Goal: Task Accomplishment & Management: Manage account settings

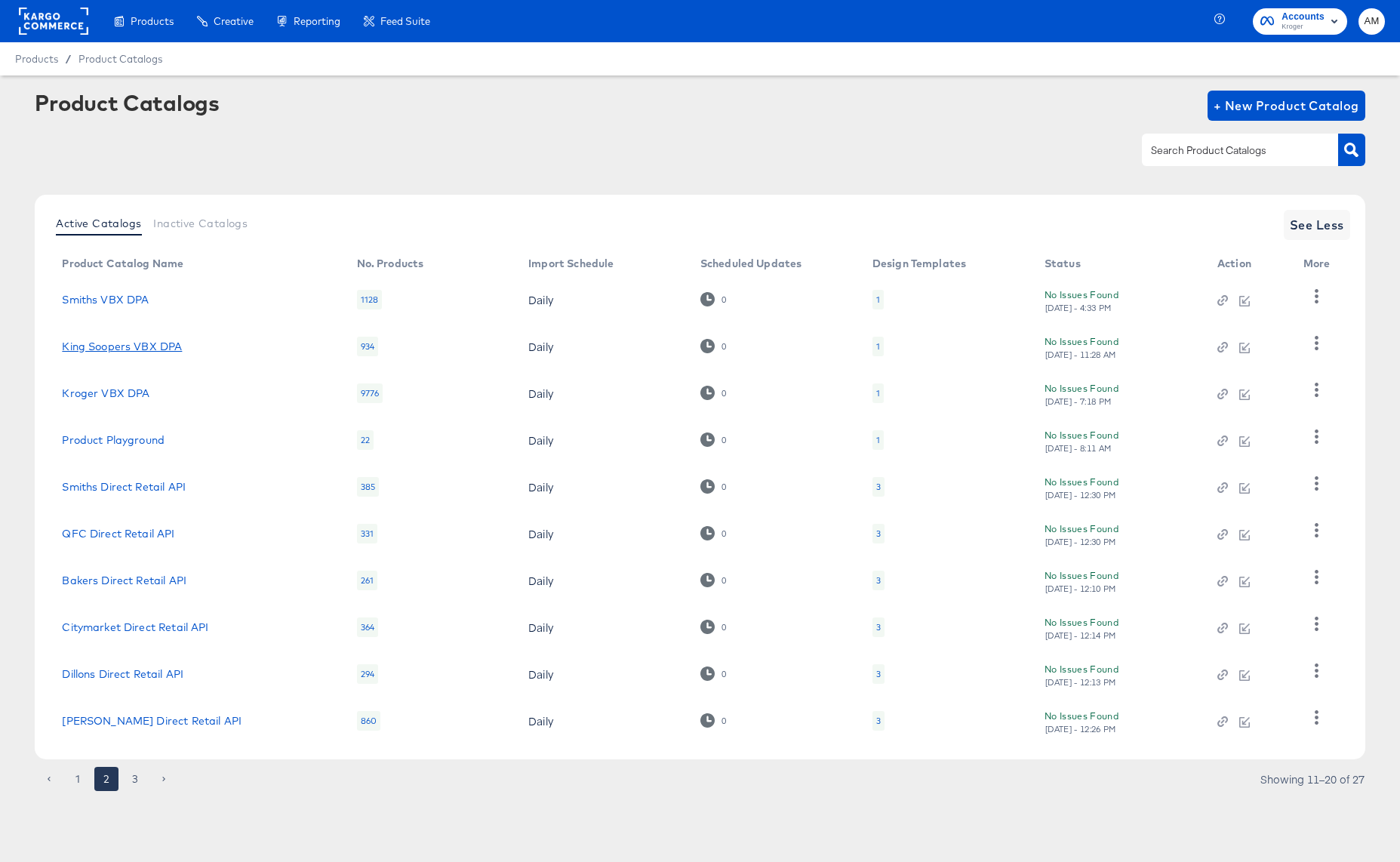
click at [139, 347] on link "King Soopers VBX DPA" at bounding box center [122, 346] width 120 height 12
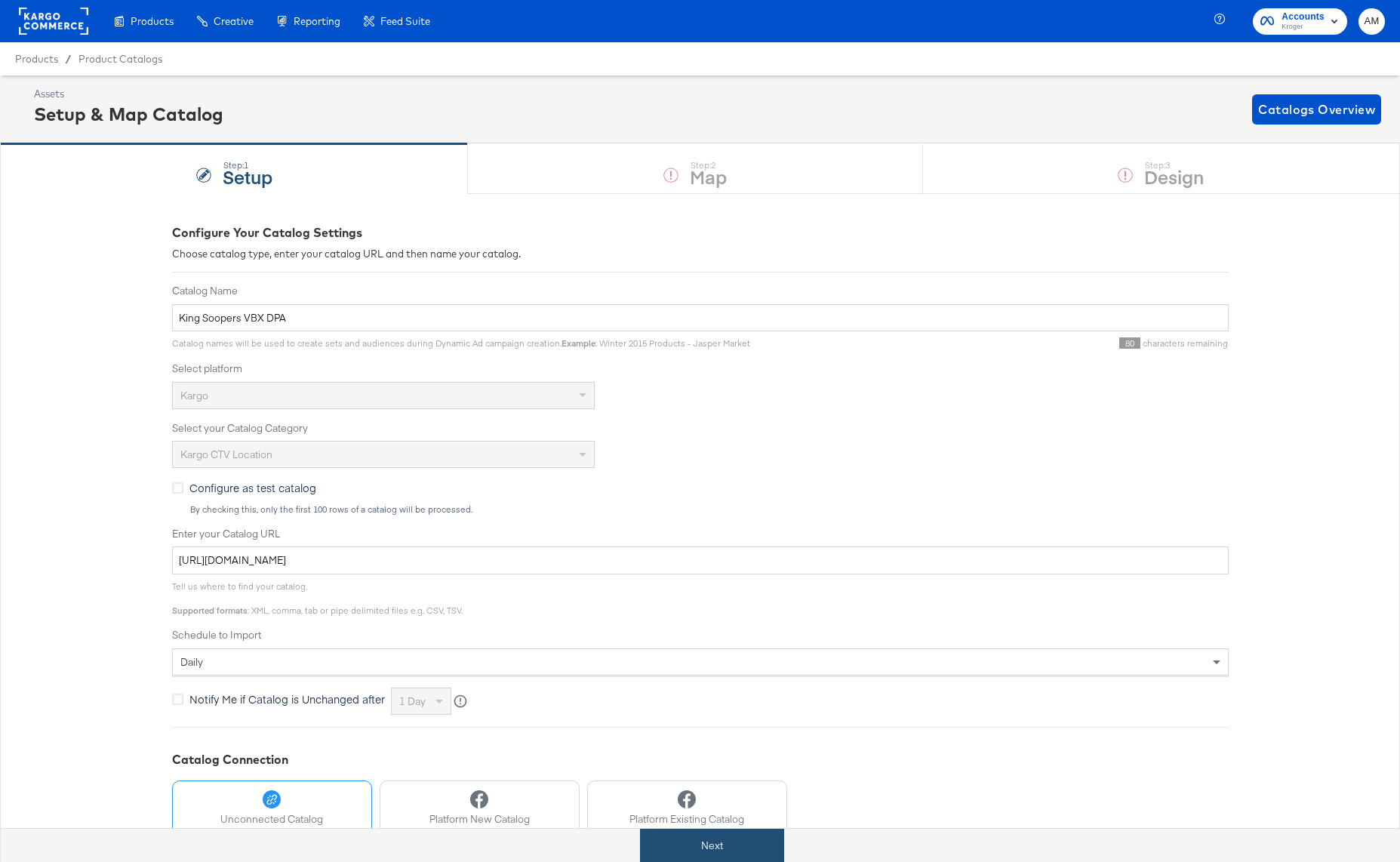
click at [697, 842] on button "Next" at bounding box center [711, 846] width 144 height 34
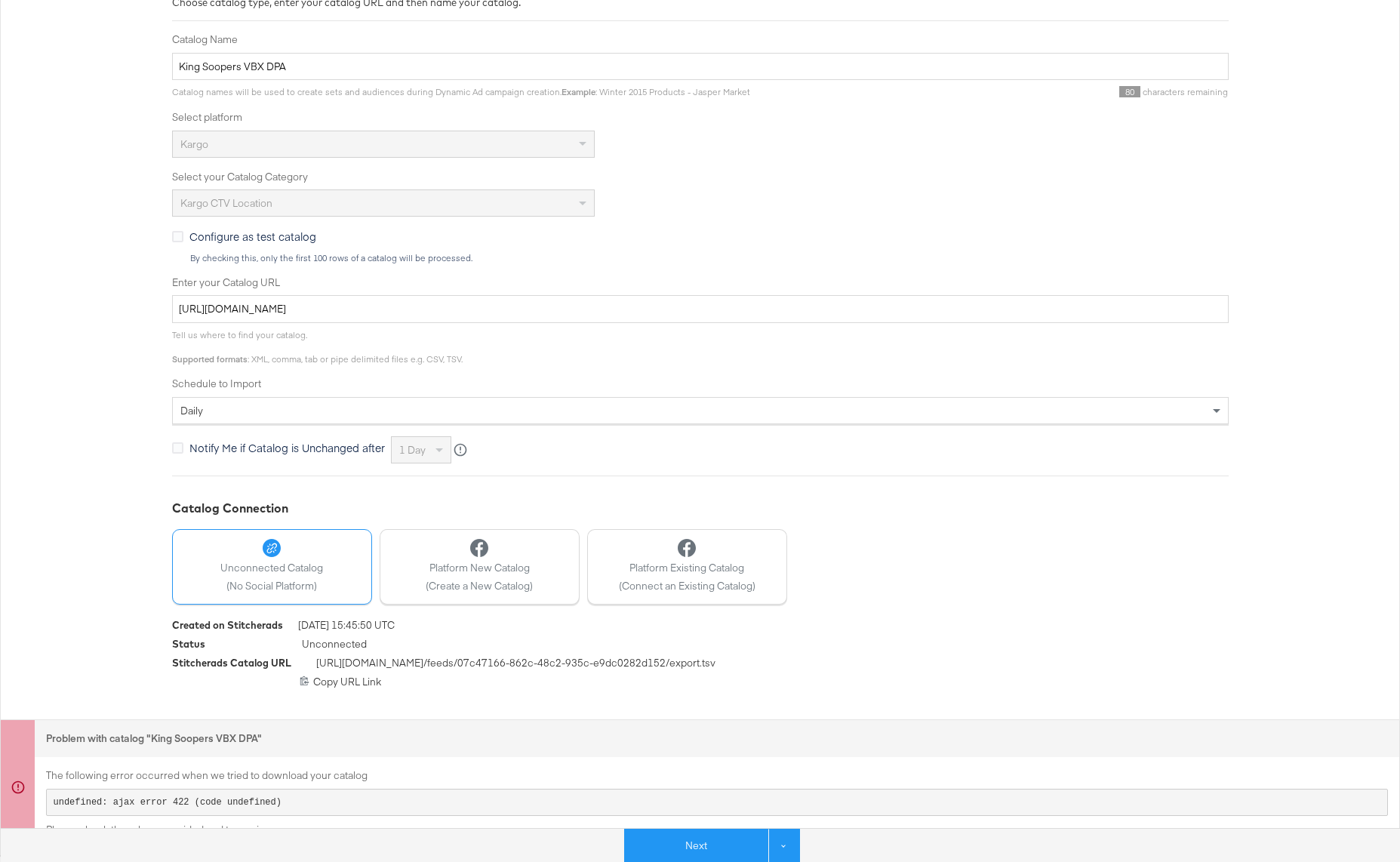
scroll to position [255, 0]
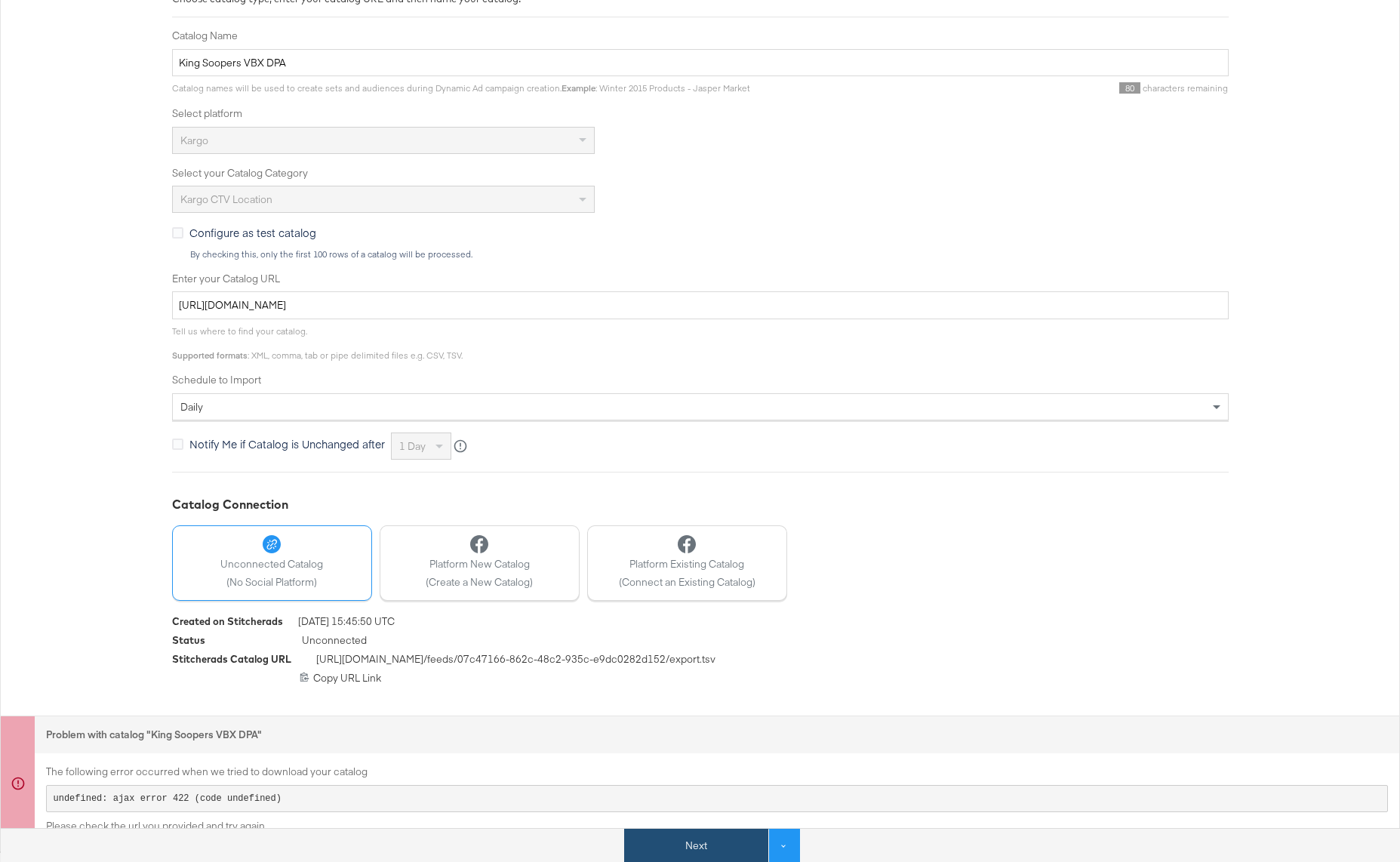
click at [713, 846] on button "Next" at bounding box center [696, 846] width 144 height 34
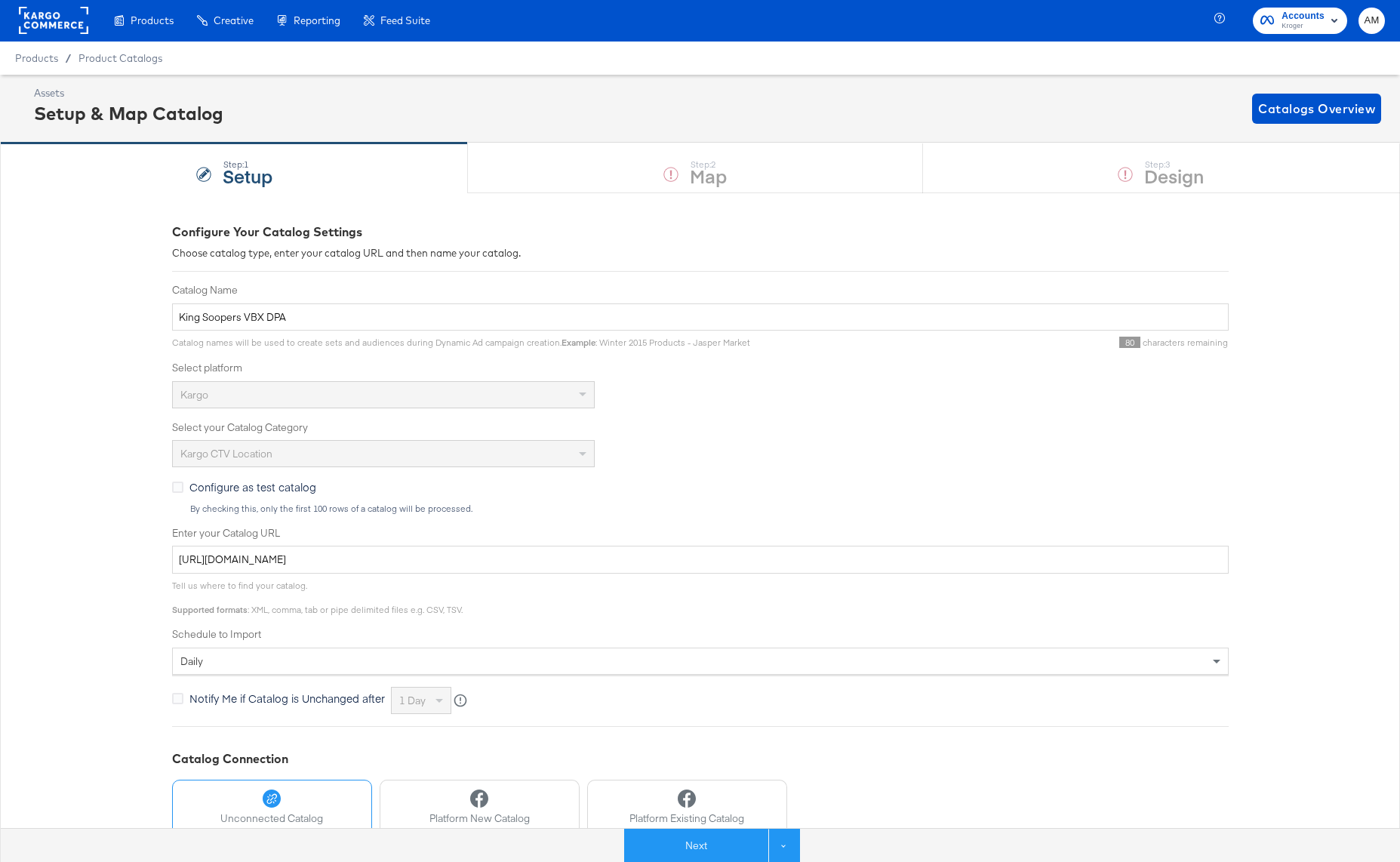
scroll to position [0, 0]
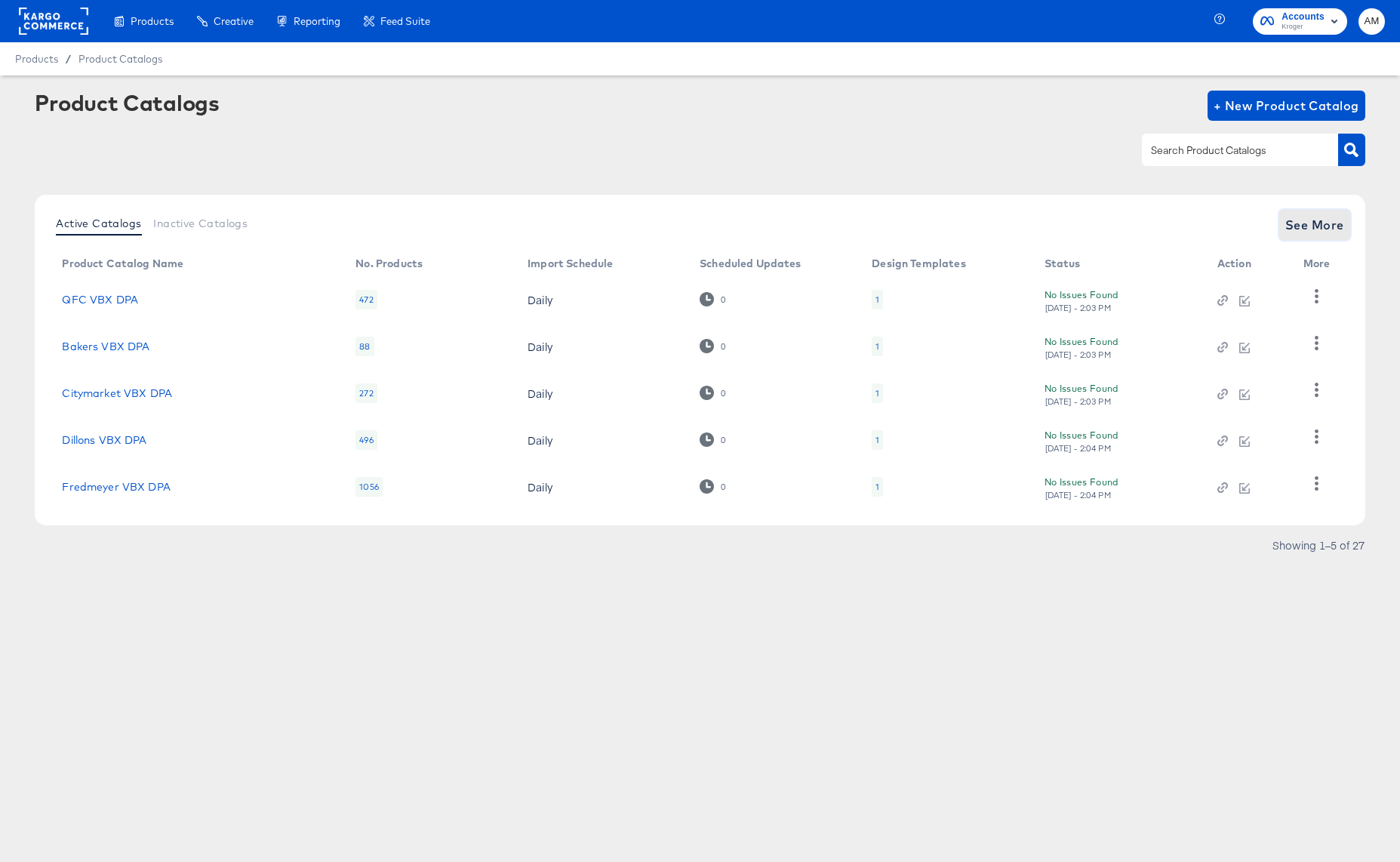
click at [1308, 230] on span "See More" at bounding box center [1314, 225] width 58 height 21
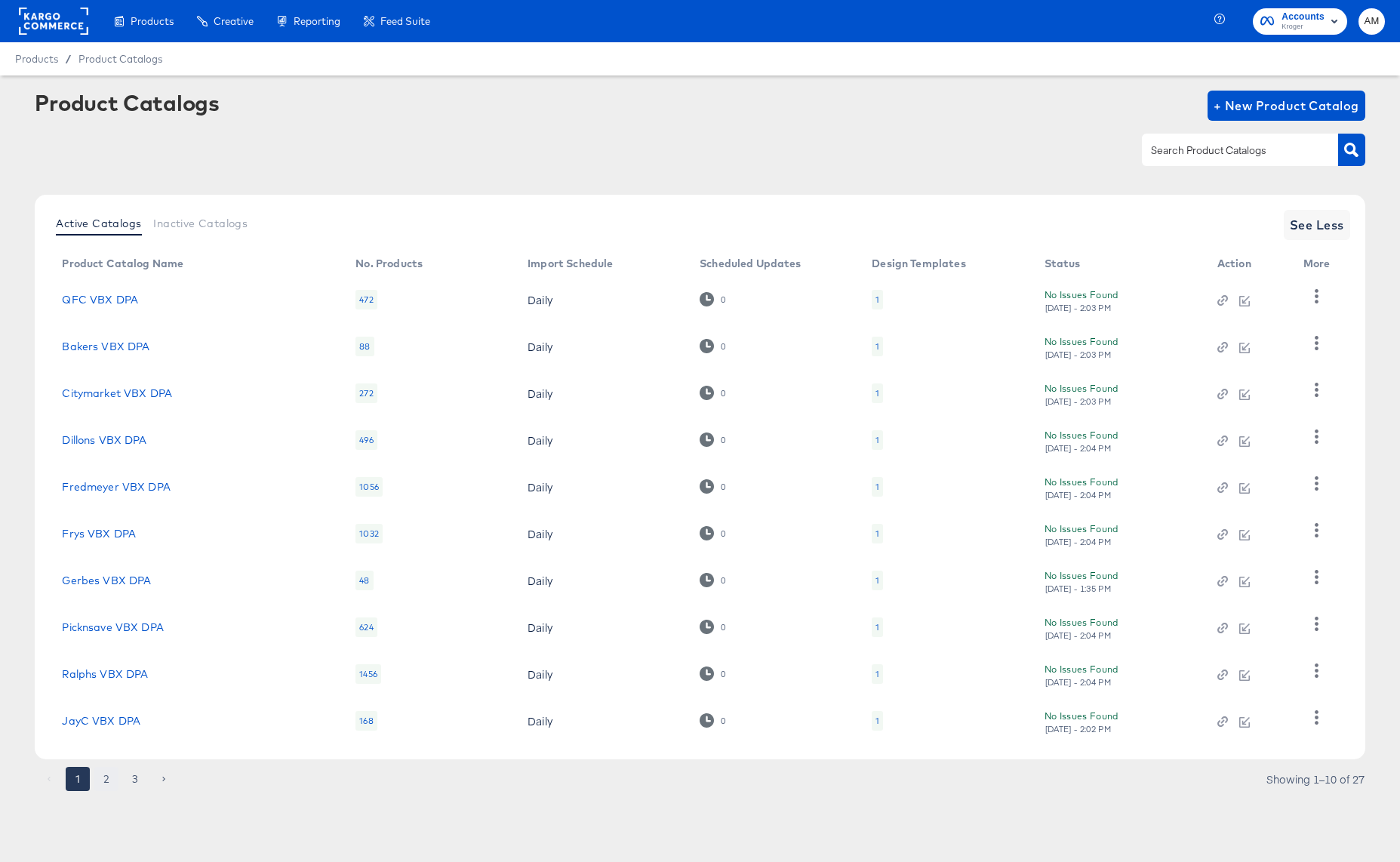
click at [105, 777] on button "2" at bounding box center [106, 779] width 24 height 24
click at [147, 345] on link "King Soopers VBX DPA" at bounding box center [122, 346] width 120 height 12
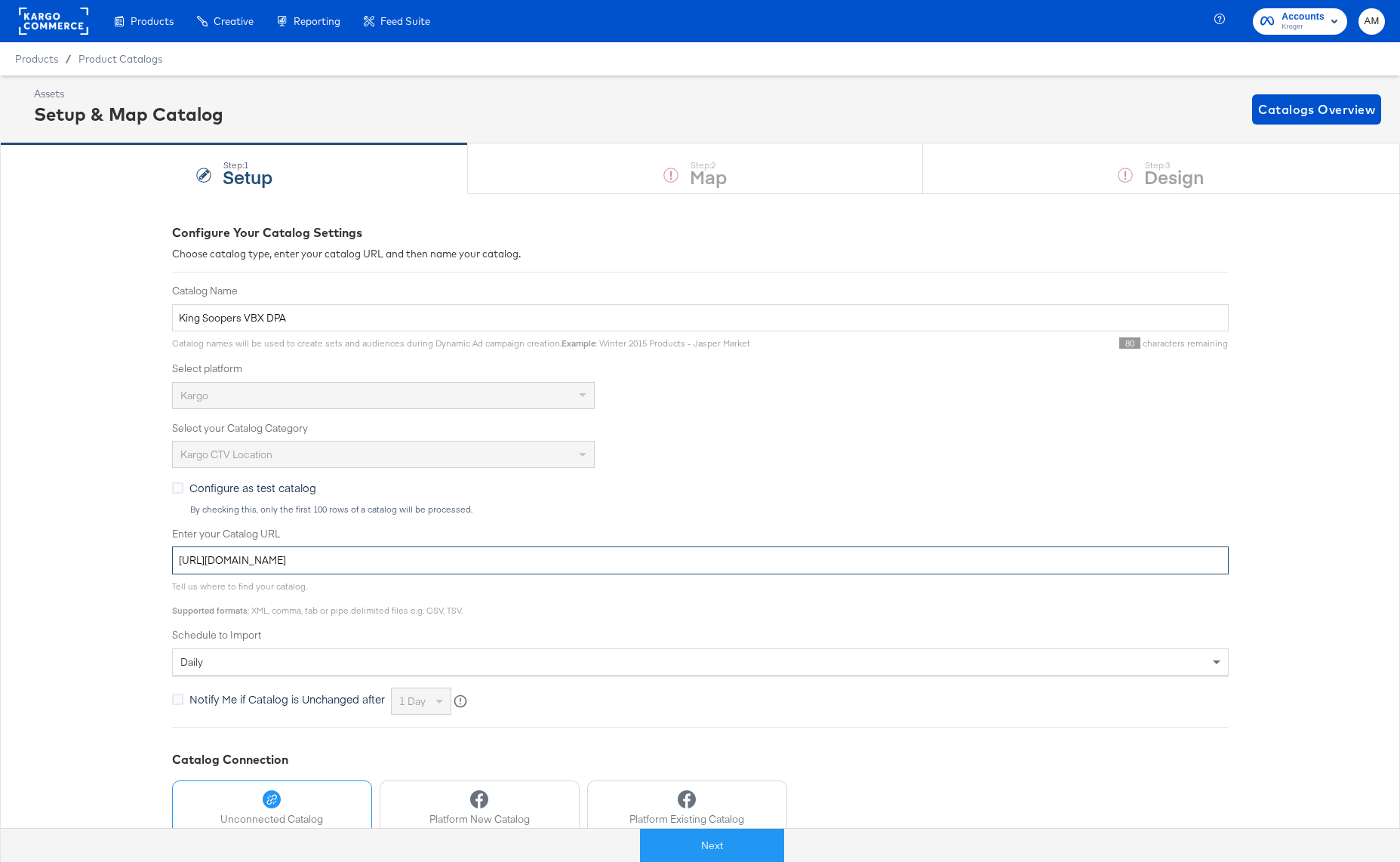
drag, startPoint x: 486, startPoint y: 559, endPoint x: 30, endPoint y: 545, distance: 456.2
click at [30, 545] on div "Configure Your Catalog Settings Choose catalog type, enter your catalog URL and…" at bounding box center [700, 582] width 1400 height 778
paste input "kargo/retail/kargo-retai"
type input "https://ace.stitcherads.com/exports/1422/kargo/retail/kargo-retail/export.tsv.gz"
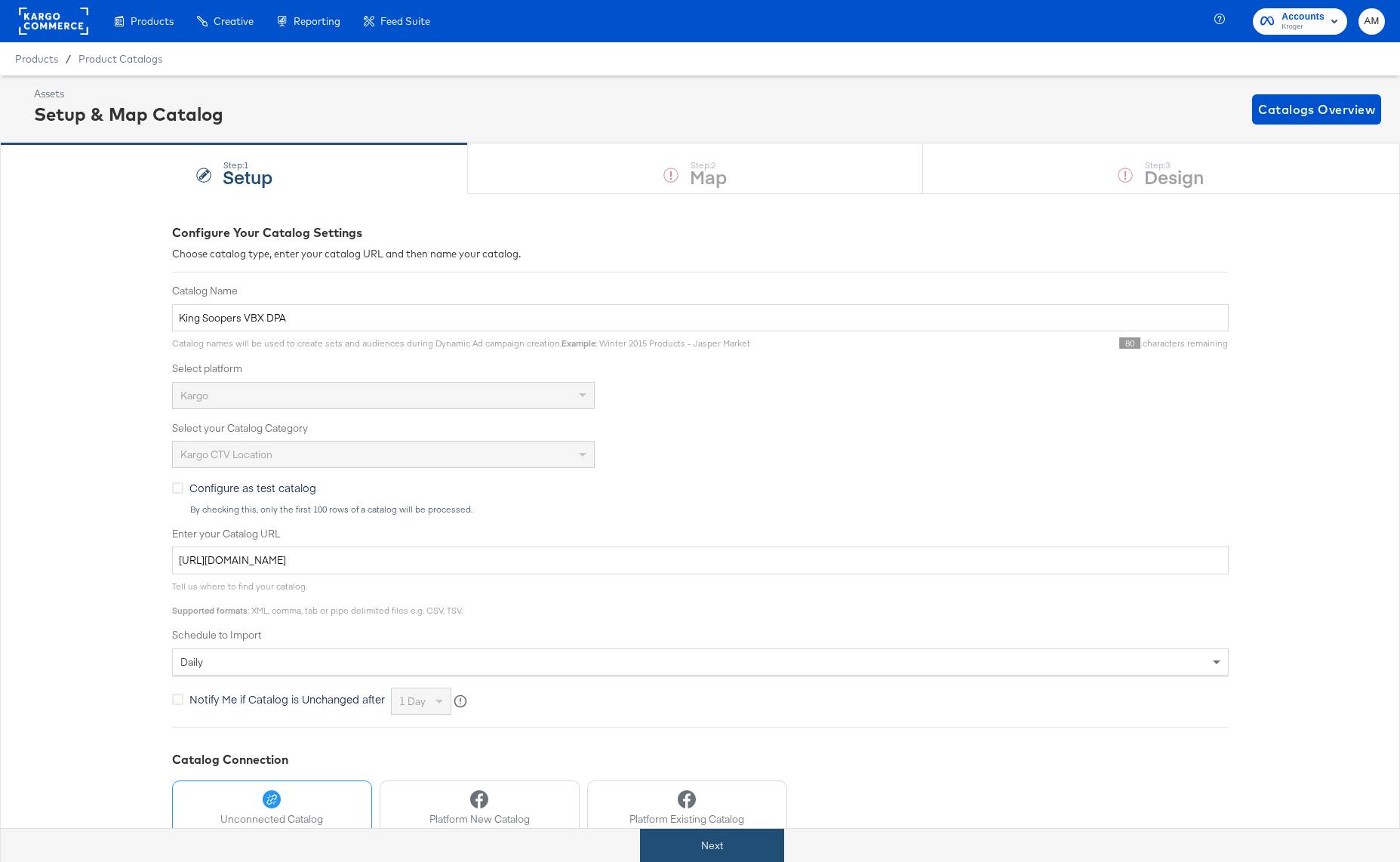
click at [697, 842] on button "Next" at bounding box center [711, 846] width 144 height 34
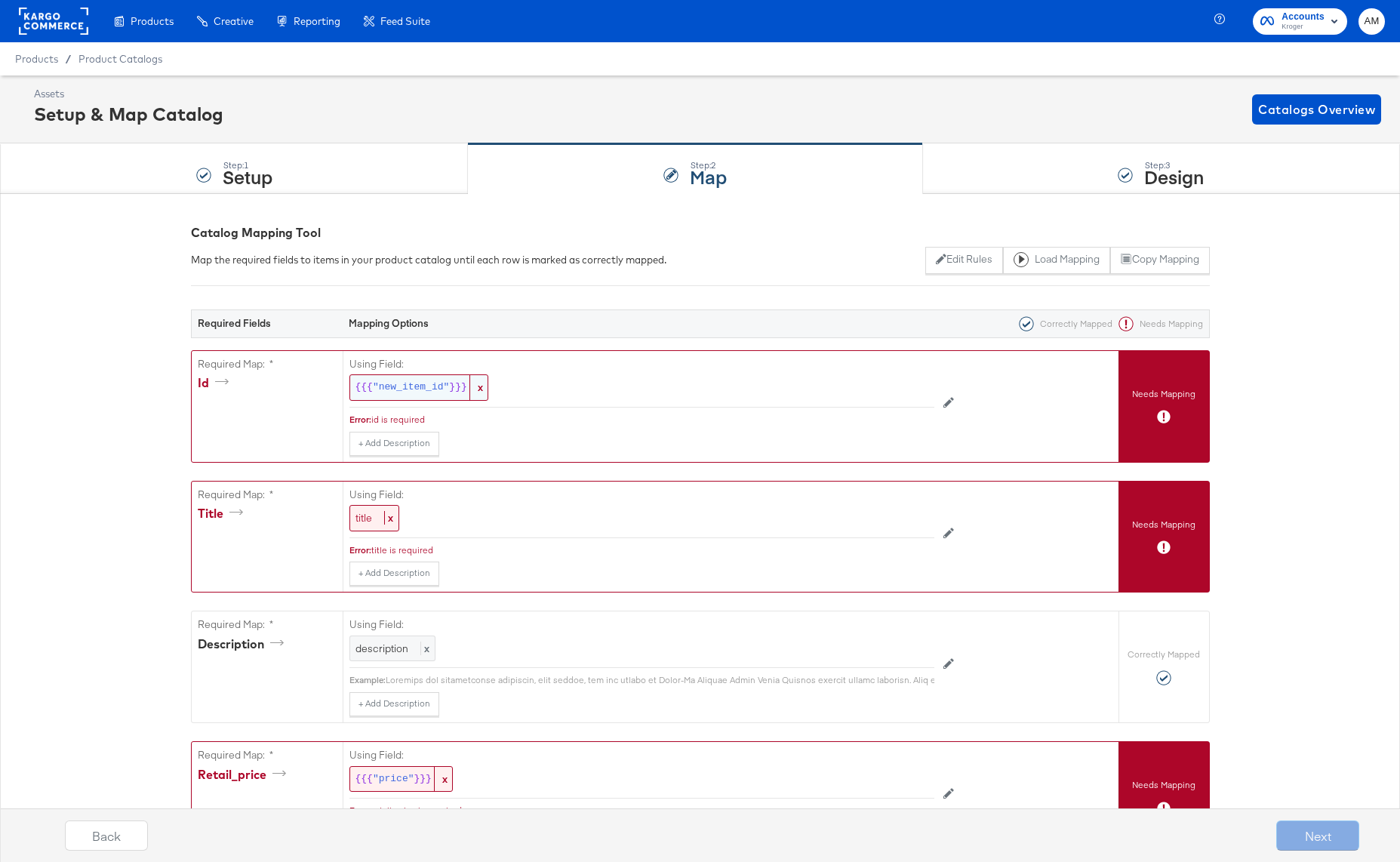
click at [409, 385] on span ""new_item_id"" at bounding box center [411, 388] width 76 height 14
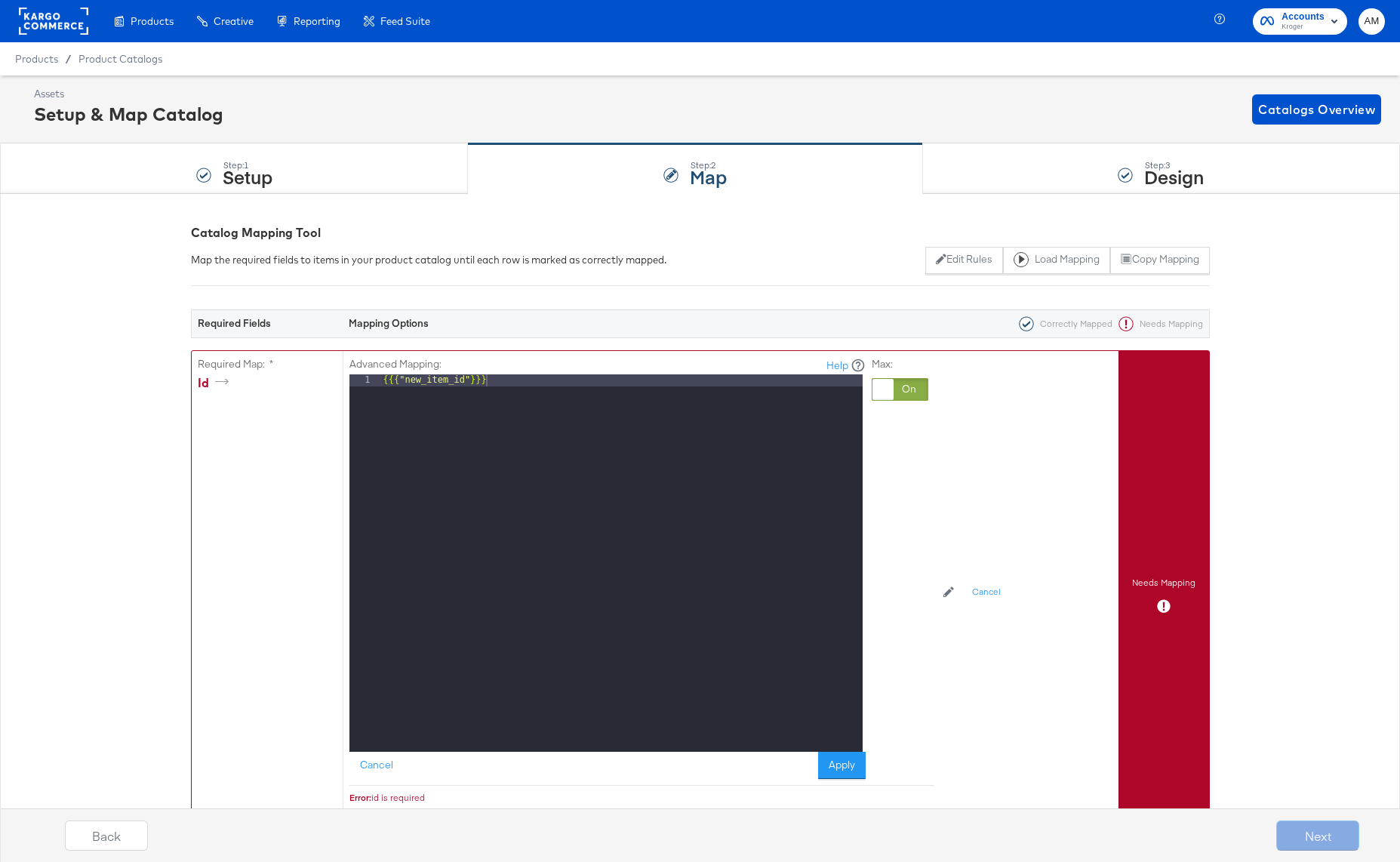
click at [903, 390] on div at bounding box center [899, 389] width 57 height 23
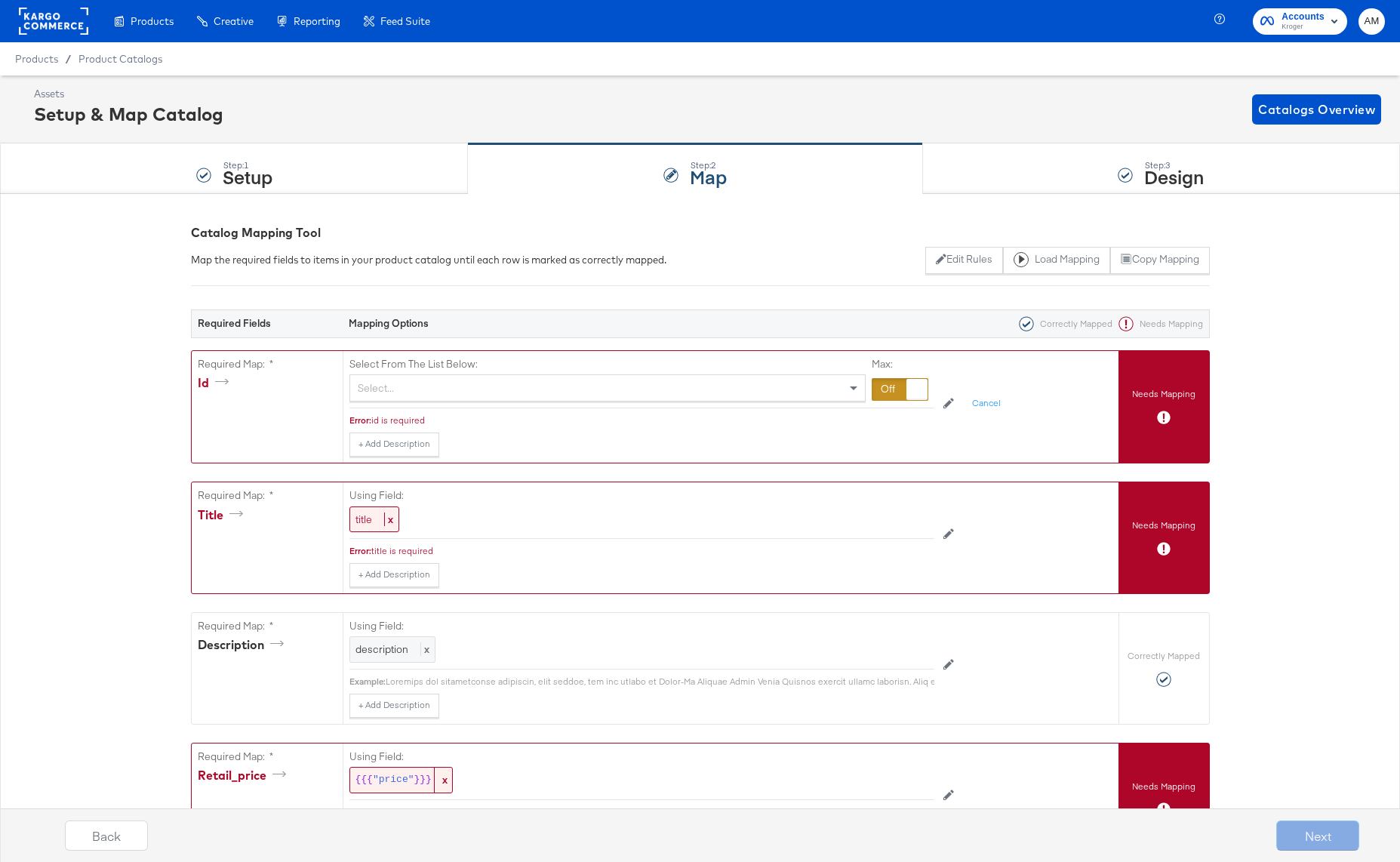
click at [438, 384] on div "Select..." at bounding box center [608, 388] width 515 height 26
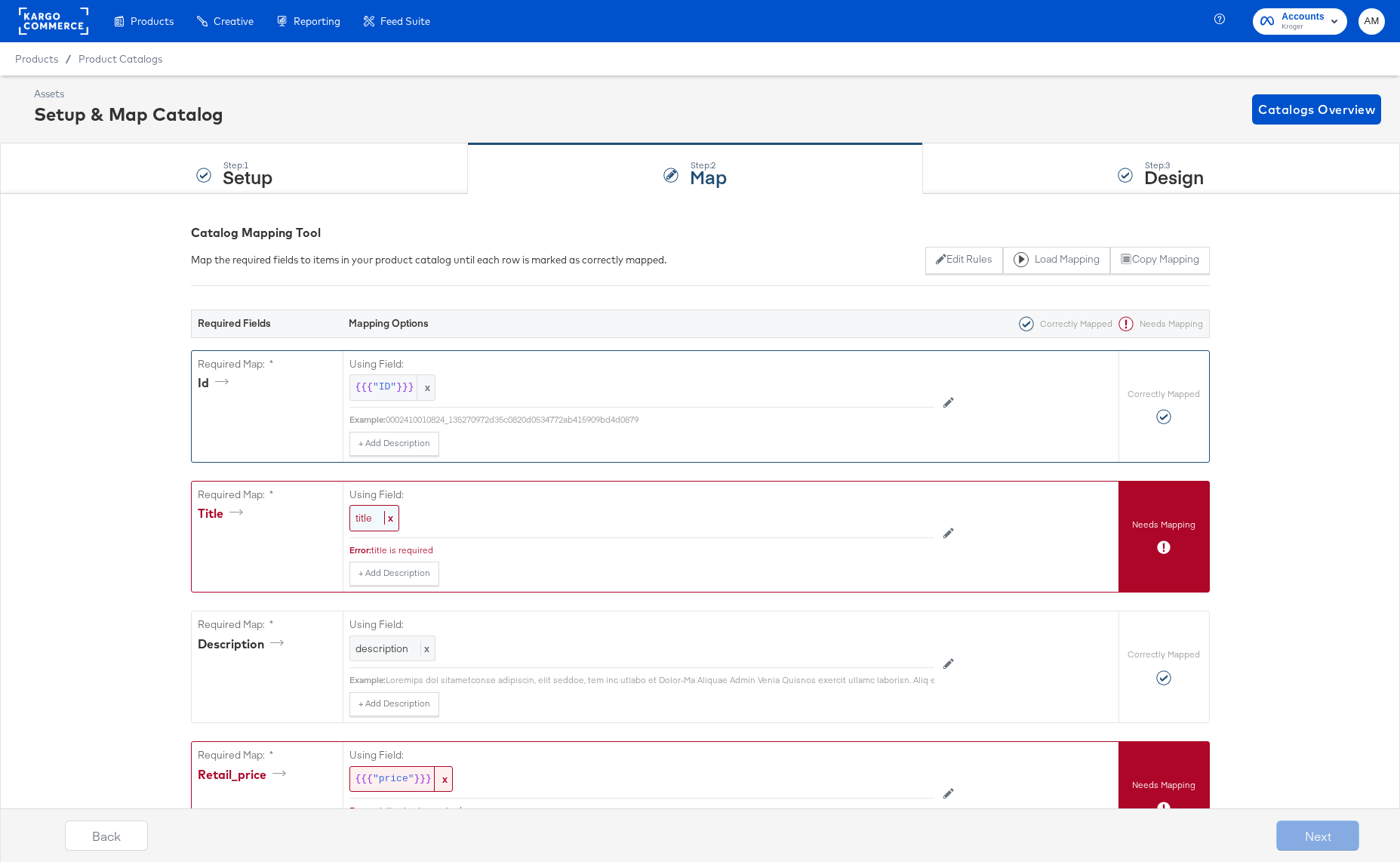
click at [365, 521] on span "title" at bounding box center [363, 517] width 16 height 13
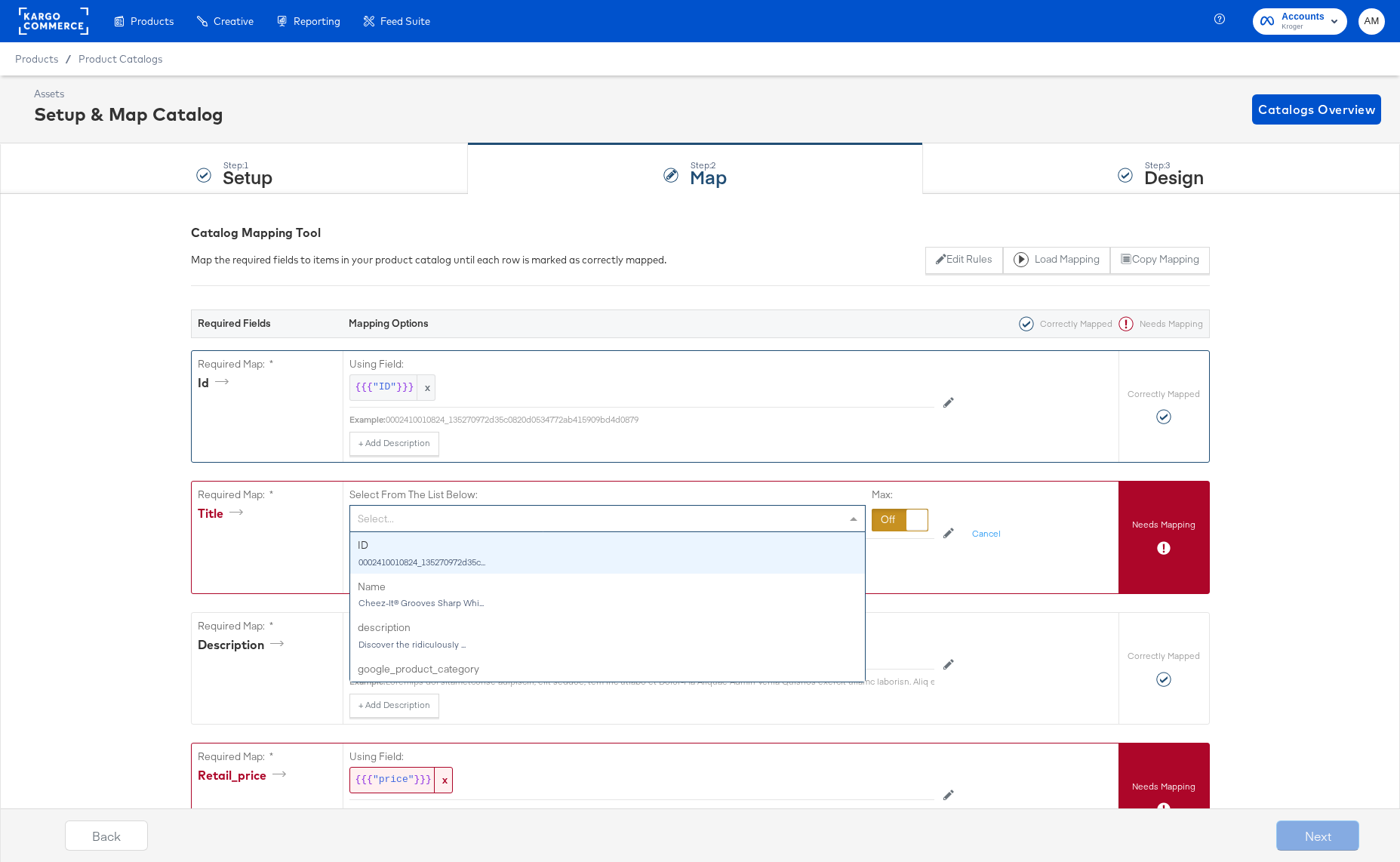
click at [656, 513] on div "Select..." at bounding box center [608, 518] width 515 height 26
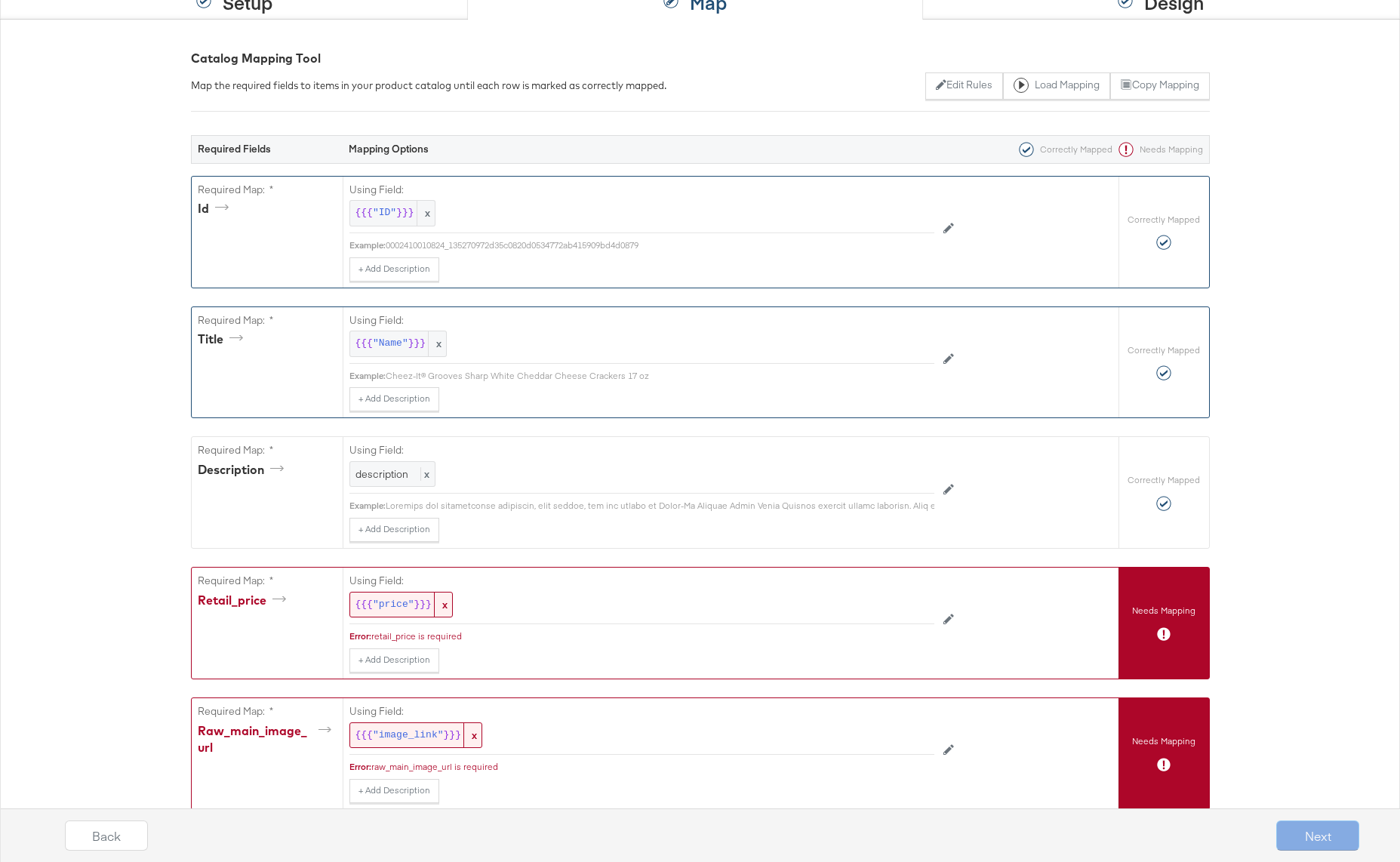
scroll to position [179, 0]
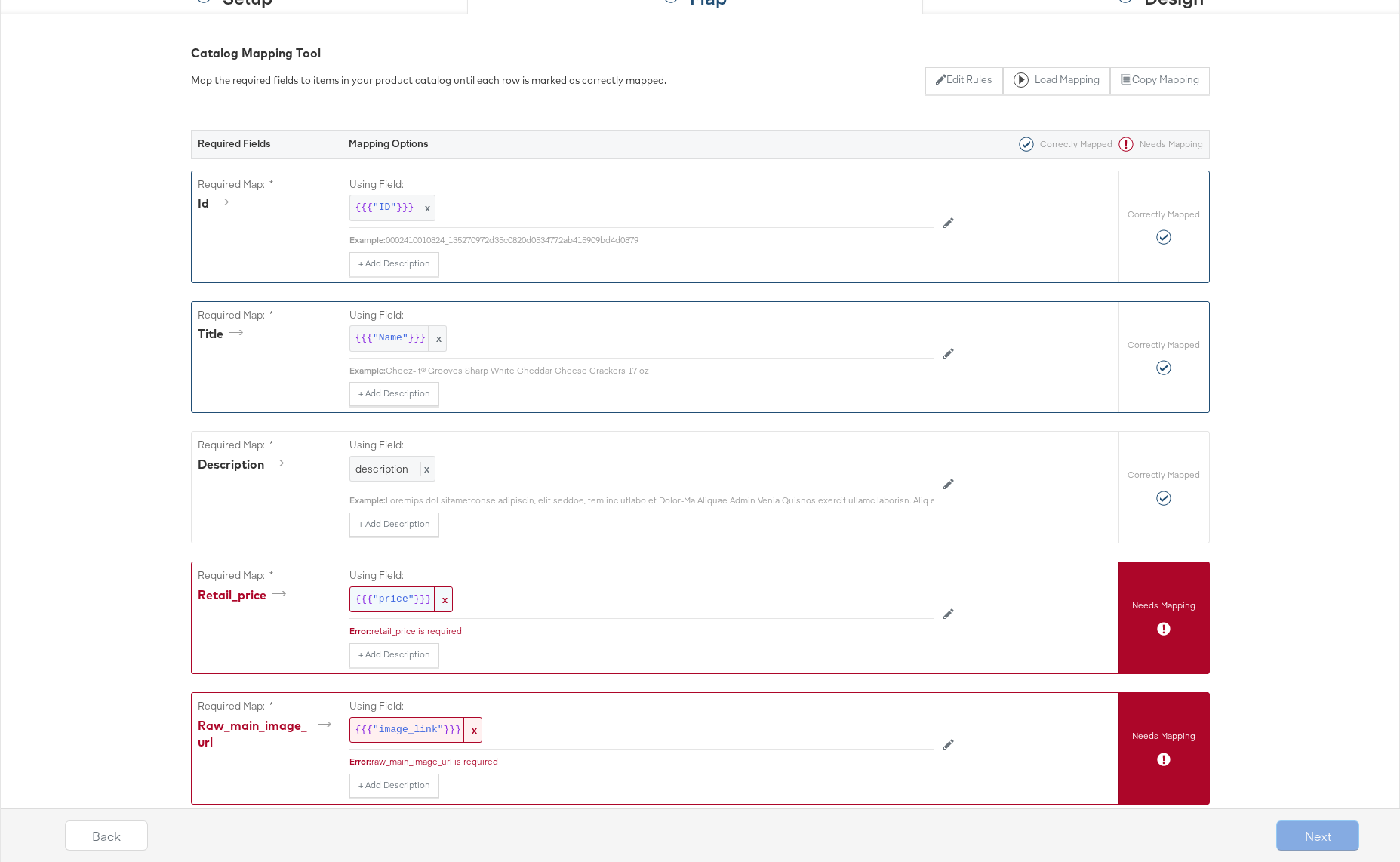
click at [384, 603] on span ""price"" at bounding box center [393, 600] width 41 height 14
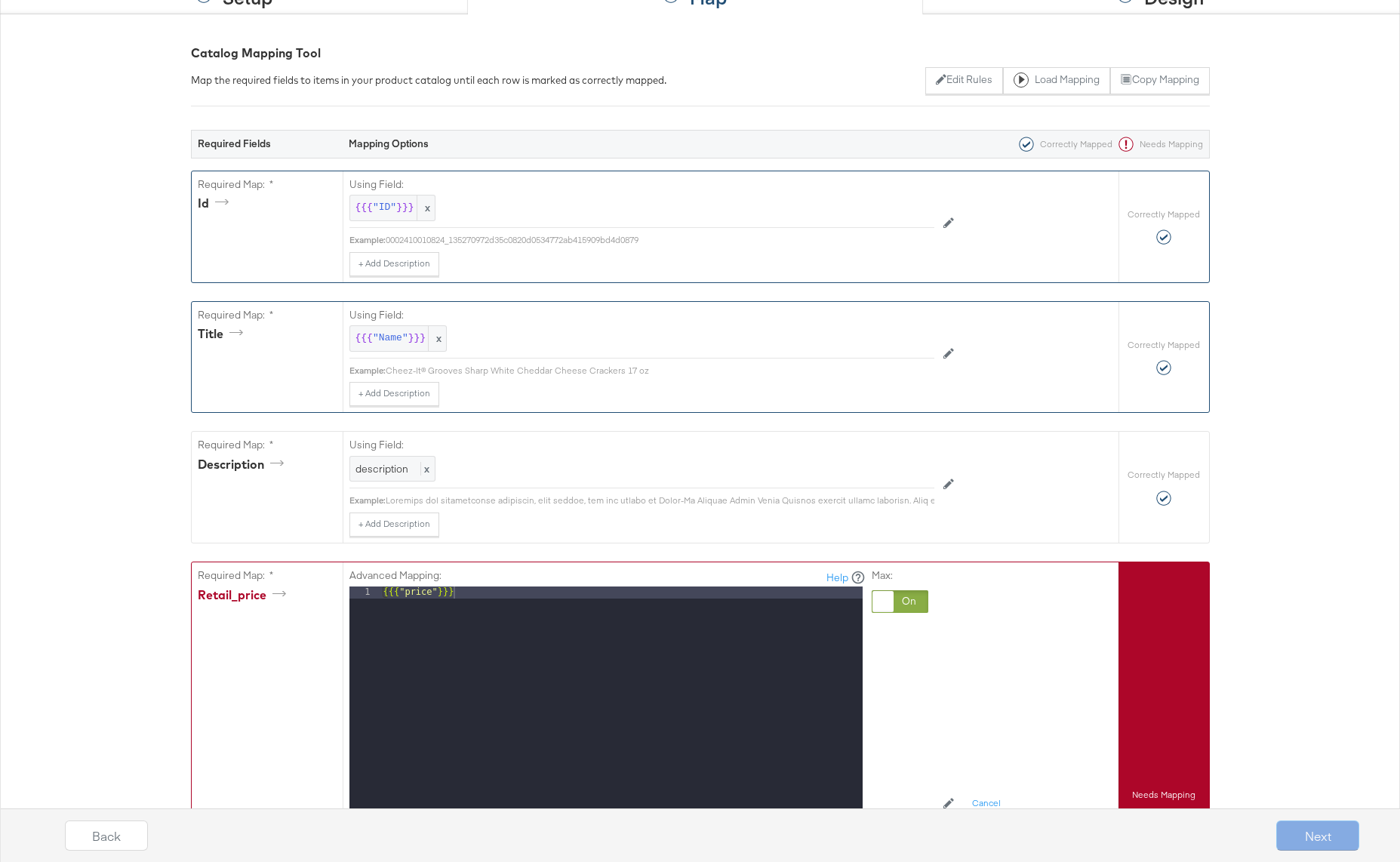
click at [908, 595] on div at bounding box center [899, 601] width 57 height 23
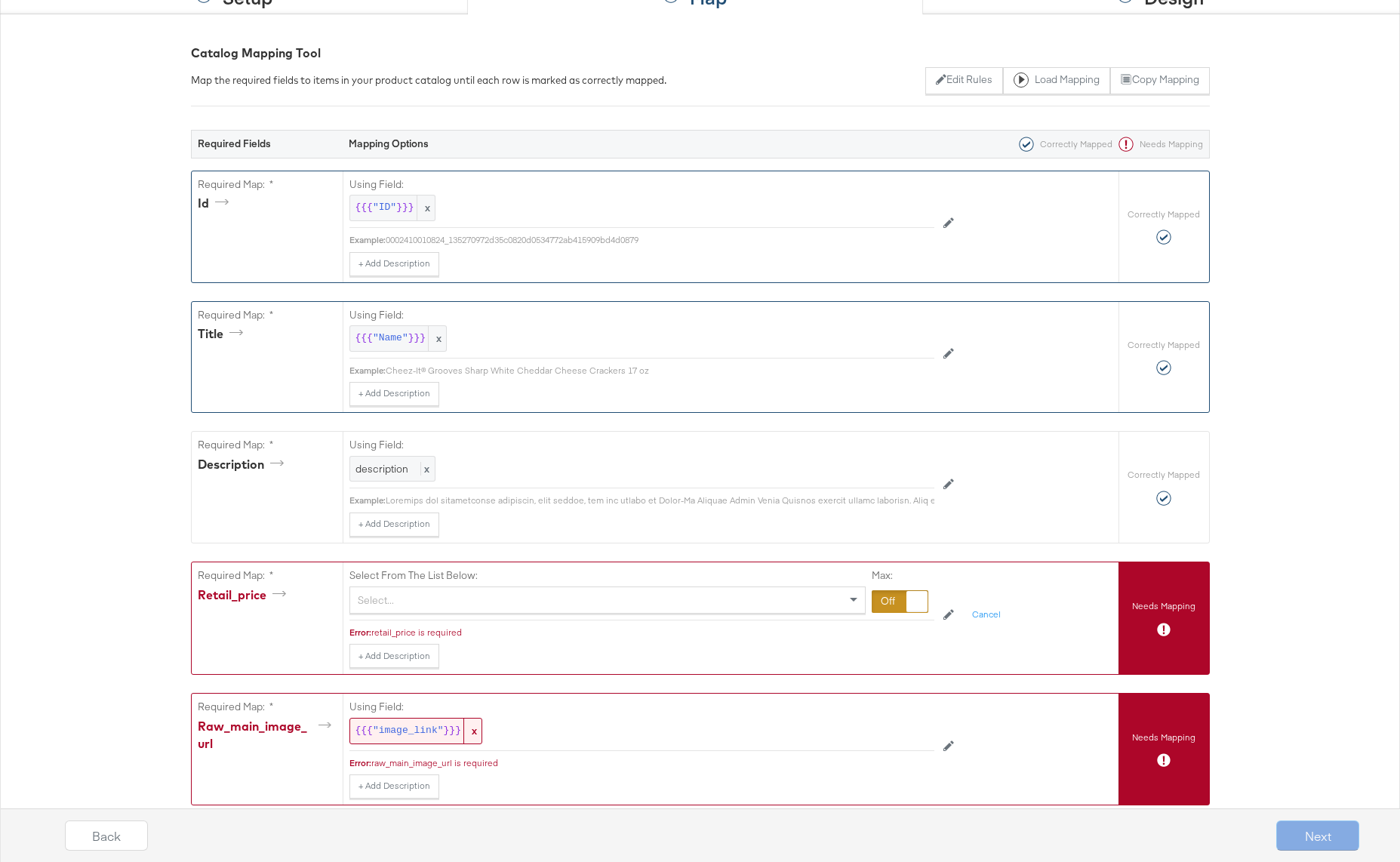
click at [436, 603] on div "Select..." at bounding box center [608, 600] width 515 height 26
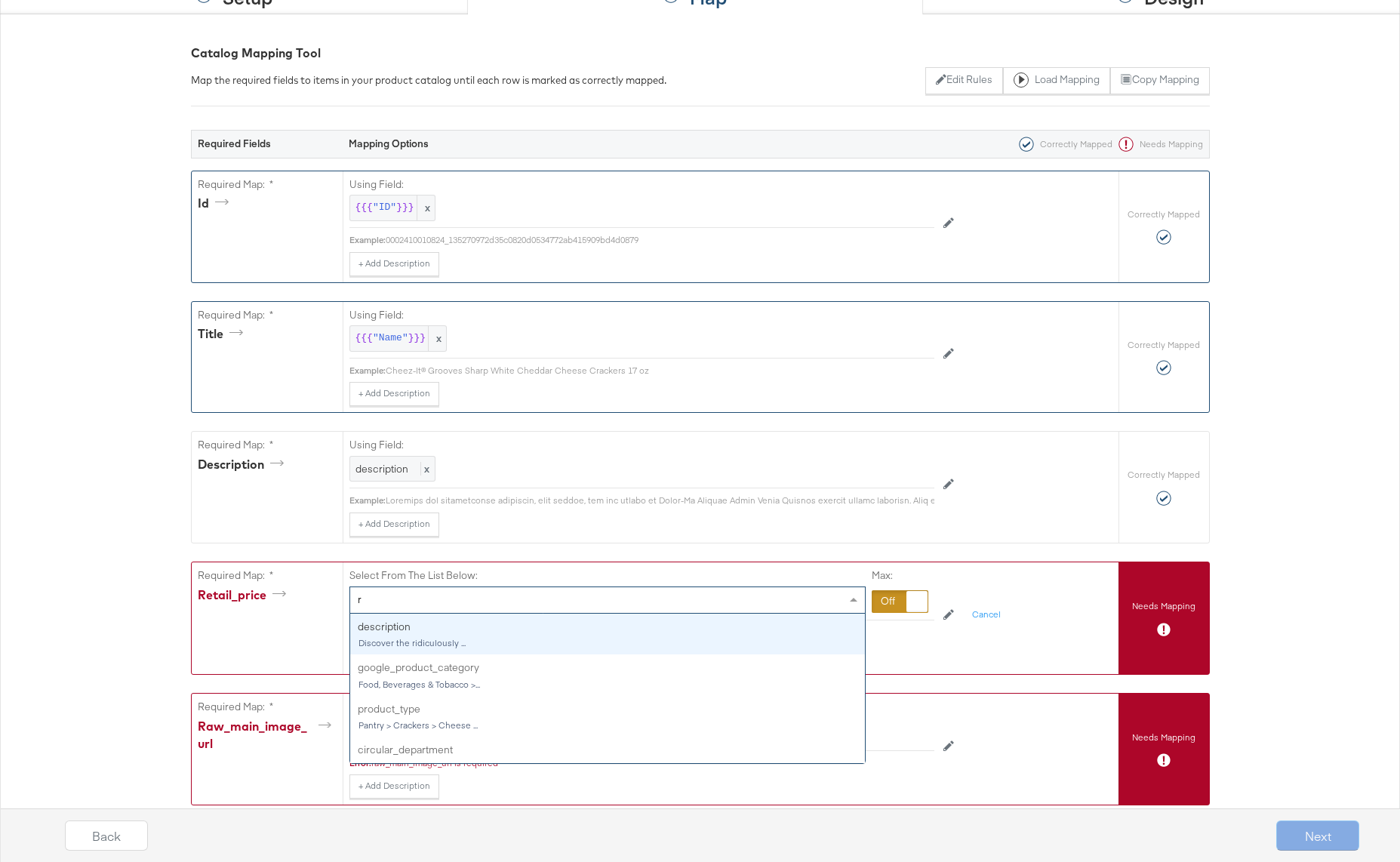
type input "re"
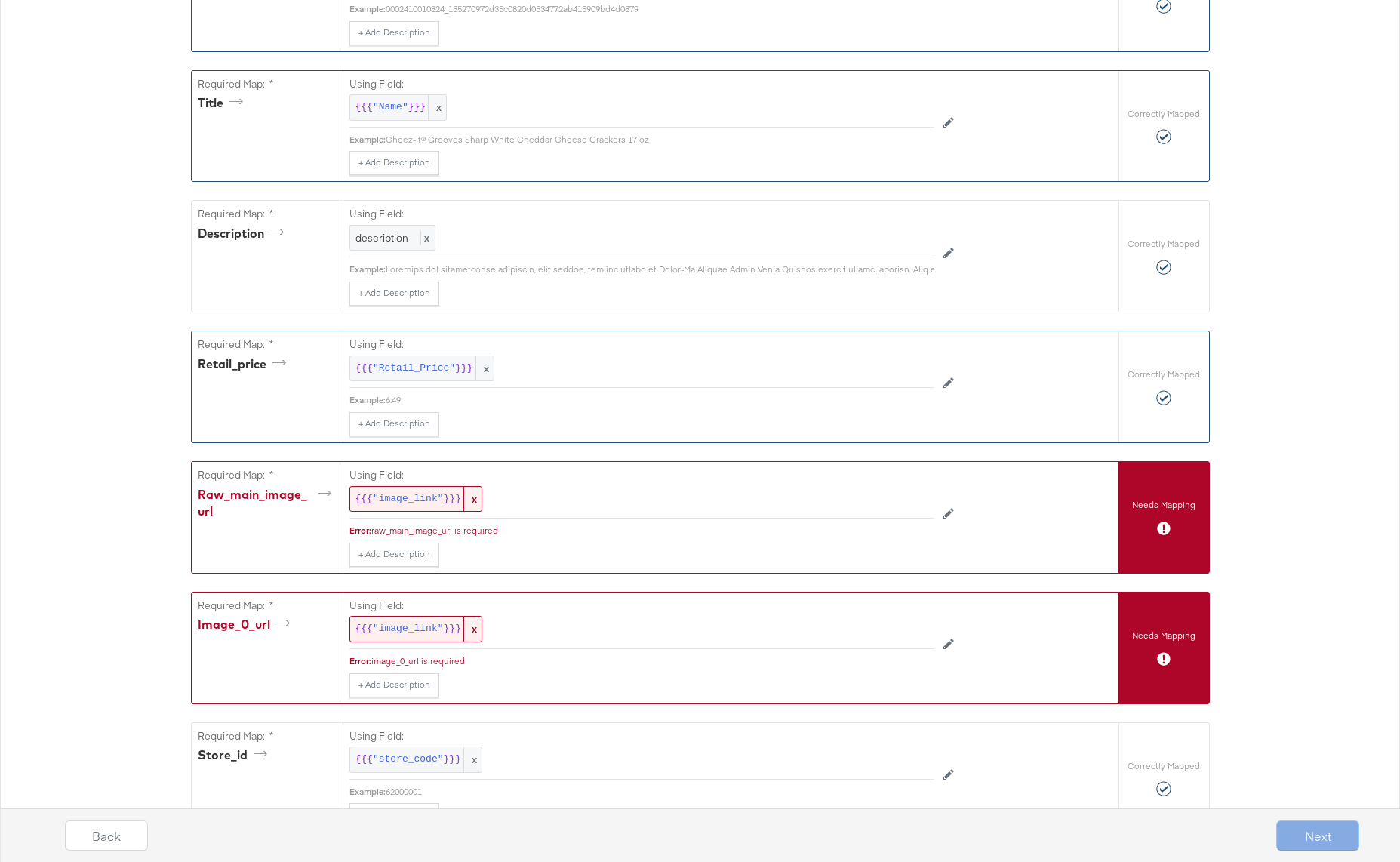
scroll to position [420, 0]
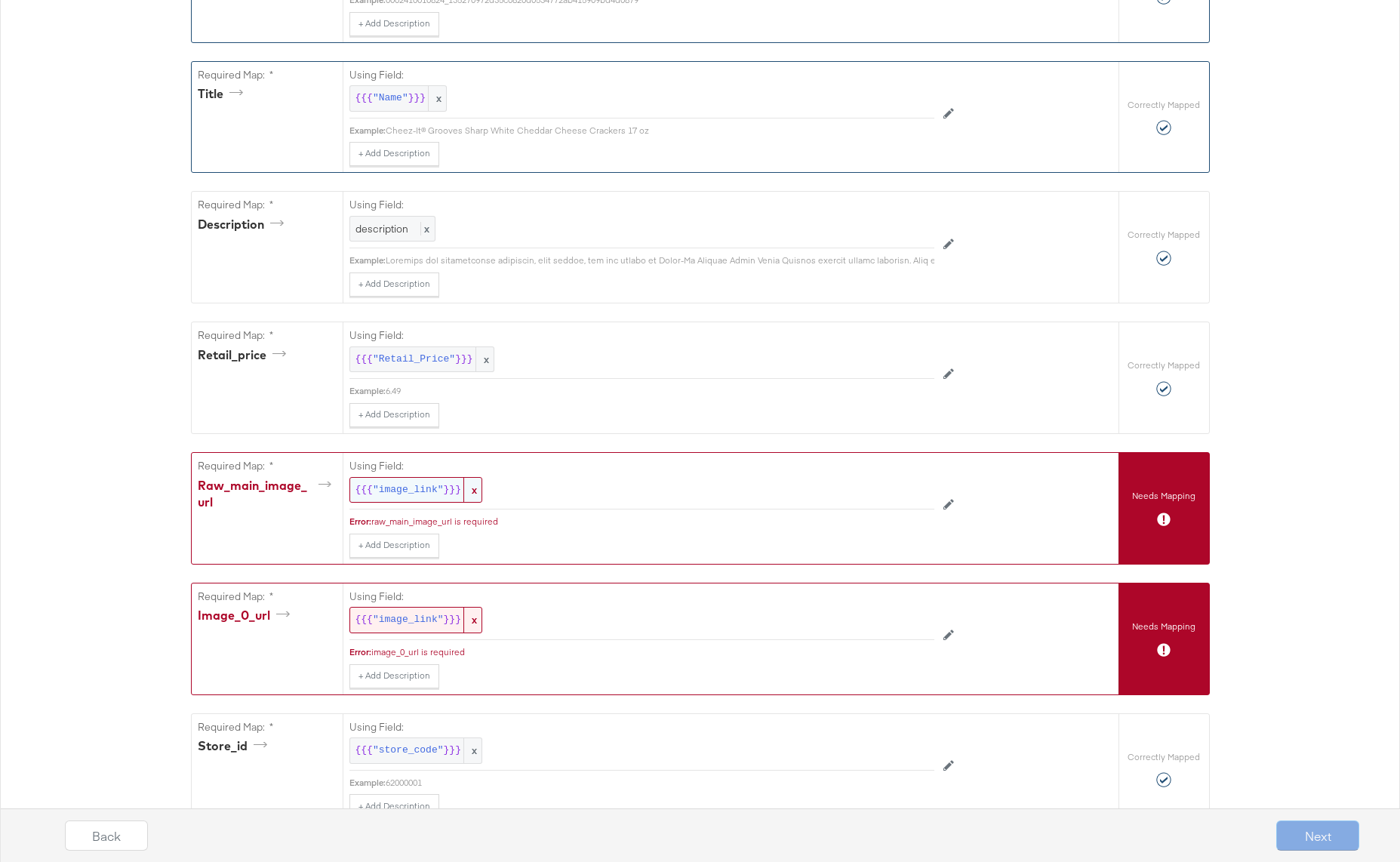
click at [393, 491] on span ""image_link"" at bounding box center [408, 490] width 71 height 14
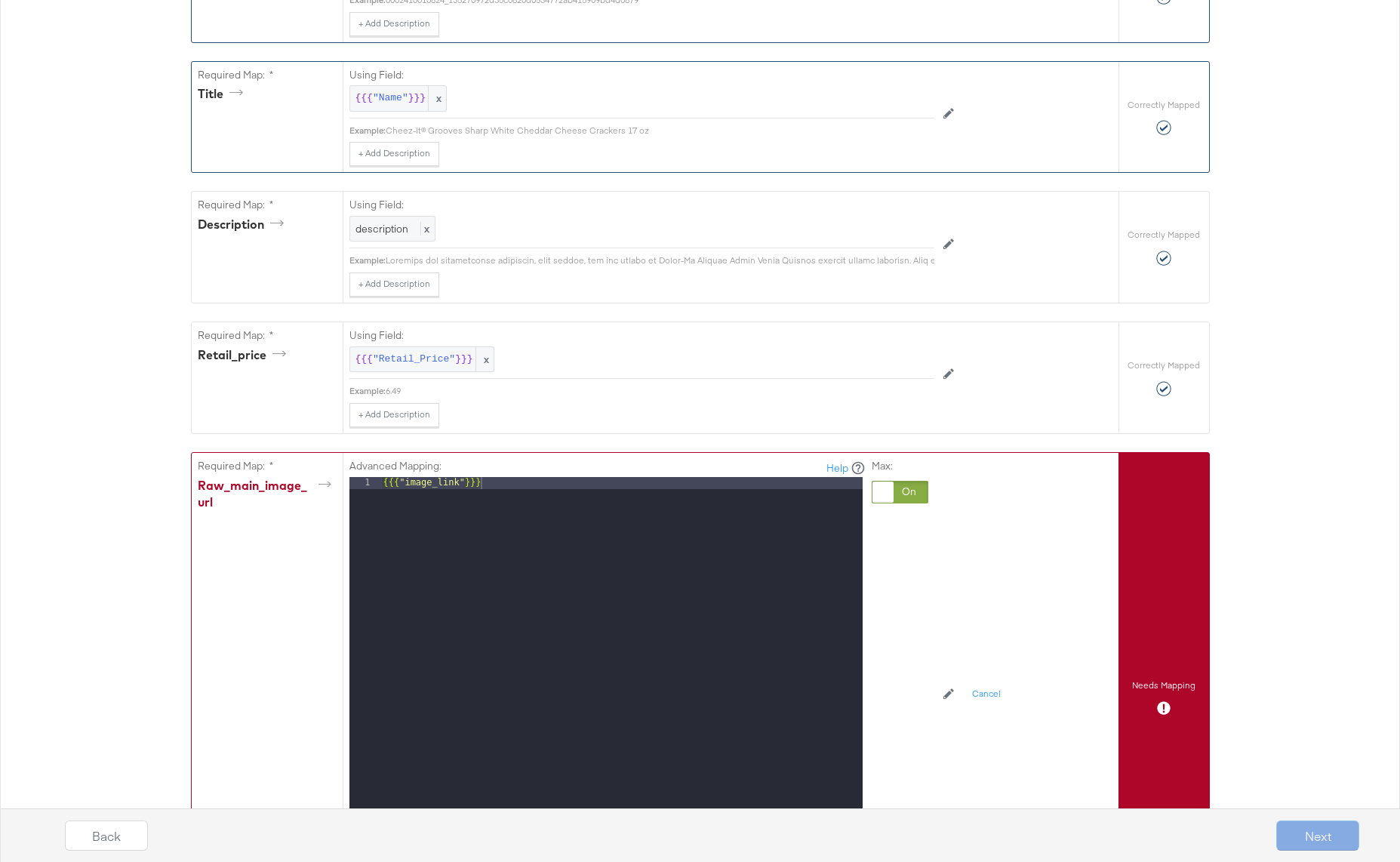
click at [906, 489] on div at bounding box center [899, 491] width 57 height 23
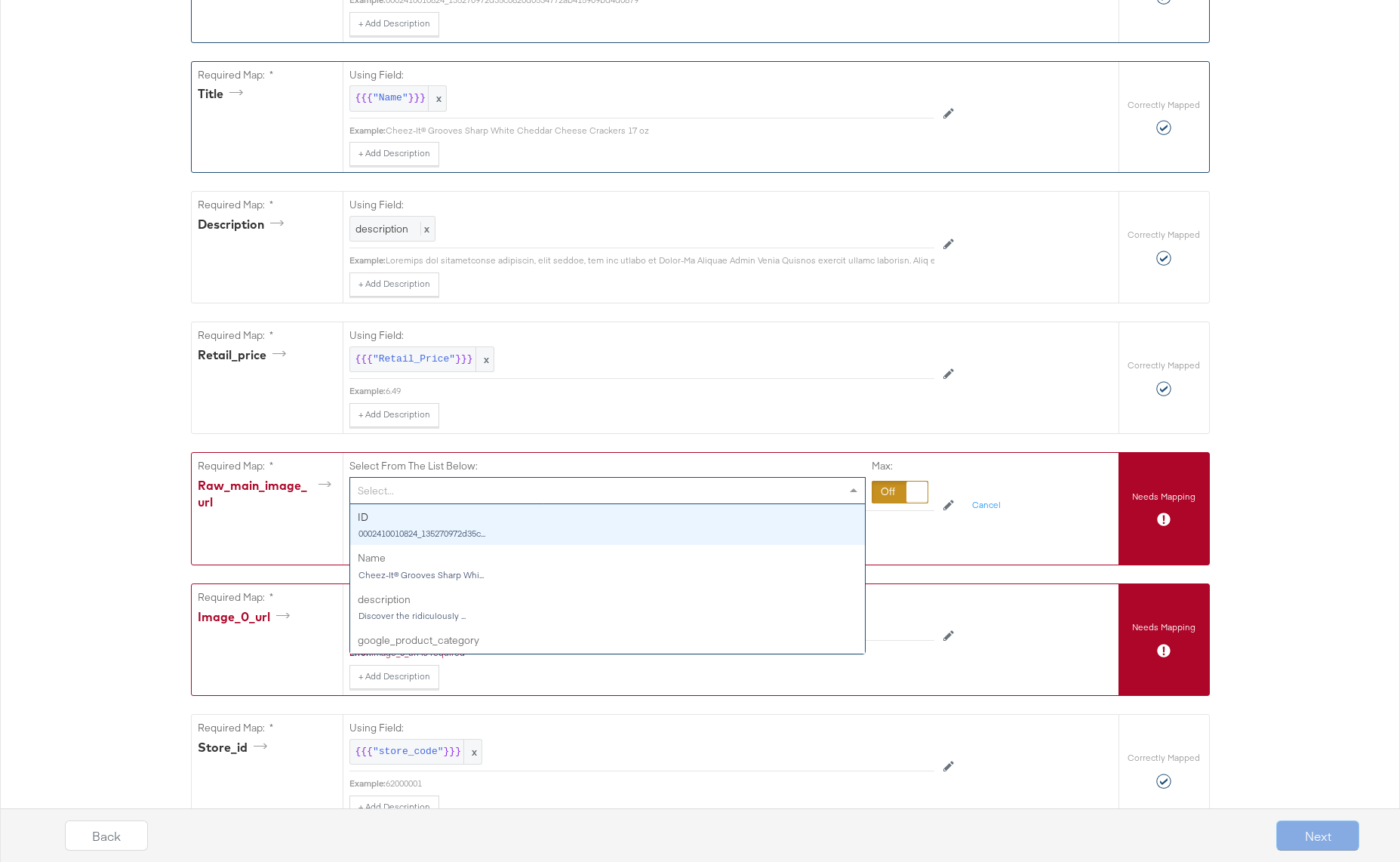
click at [484, 492] on div "Select..." at bounding box center [608, 490] width 515 height 26
type input "imag"
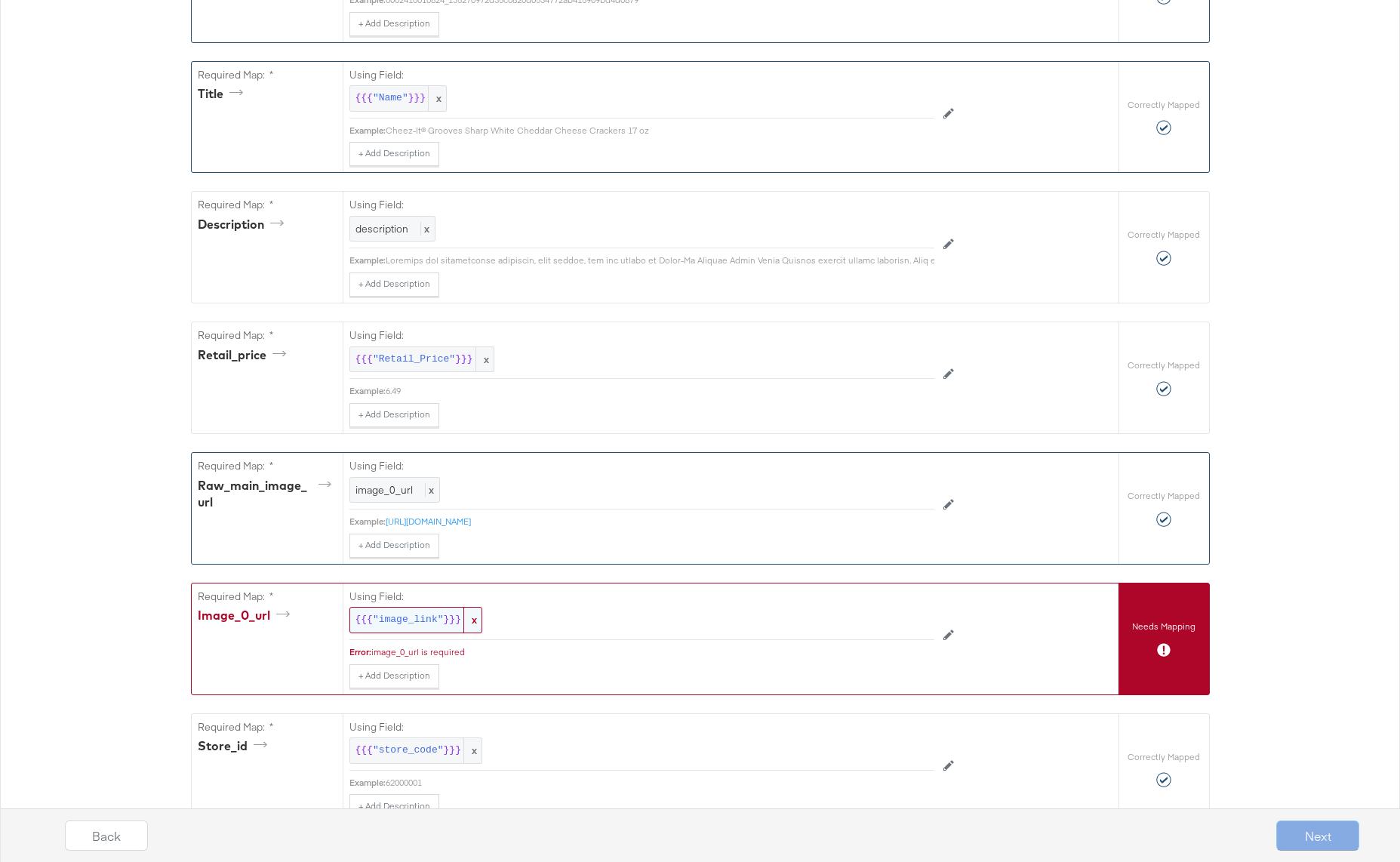
click at [428, 623] on span ""image_link"" at bounding box center [408, 620] width 71 height 14
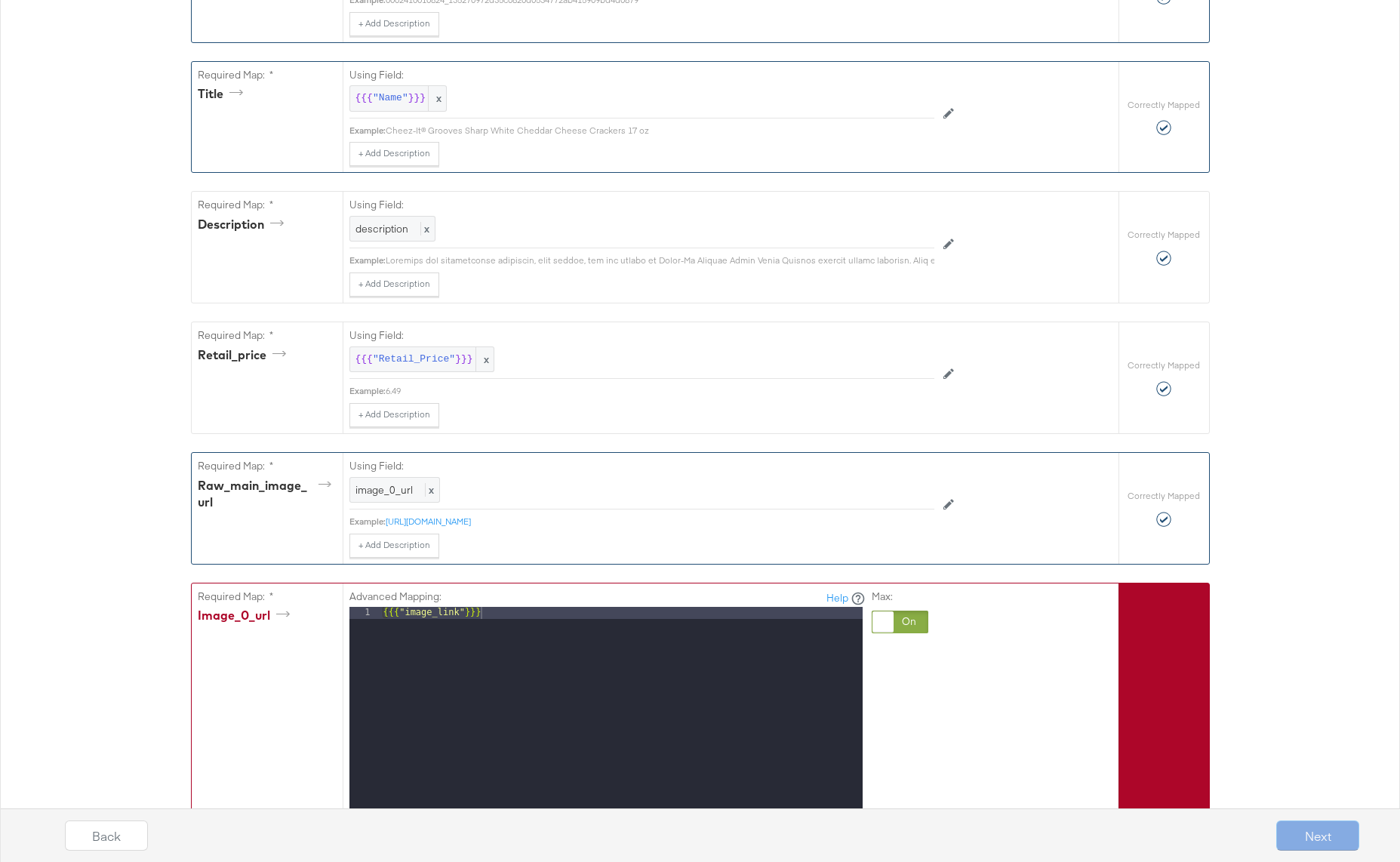
click at [909, 611] on div "Max:" at bounding box center [899, 801] width 57 height 423
drag, startPoint x: 913, startPoint y: 620, endPoint x: 902, endPoint y: 620, distance: 11.0
click at [912, 620] on div at bounding box center [899, 622] width 57 height 23
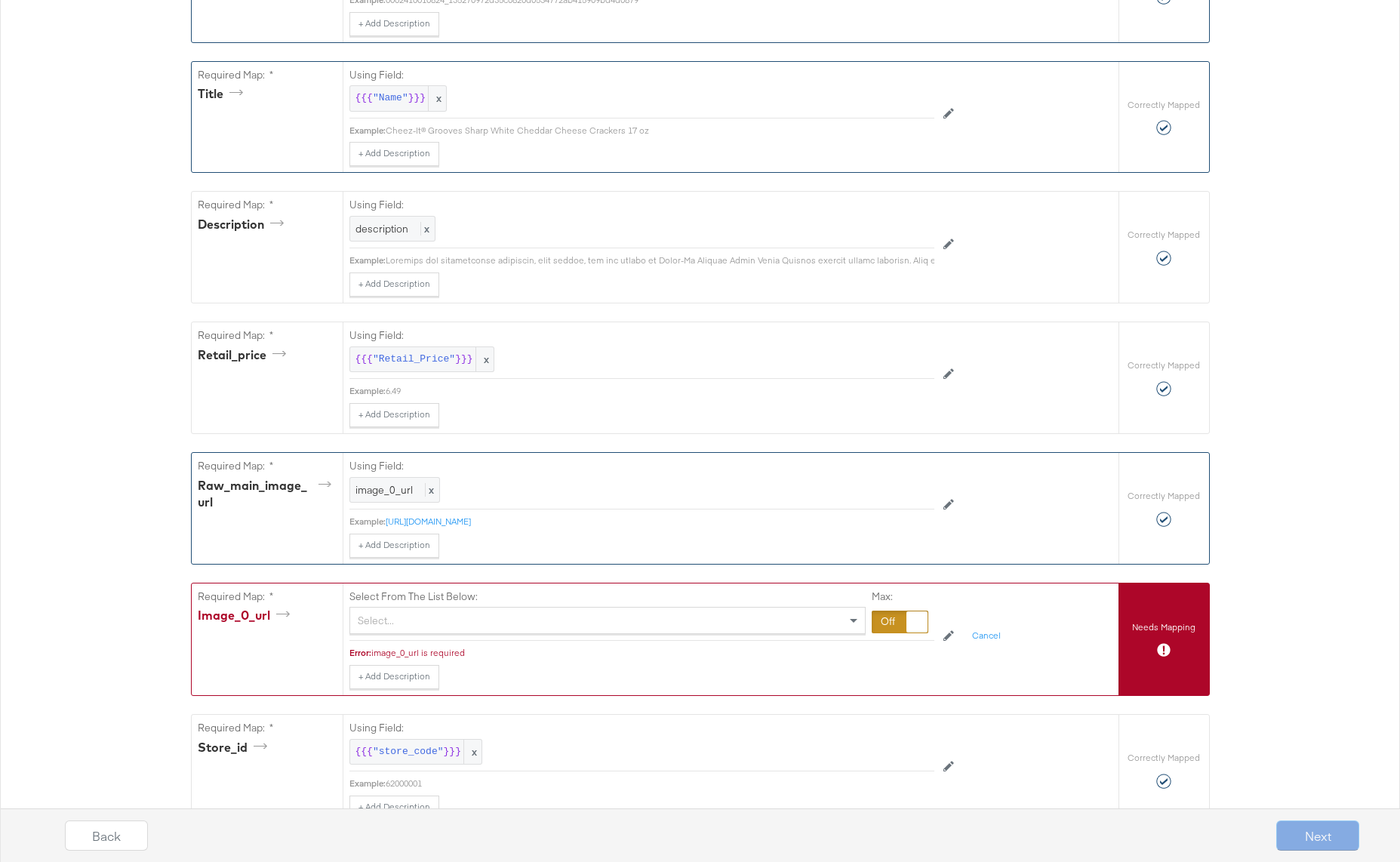
click at [458, 621] on div "Select..." at bounding box center [608, 620] width 515 height 26
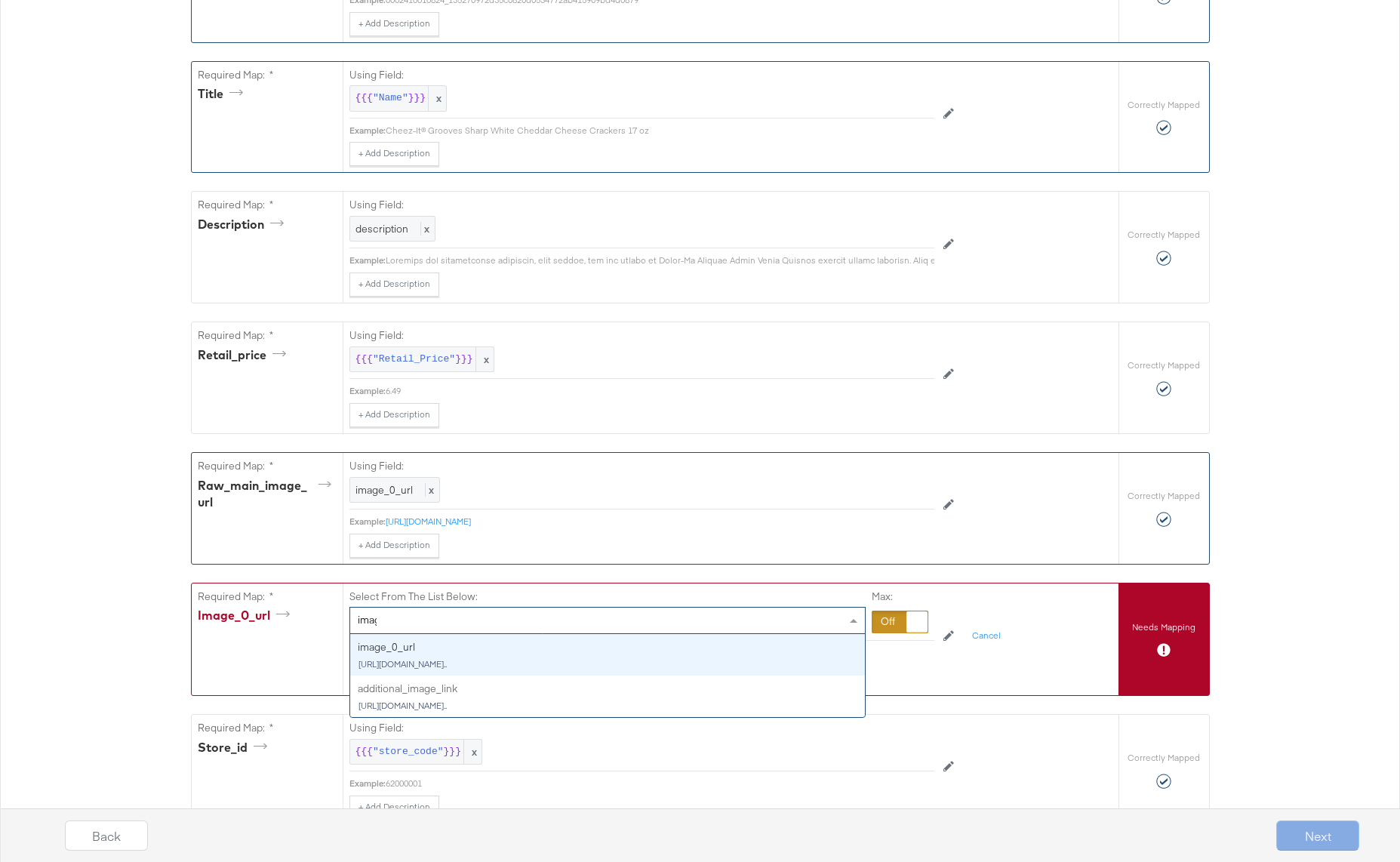
type input "image"
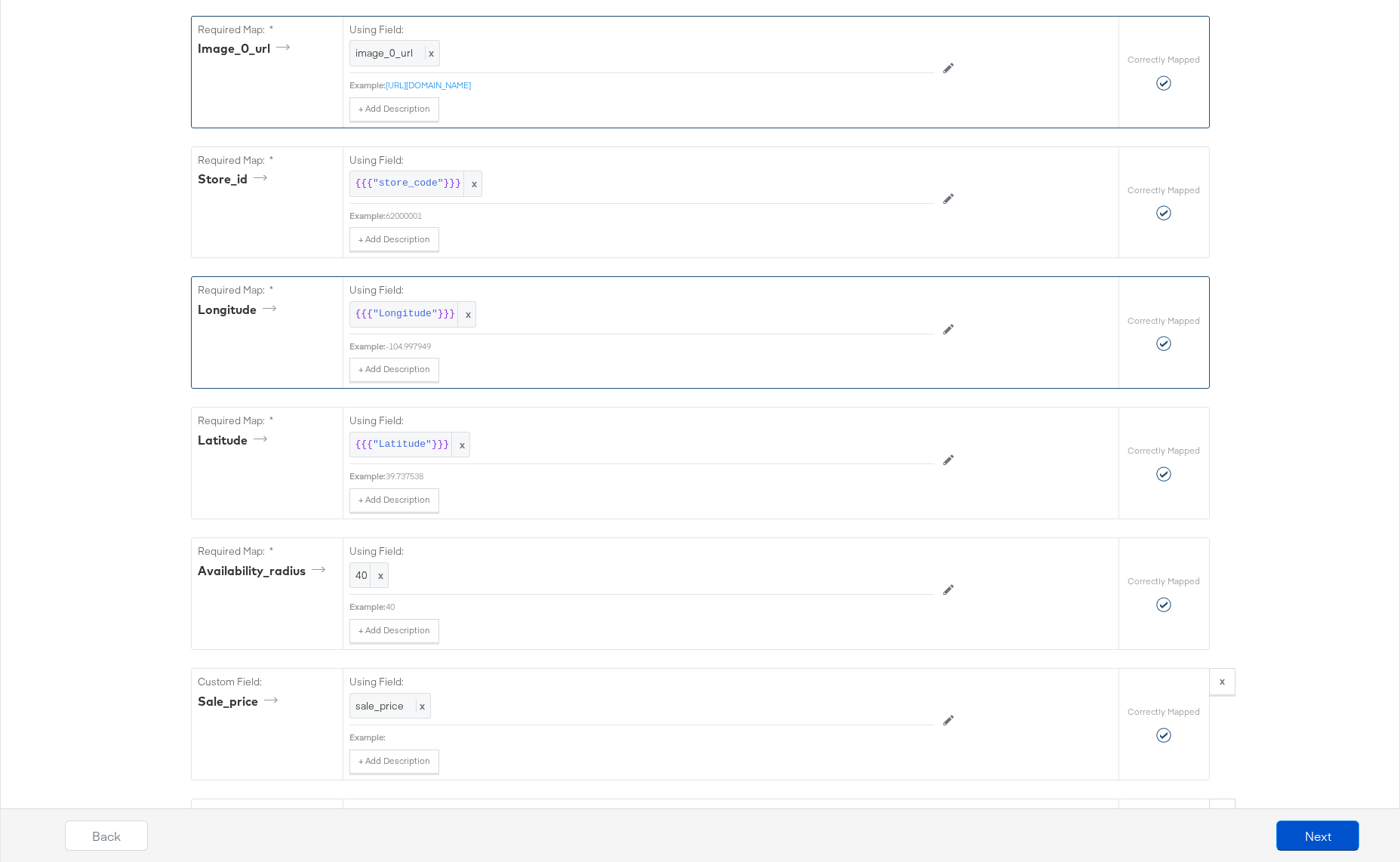
scroll to position [1094, 0]
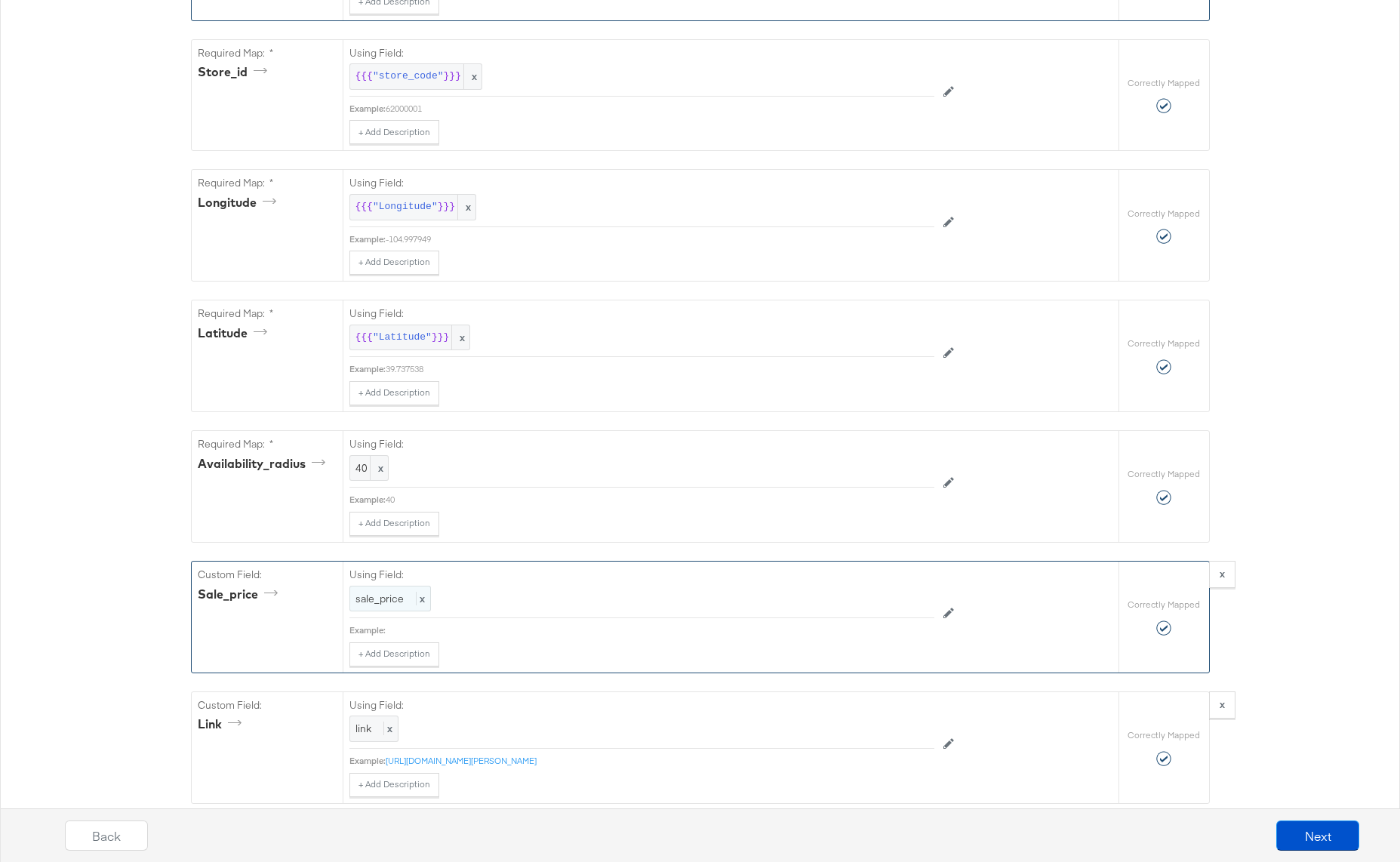
click at [368, 598] on span "sale_price" at bounding box center [380, 598] width 48 height 13
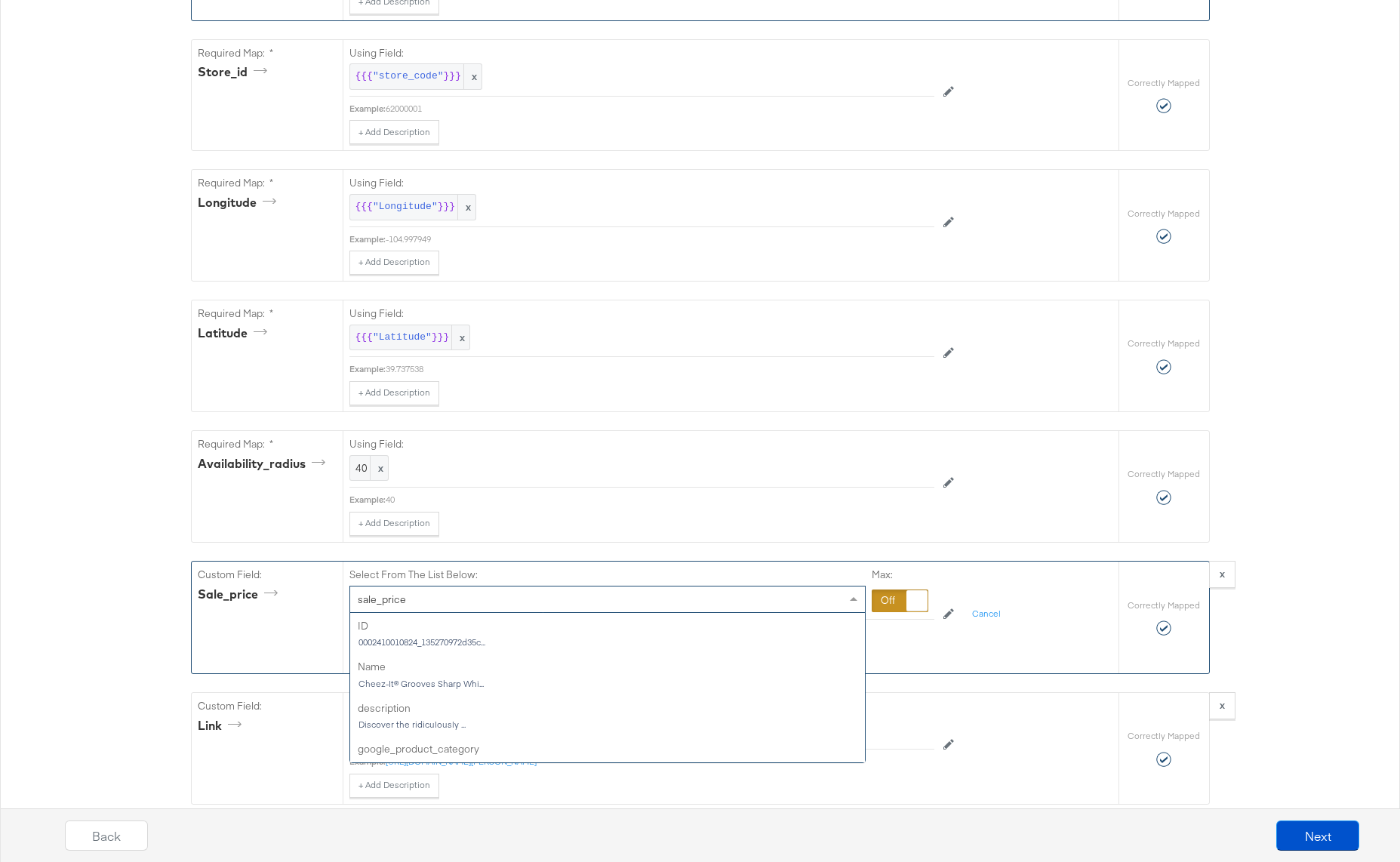
click at [581, 598] on div "sale_price" at bounding box center [608, 599] width 515 height 26
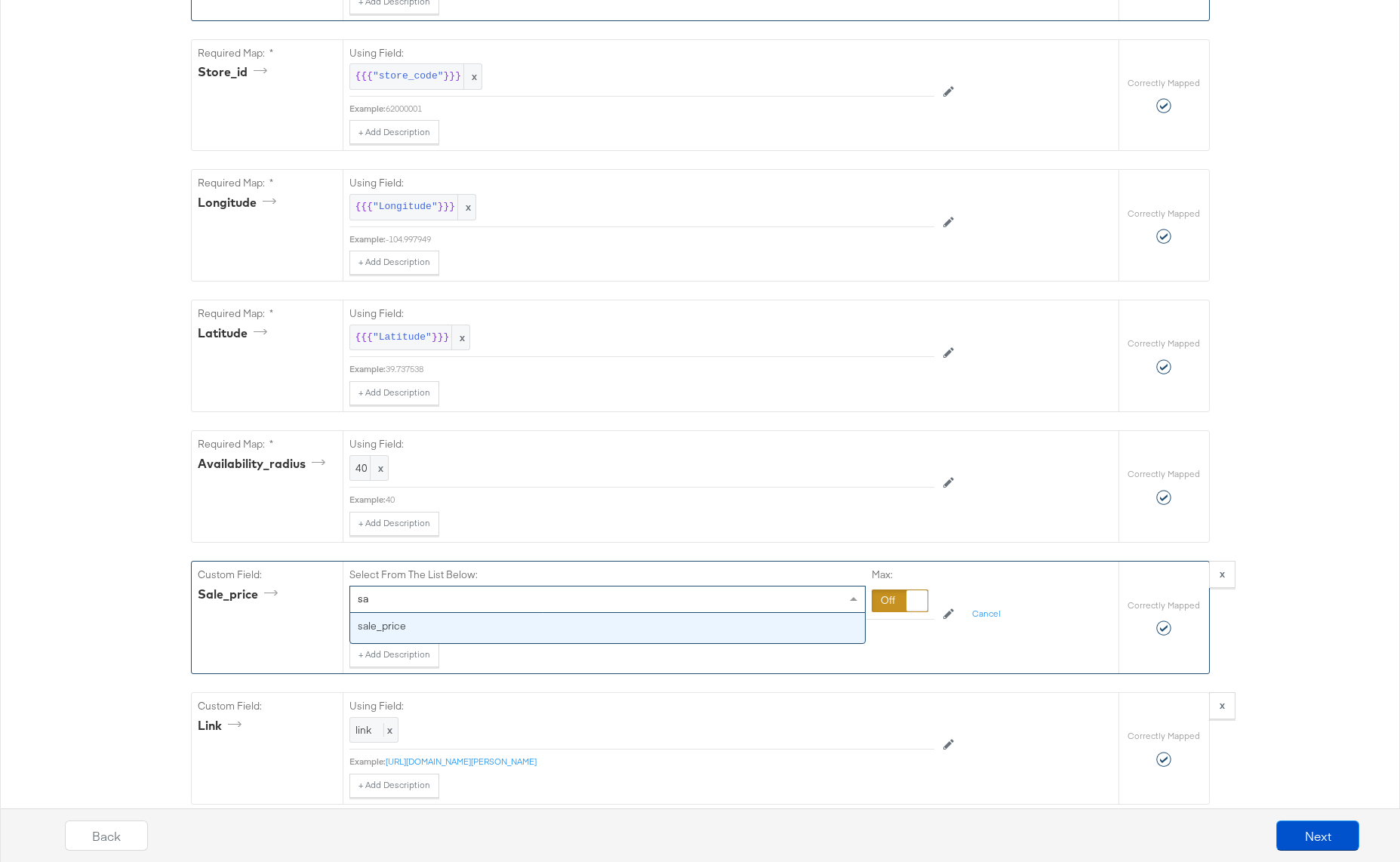
scroll to position [0, 0]
type input "sale"
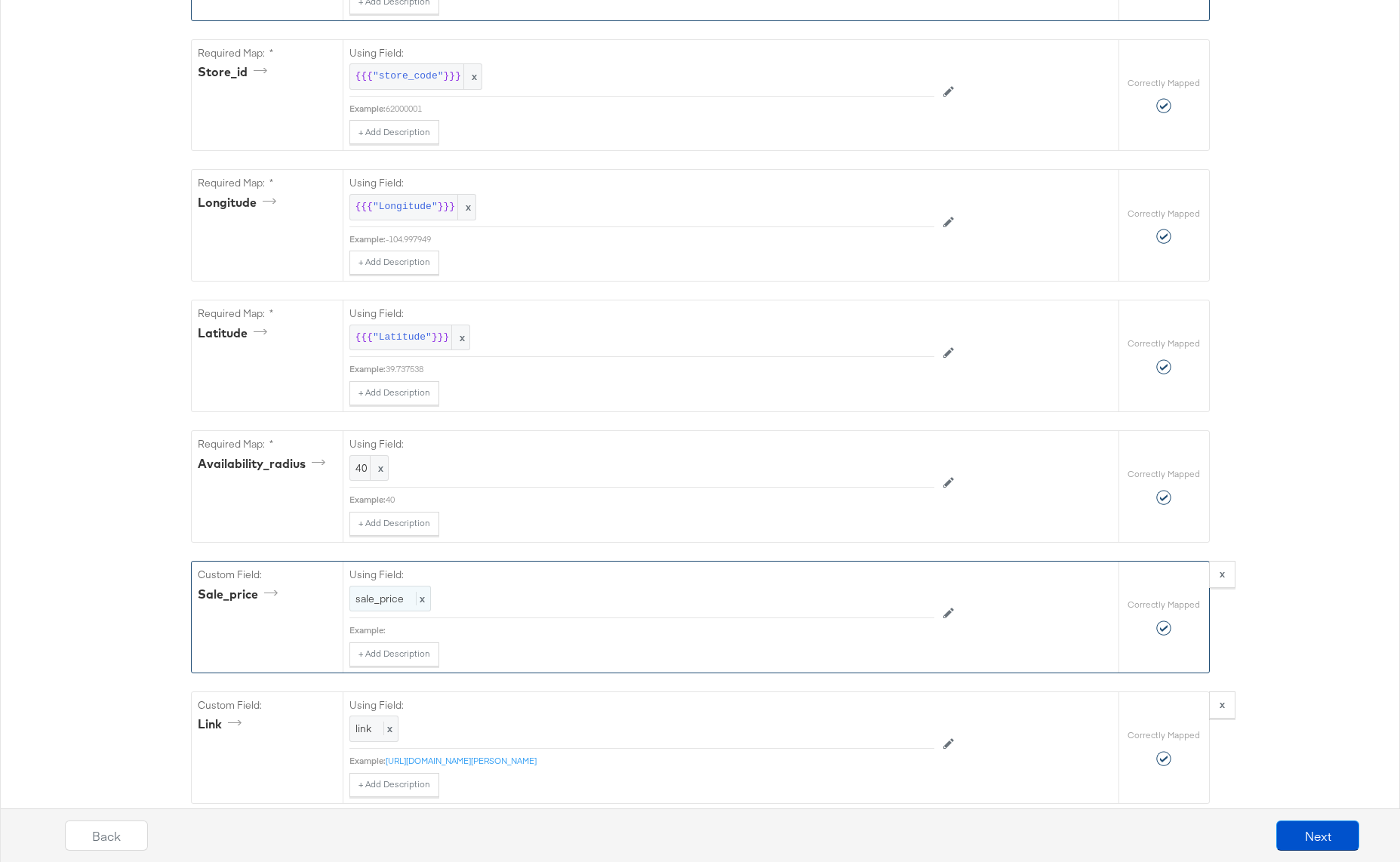
click at [374, 601] on span "sale_price" at bounding box center [380, 598] width 48 height 13
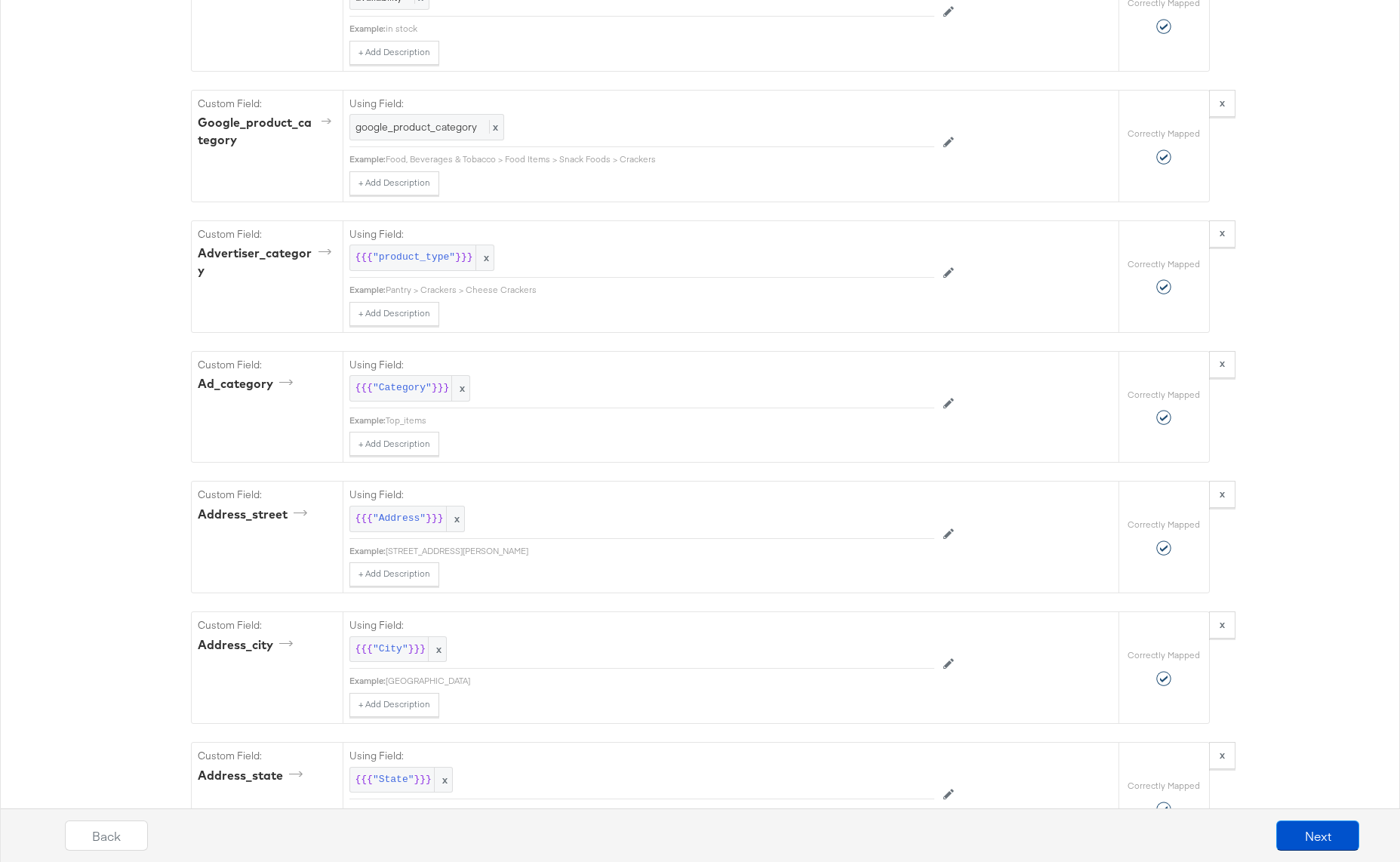
scroll to position [2230, 0]
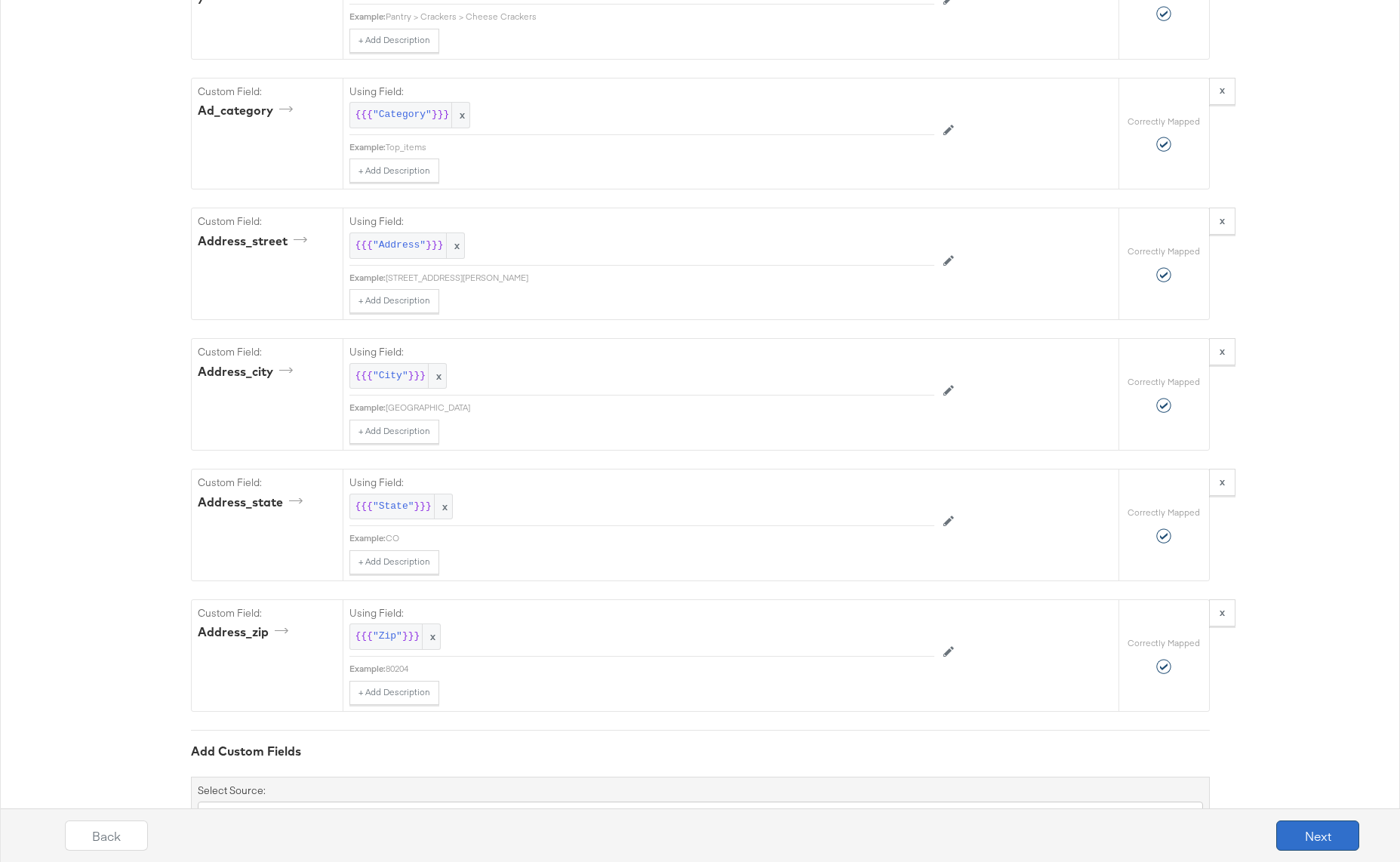
click at [1313, 839] on button "Next" at bounding box center [1317, 835] width 83 height 30
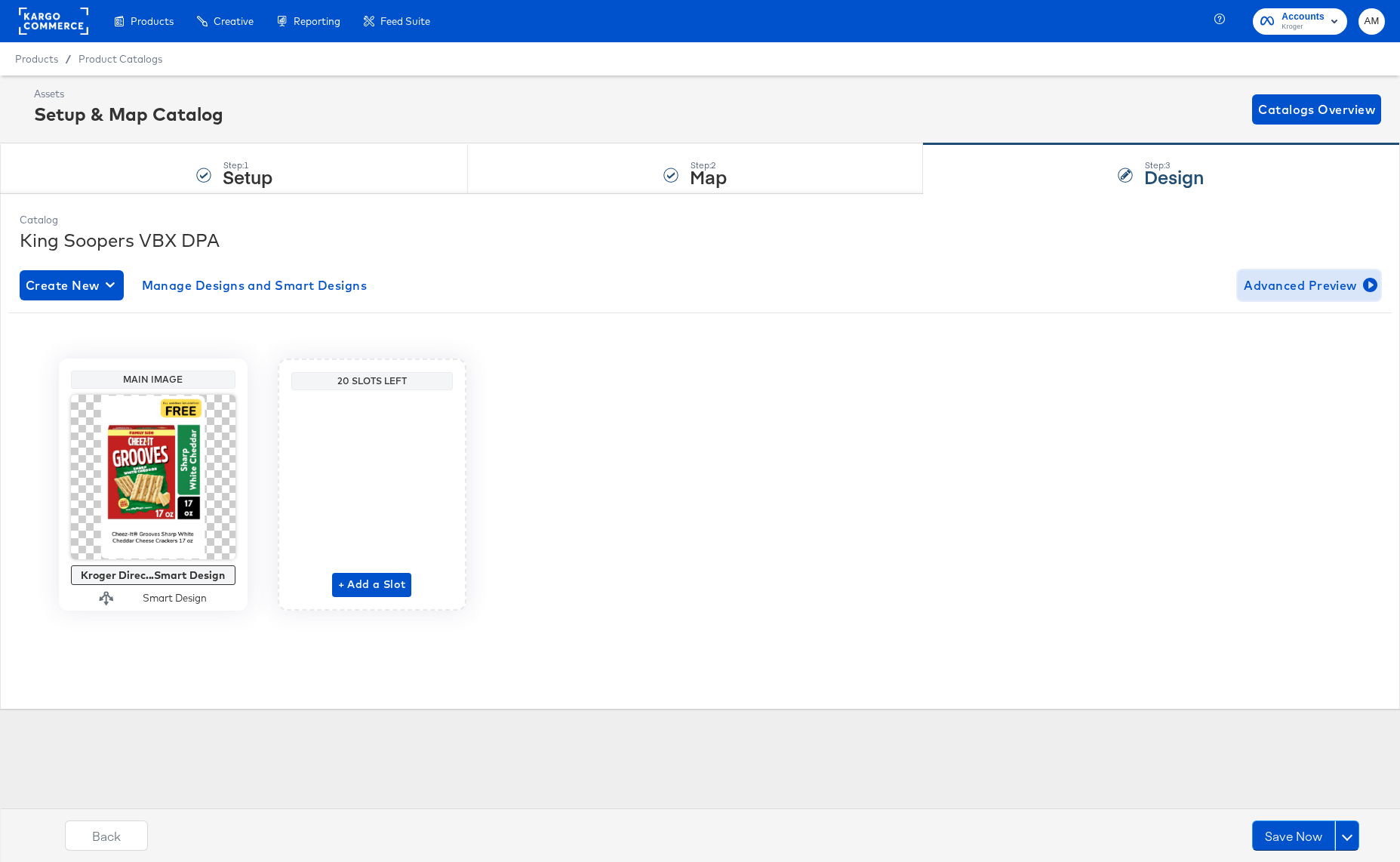
click at [1307, 289] on span "Advanced Preview" at bounding box center [1308, 285] width 130 height 21
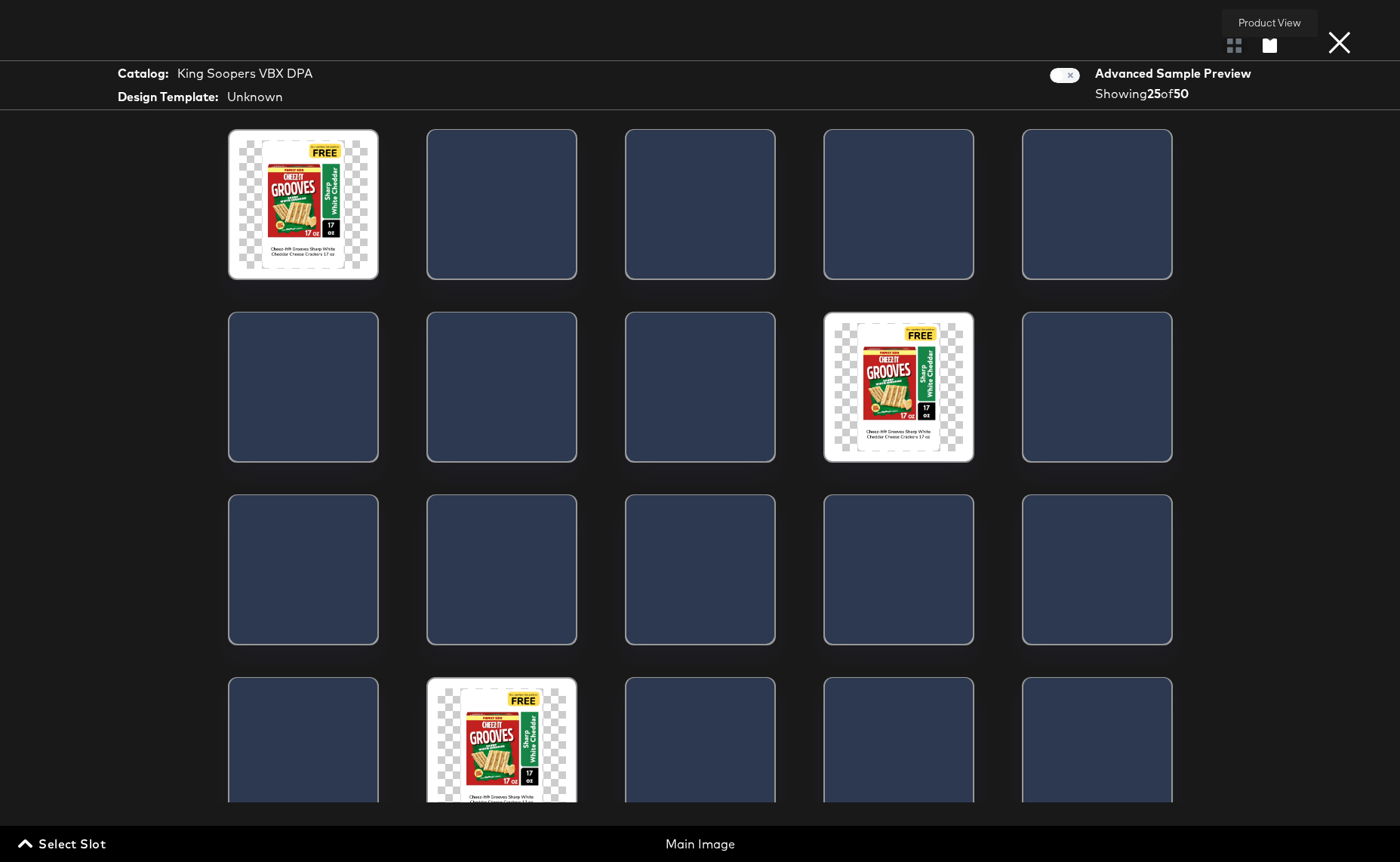
click at [1266, 49] on icon "button" at bounding box center [1270, 45] width 14 height 14
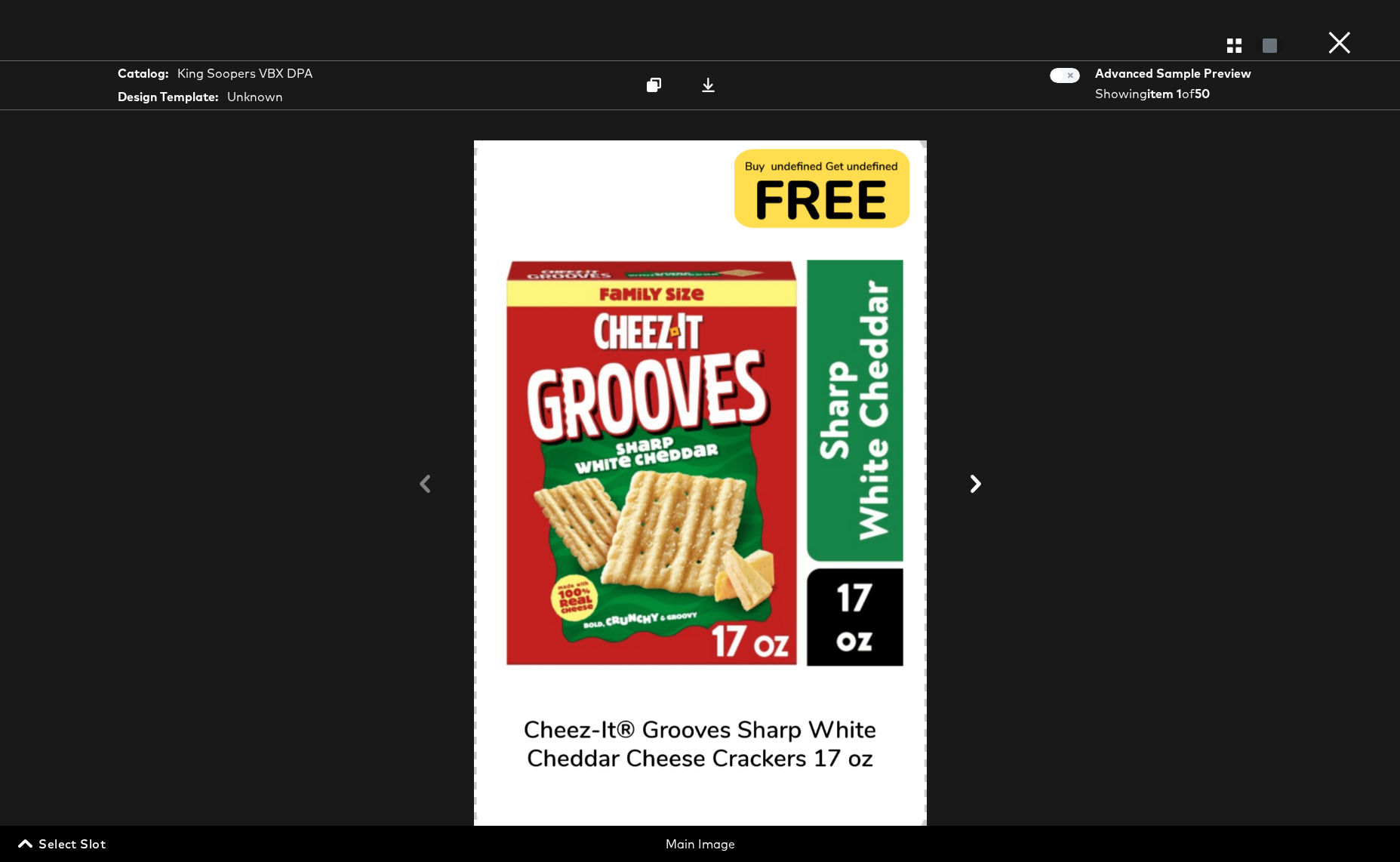
click at [1334, 30] on button "×" at bounding box center [1339, 15] width 30 height 30
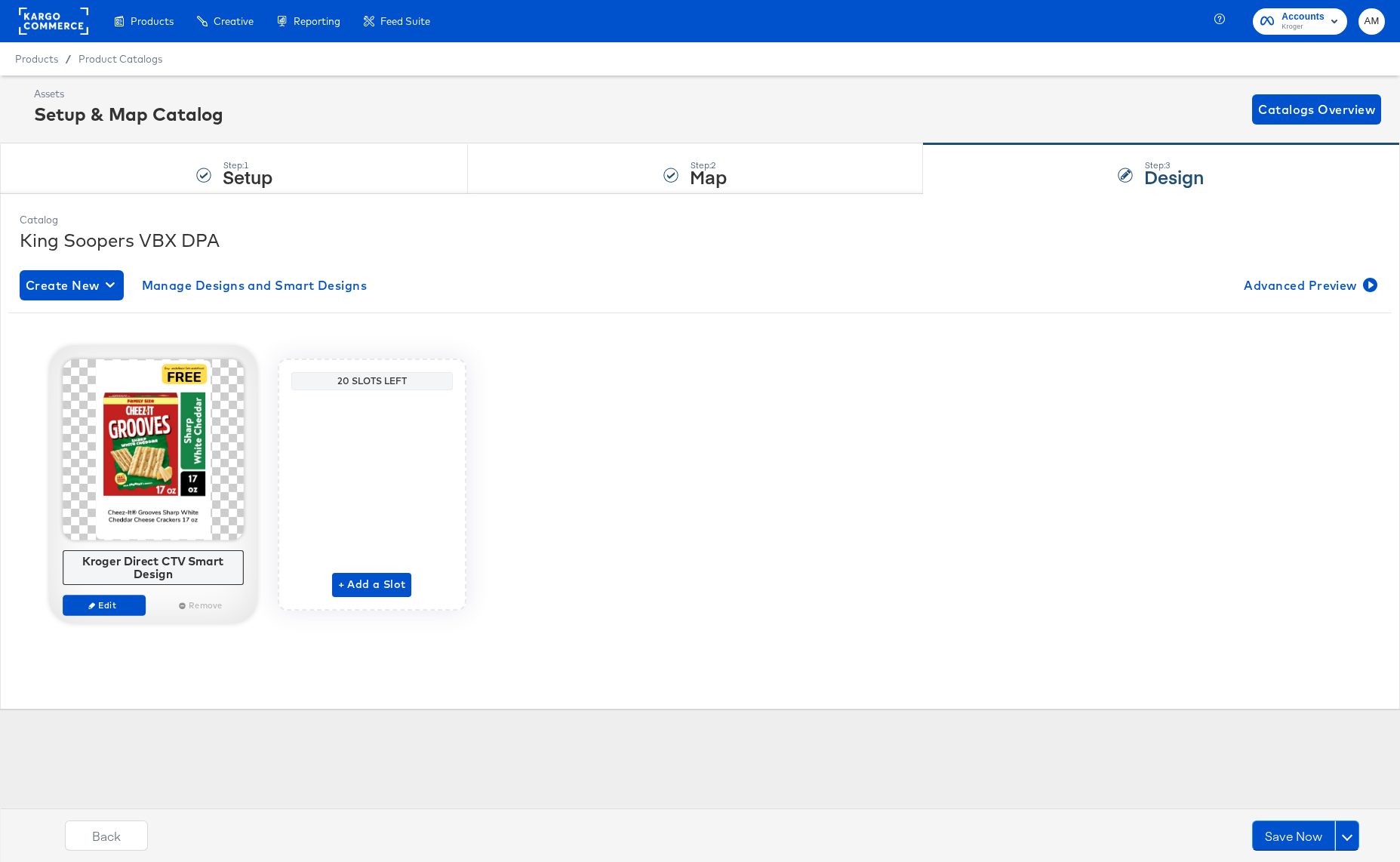
click at [168, 473] on div at bounding box center [153, 450] width 181 height 181
click at [112, 604] on span "Edit" at bounding box center [103, 605] width 69 height 12
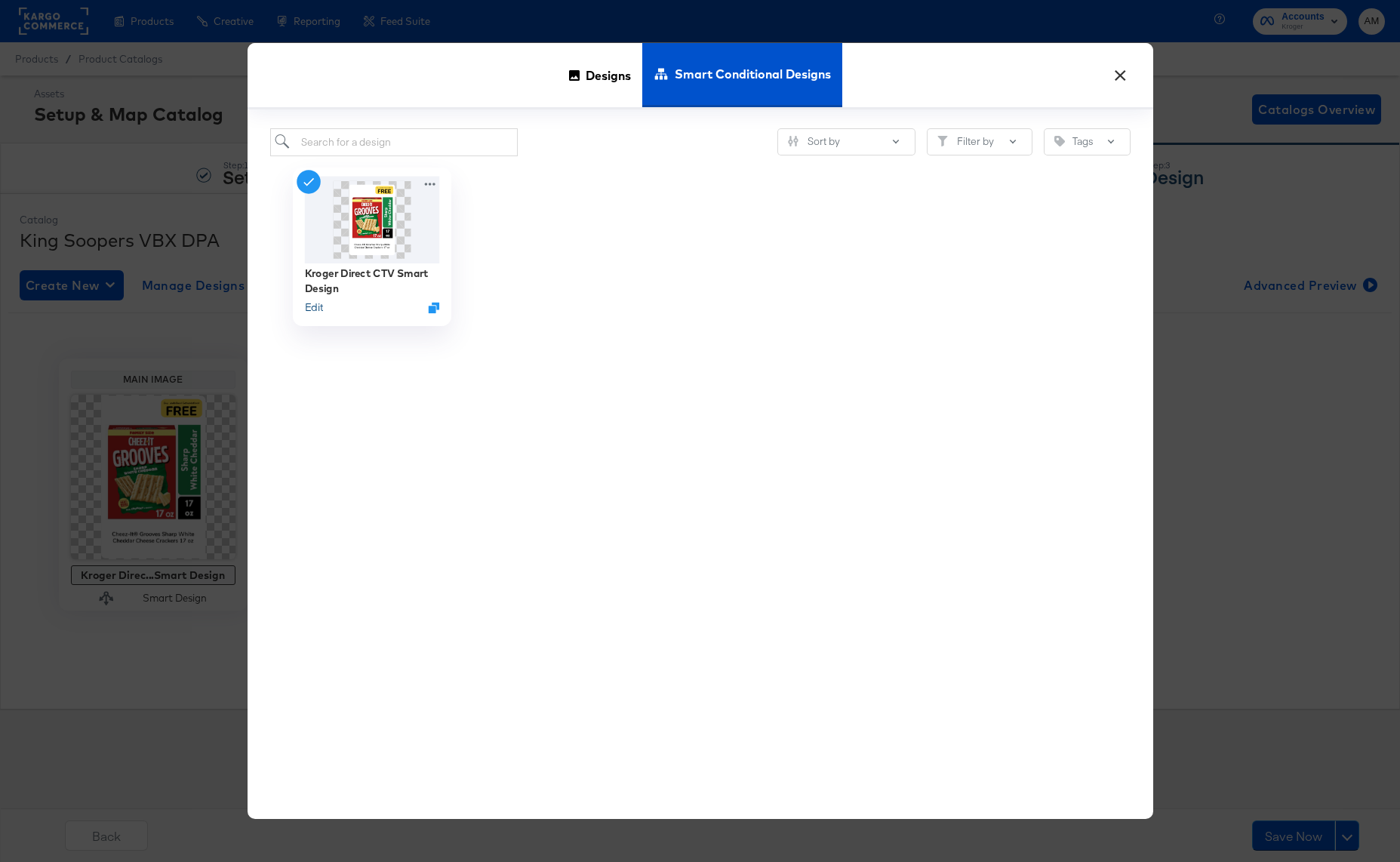
click at [316, 303] on button "Edit" at bounding box center [313, 307] width 18 height 14
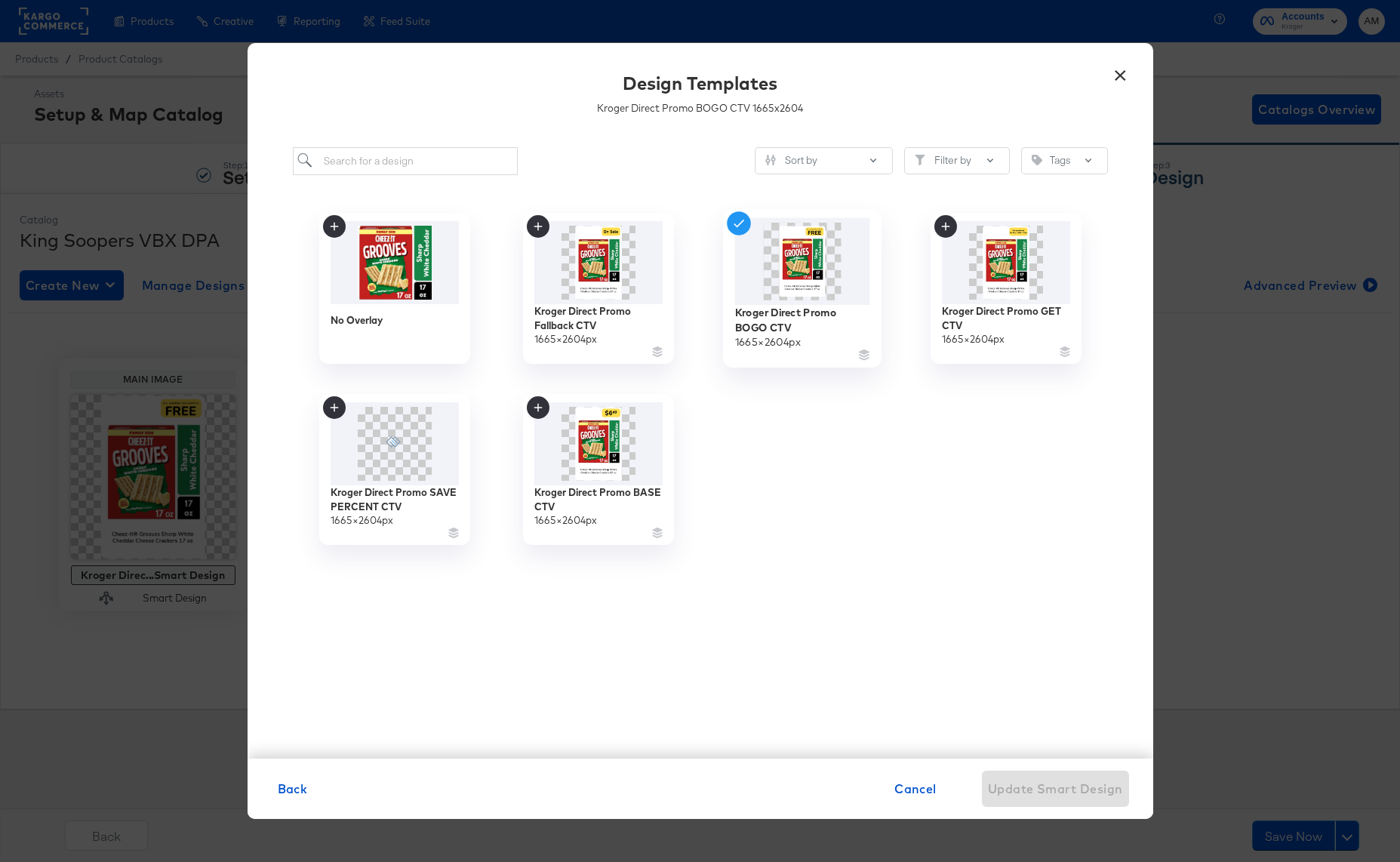
click at [794, 286] on img at bounding box center [801, 261] width 135 height 87
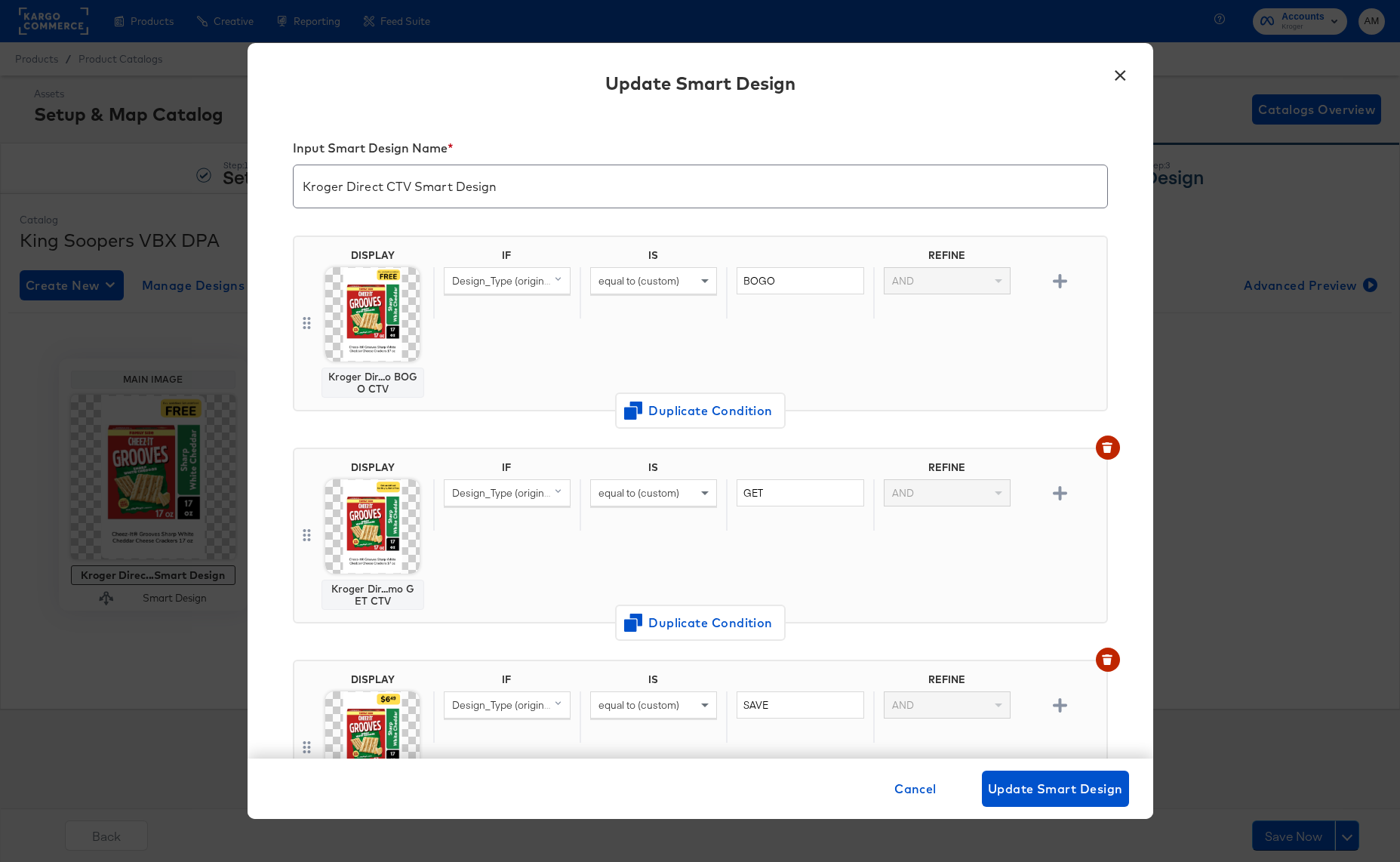
click at [1121, 75] on button "×" at bounding box center [1120, 71] width 27 height 27
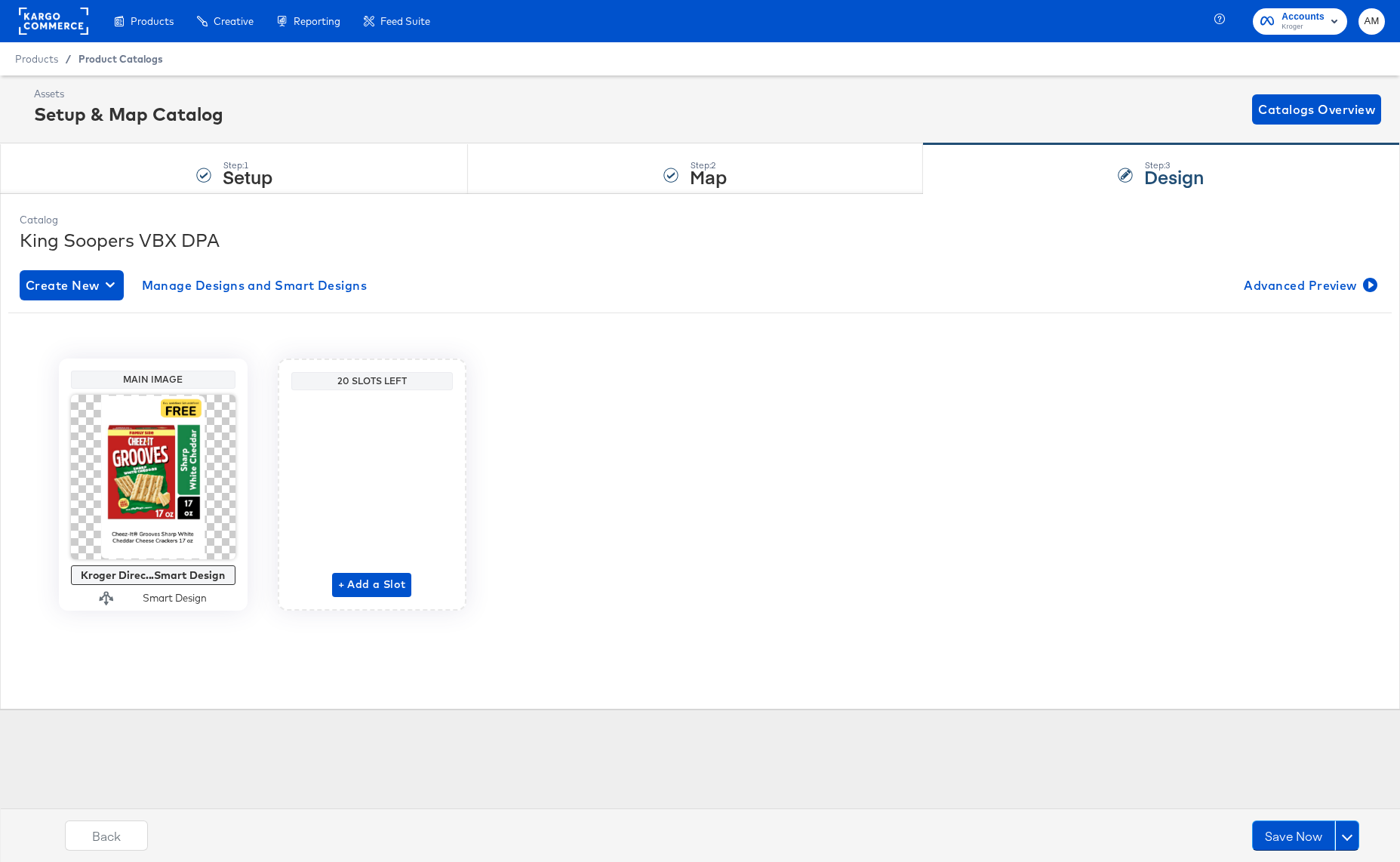
click at [128, 57] on span "Product Catalogs" at bounding box center [121, 59] width 84 height 12
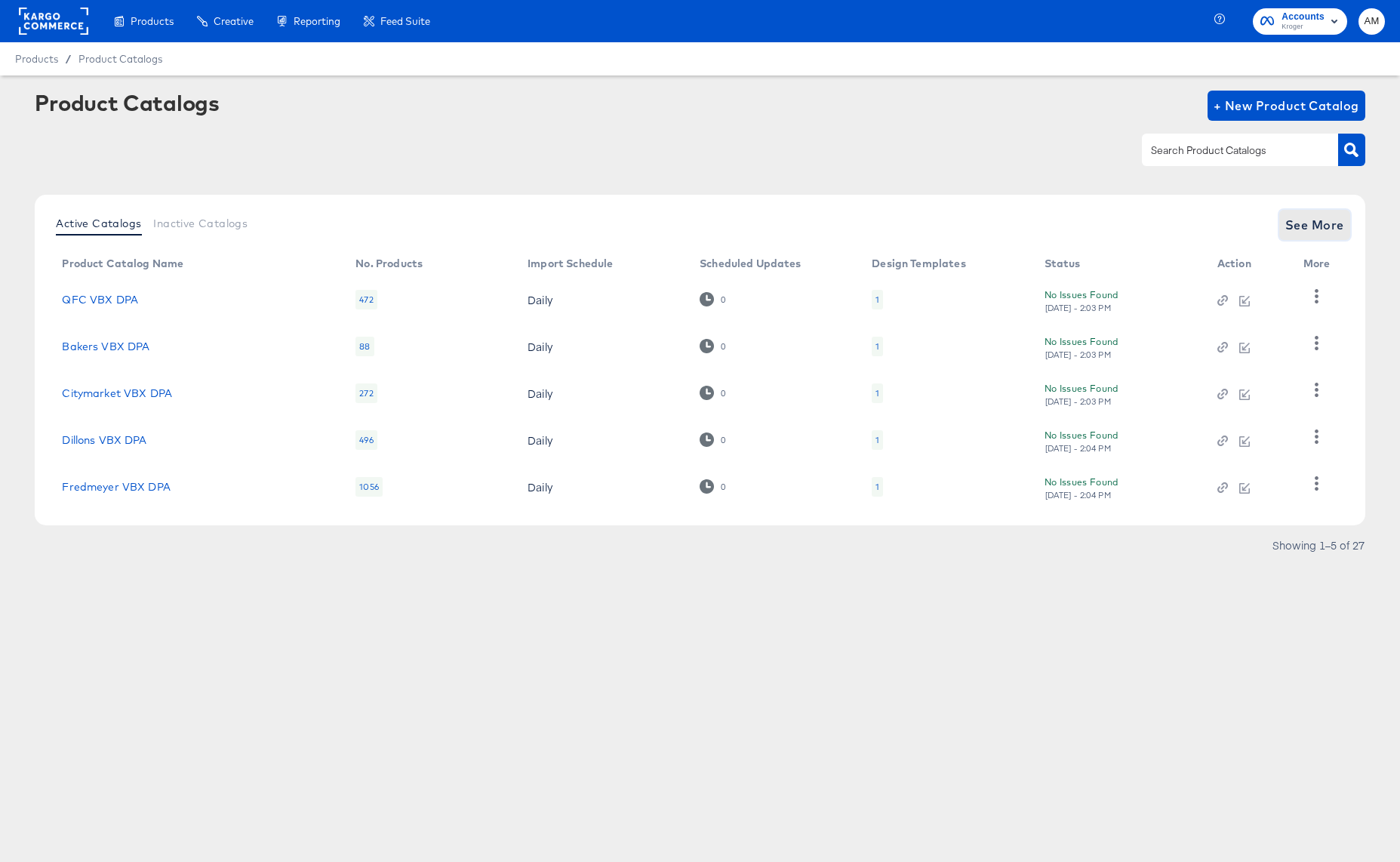
click at [1290, 225] on span "See More" at bounding box center [1314, 225] width 58 height 21
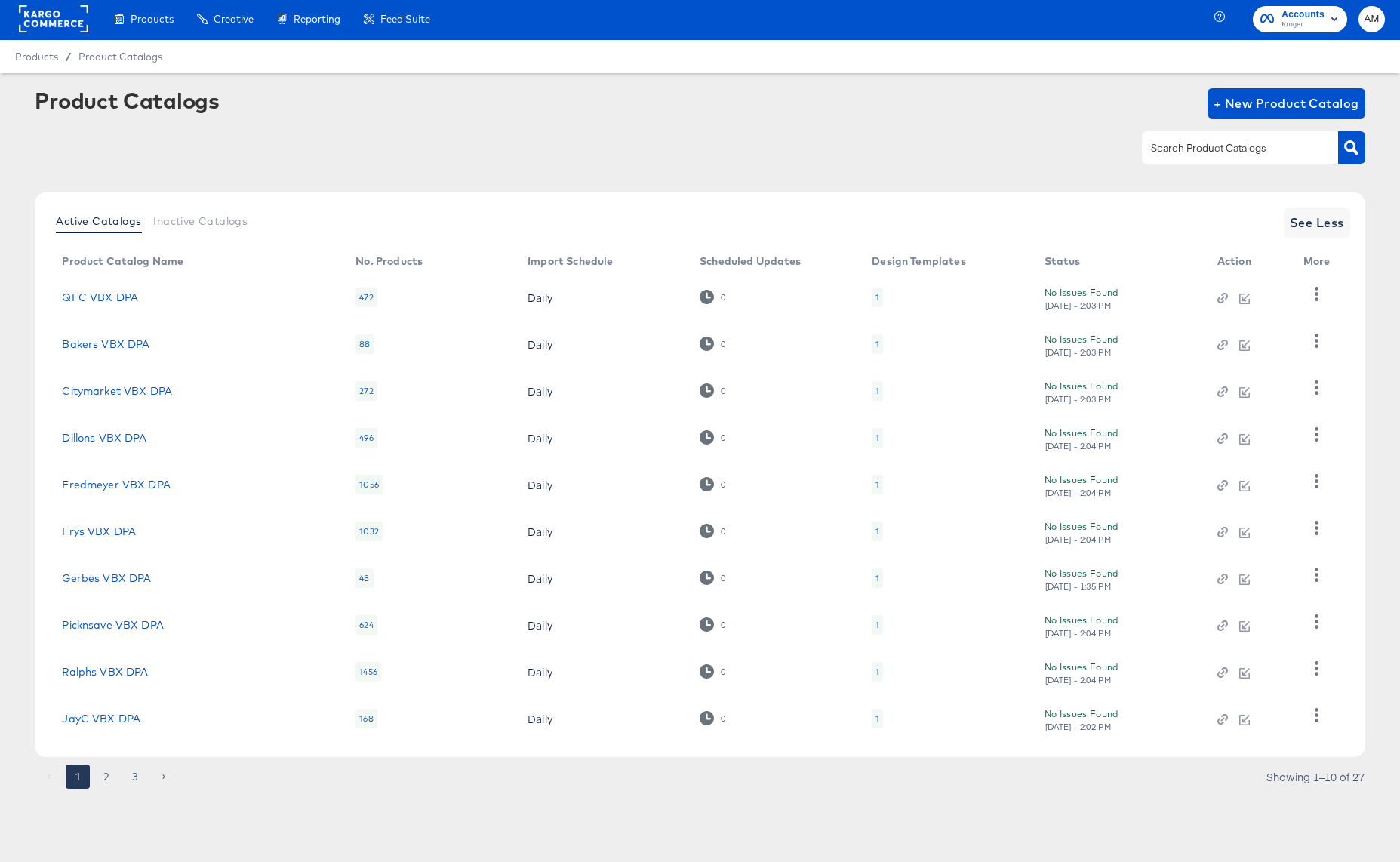
scroll to position [3, 0]
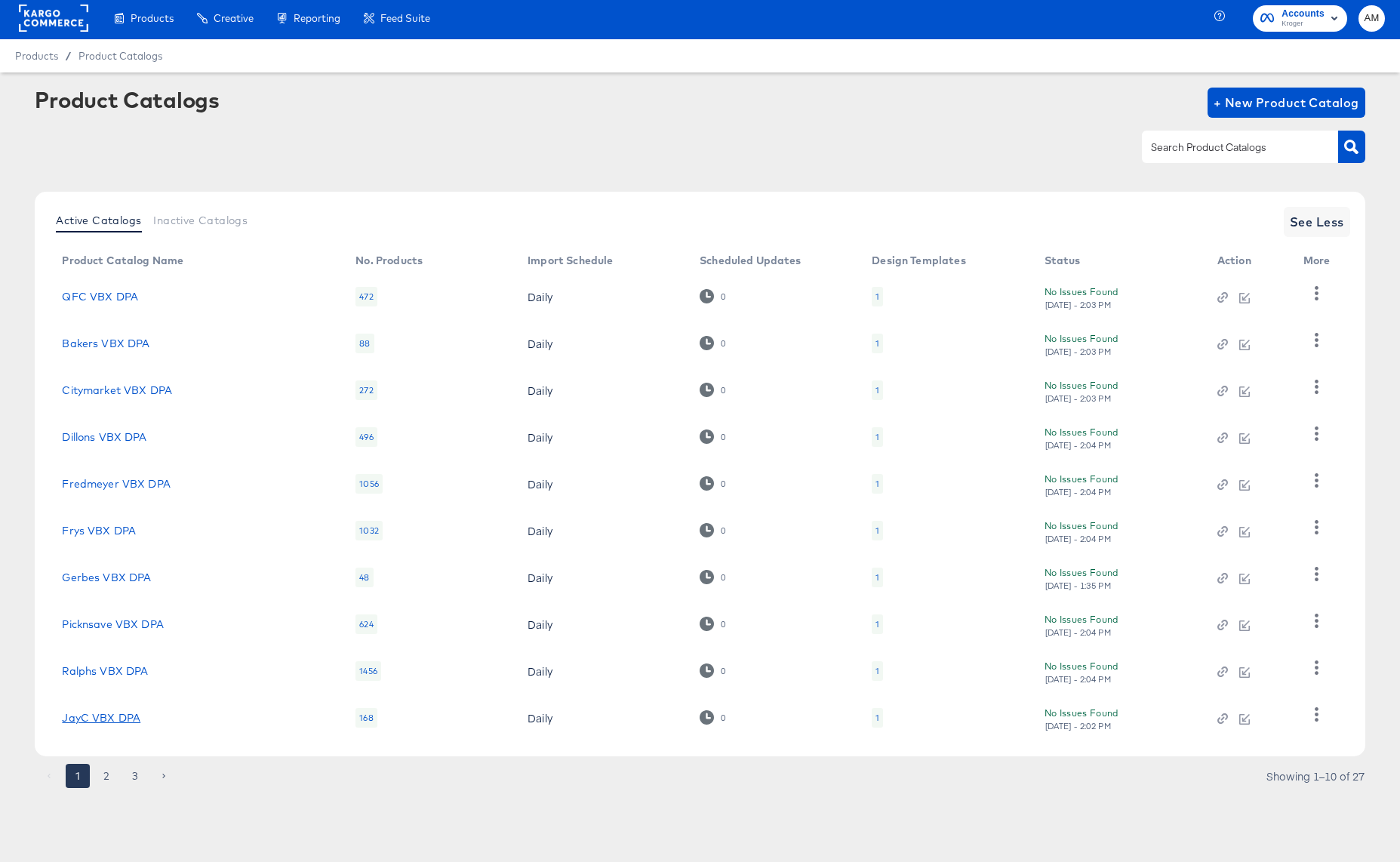
click at [103, 718] on link "JayC VBX DPA" at bounding box center [101, 717] width 79 height 12
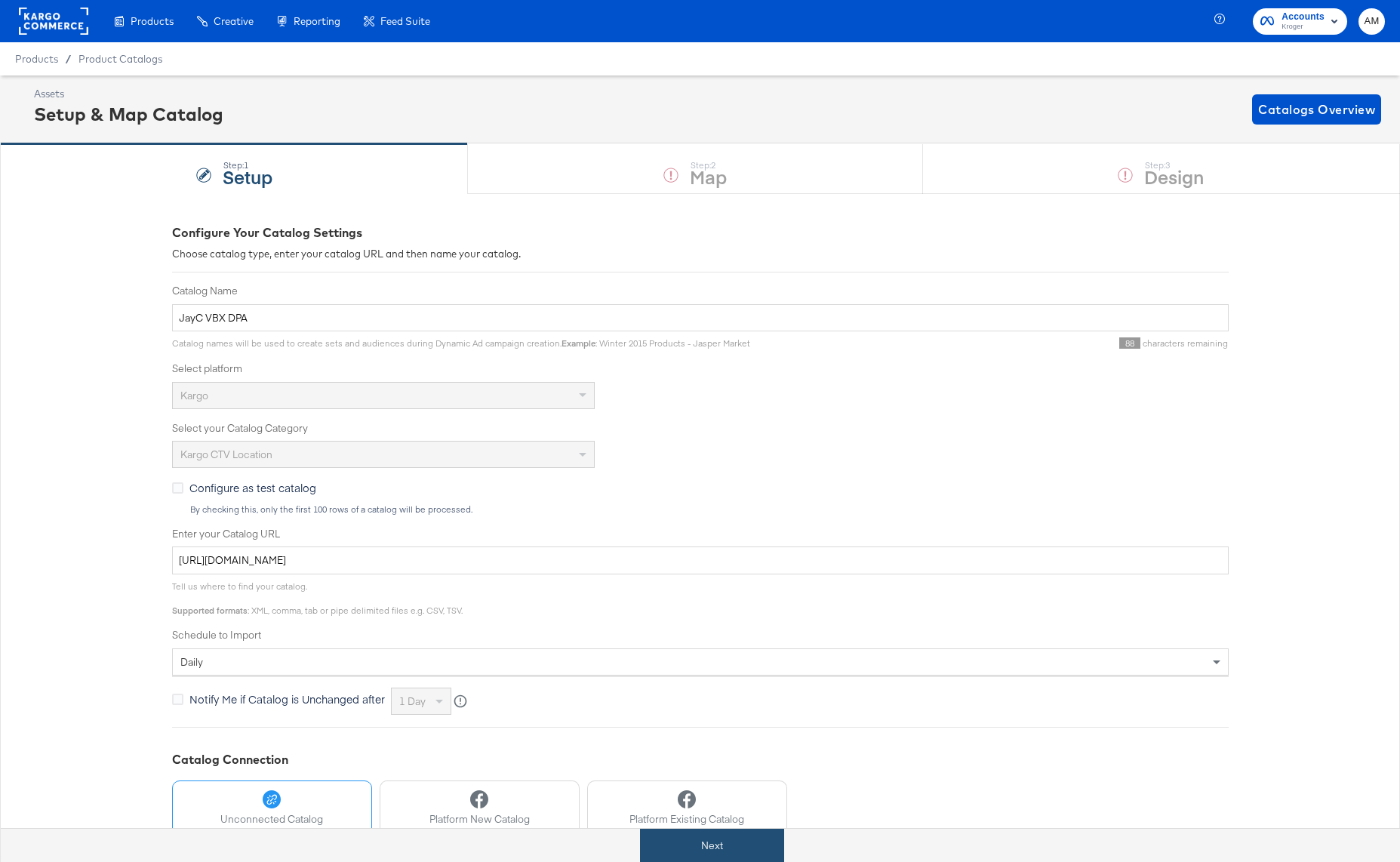
click at [744, 849] on button "Next" at bounding box center [711, 846] width 144 height 34
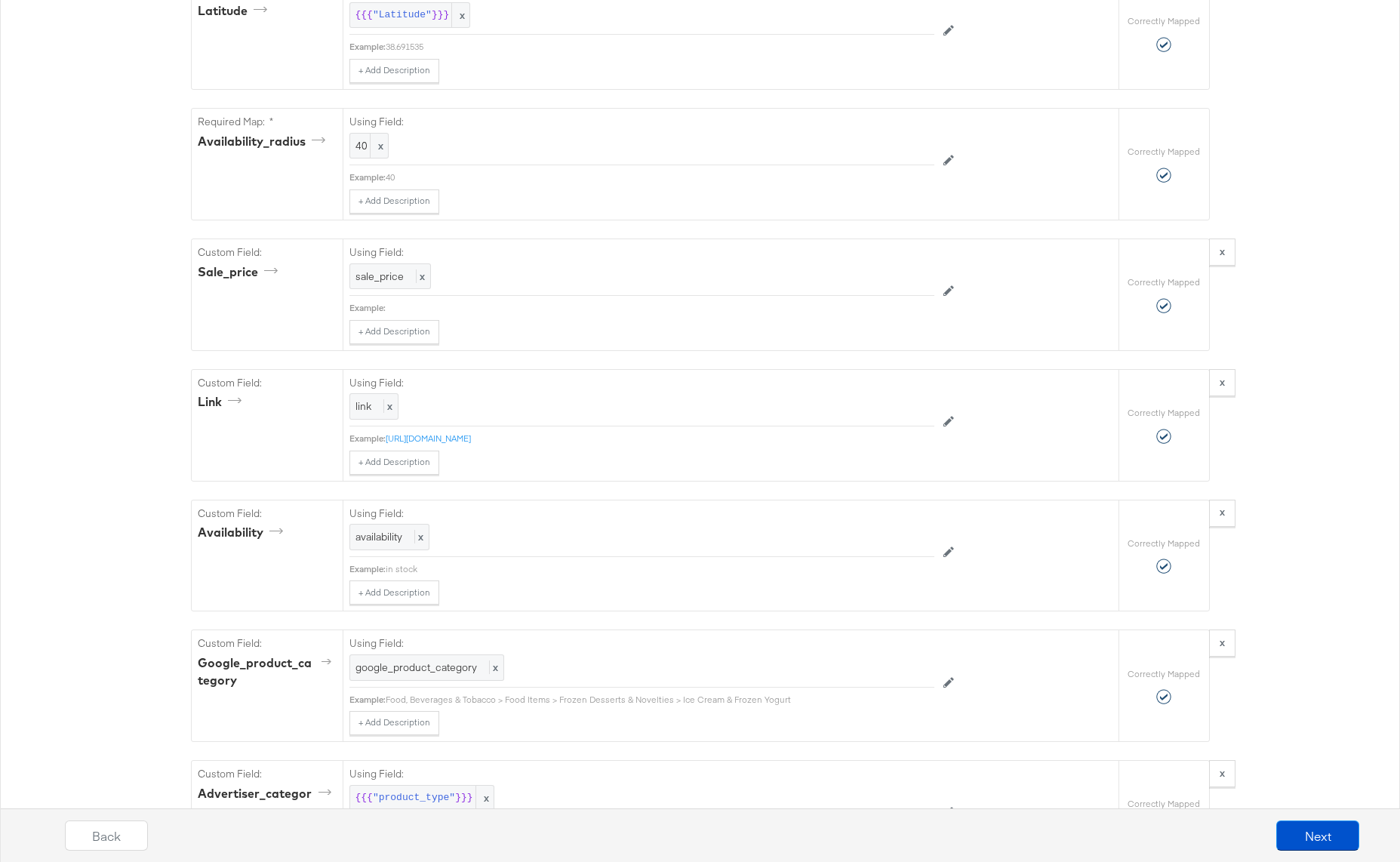
scroll to position [1130, 0]
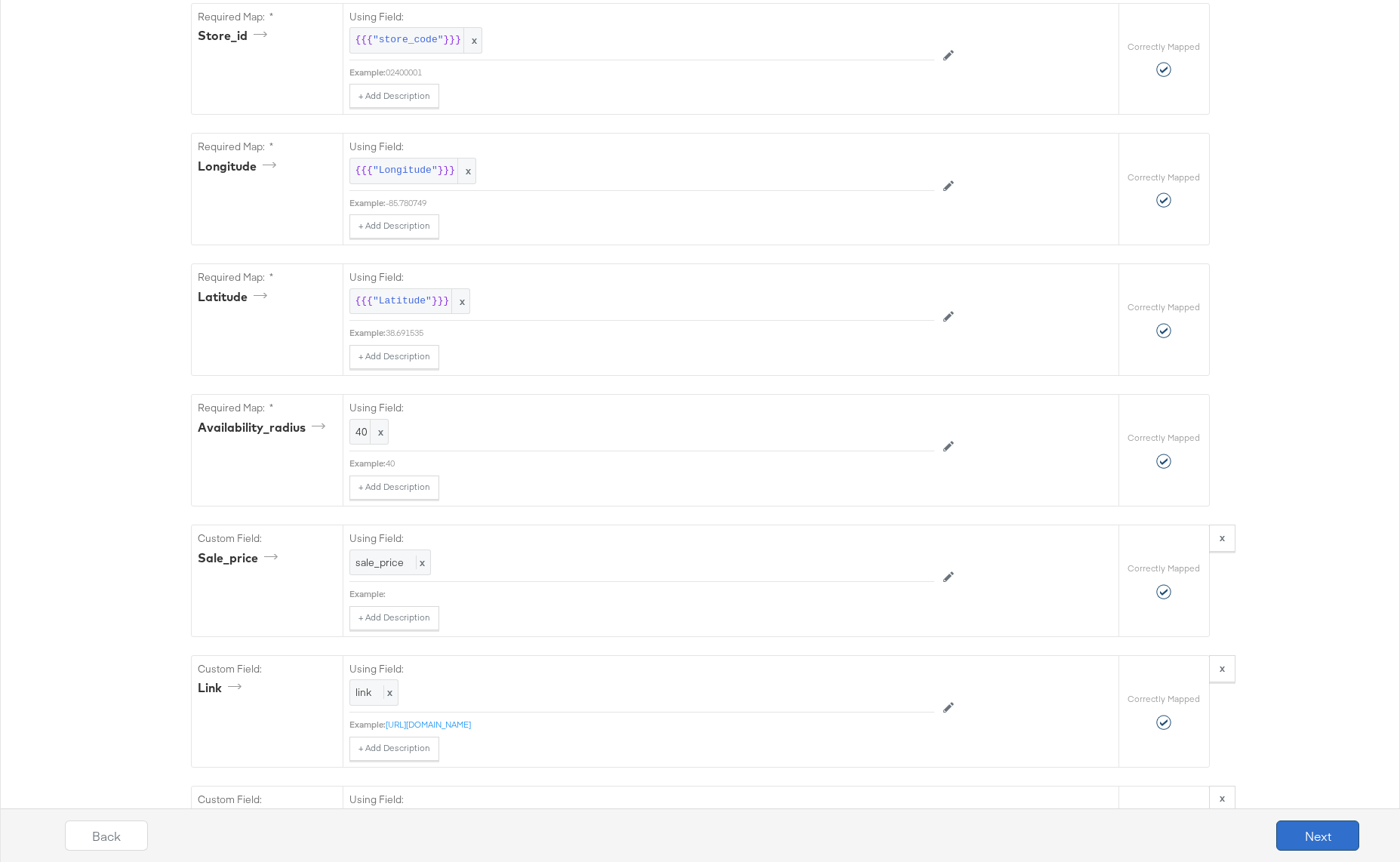
click at [1306, 834] on button "Next" at bounding box center [1317, 835] width 83 height 30
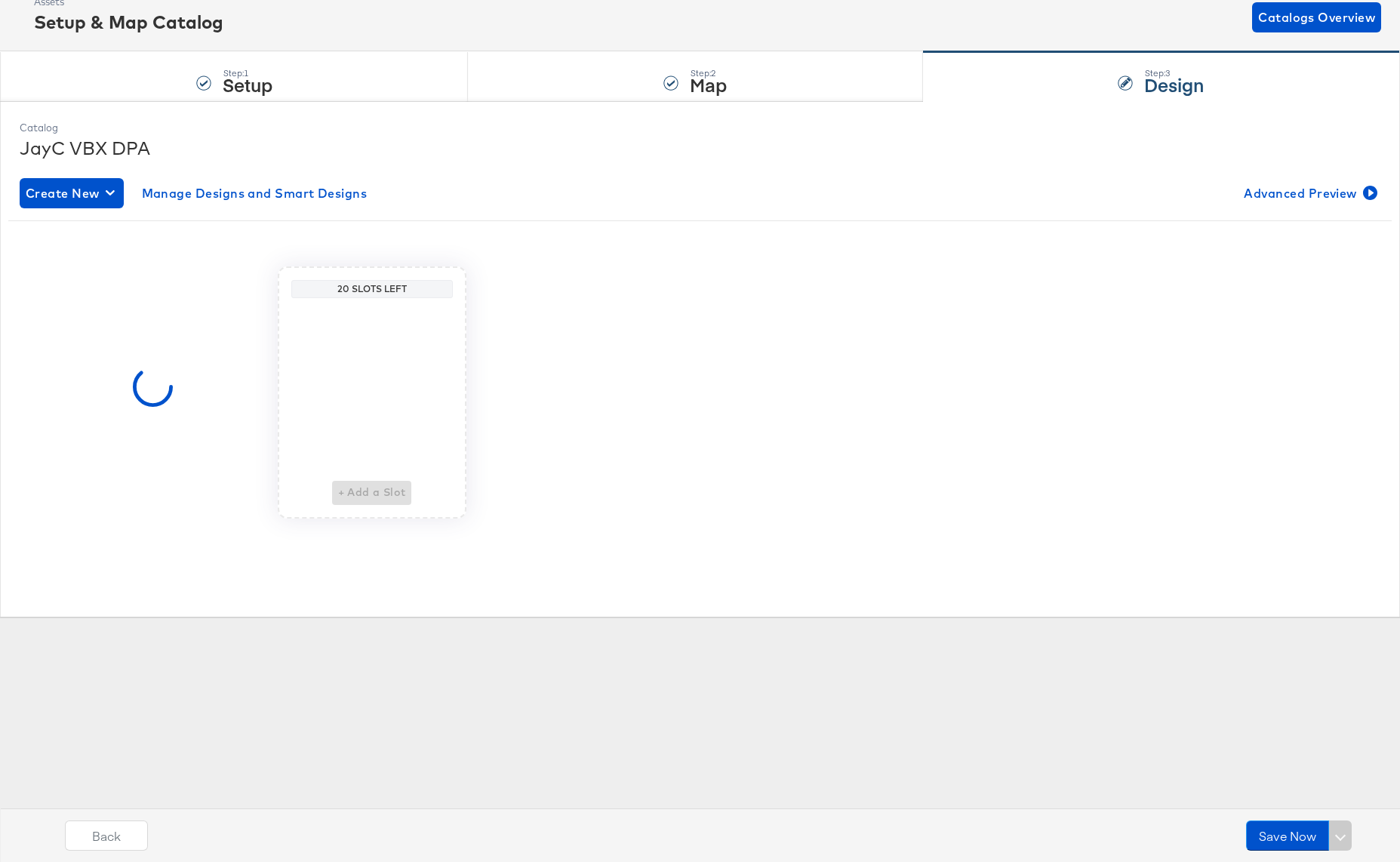
scroll to position [0, 0]
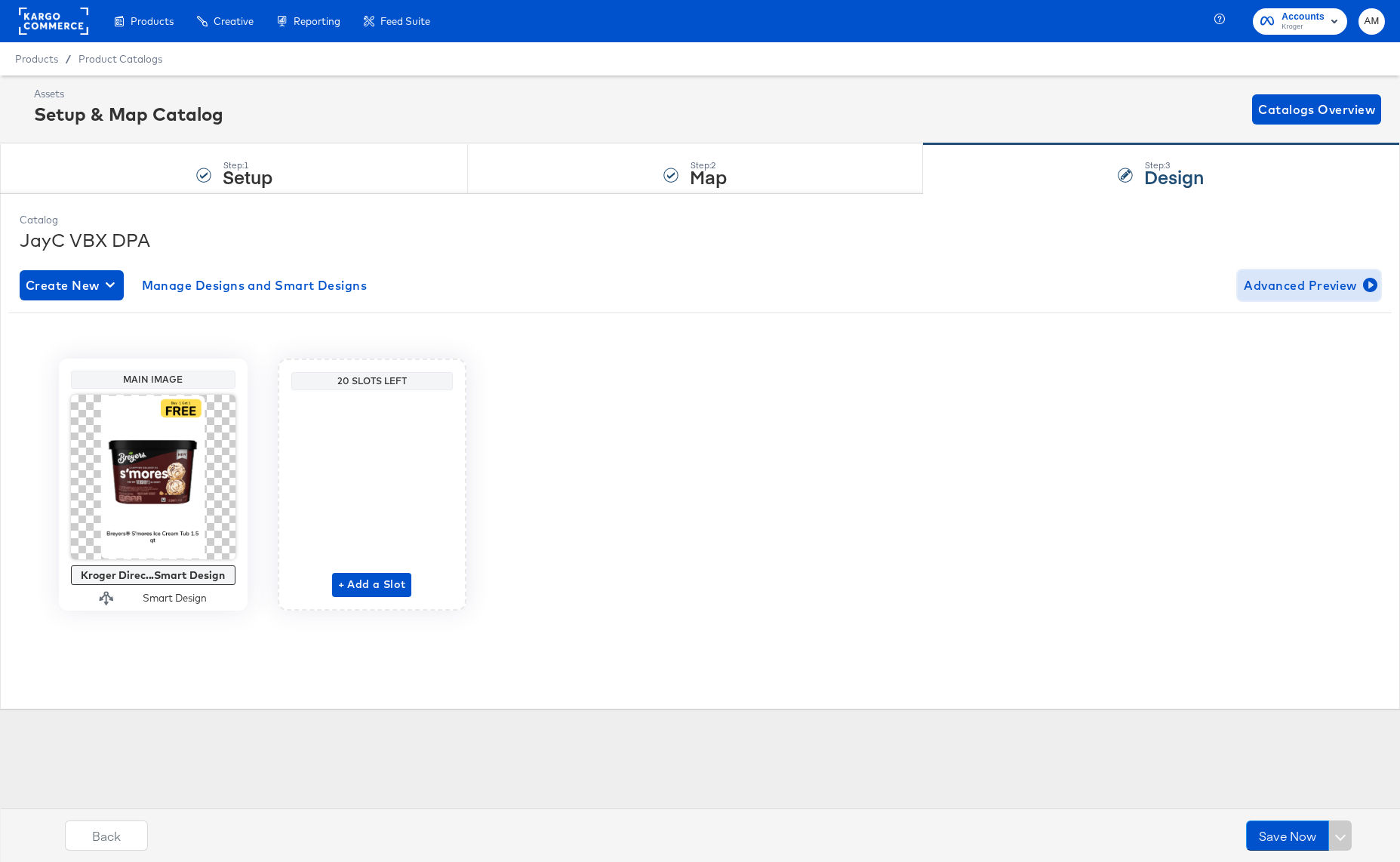
click at [1314, 290] on span "Advanced Preview" at bounding box center [1308, 285] width 130 height 21
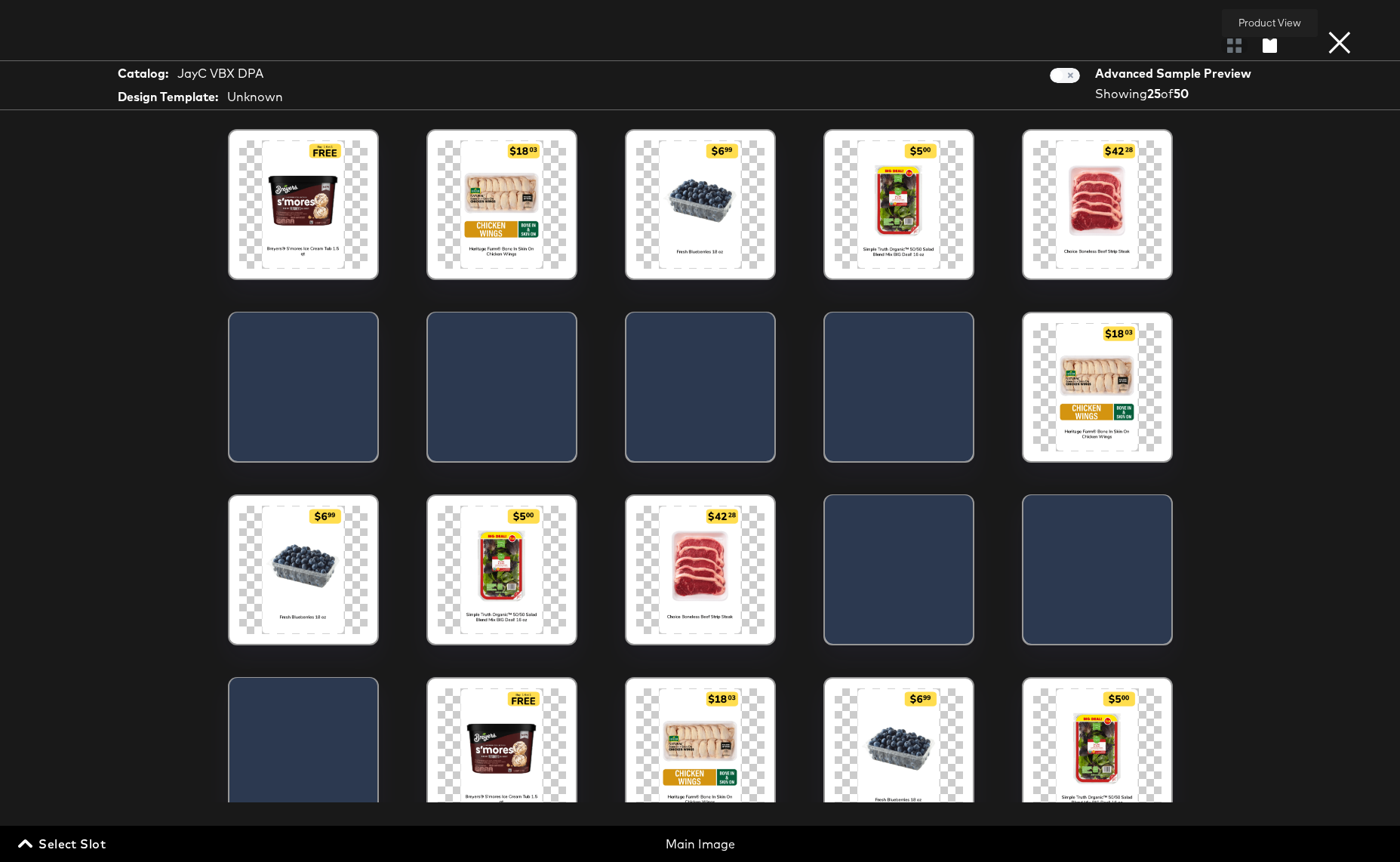
click at [1274, 50] on icon "button" at bounding box center [1270, 45] width 14 height 14
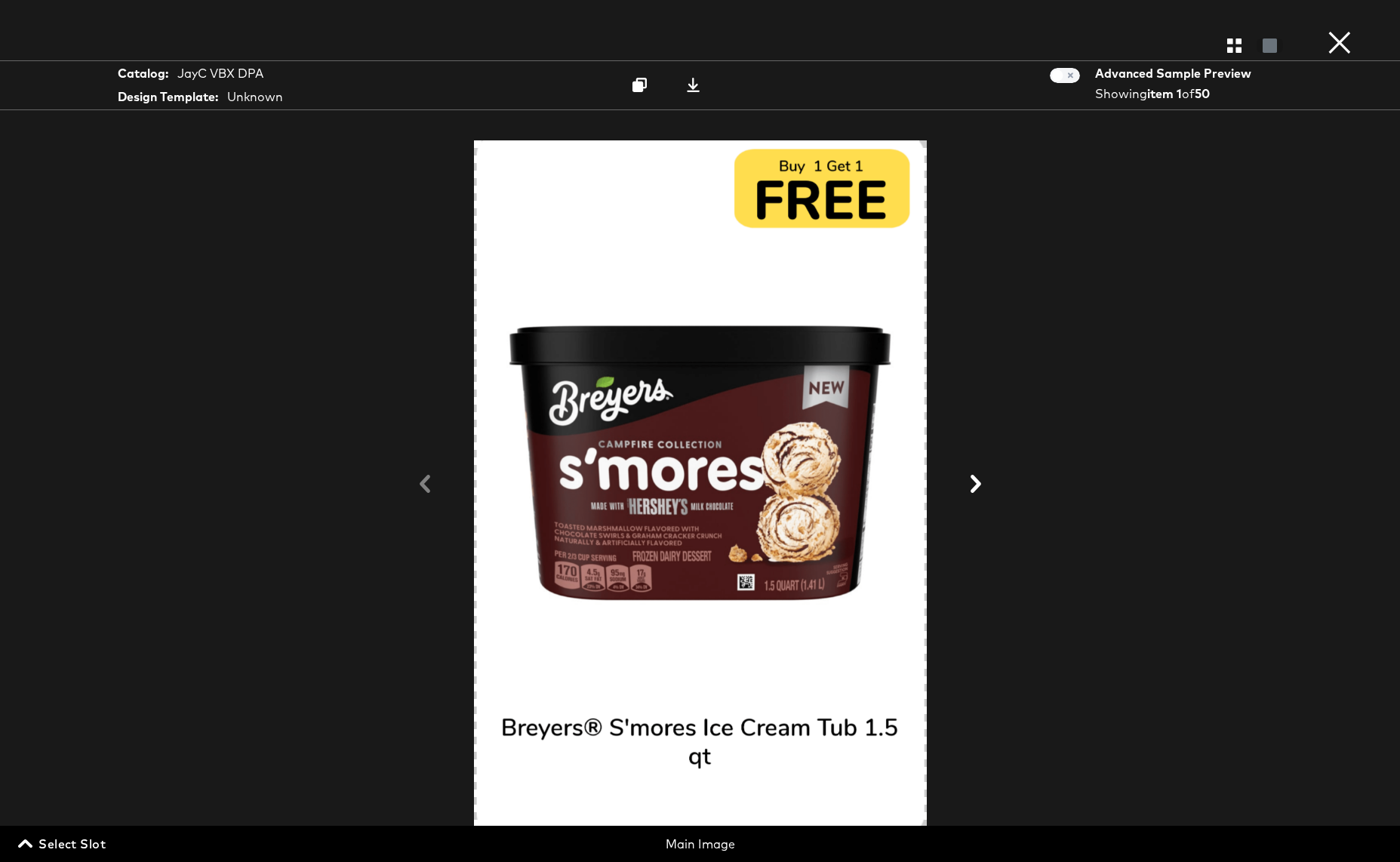
click at [976, 481] on icon at bounding box center [976, 484] width 11 height 18
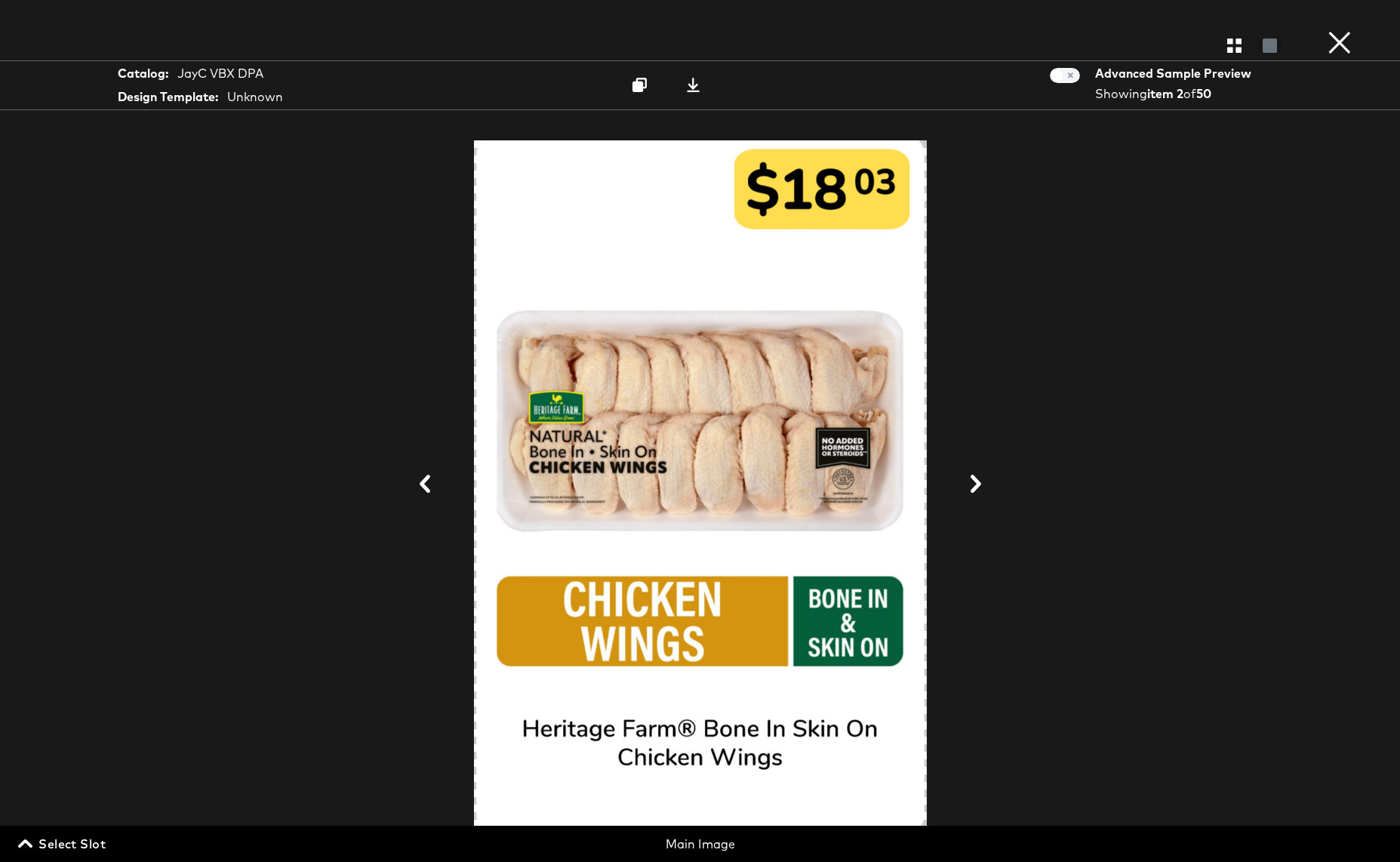
click at [976, 481] on icon at bounding box center [976, 484] width 11 height 18
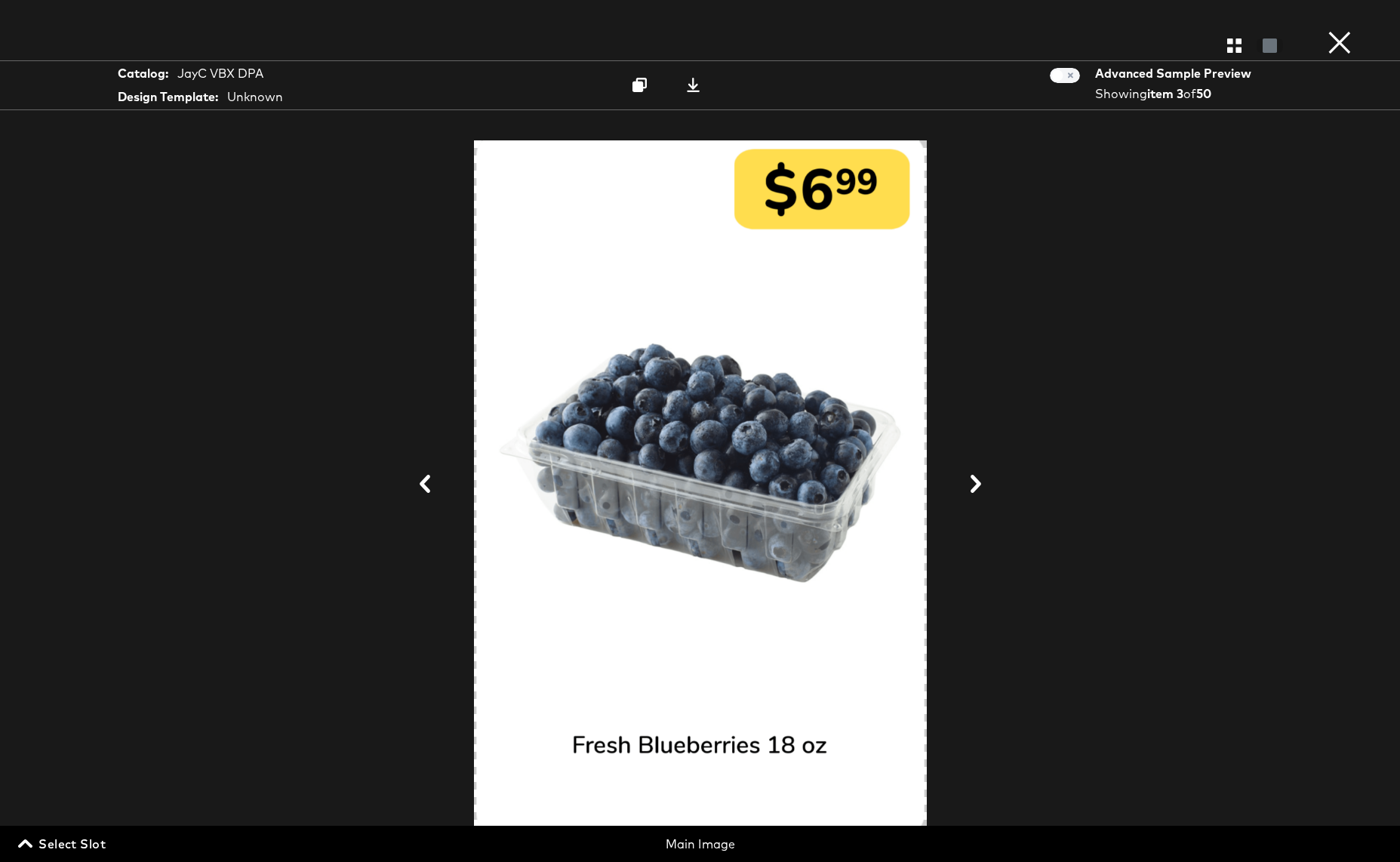
click at [976, 481] on icon at bounding box center [976, 484] width 11 height 18
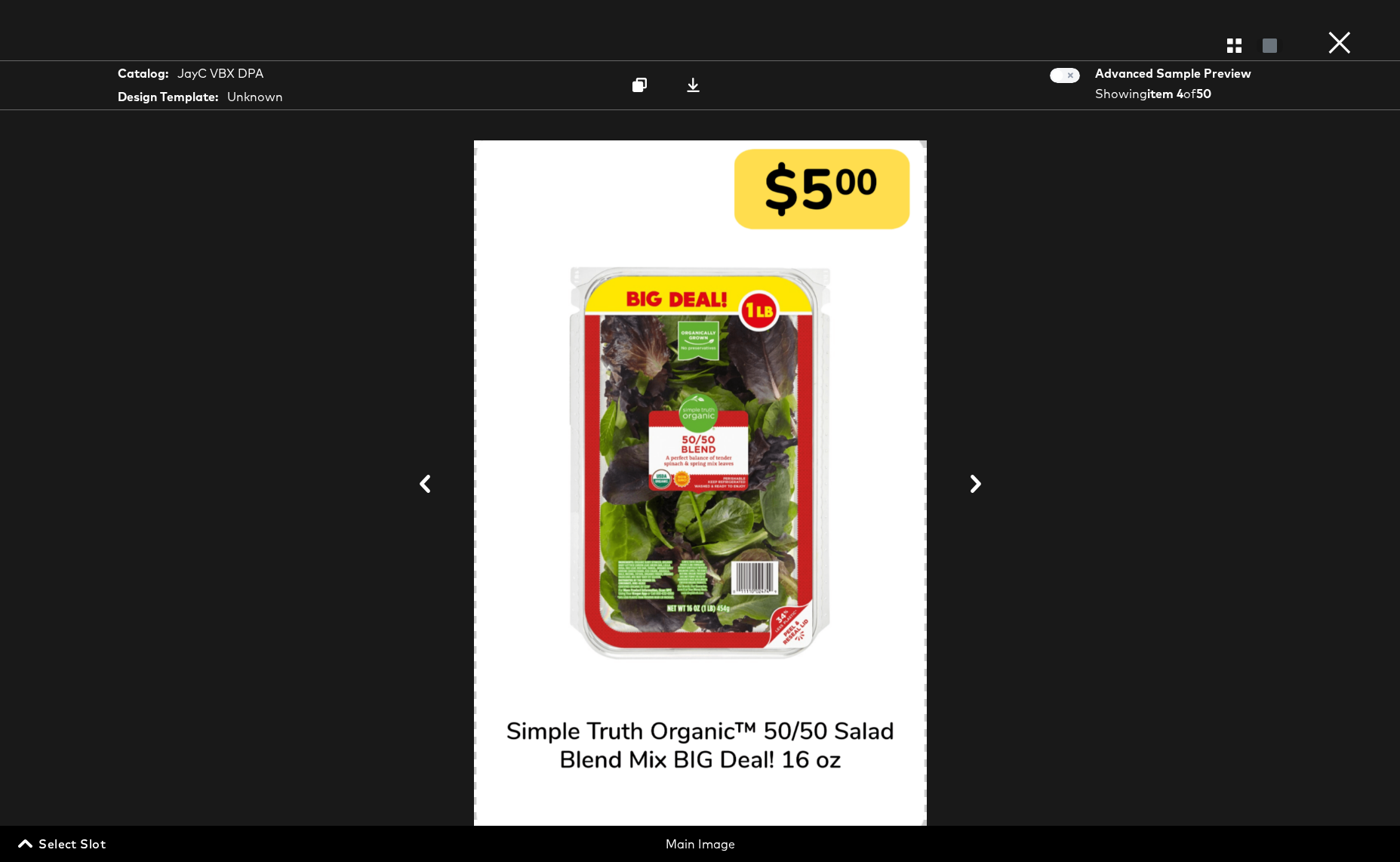
click at [976, 481] on icon at bounding box center [976, 484] width 11 height 18
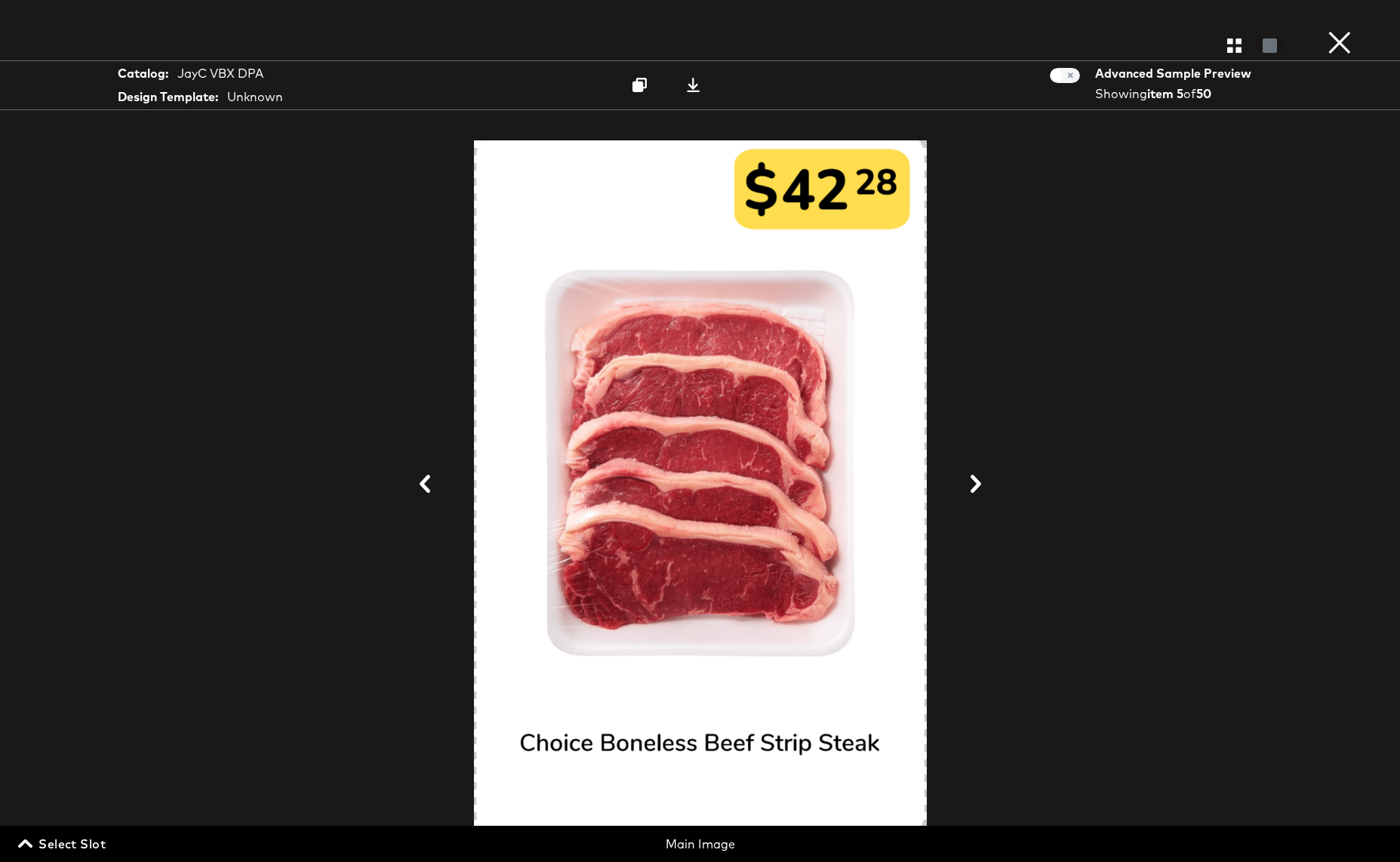
click at [976, 481] on icon at bounding box center [976, 484] width 11 height 18
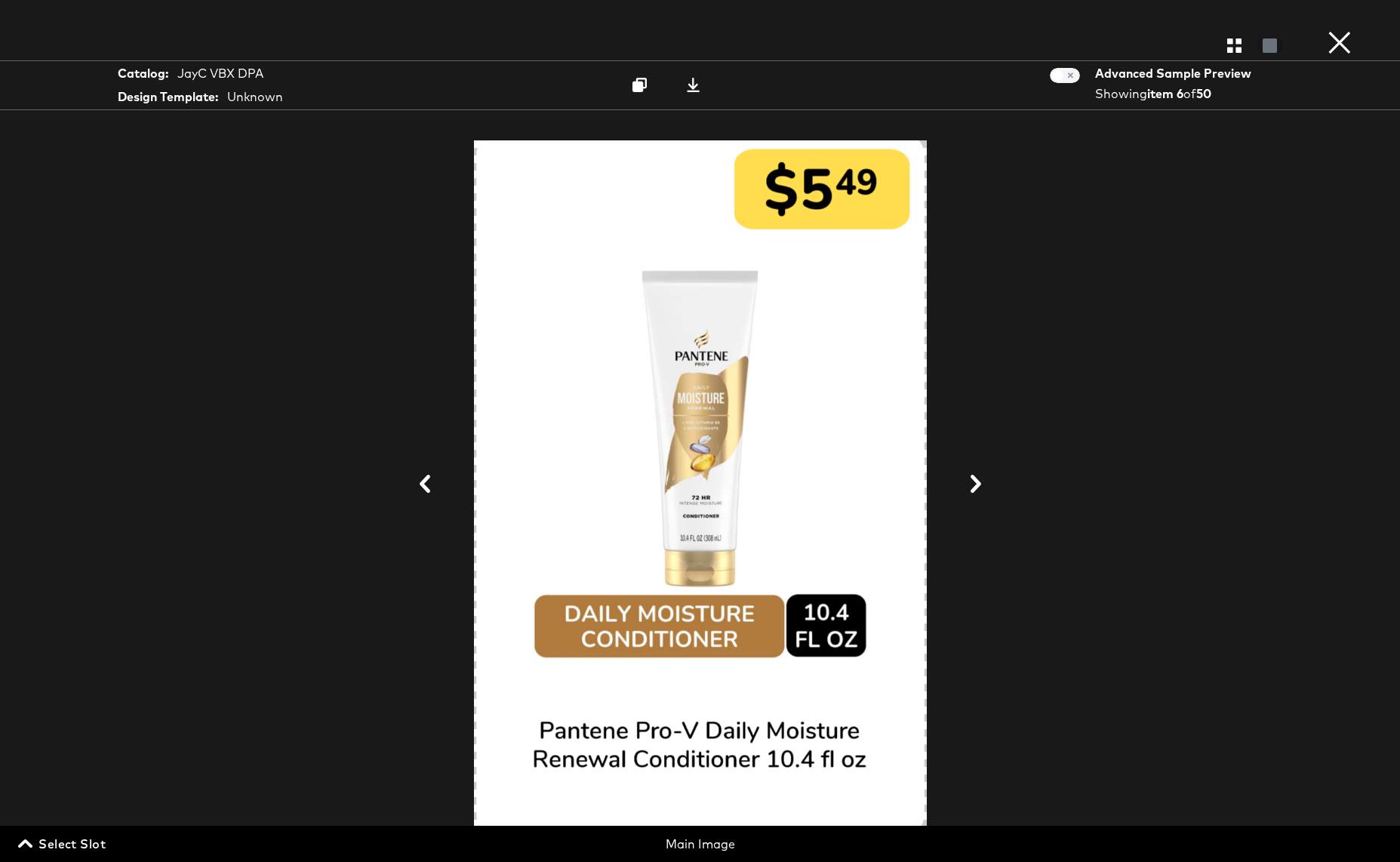
click at [973, 484] on icon at bounding box center [975, 484] width 18 height 18
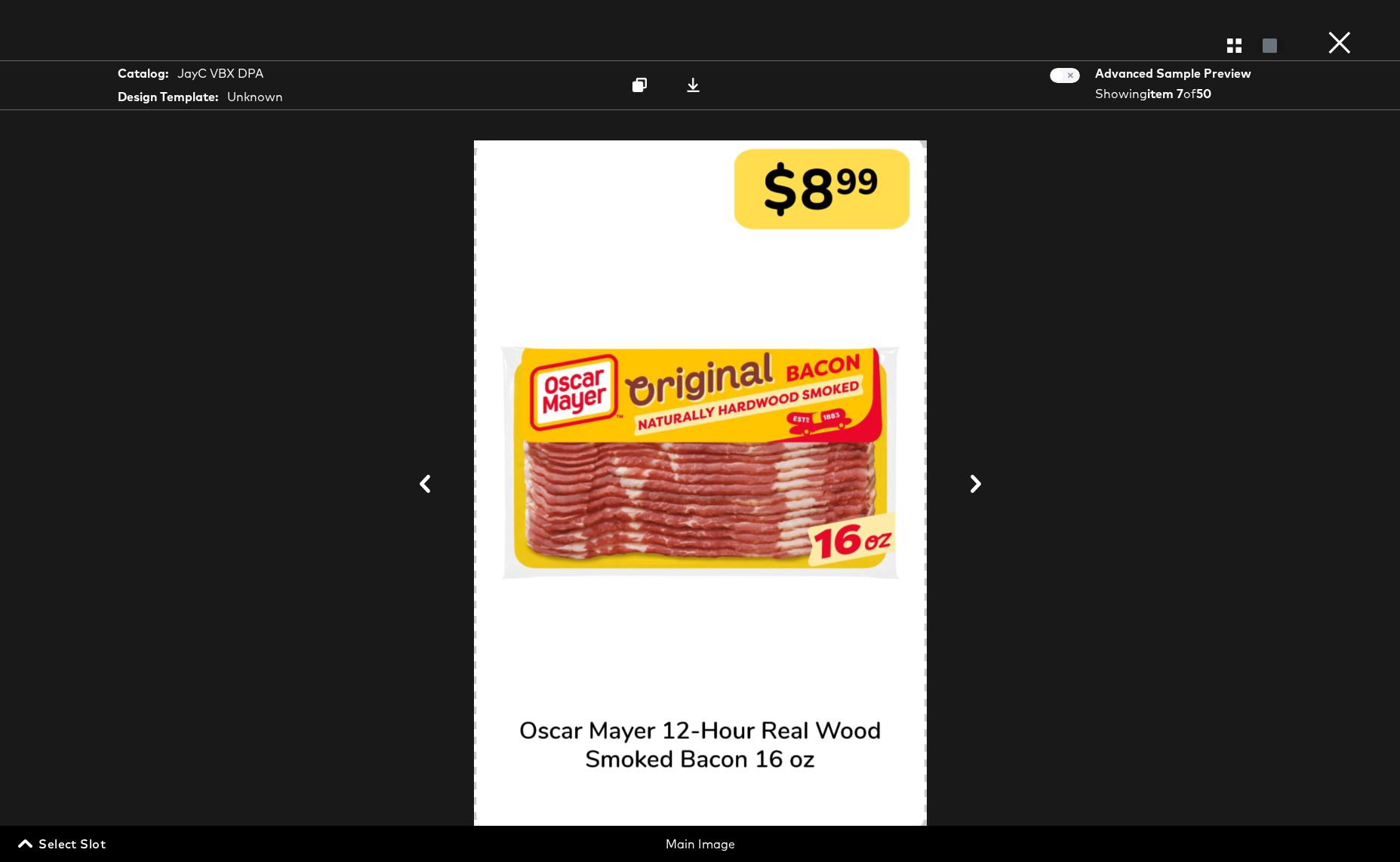
click at [974, 484] on icon at bounding box center [975, 484] width 18 height 18
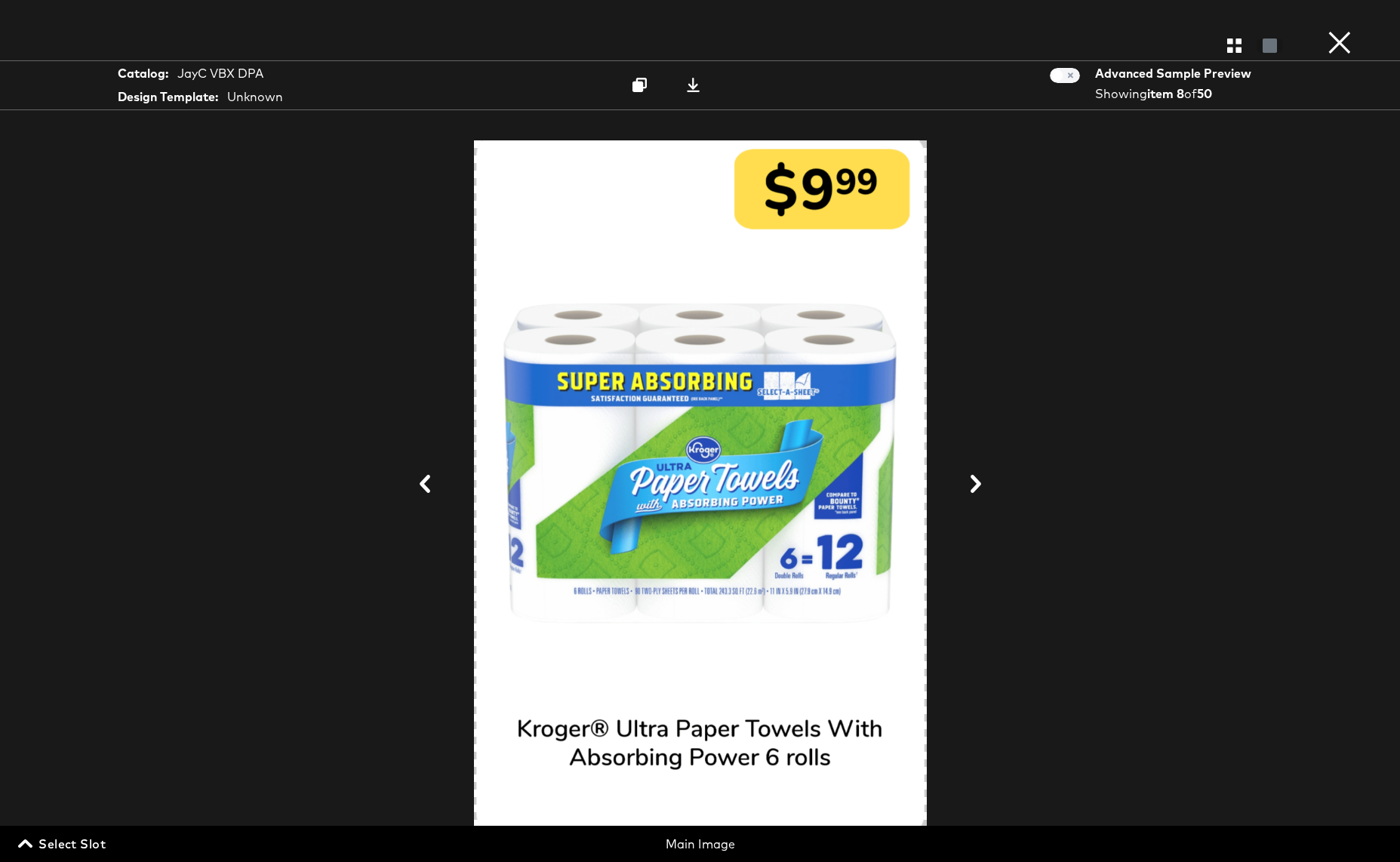
click at [974, 484] on icon at bounding box center [975, 484] width 18 height 18
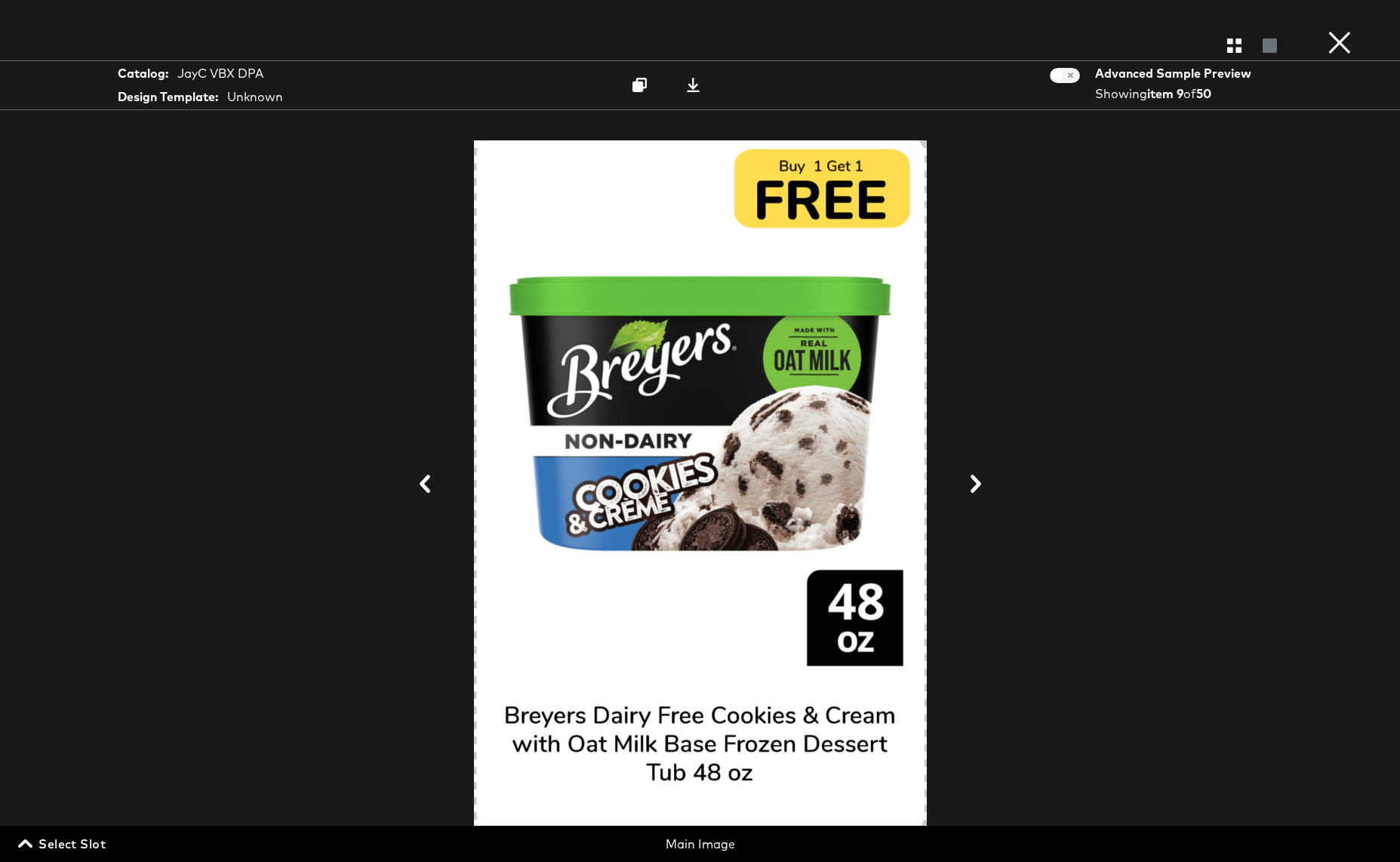
click at [975, 484] on icon at bounding box center [975, 484] width 18 height 18
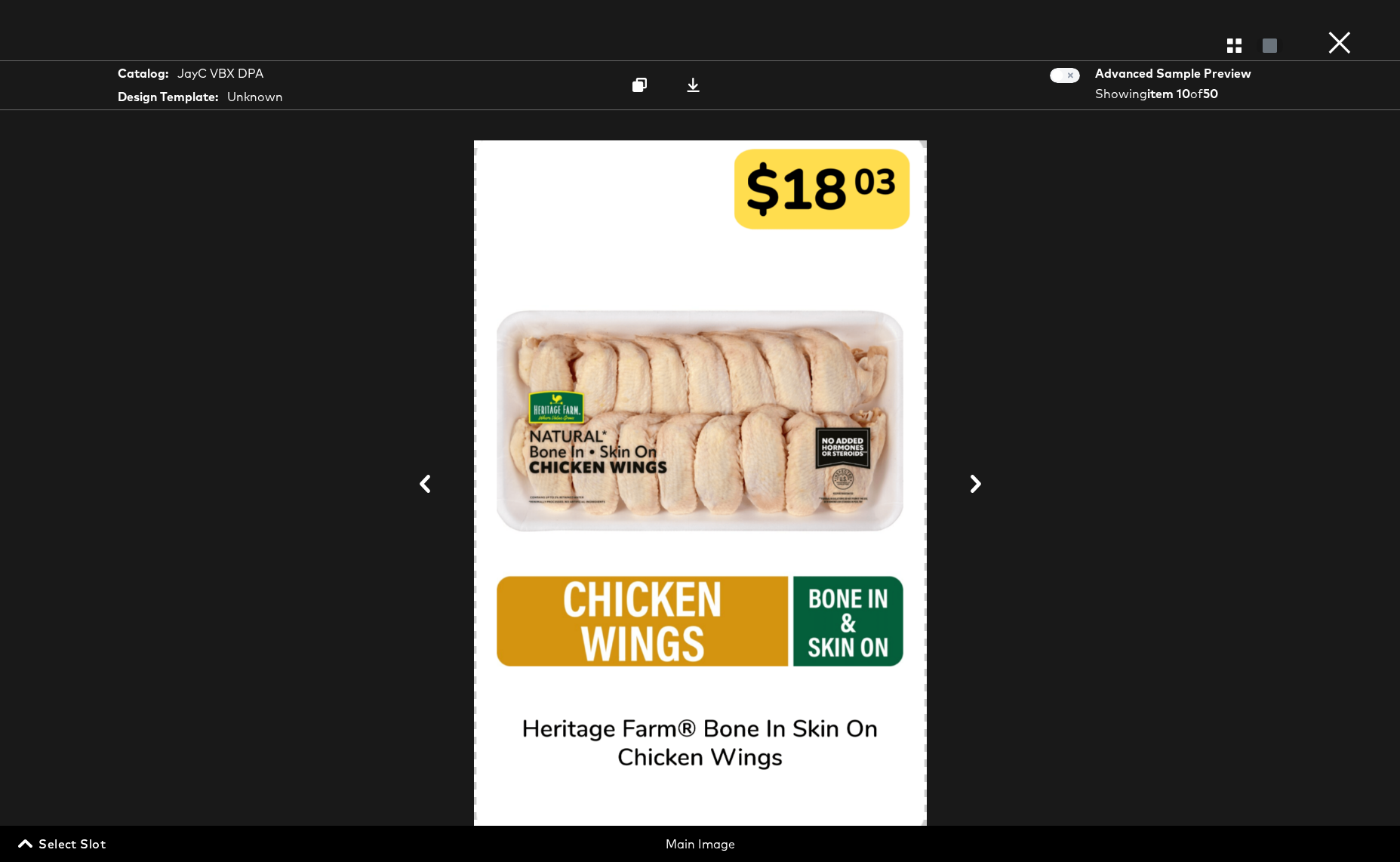
click at [975, 484] on icon at bounding box center [975, 484] width 18 height 18
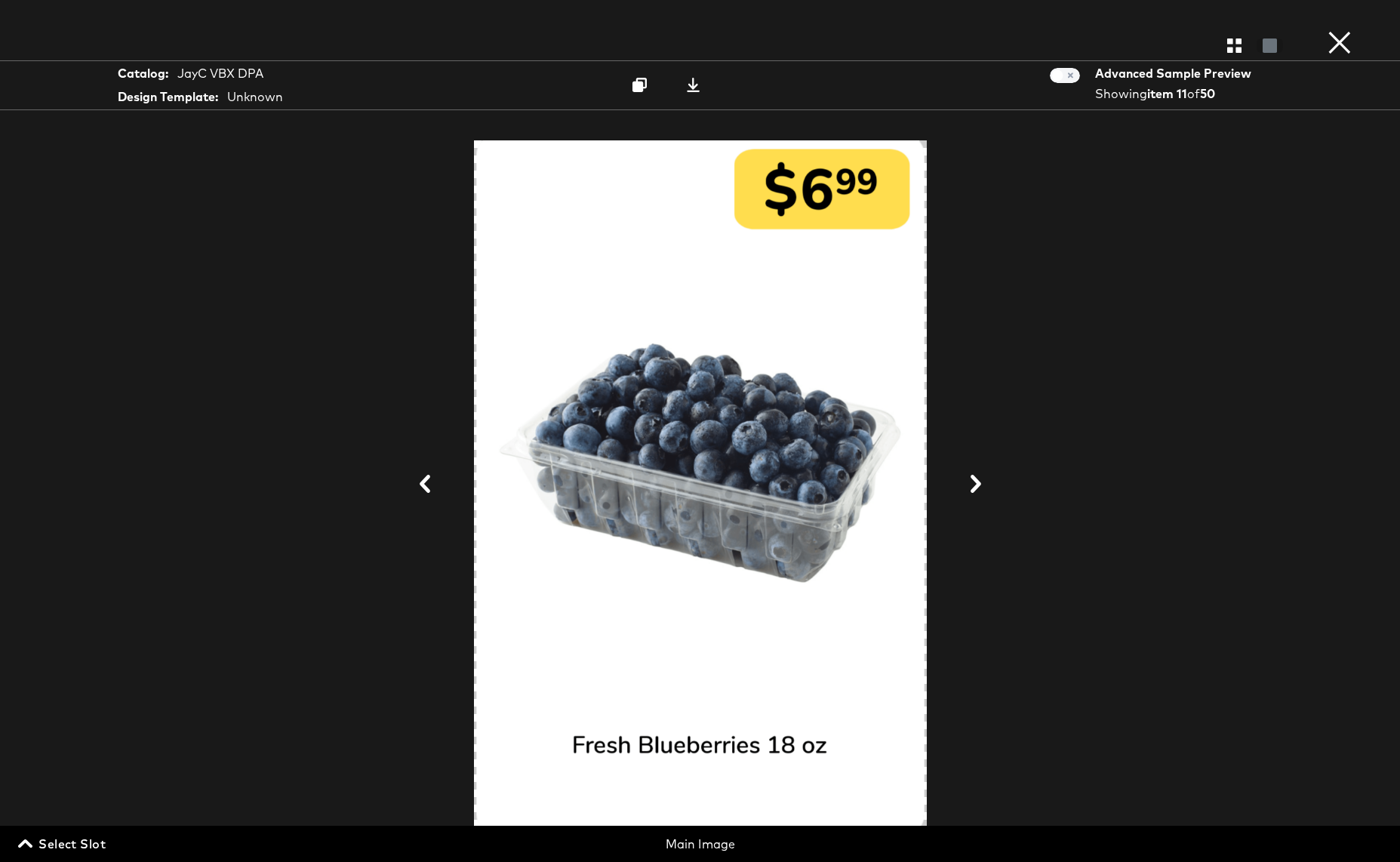
click at [975, 484] on icon at bounding box center [975, 484] width 18 height 18
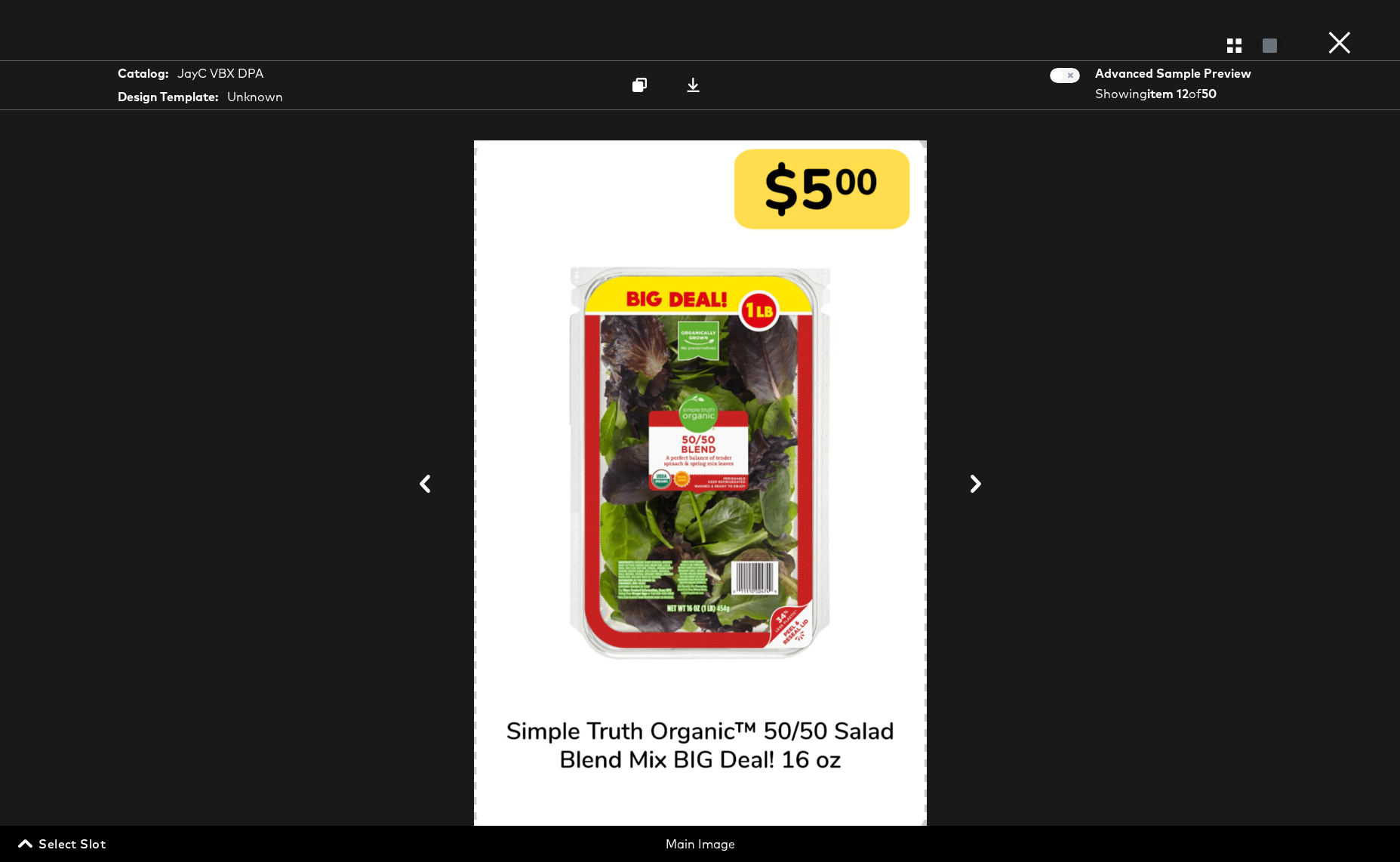
click at [975, 484] on icon at bounding box center [975, 484] width 18 height 18
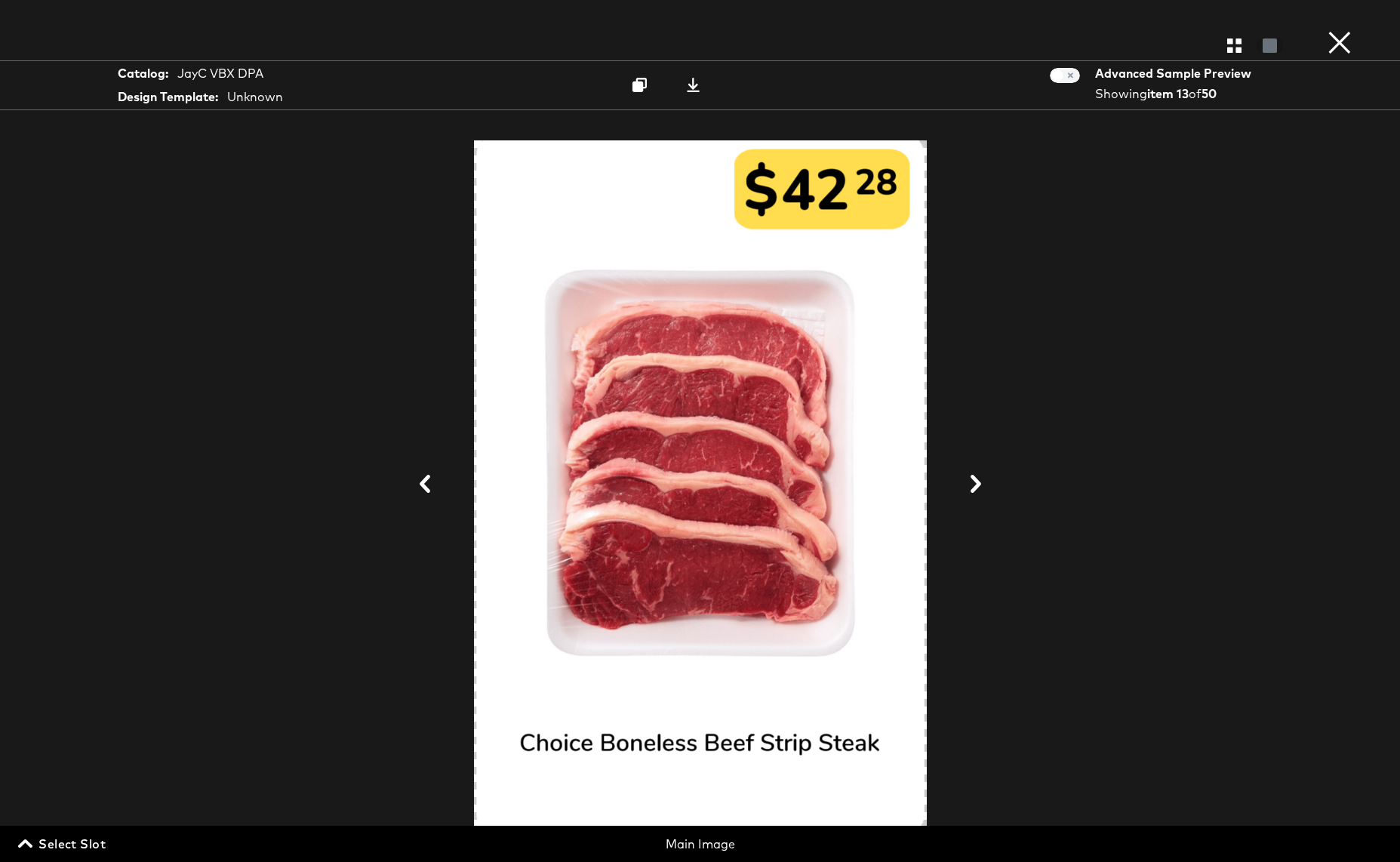
click at [975, 484] on icon at bounding box center [975, 484] width 18 height 18
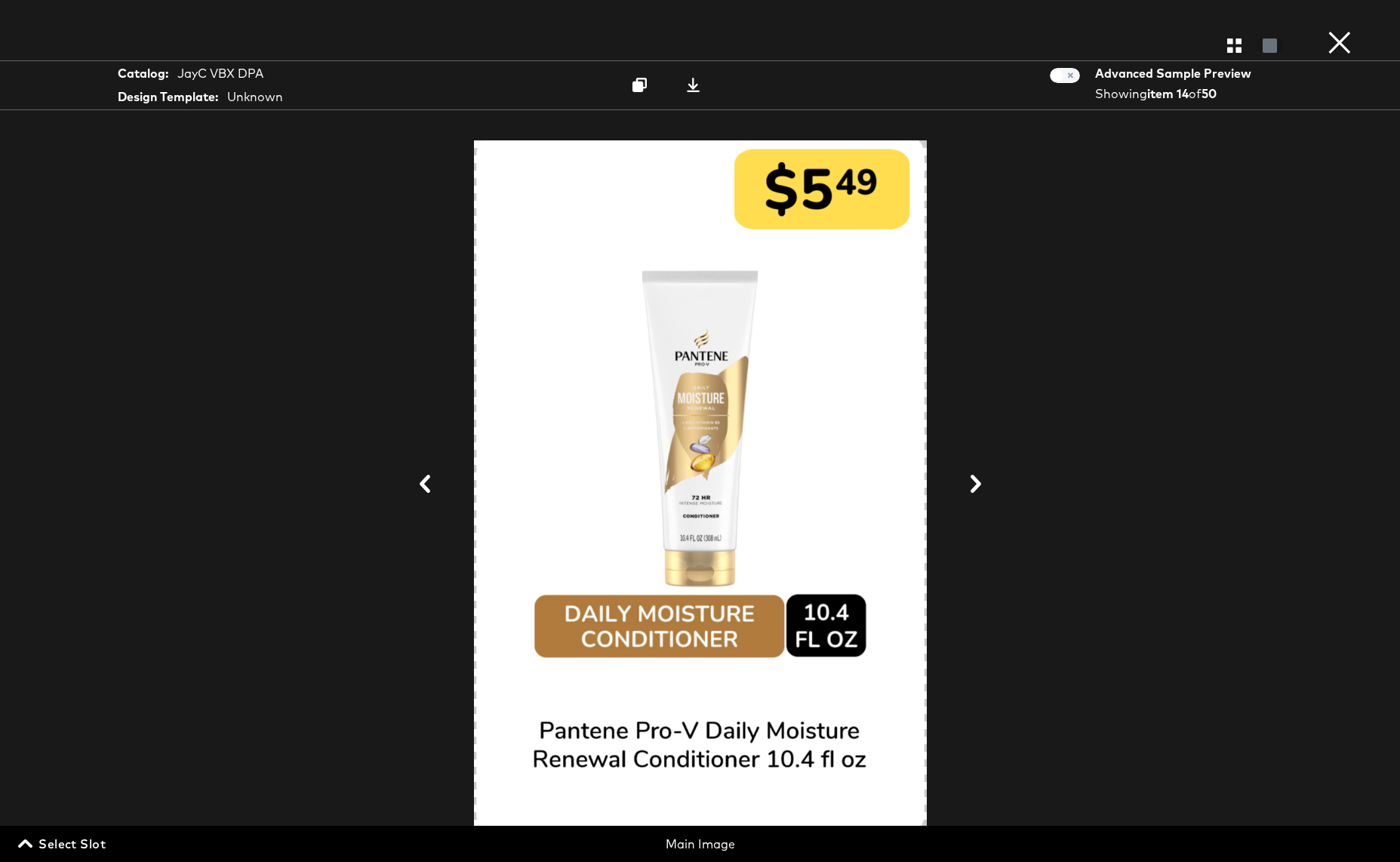
click at [975, 484] on icon at bounding box center [975, 484] width 18 height 18
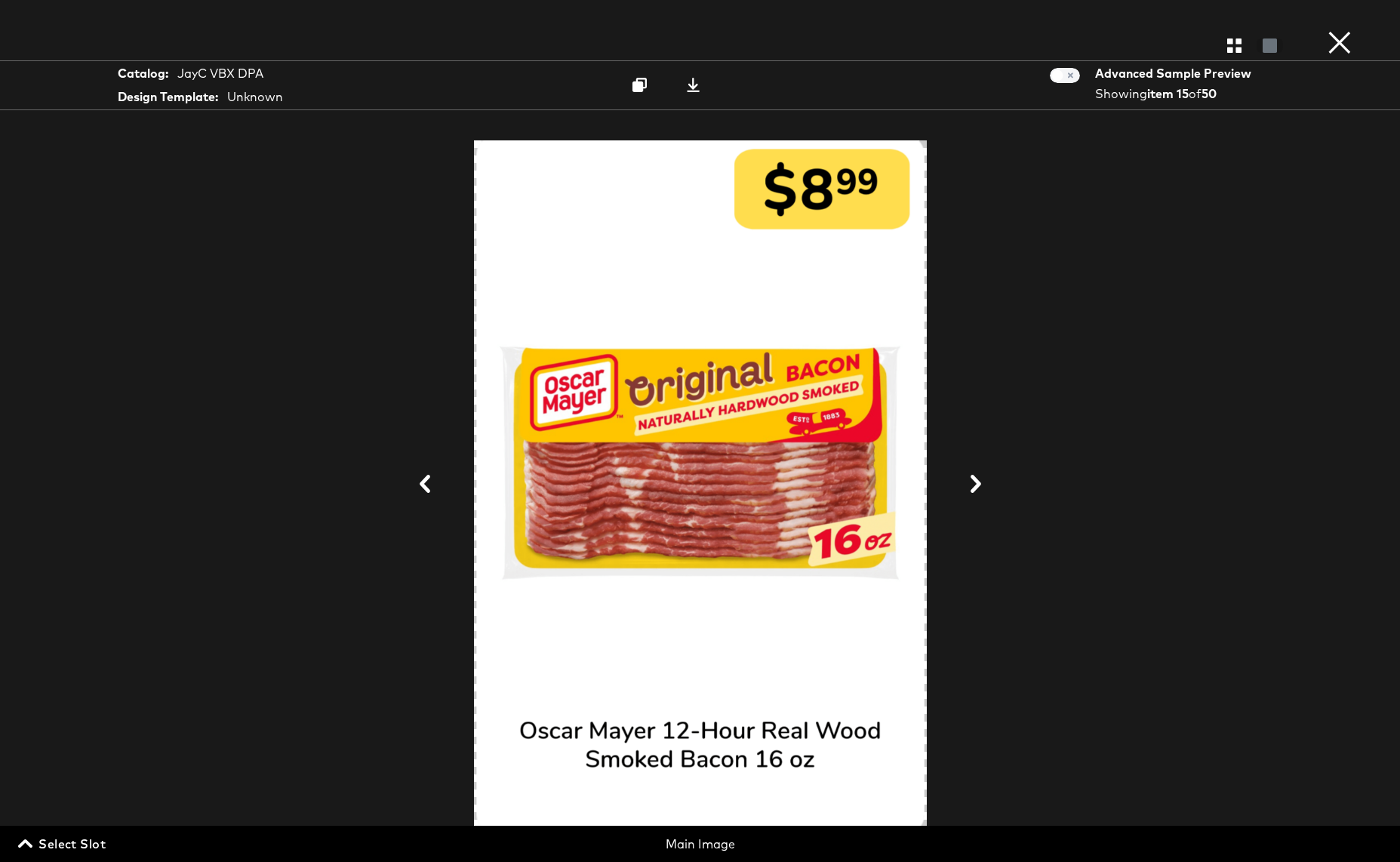
click at [975, 484] on icon at bounding box center [975, 484] width 18 height 18
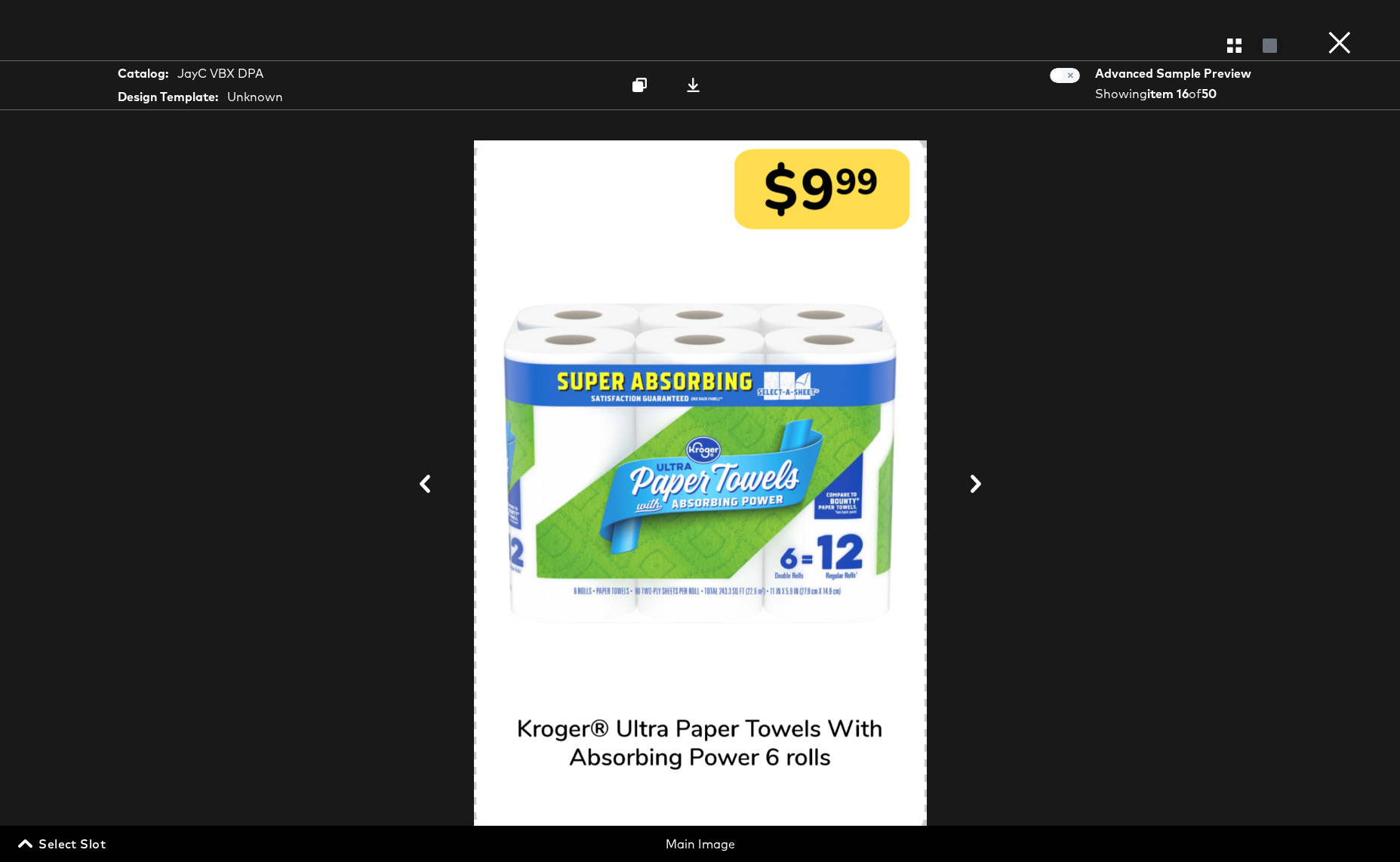
click at [975, 484] on icon at bounding box center [975, 484] width 18 height 18
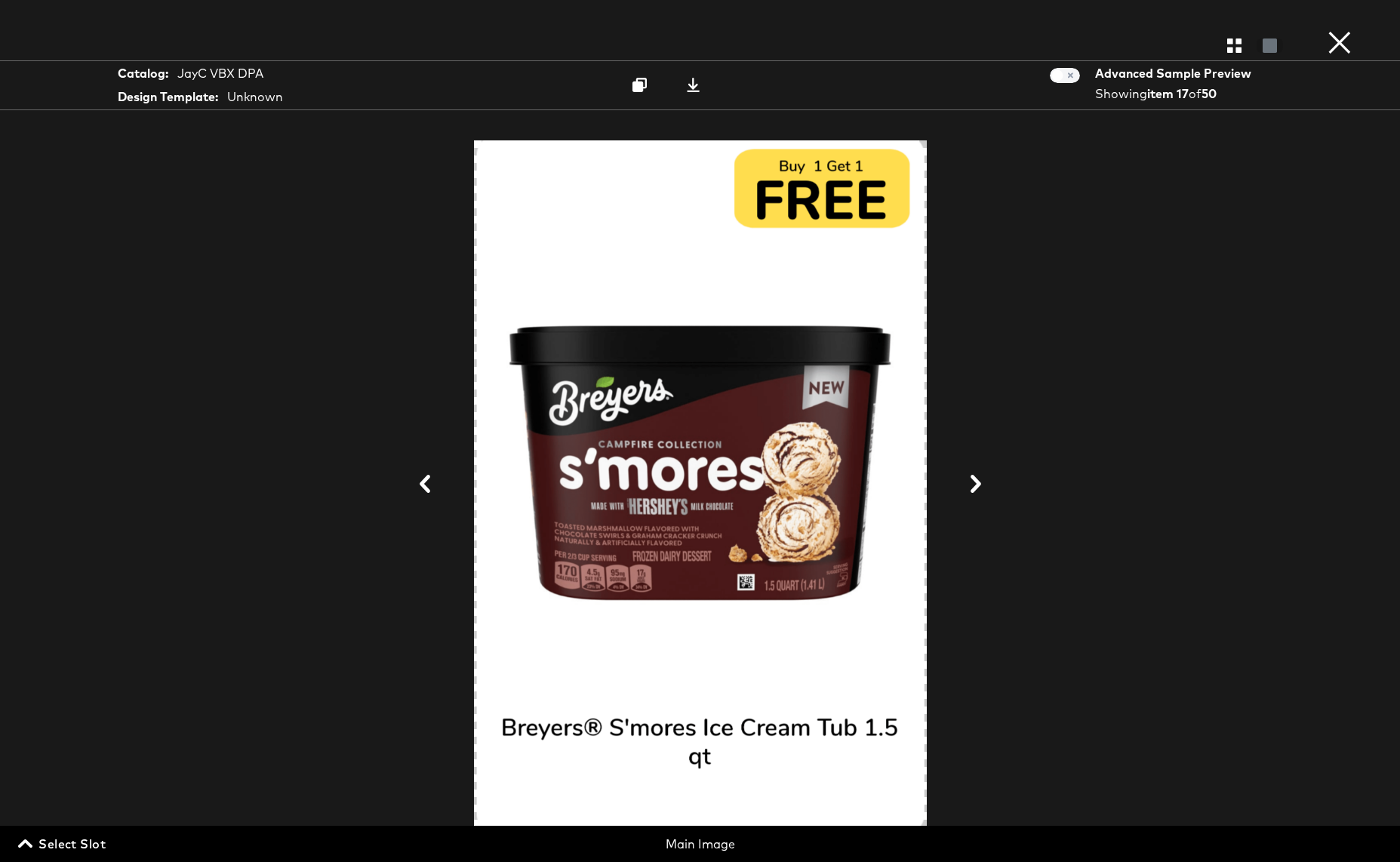
click at [975, 484] on icon at bounding box center [975, 484] width 18 height 18
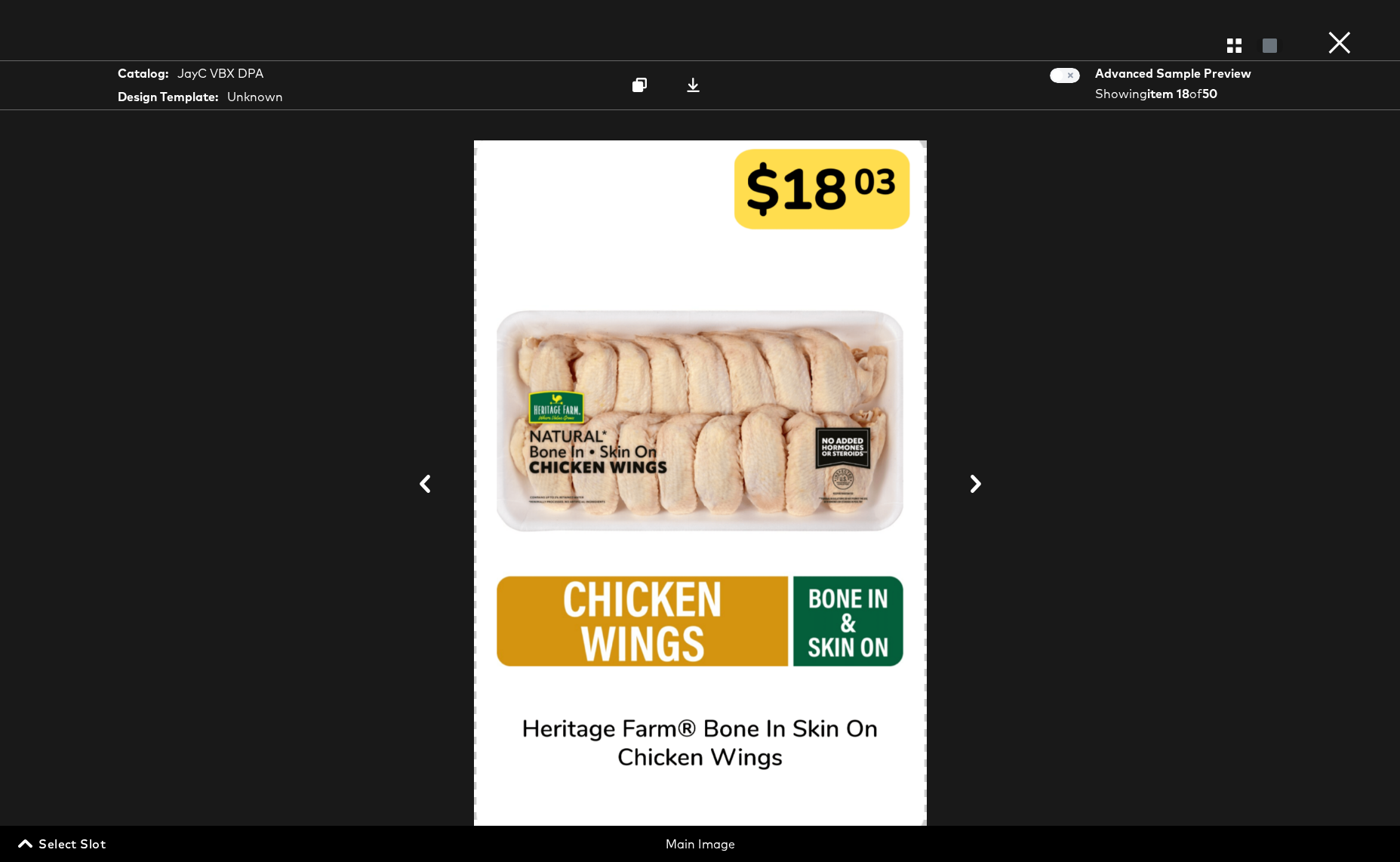
click at [975, 484] on icon at bounding box center [975, 484] width 18 height 18
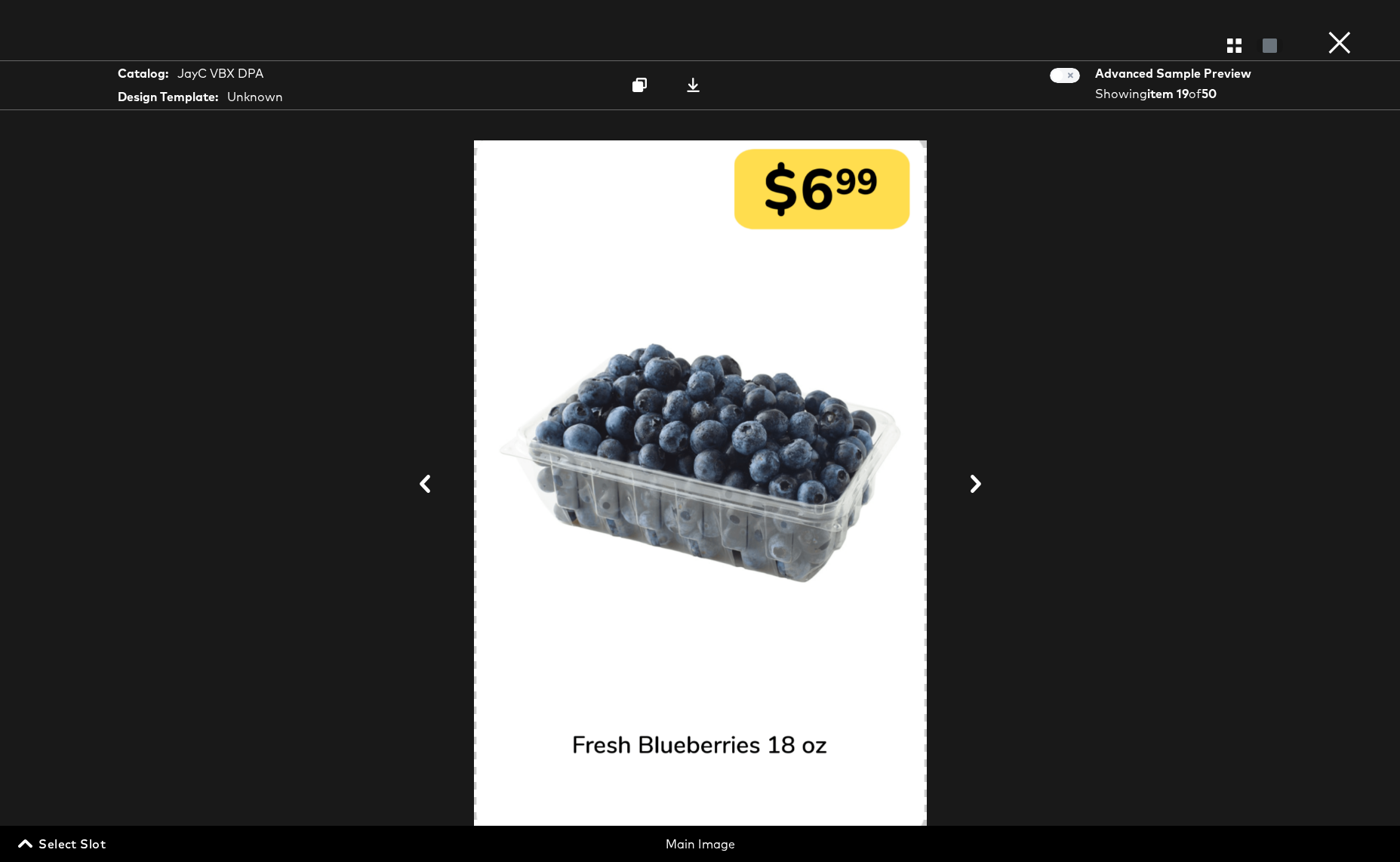
click at [975, 484] on icon at bounding box center [975, 484] width 18 height 18
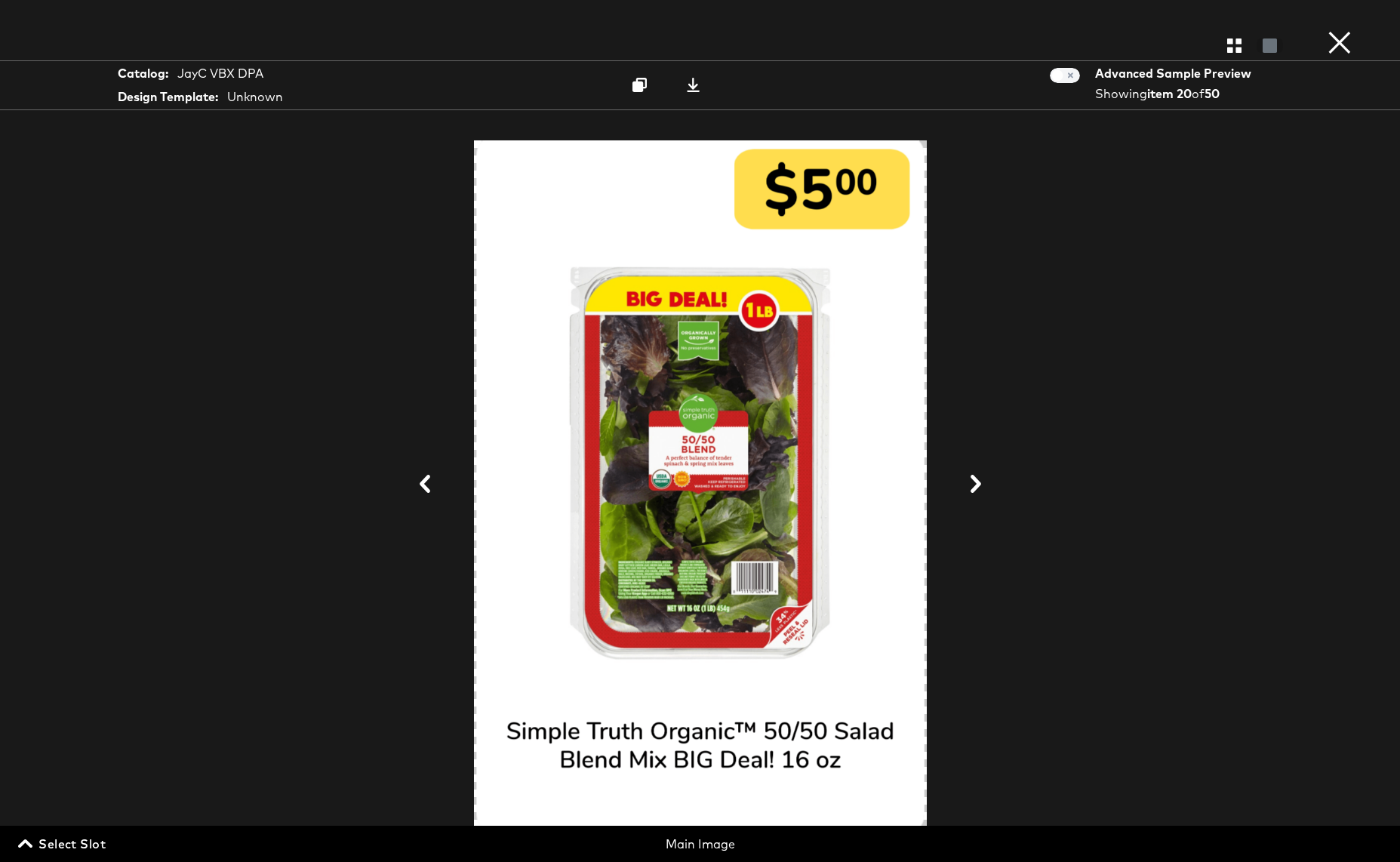
click at [975, 484] on icon at bounding box center [975, 484] width 18 height 18
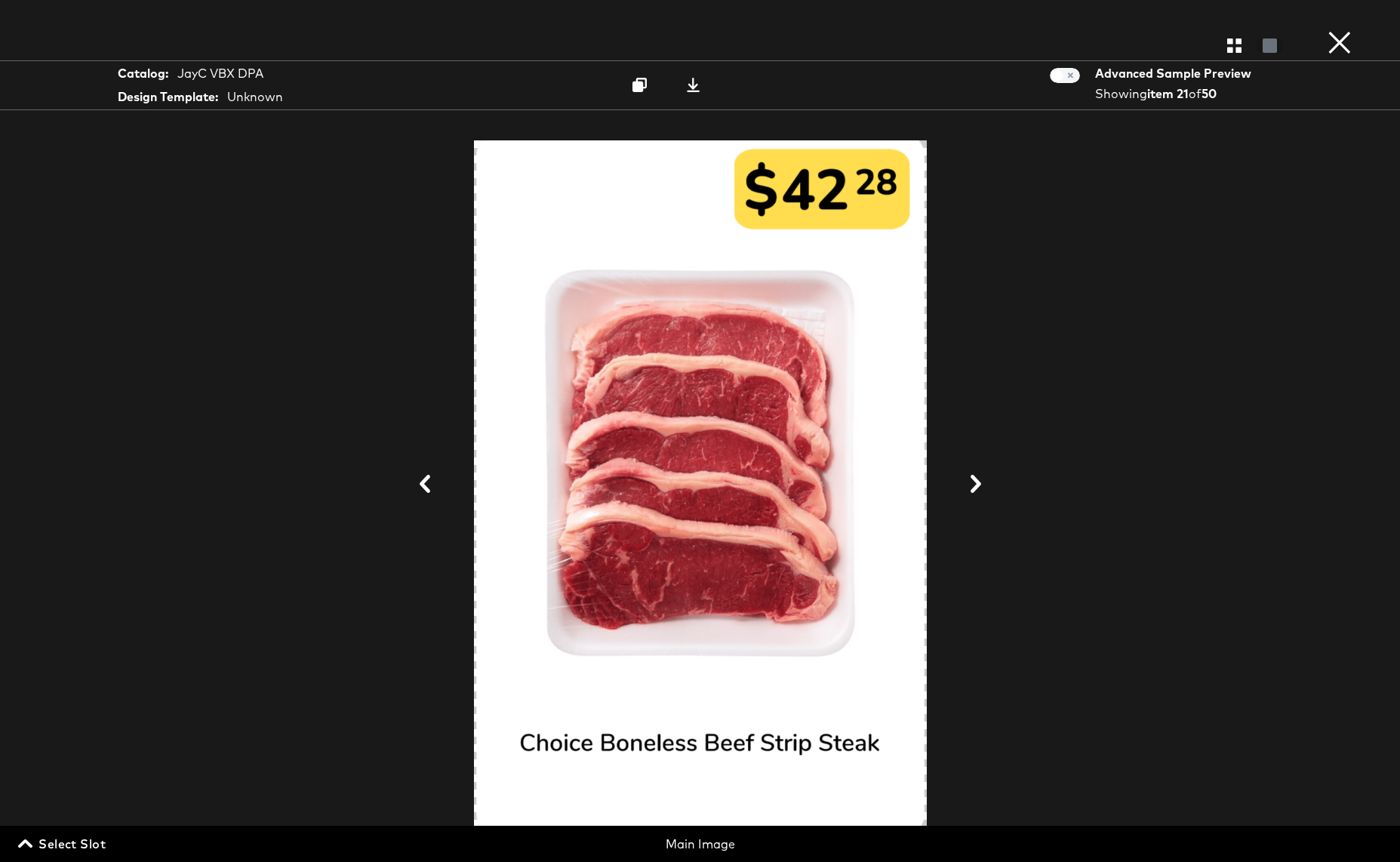
click at [975, 484] on icon at bounding box center [975, 484] width 18 height 18
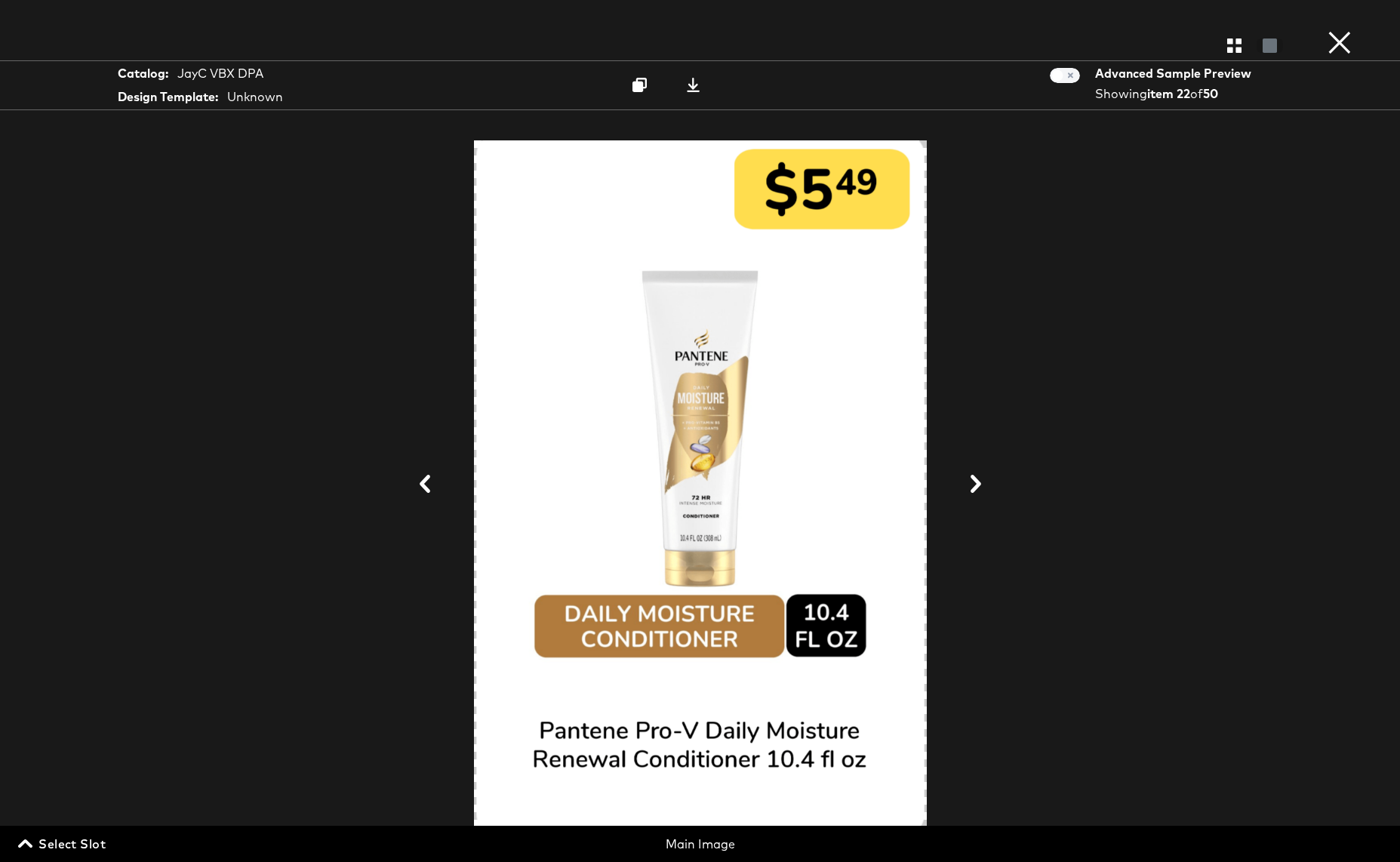
click at [975, 484] on icon at bounding box center [975, 484] width 18 height 18
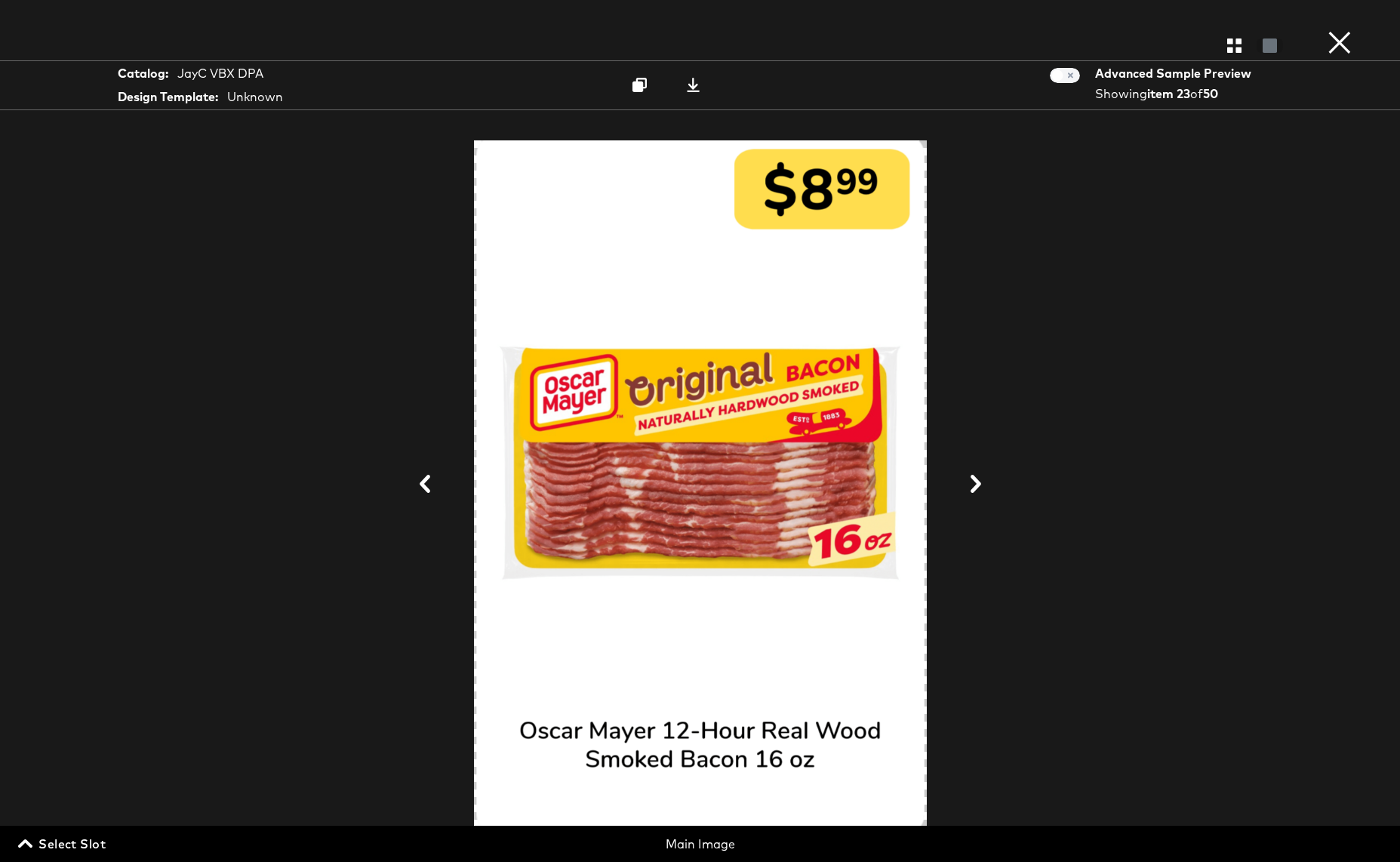
click at [975, 484] on icon at bounding box center [975, 484] width 18 height 18
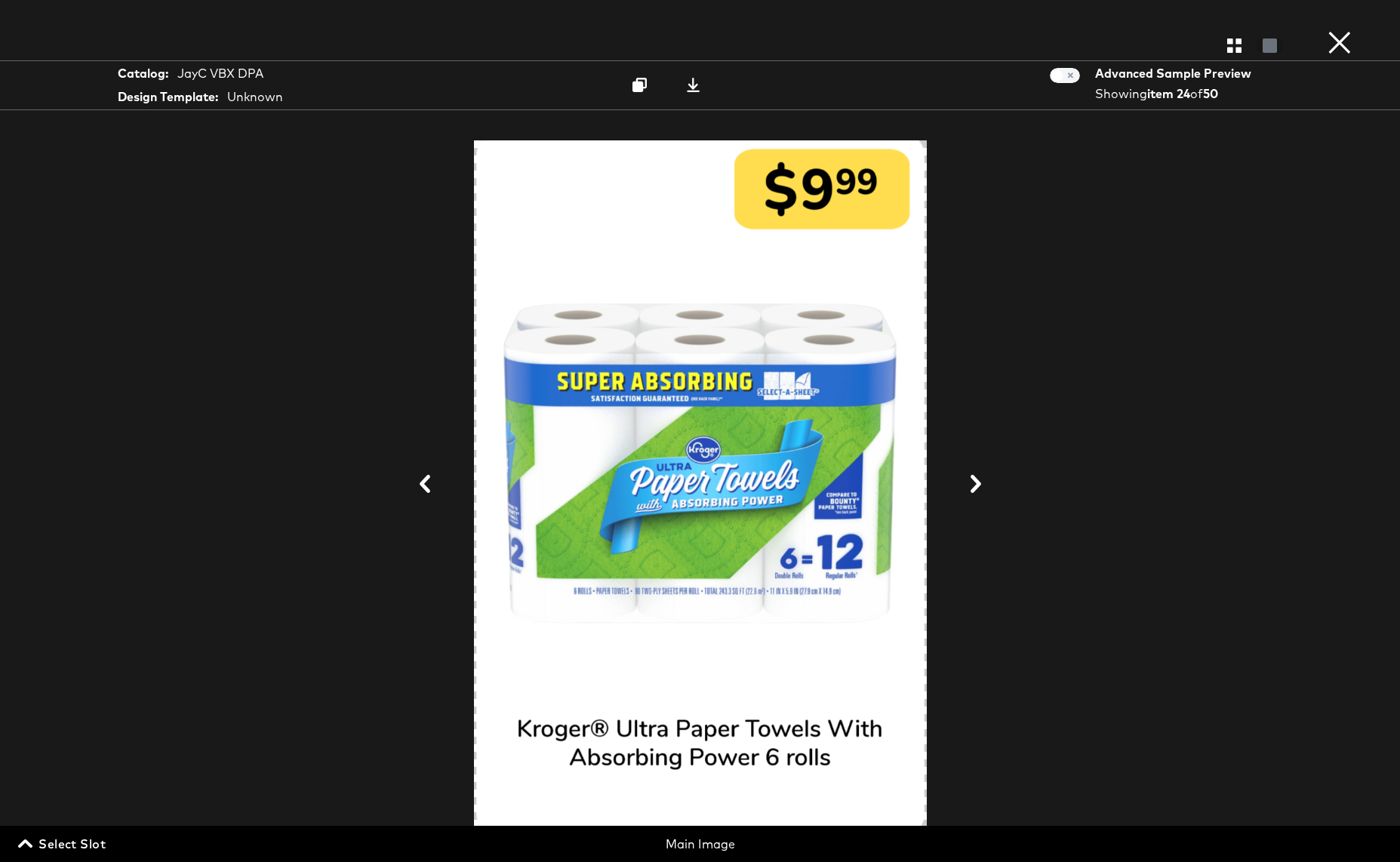
click at [975, 484] on icon at bounding box center [975, 484] width 18 height 18
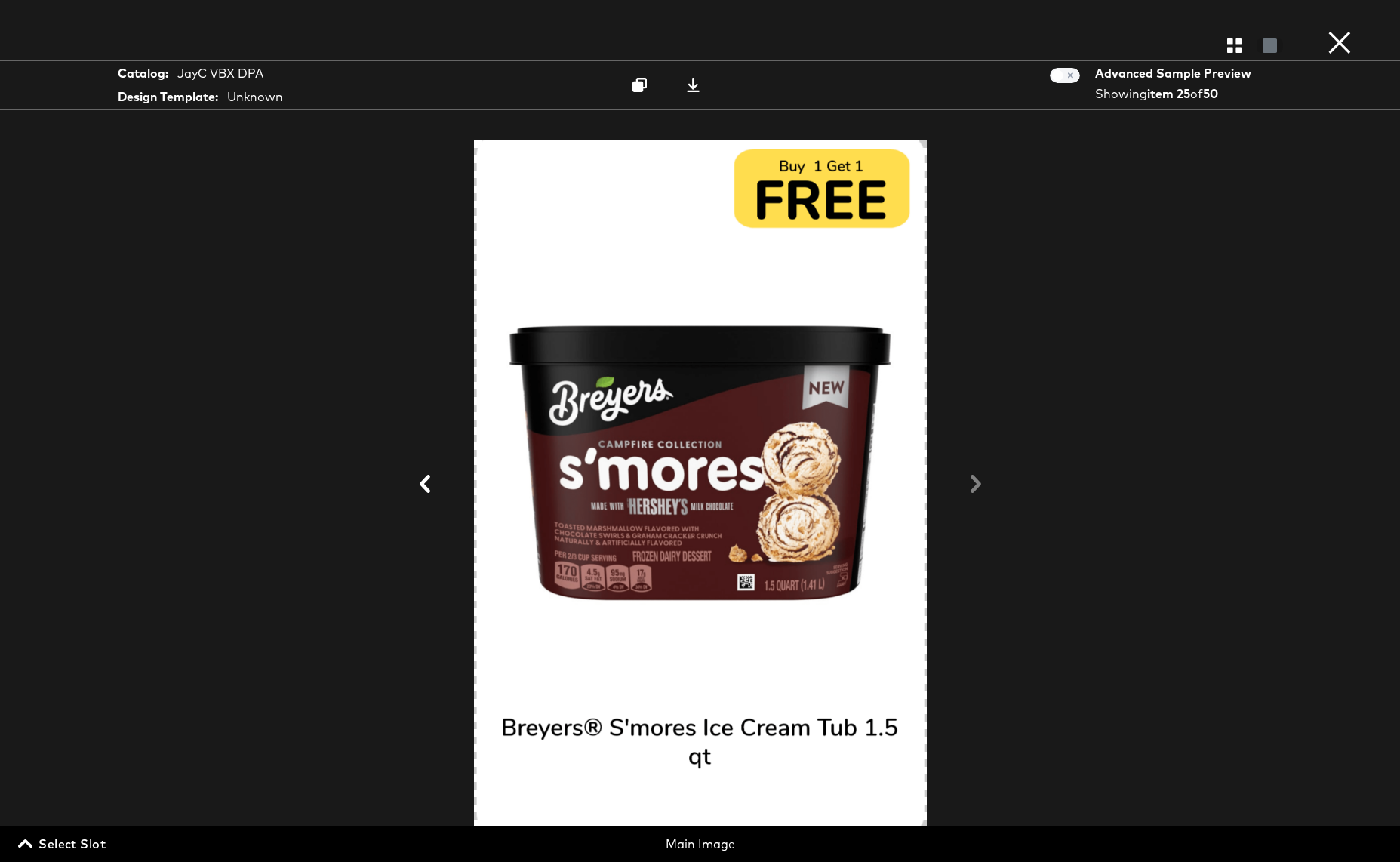
click at [975, 484] on div at bounding box center [700, 484] width 1132 height 711
click at [1330, 30] on button "×" at bounding box center [1339, 15] width 30 height 30
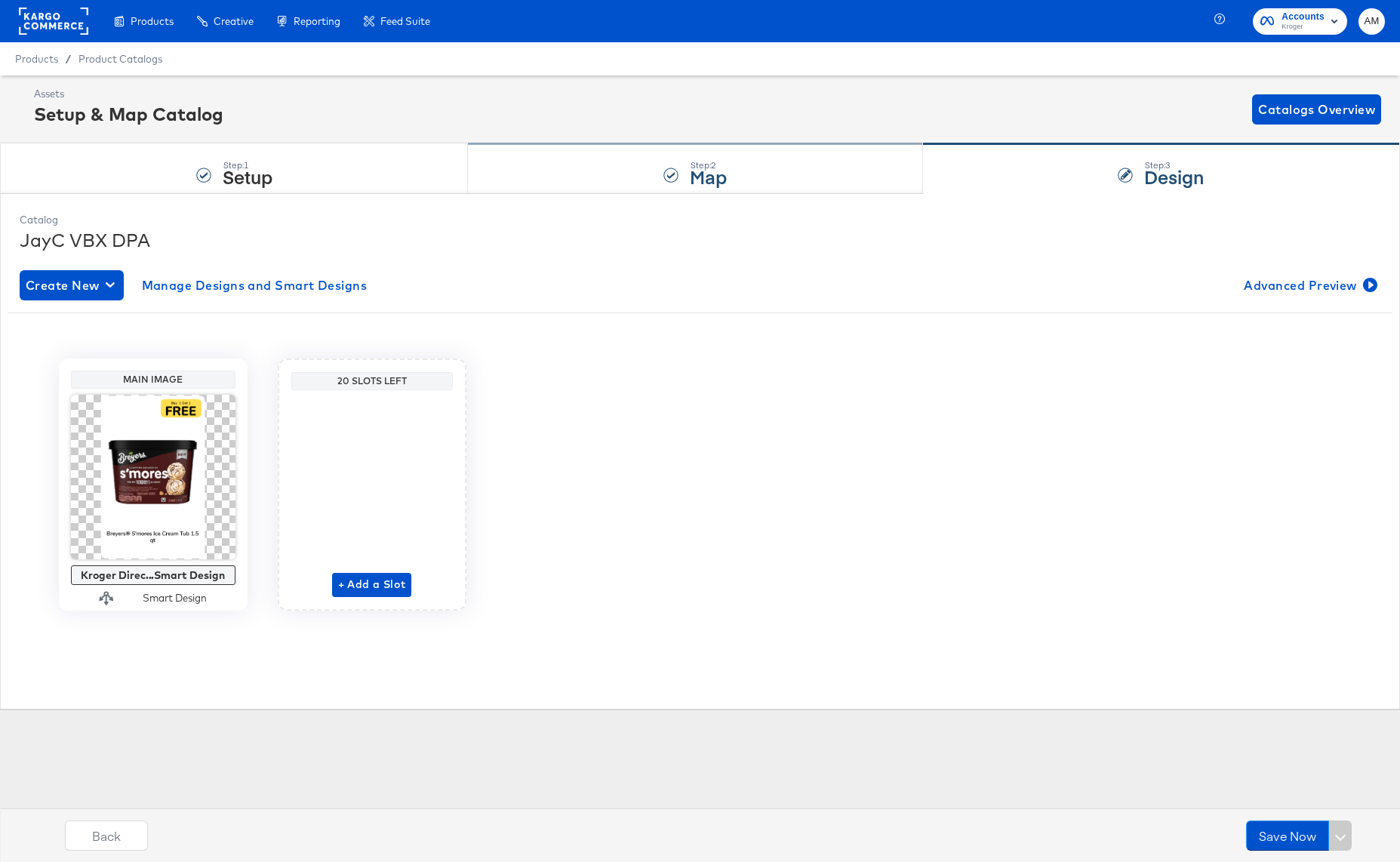
click at [766, 181] on div "Step: 2 Map" at bounding box center [695, 169] width 454 height 50
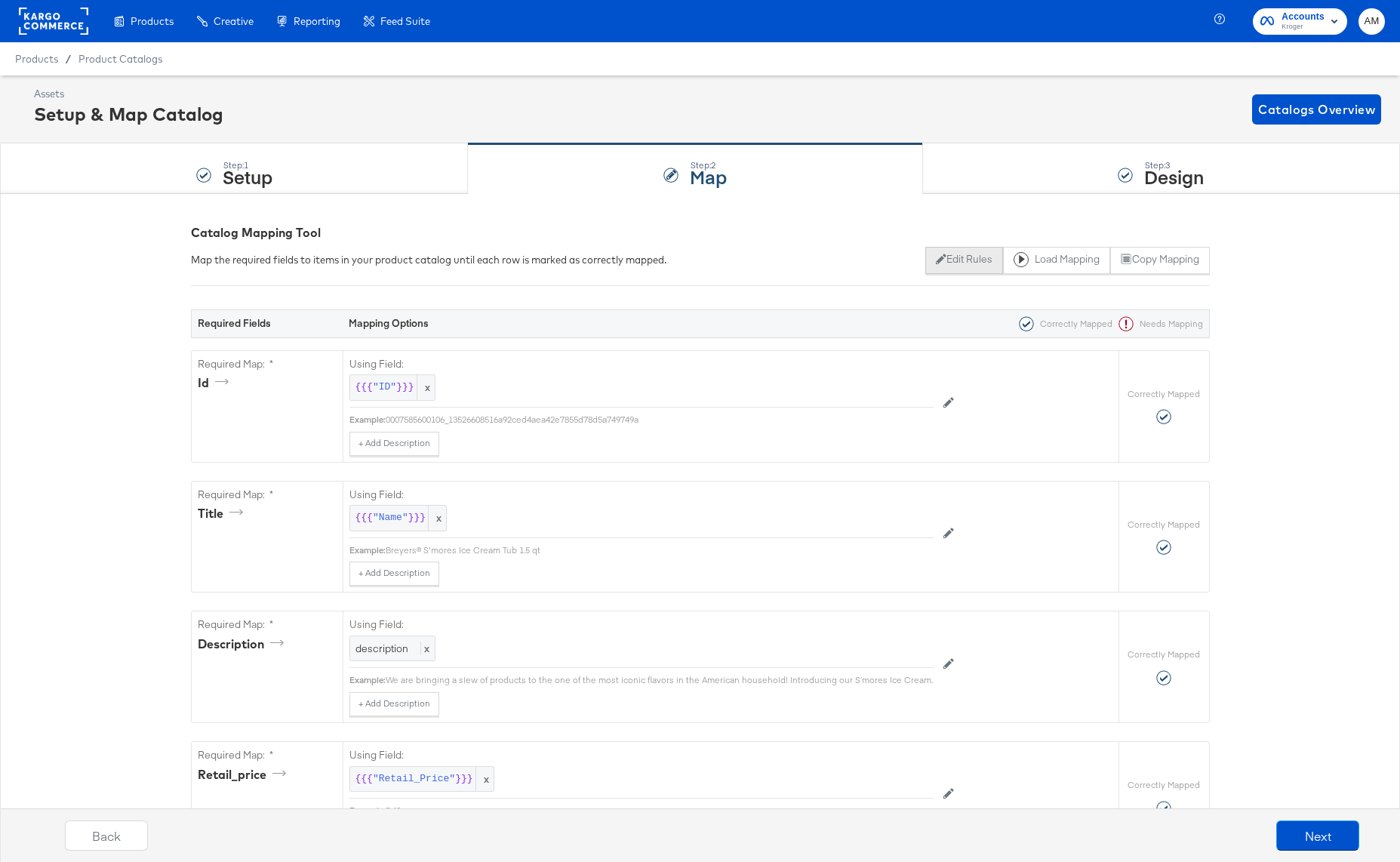
click at [944, 259] on button "Edit Rules" at bounding box center [964, 260] width 78 height 27
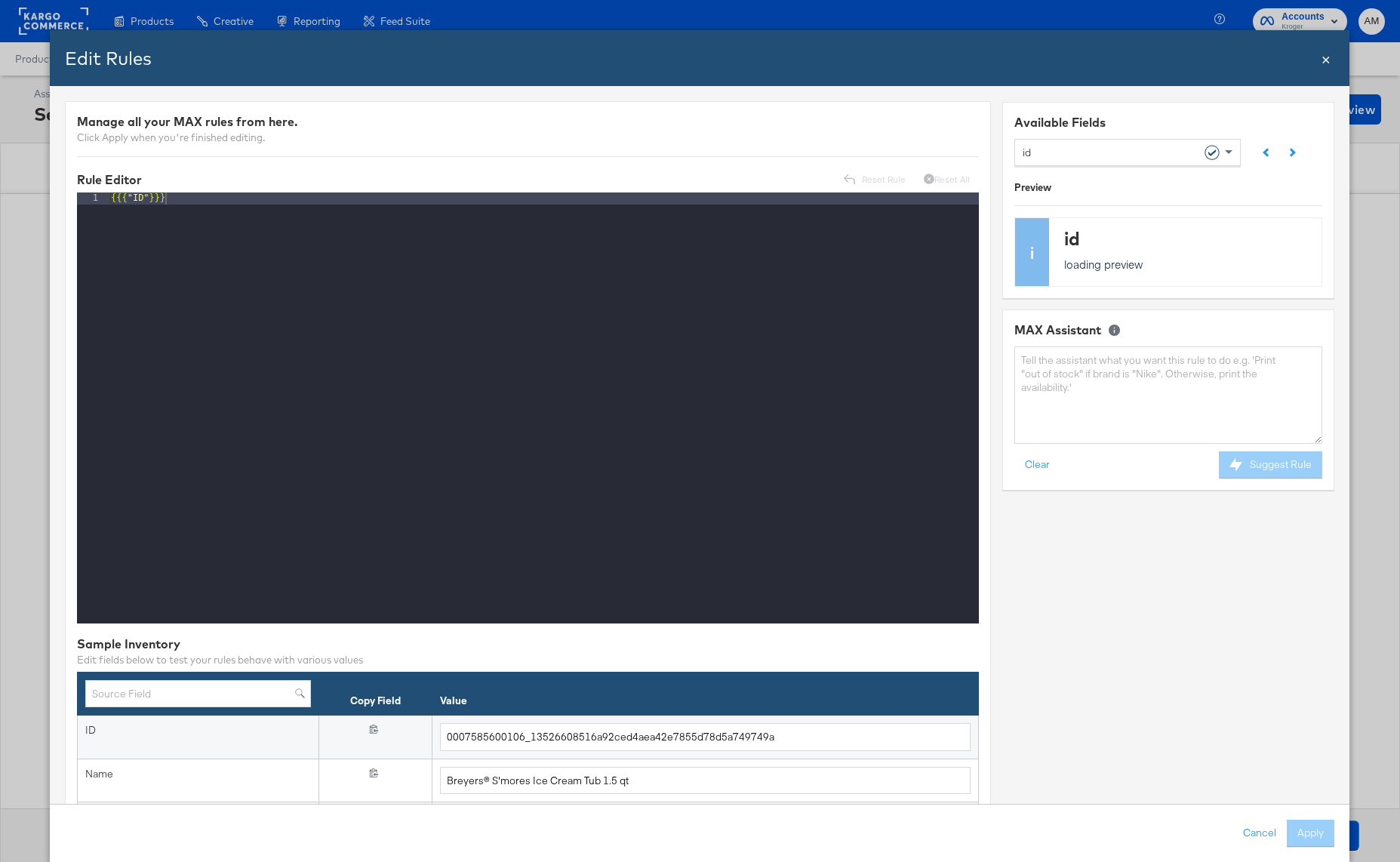
drag, startPoint x: 1111, startPoint y: 146, endPoint x: 1093, endPoint y: 151, distance: 18.7
click at [1111, 146] on div "id" at bounding box center [1122, 151] width 198 height 26
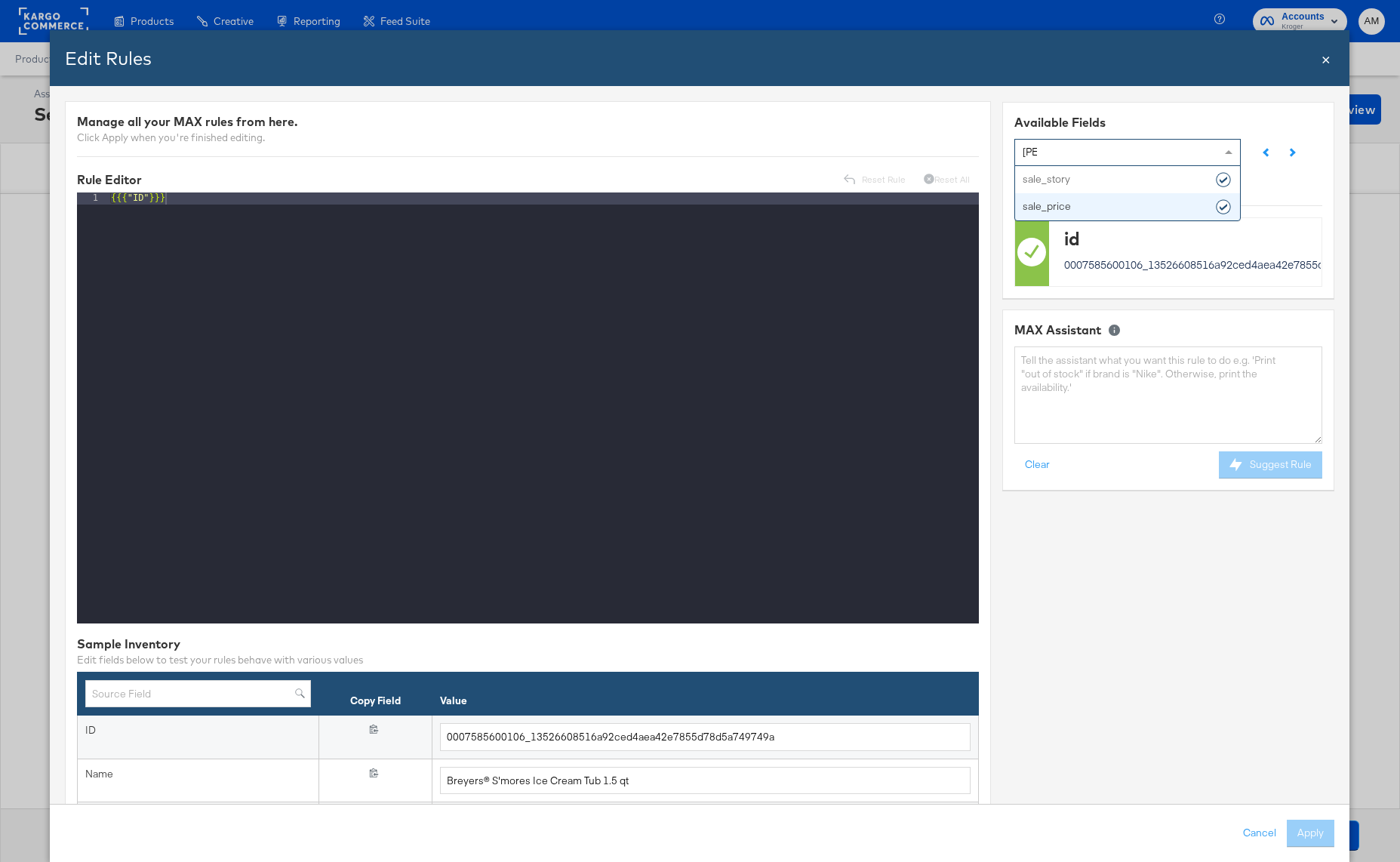
type input "sale"
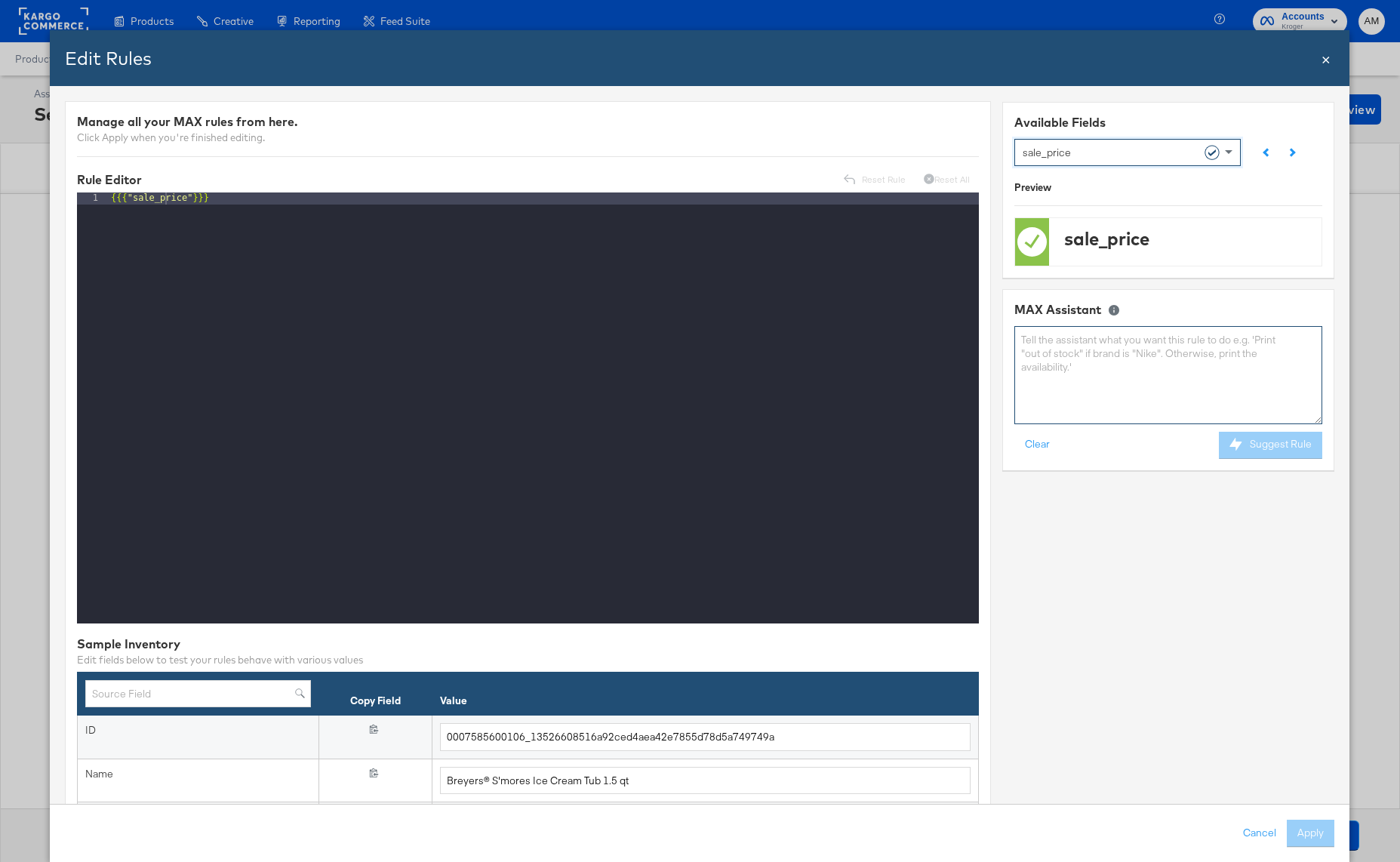
click at [1076, 370] on textarea at bounding box center [1168, 374] width 308 height 98
type textarea "if sale_price is blank, then Retail_price else sale_price"
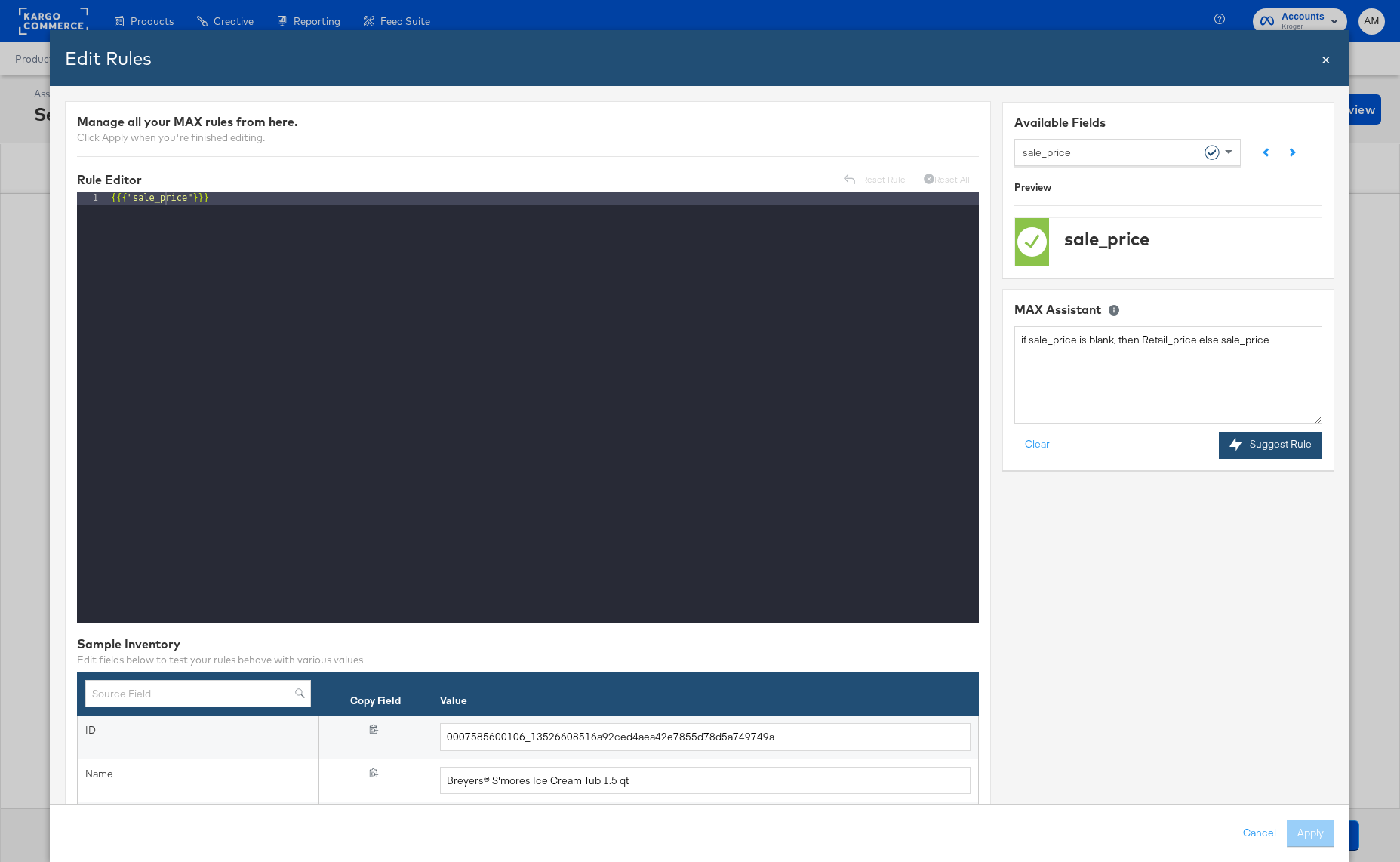
click at [1256, 445] on button "Suggest Rule" at bounding box center [1271, 444] width 104 height 27
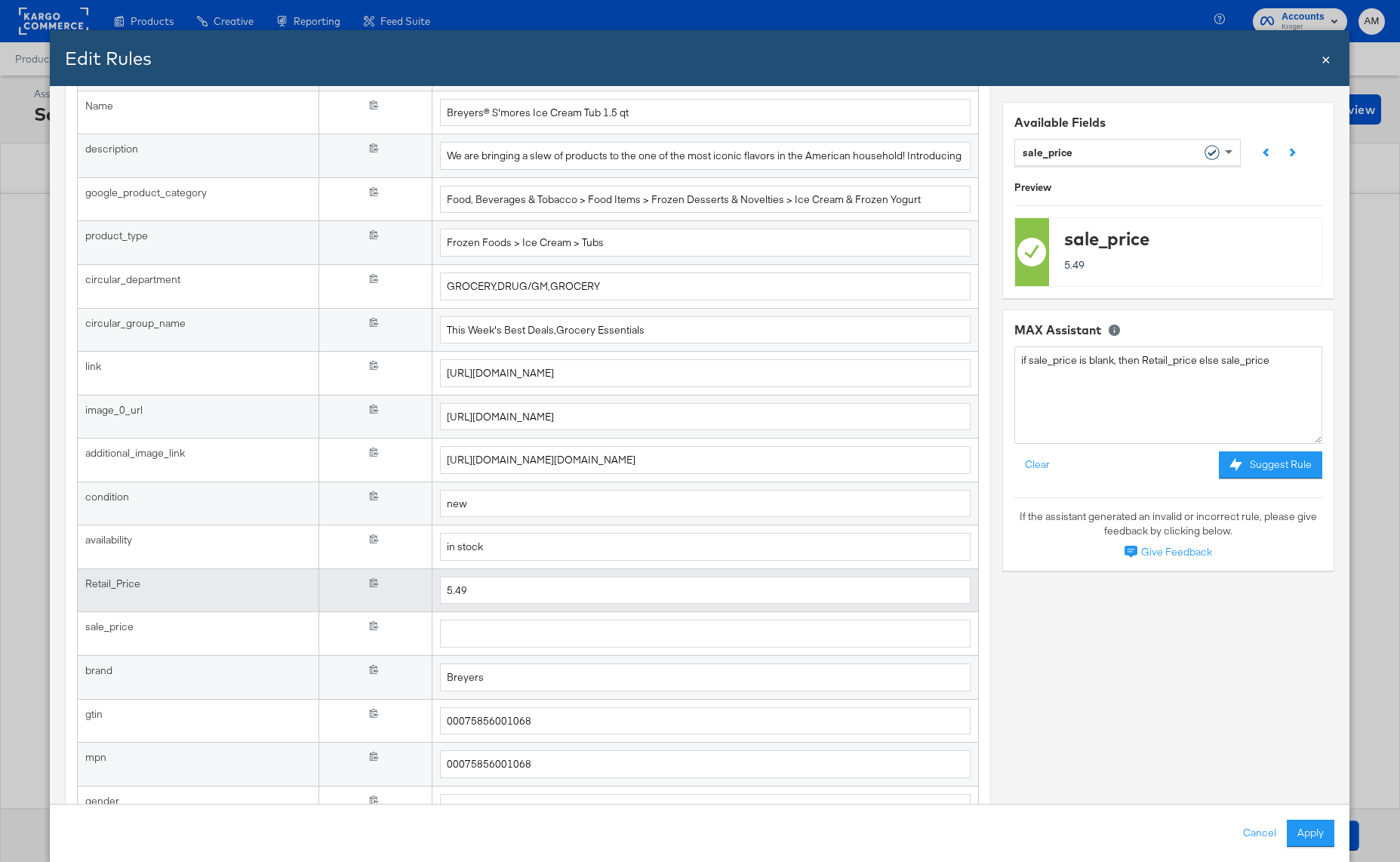
scroll to position [667, 0]
click at [409, 591] on tr "Retail_Price {{{ Retail_Price }}} 5.49" at bounding box center [528, 591] width 901 height 44
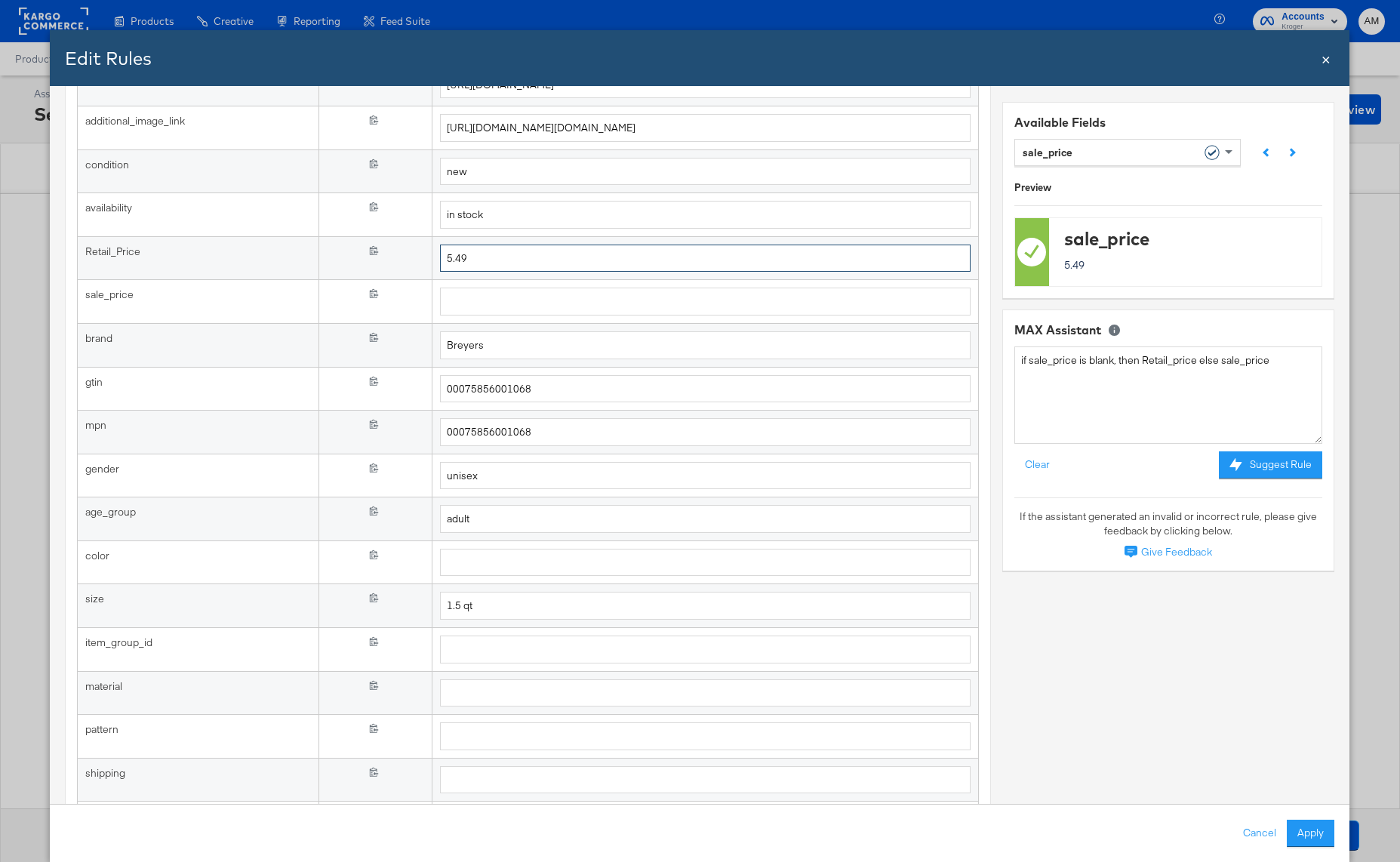
scroll to position [995, 0]
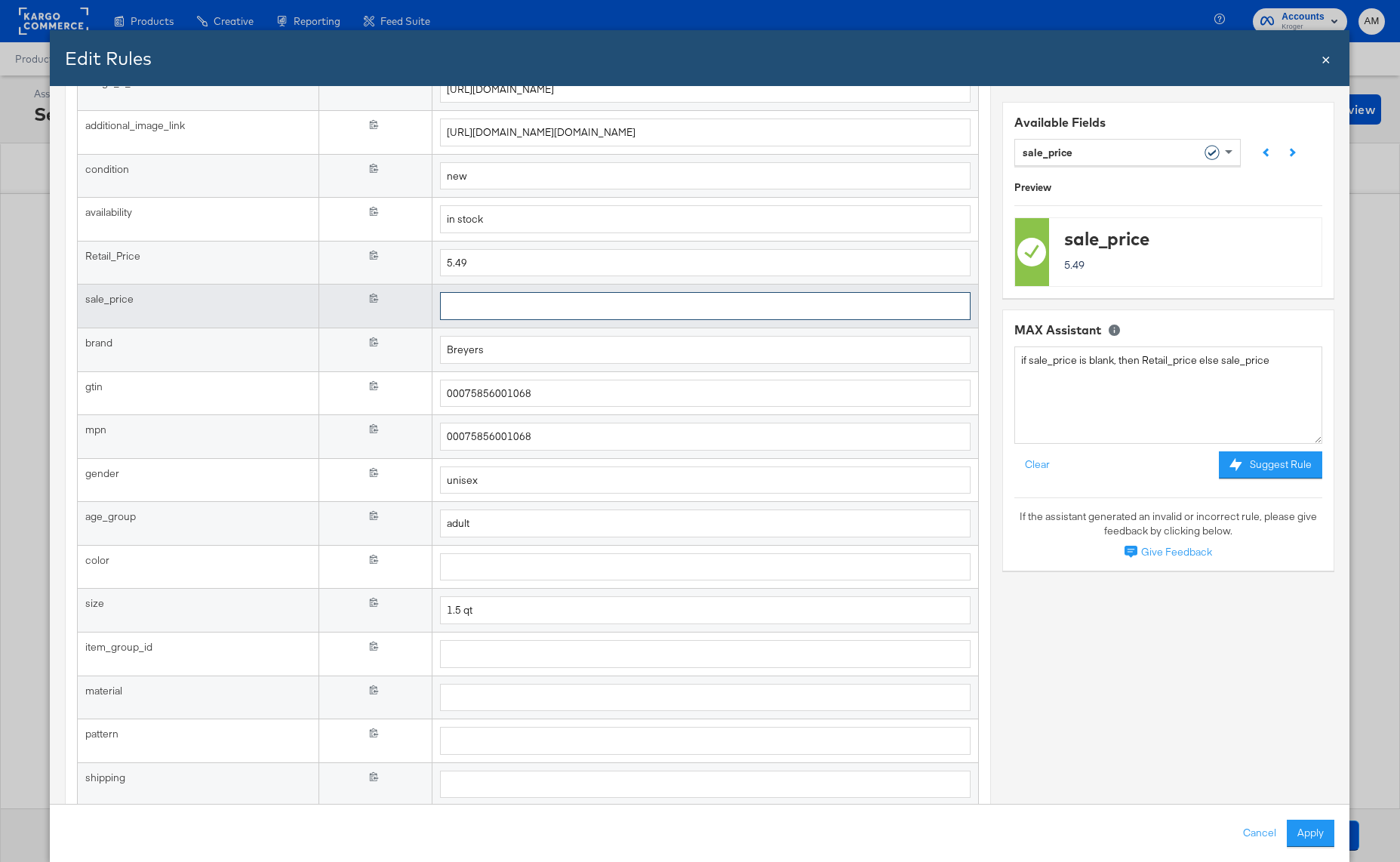
click at [489, 307] on input "text" at bounding box center [705, 306] width 530 height 28
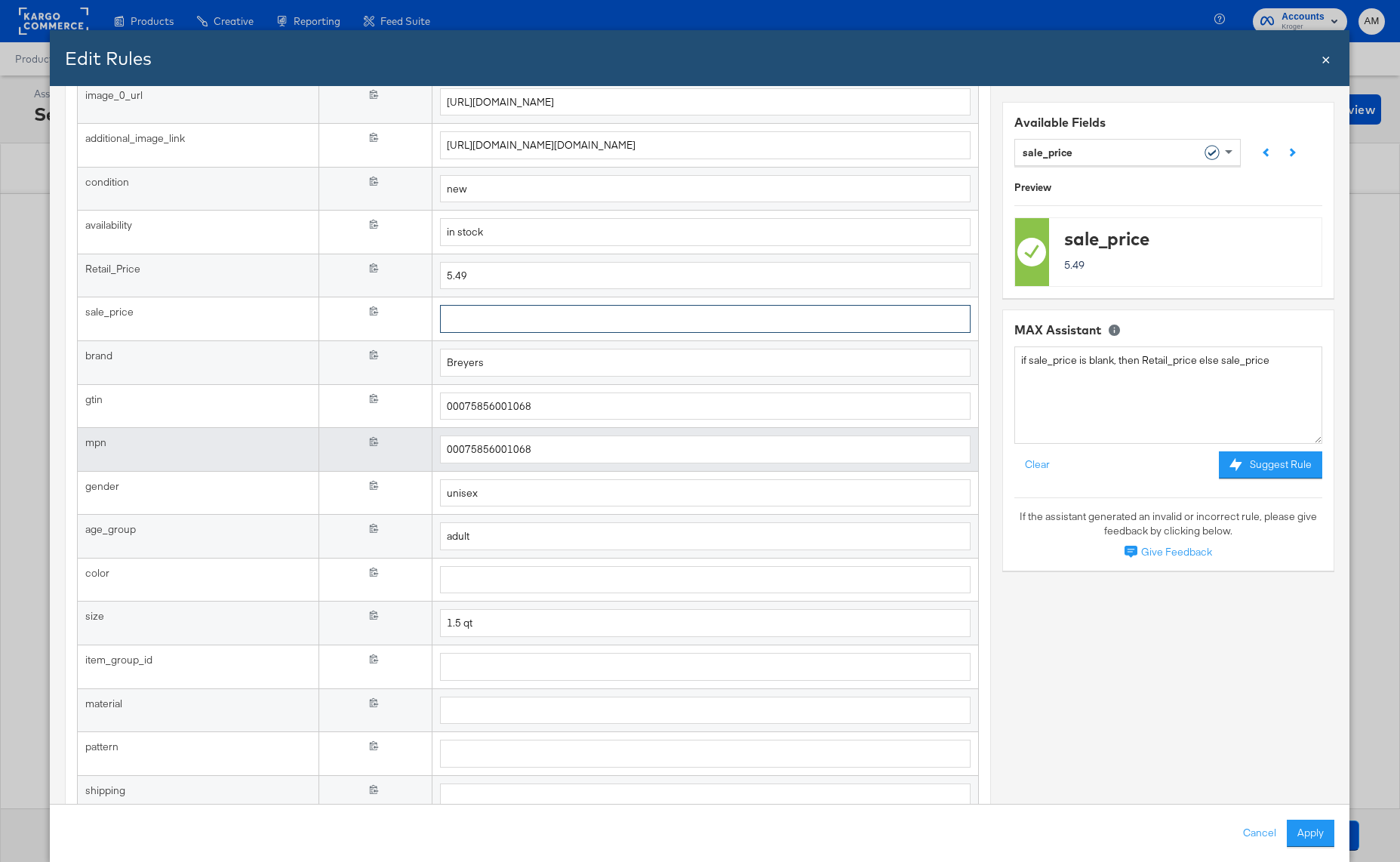
scroll to position [874, 0]
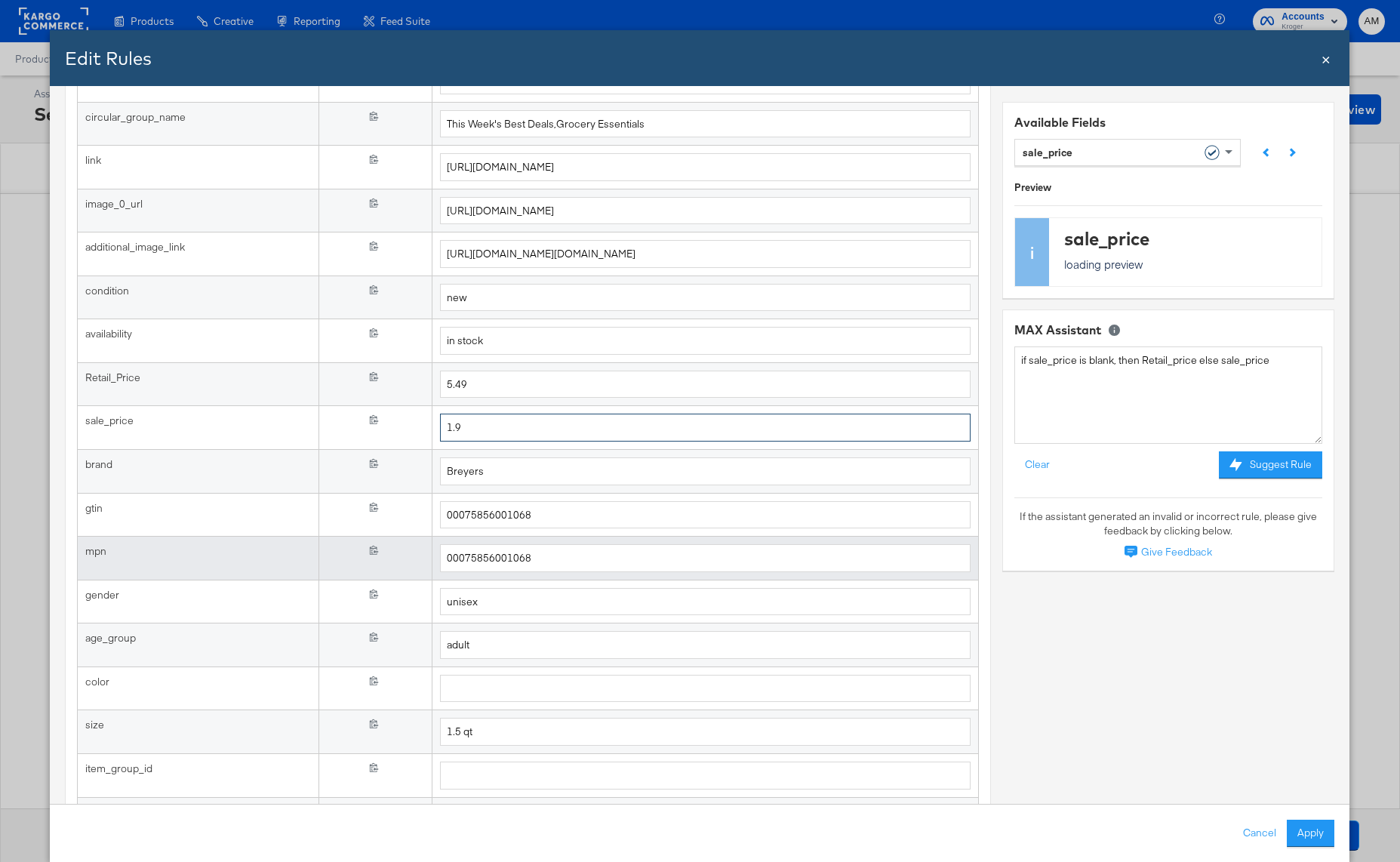
type input "1.99"
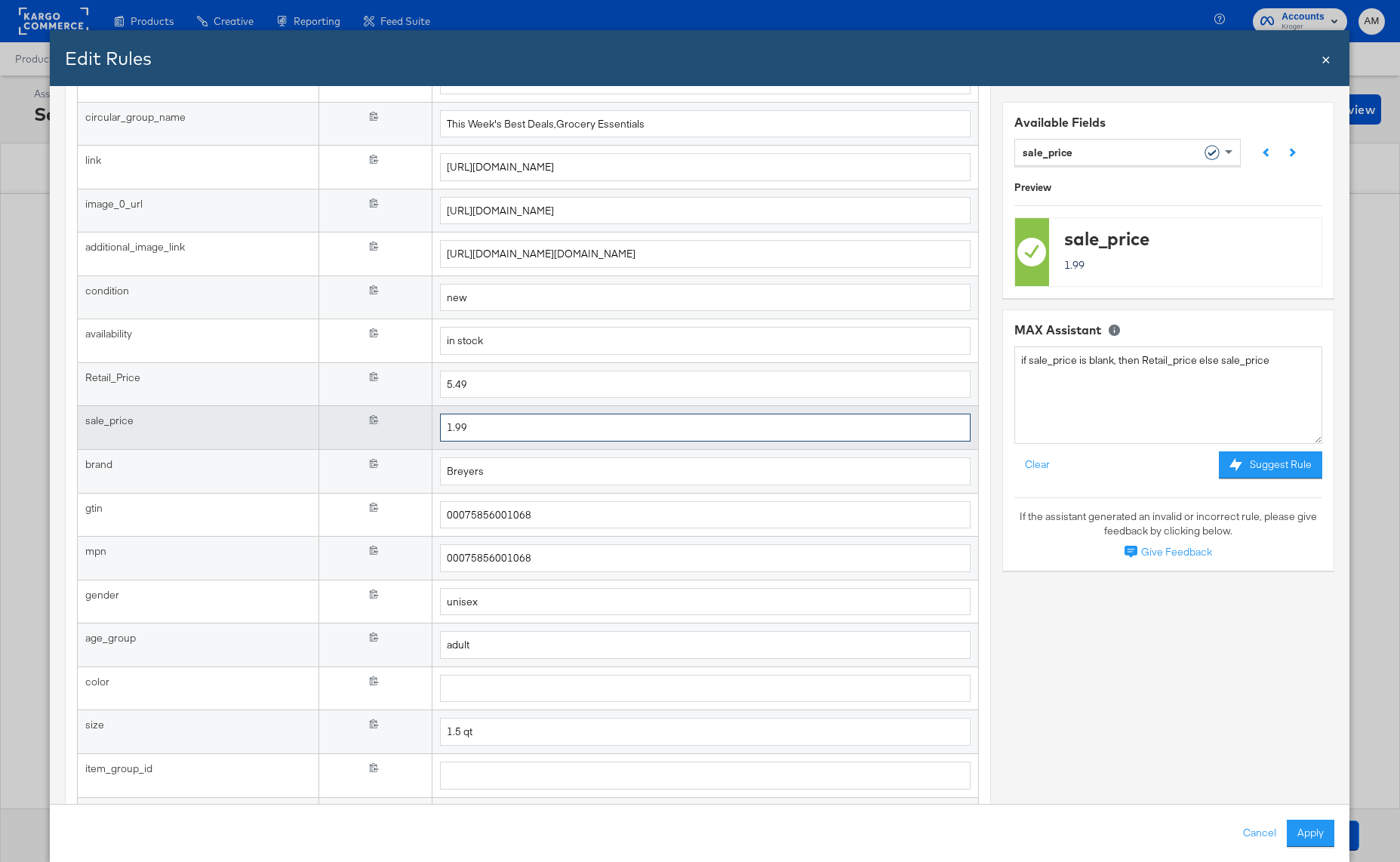
drag, startPoint x: 455, startPoint y: 430, endPoint x: 424, endPoint y: 429, distance: 31.0
click at [425, 429] on tr "sale_price {{{ sale_price }}} 1.99" at bounding box center [528, 428] width 901 height 44
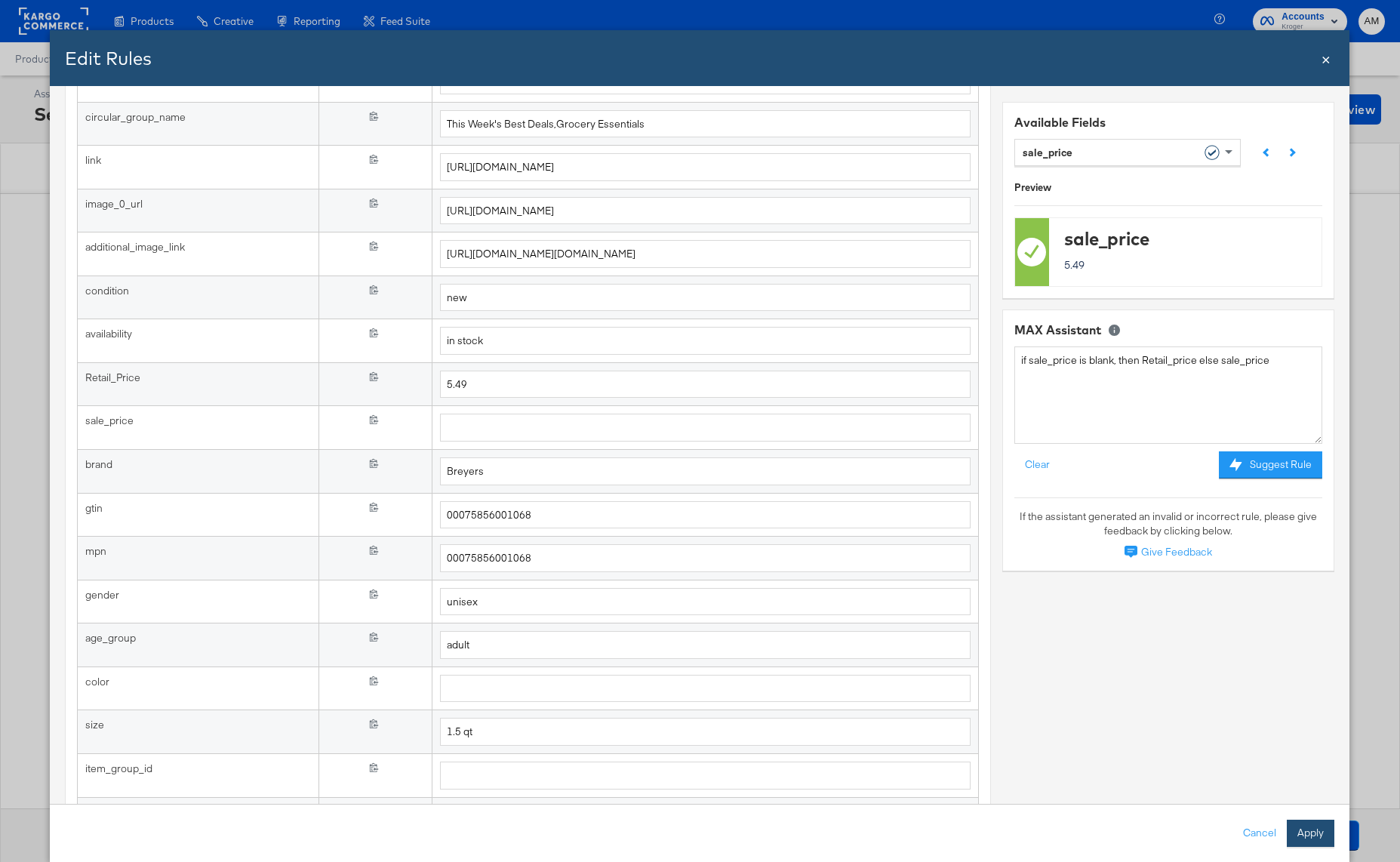
click at [1313, 829] on button "Apply" at bounding box center [1311, 833] width 48 height 27
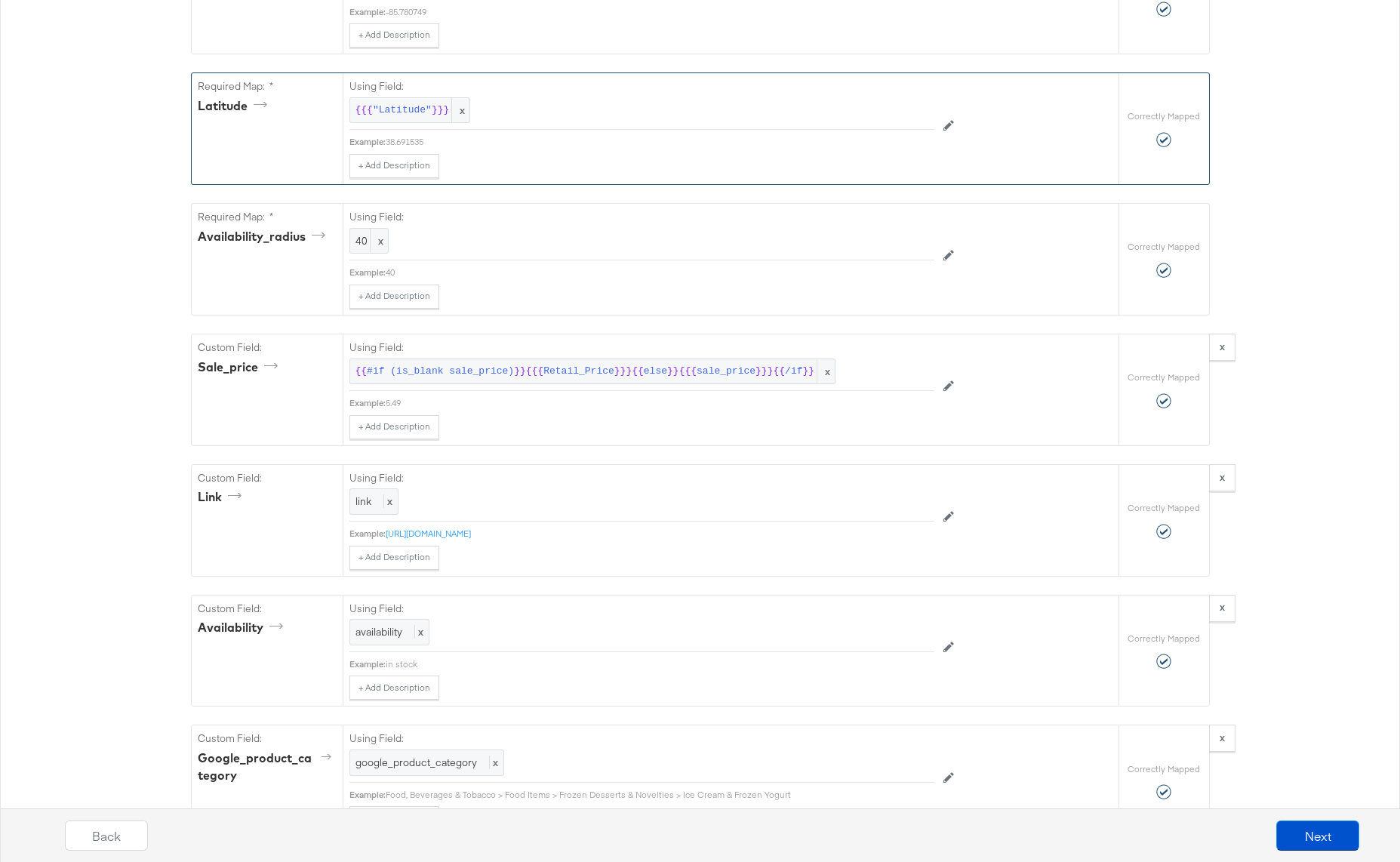
scroll to position [1329, 0]
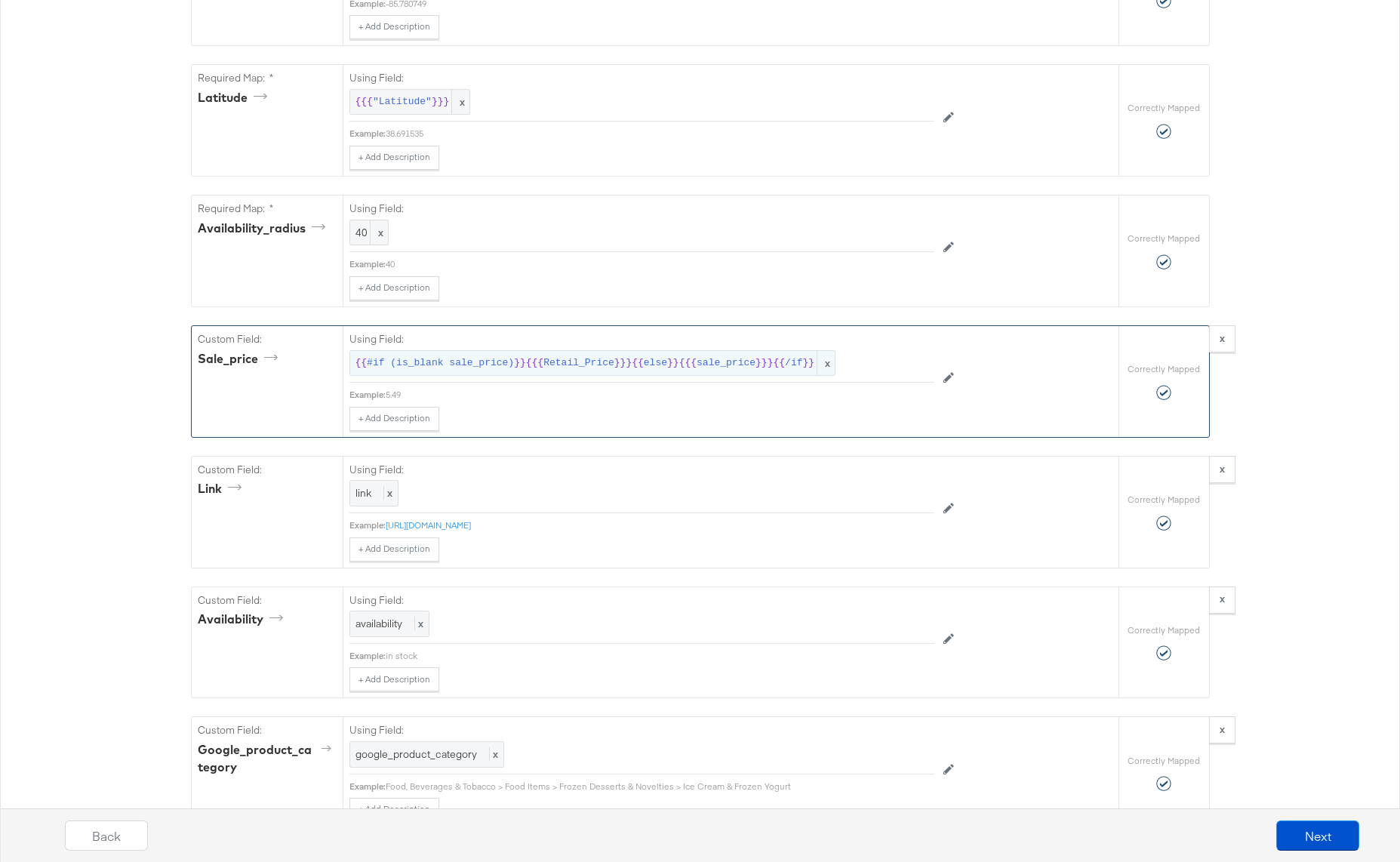
click at [498, 367] on span "#if (is_blank sale_price)" at bounding box center [440, 364] width 147 height 14
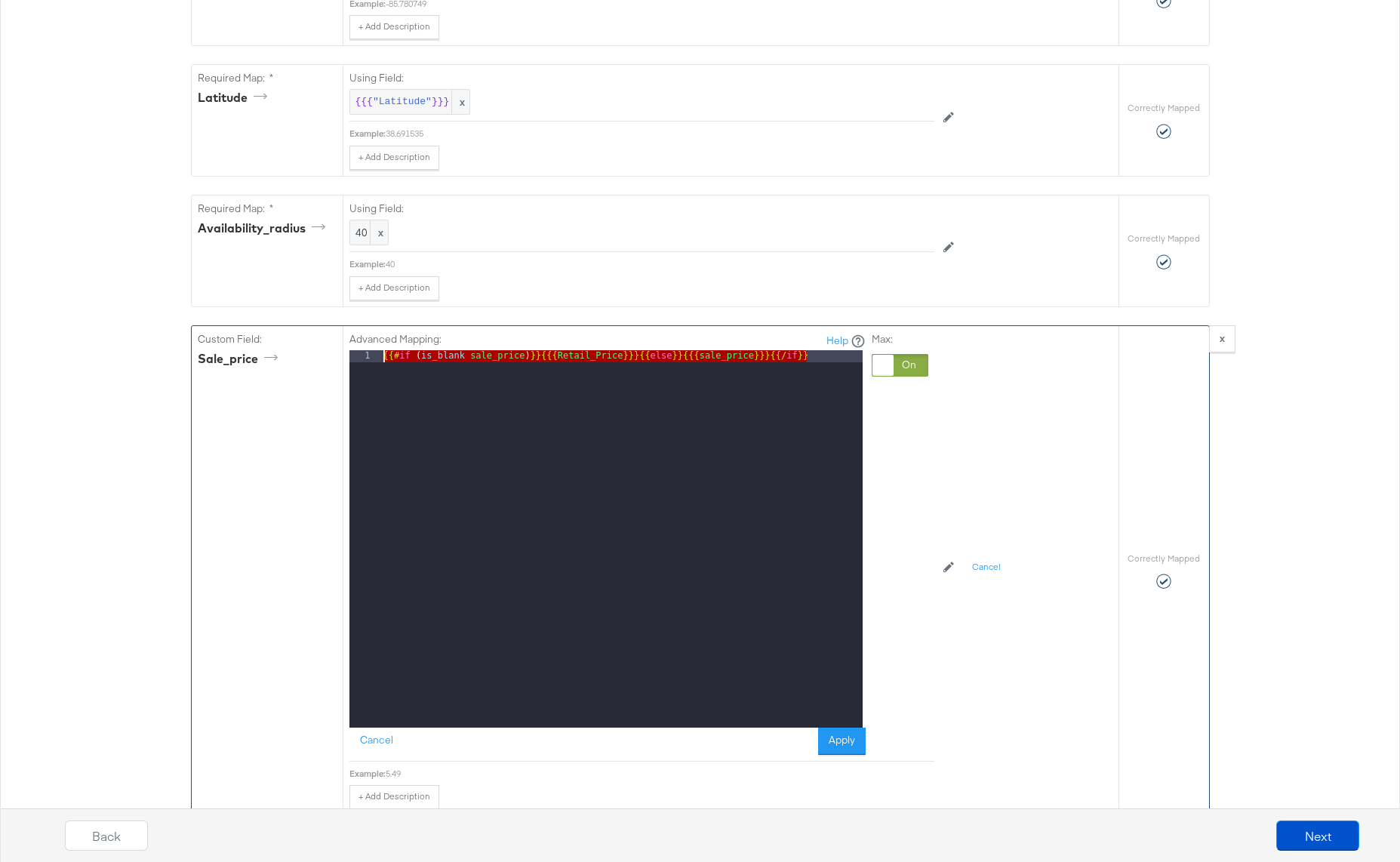
drag, startPoint x: 826, startPoint y: 352, endPoint x: 321, endPoint y: 344, distance: 505.1
click at [321, 344] on div "Custom Field: sale_price Advanced Mapping: Help 1 {{# if ( is_blank sale_price …" at bounding box center [655, 570] width 927 height 489
click at [841, 739] on button "Apply" at bounding box center [842, 741] width 48 height 27
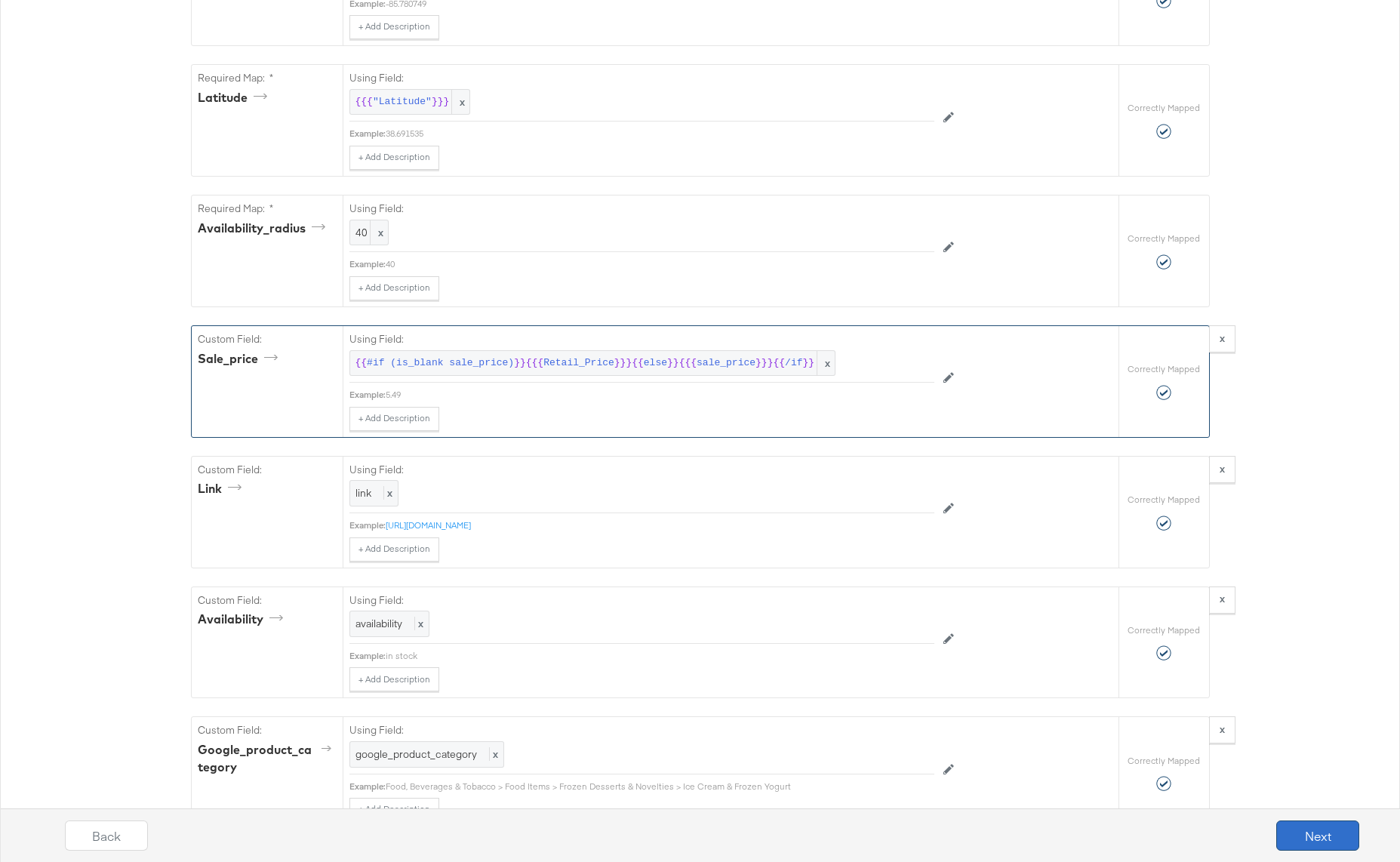
click at [1318, 833] on button "Next" at bounding box center [1317, 835] width 83 height 30
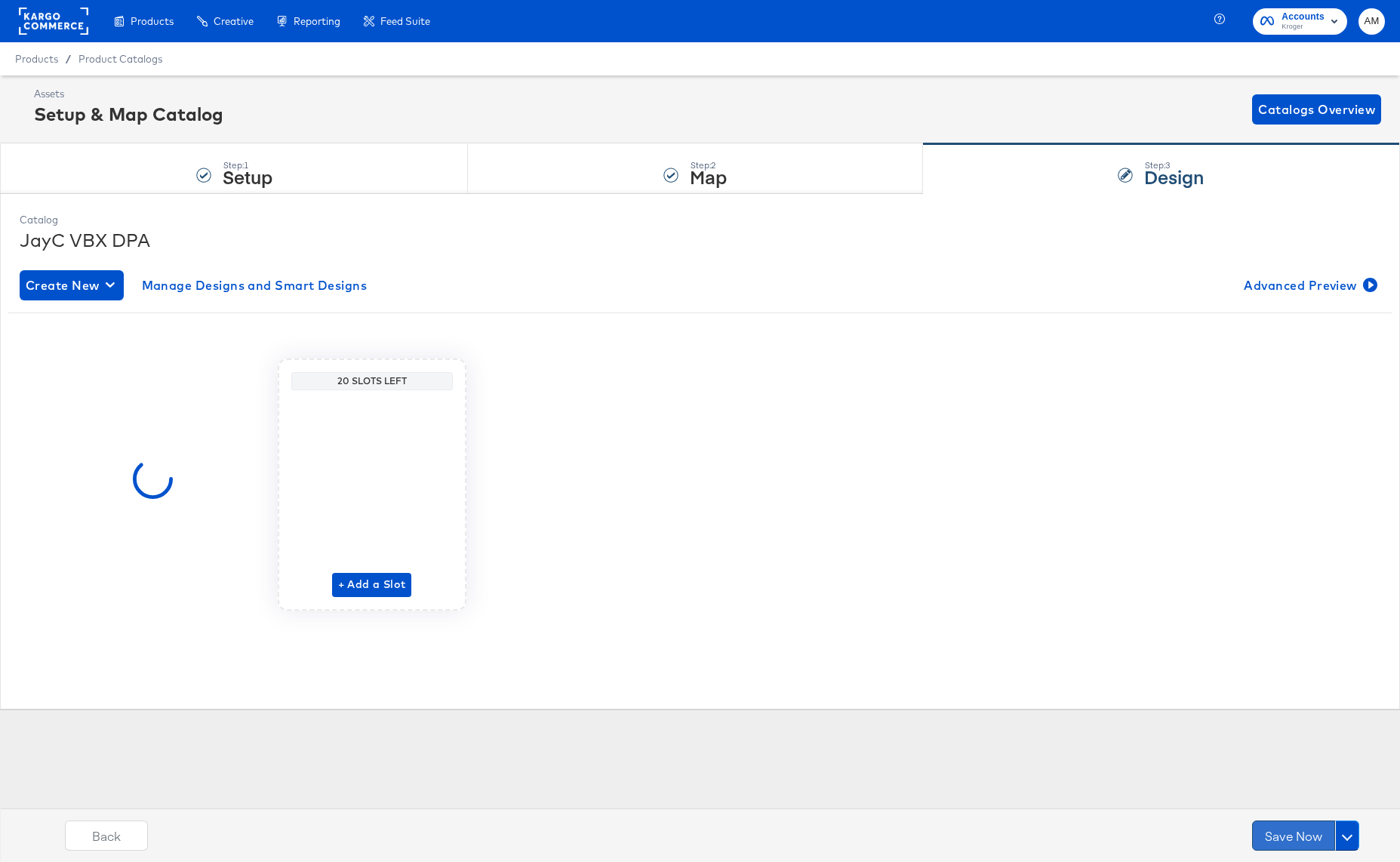
click at [1304, 834] on button "Save Now" at bounding box center [1293, 835] width 83 height 30
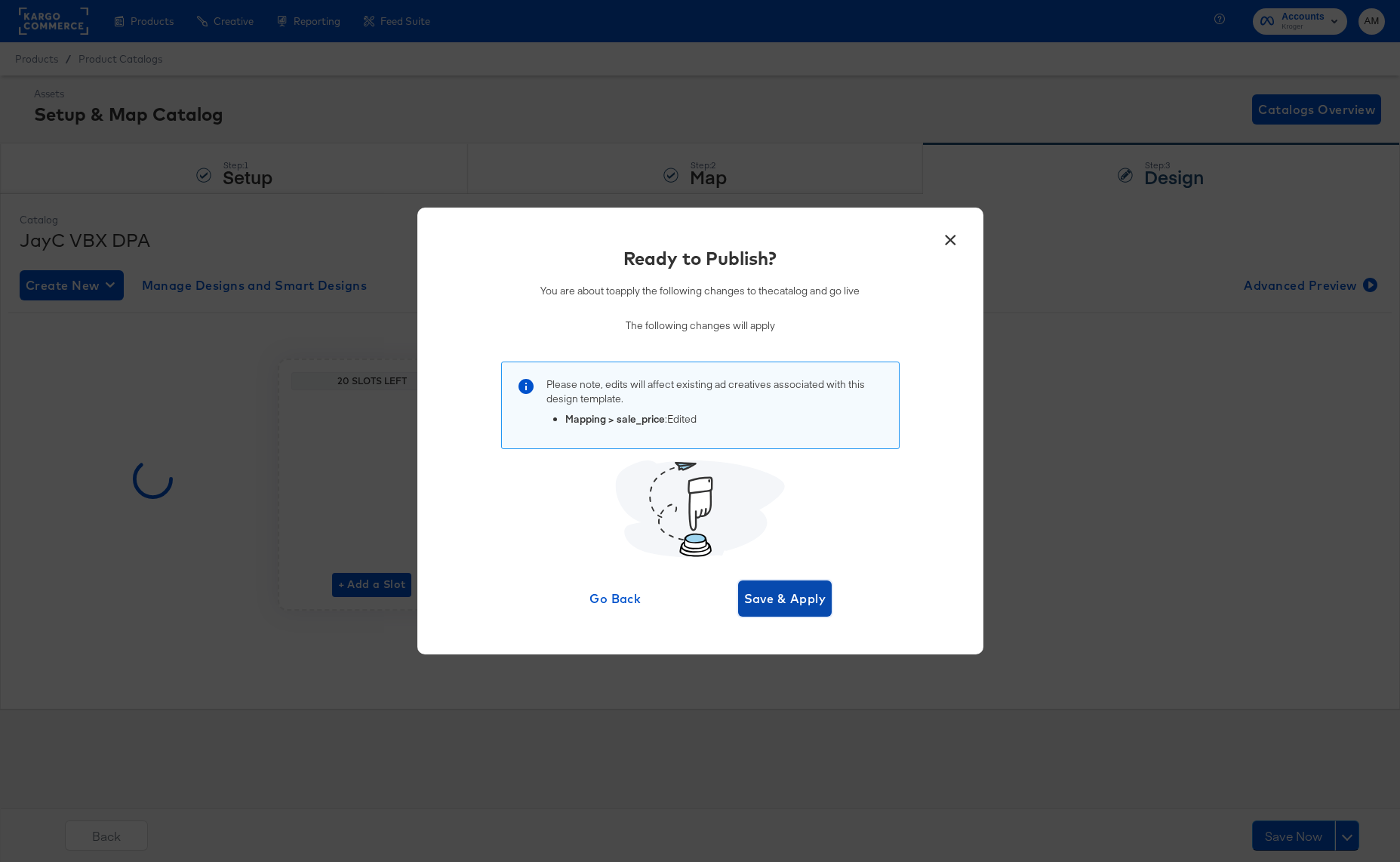
click at [796, 611] on button "Save & Apply" at bounding box center [785, 598] width 94 height 36
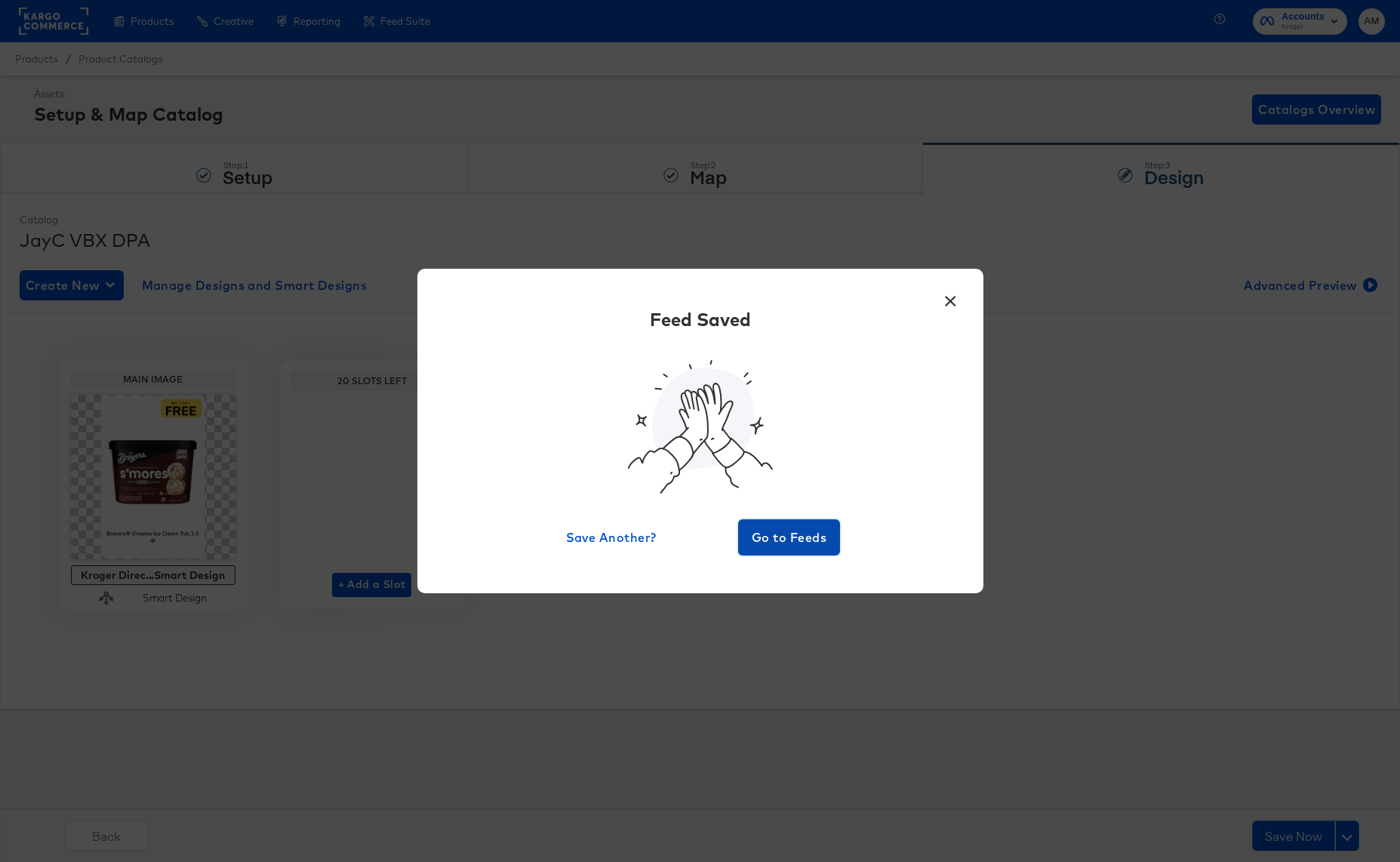
click at [781, 542] on span "Go to Feeds" at bounding box center [789, 537] width 90 height 21
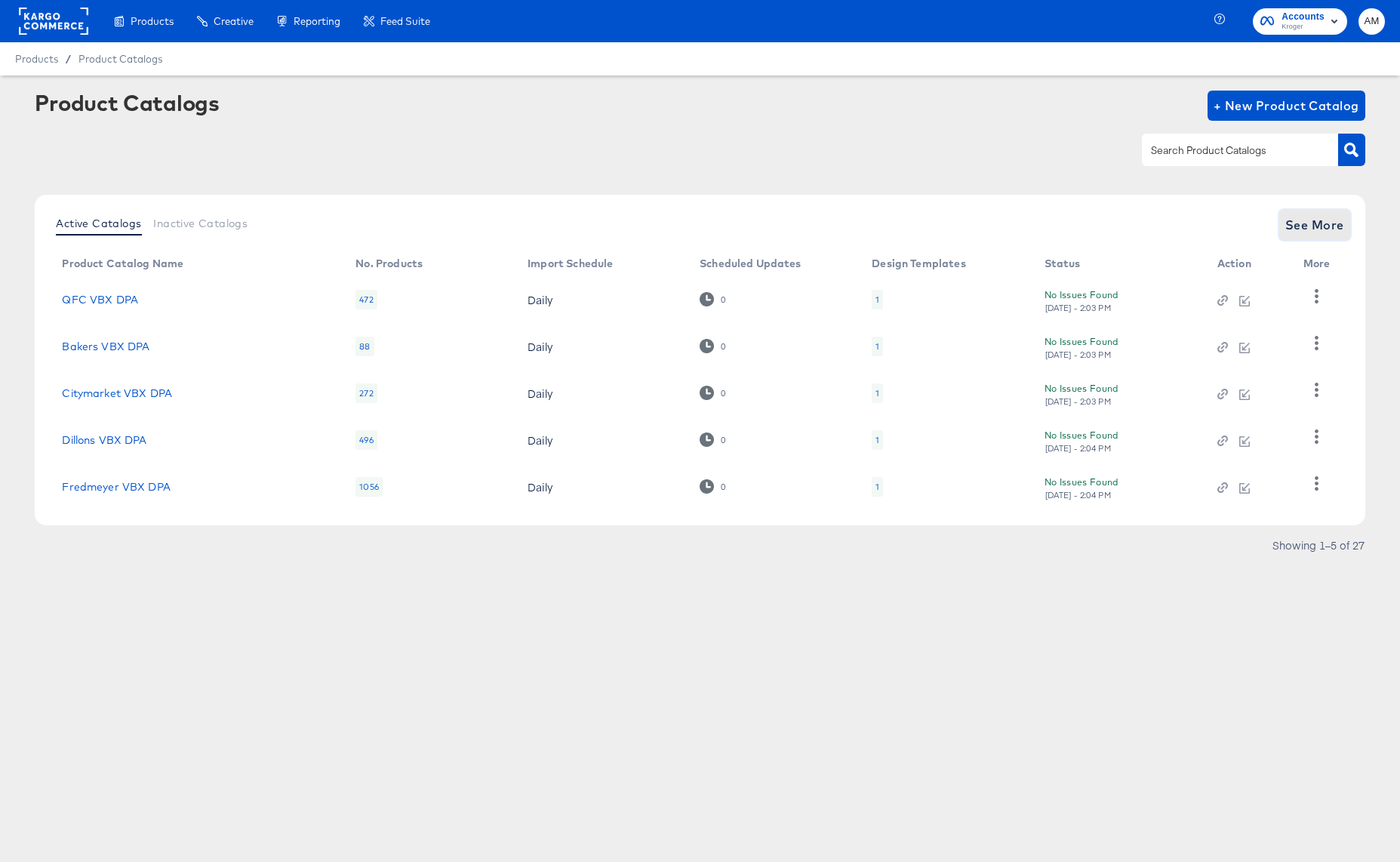
click at [1310, 226] on span "See More" at bounding box center [1314, 225] width 58 height 21
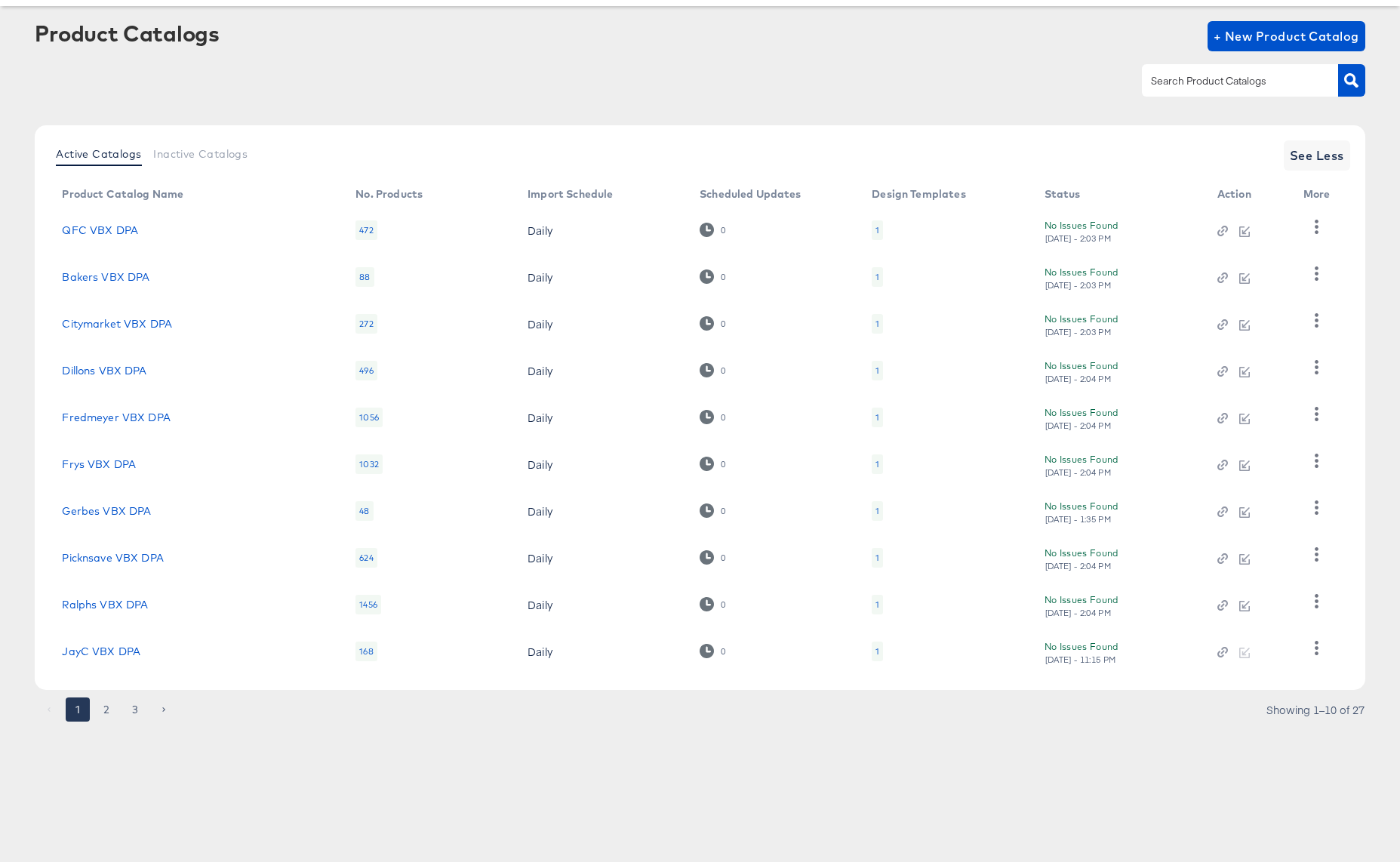
scroll to position [76, 0]
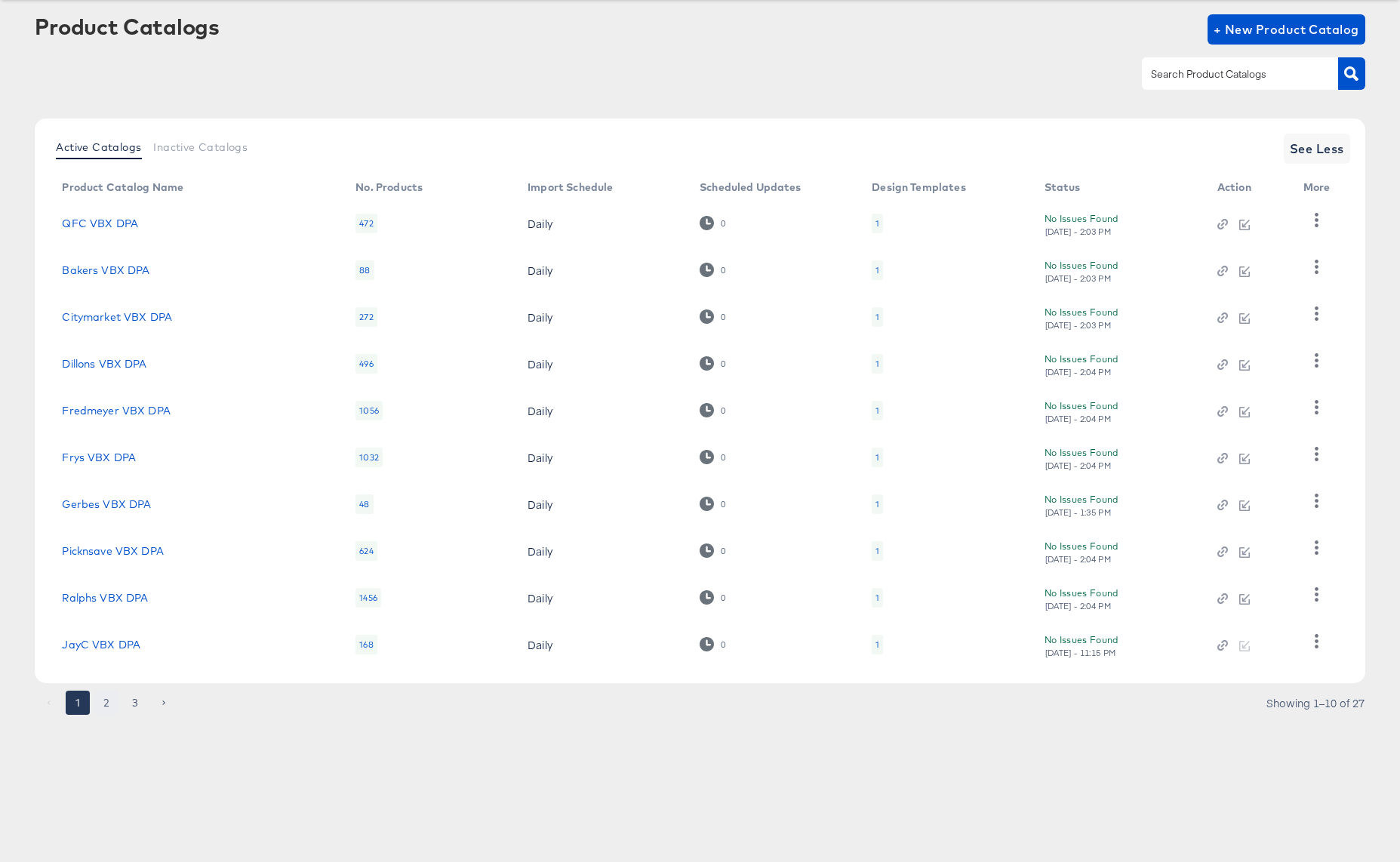
click at [109, 703] on button "2" at bounding box center [106, 702] width 24 height 24
click at [872, 269] on div "1" at bounding box center [877, 270] width 12 height 20
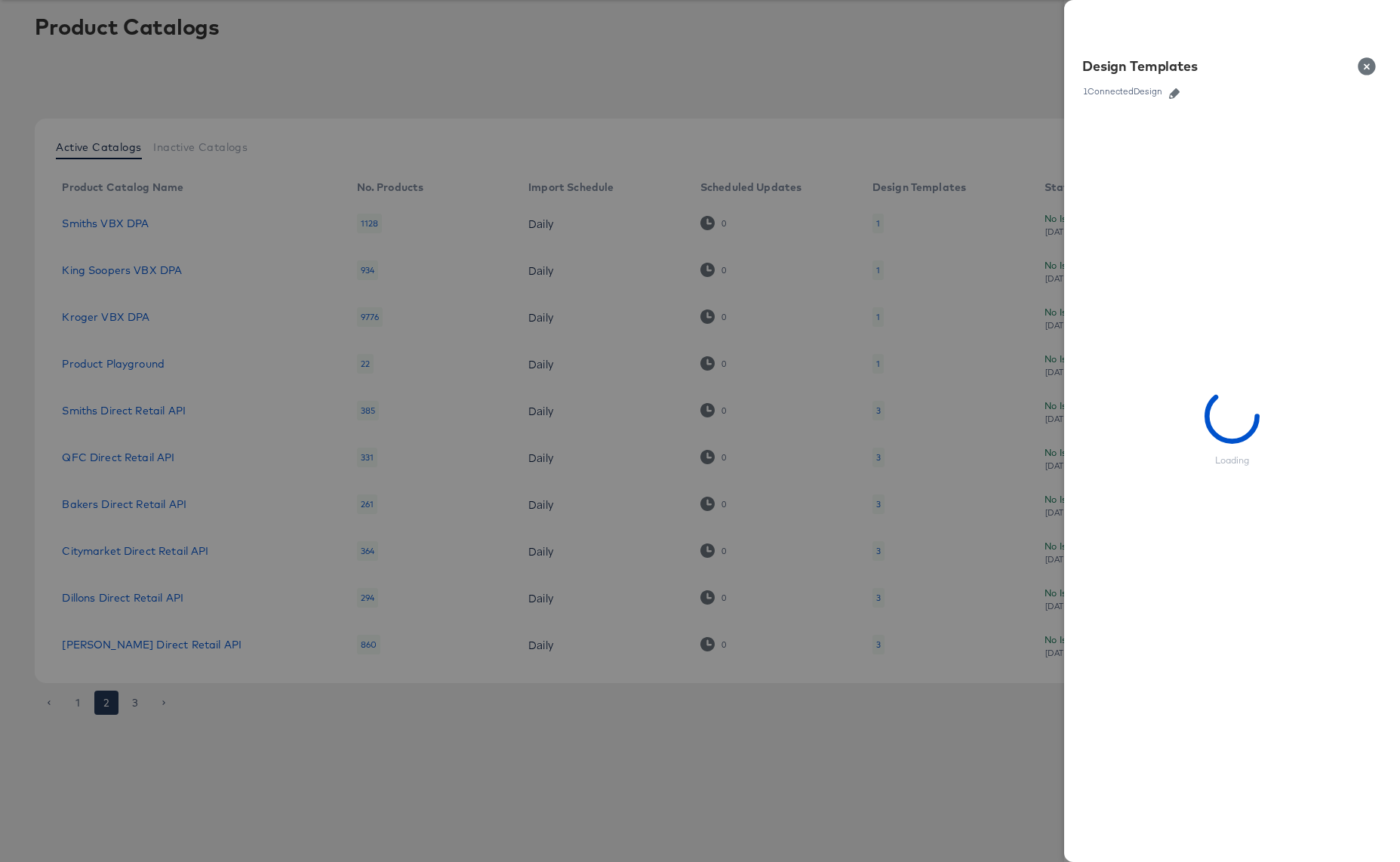
click at [1178, 97] on icon "button" at bounding box center [1175, 94] width 11 height 11
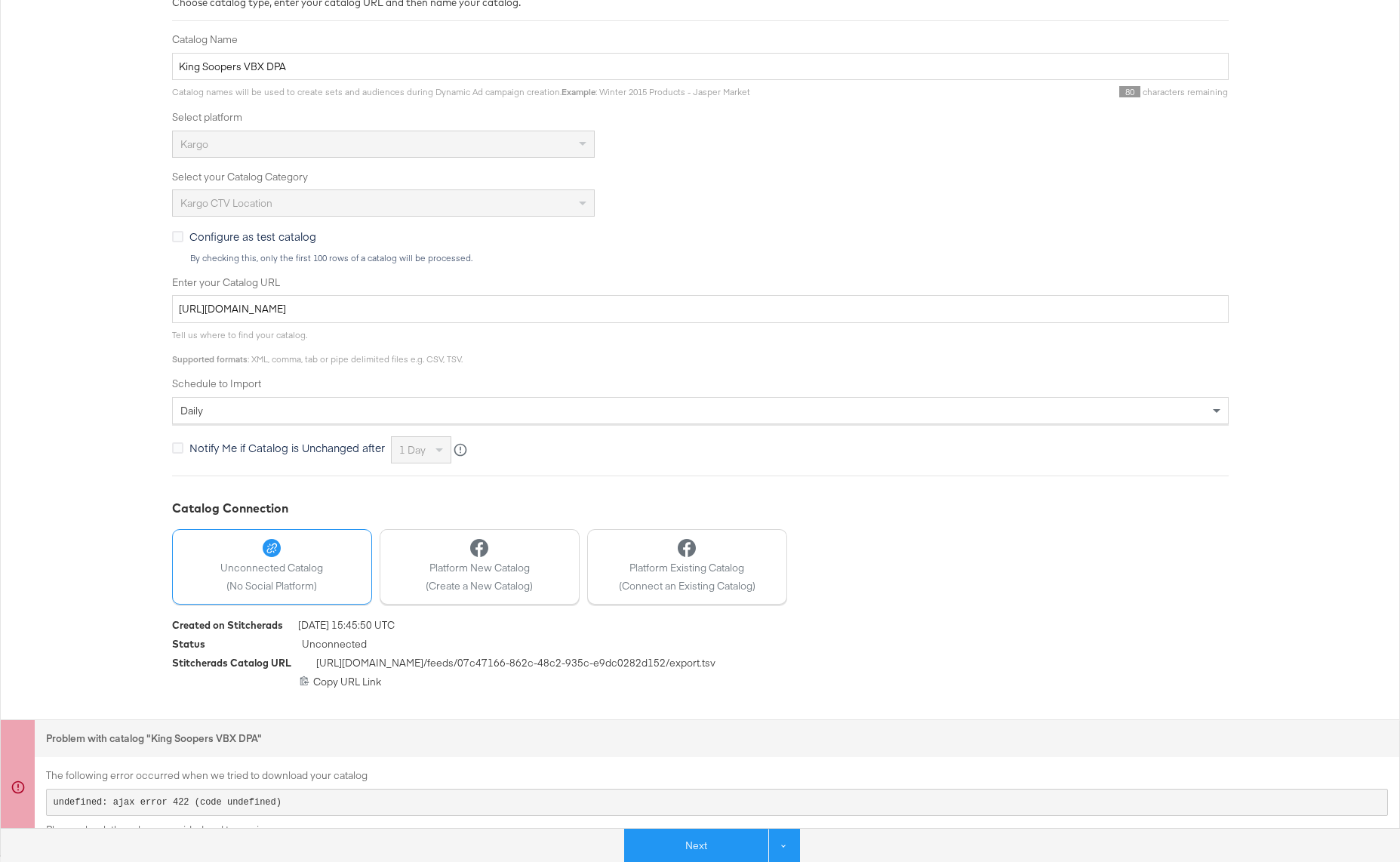
scroll to position [255, 0]
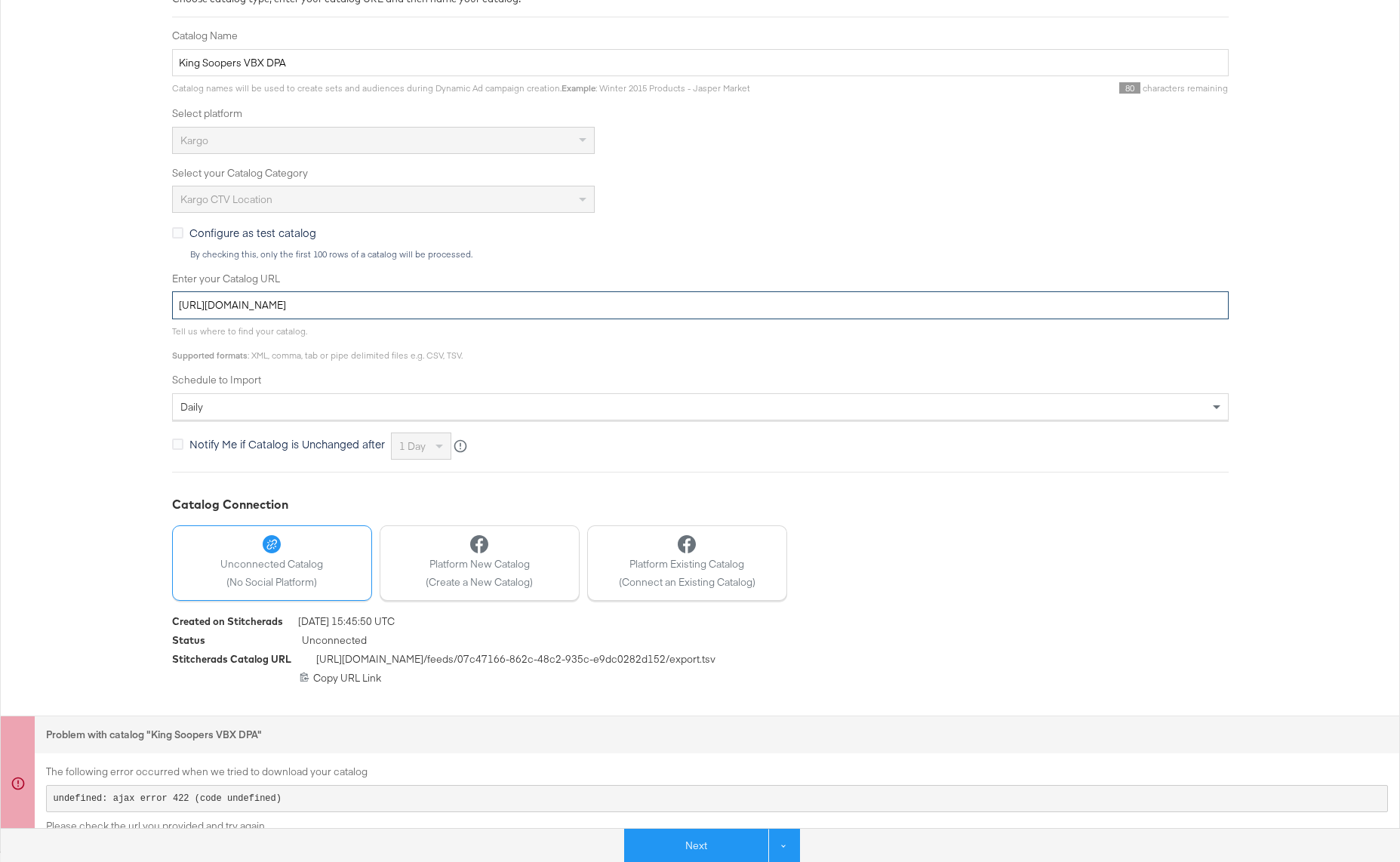
drag, startPoint x: 615, startPoint y: 302, endPoint x: -6, endPoint y: 284, distance: 621.3
click at [0, 284] on html "Products Products Product Catalogs Enhance Your Product Catalog, Map Them to Pu…" at bounding box center [700, 176] width 1400 height 862
paste input "kargo/retail/kargo-retai"
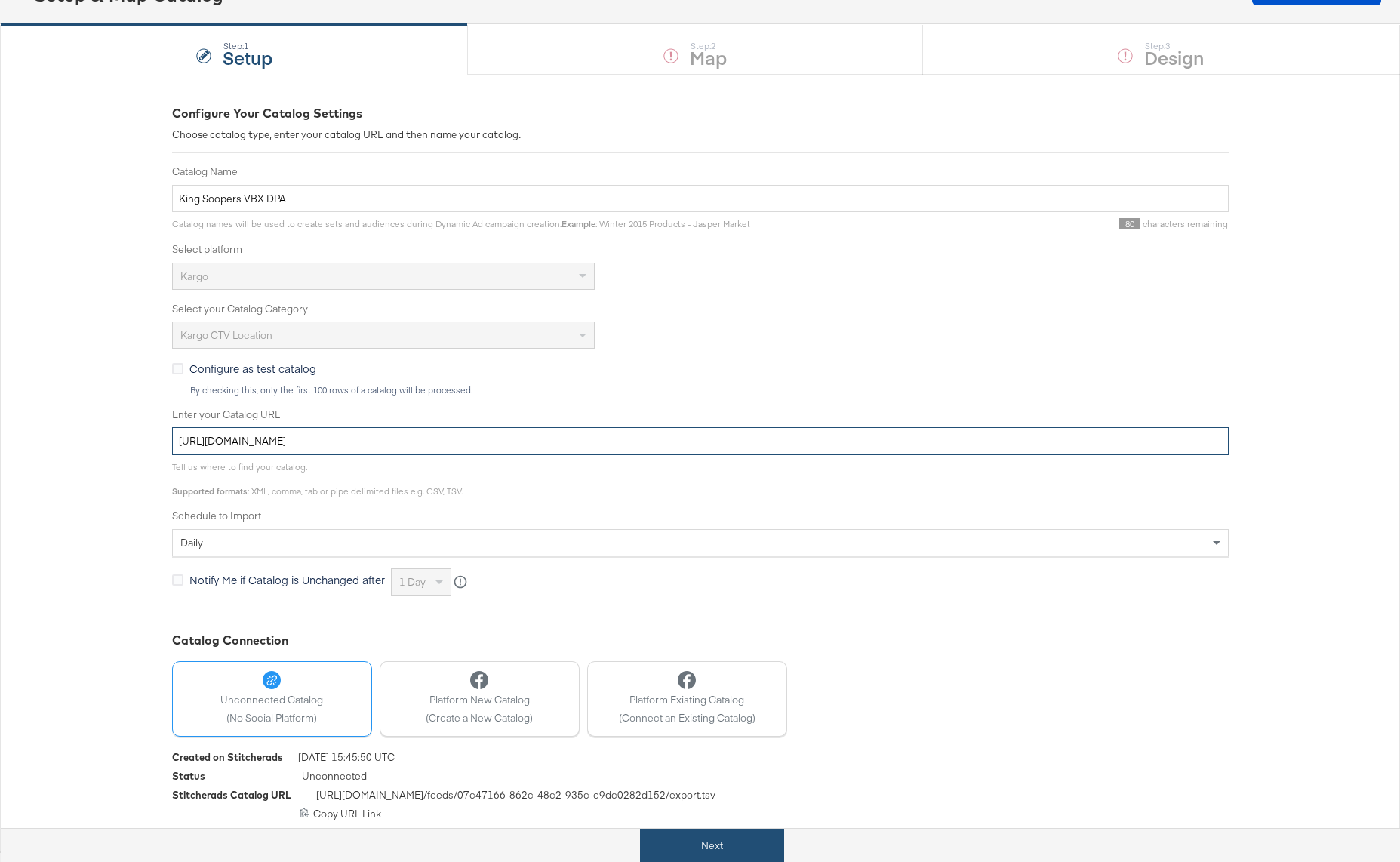
type input "https://ace.stitcherads.com/exports/1422/kargo/retail/kargo-retail/export.tsv.gz"
click at [714, 842] on button "Next" at bounding box center [711, 846] width 144 height 34
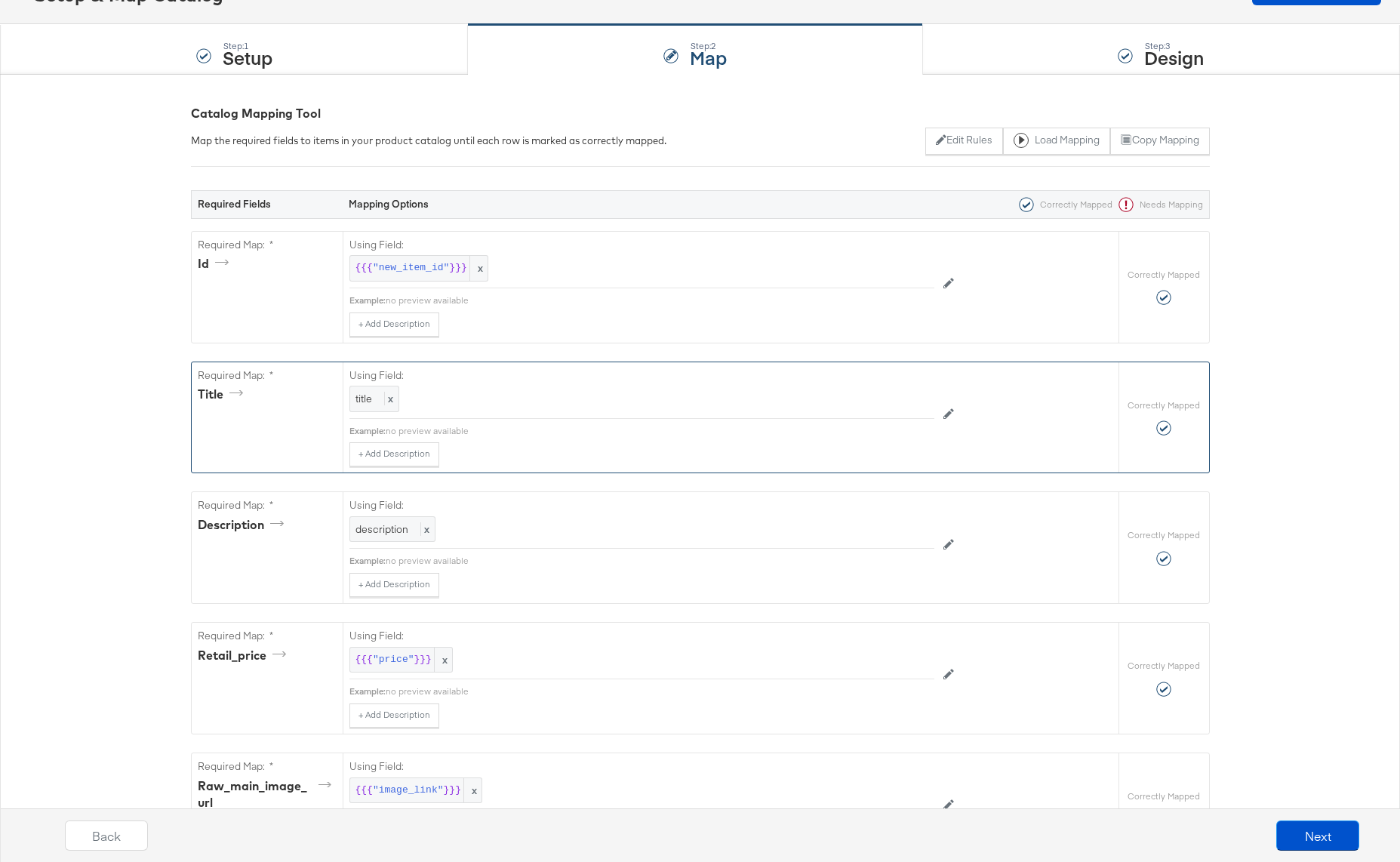
scroll to position [0, 0]
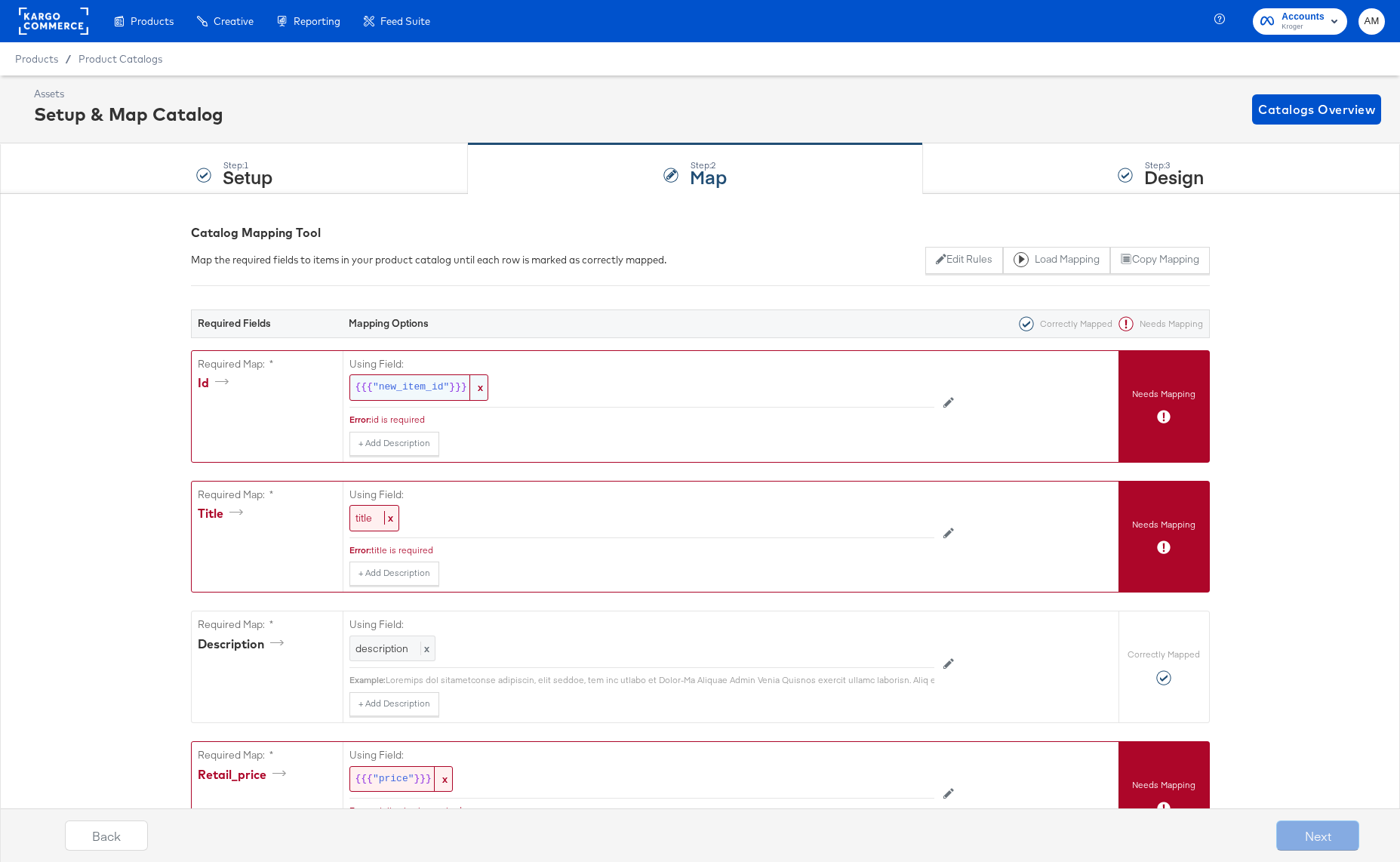
click at [427, 387] on span ""new_item_id"" at bounding box center [411, 388] width 76 height 14
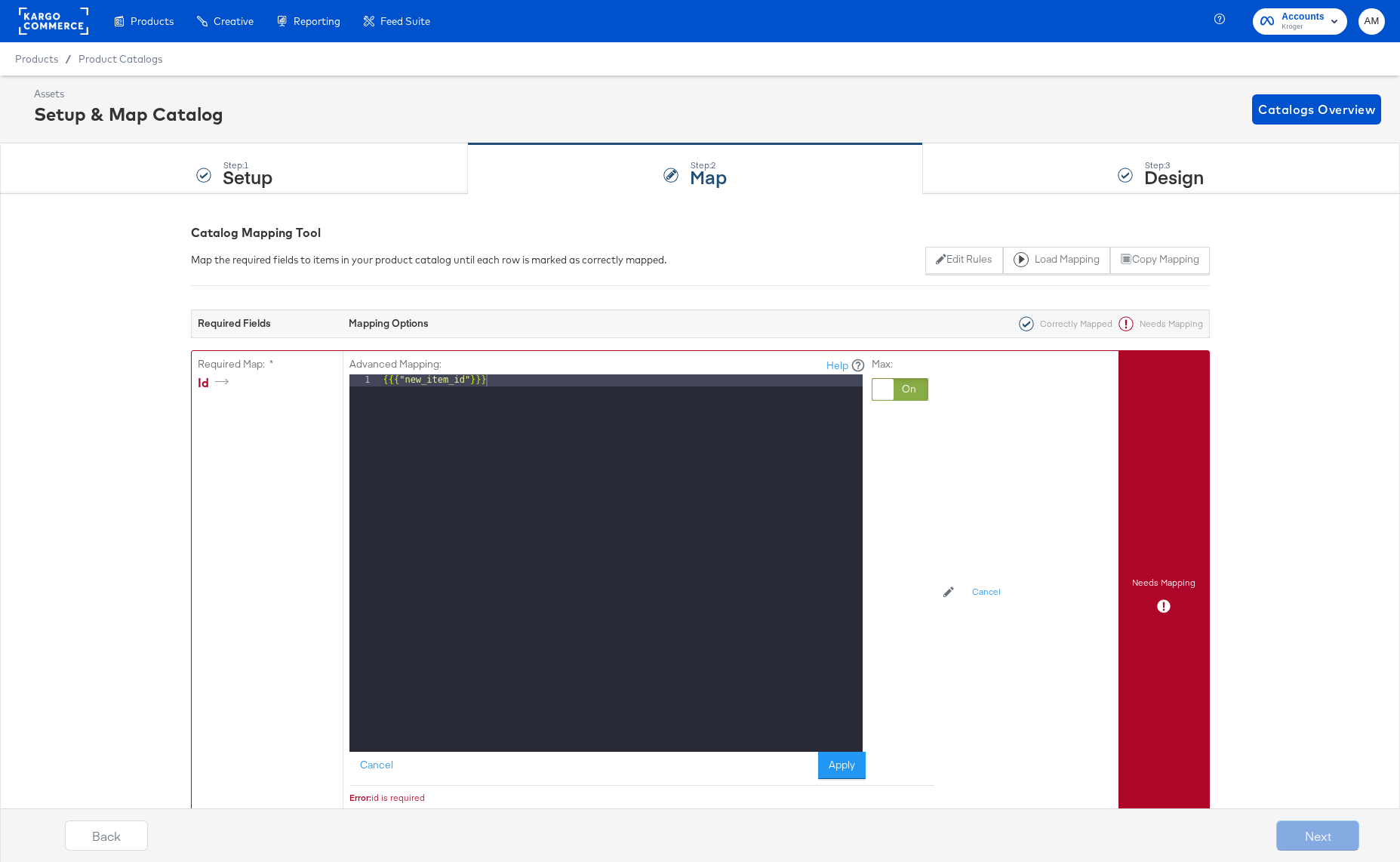
click at [906, 381] on div at bounding box center [899, 389] width 57 height 23
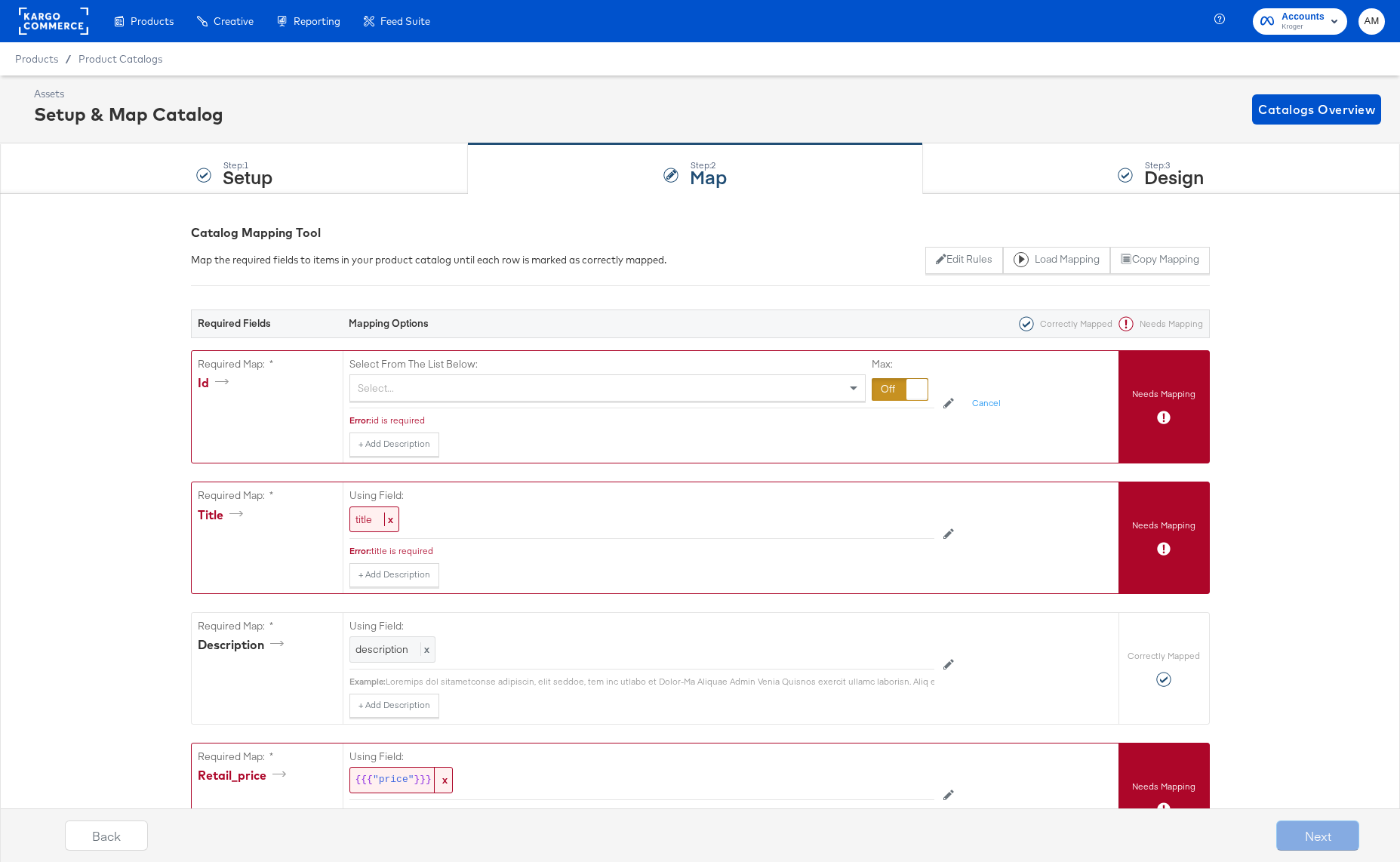
click at [400, 387] on div "Select..." at bounding box center [608, 388] width 515 height 26
click at [360, 520] on span "title" at bounding box center [363, 517] width 16 height 13
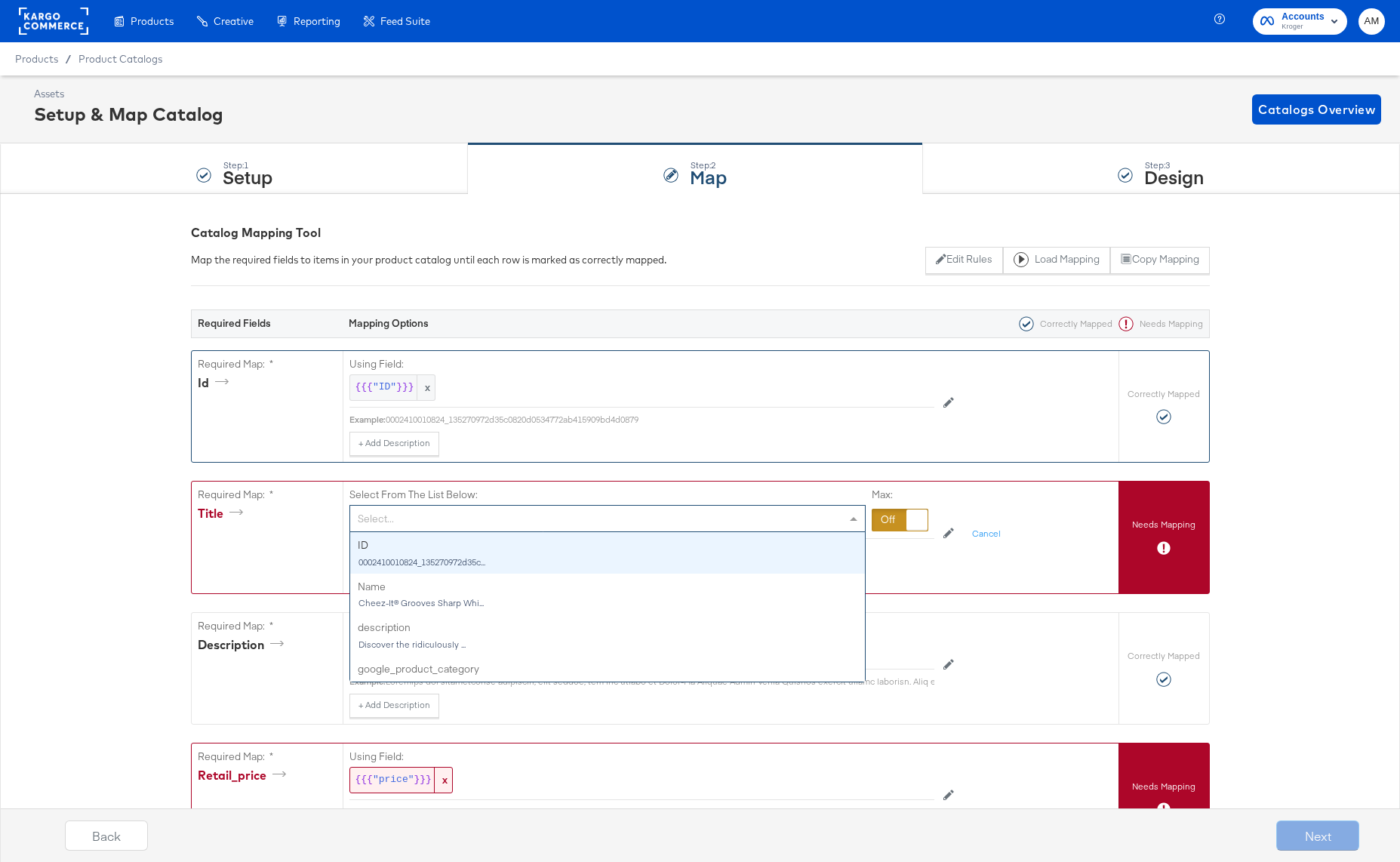
click at [621, 522] on div "Select..." at bounding box center [608, 518] width 515 height 26
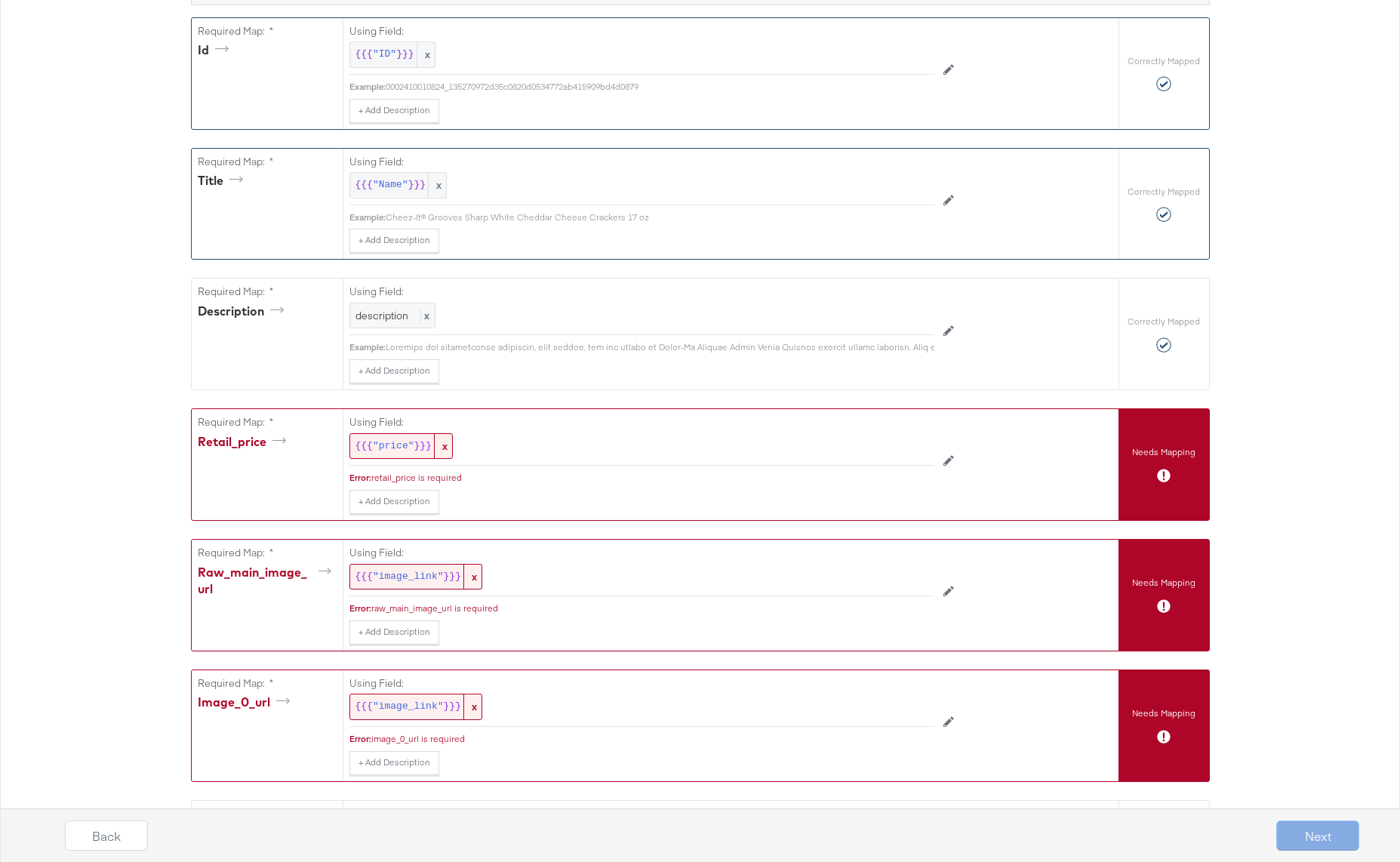
scroll to position [360, 0]
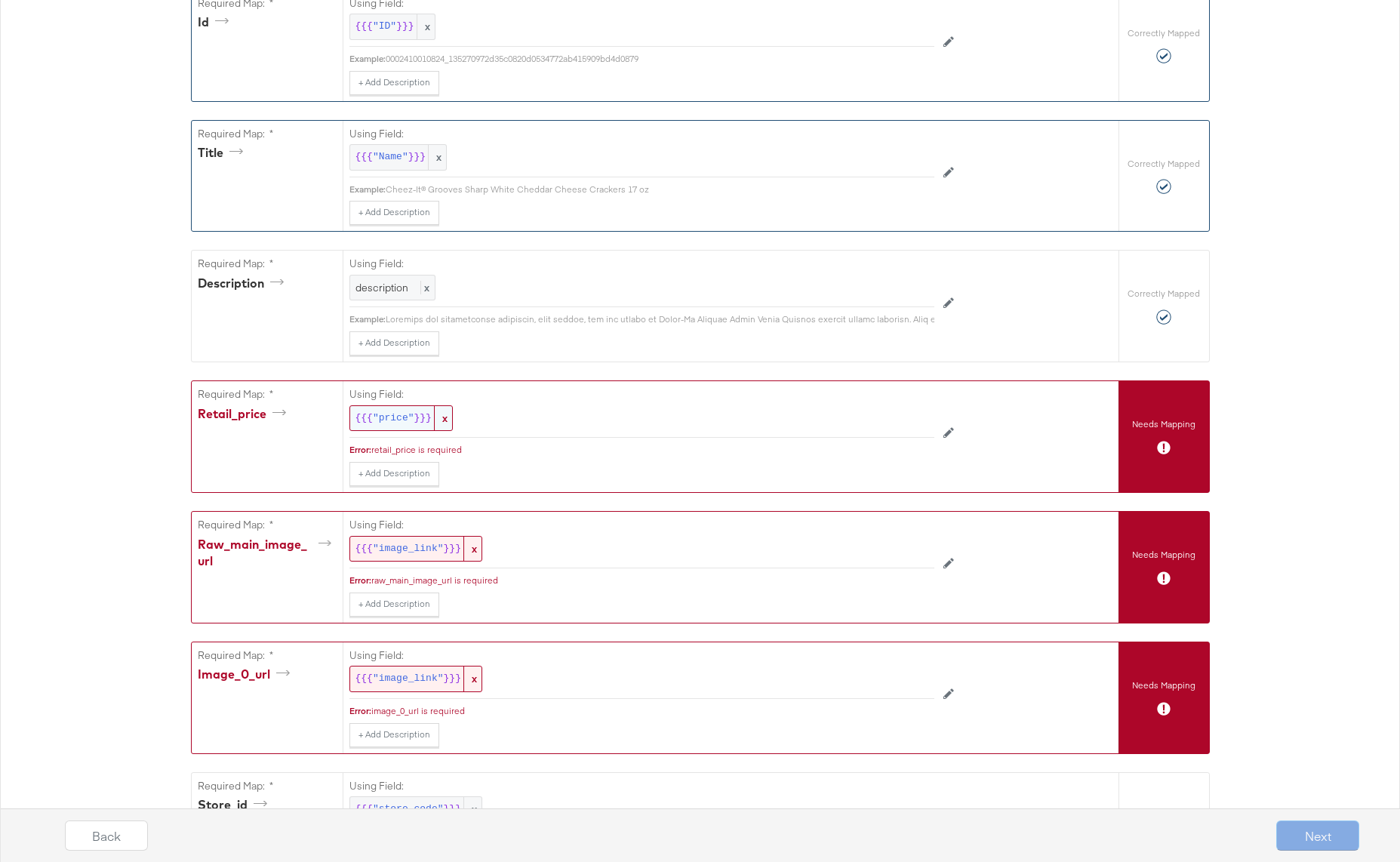
click at [385, 418] on span ""price"" at bounding box center [393, 418] width 41 height 14
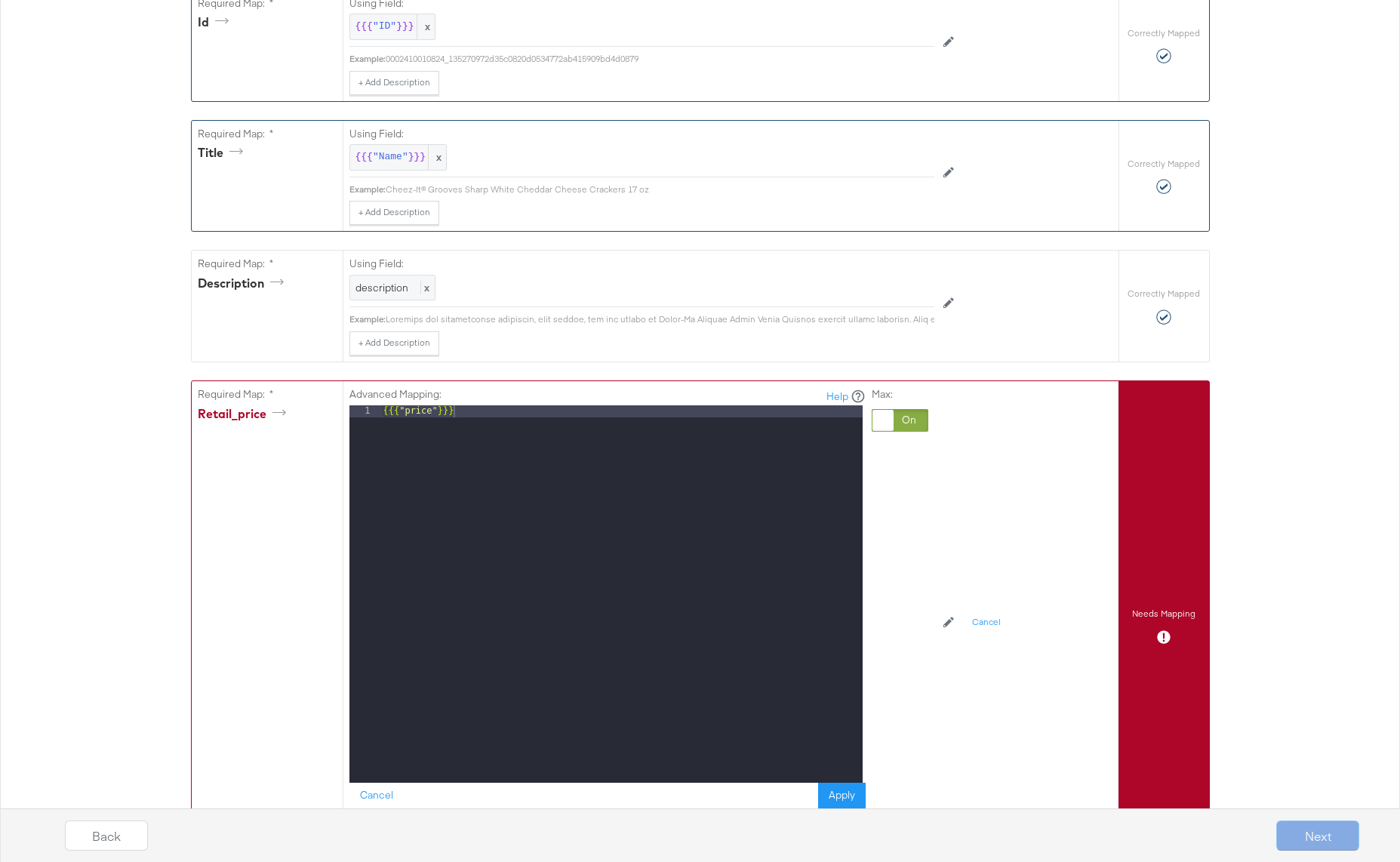
click at [905, 413] on div at bounding box center [899, 420] width 57 height 23
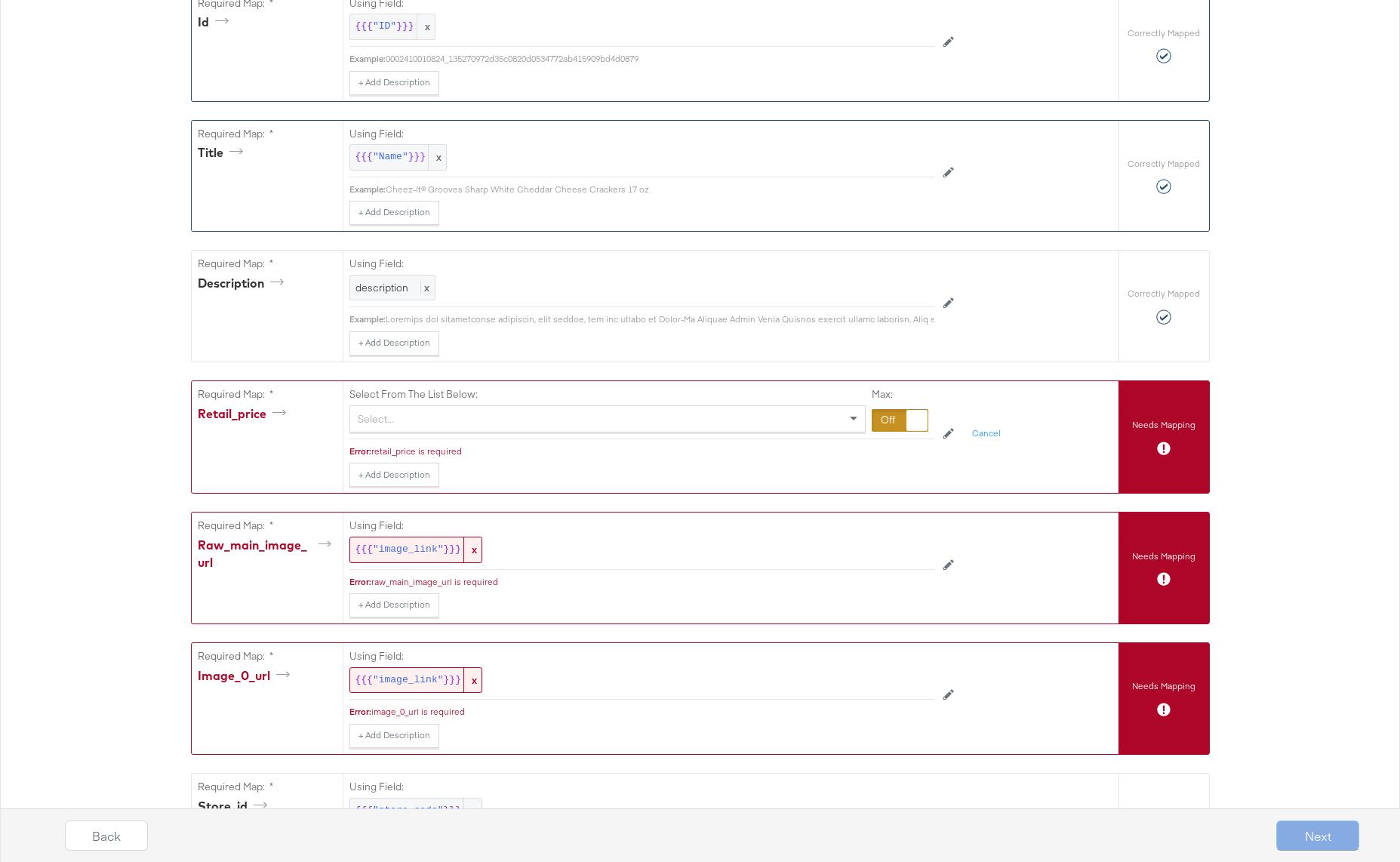
drag, startPoint x: 479, startPoint y: 415, endPoint x: 477, endPoint y: 430, distance: 15.1
click at [477, 415] on div "Select..." at bounding box center [608, 419] width 515 height 26
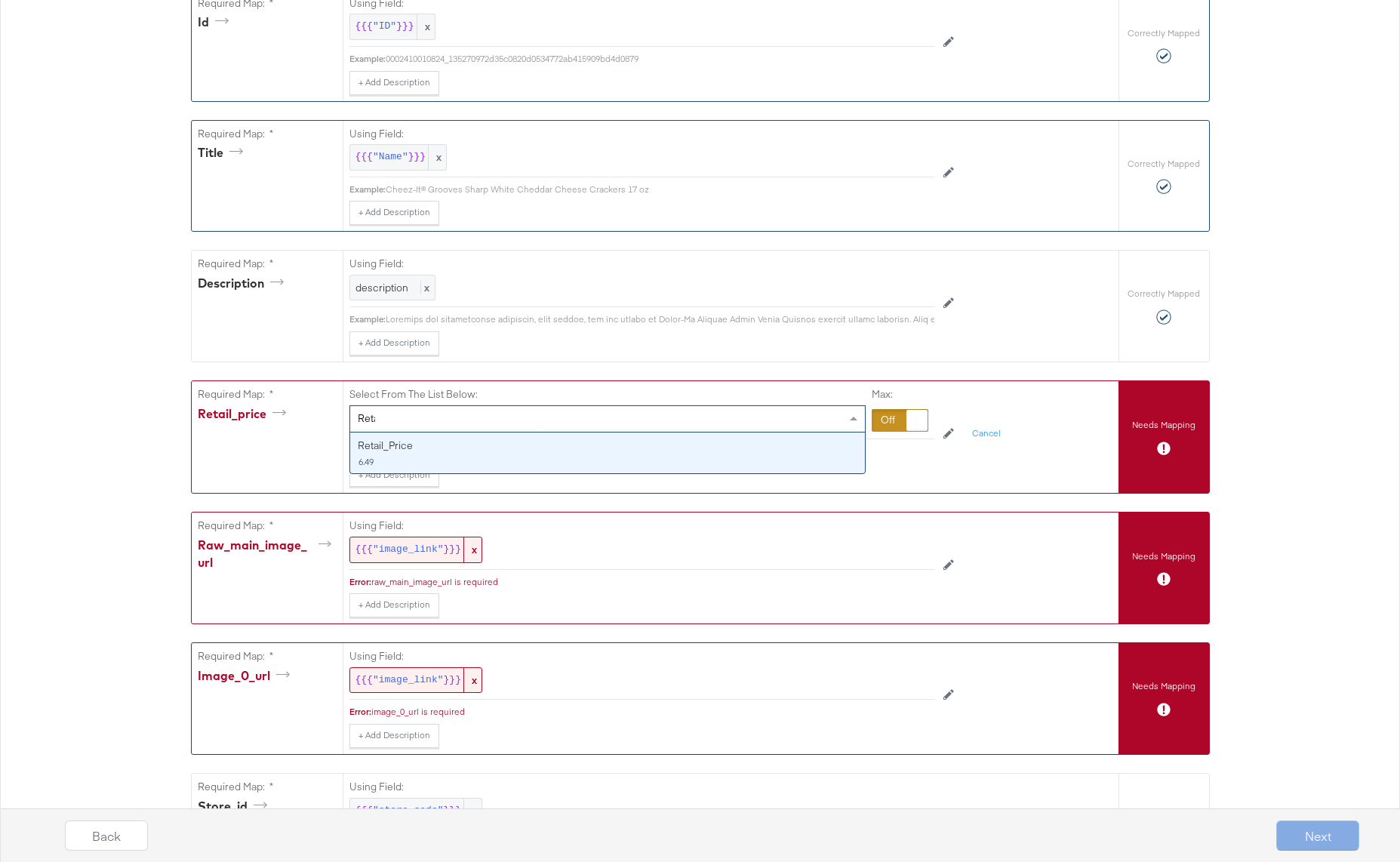
type input "Retail"
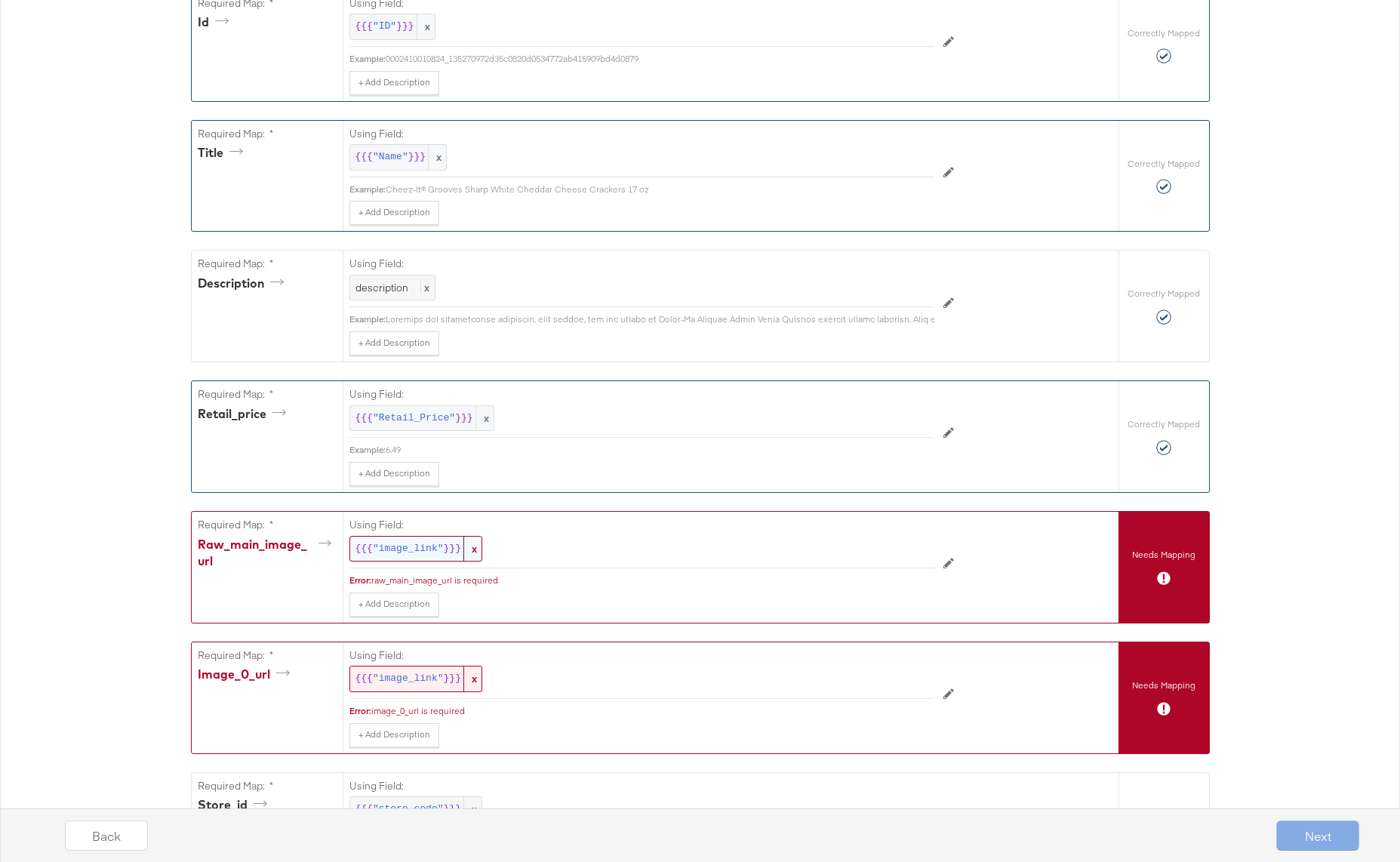
click at [442, 546] on span ""image_link"" at bounding box center [408, 549] width 71 height 14
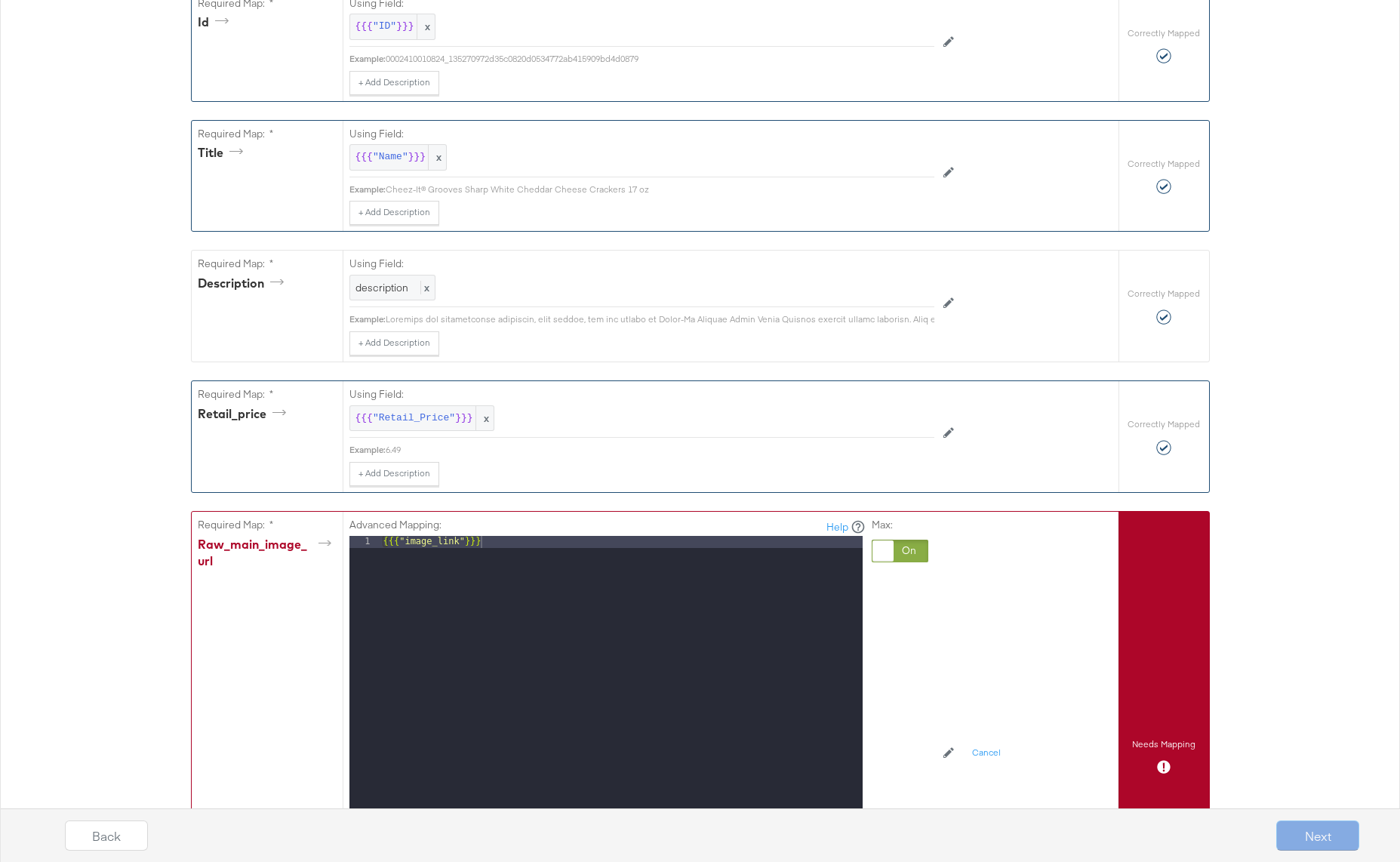
click at [903, 545] on div at bounding box center [899, 551] width 57 height 23
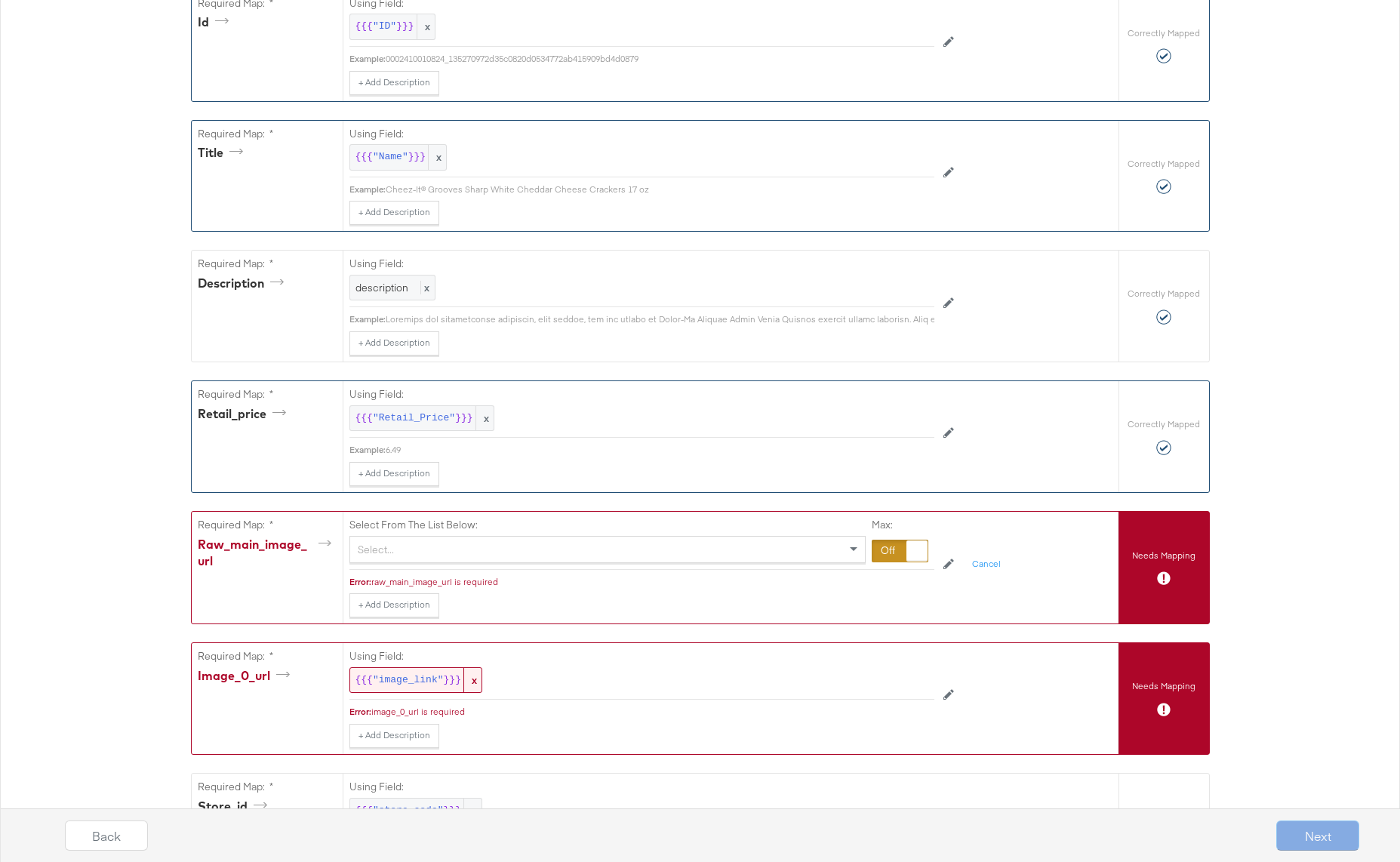
click at [789, 537] on div "Select..." at bounding box center [608, 549] width 515 height 26
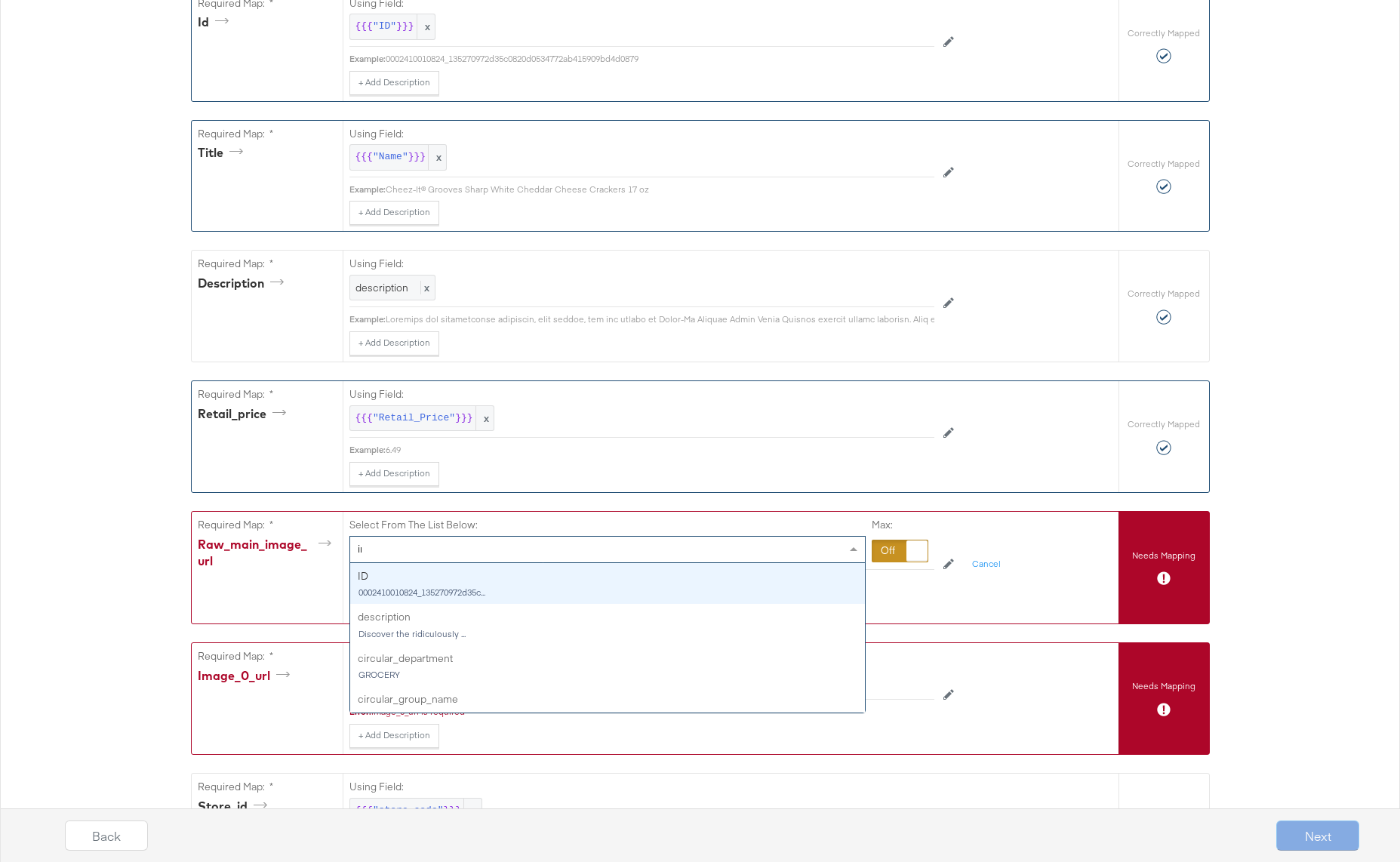
type input "image"
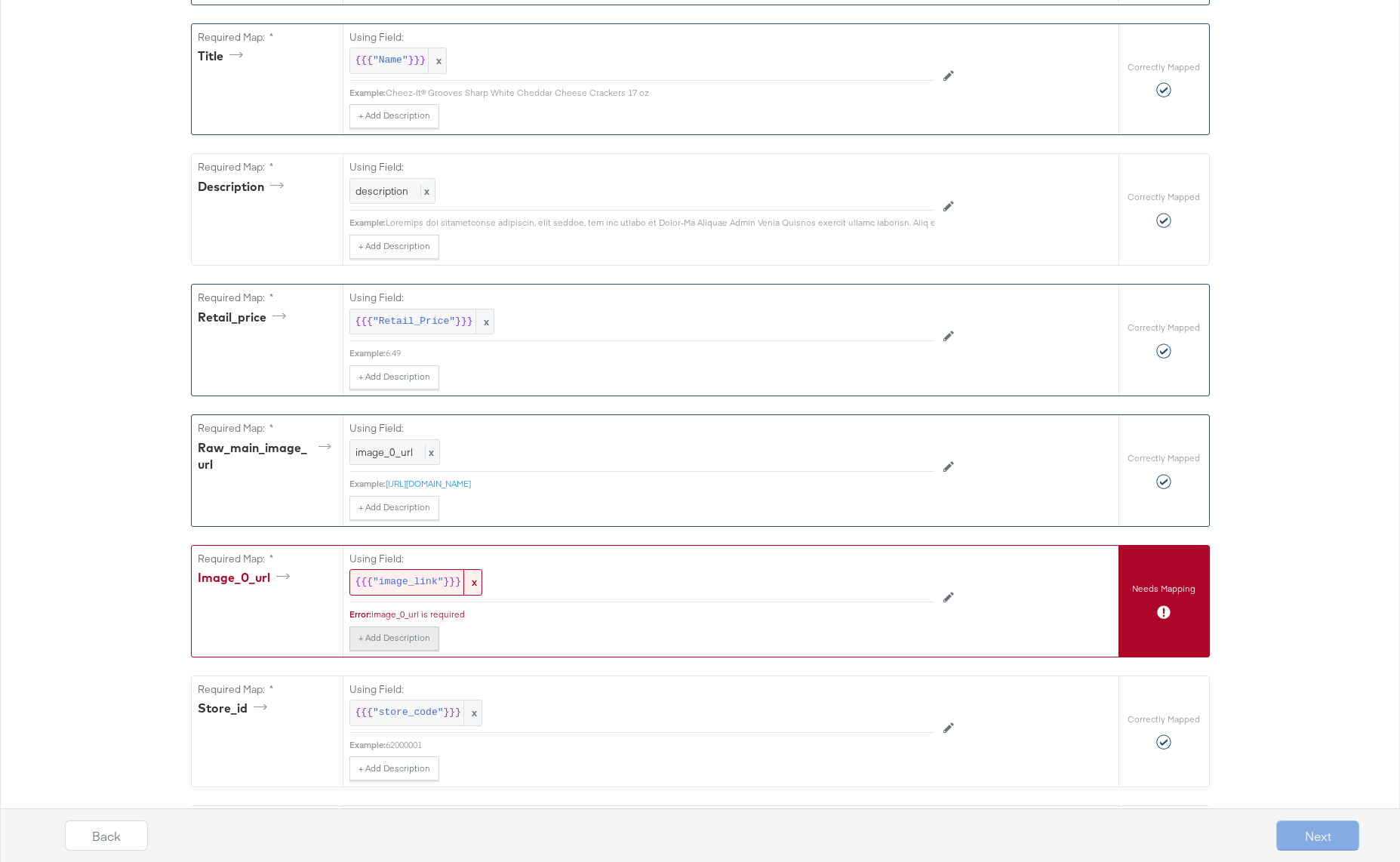
scroll to position [458, 0]
click at [394, 579] on span ""image_link"" at bounding box center [408, 581] width 71 height 14
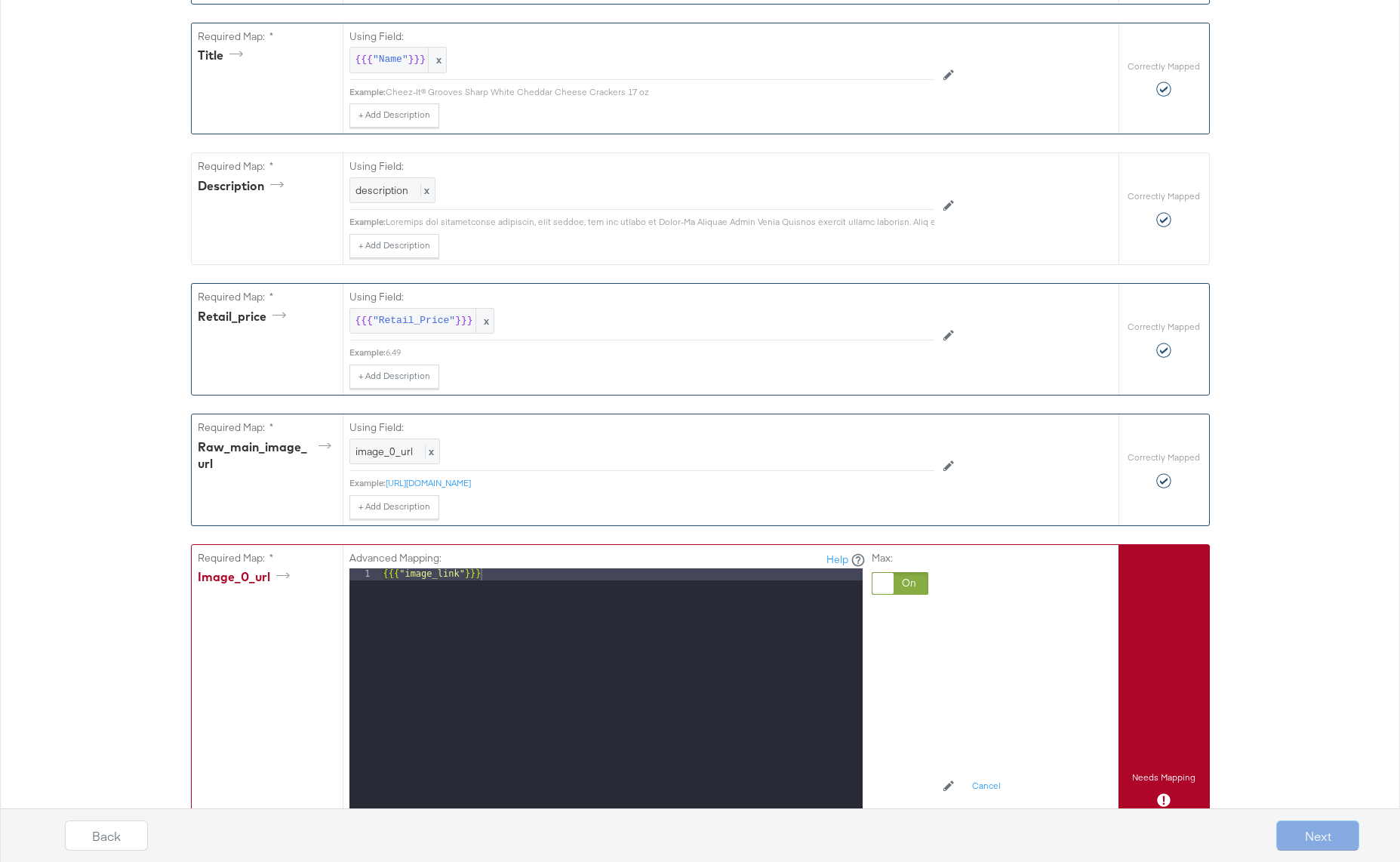
click at [916, 581] on div at bounding box center [899, 583] width 57 height 23
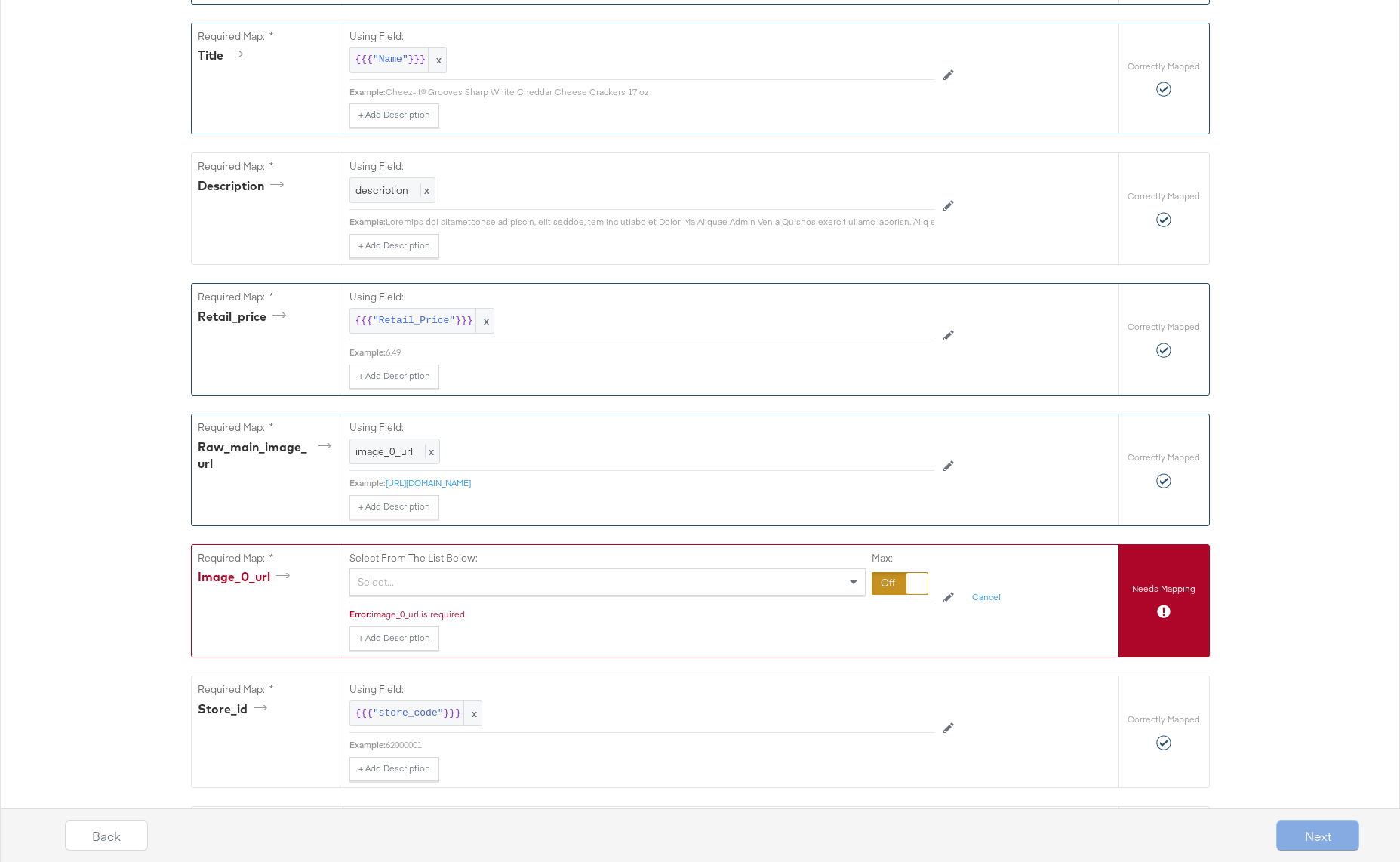
click at [622, 594] on div "Select From The List Below: Select... Max:" at bounding box center [642, 574] width 585 height 58
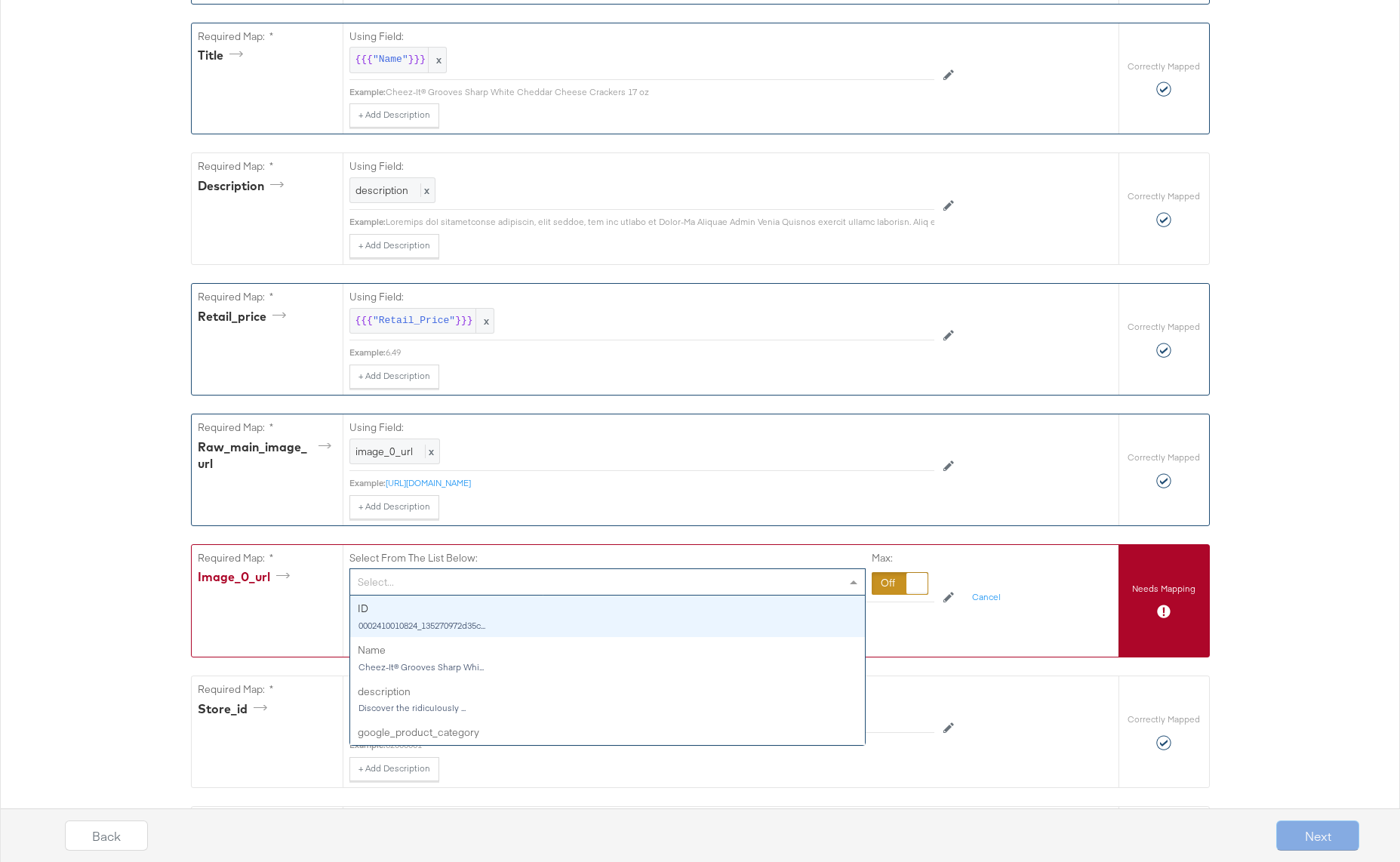
drag, startPoint x: 607, startPoint y: 581, endPoint x: 615, endPoint y: 591, distance: 12.8
click at [608, 581] on div "Select..." at bounding box center [608, 582] width 515 height 26
type input "image"
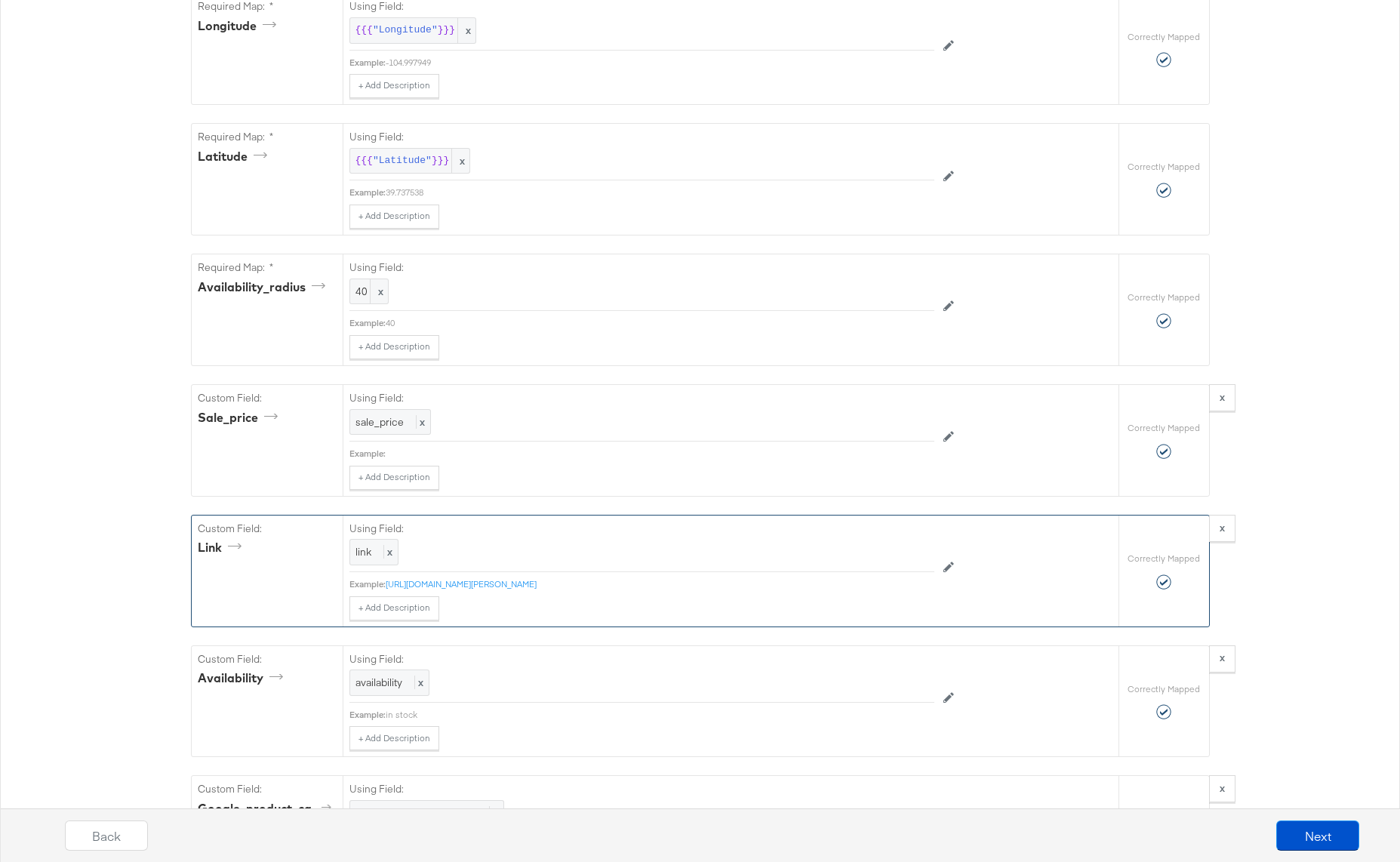
scroll to position [1267, 0]
click at [374, 426] on span "sale_price" at bounding box center [380, 424] width 48 height 13
click at [891, 426] on div at bounding box center [899, 427] width 57 height 23
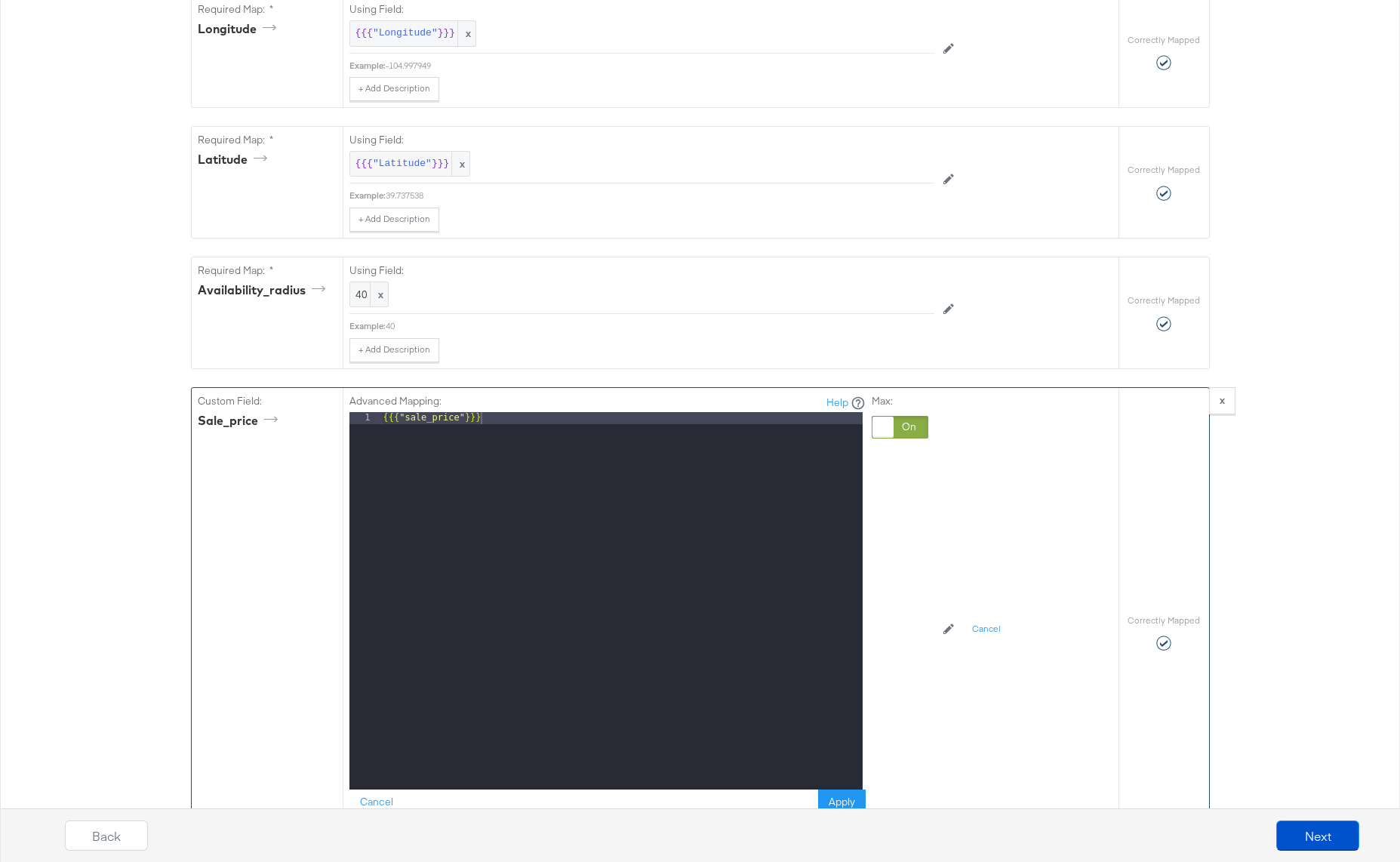
drag, startPoint x: 436, startPoint y: 412, endPoint x: 218, endPoint y: 412, distance: 218.0
click at [218, 412] on div "Custom Field: sale_price Advanced Mapping: Help 1 {{{ "sale_price" }}} XXXXXXXX…" at bounding box center [655, 632] width 927 height 489
click at [916, 514] on div "Max:" at bounding box center [899, 605] width 57 height 423
drag, startPoint x: 829, startPoint y: 422, endPoint x: 126, endPoint y: 406, distance: 703.2
click at [126, 406] on div "{"id":"{{{\"ID\"}}}","title":"{{{\"Name\"}}}","description":"{{{\"description\"…" at bounding box center [700, 594] width 1400 height 3338
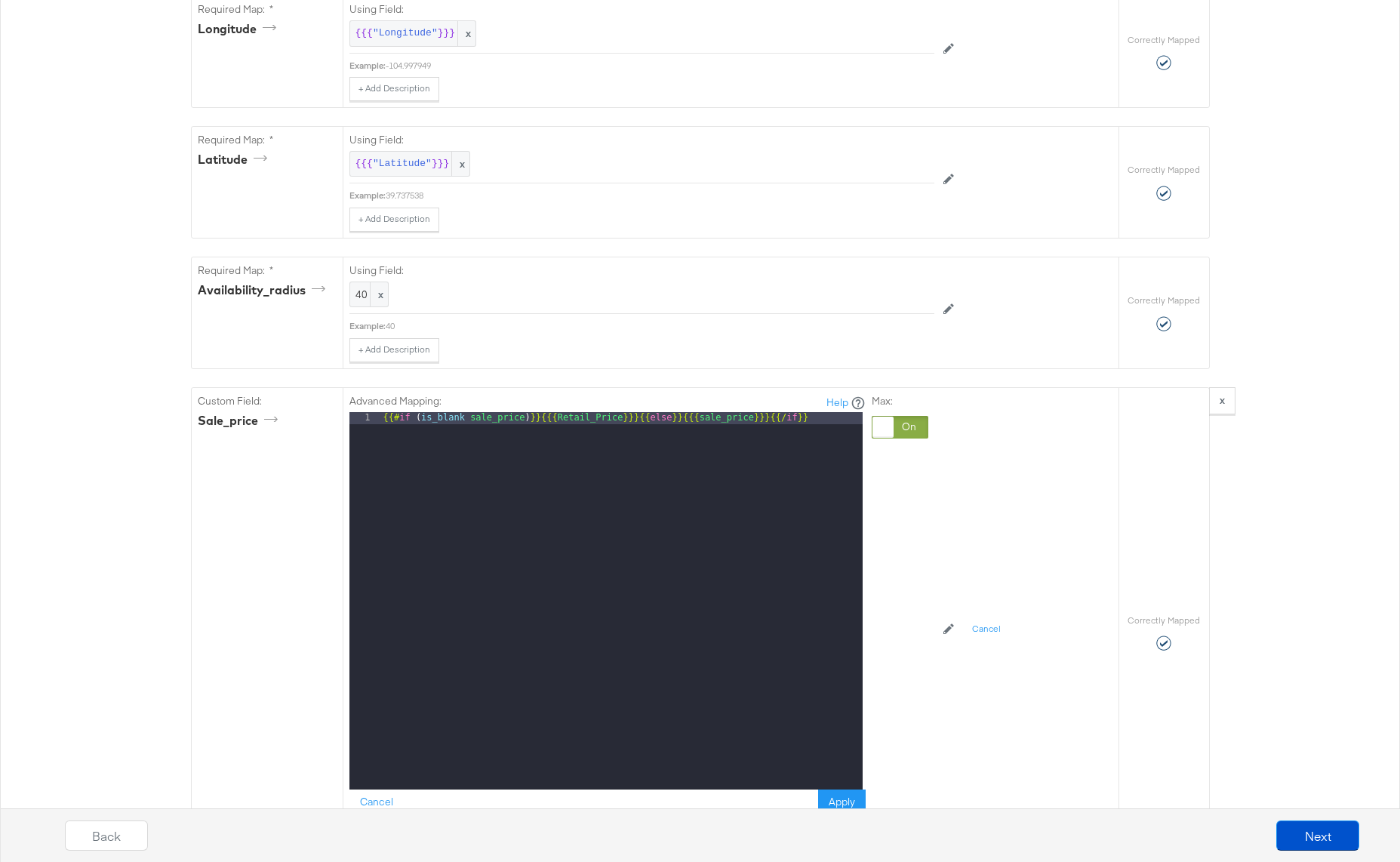
click at [830, 797] on div "Back Next" at bounding box center [711, 829] width 1400 height 65
click at [853, 797] on div "Back Next" at bounding box center [711, 829] width 1400 height 65
click at [843, 799] on div "Back Next" at bounding box center [711, 829] width 1400 height 65
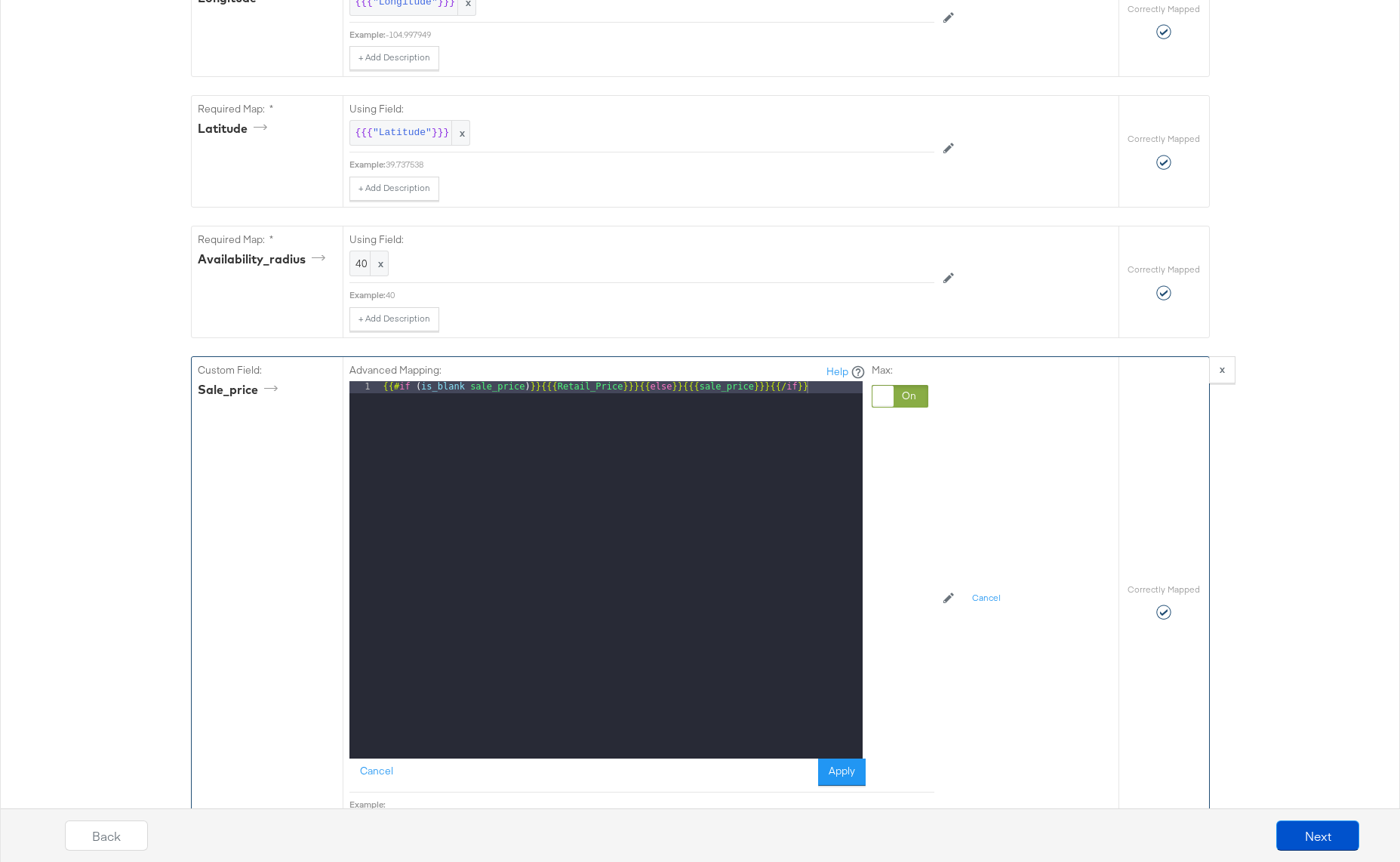
scroll to position [1377, 0]
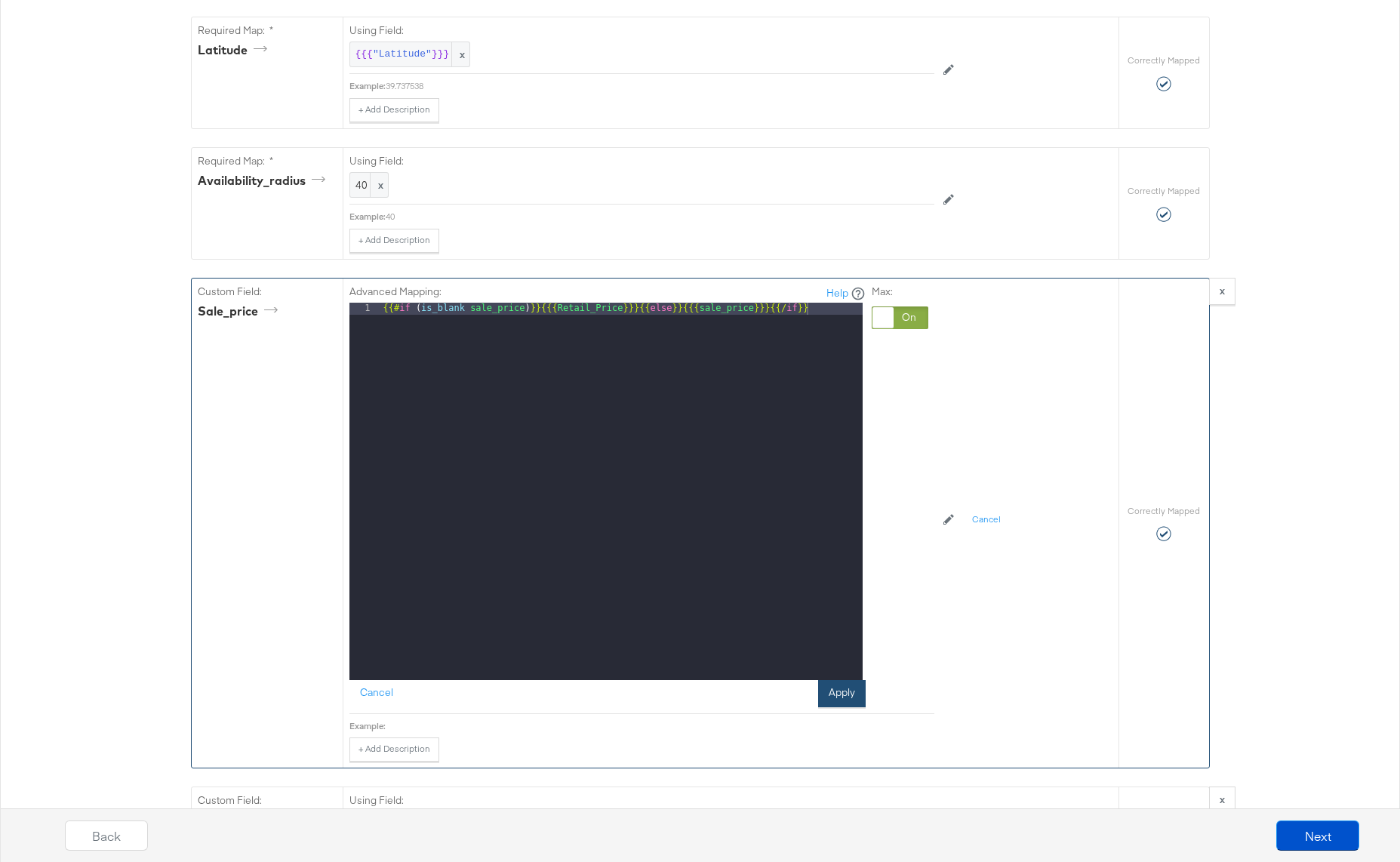
click at [839, 694] on button "Apply" at bounding box center [842, 694] width 48 height 27
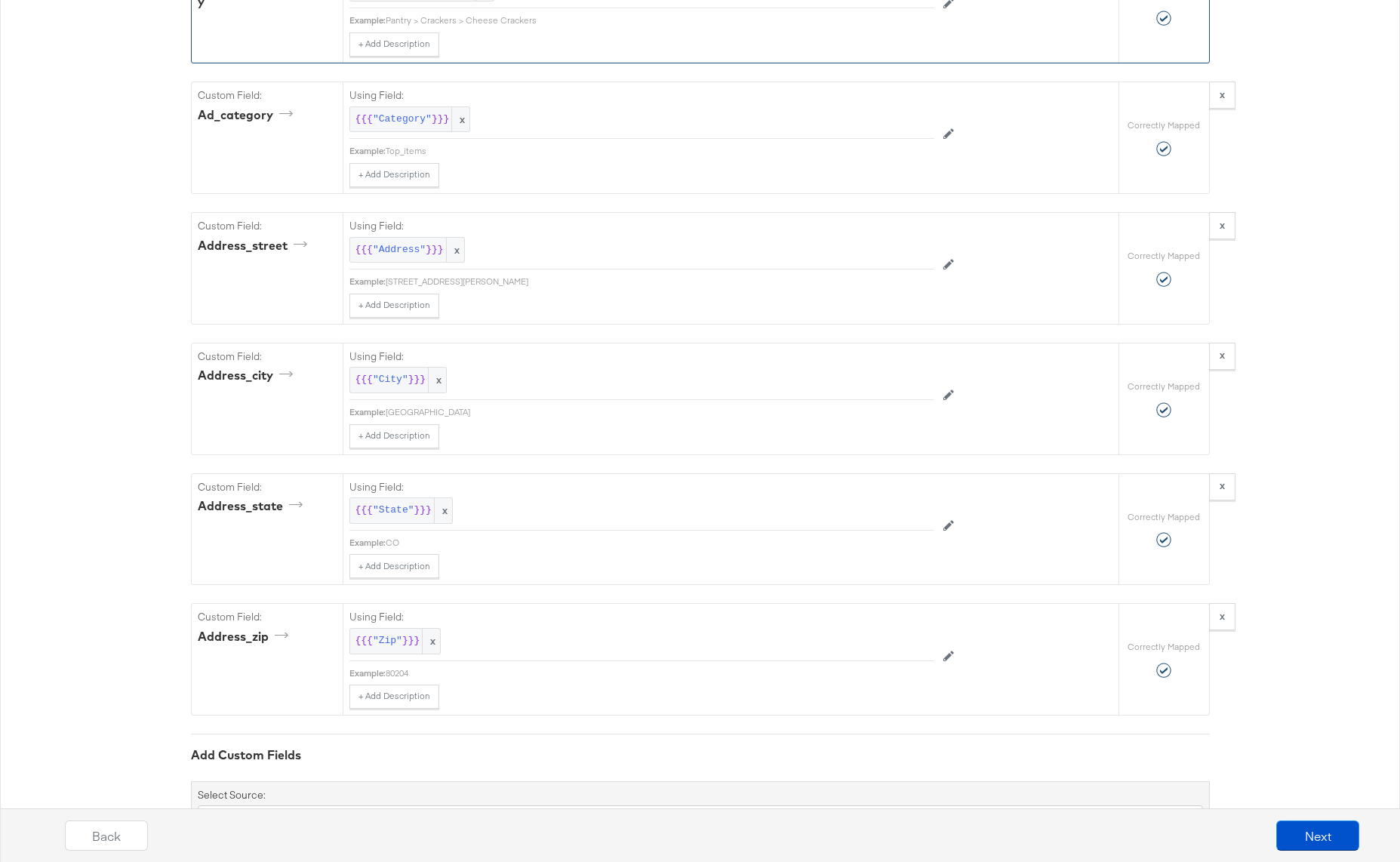
scroll to position [2303, 0]
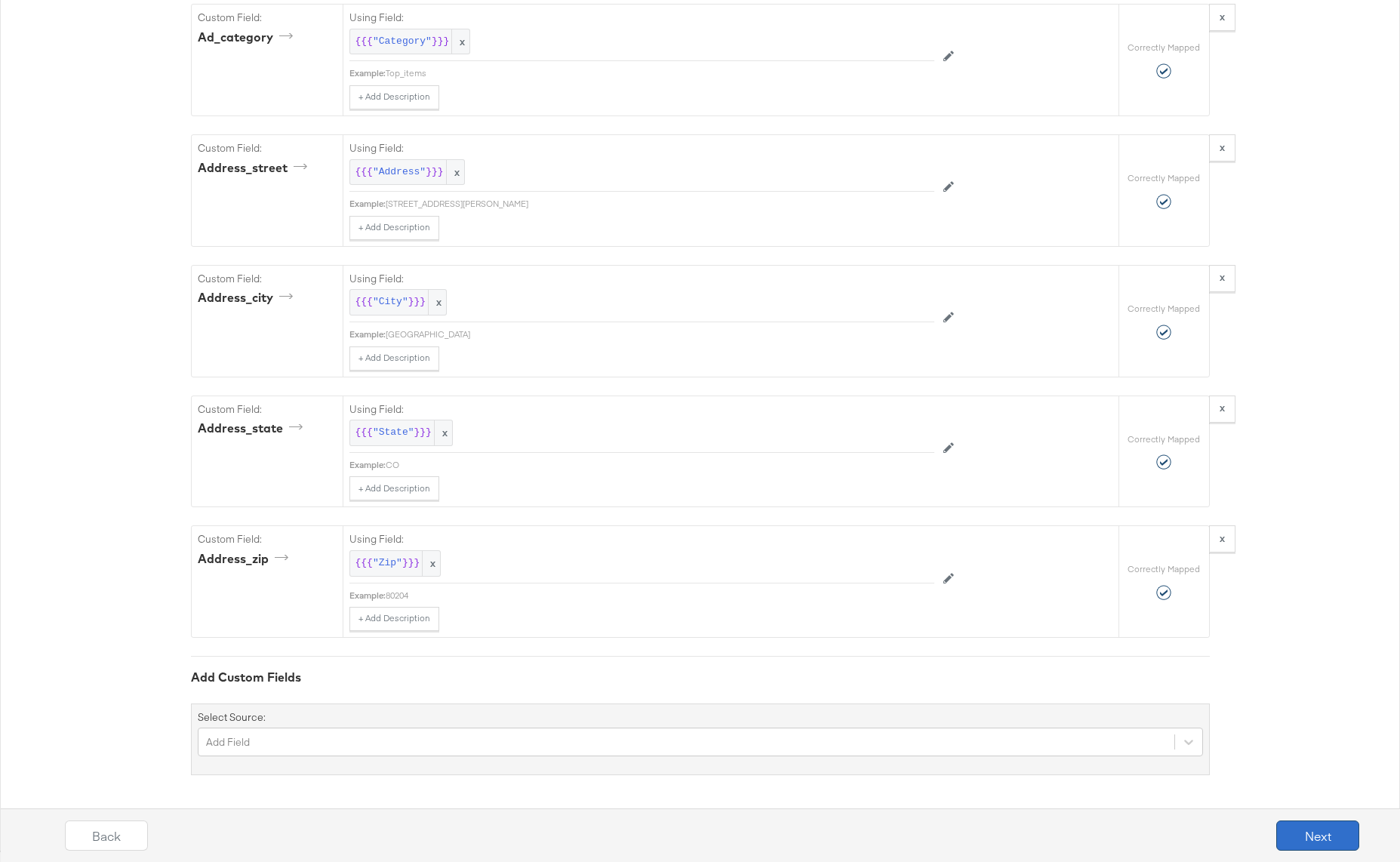
click at [1313, 842] on button "Next" at bounding box center [1317, 835] width 83 height 30
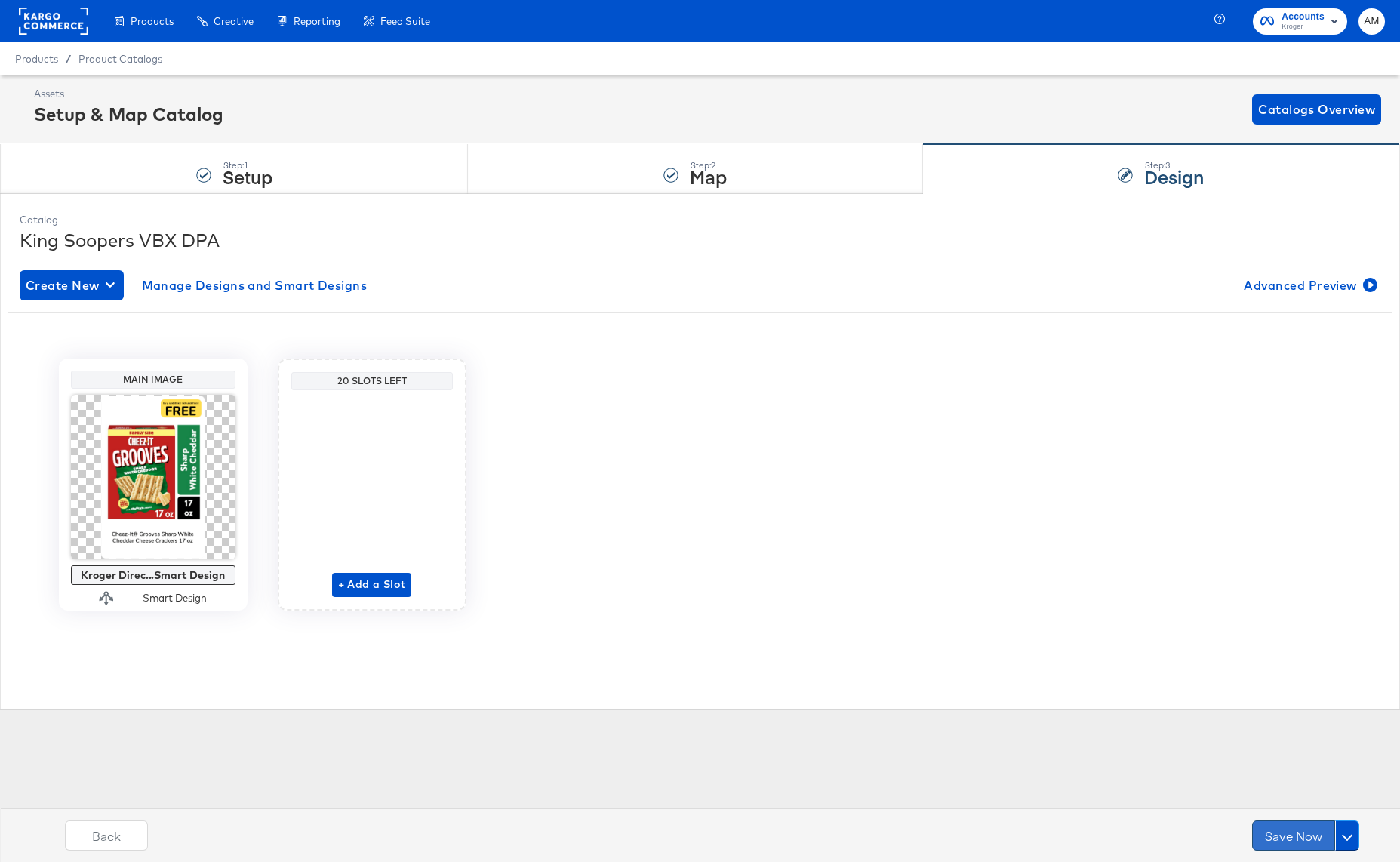
click at [1282, 839] on button "Save Now" at bounding box center [1293, 835] width 83 height 30
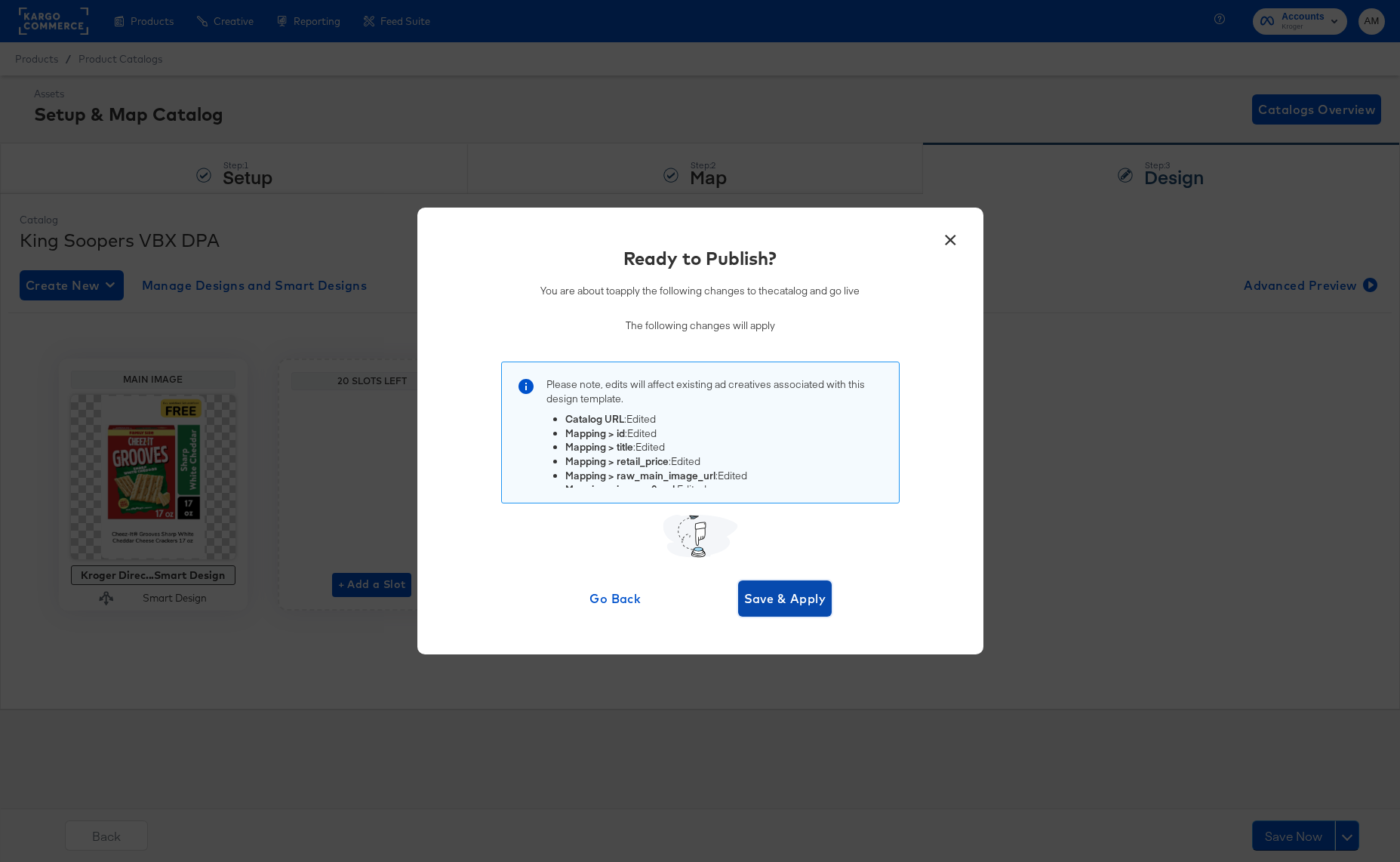
click at [751, 604] on span "Save & Apply" at bounding box center [785, 598] width 82 height 21
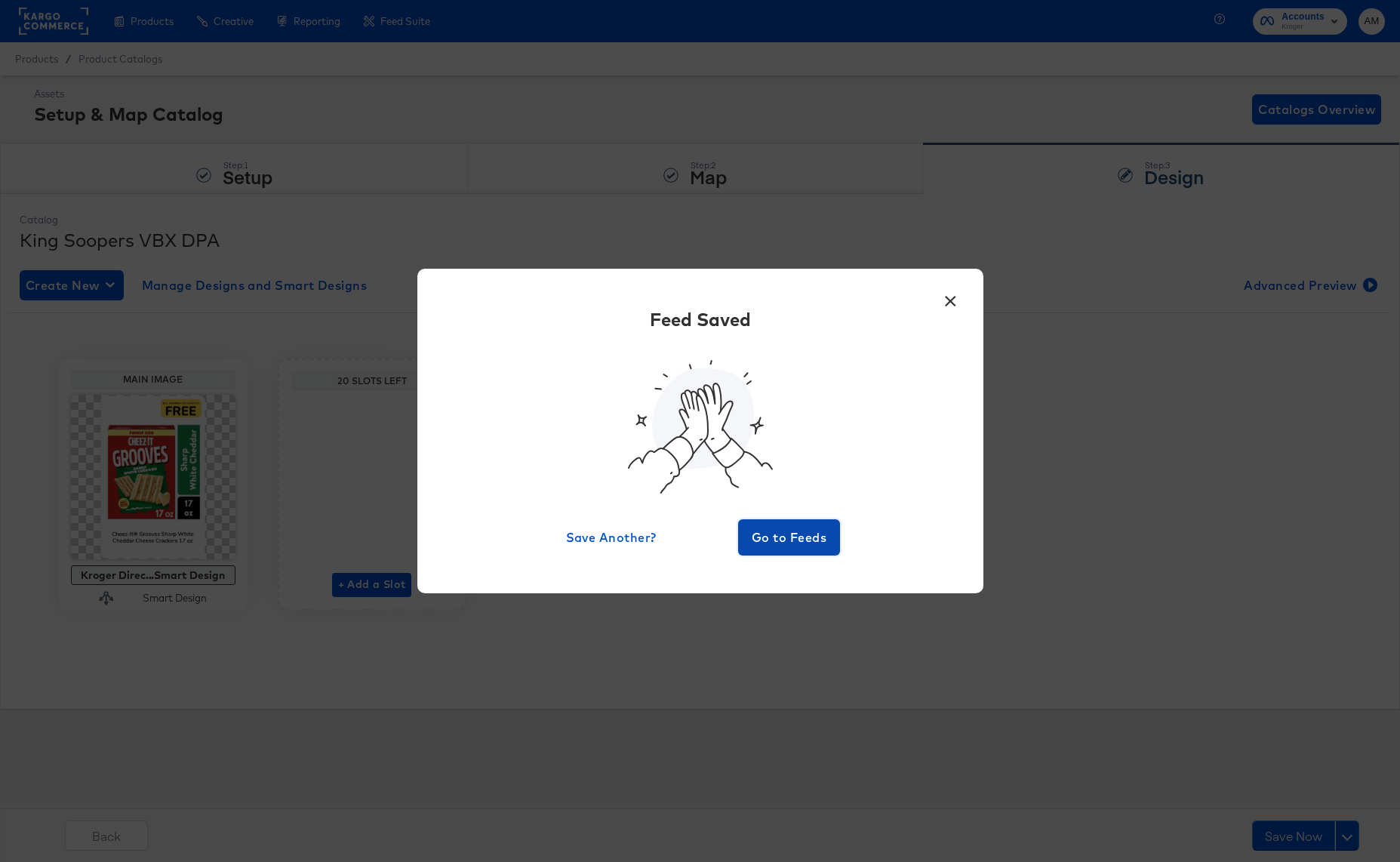
click at [760, 527] on span "Go to Feeds" at bounding box center [789, 537] width 90 height 21
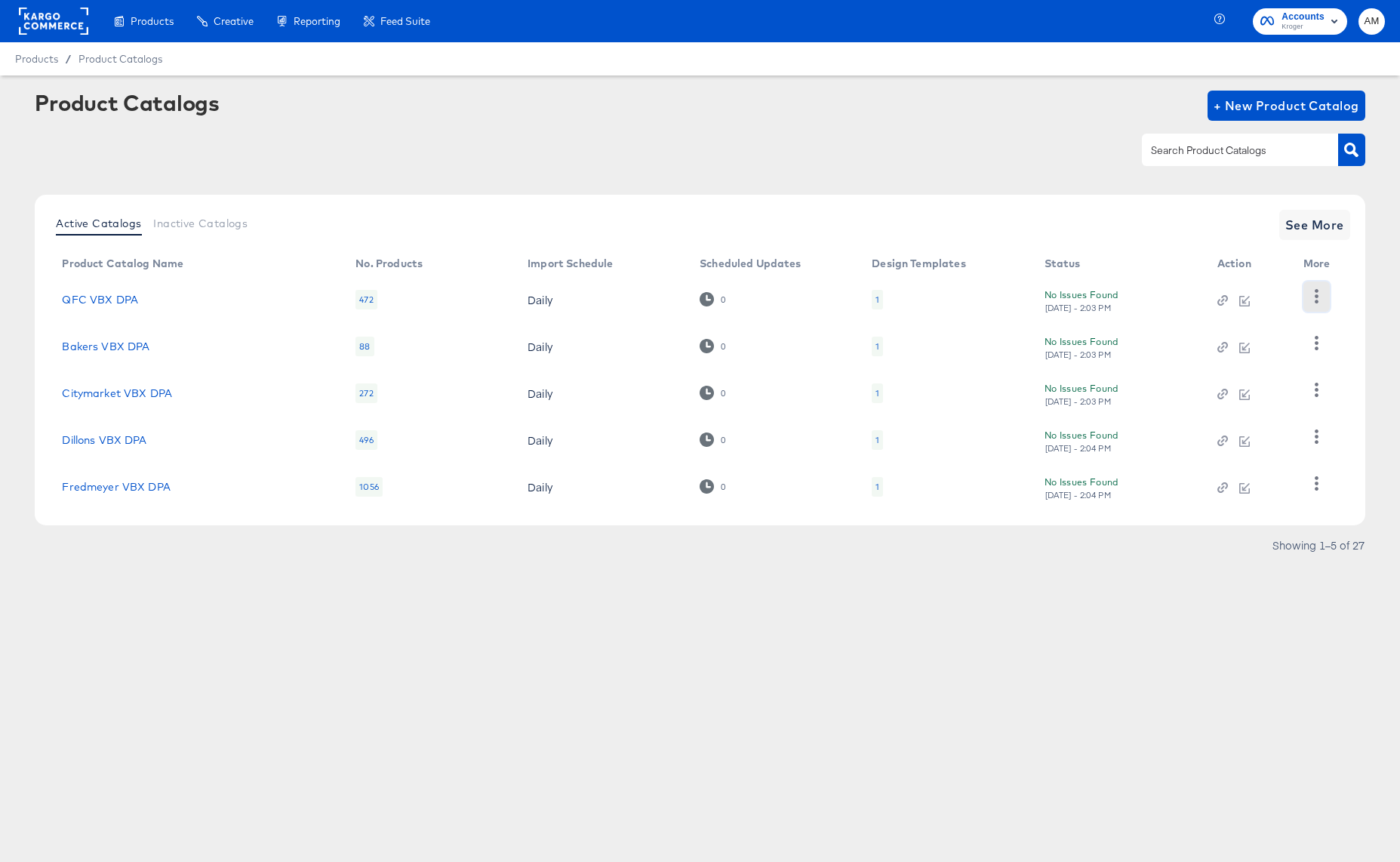
click at [1319, 298] on icon "button" at bounding box center [1317, 296] width 14 height 14
click at [1203, 381] on div "Pause" at bounding box center [1254, 375] width 151 height 24
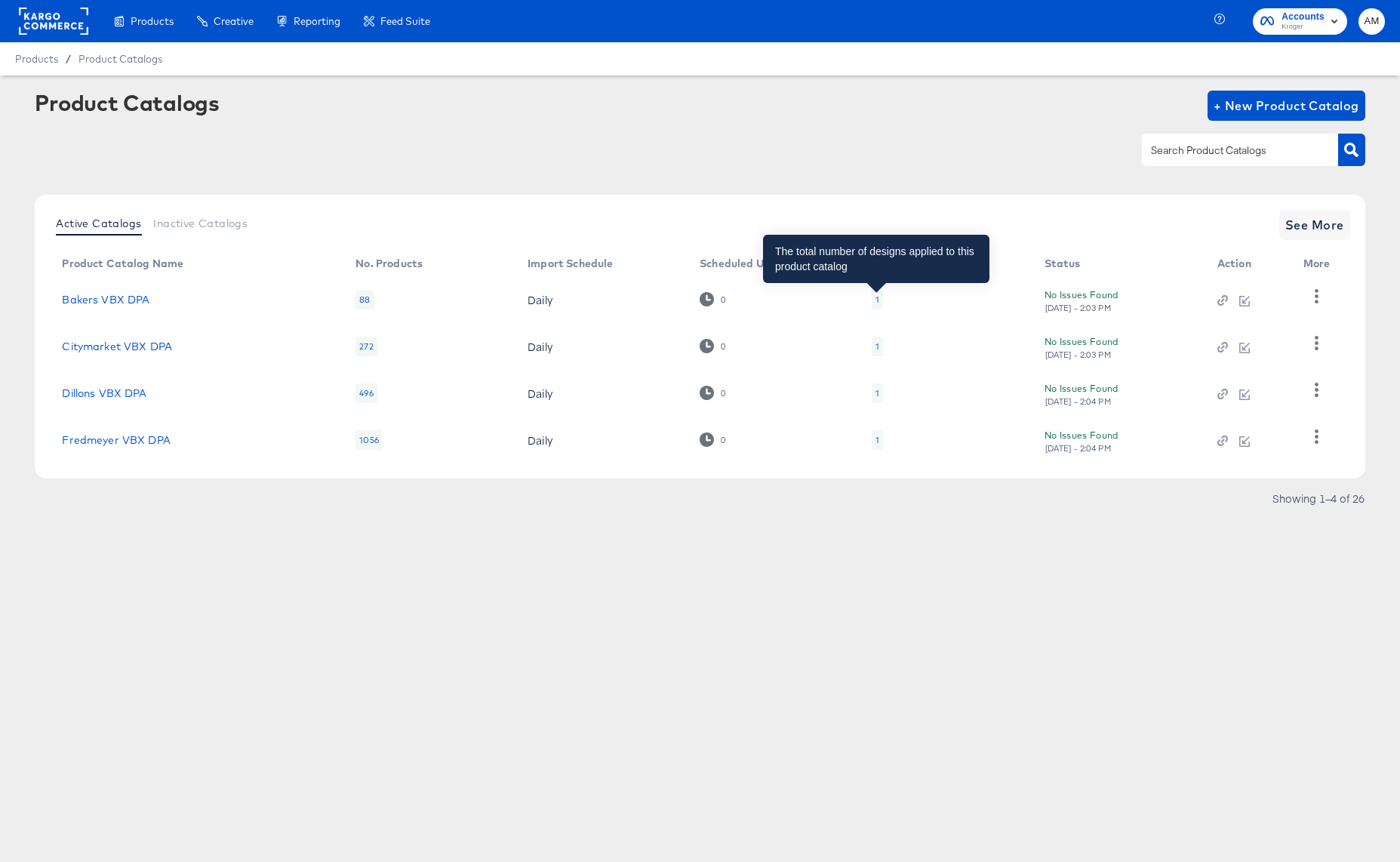
click at [876, 300] on div "1" at bounding box center [877, 299] width 4 height 12
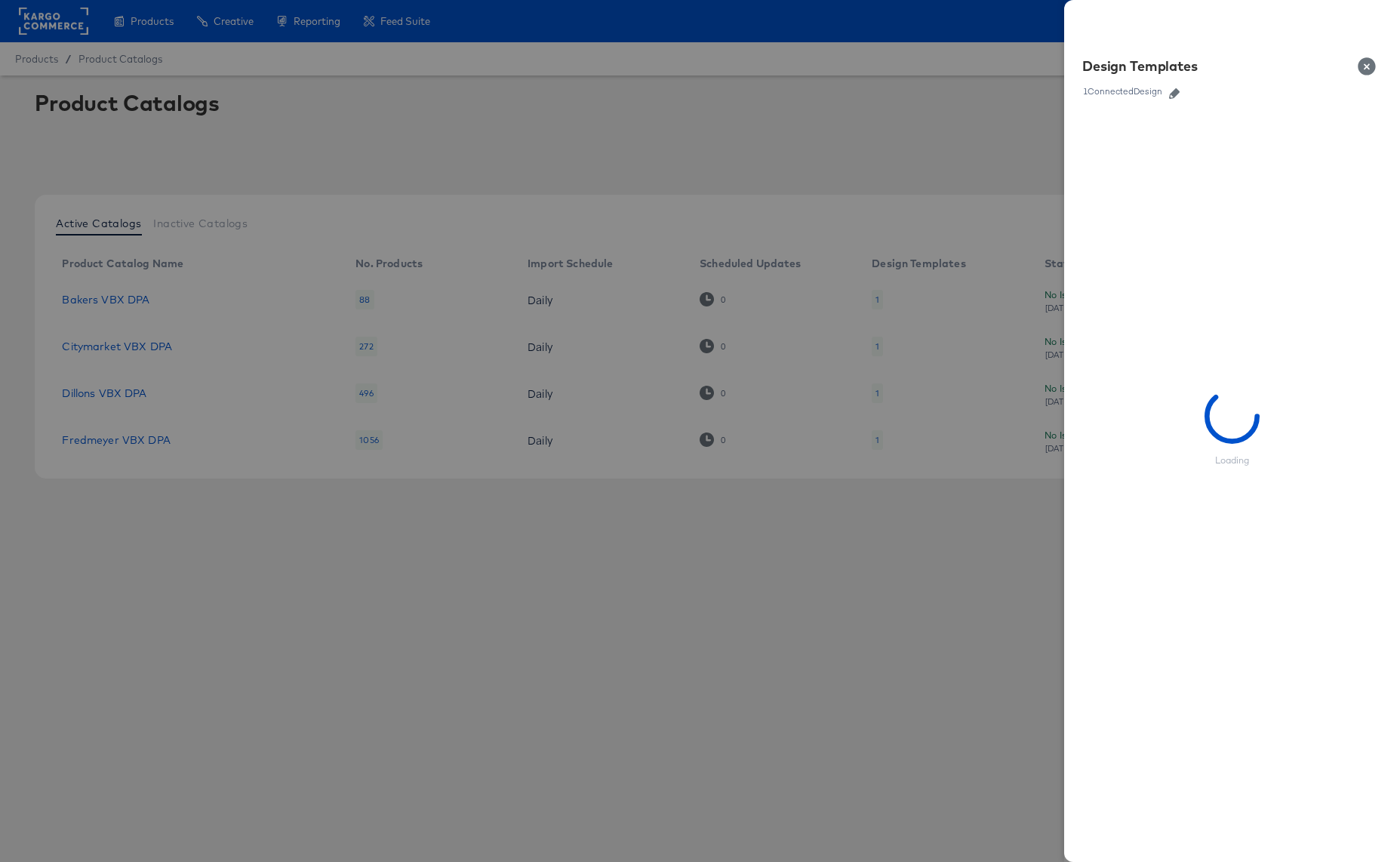
click at [1173, 90] on icon "button" at bounding box center [1175, 94] width 11 height 11
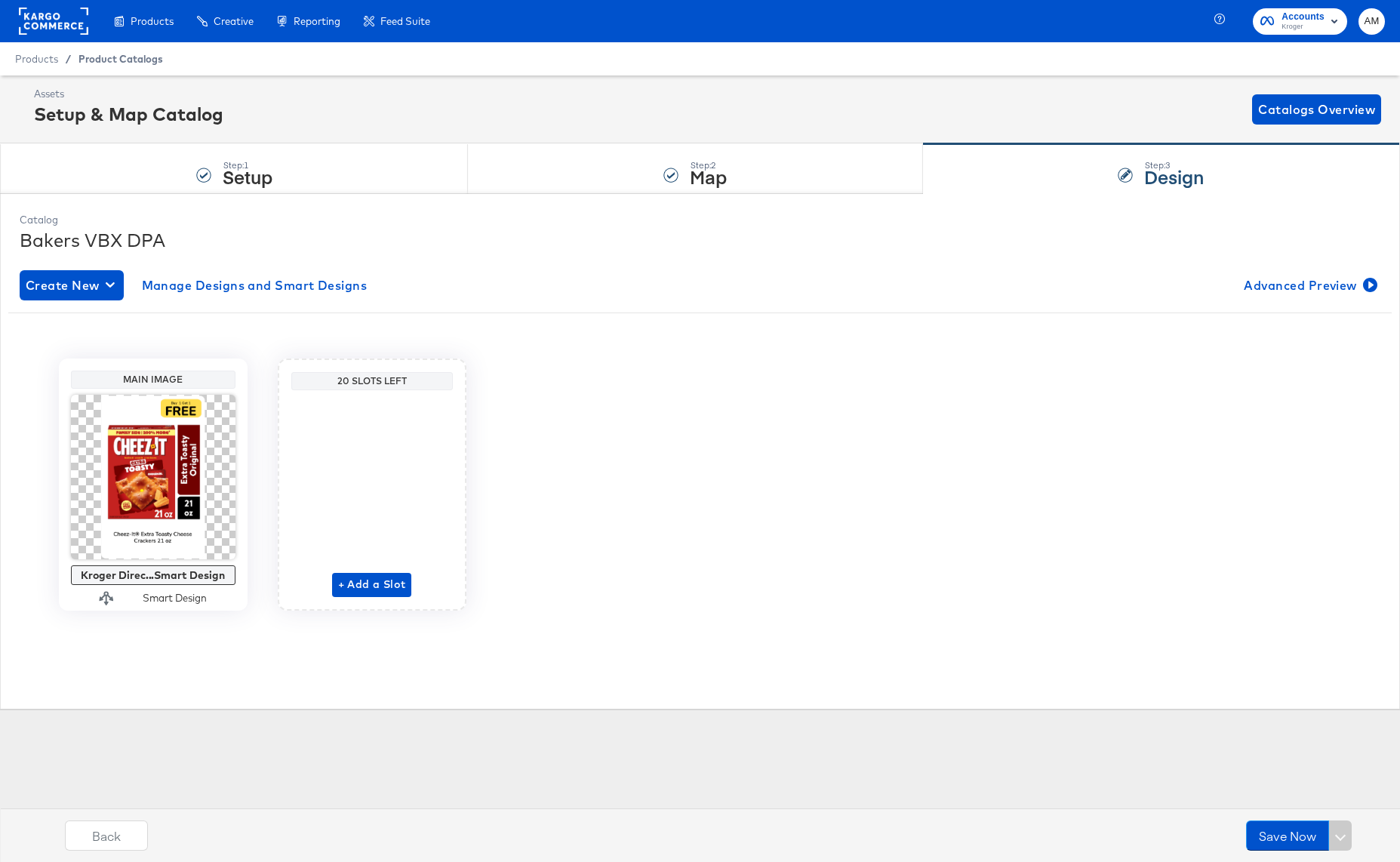
click at [139, 59] on span "Product Catalogs" at bounding box center [121, 59] width 84 height 12
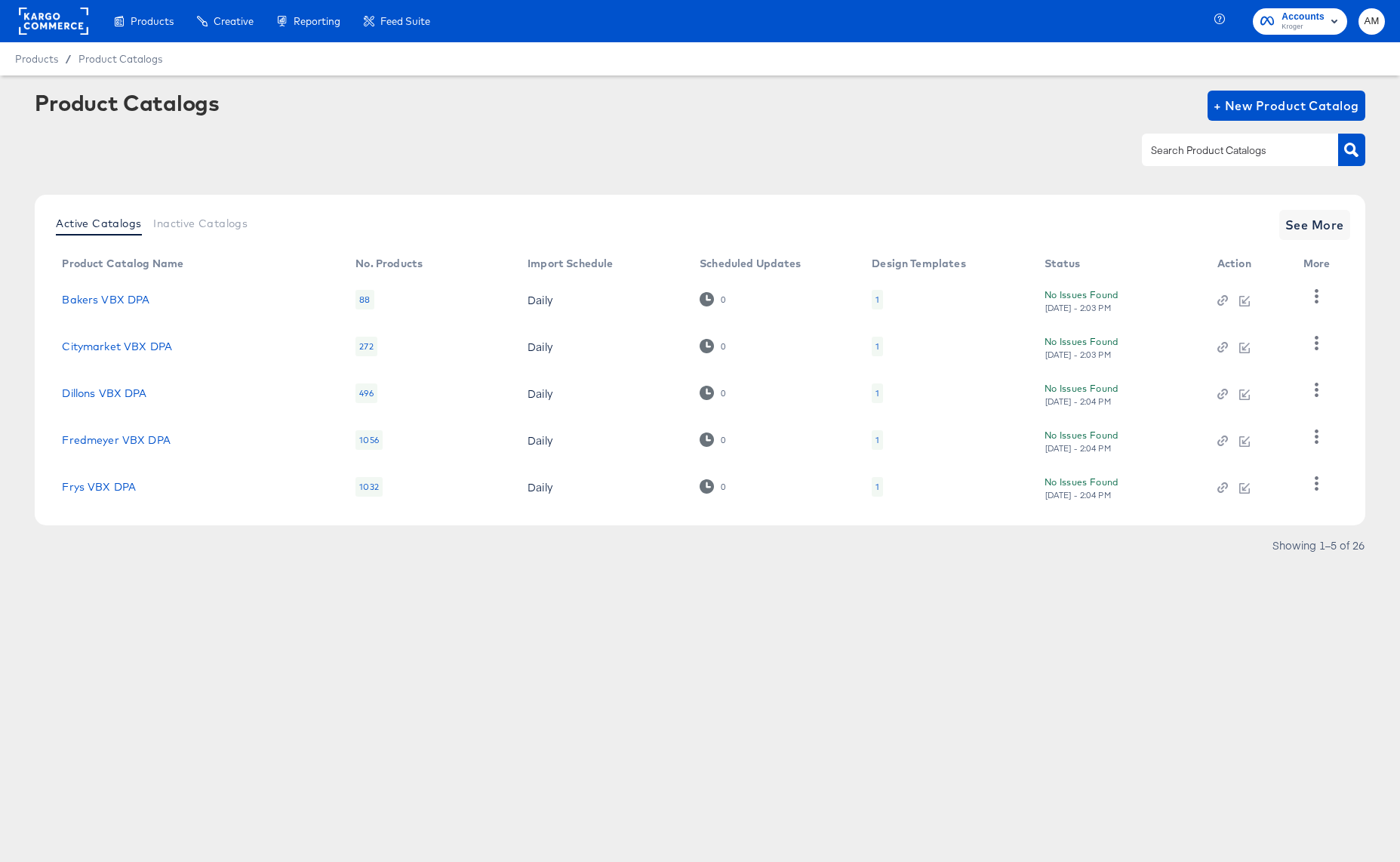
click at [875, 346] on div "1" at bounding box center [877, 346] width 4 height 12
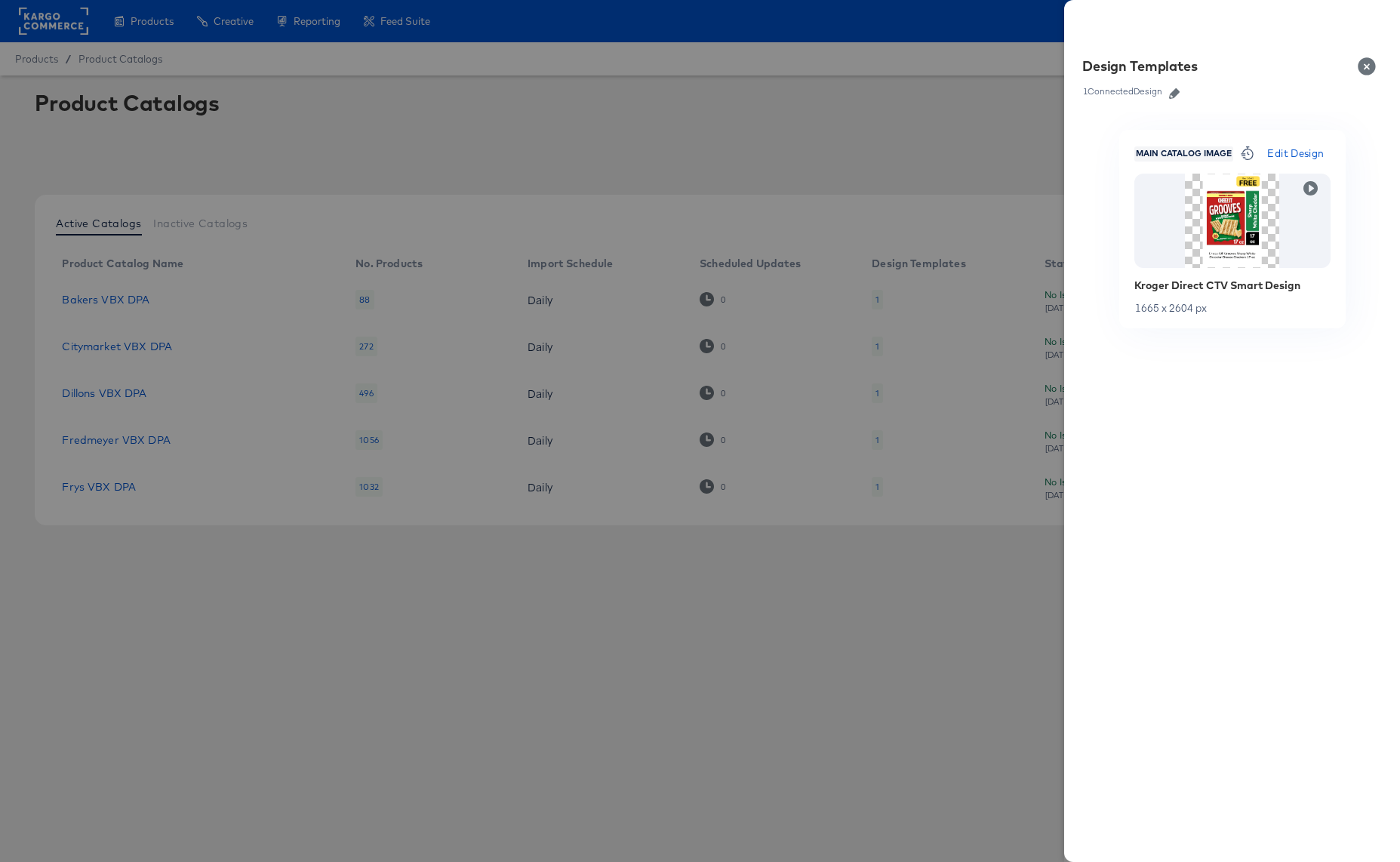
click at [1366, 64] on button "Close" at bounding box center [1370, 66] width 42 height 42
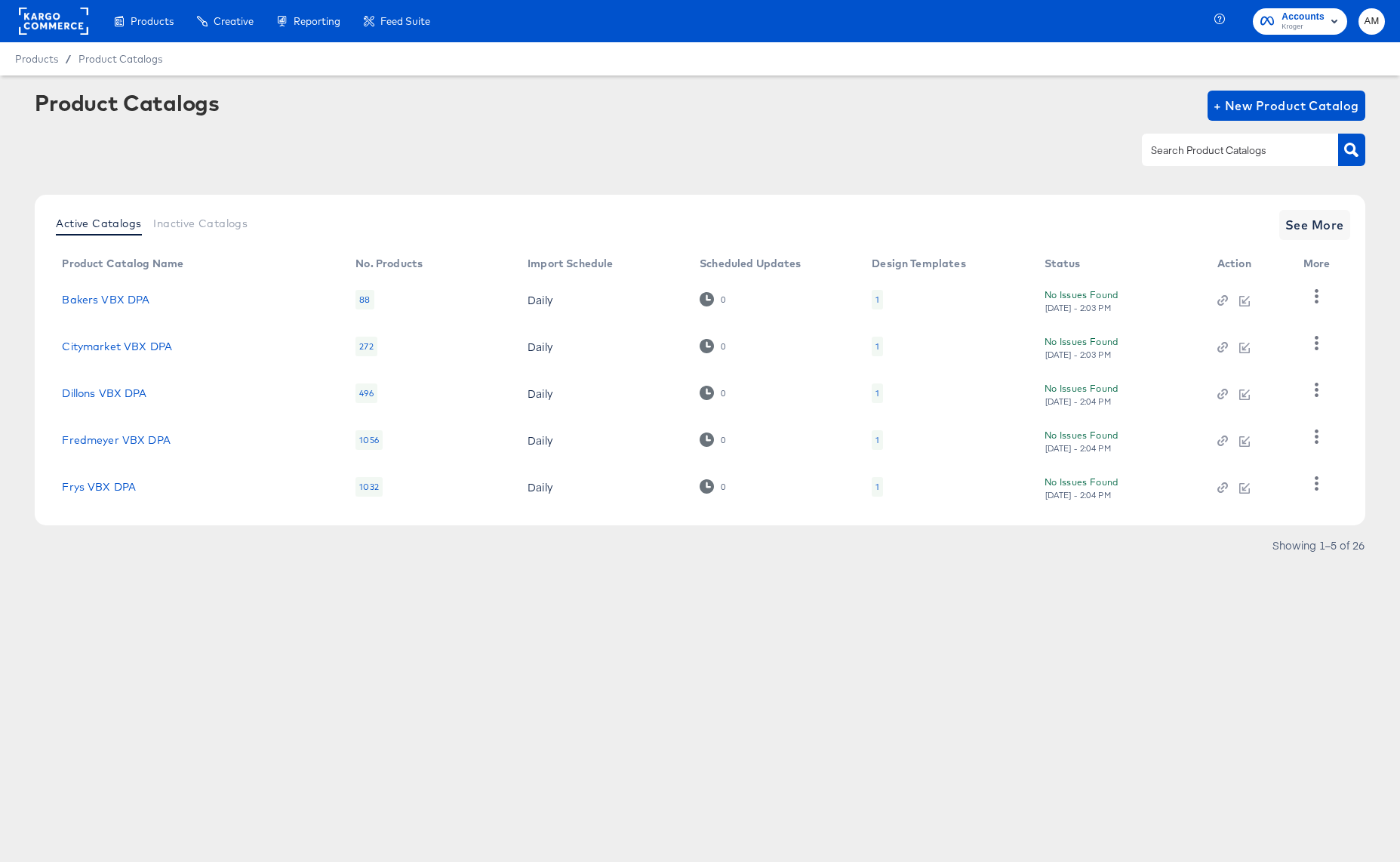
click at [874, 393] on div "1" at bounding box center [877, 393] width 12 height 20
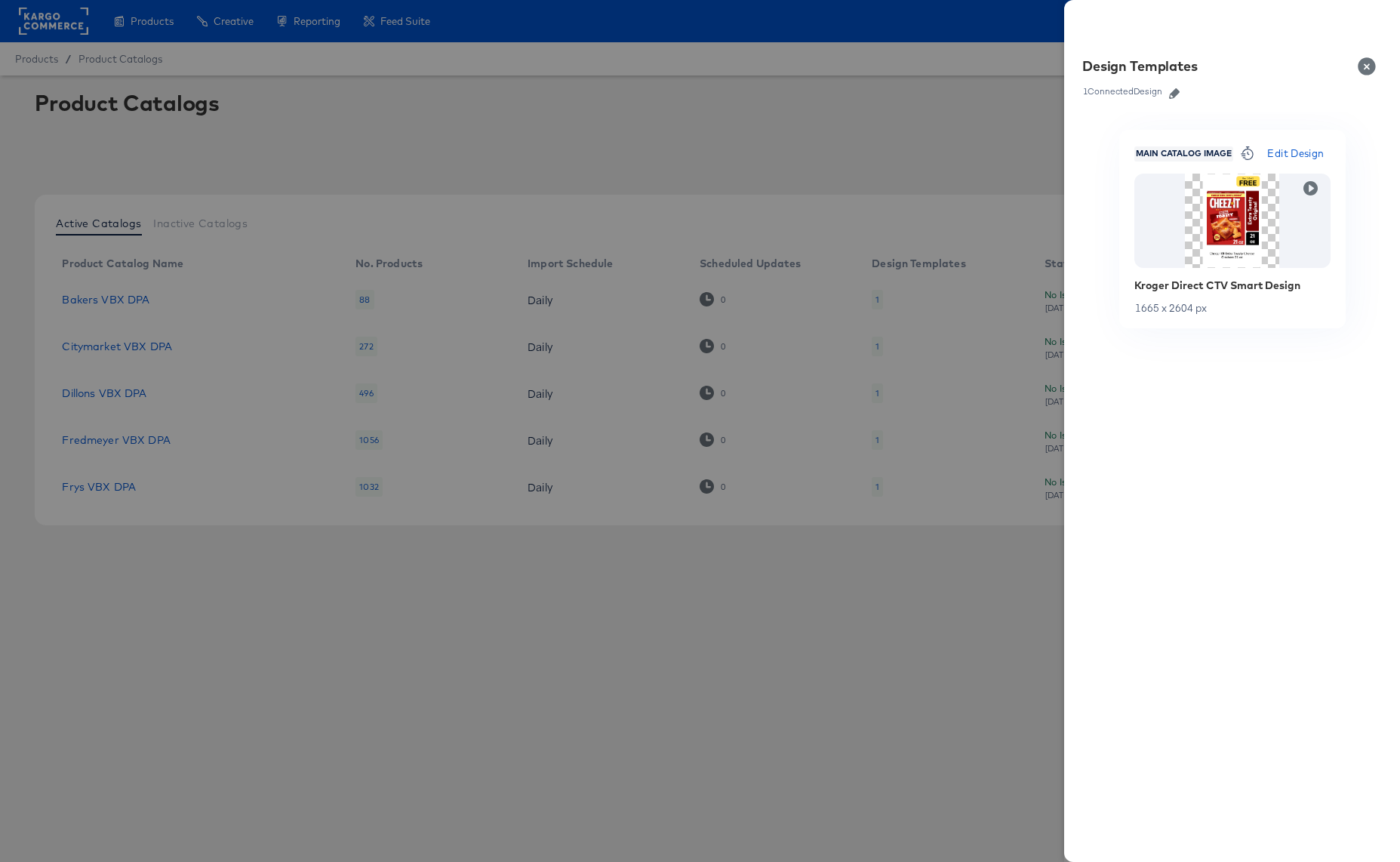
click at [1362, 64] on button "Close" at bounding box center [1370, 66] width 42 height 42
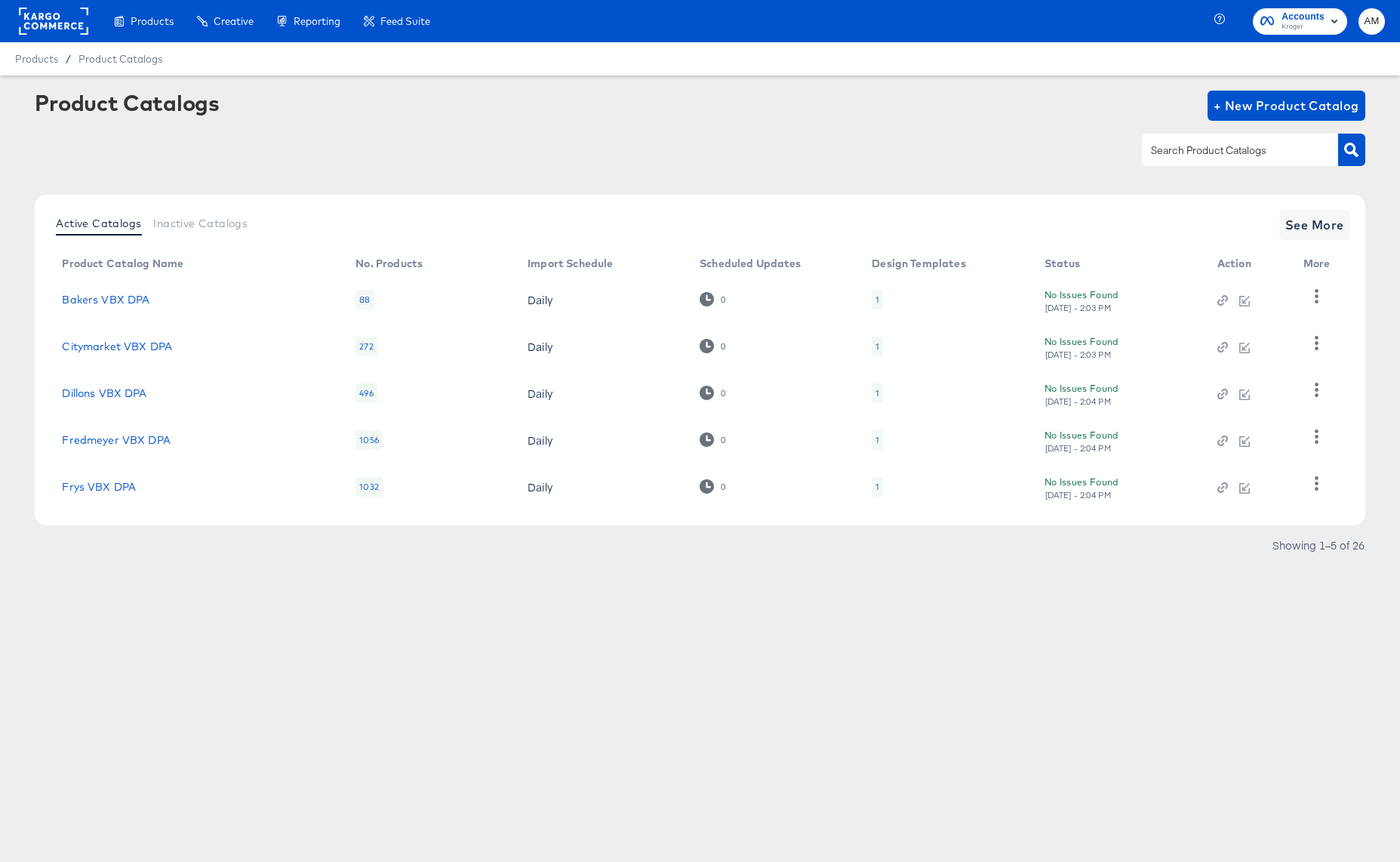
click at [875, 441] on div "1" at bounding box center [877, 439] width 4 height 12
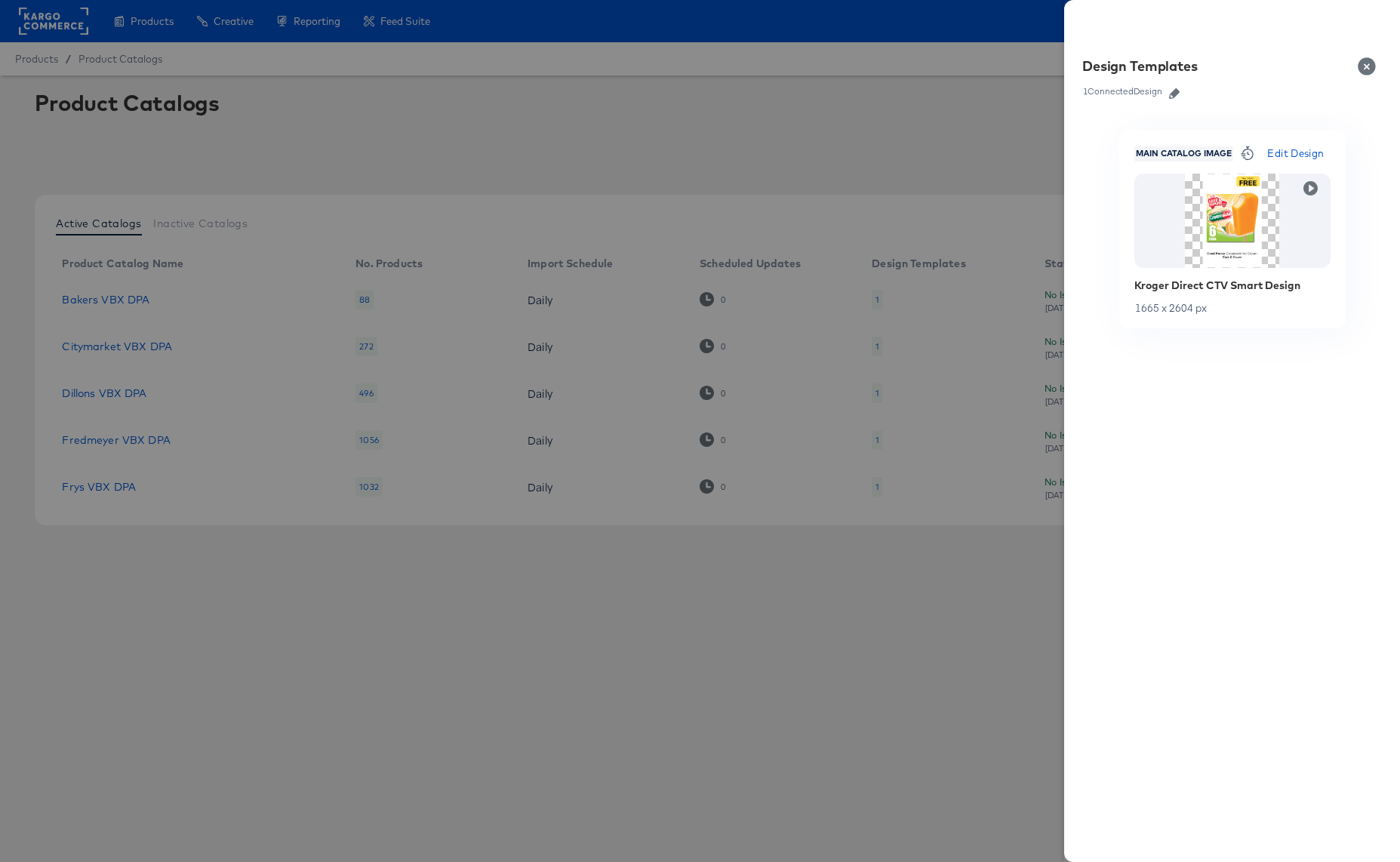
click at [1365, 62] on button "Close" at bounding box center [1370, 66] width 42 height 42
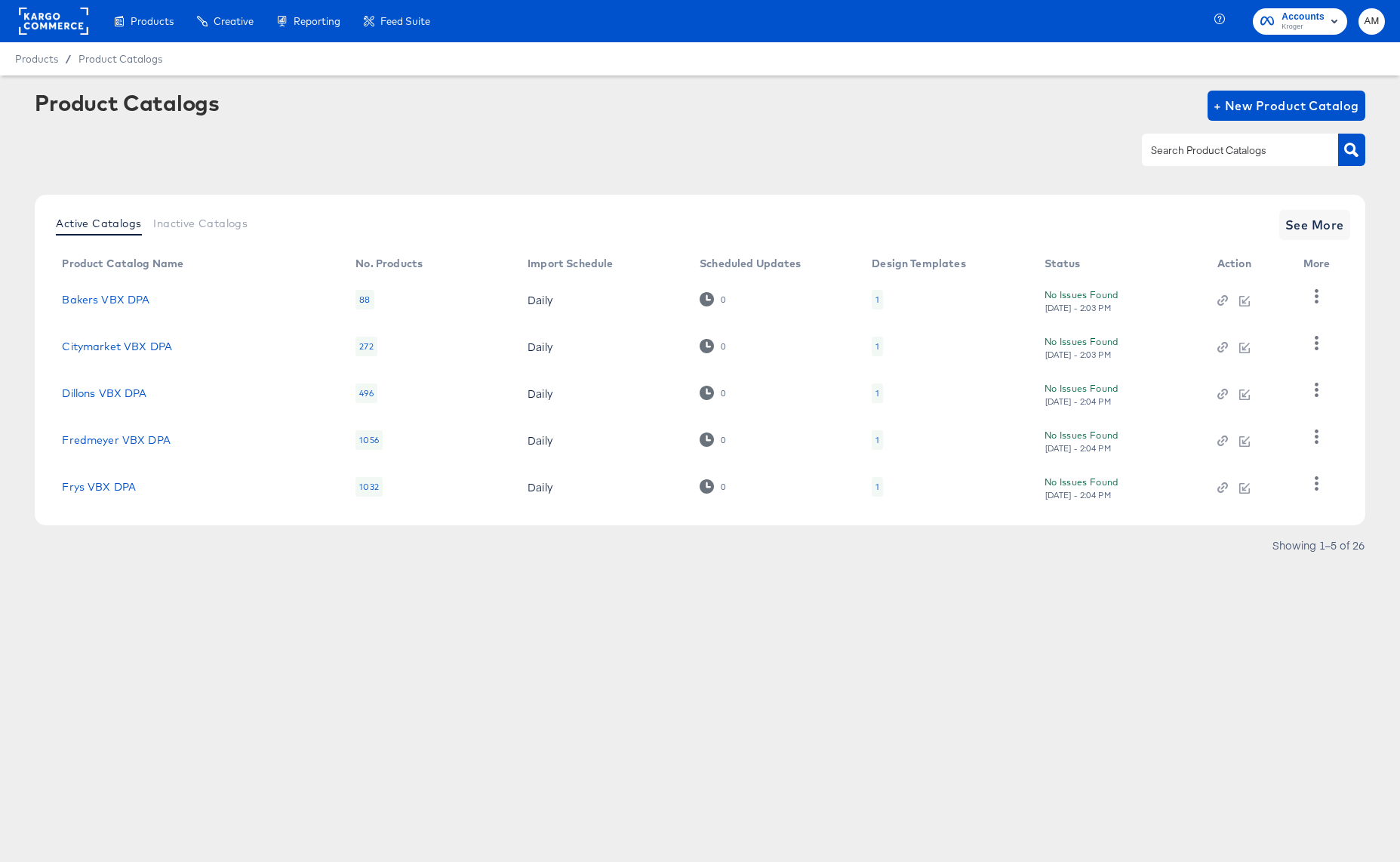
click at [879, 491] on div "1" at bounding box center [877, 486] width 12 height 20
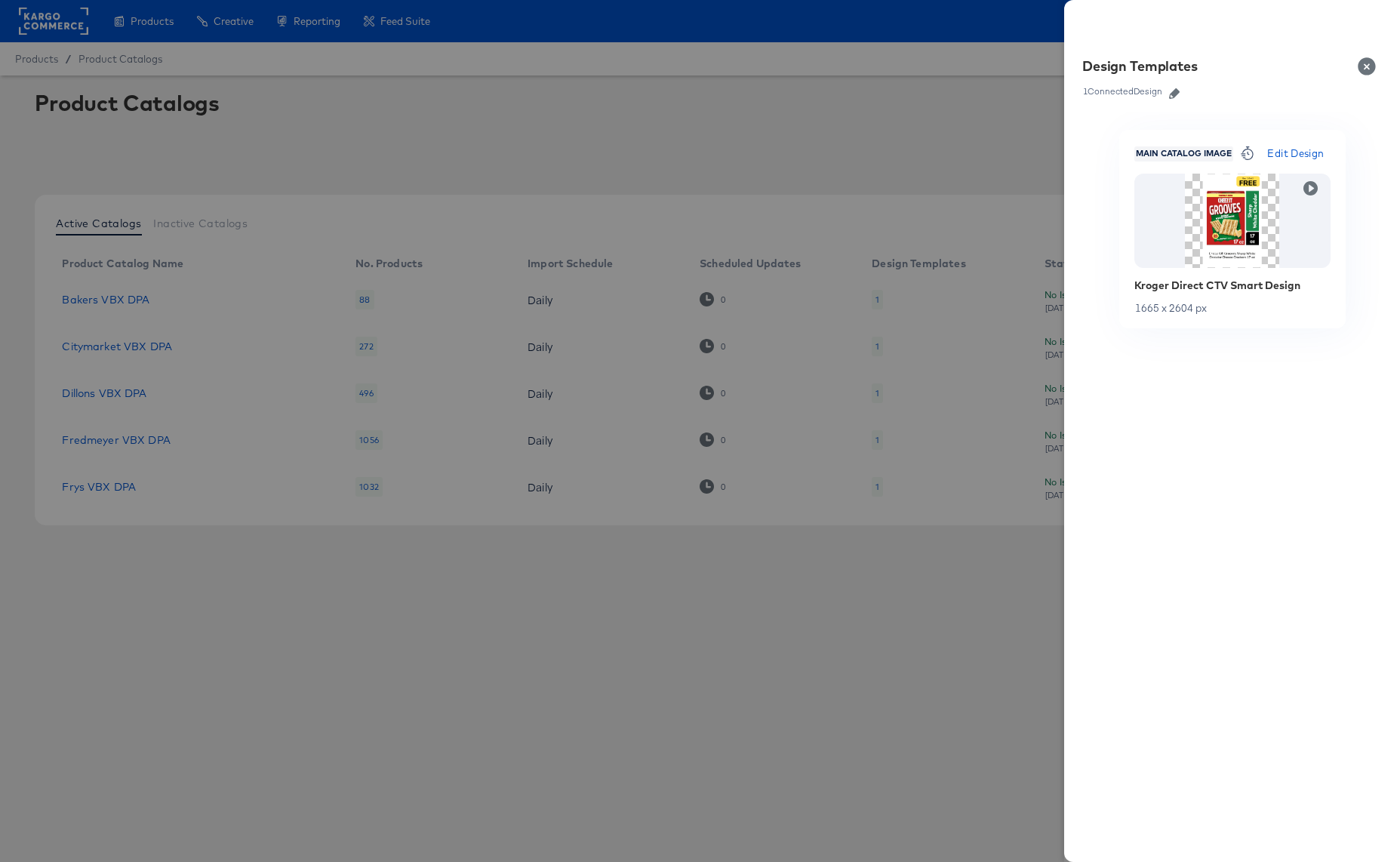
click at [1367, 61] on button "Close" at bounding box center [1370, 66] width 42 height 42
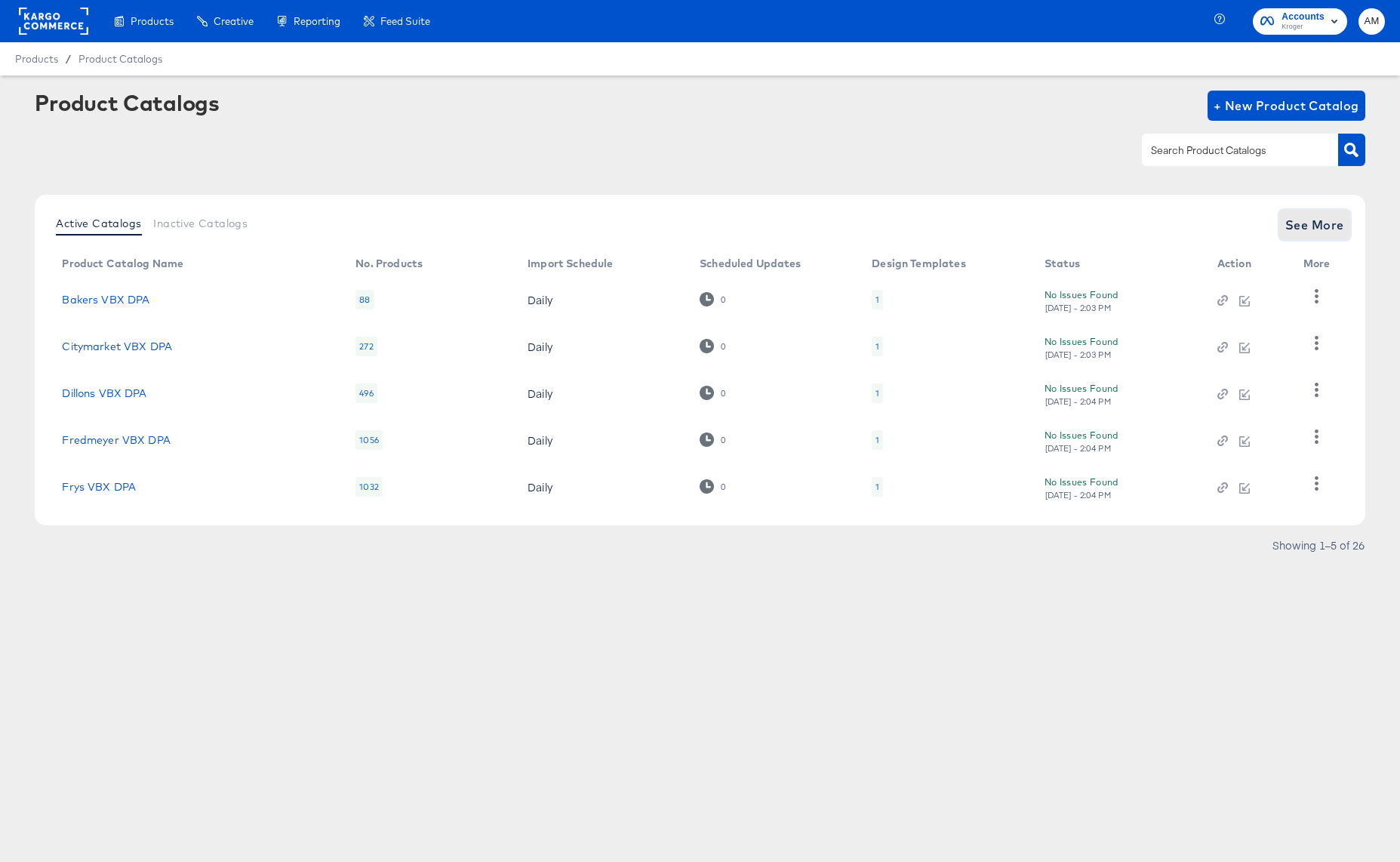
click at [1322, 221] on span "See More" at bounding box center [1314, 225] width 58 height 21
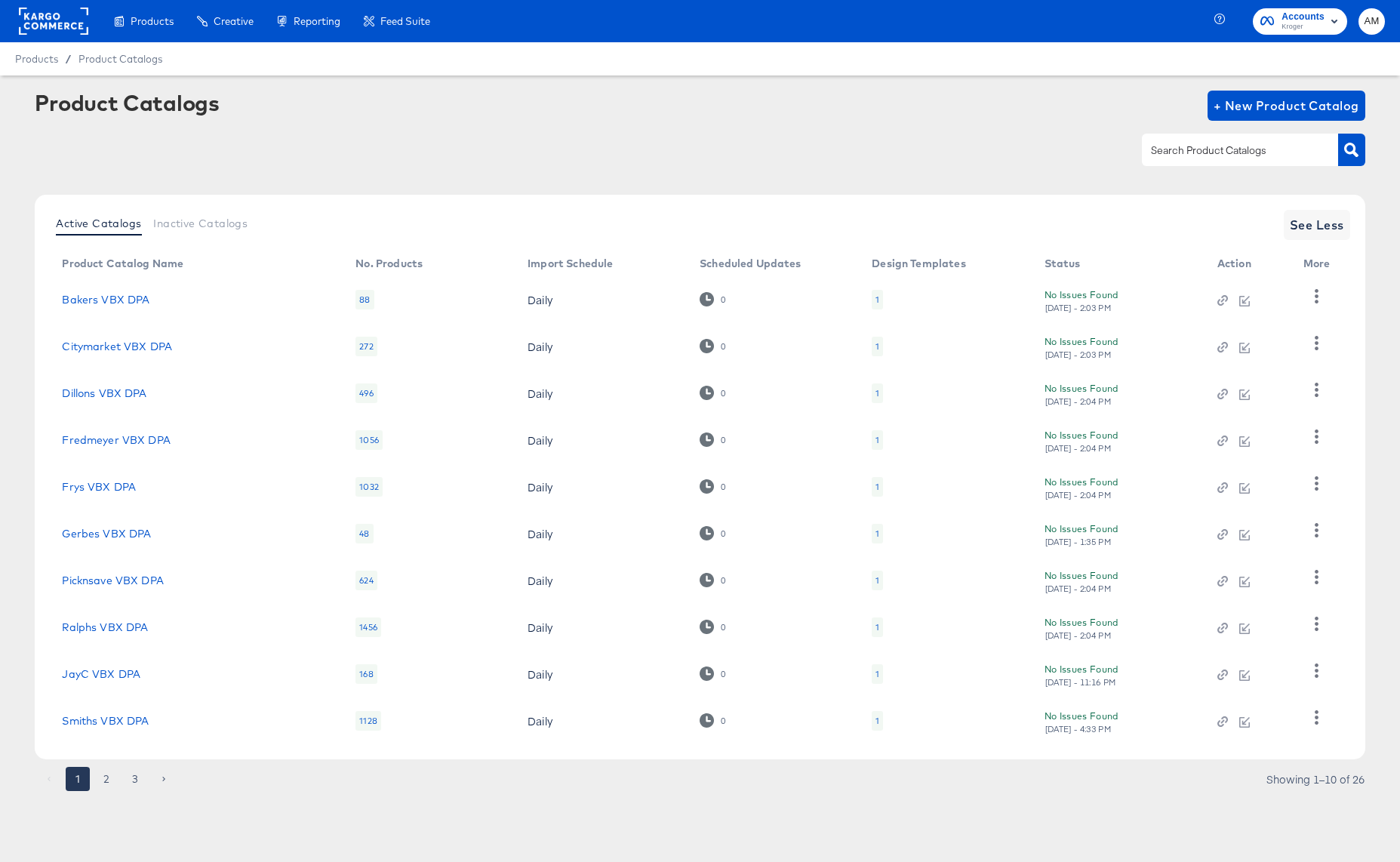
click at [879, 537] on div "1" at bounding box center [877, 533] width 12 height 20
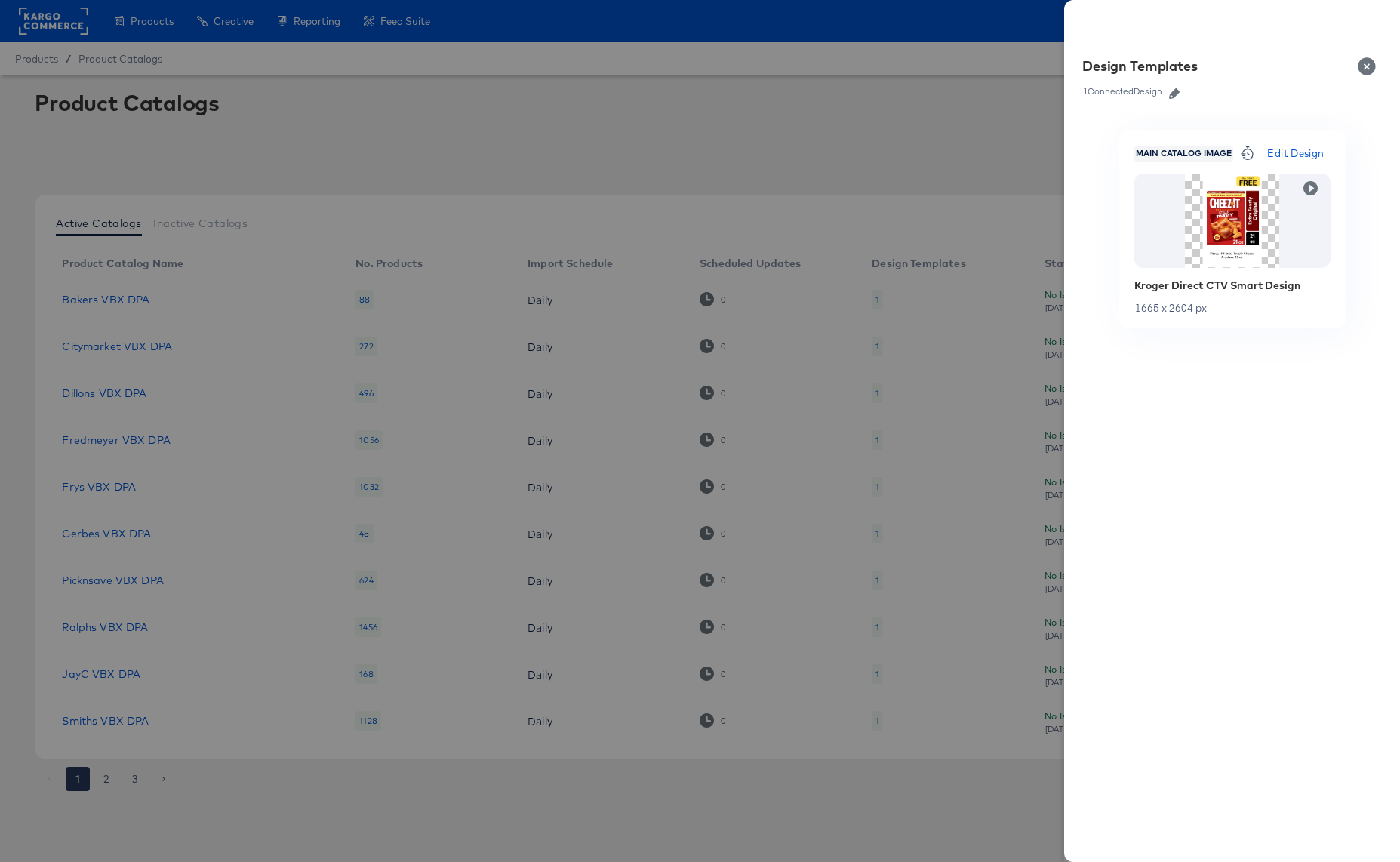
click at [1366, 64] on button "Close" at bounding box center [1370, 66] width 42 height 42
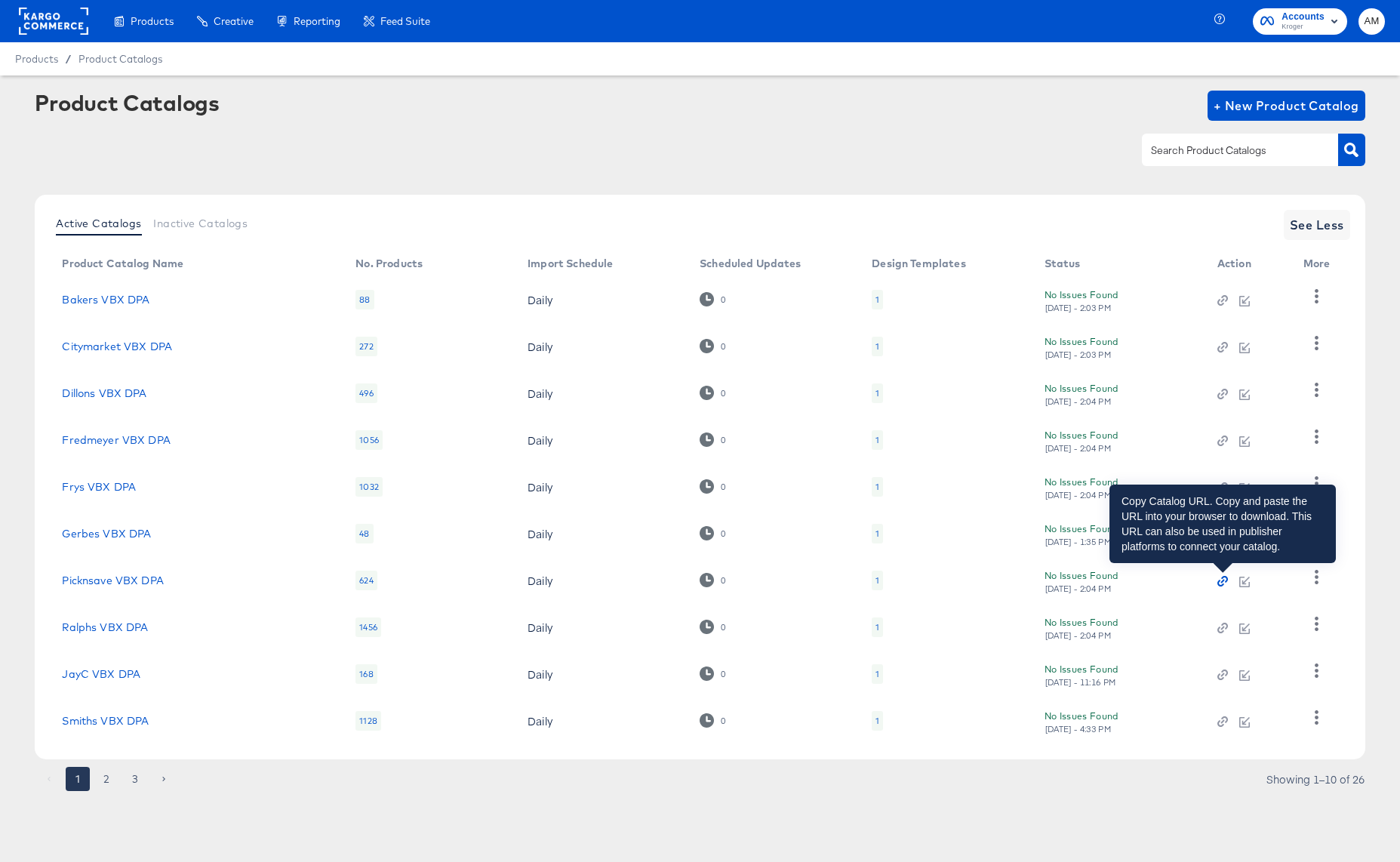
click at [1220, 581] on icon "button" at bounding box center [1223, 581] width 11 height 11
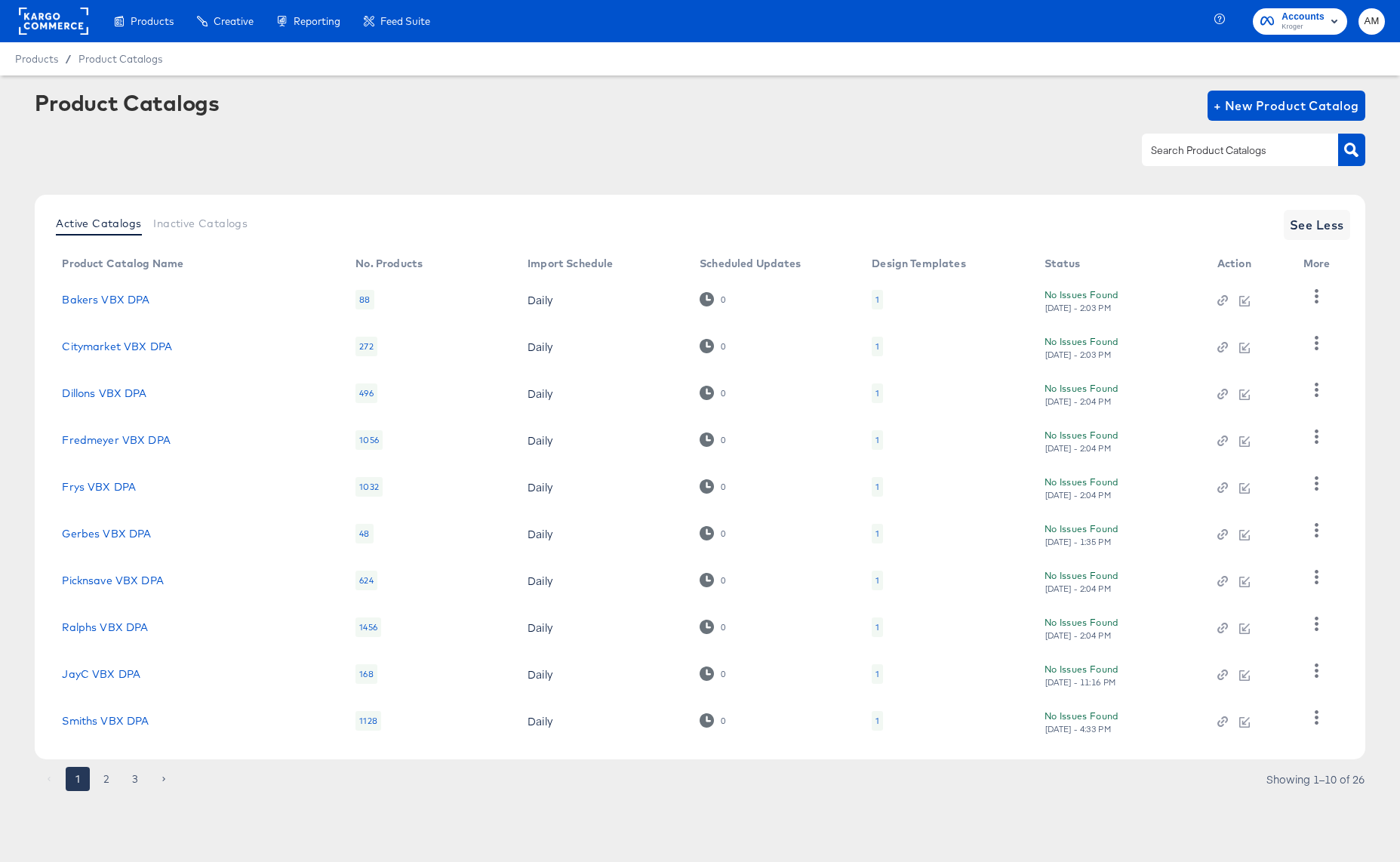
click at [879, 582] on div "1" at bounding box center [877, 580] width 12 height 20
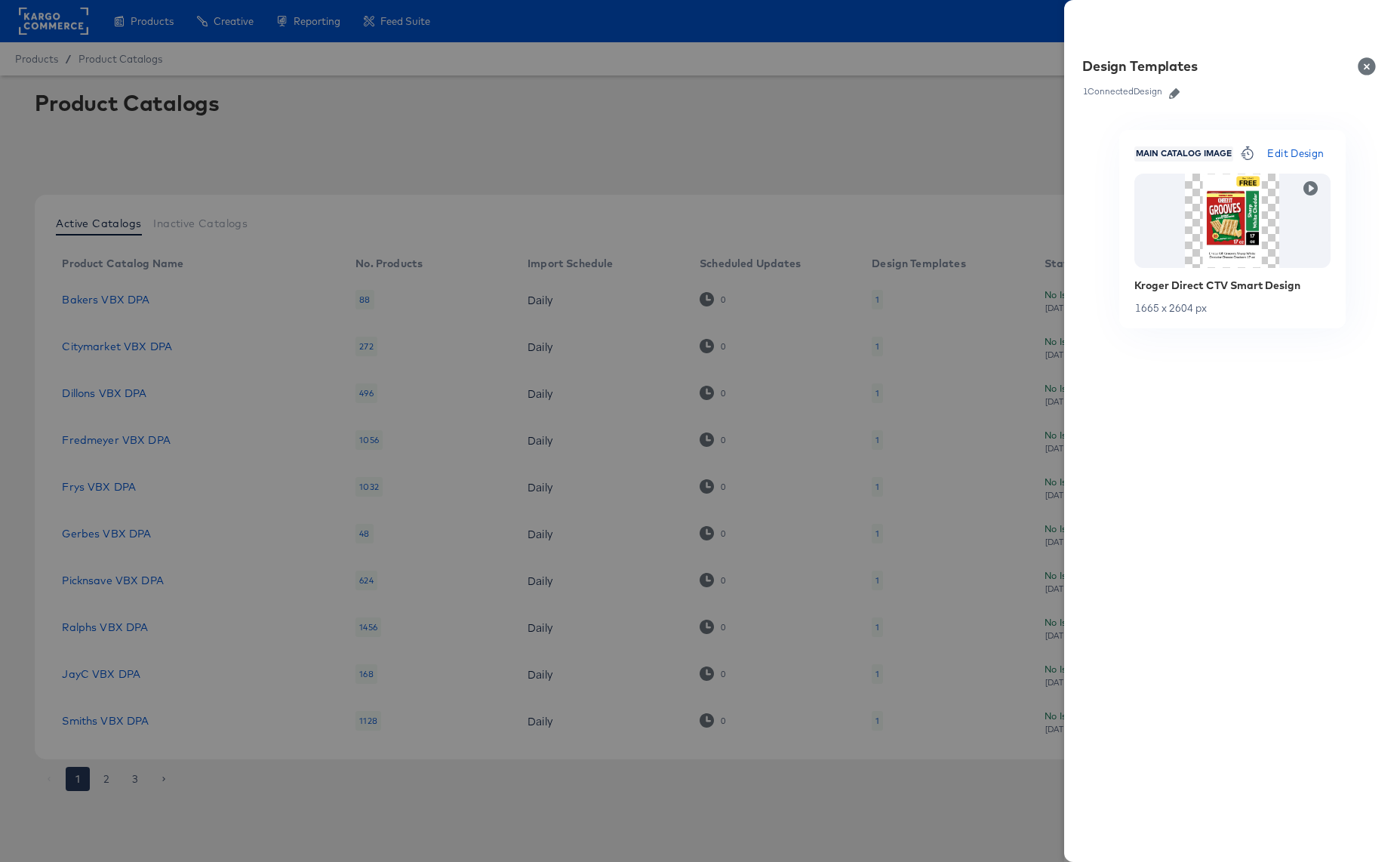
click at [1363, 67] on button "Close" at bounding box center [1370, 66] width 42 height 42
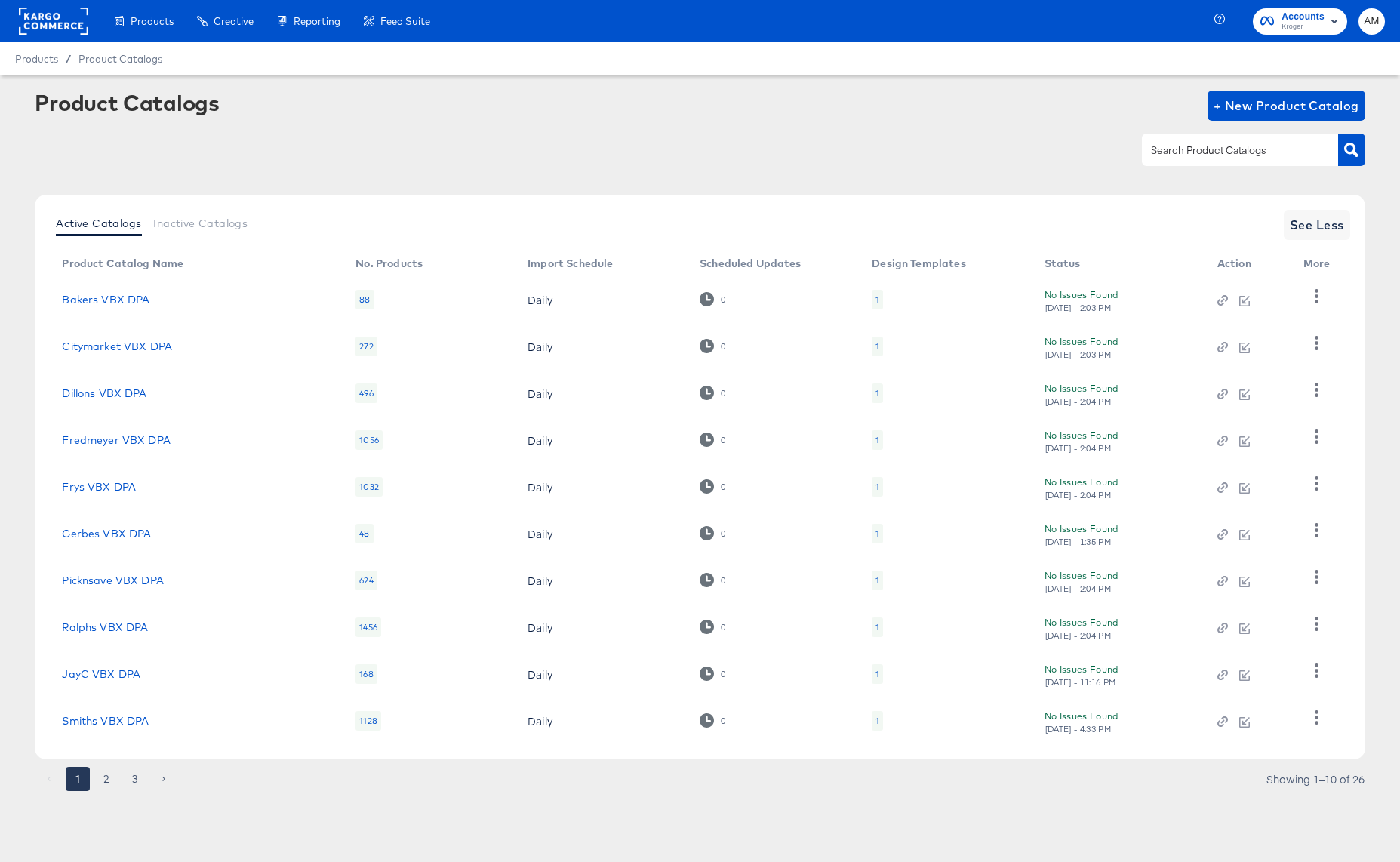
click at [874, 581] on div "1" at bounding box center [877, 580] width 12 height 20
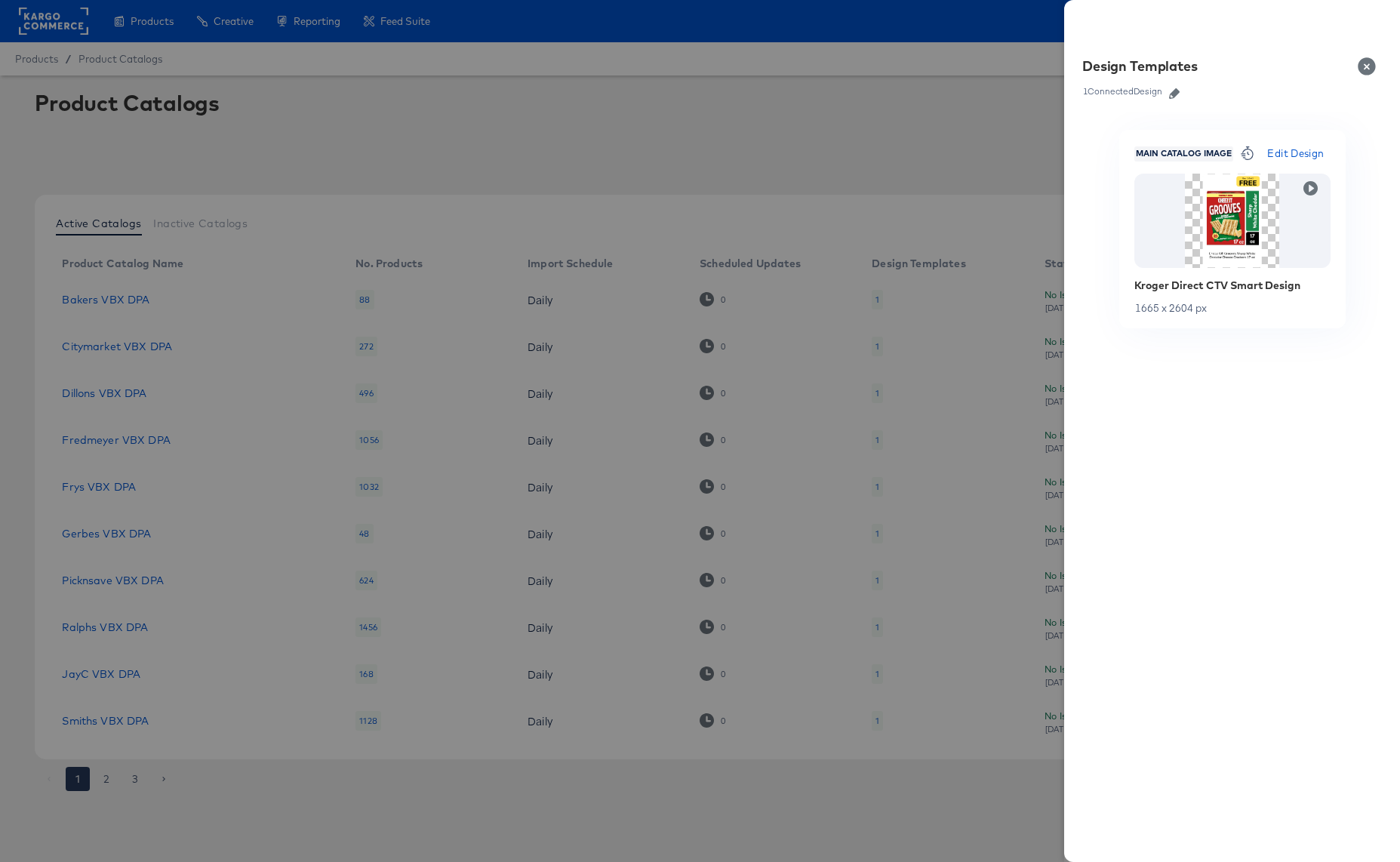
click at [1366, 64] on button "Close" at bounding box center [1370, 66] width 42 height 42
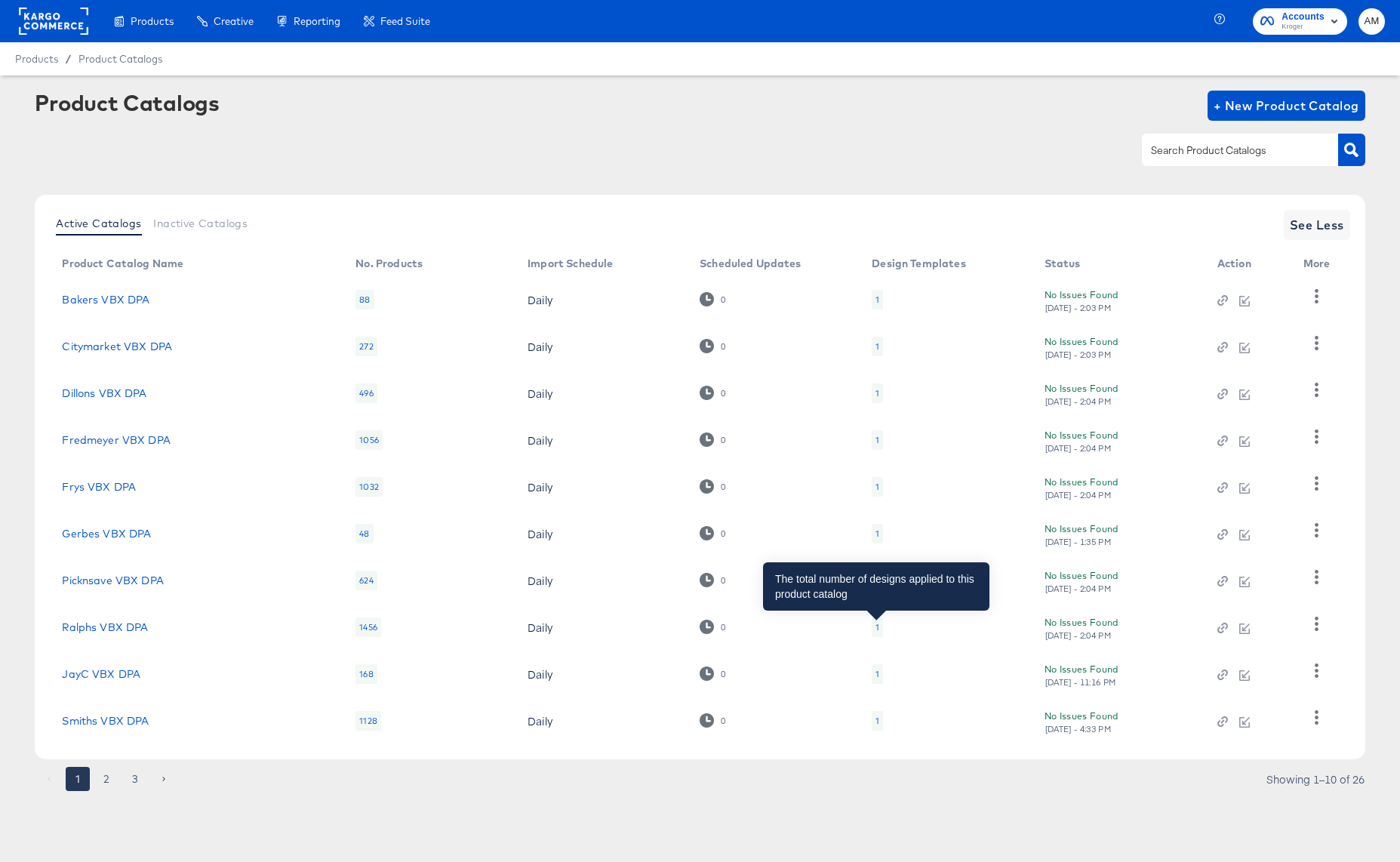
click at [876, 626] on div "1" at bounding box center [877, 626] width 4 height 12
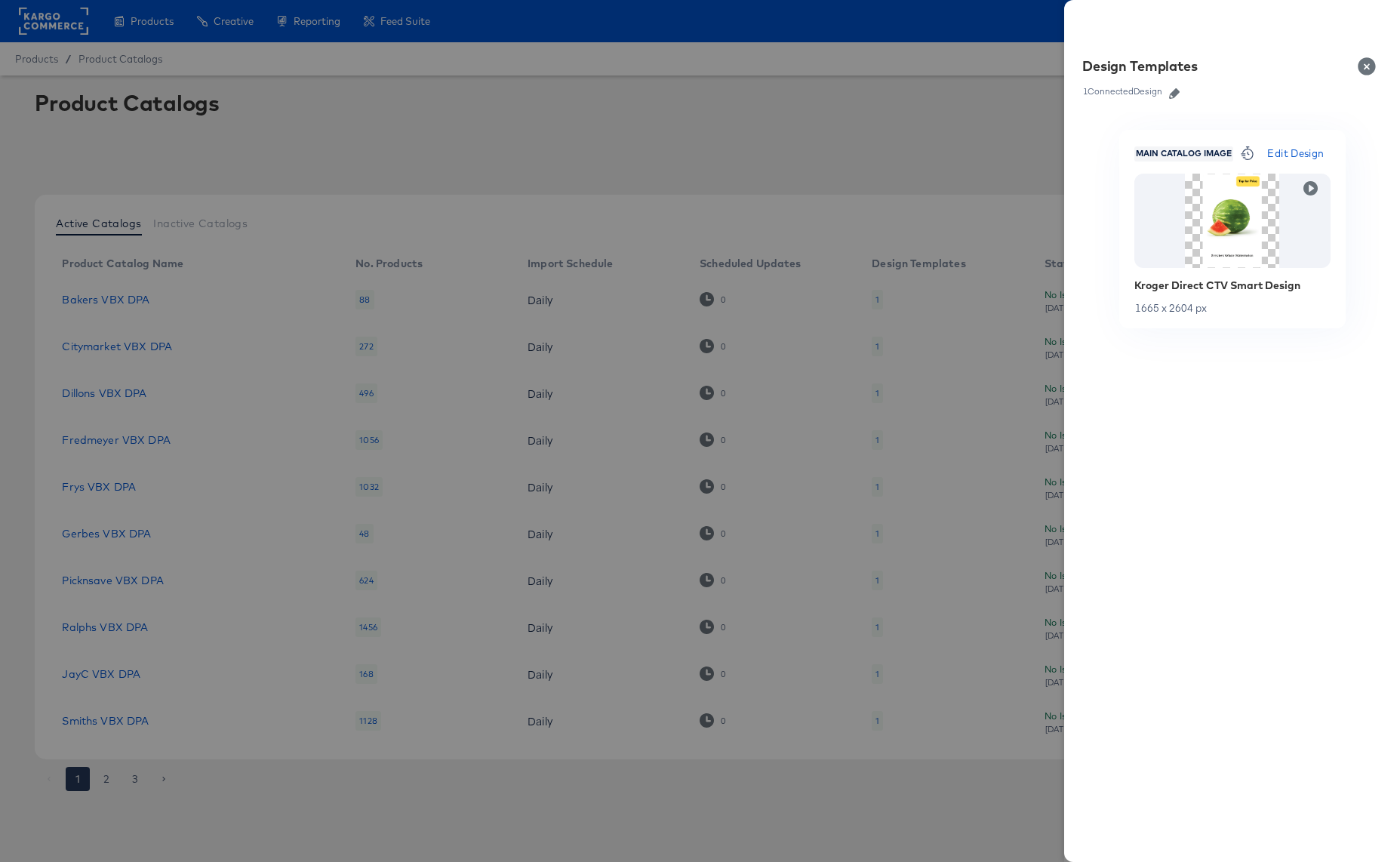
click at [1179, 92] on icon "button" at bounding box center [1175, 94] width 11 height 11
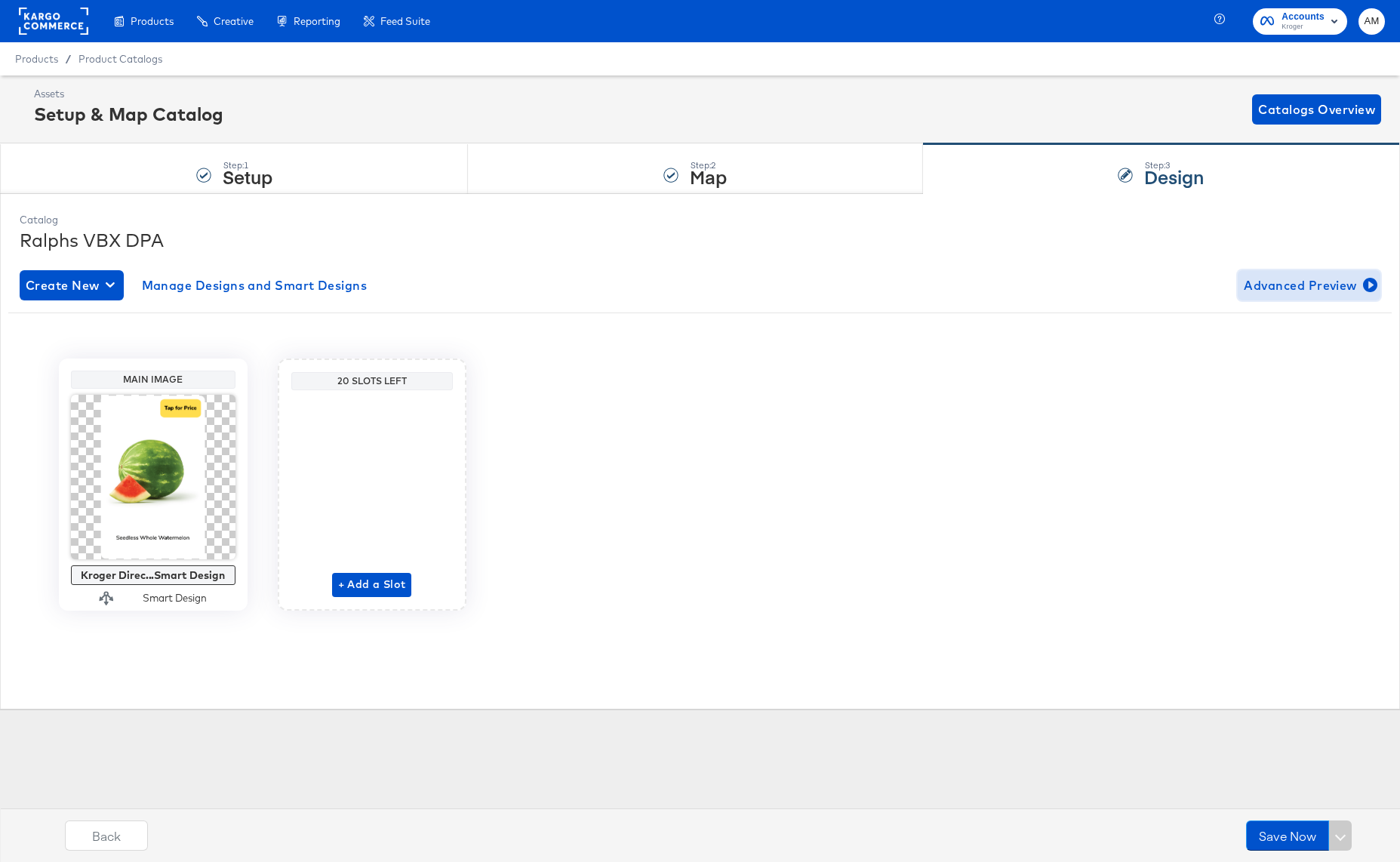
click at [1297, 284] on span "Advanced Preview" at bounding box center [1308, 285] width 130 height 21
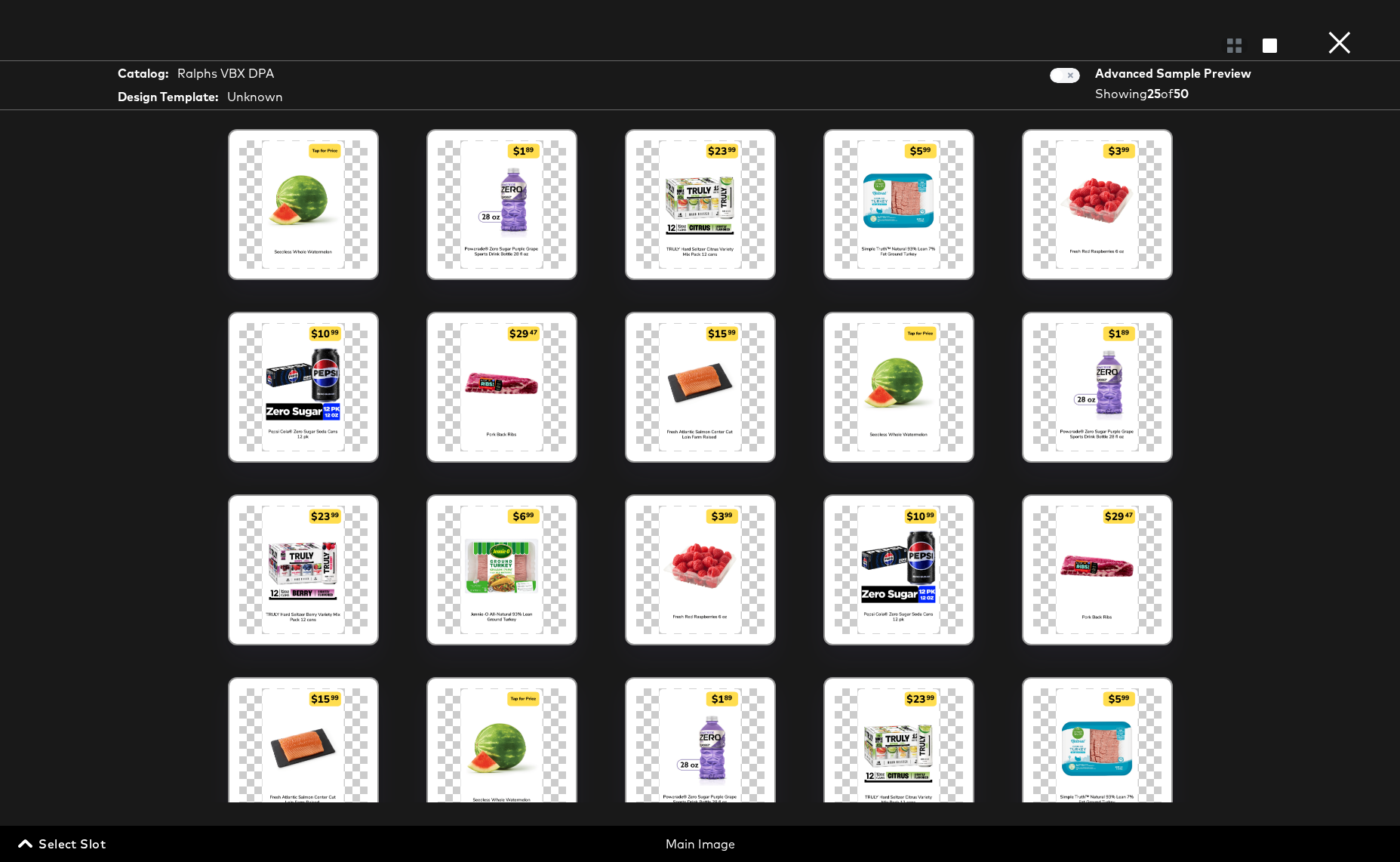
click at [1342, 30] on button "×" at bounding box center [1339, 15] width 30 height 30
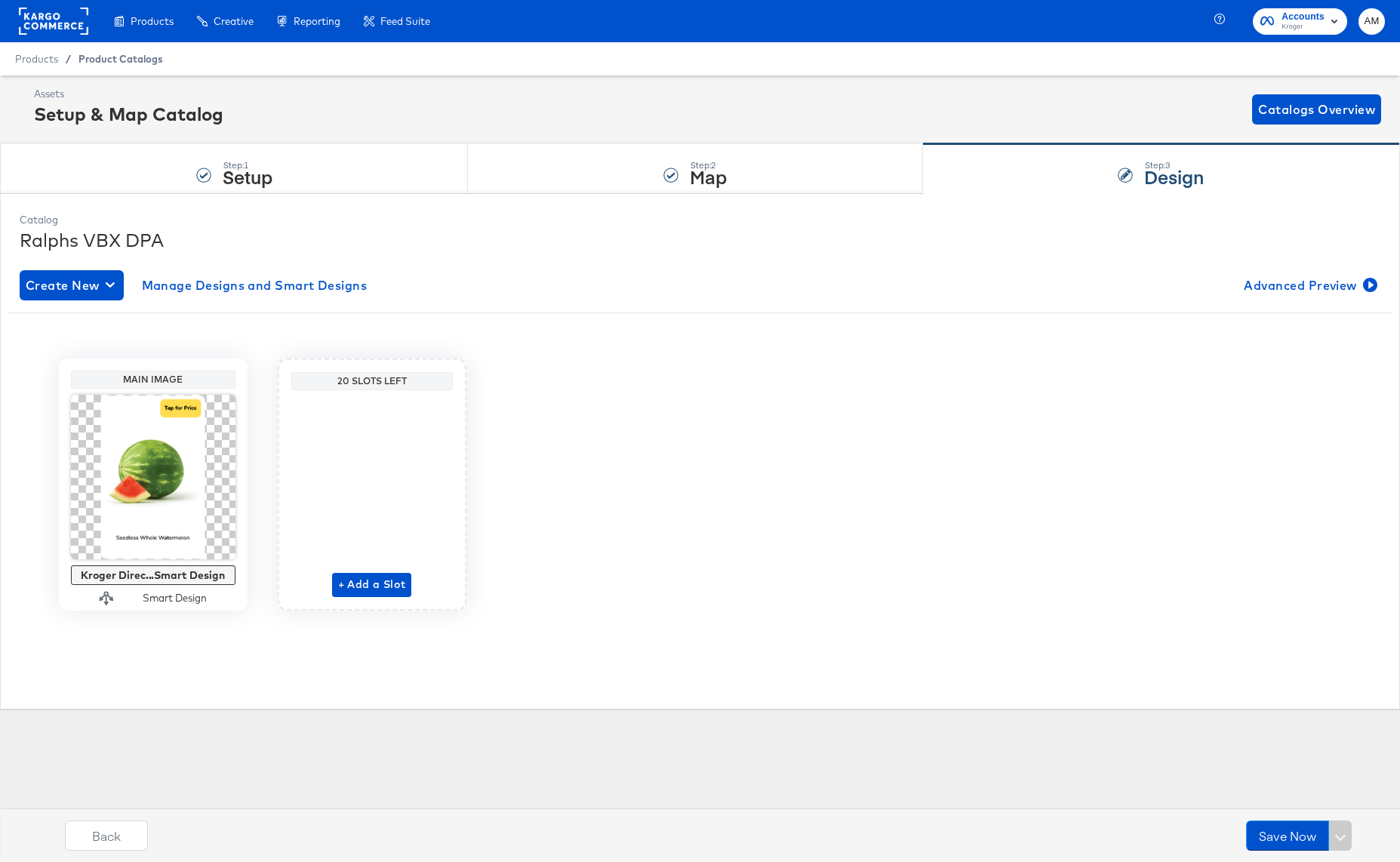
click at [132, 53] on span "Product Catalogs" at bounding box center [121, 59] width 84 height 12
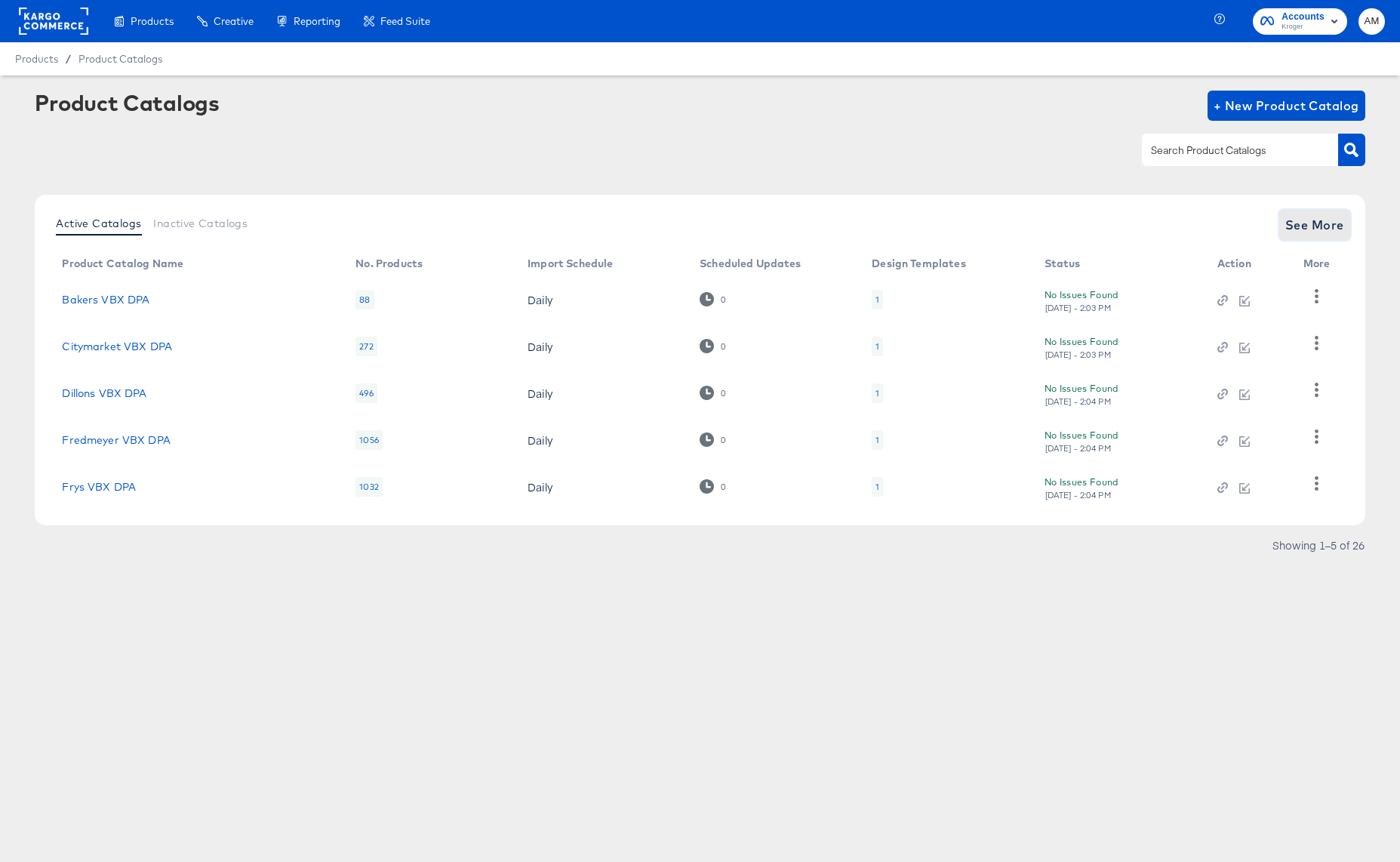
click at [1311, 225] on span "See More" at bounding box center [1314, 225] width 58 height 21
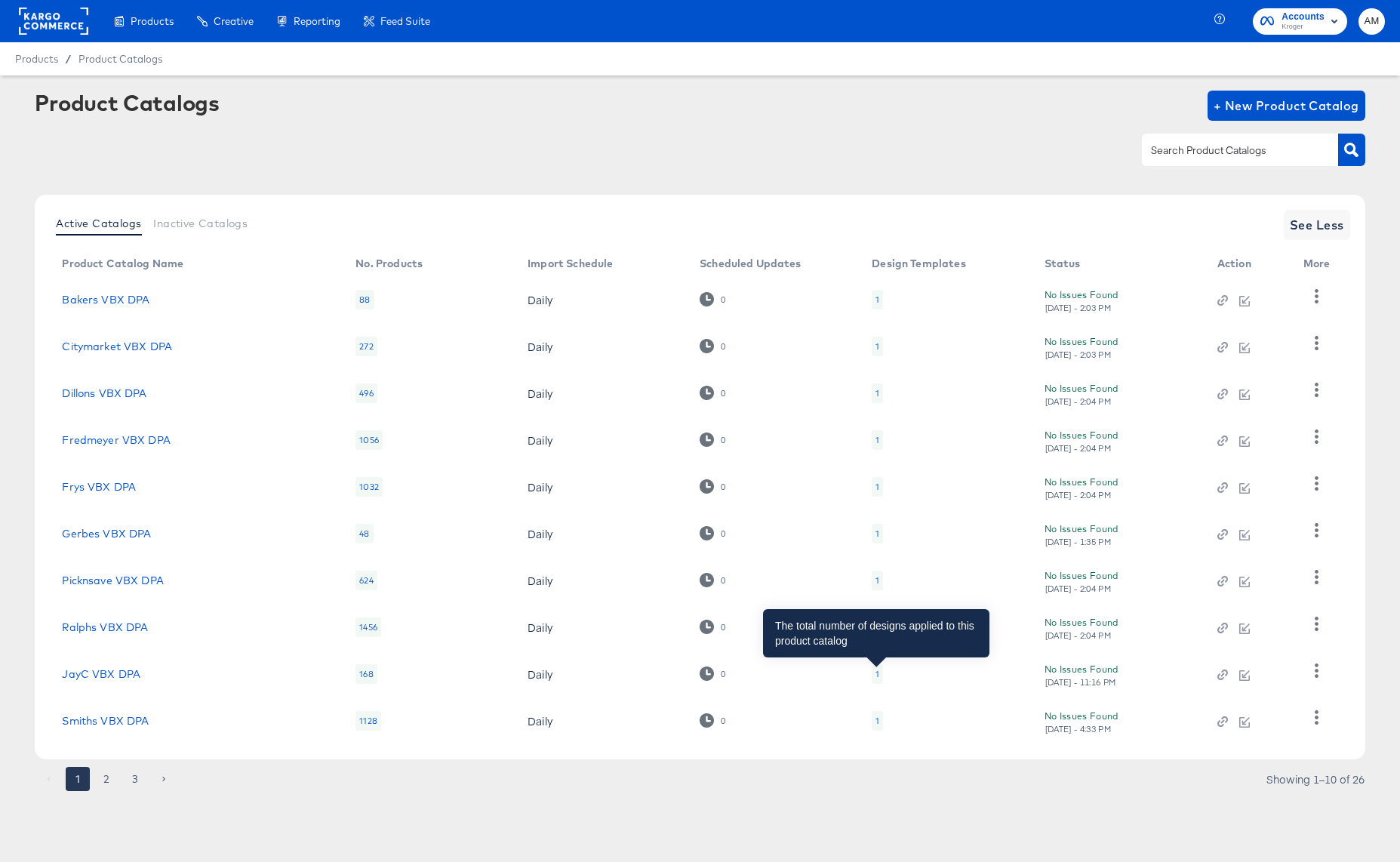
click at [876, 674] on div "1" at bounding box center [877, 673] width 4 height 12
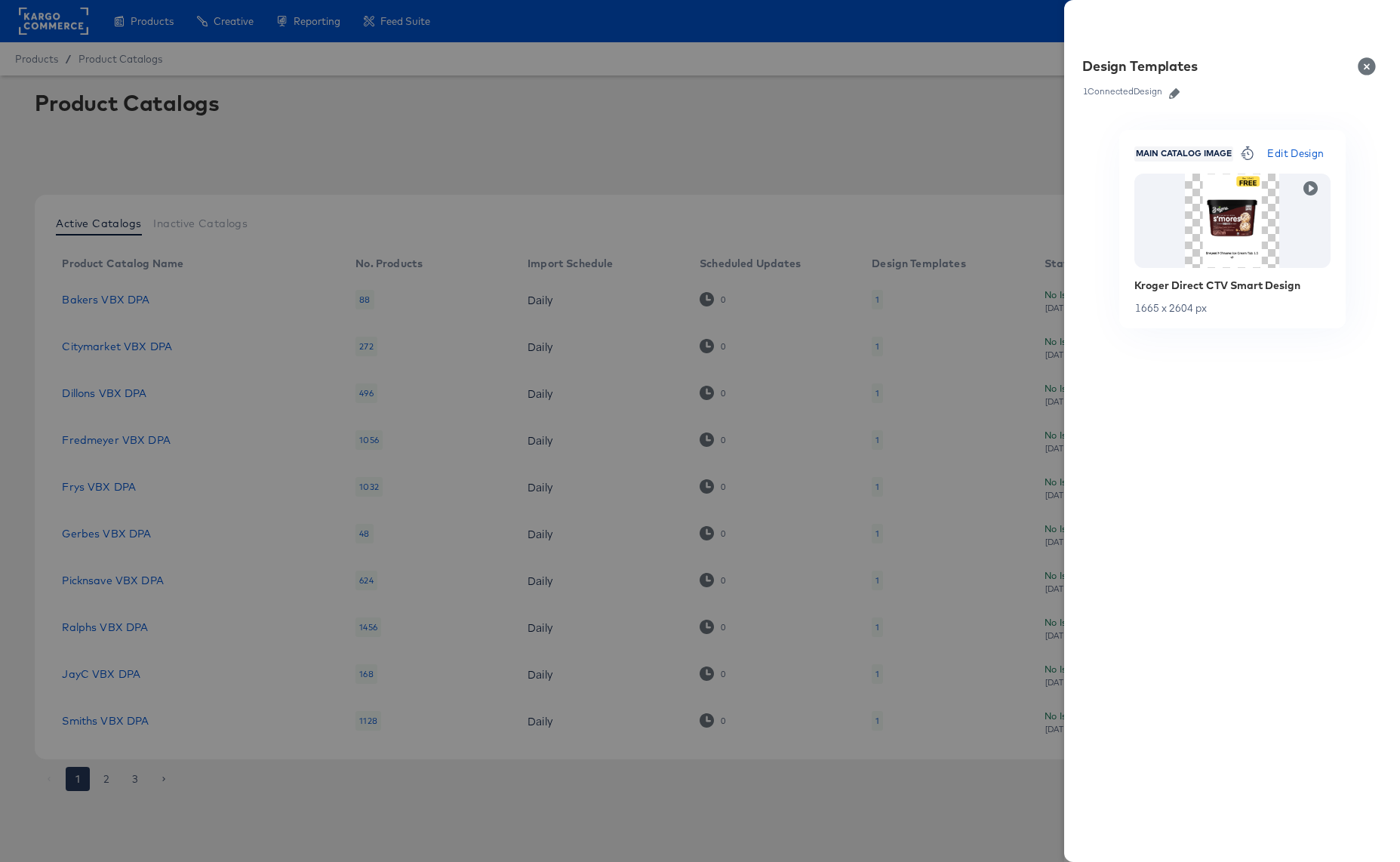
click at [1366, 66] on button "Close" at bounding box center [1370, 66] width 42 height 42
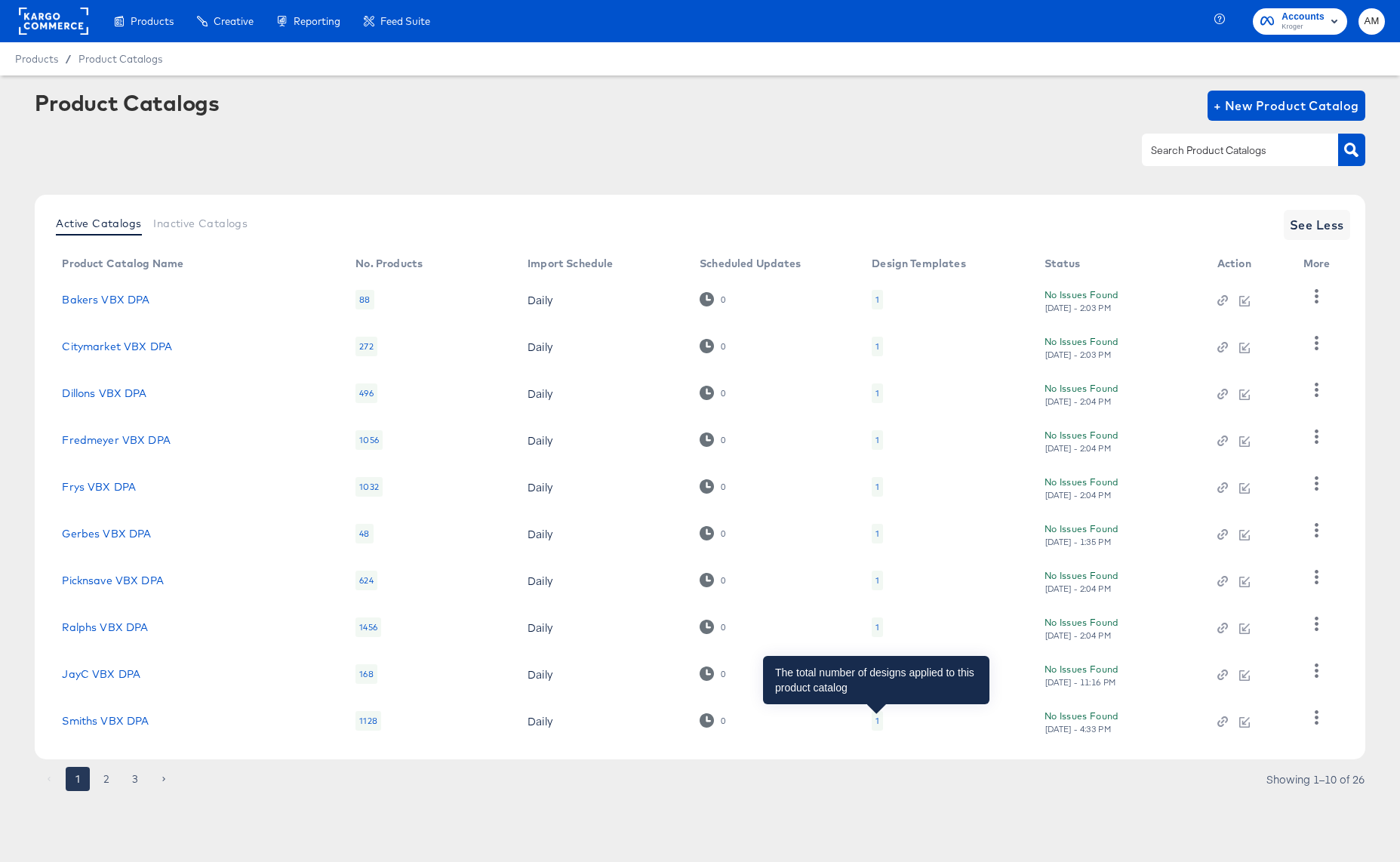
click at [876, 722] on div "1" at bounding box center [877, 720] width 4 height 12
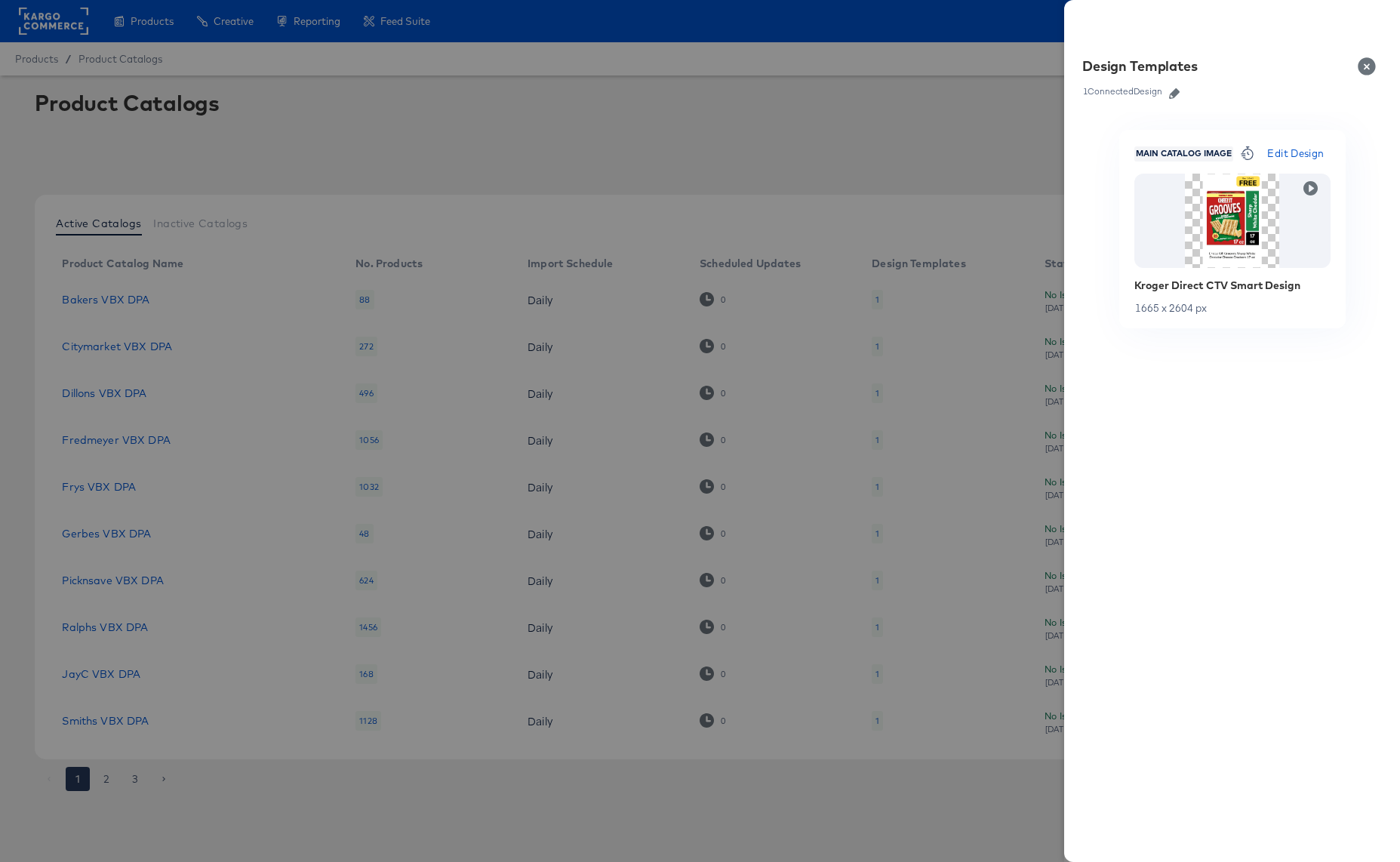
click at [1366, 66] on button "Close" at bounding box center [1370, 66] width 42 height 42
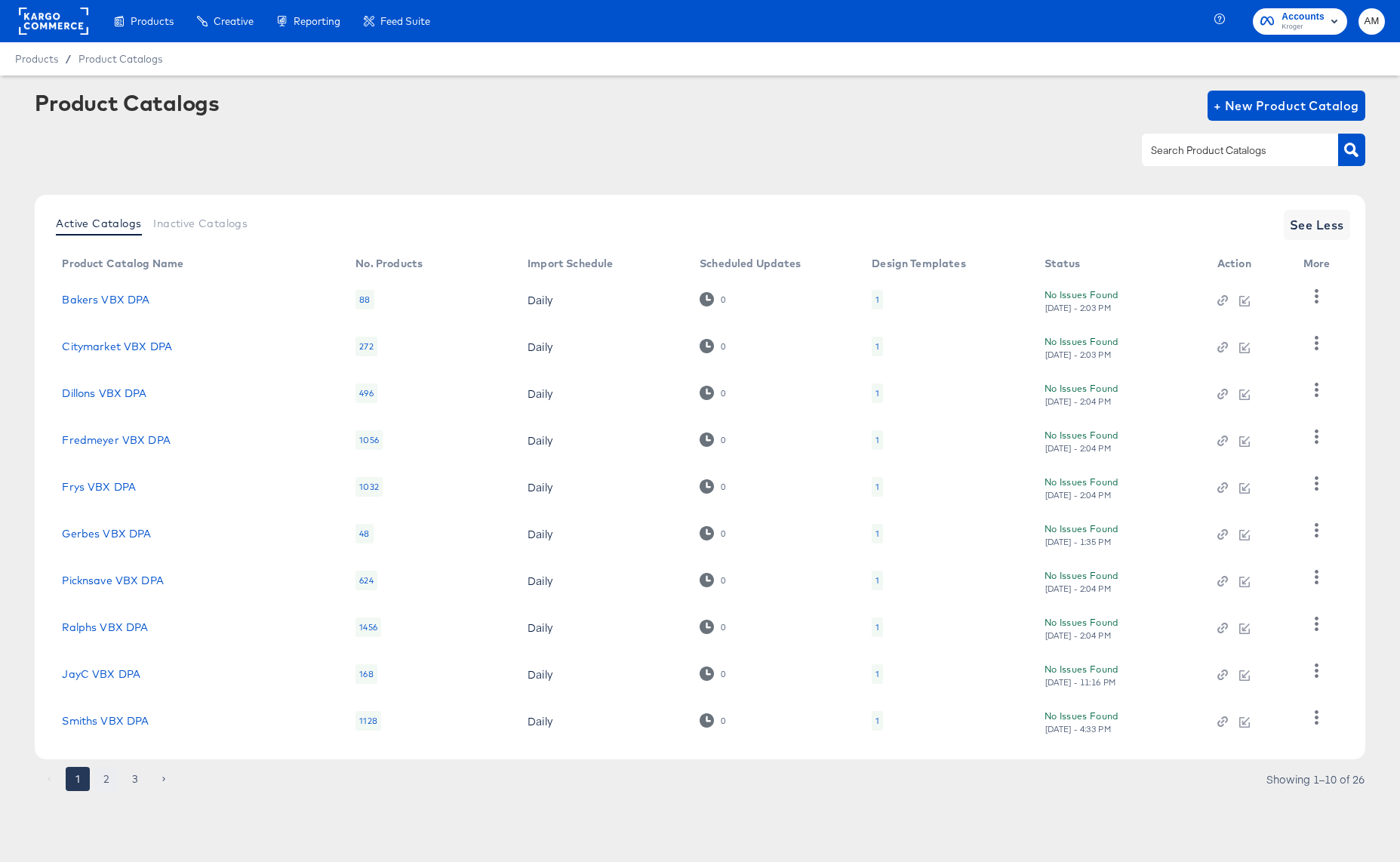
click at [105, 780] on button "2" at bounding box center [106, 779] width 24 height 24
click at [879, 348] on div "1" at bounding box center [877, 346] width 12 height 20
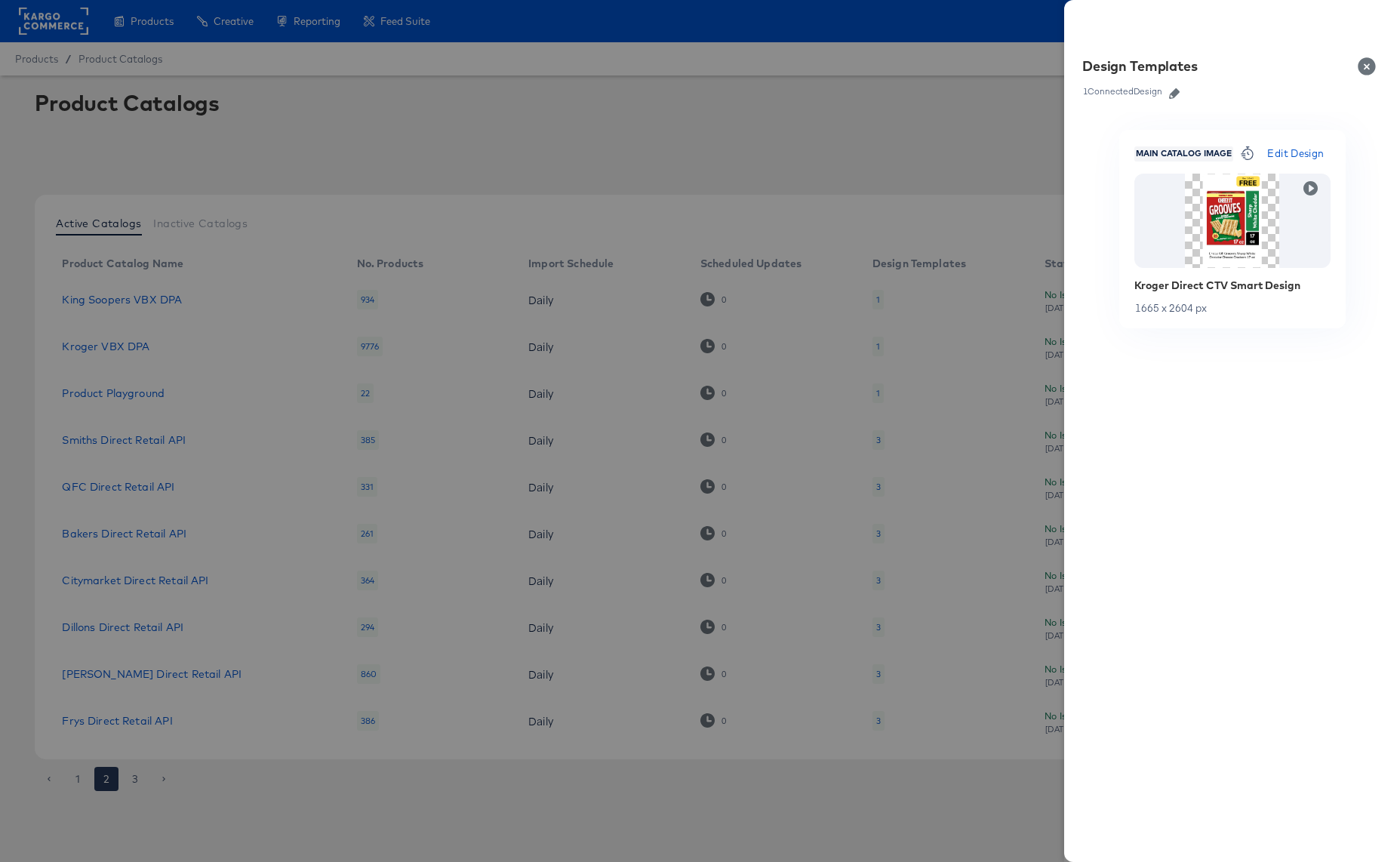
click at [1363, 66] on button "Close" at bounding box center [1370, 66] width 42 height 42
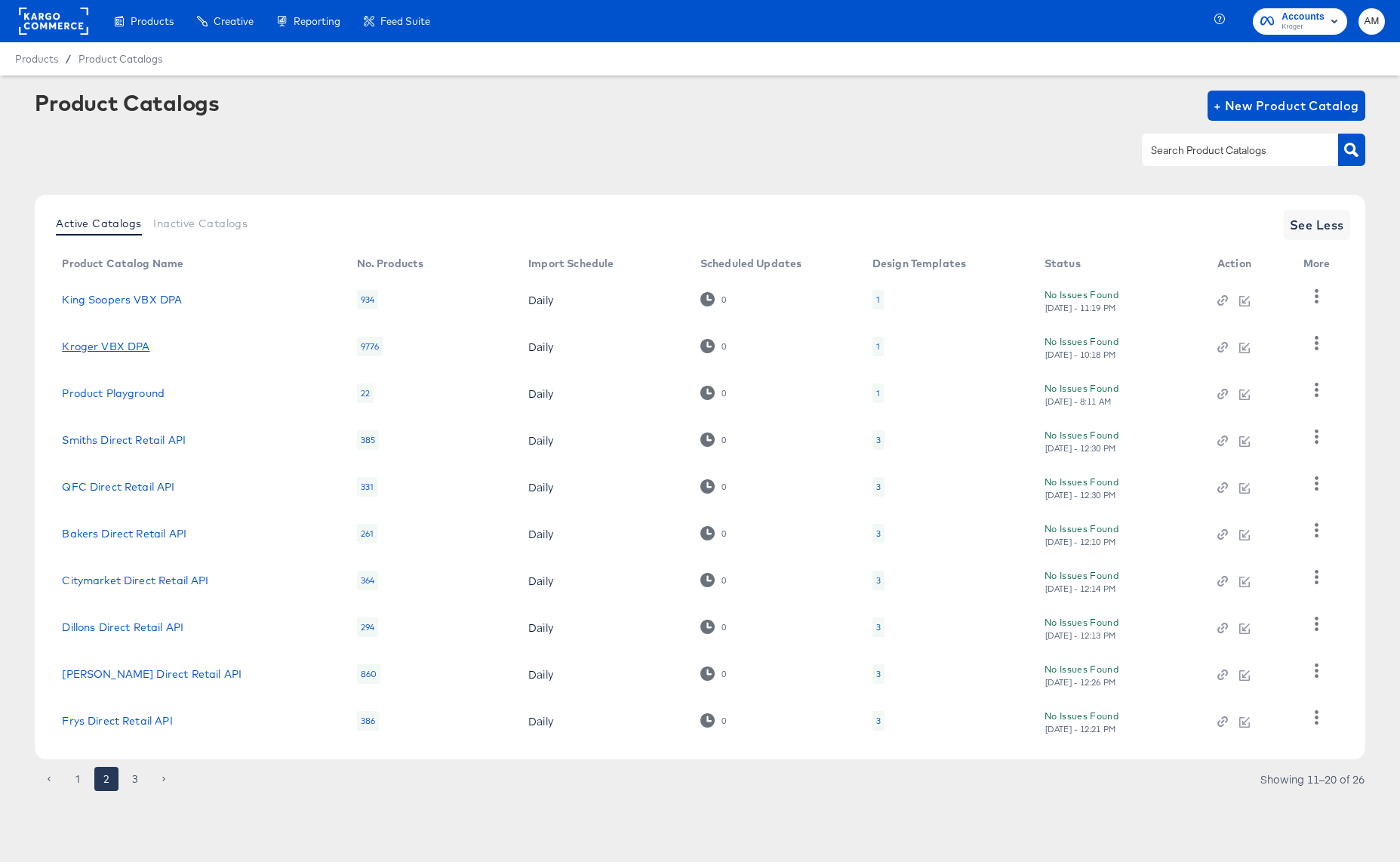
click at [94, 346] on link "Kroger VBX DPA" at bounding box center [105, 346] width 87 height 12
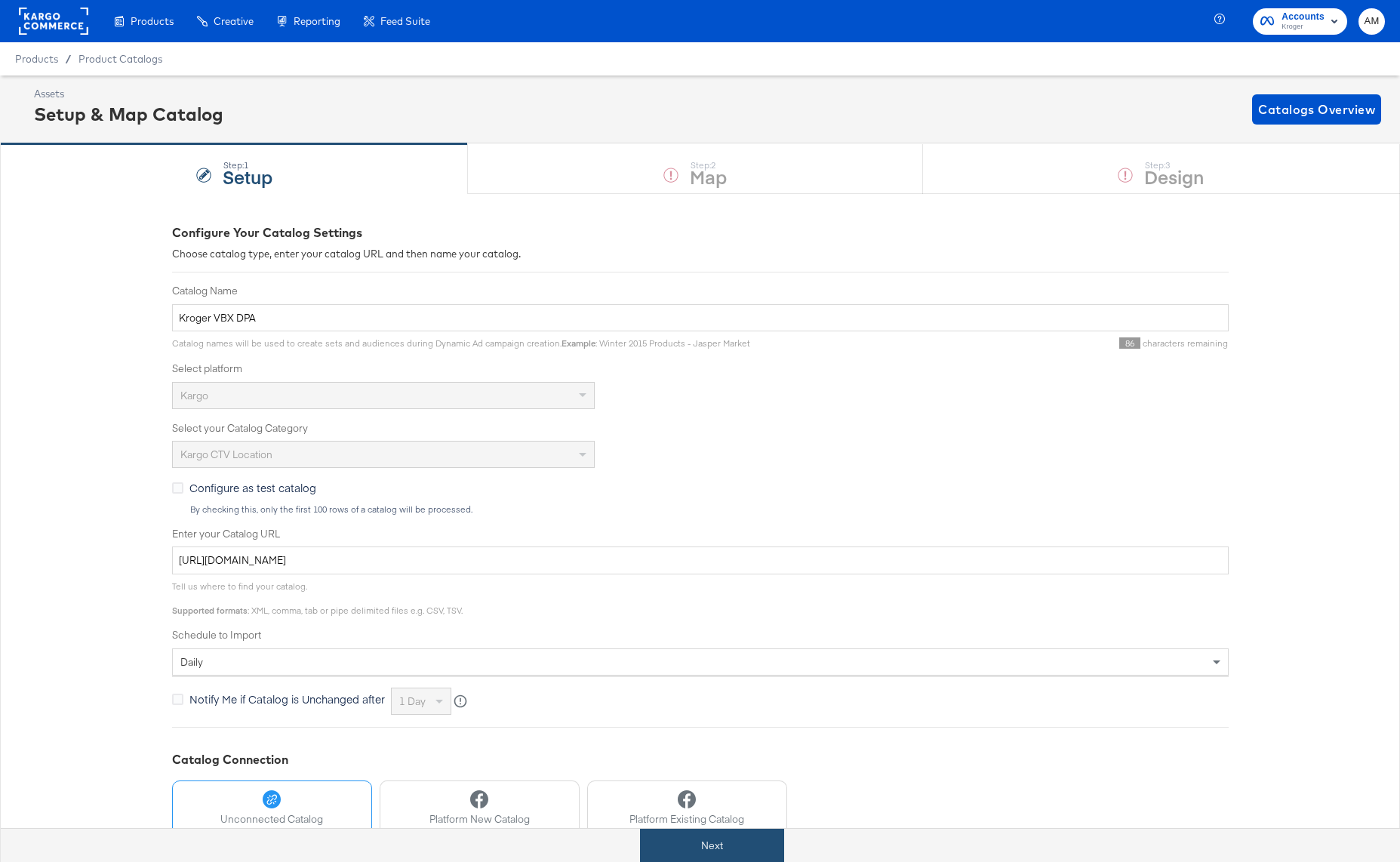
click at [724, 842] on button "Next" at bounding box center [711, 846] width 144 height 34
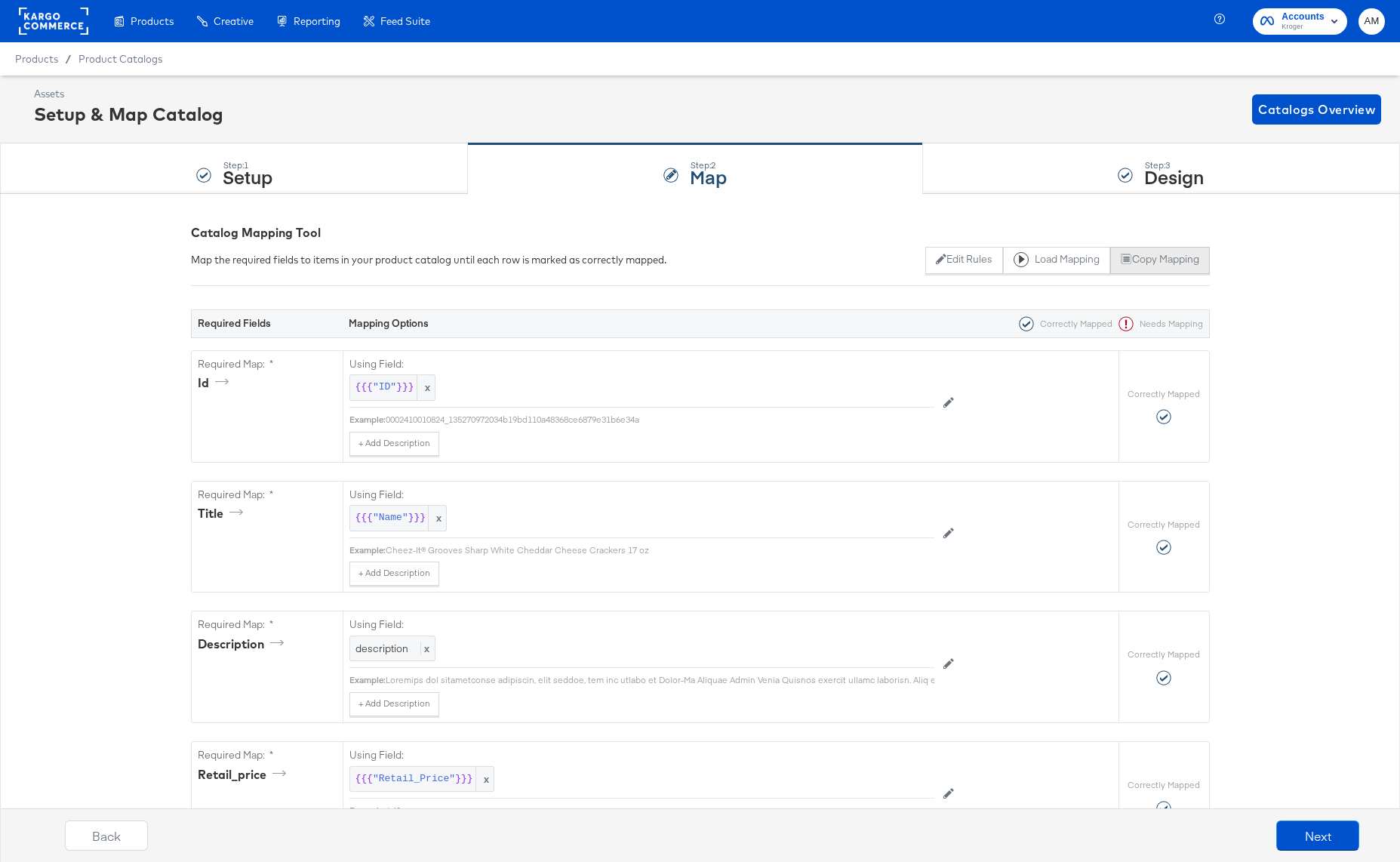
click at [1157, 258] on button "Copy Mapping" at bounding box center [1159, 260] width 99 height 27
click at [123, 58] on span "Product Catalogs" at bounding box center [121, 59] width 84 height 12
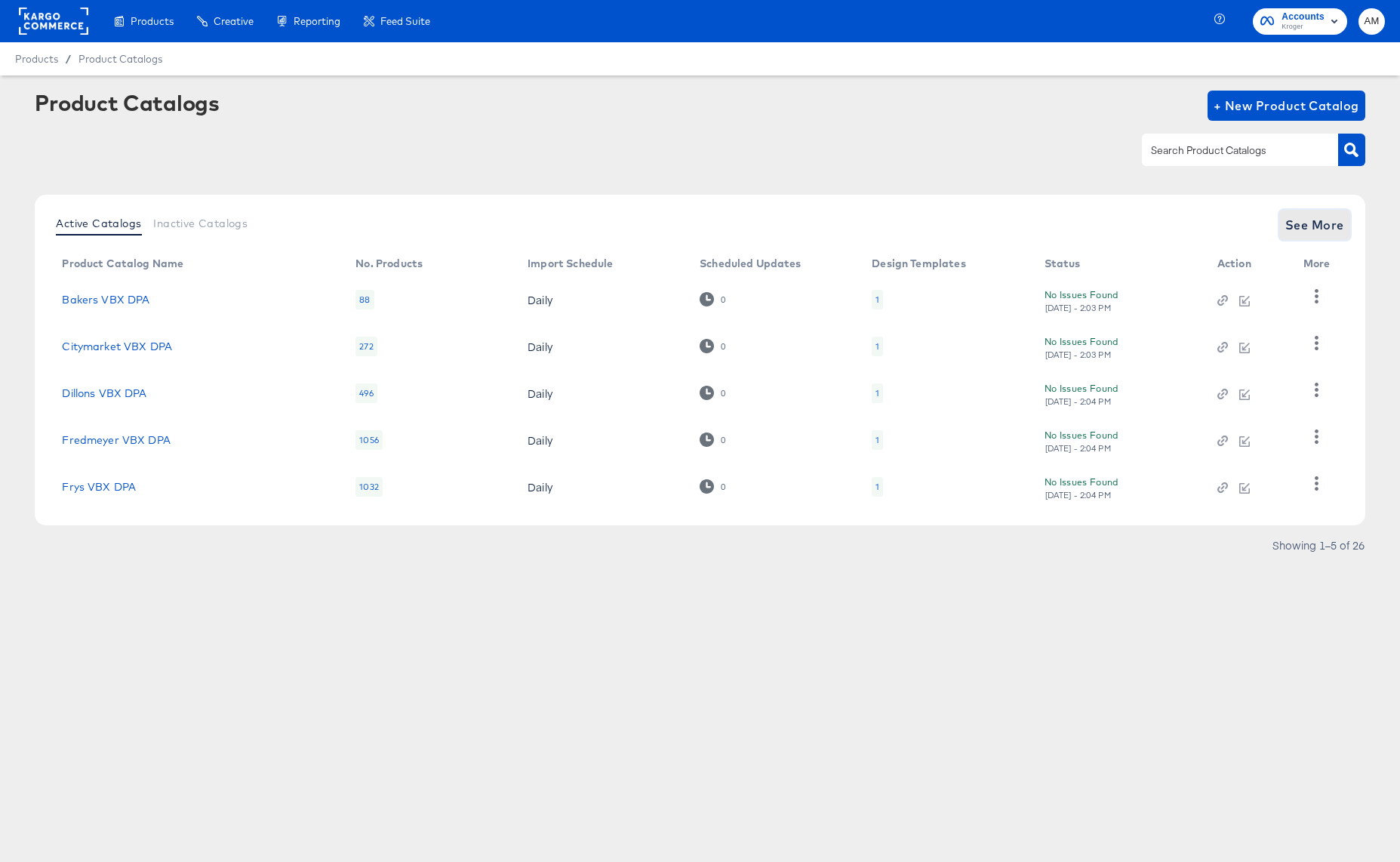
click at [1310, 213] on button "See More" at bounding box center [1314, 225] width 71 height 30
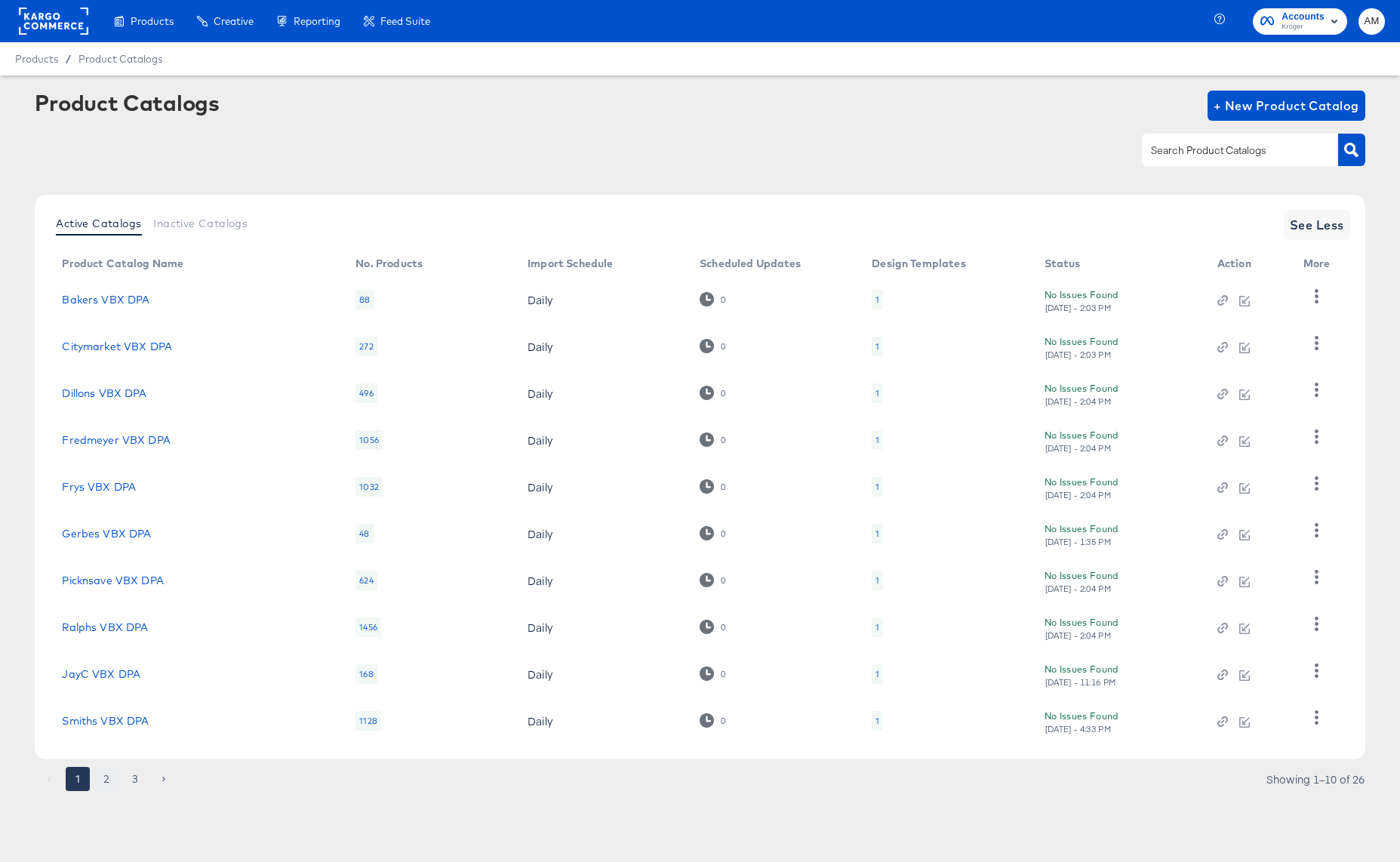
click at [108, 777] on button "2" at bounding box center [106, 779] width 24 height 24
click at [137, 297] on link "King Soopers VBX DPA" at bounding box center [122, 299] width 120 height 12
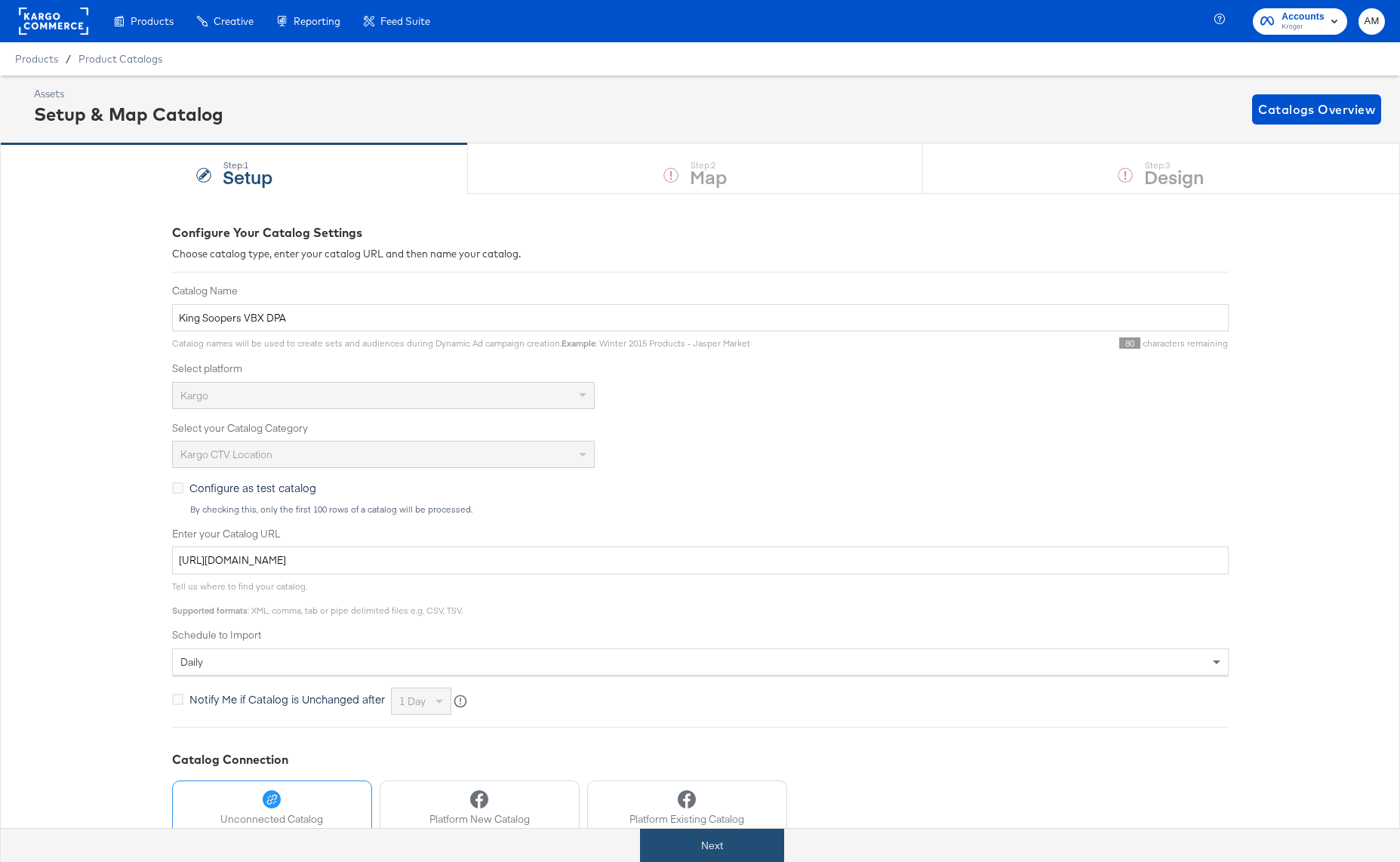
click at [718, 848] on button "Next" at bounding box center [711, 846] width 144 height 34
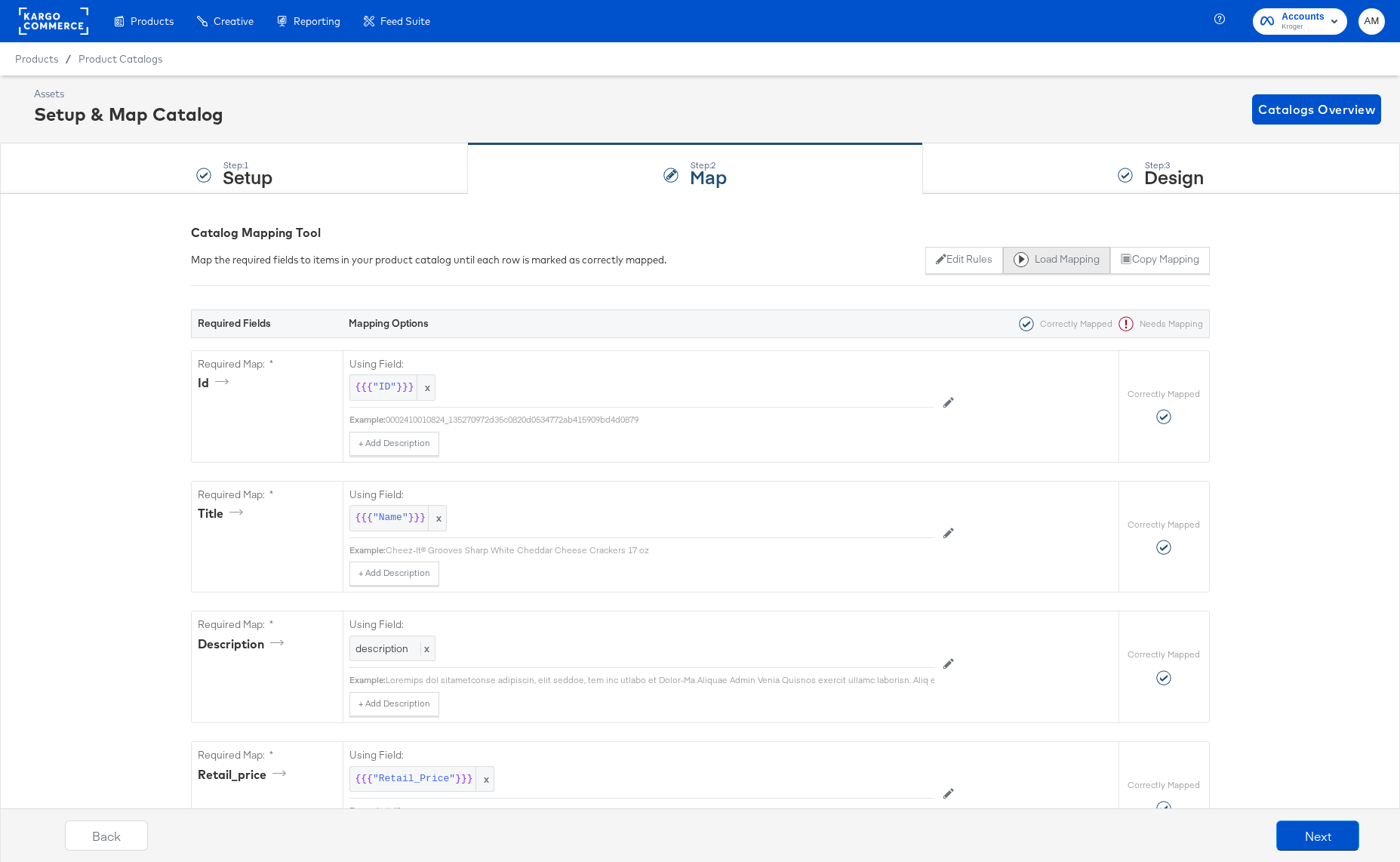
click at [1062, 264] on button "Load Mapping" at bounding box center [1056, 260] width 107 height 27
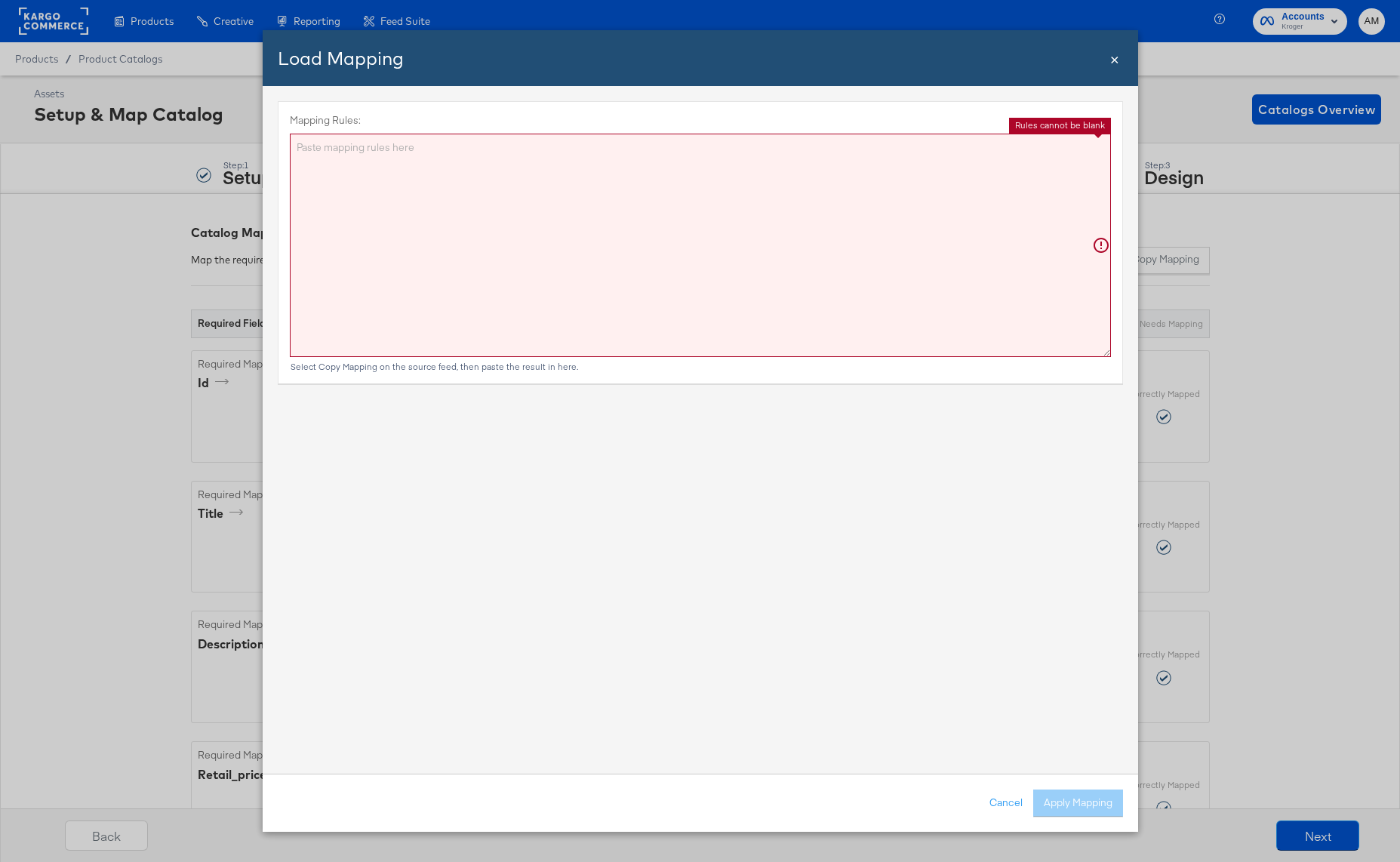
click at [556, 256] on textarea "Mapping Rules:" at bounding box center [700, 245] width 821 height 223
paste textarea "{"id":"{{{\"ID\"}}}","title":"{{{\"Name\"}}}","description":"{{{\"description\"…"
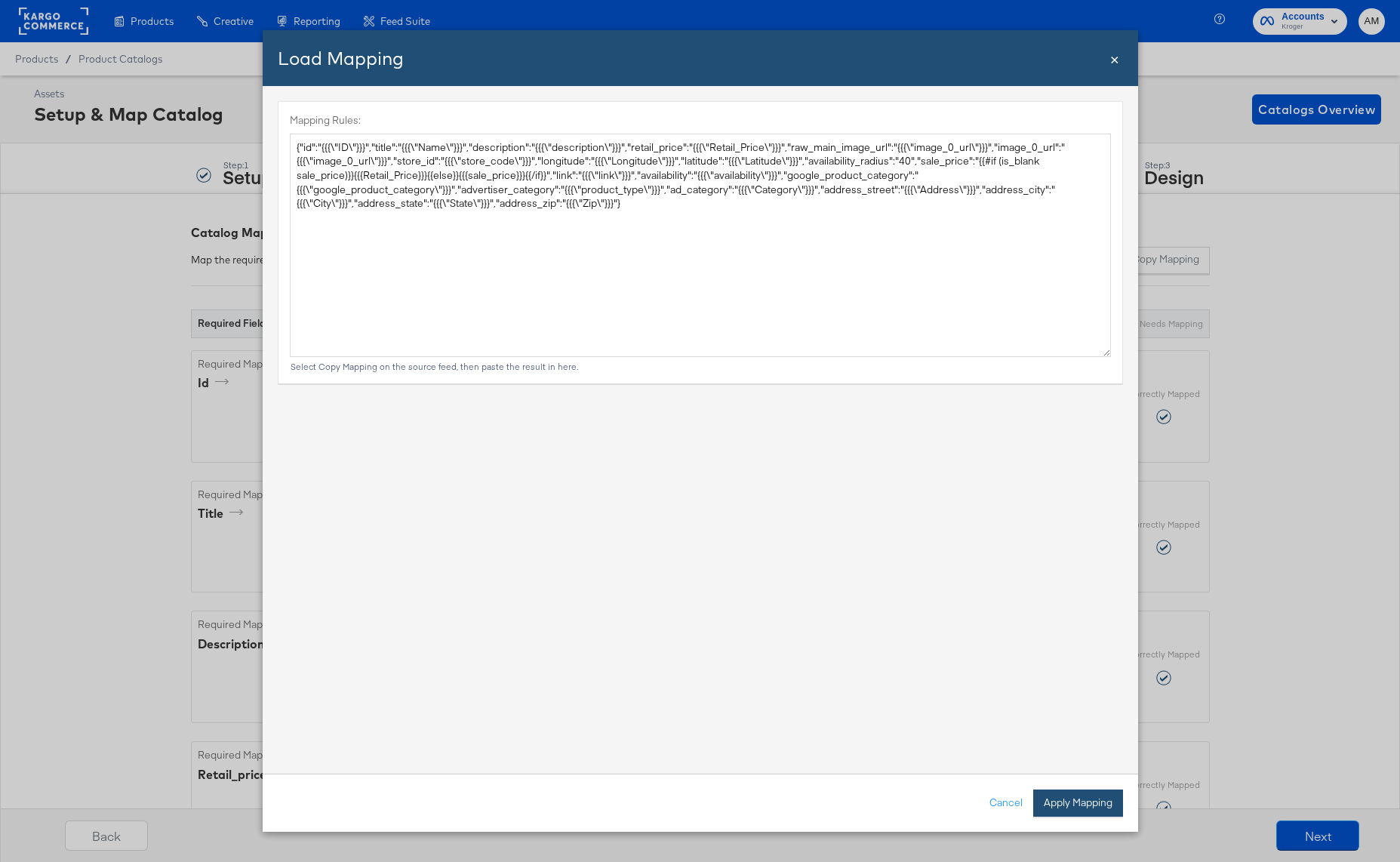
type textarea "{ "id": "{{{\"ID\"}}}", "title": "{{{\"Name\"}}}", "description": "{{{\"descrip…"
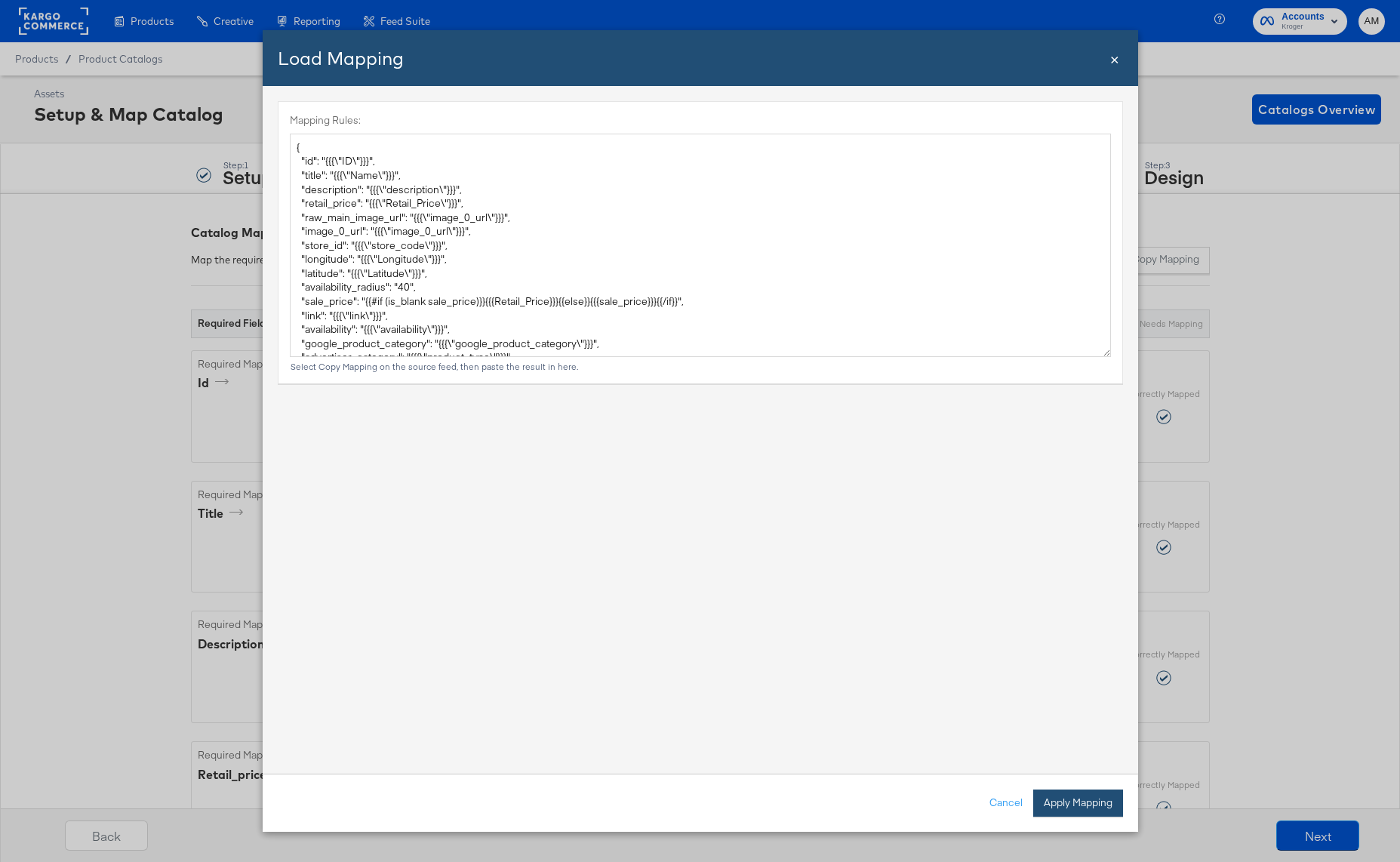
click at [1072, 800] on button "Apply Mapping" at bounding box center [1078, 803] width 90 height 27
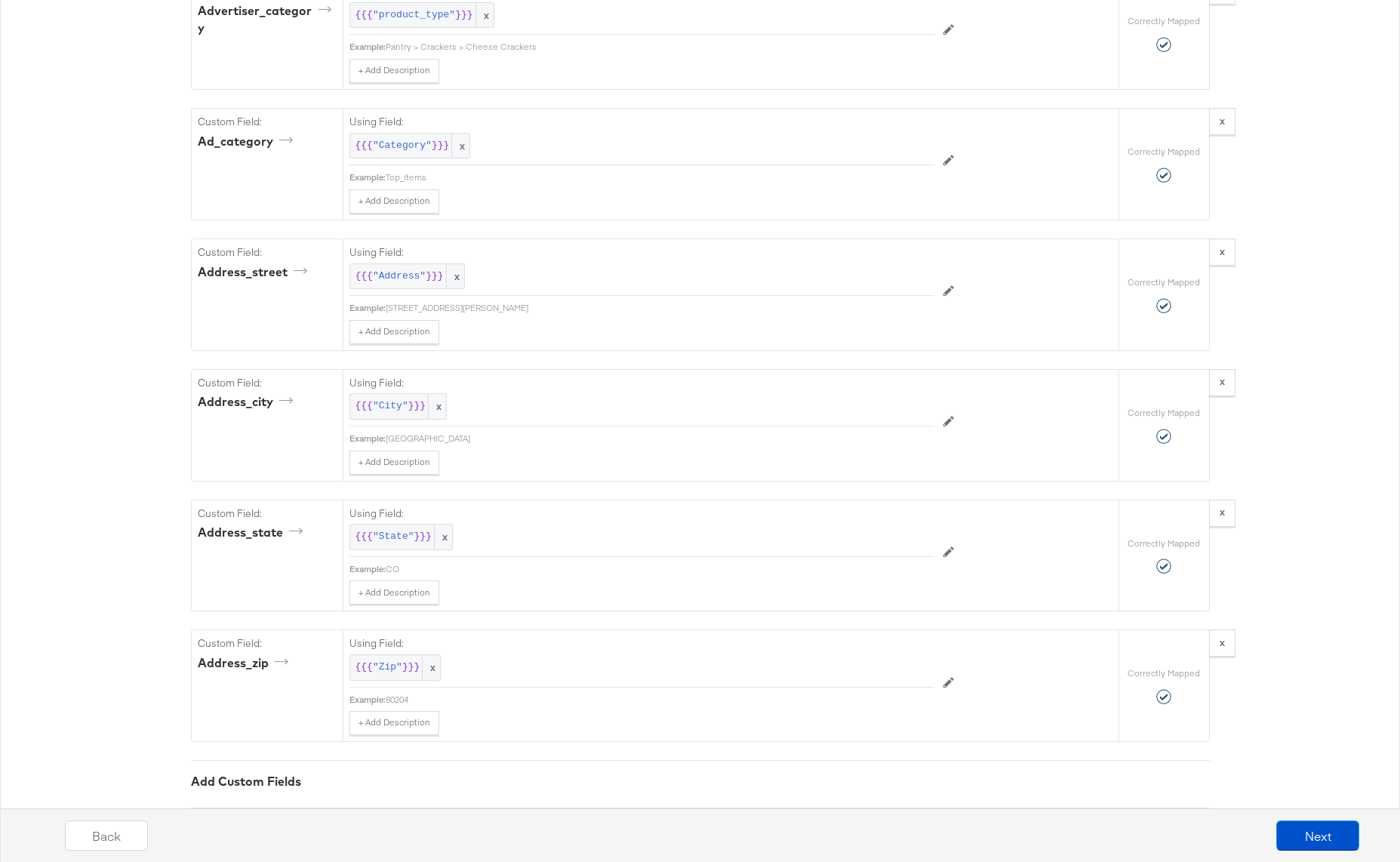
scroll to position [2301, 0]
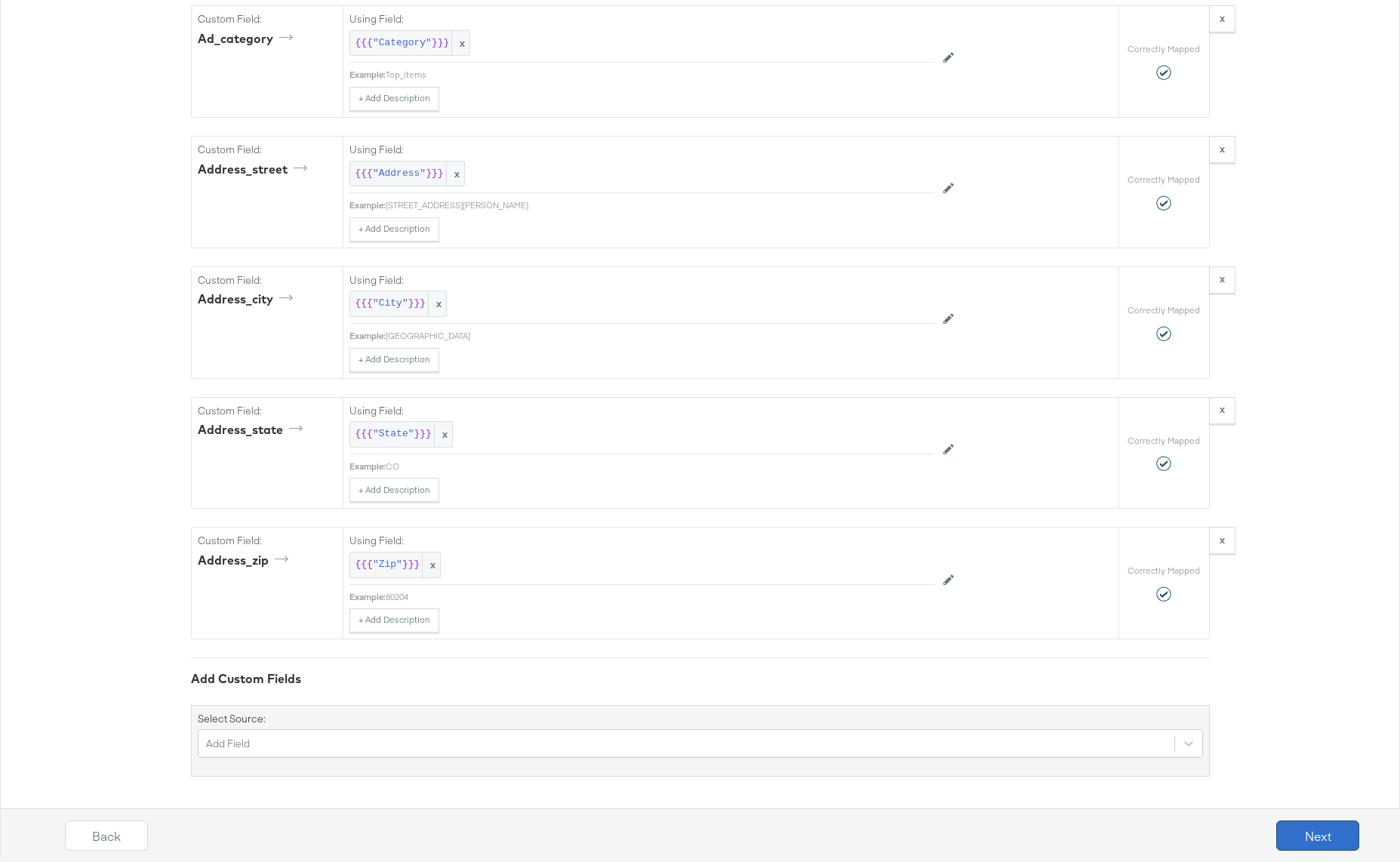
click at [1330, 843] on button "Next" at bounding box center [1317, 835] width 83 height 30
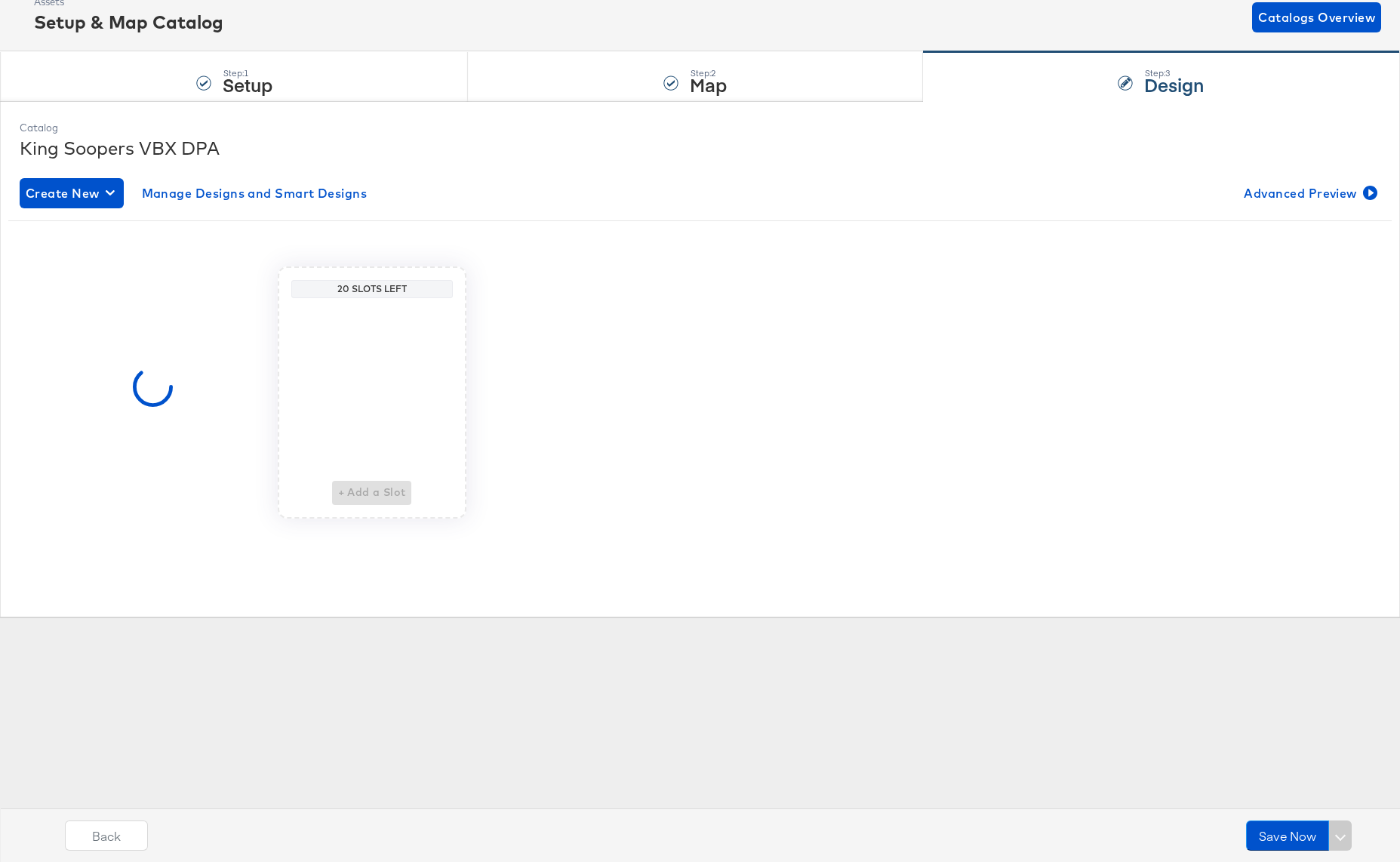
scroll to position [0, 0]
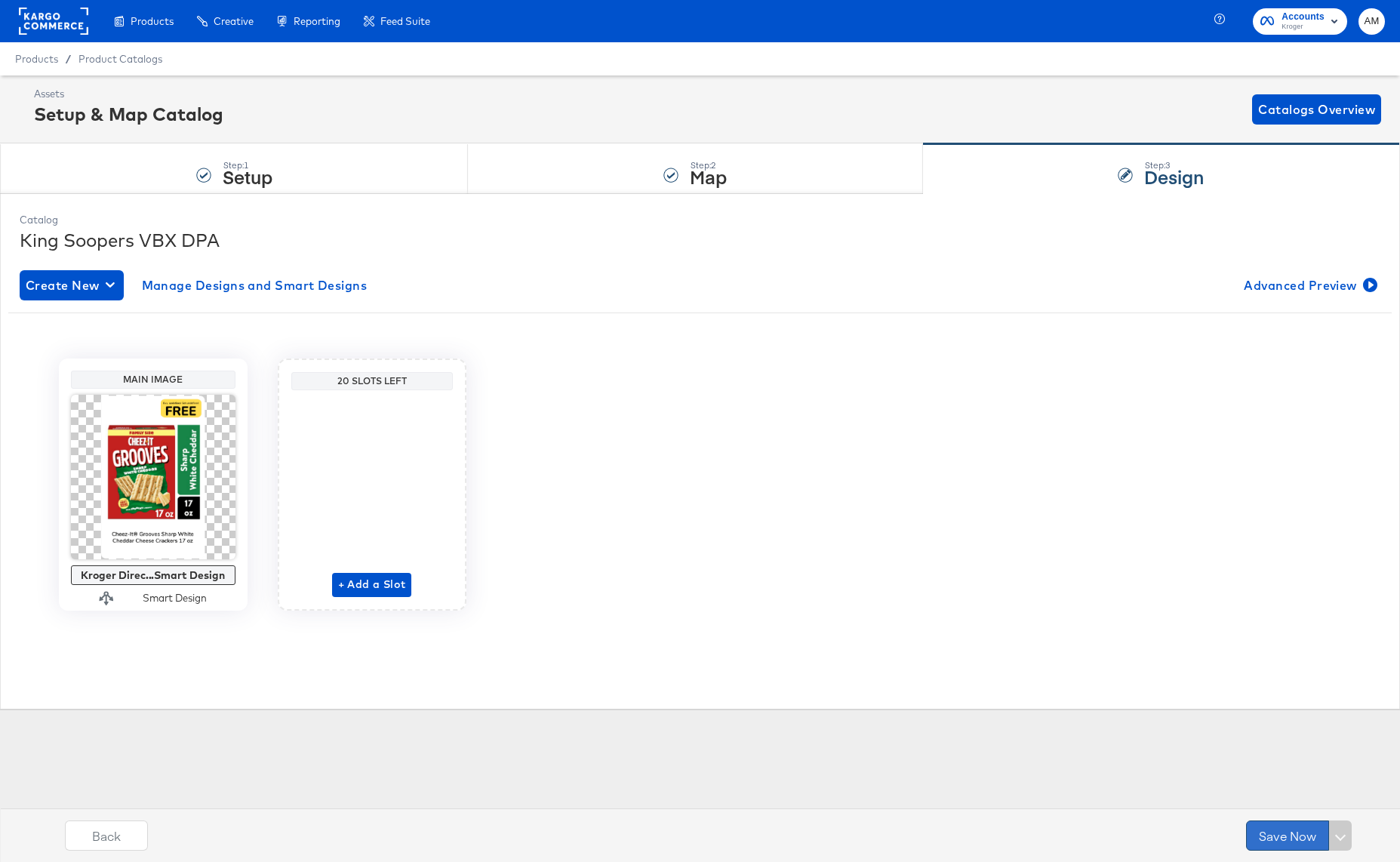
click at [1280, 833] on button "Save Now" at bounding box center [1287, 835] width 83 height 30
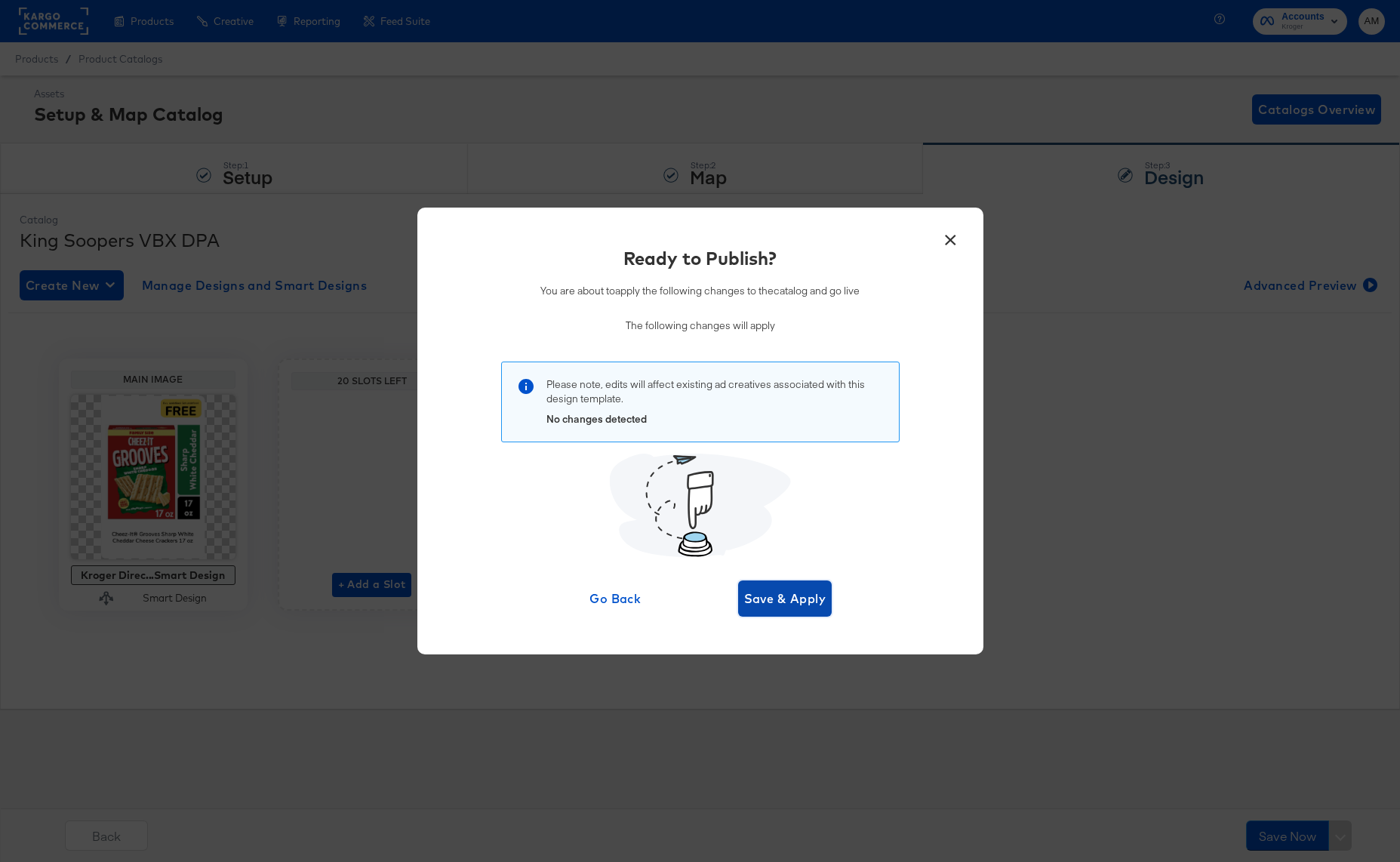
click at [759, 594] on span "Save & Apply" at bounding box center [785, 598] width 82 height 21
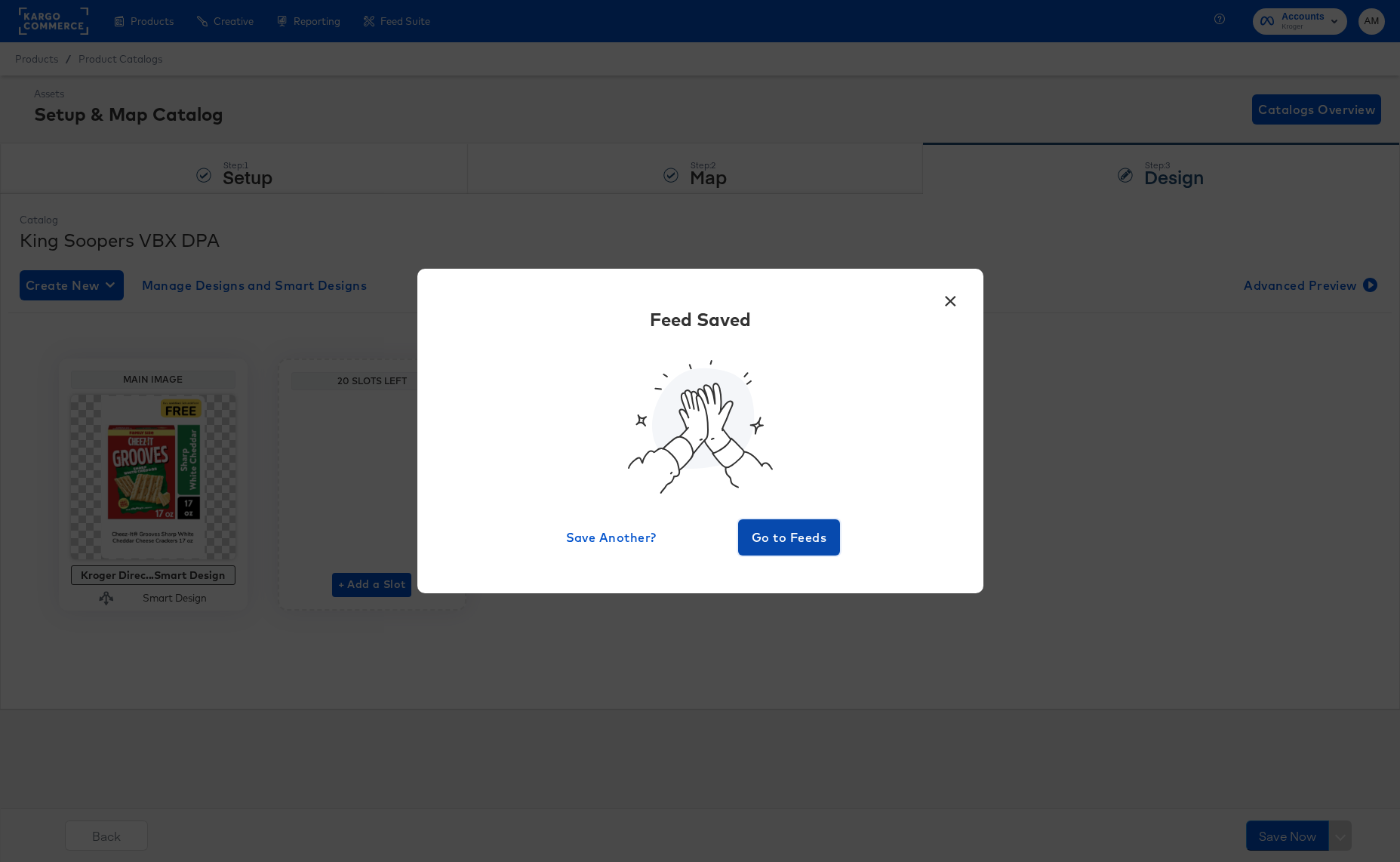
click at [779, 541] on span "Go to Feeds" at bounding box center [789, 537] width 90 height 21
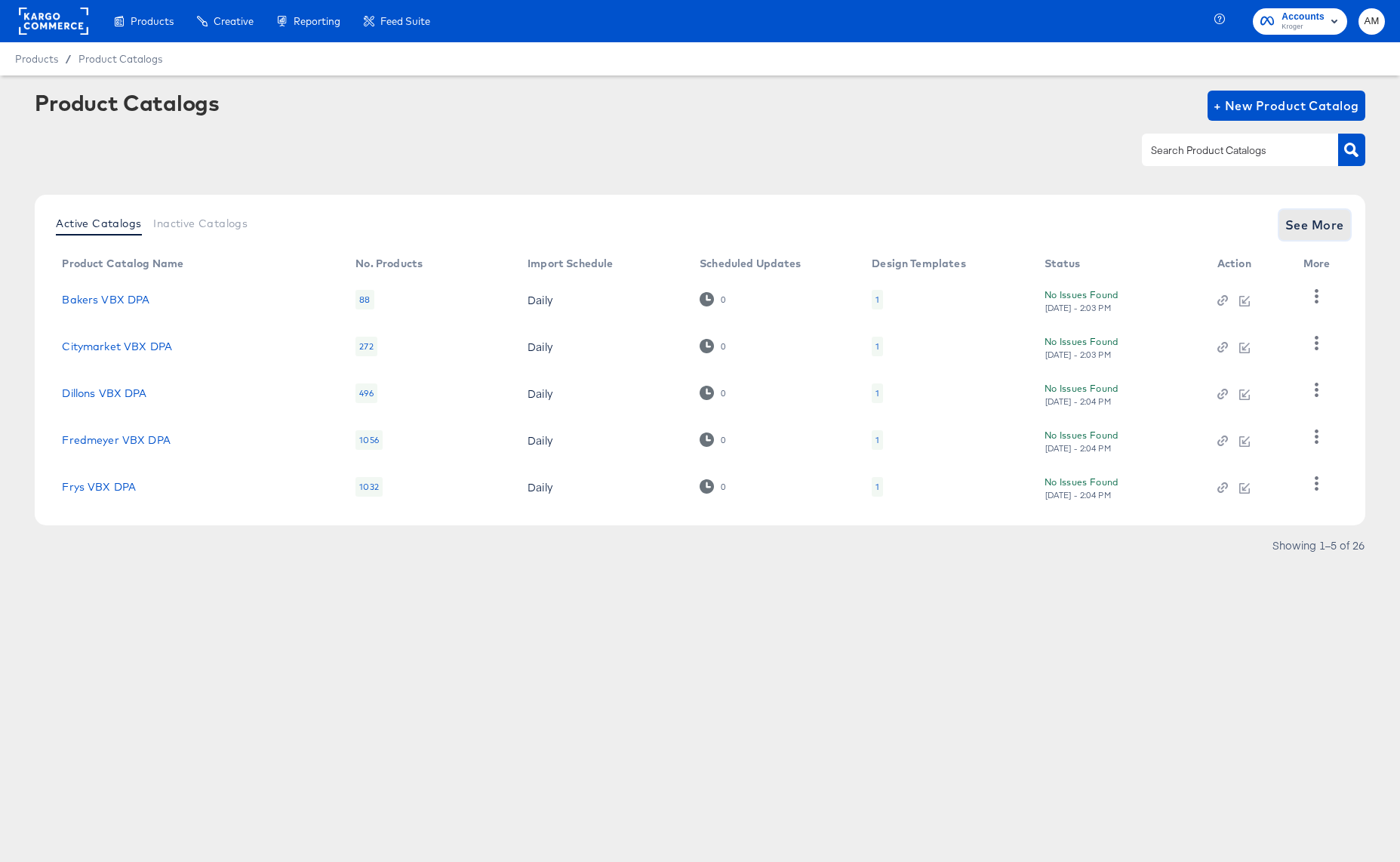
click at [1292, 228] on span "See More" at bounding box center [1314, 225] width 58 height 21
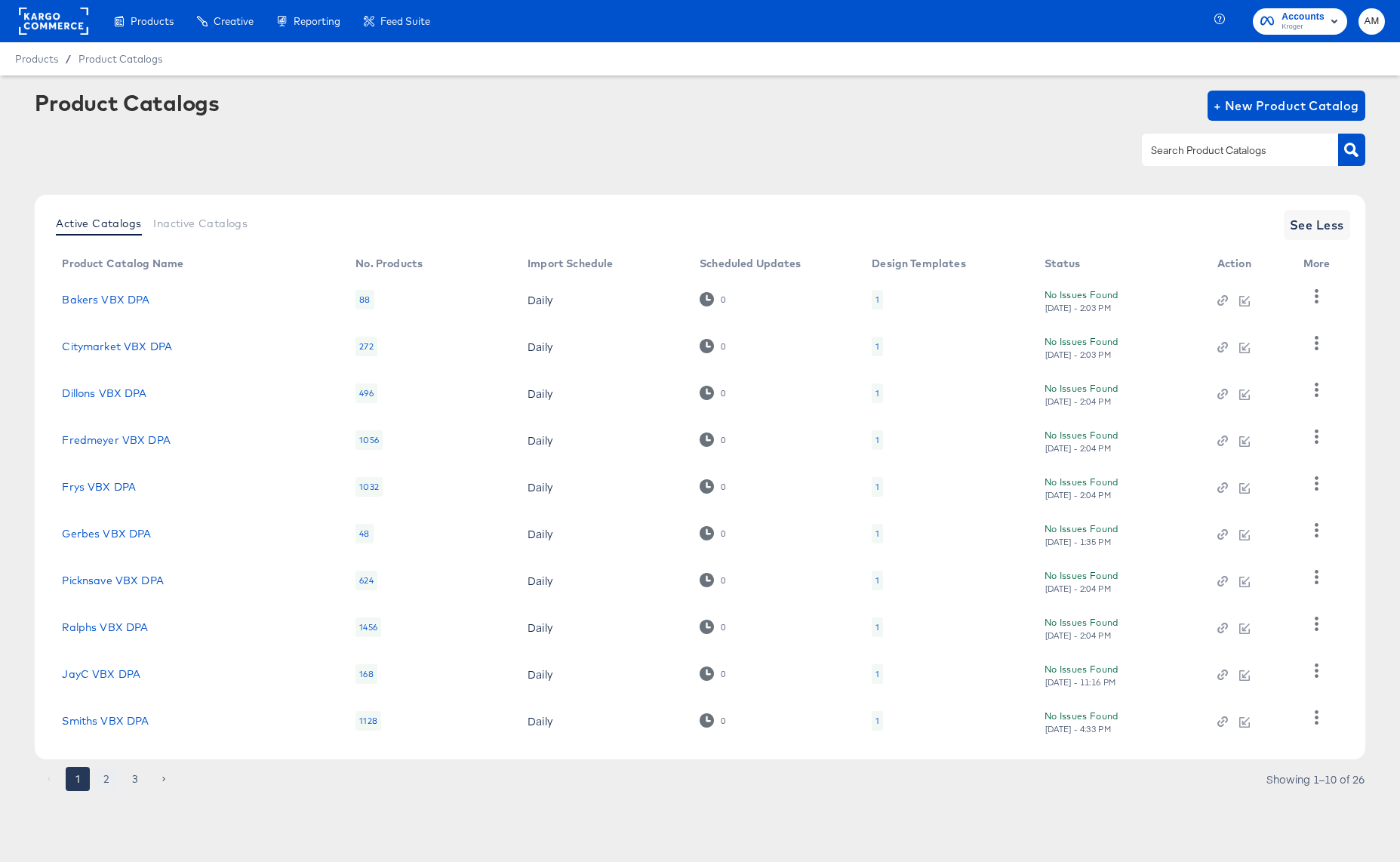
click at [106, 772] on button "2" at bounding box center [106, 779] width 24 height 24
click at [76, 800] on article "Product Catalogs + New Product Catalog Active Catalogs Inactive Catalogs See Le…" at bounding box center [700, 459] width 1400 height 768
click at [75, 779] on button "1" at bounding box center [77, 779] width 24 height 24
click at [98, 715] on link "Smiths VBX DPA" at bounding box center [105, 720] width 87 height 12
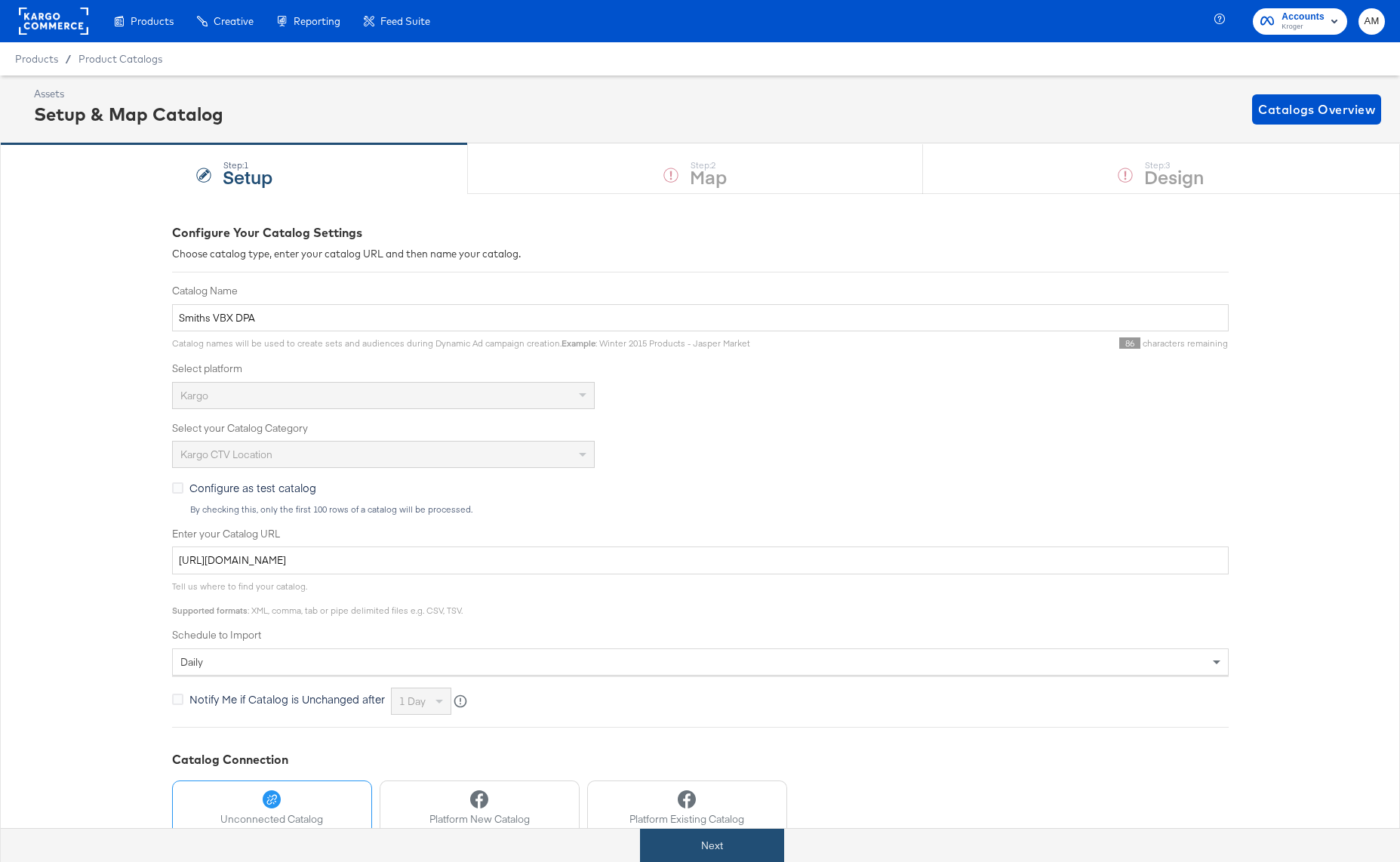
click at [693, 839] on button "Next" at bounding box center [711, 846] width 144 height 34
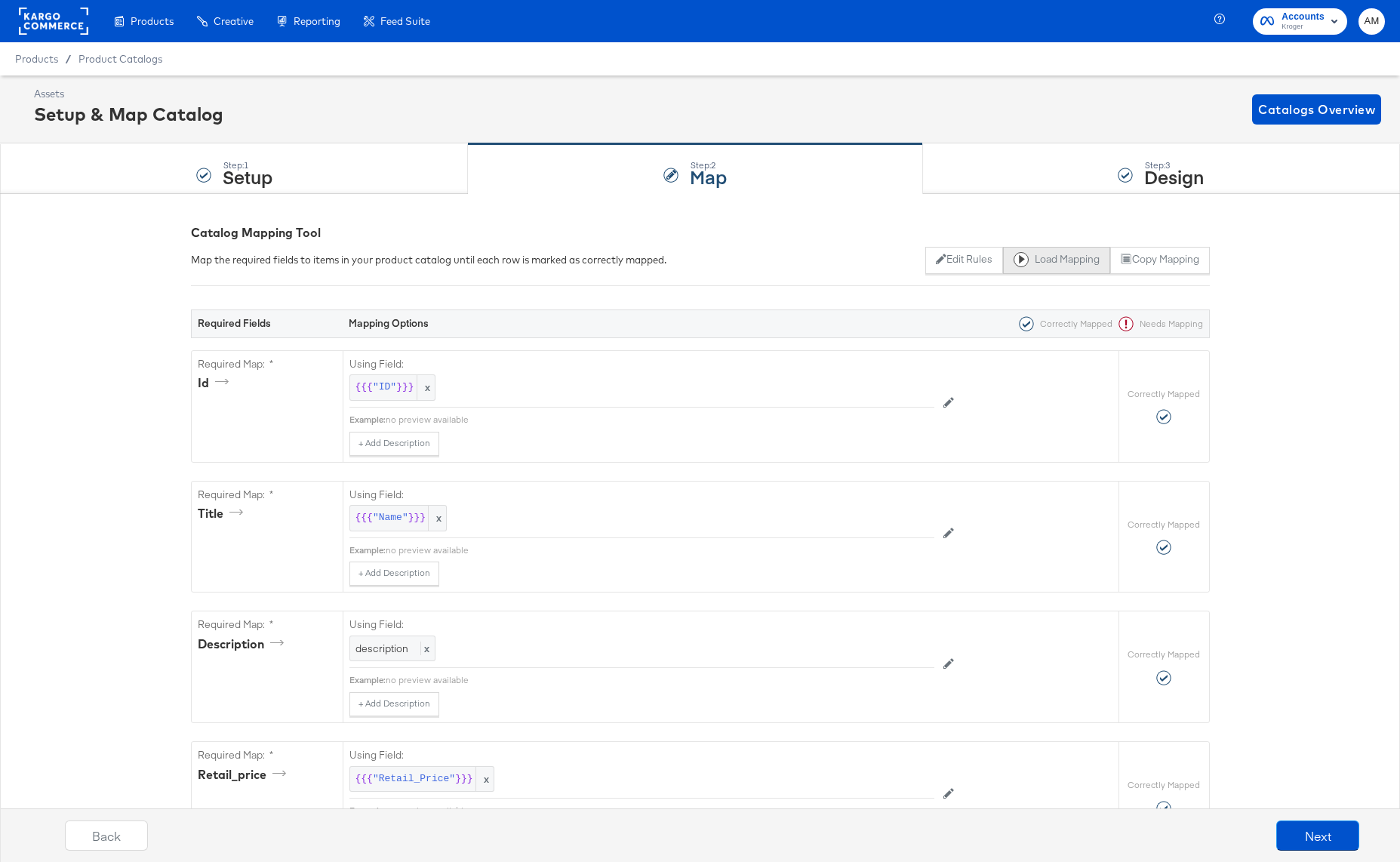
click at [1058, 257] on button "Load Mapping" at bounding box center [1056, 260] width 107 height 27
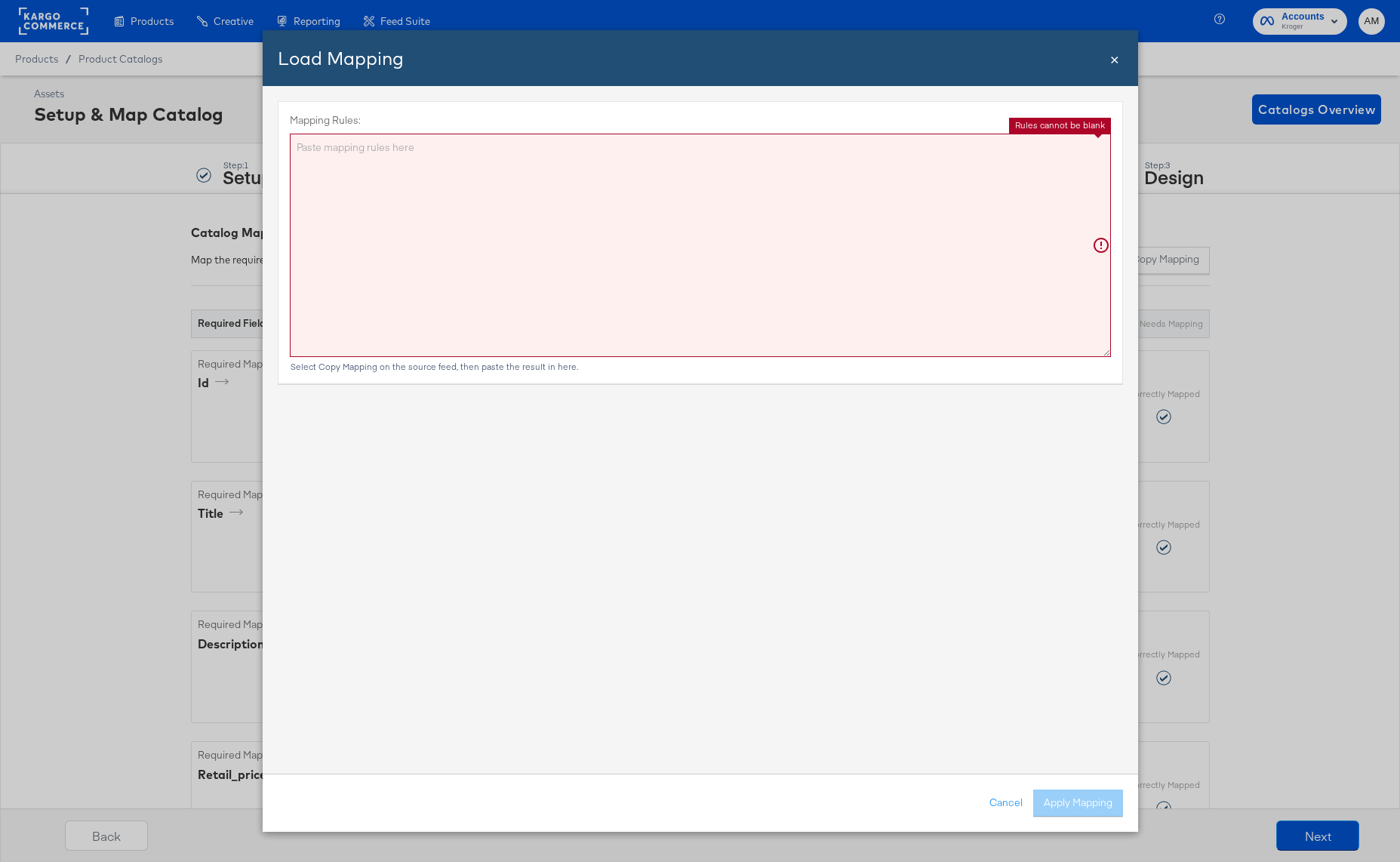
click at [482, 244] on textarea "Mapping Rules:" at bounding box center [700, 245] width 821 height 223
paste textarea "{"id":"{{{\"ID\"}}}","title":"{{{\"Name\"}}}","description":"{{{\"description\"…"
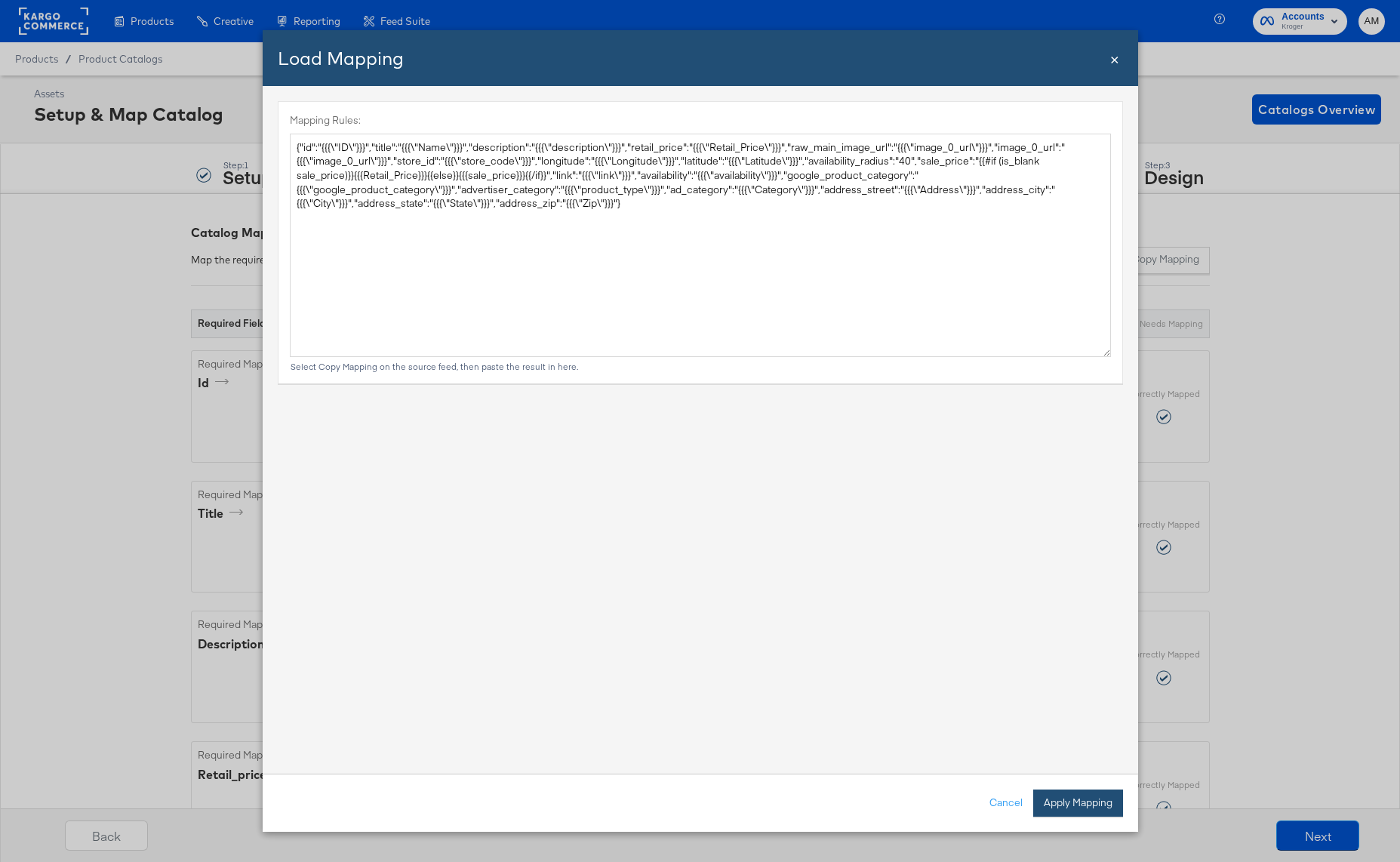
type textarea "{ "id": "{{{\"ID\"}}}", "title": "{{{\"Name\"}}}", "description": "{{{\"descrip…"
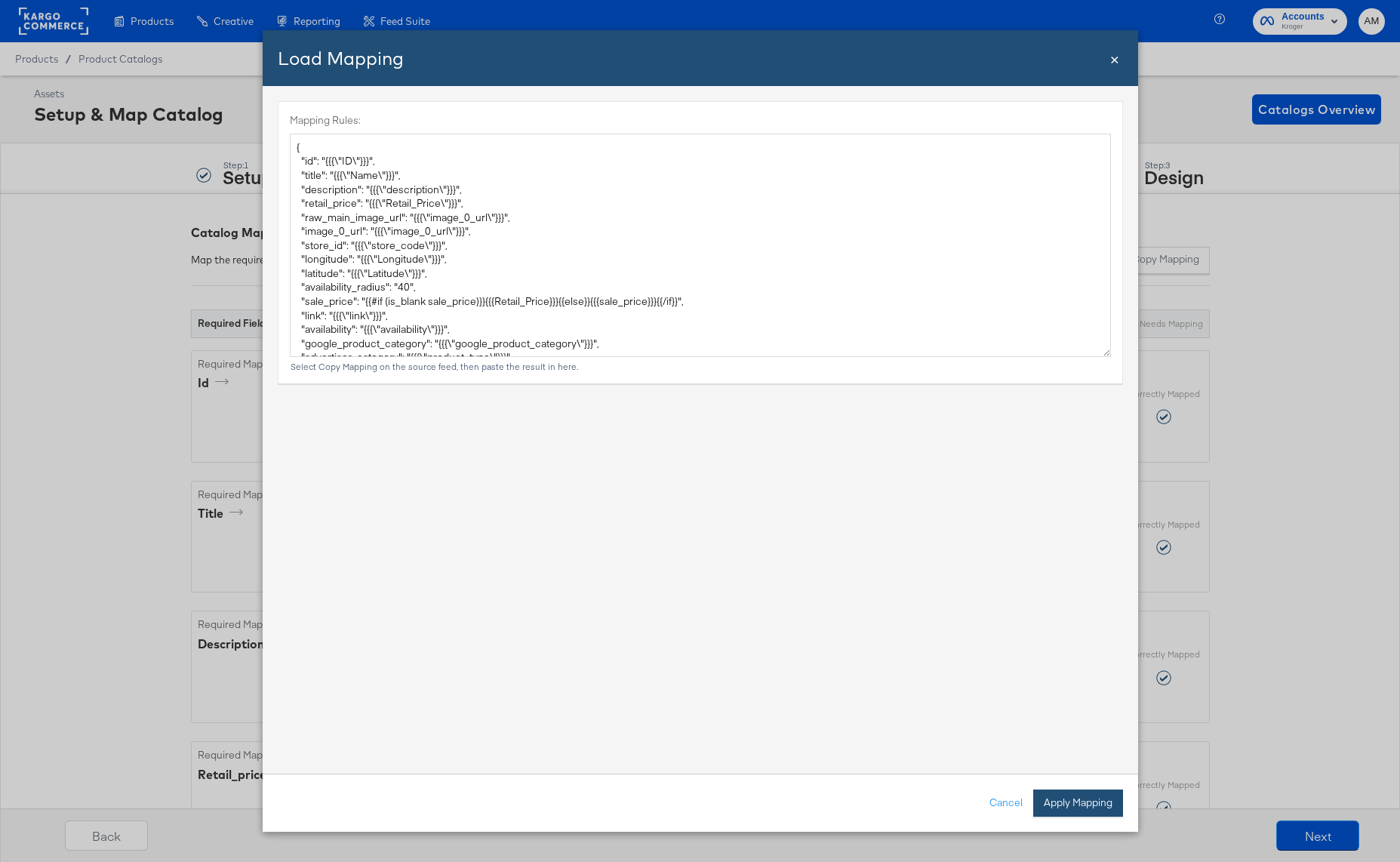
click at [1065, 803] on button "Apply Mapping" at bounding box center [1078, 803] width 90 height 27
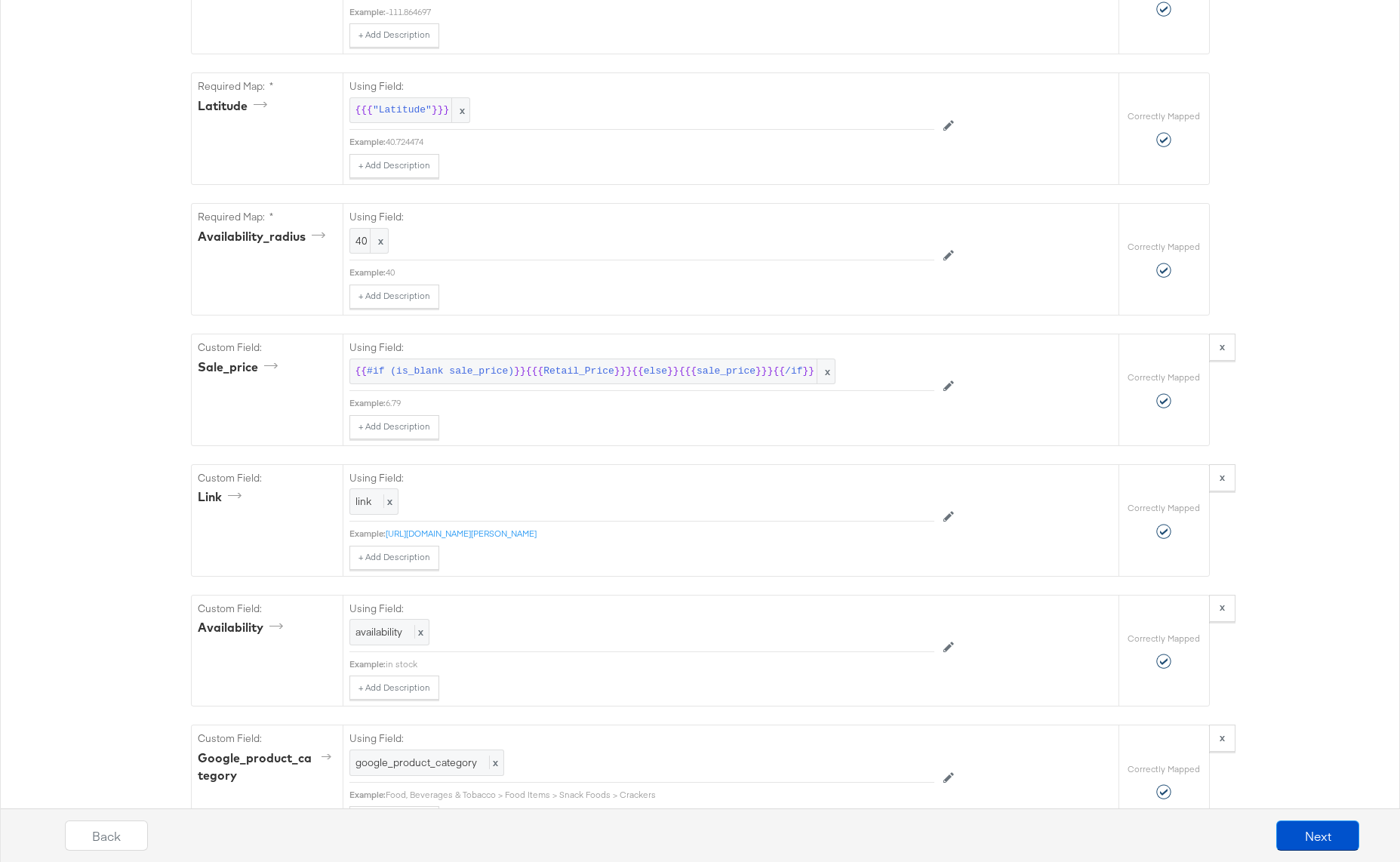
scroll to position [1320, 0]
click at [1307, 833] on button "Next" at bounding box center [1317, 835] width 83 height 30
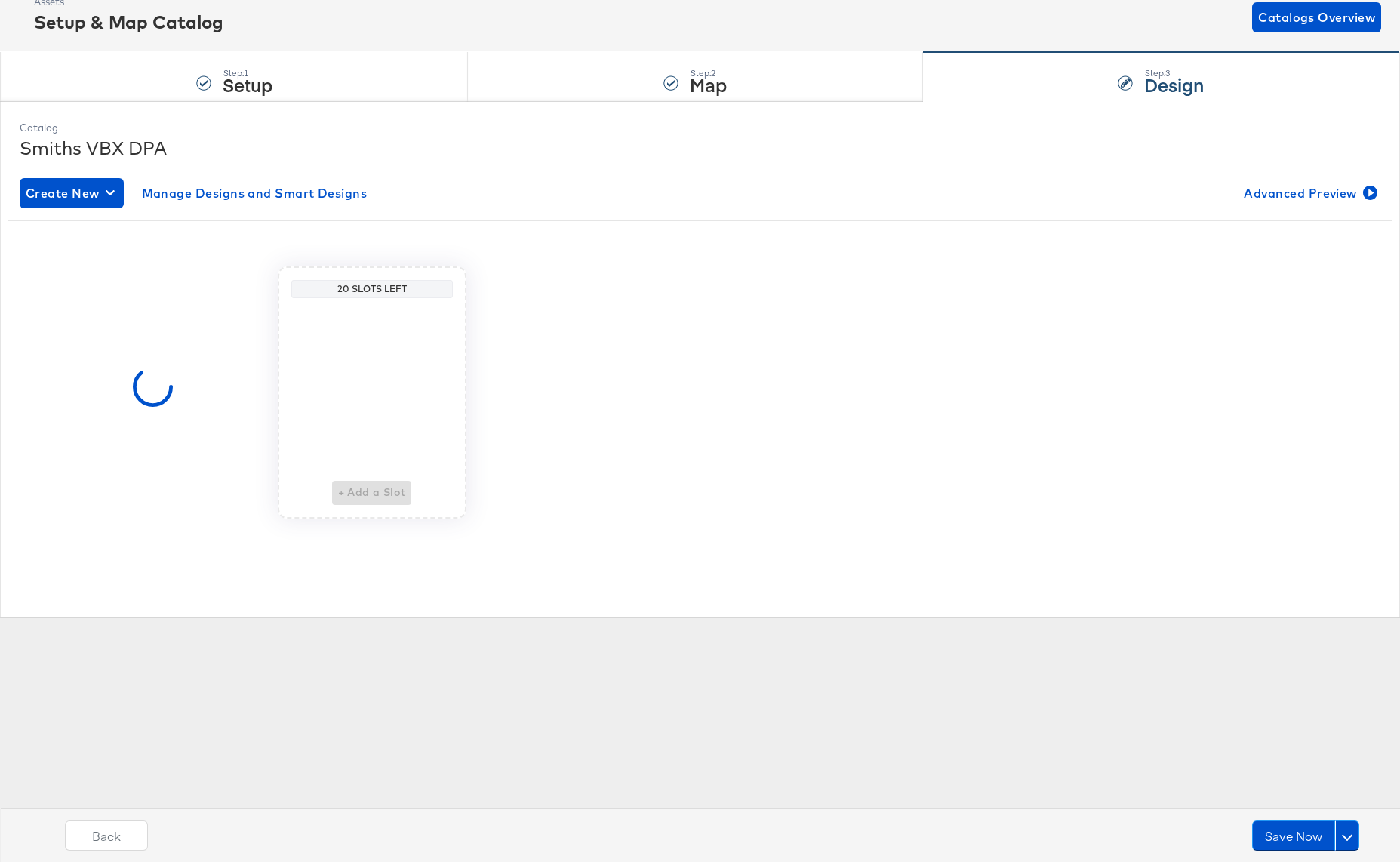
scroll to position [0, 0]
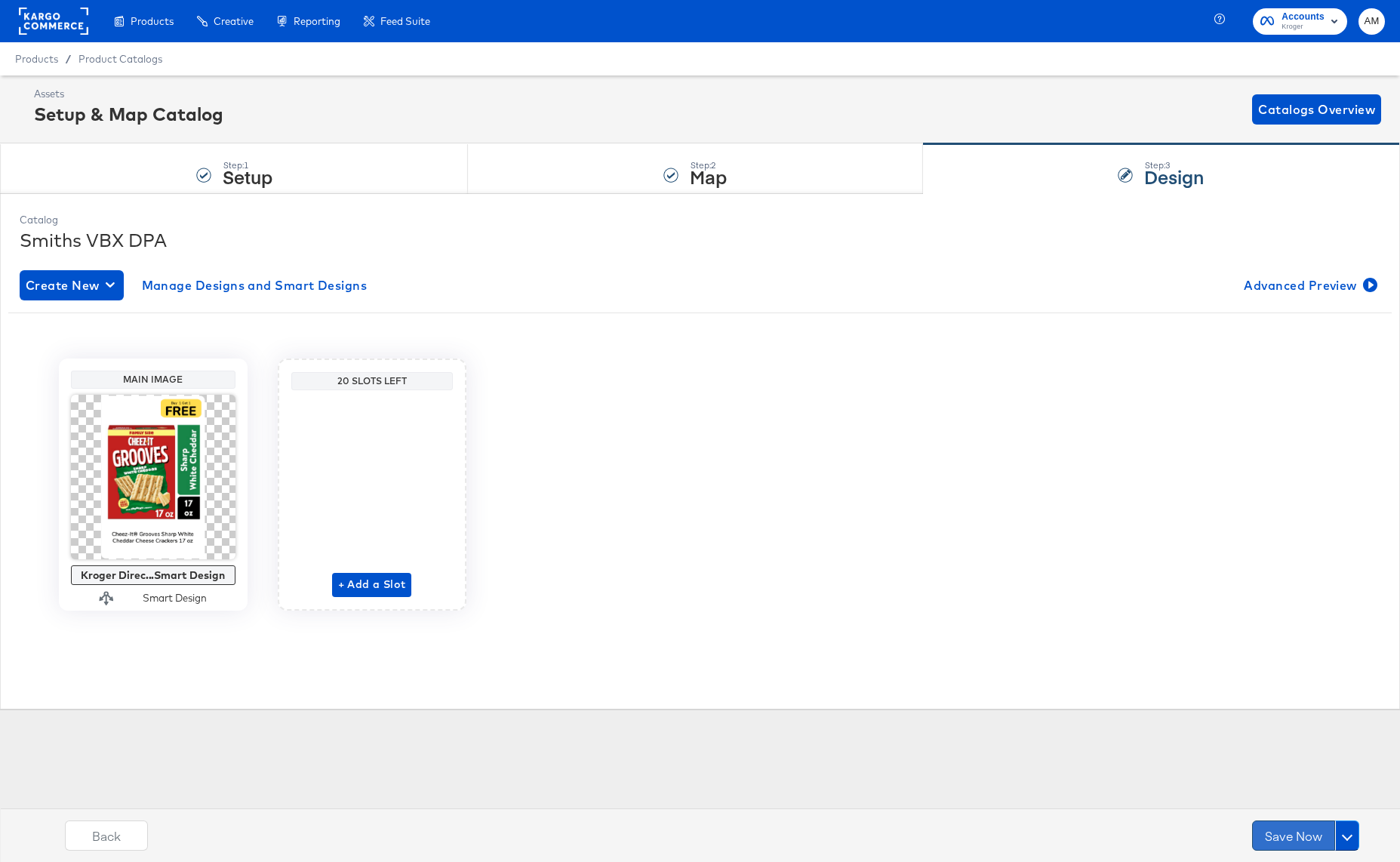
click at [1280, 841] on button "Save Now" at bounding box center [1293, 835] width 83 height 30
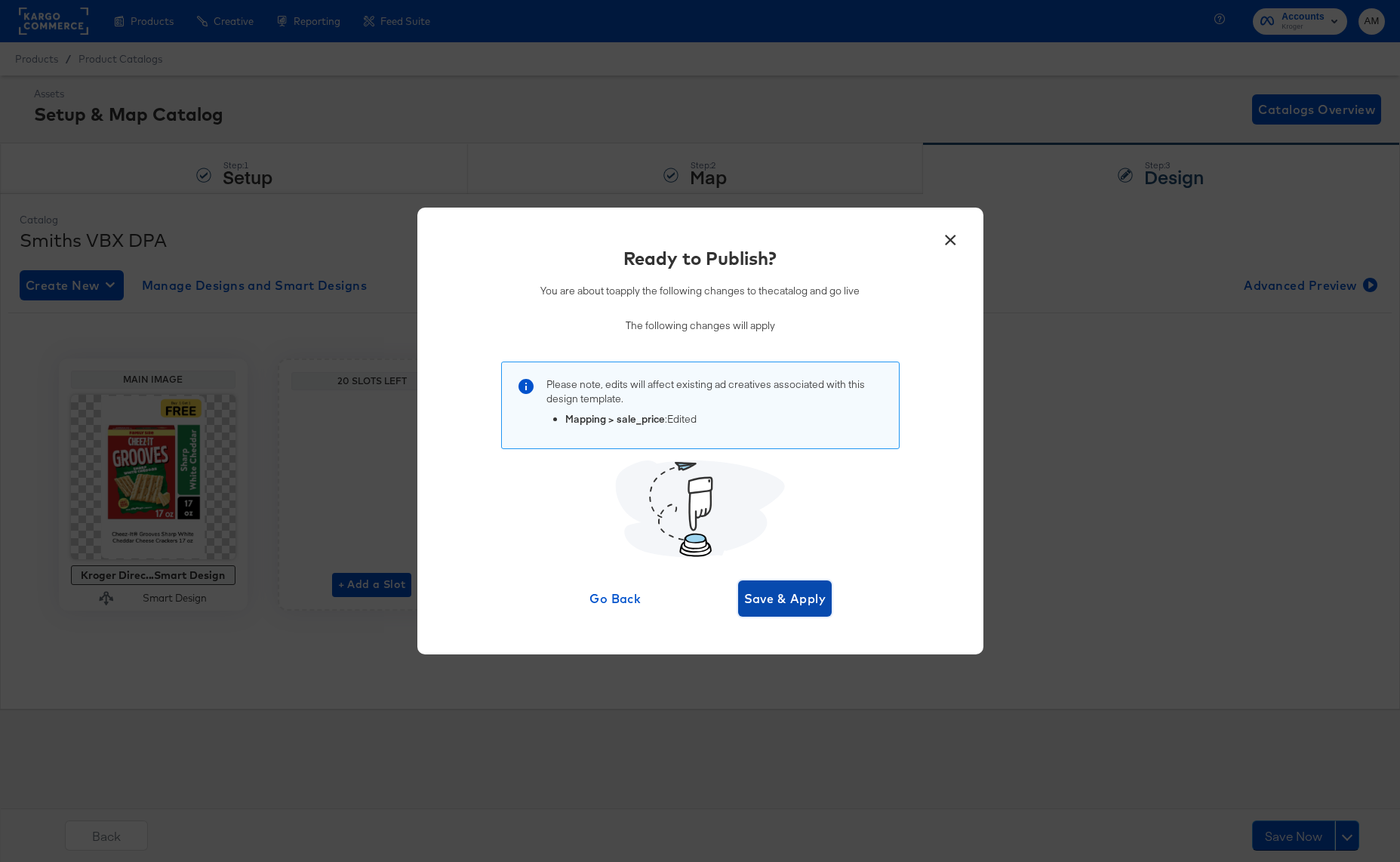
click at [773, 600] on span "Save & Apply" at bounding box center [785, 598] width 82 height 21
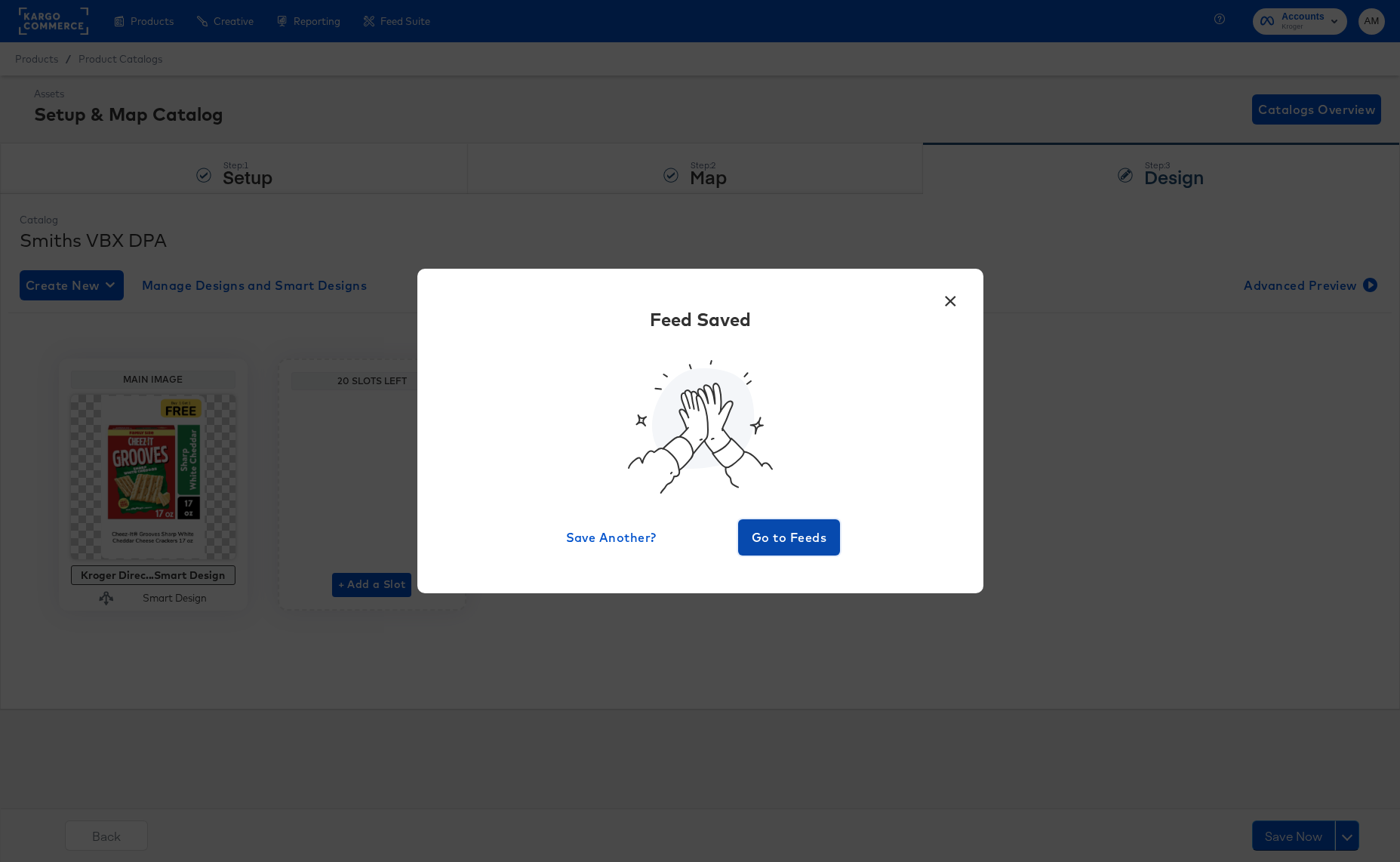
click at [786, 534] on span "Go to Feeds" at bounding box center [789, 537] width 90 height 21
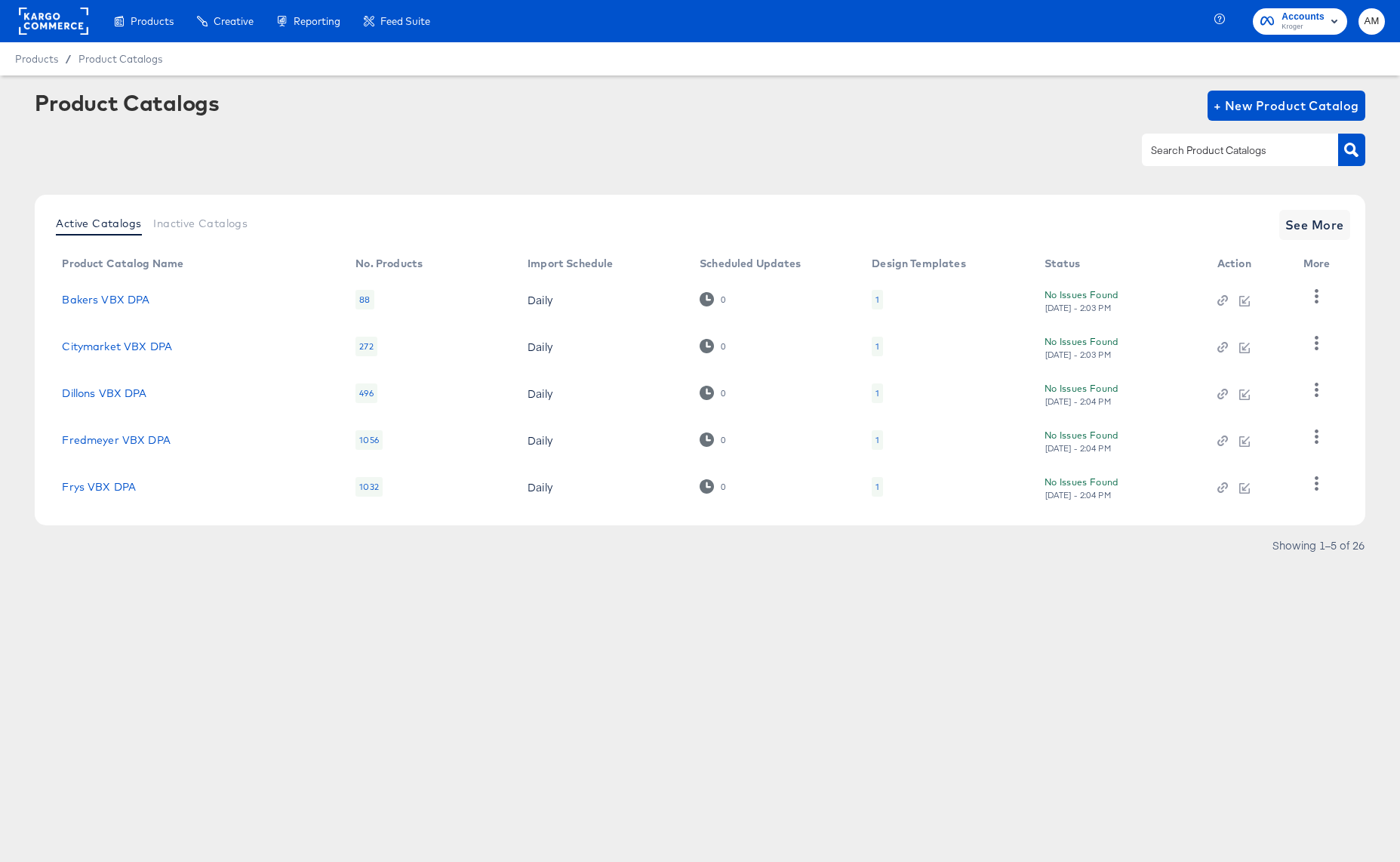
click at [1307, 207] on div "Active Catalogs Inactive Catalogs See More Product Catalog Name No. Products Im…" at bounding box center [700, 360] width 1330 height 331
click at [1302, 220] on span "See More" at bounding box center [1314, 225] width 58 height 21
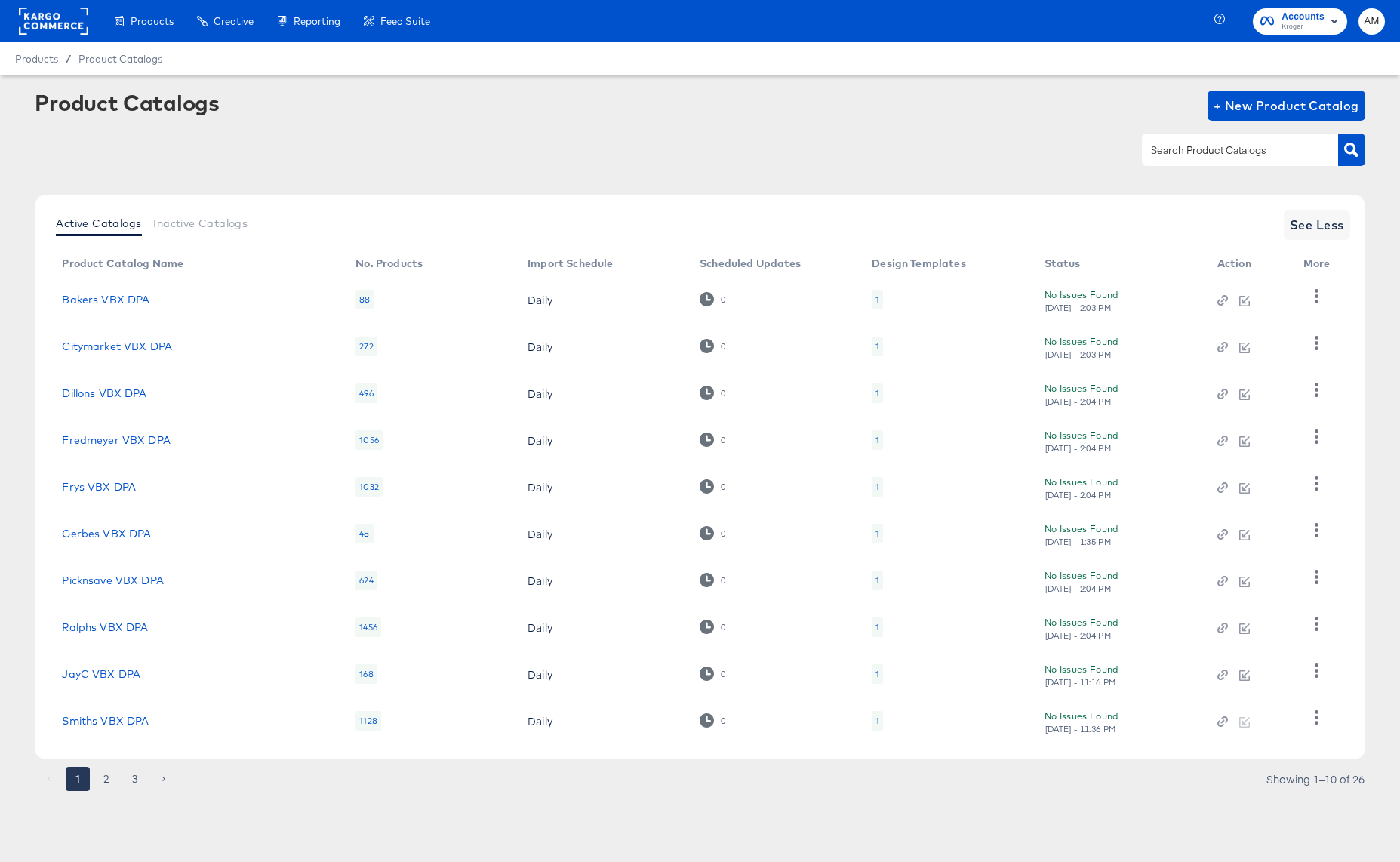
click at [90, 675] on link "JayC VBX DPA" at bounding box center [101, 673] width 79 height 12
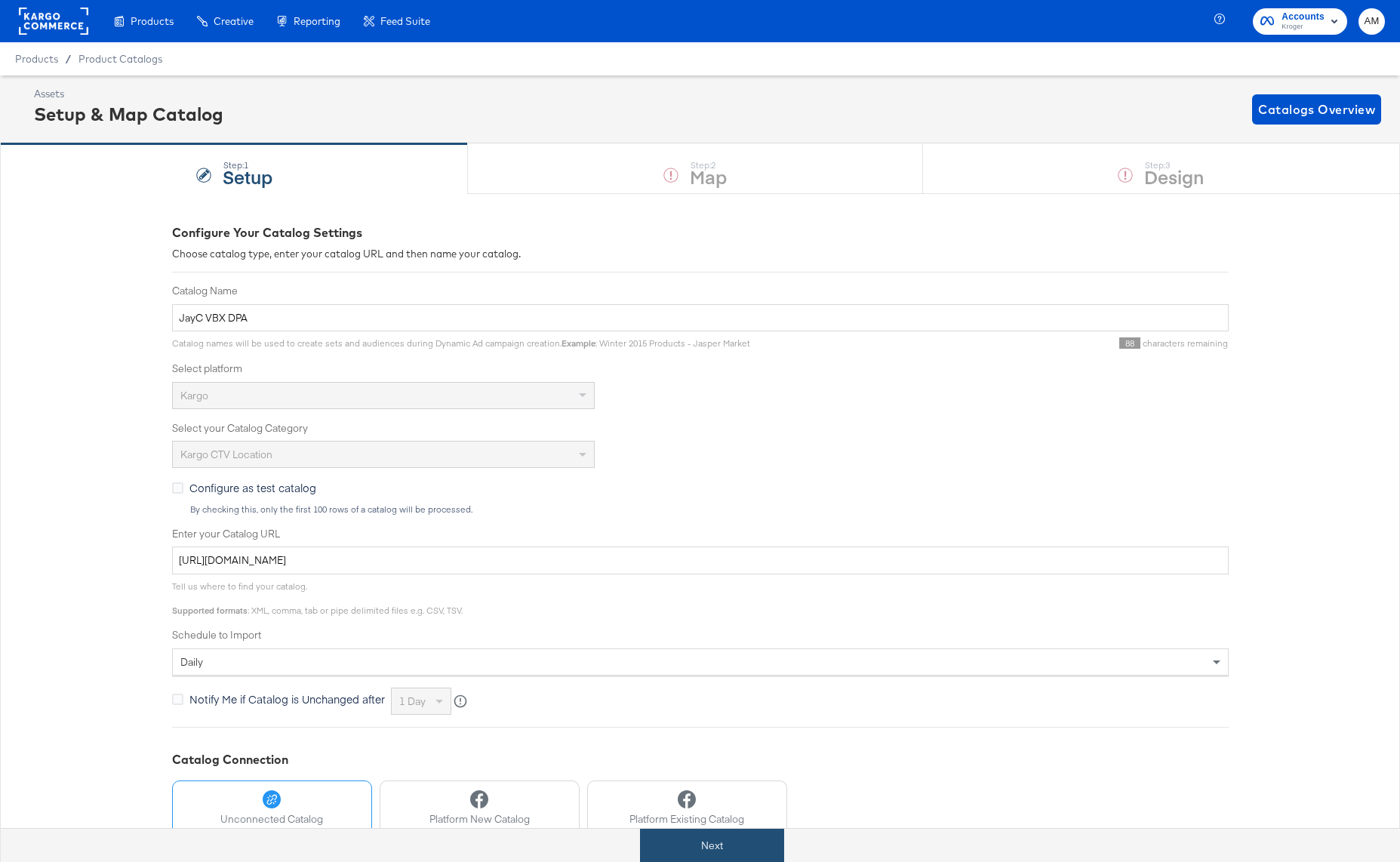
click at [685, 845] on button "Next" at bounding box center [711, 846] width 144 height 34
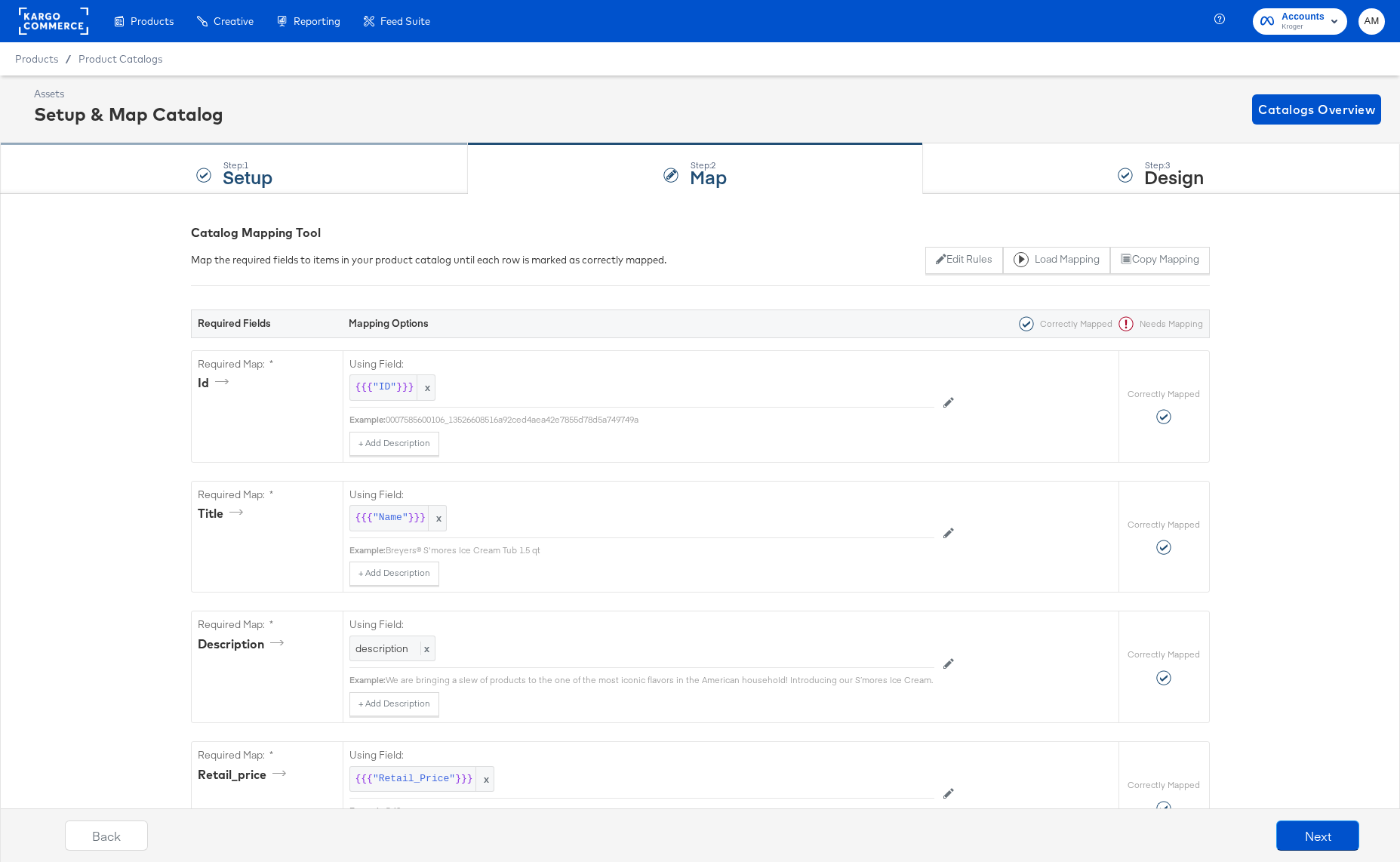
click at [196, 161] on div "Step: 1 Setup" at bounding box center [234, 169] width 468 height 50
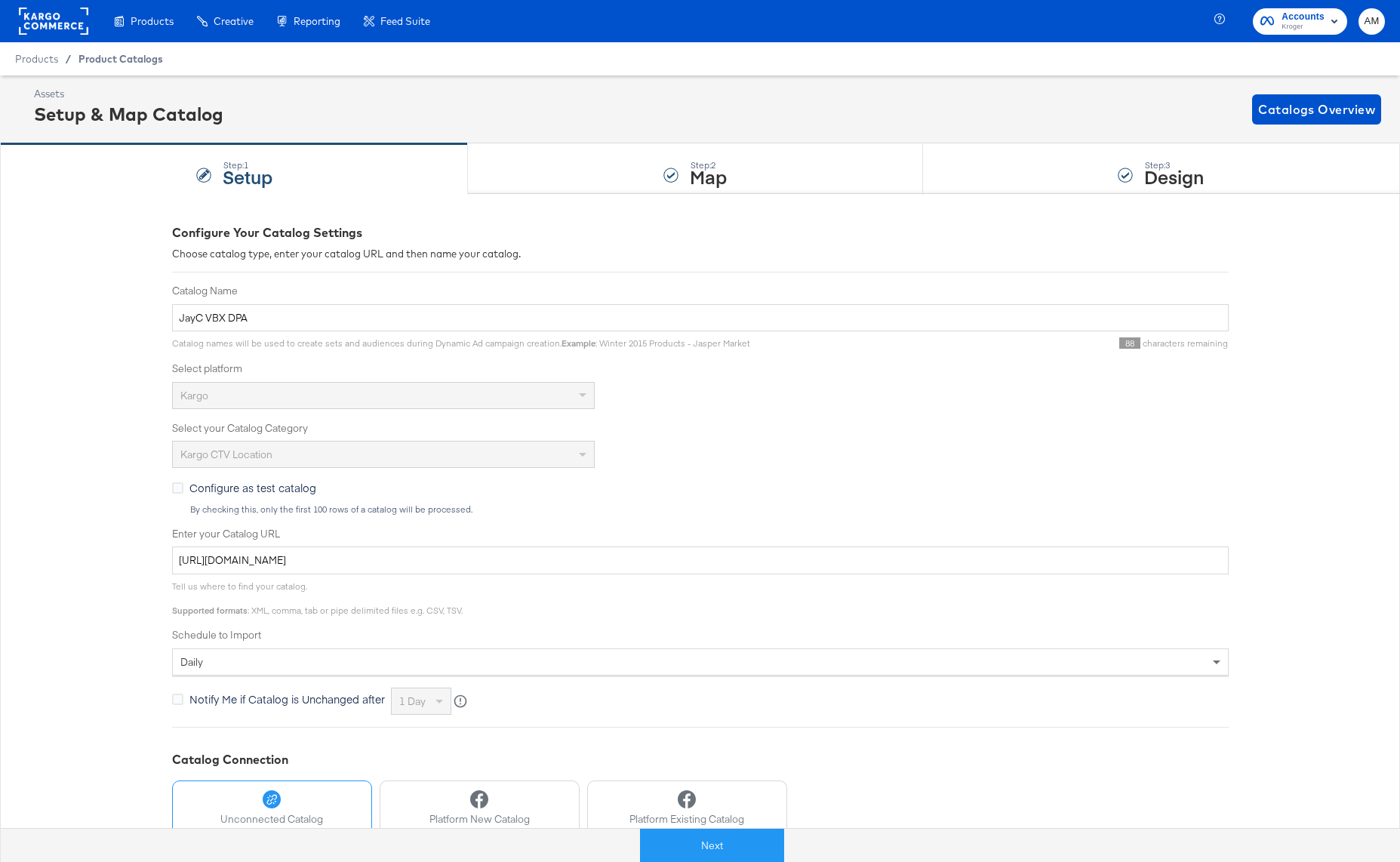
click at [128, 56] on span "Product Catalogs" at bounding box center [121, 59] width 84 height 12
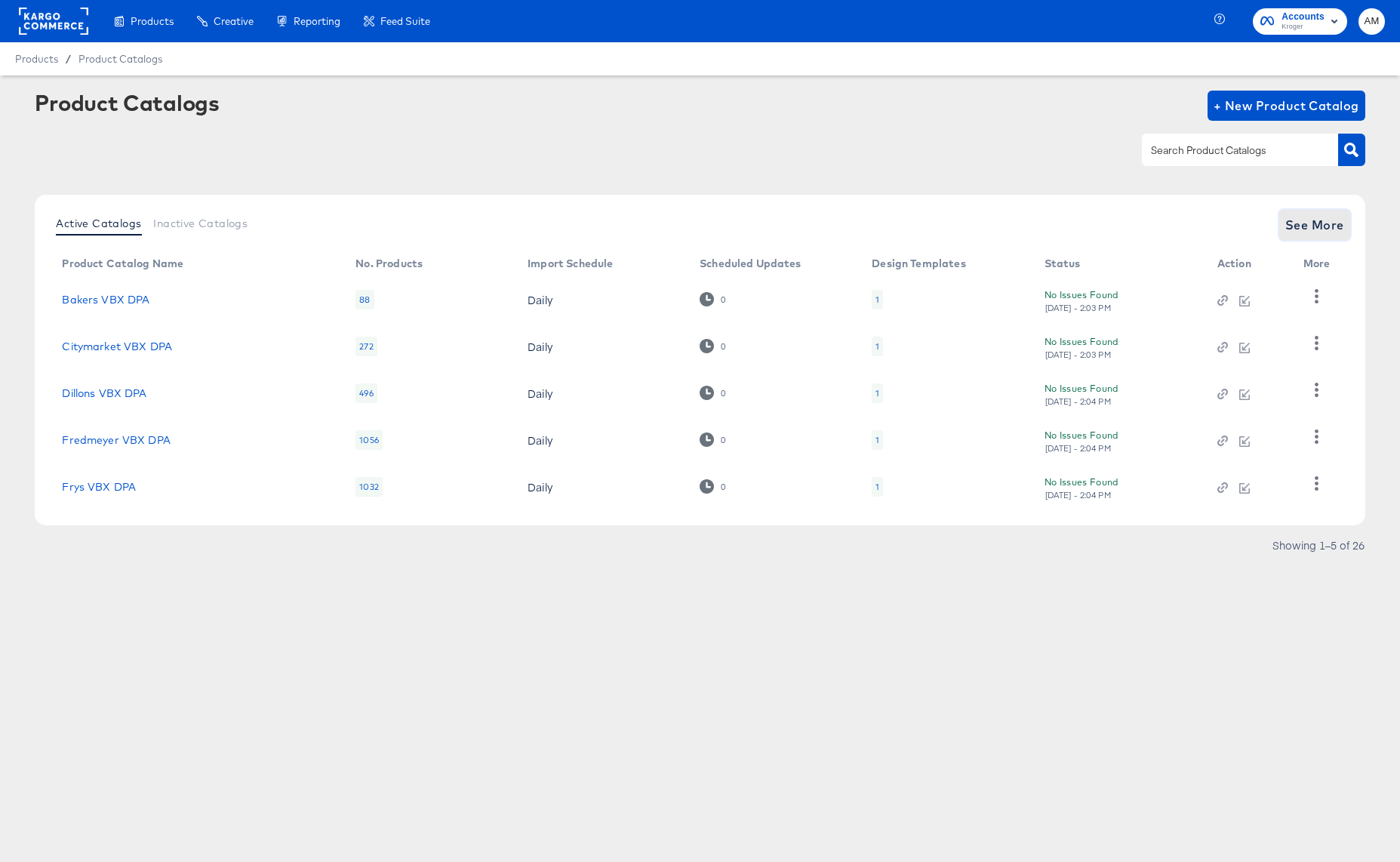
click at [1298, 222] on span "See More" at bounding box center [1314, 225] width 58 height 21
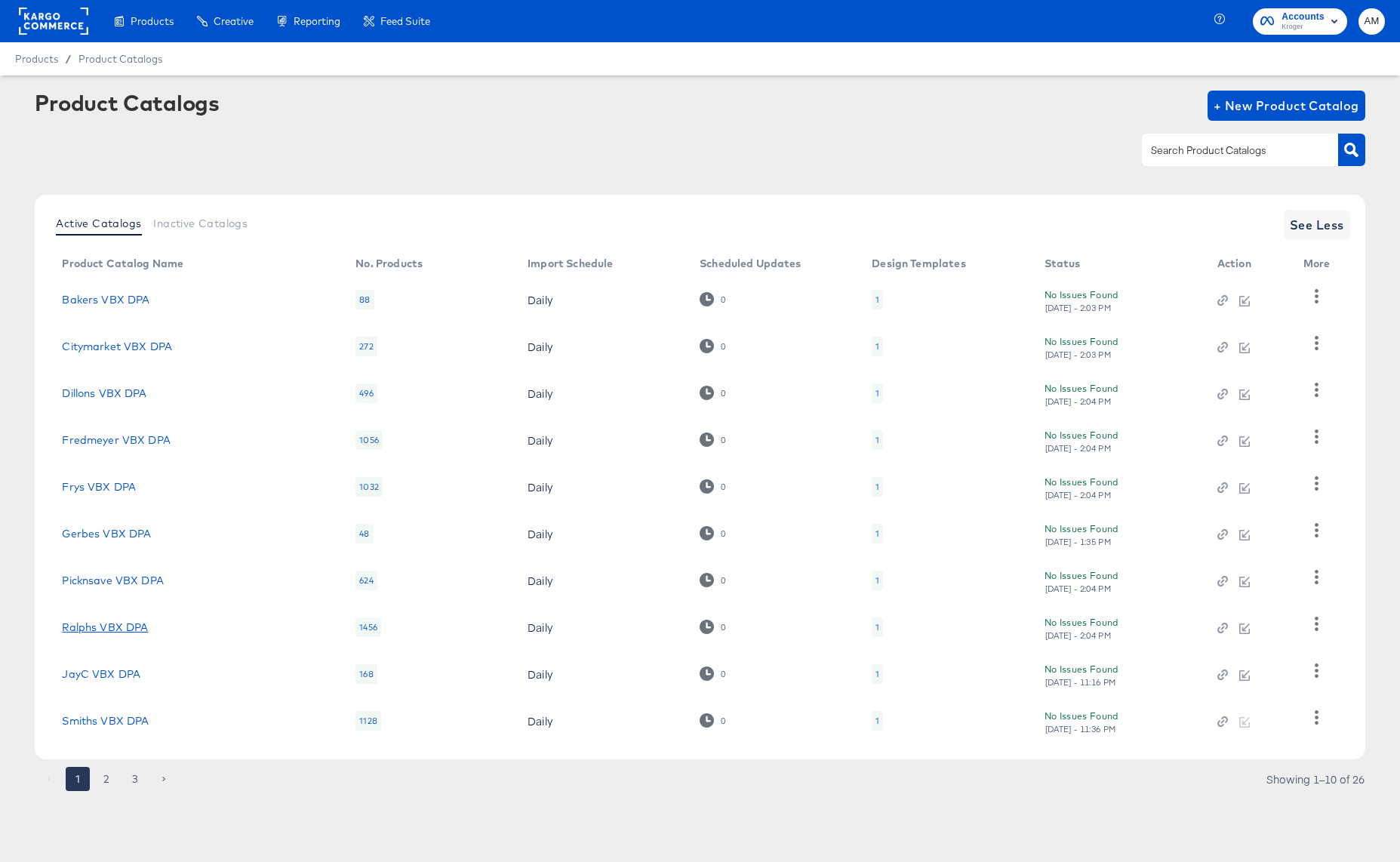
click at [105, 630] on link "Ralphs VBX DPA" at bounding box center [105, 626] width 86 height 12
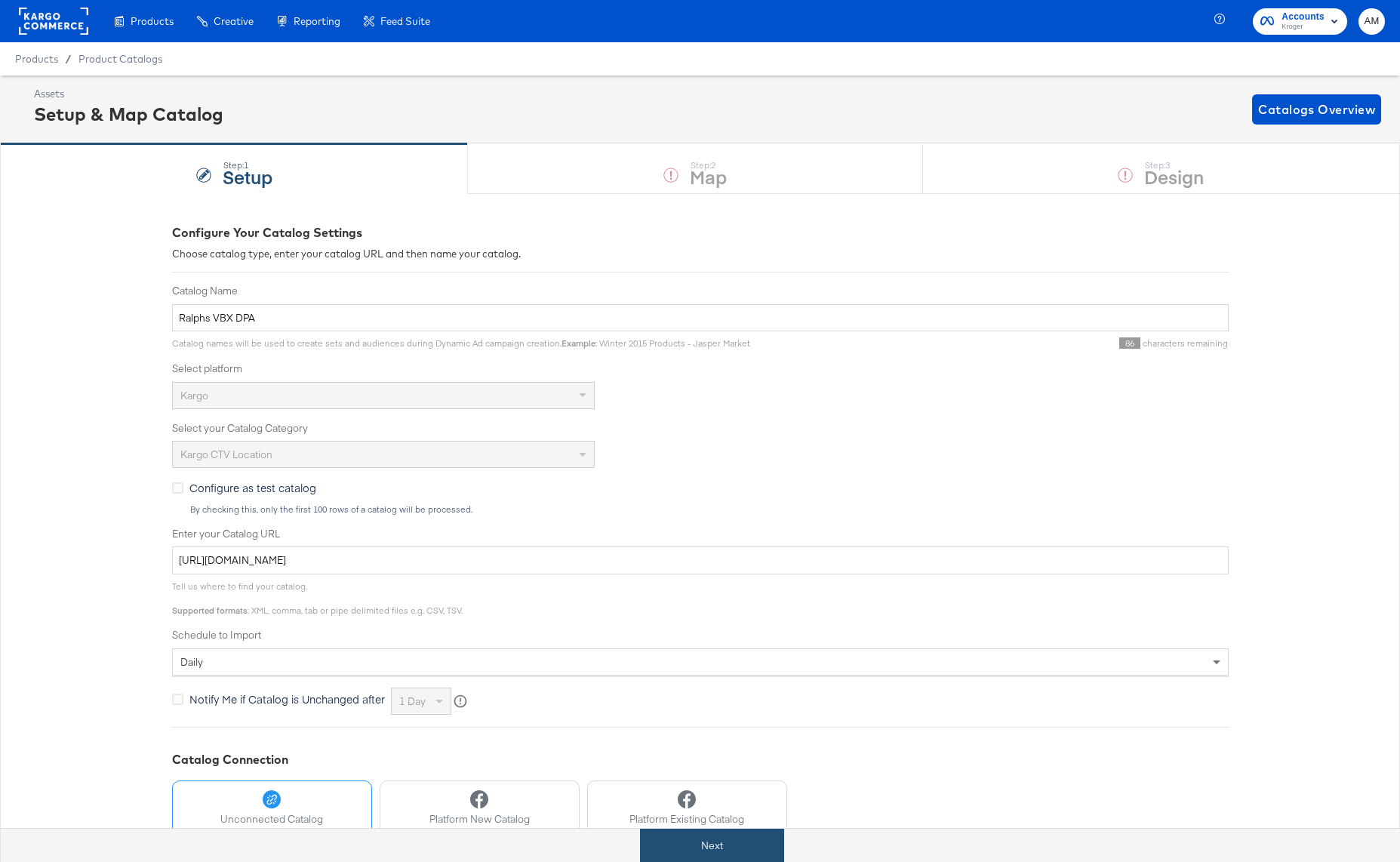
click at [704, 846] on button "Next" at bounding box center [711, 846] width 144 height 34
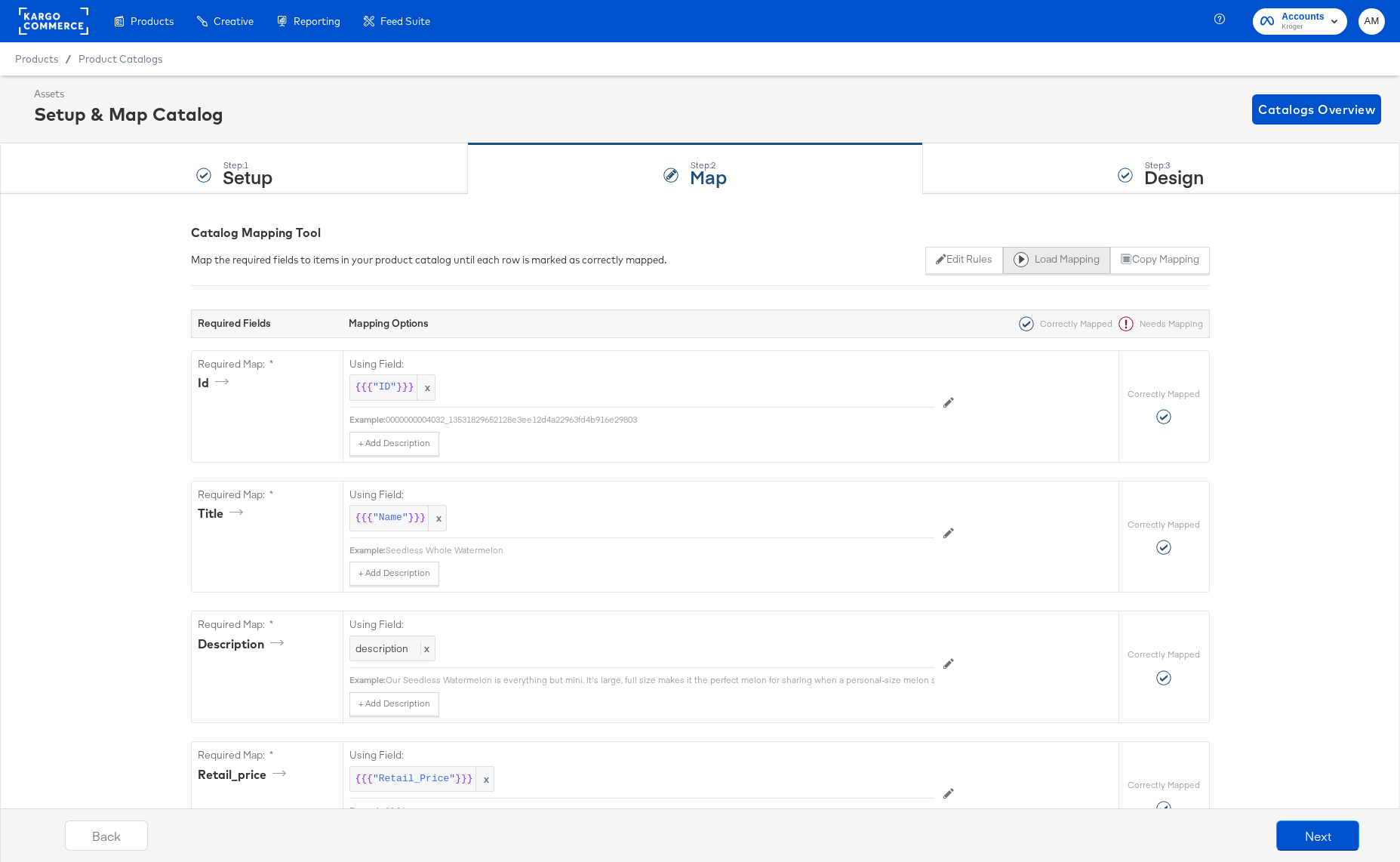
click at [1071, 265] on button "Load Mapping" at bounding box center [1056, 260] width 107 height 27
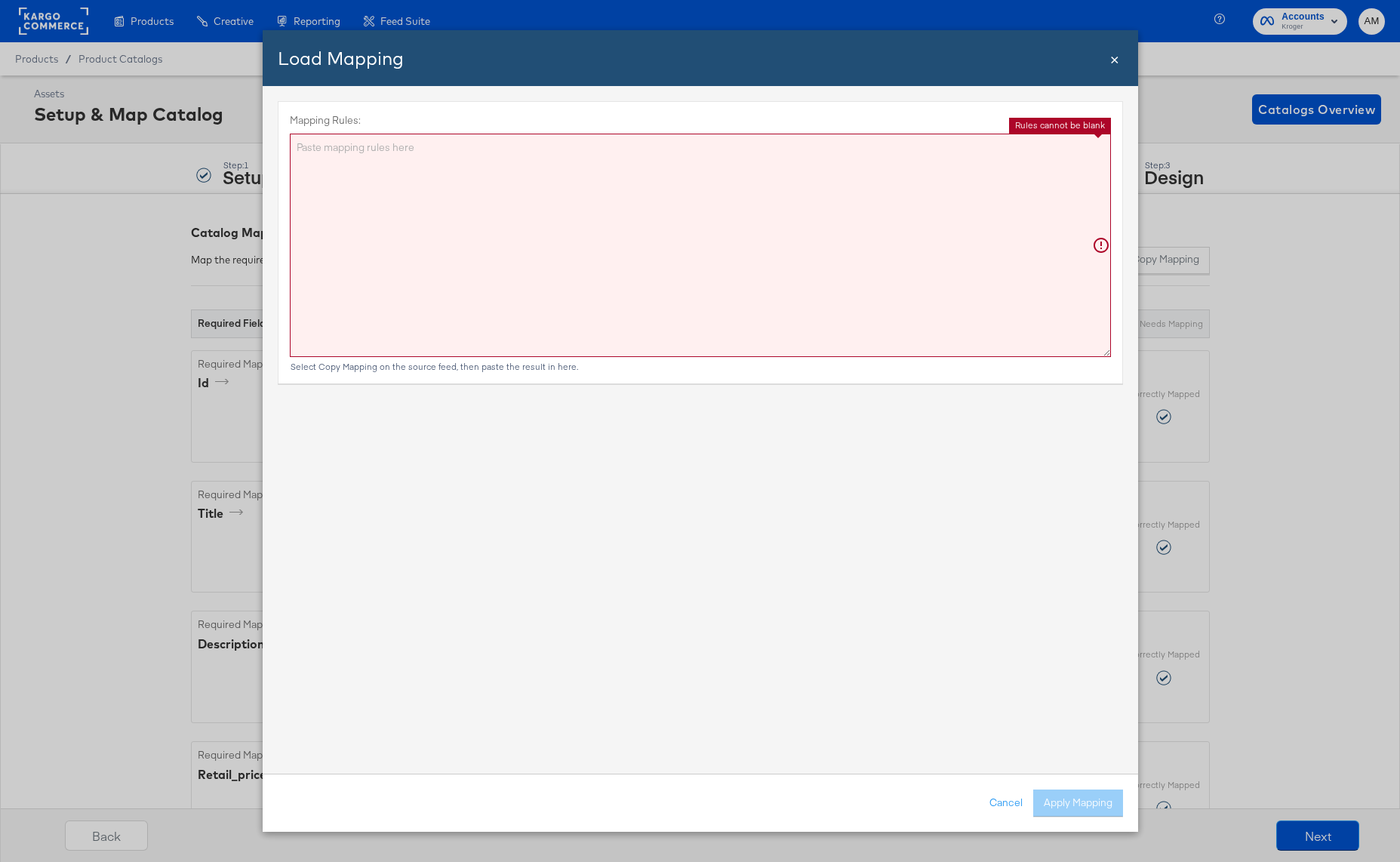
click at [585, 235] on textarea "Mapping Rules:" at bounding box center [700, 245] width 821 height 223
paste textarea "{"id":"{{{\"ID\"}}}","title":"{{{\"Name\"}}}","description":"{{{\"description\"…"
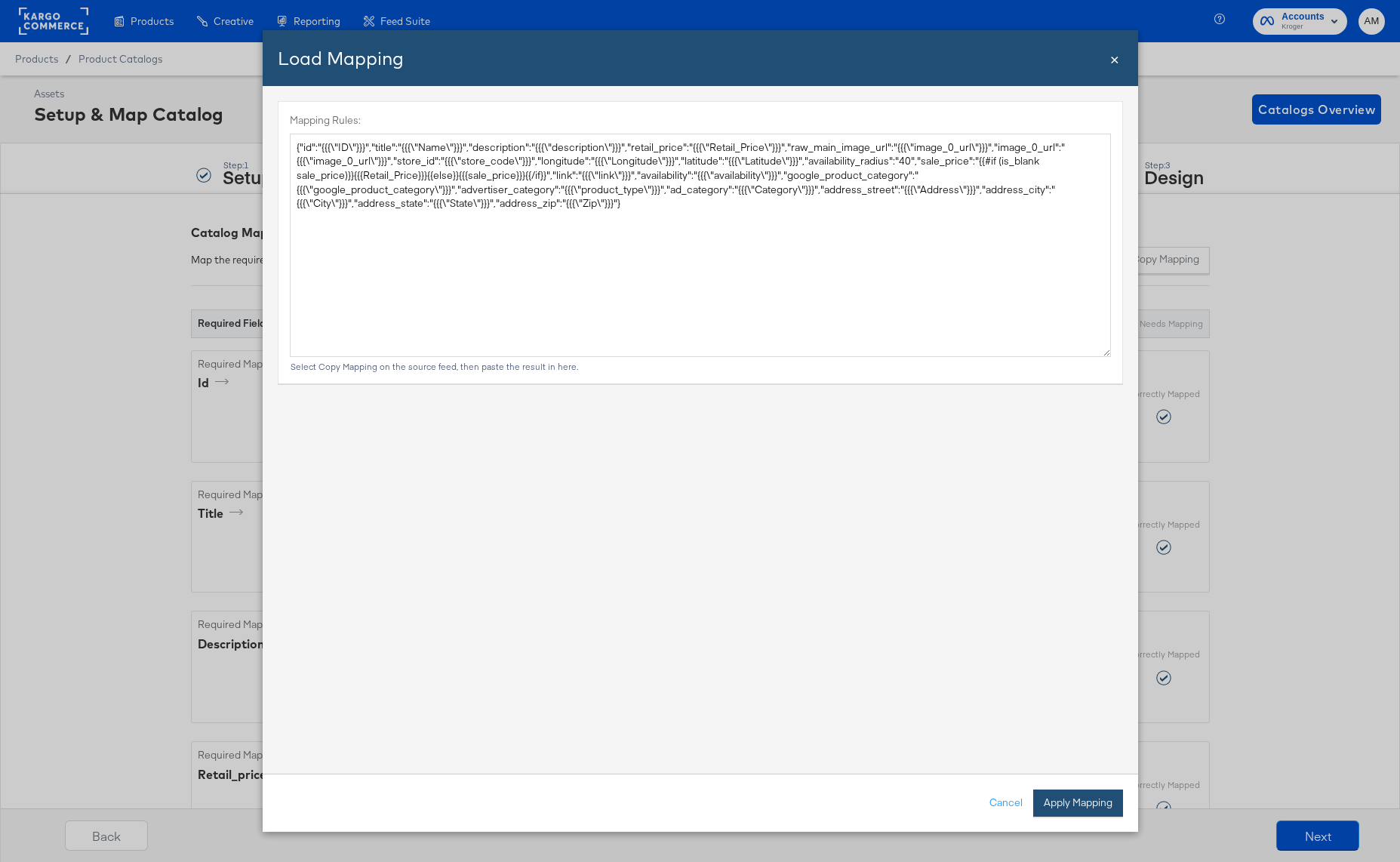
type textarea "{ "id": "{{{\"ID\"}}}", "title": "{{{\"Name\"}}}", "description": "{{{\"descrip…"
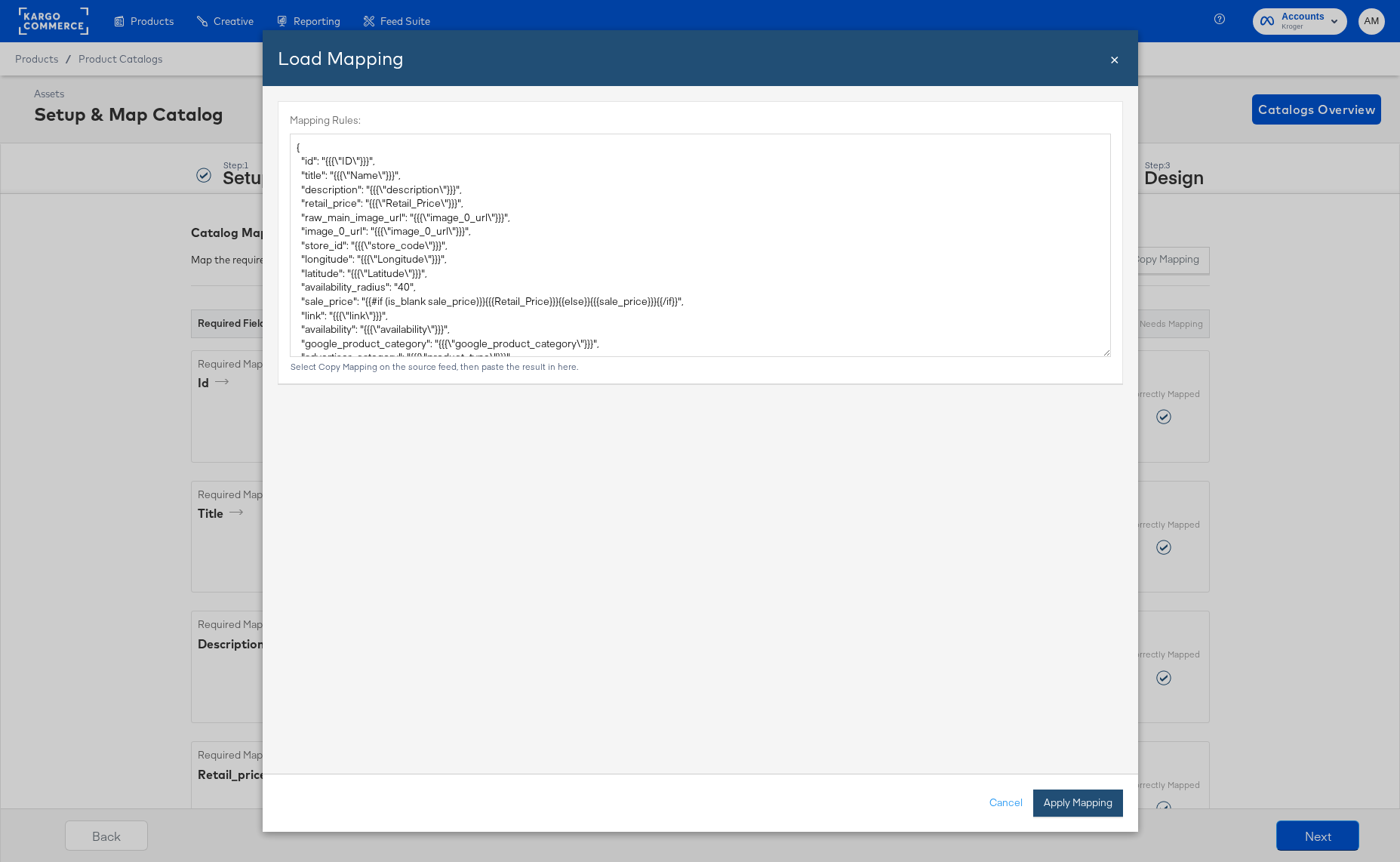
click at [1072, 800] on button "Apply Mapping" at bounding box center [1078, 803] width 90 height 27
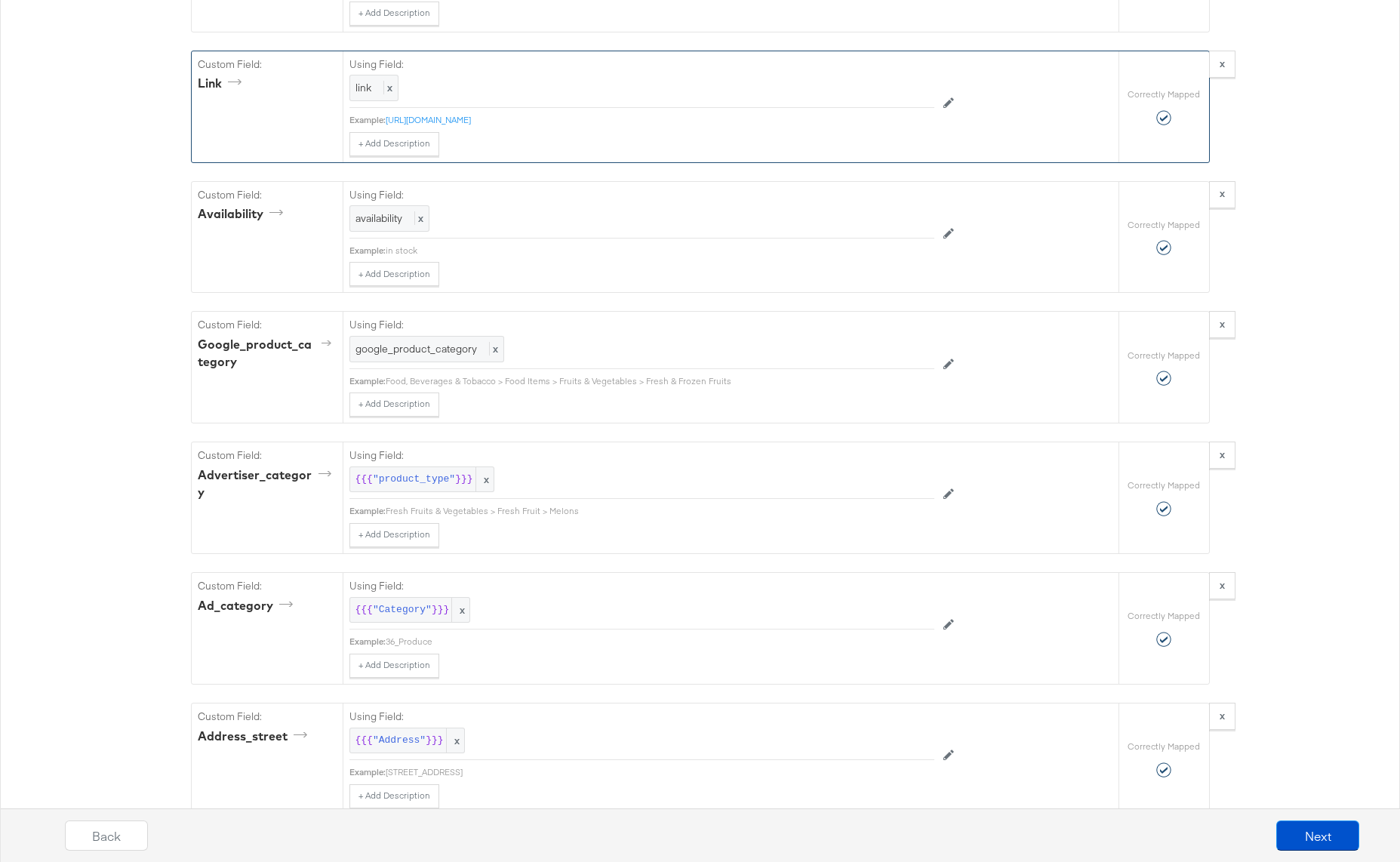
scroll to position [1611, 0]
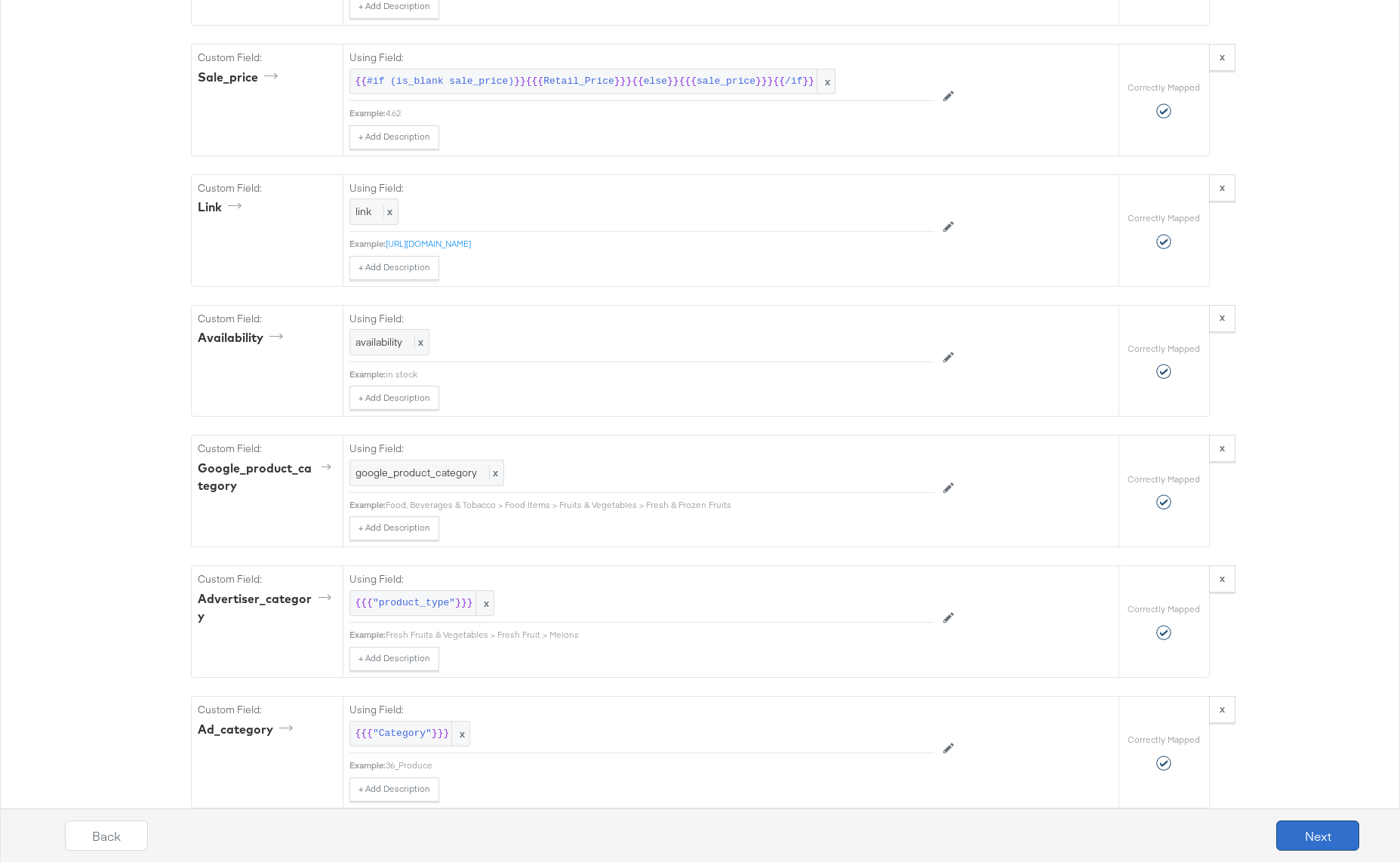
click at [1303, 825] on button "Next" at bounding box center [1317, 835] width 83 height 30
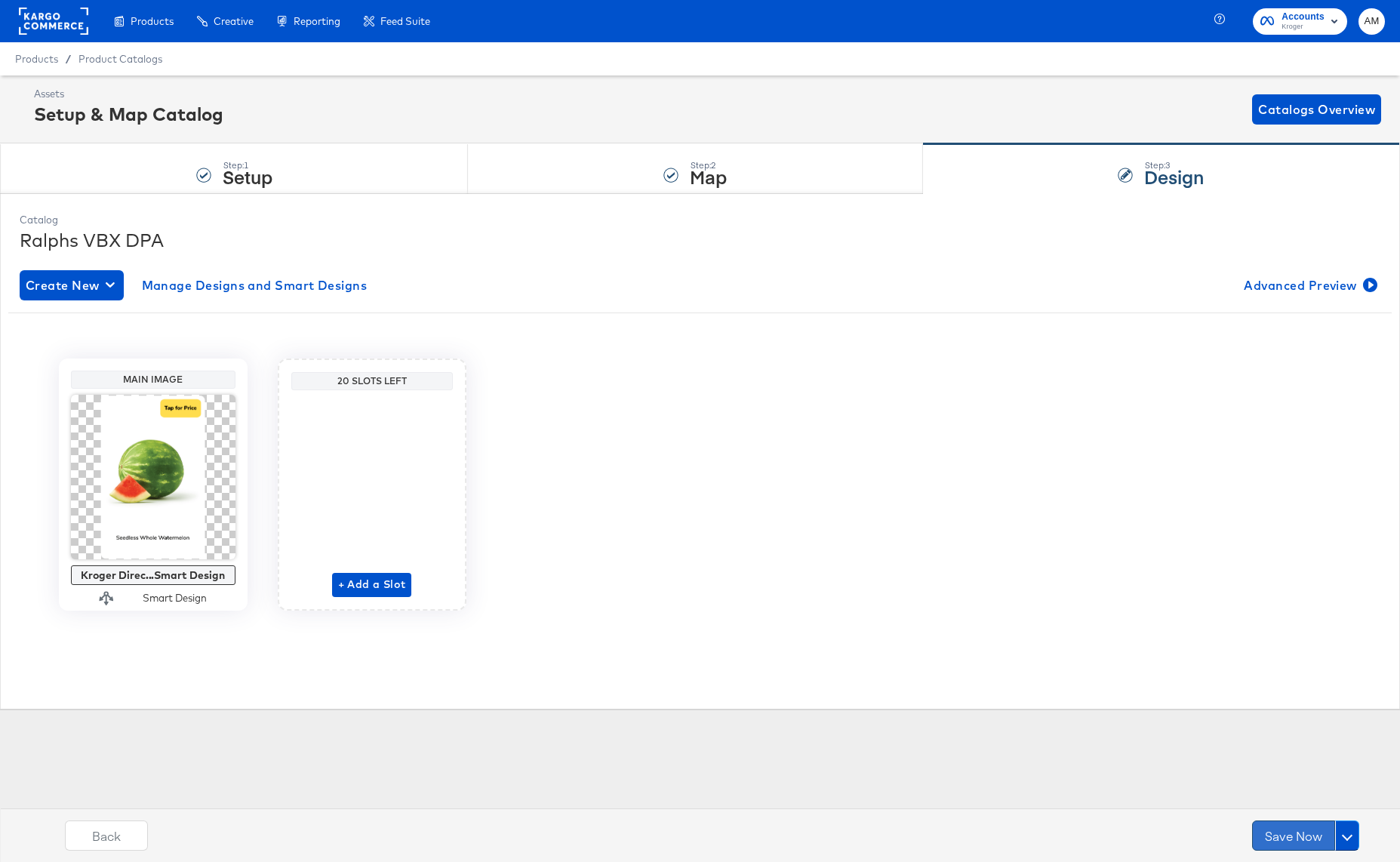
click at [1298, 841] on button "Save Now" at bounding box center [1293, 835] width 83 height 30
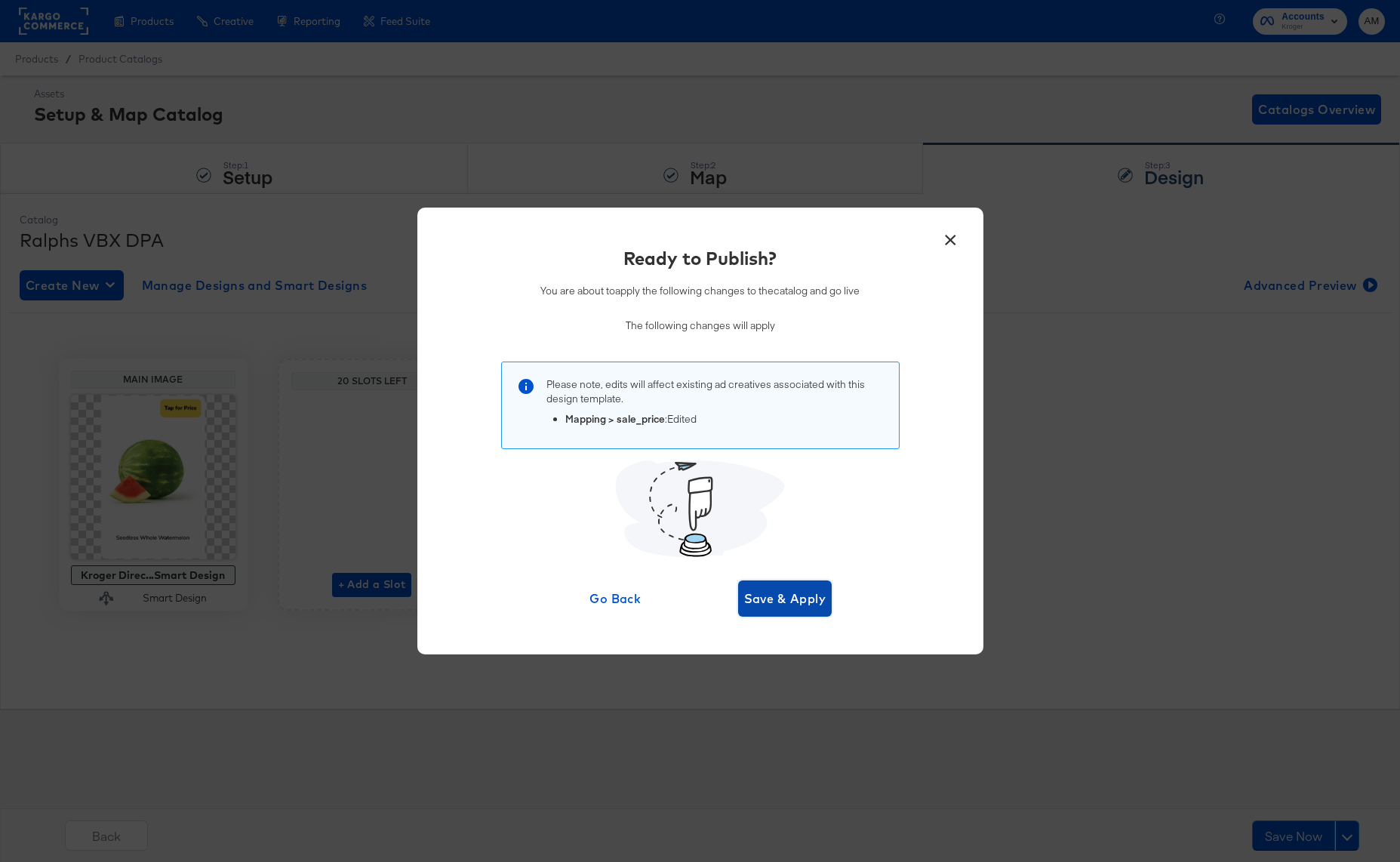
click at [779, 596] on span "Save & Apply" at bounding box center [785, 598] width 82 height 21
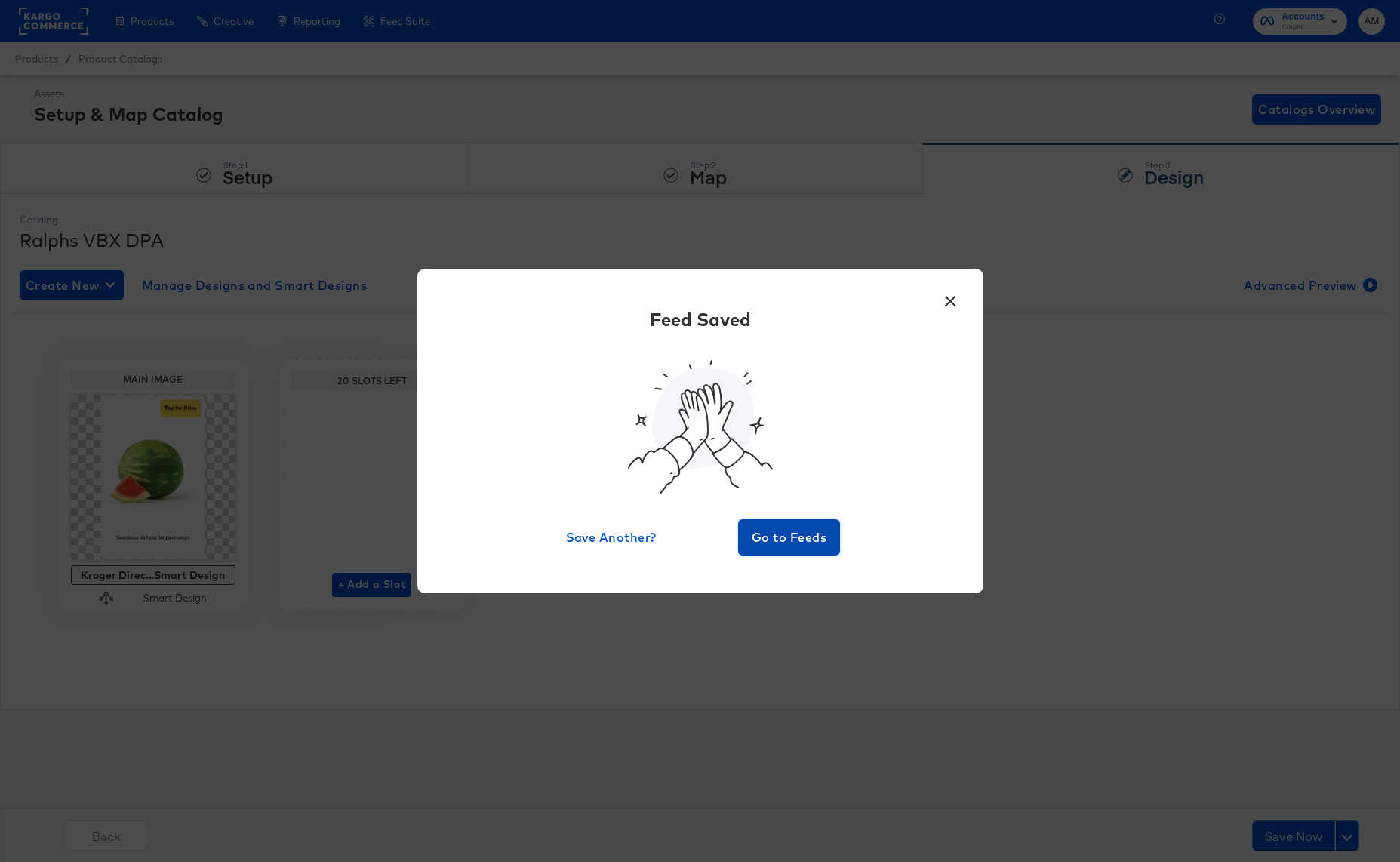
click at [789, 540] on span "Go to Feeds" at bounding box center [789, 537] width 90 height 21
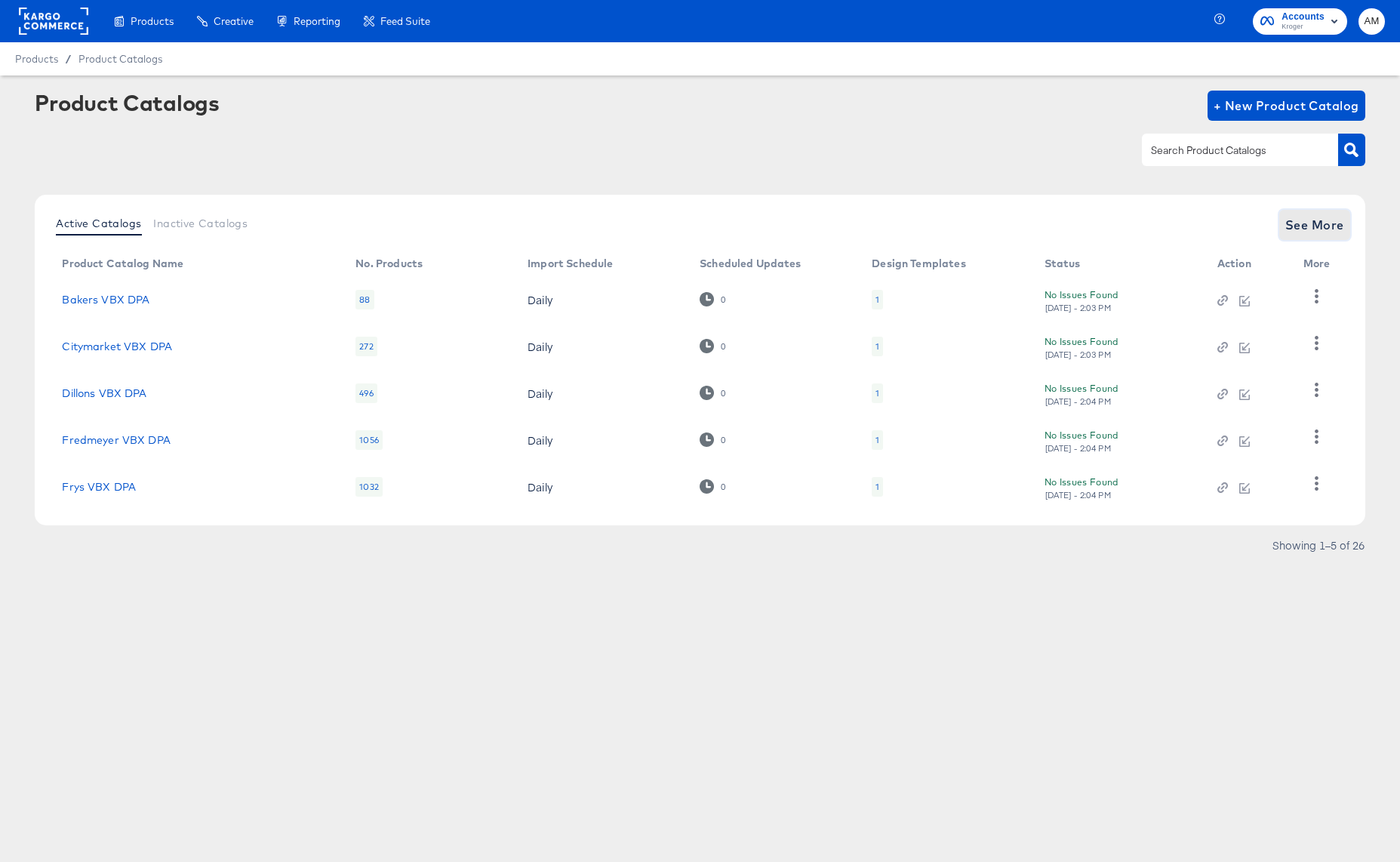
click at [1296, 225] on span "See More" at bounding box center [1314, 225] width 58 height 21
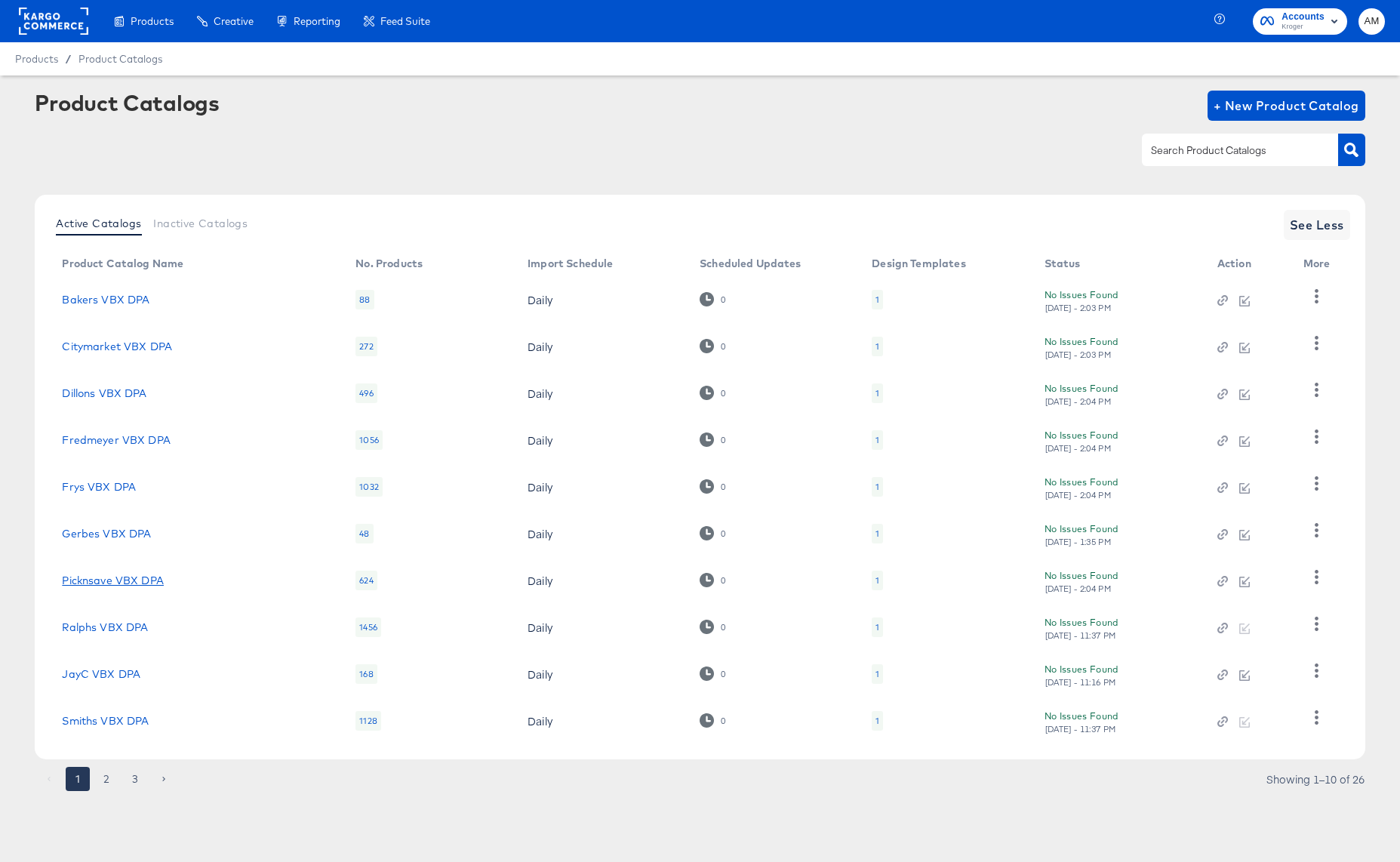
click at [98, 576] on link "Picknsave VBX DPA" at bounding box center [112, 580] width 102 height 12
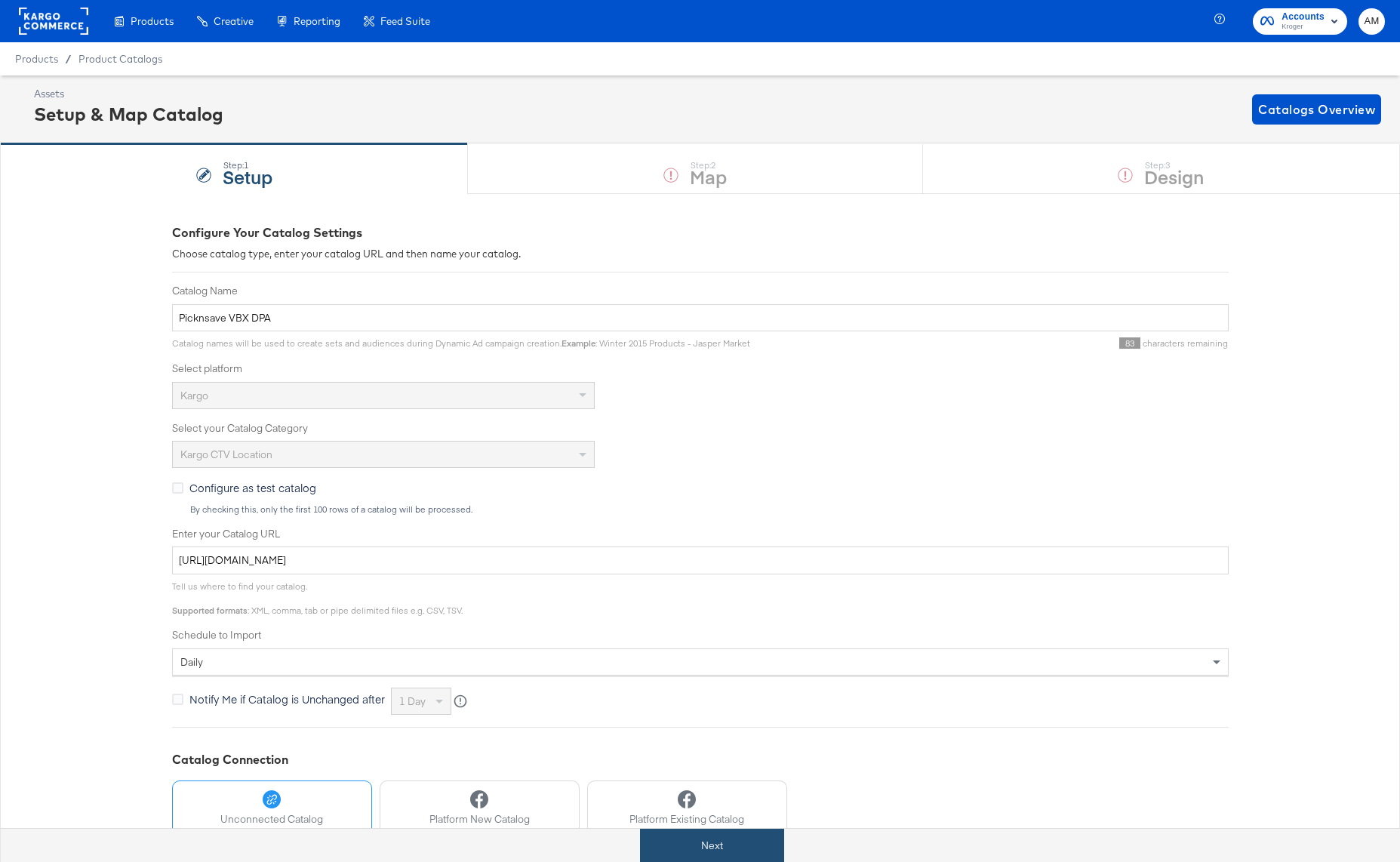
click at [707, 848] on button "Next" at bounding box center [711, 846] width 144 height 34
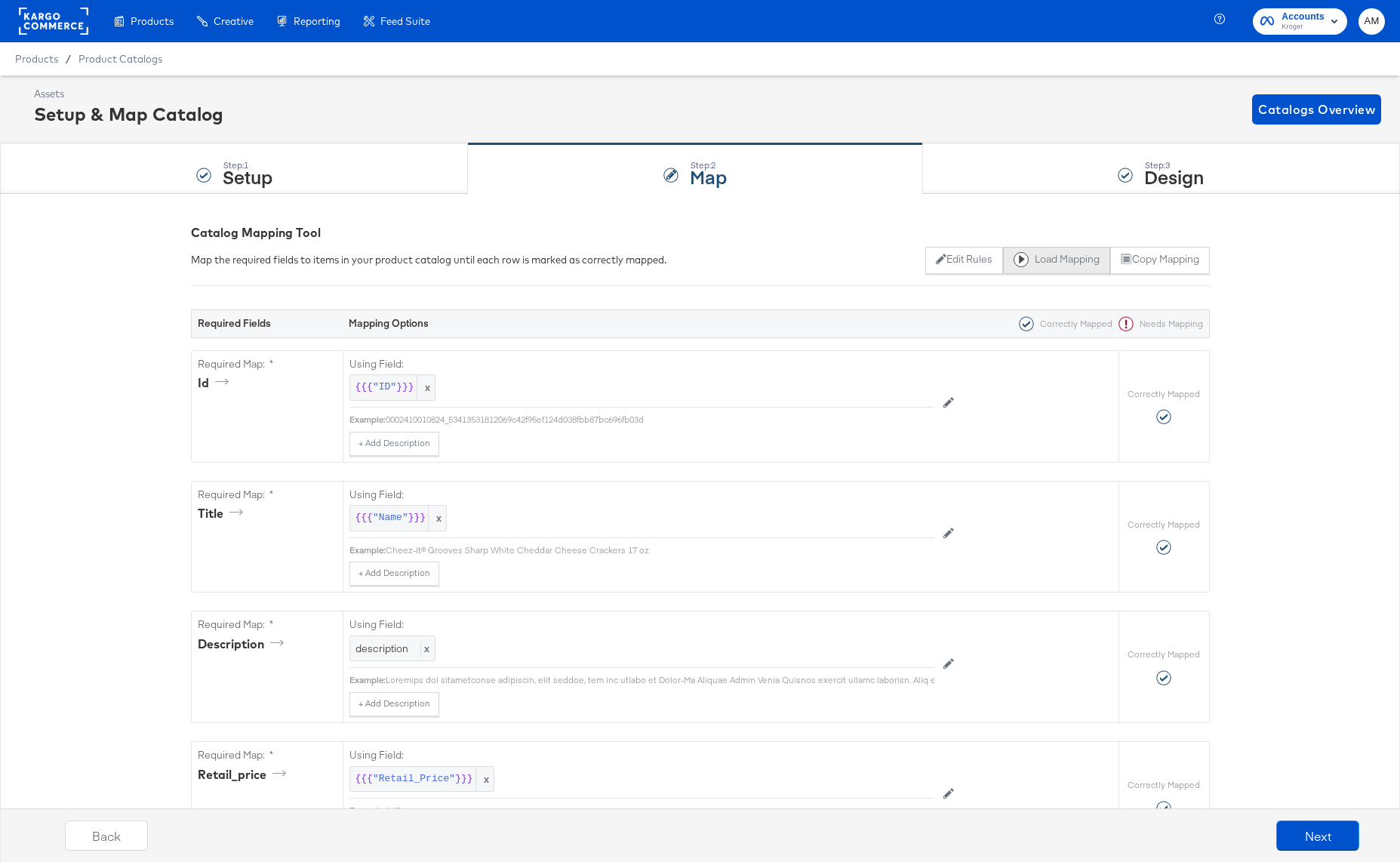
click at [1040, 260] on button "Load Mapping" at bounding box center [1056, 260] width 107 height 27
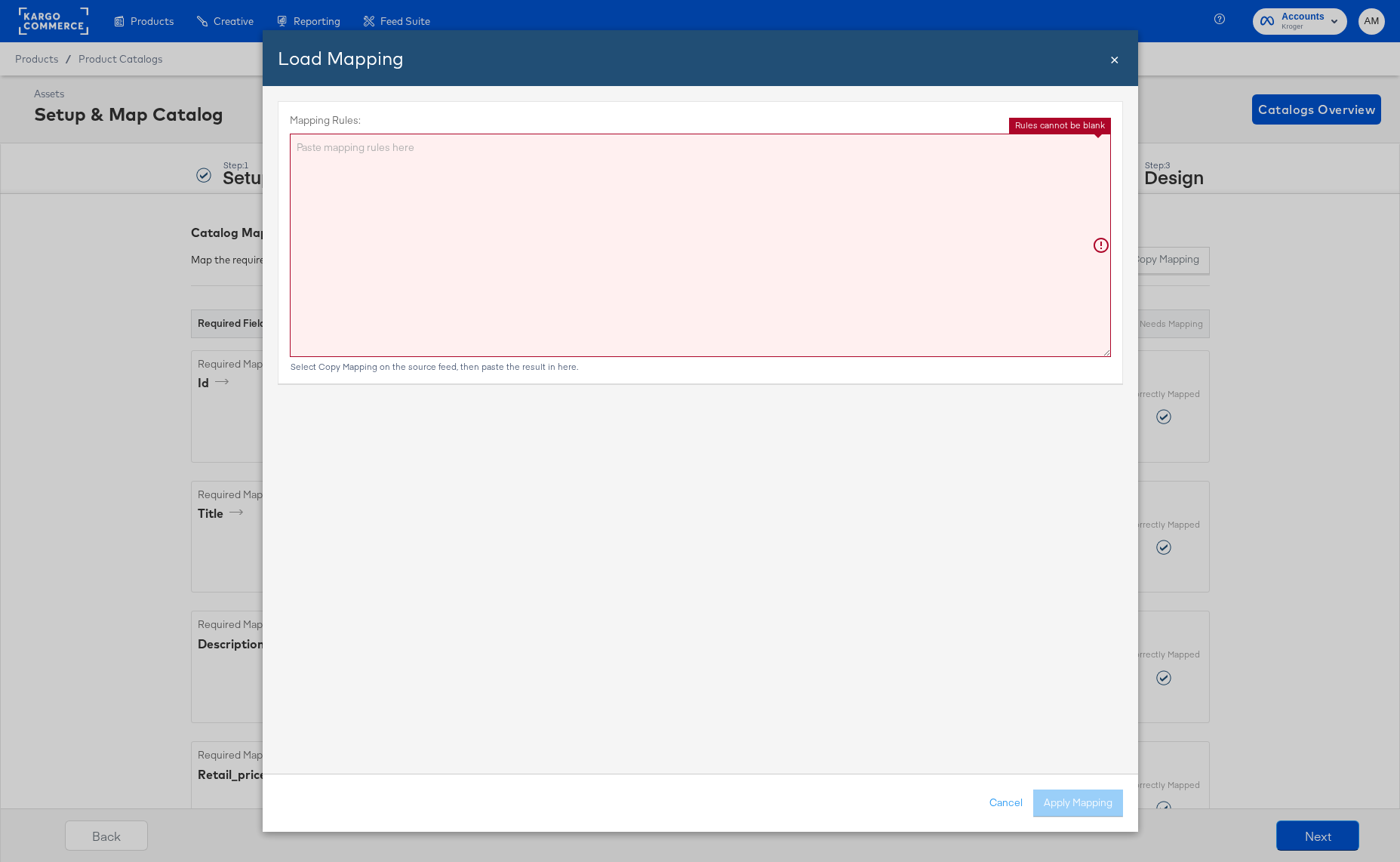
click at [570, 210] on textarea "Mapping Rules:" at bounding box center [700, 245] width 821 height 223
paste textarea "{"id":"{{{\"ID\"}}}","title":"{{{\"Name\"}}}","description":"{{{\"description\"…"
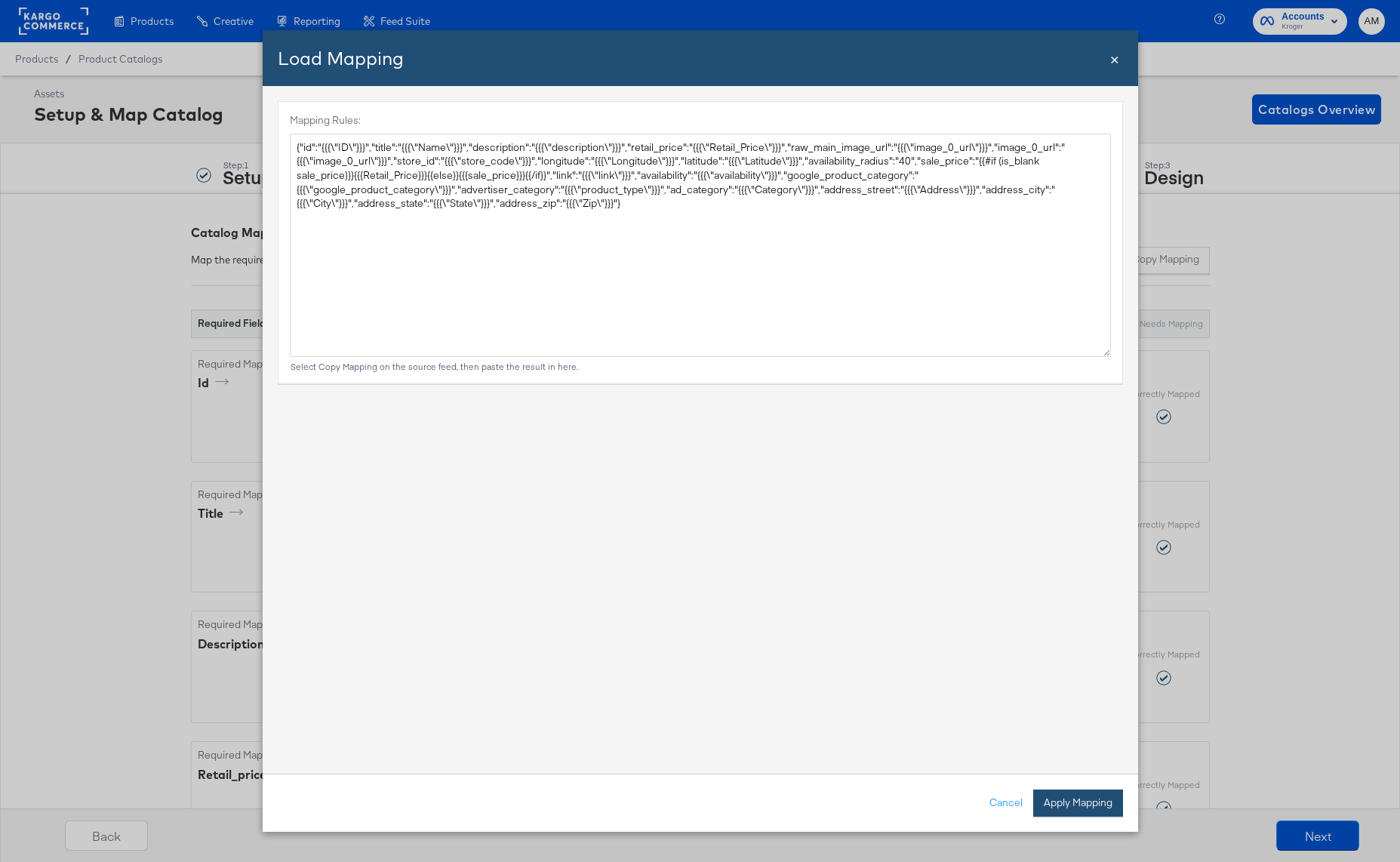
type textarea "{ "id": "{{{\"ID\"}}}", "title": "{{{\"Name\"}}}", "description": "{{{\"descrip…"
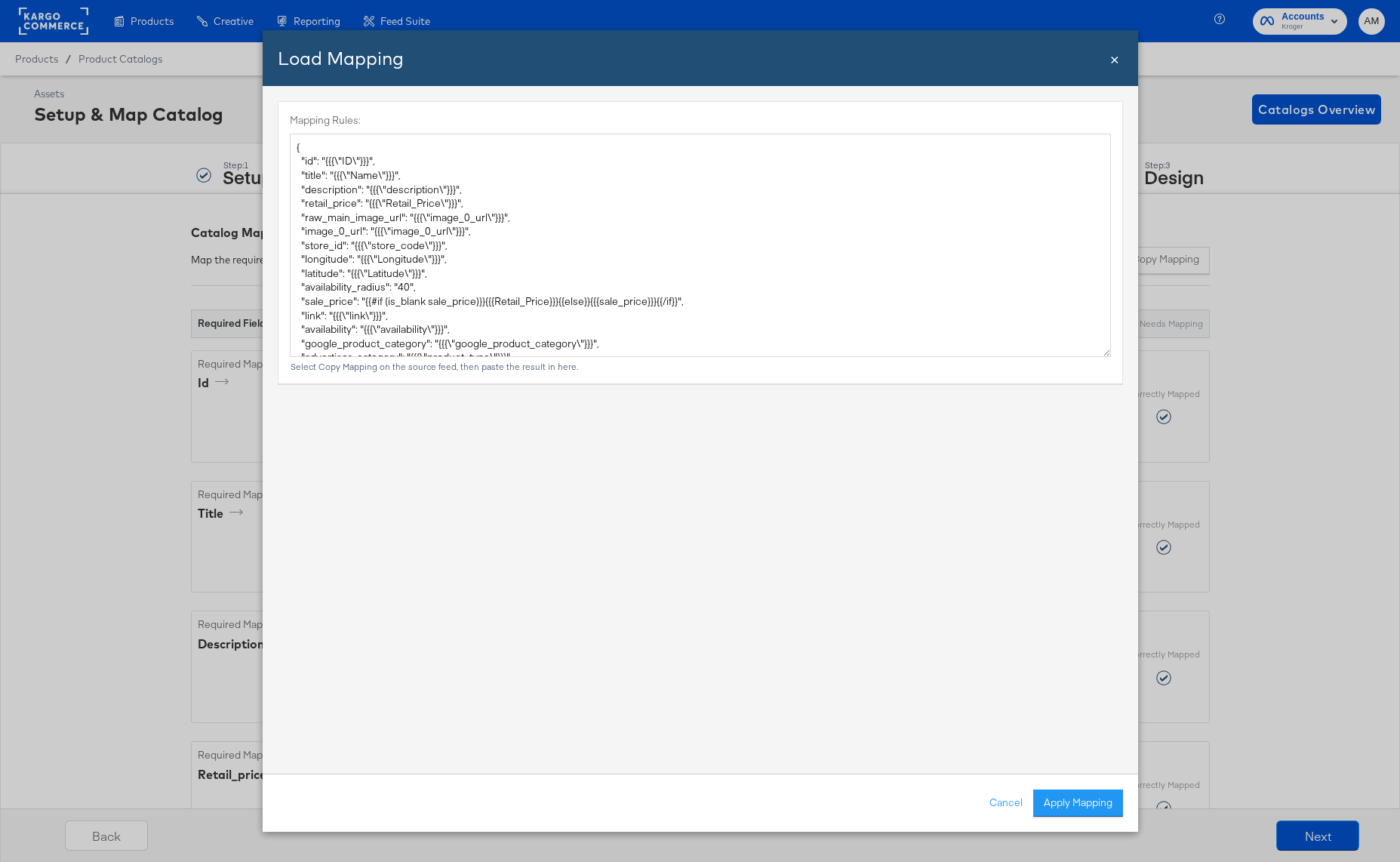
click at [1080, 813] on button "Apply Mapping" at bounding box center [1078, 803] width 90 height 27
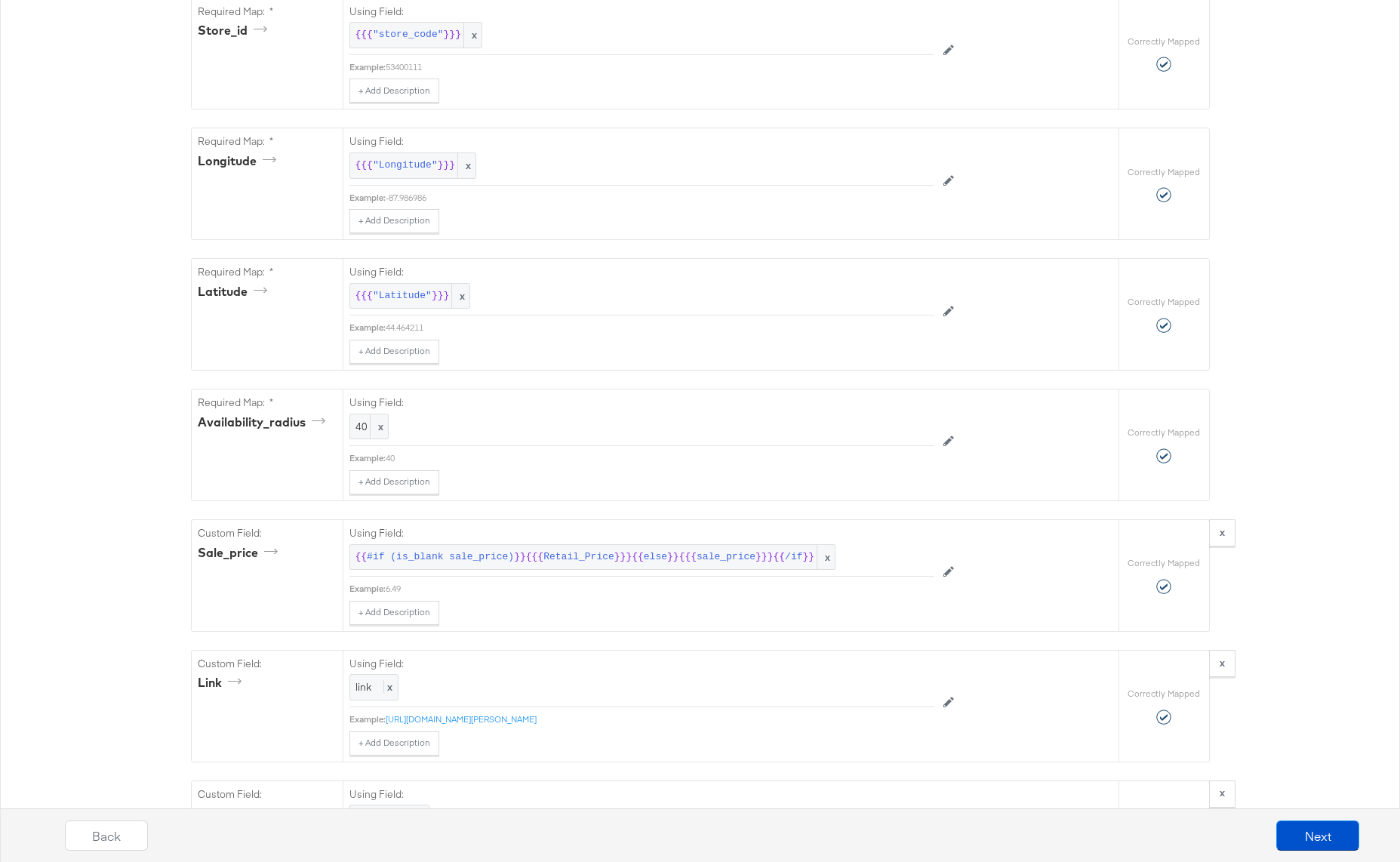
scroll to position [1134, 0]
click at [1315, 835] on button "Next" at bounding box center [1317, 835] width 83 height 30
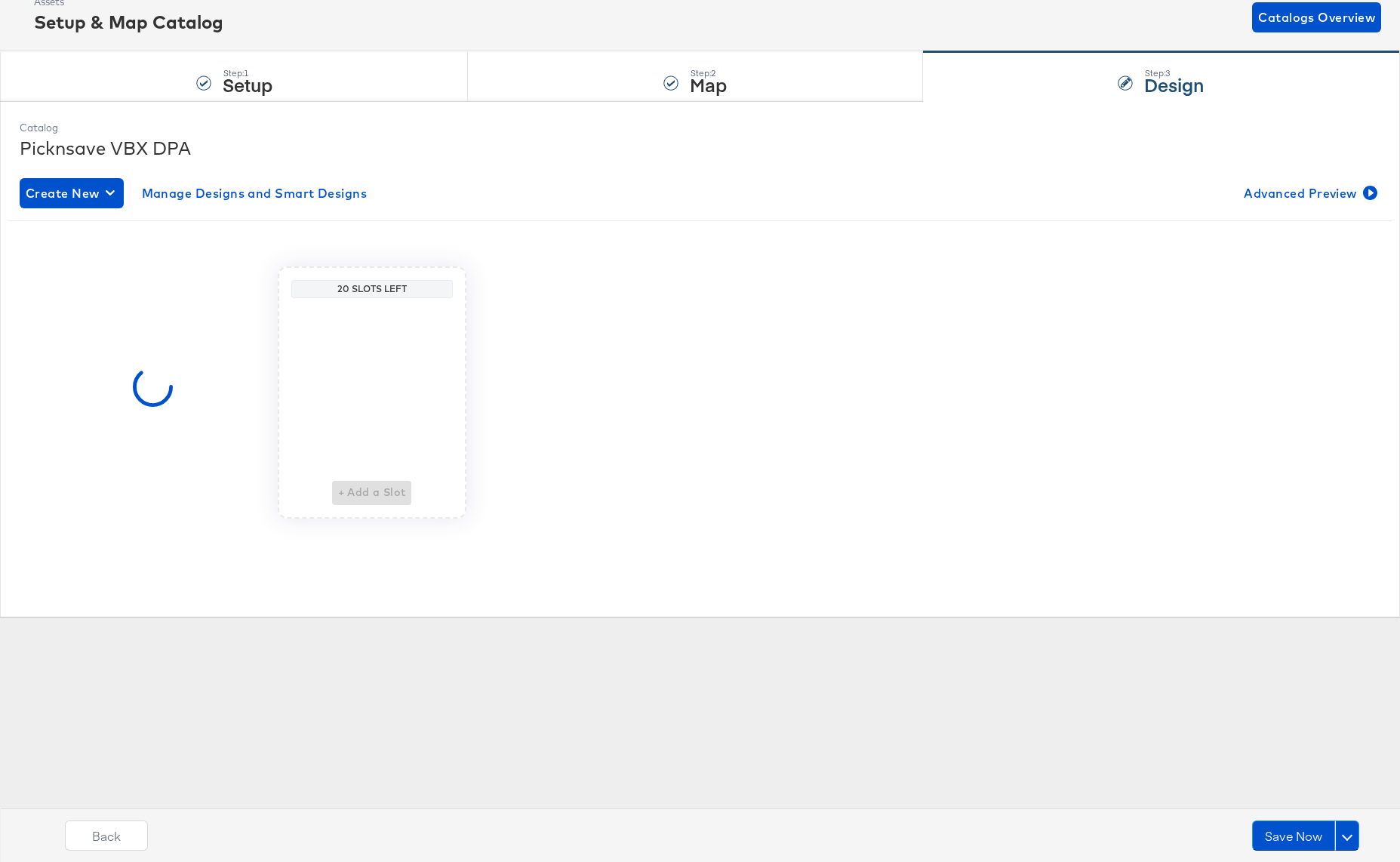
scroll to position [0, 0]
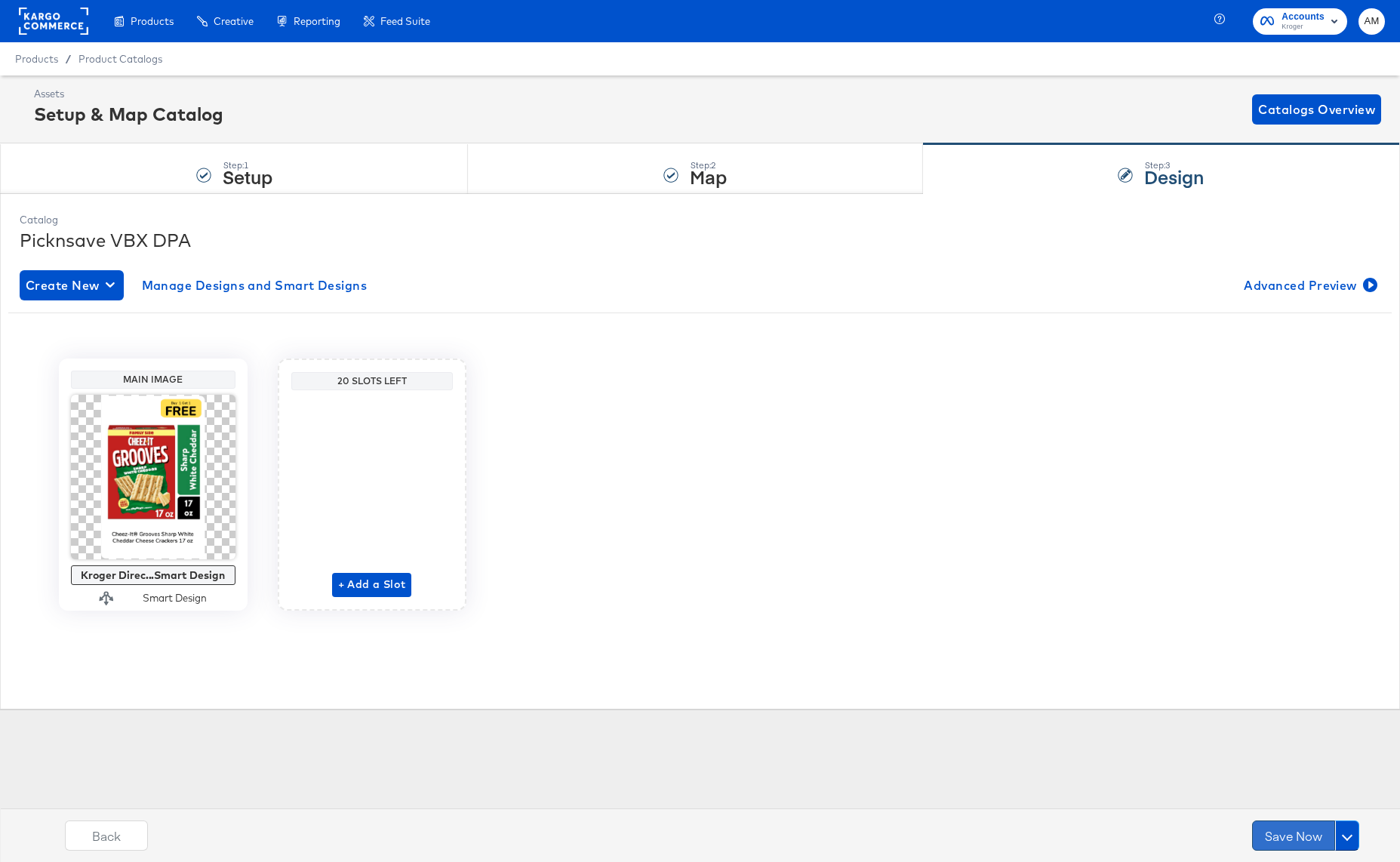
click at [1289, 832] on button "Save Now" at bounding box center [1293, 835] width 83 height 30
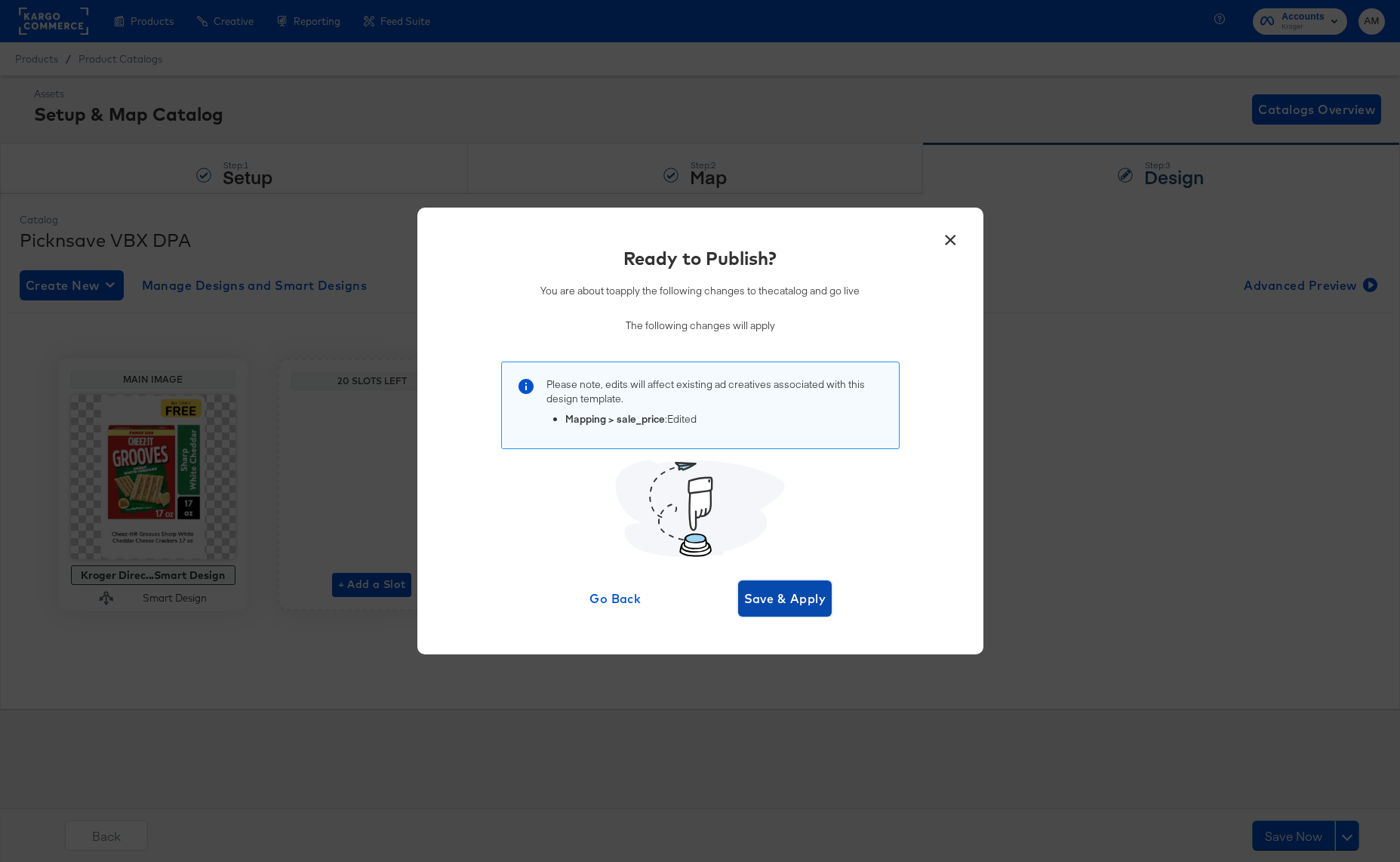
click at [764, 587] on button "Save & Apply" at bounding box center [785, 598] width 94 height 36
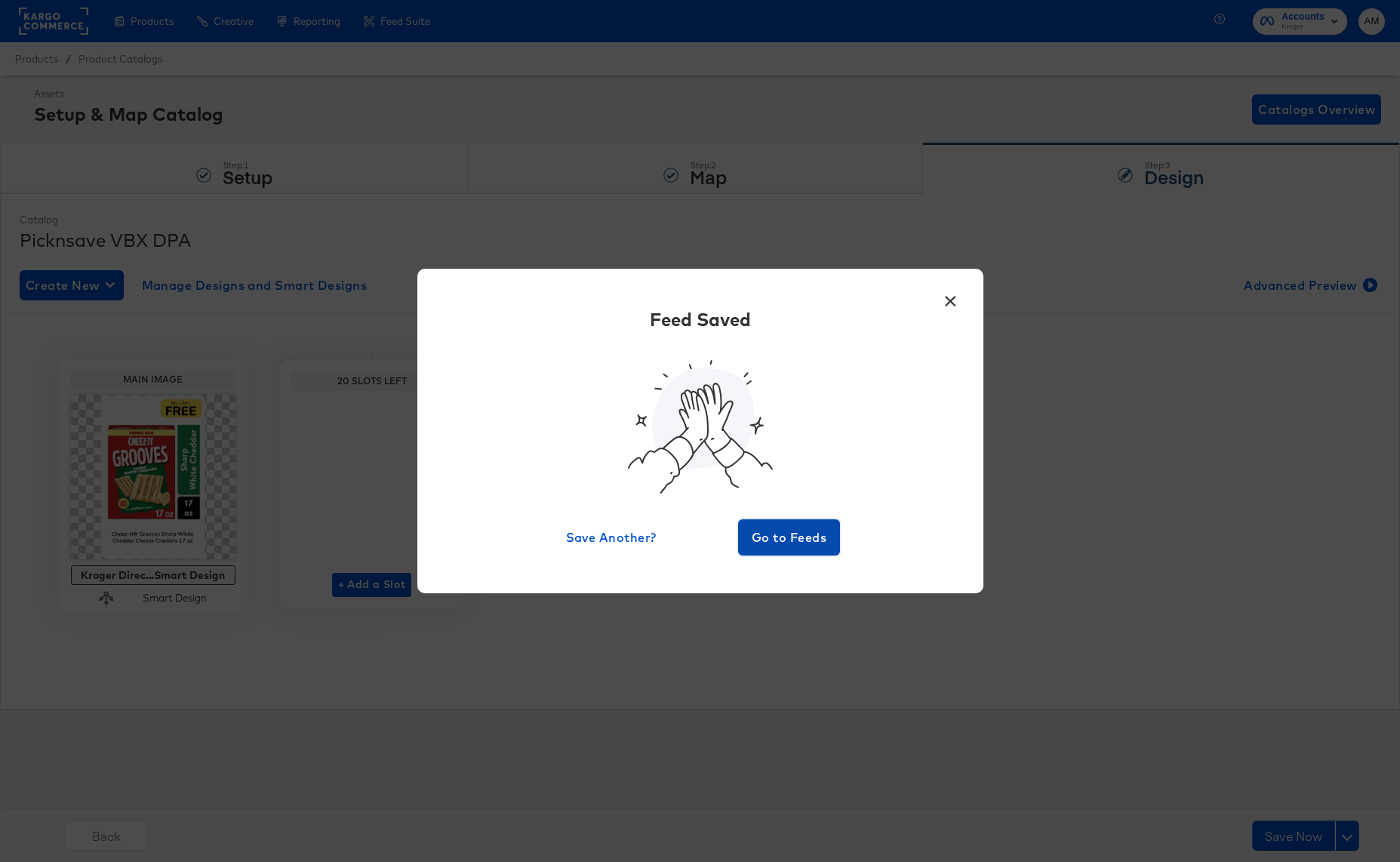
click at [782, 533] on span "Go to Feeds" at bounding box center [789, 537] width 90 height 21
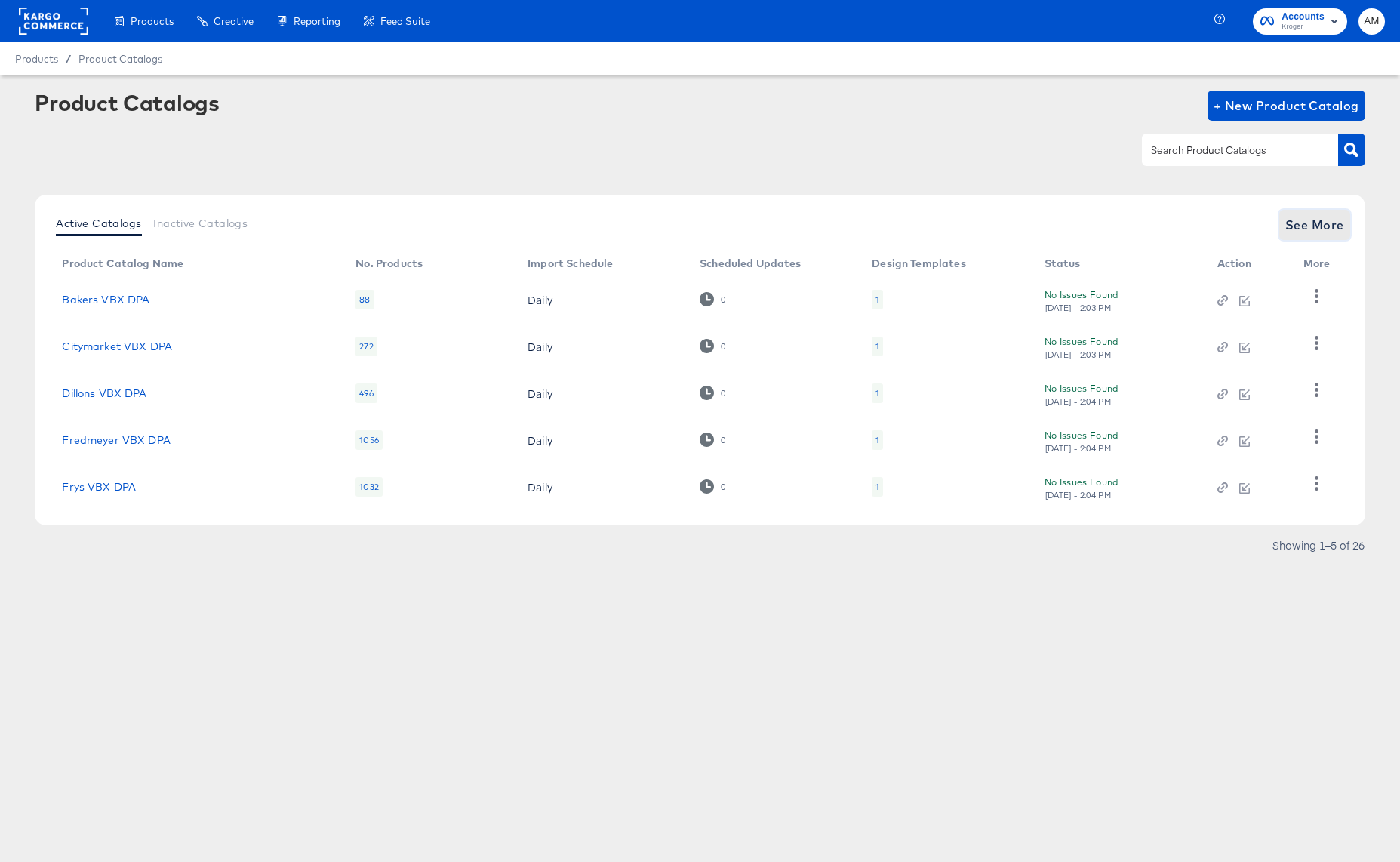
click at [1306, 215] on span "See More" at bounding box center [1314, 225] width 58 height 21
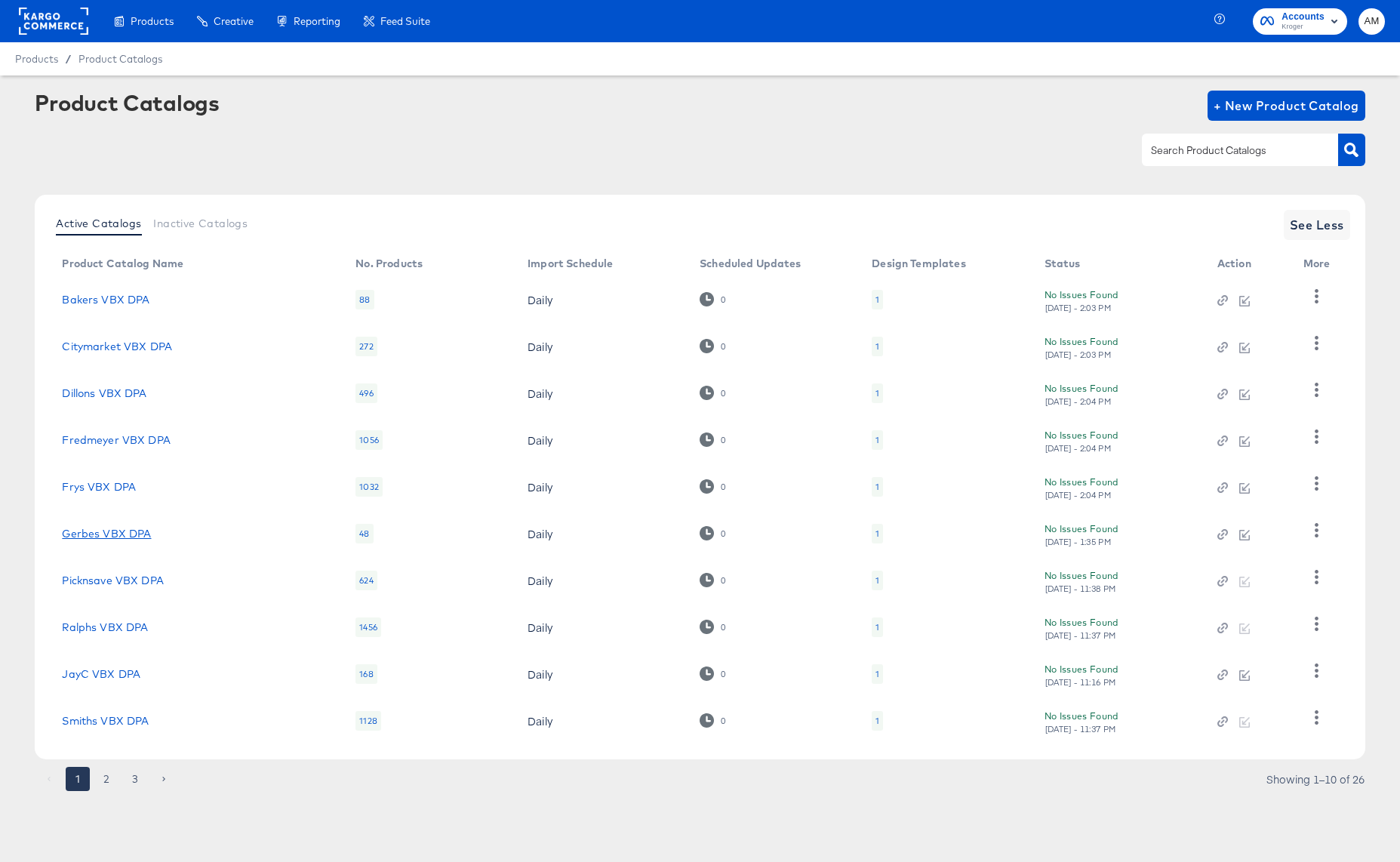
click at [94, 532] on link "Gerbes VBX DPA" at bounding box center [106, 533] width 89 height 12
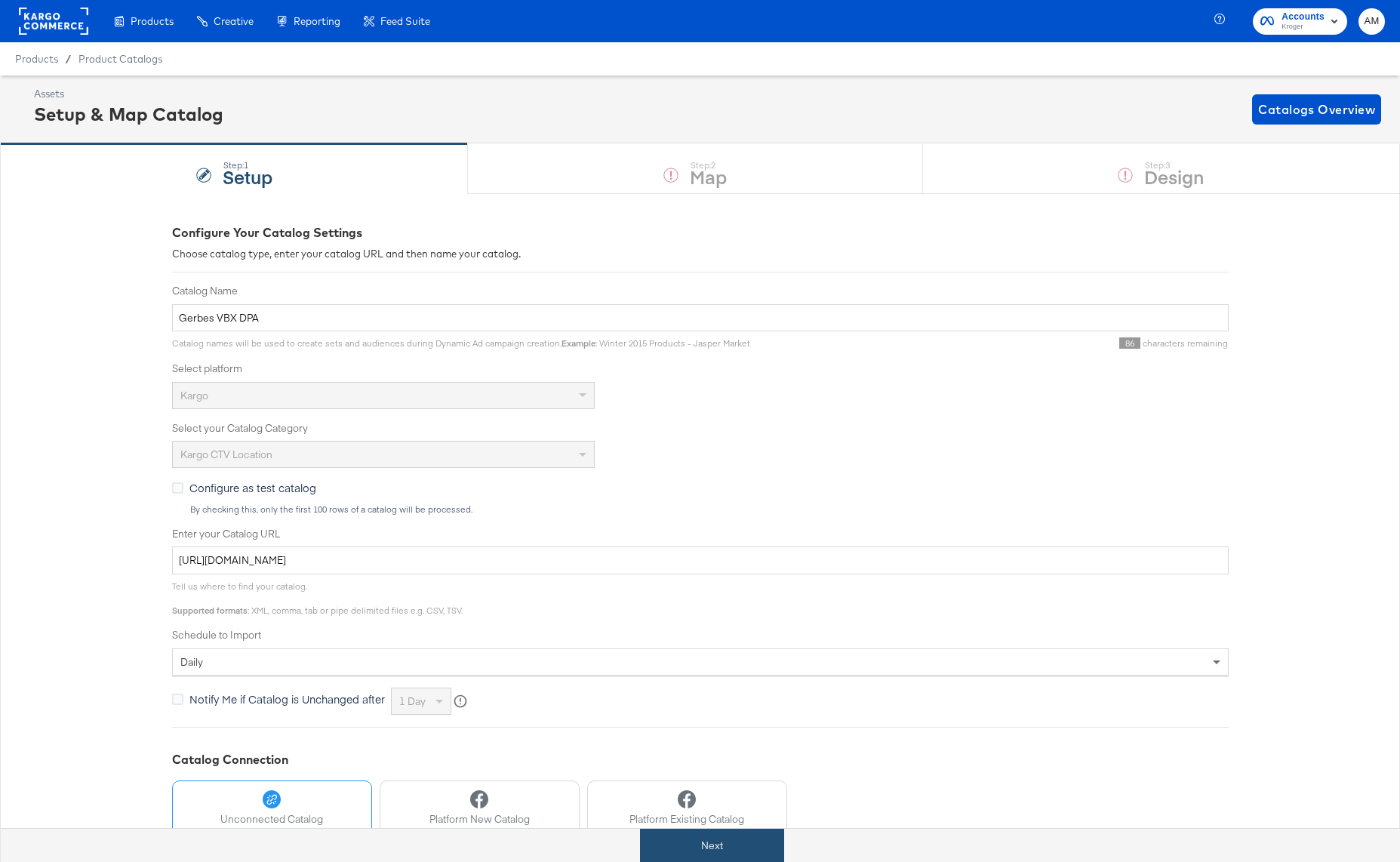
click at [757, 840] on button "Next" at bounding box center [711, 846] width 144 height 34
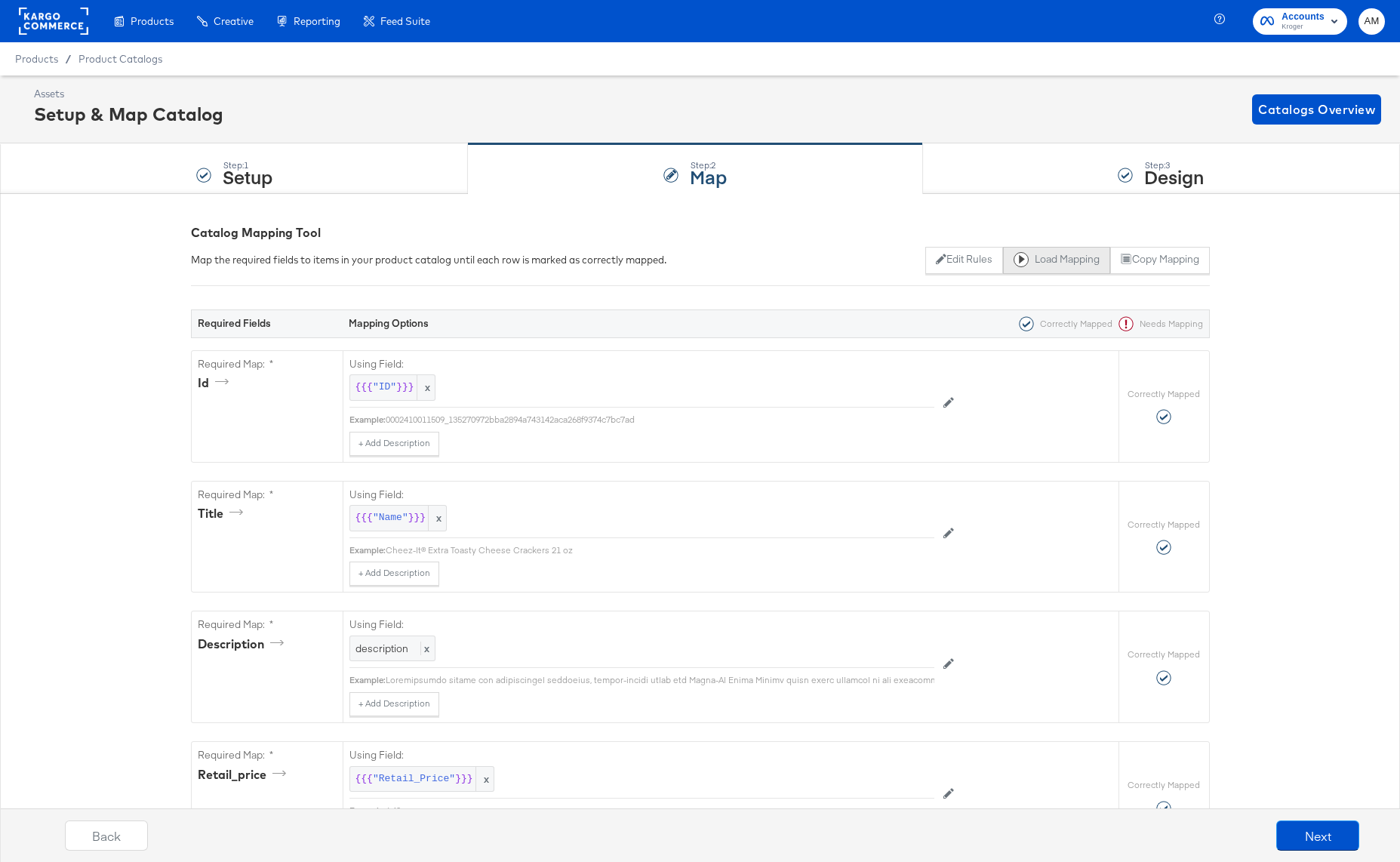
click at [1043, 259] on button "Load Mapping" at bounding box center [1056, 260] width 107 height 27
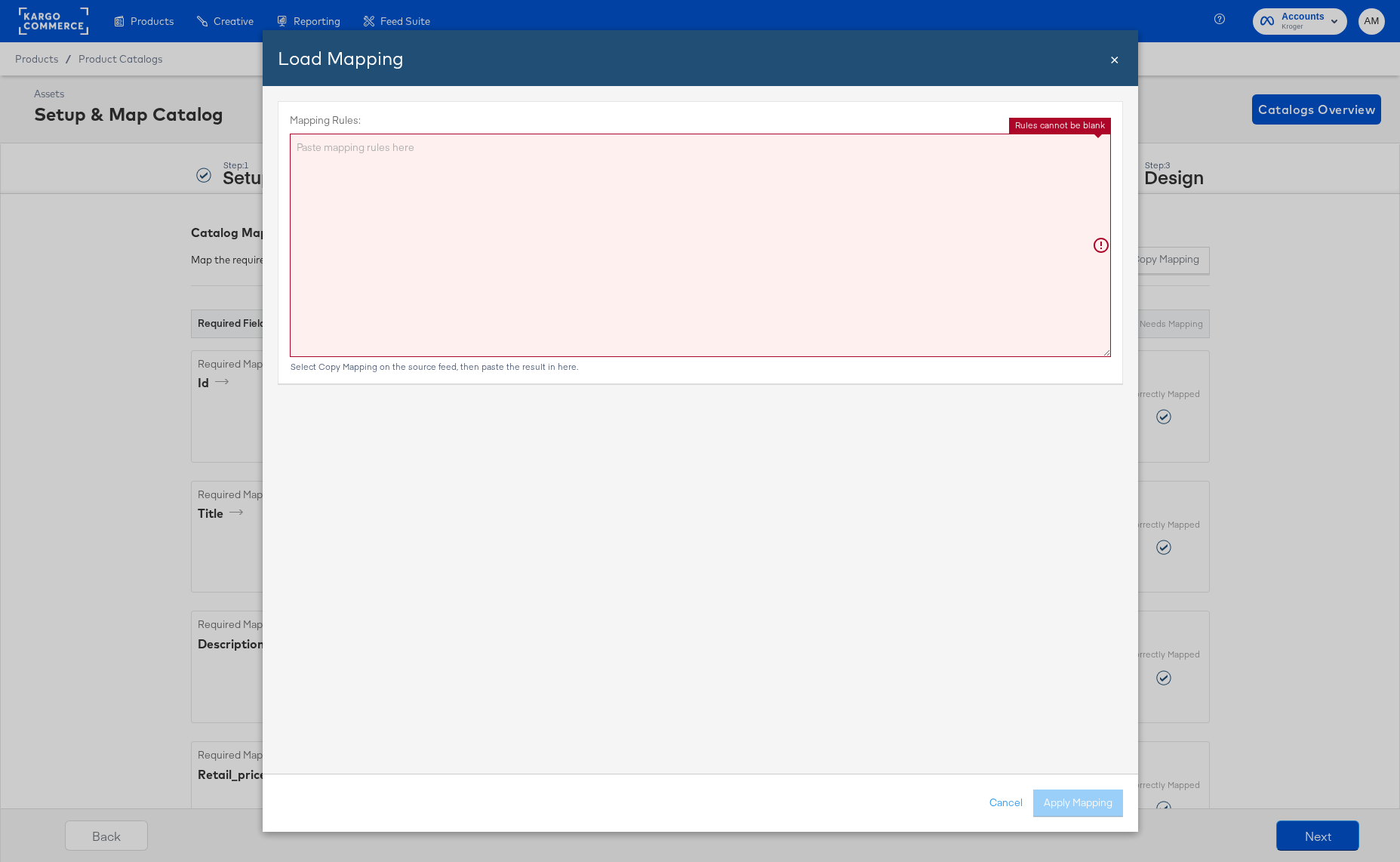
click at [537, 225] on textarea "Mapping Rules:" at bounding box center [700, 245] width 821 height 223
paste textarea "{"id":"{{{\"ID\"}}}","title":"{{{\"Name\"}}}","description":"{{{\"description\"…"
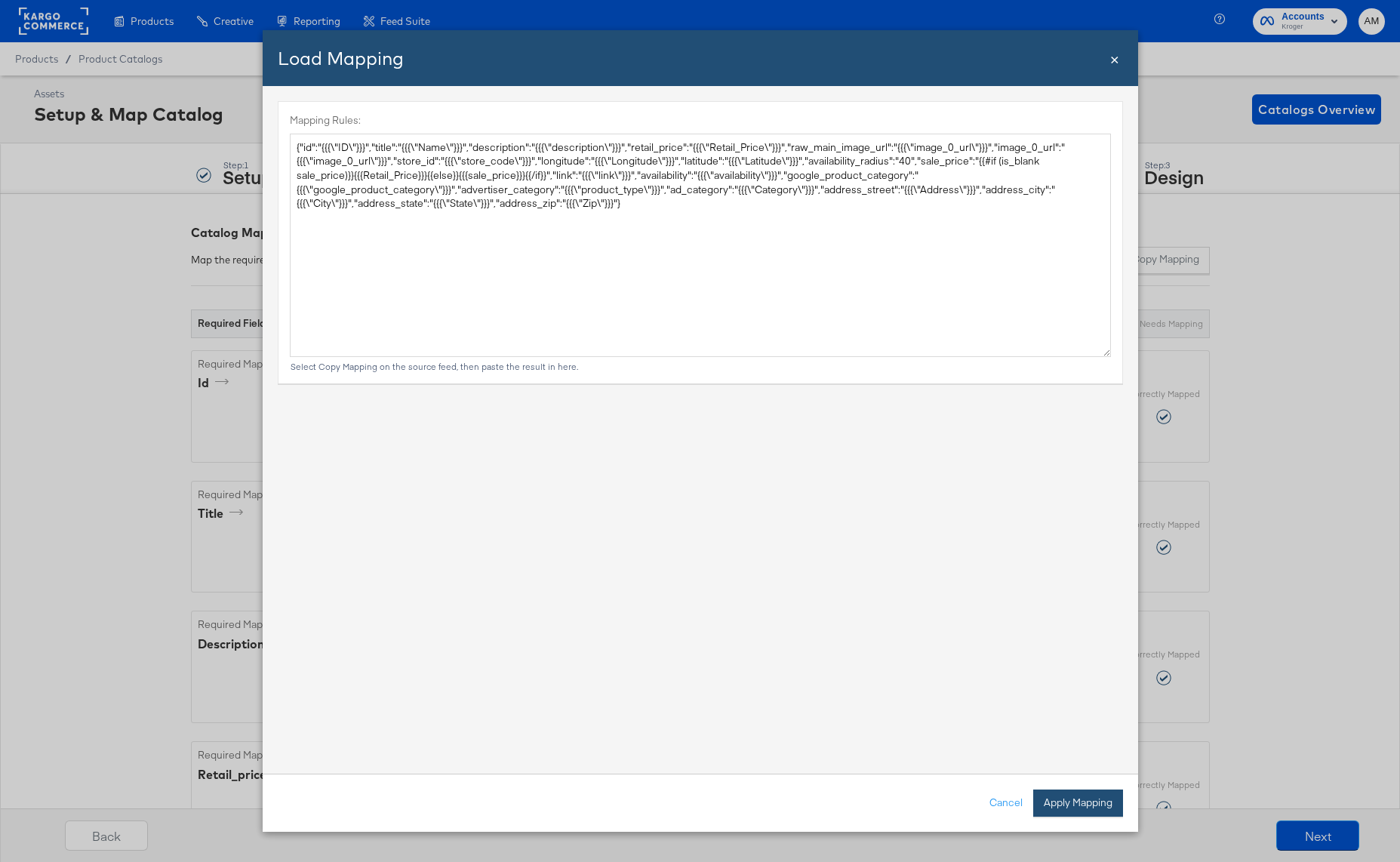
type textarea "{ "id": "{{{\"ID\"}}}", "title": "{{{\"Name\"}}}", "description": "{{{\"descrip…"
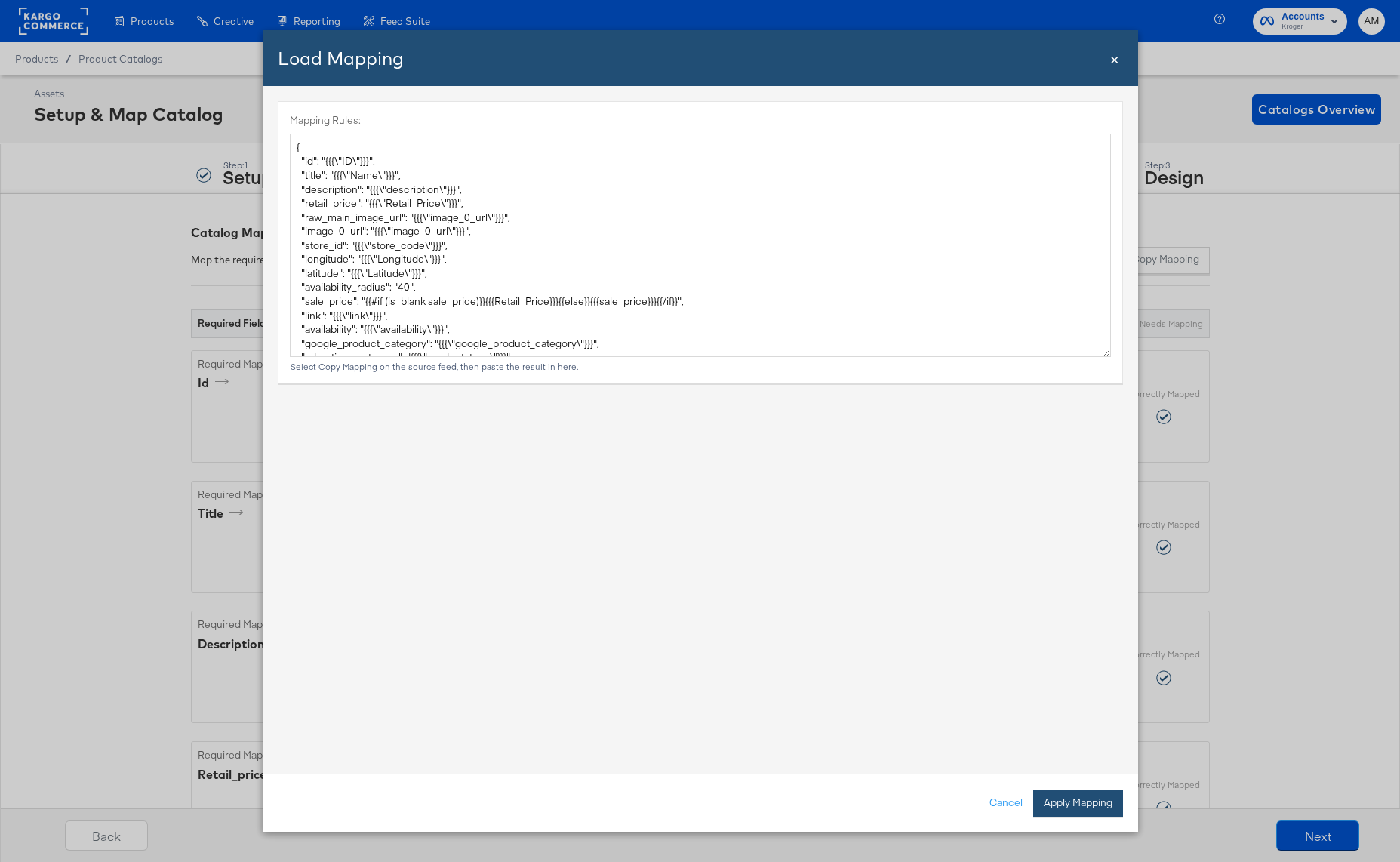
click at [1085, 801] on button "Apply Mapping" at bounding box center [1078, 803] width 90 height 27
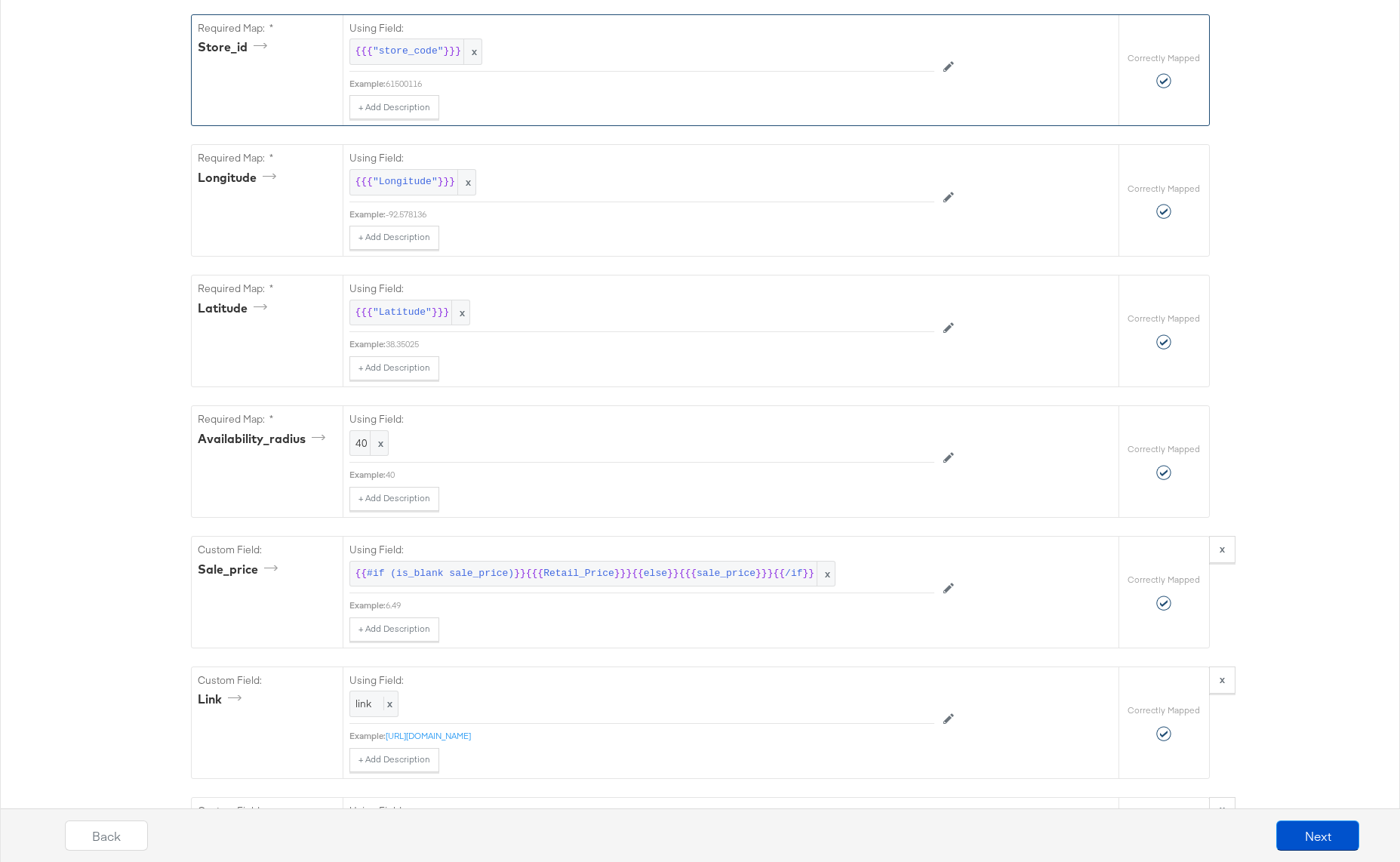
scroll to position [1517, 0]
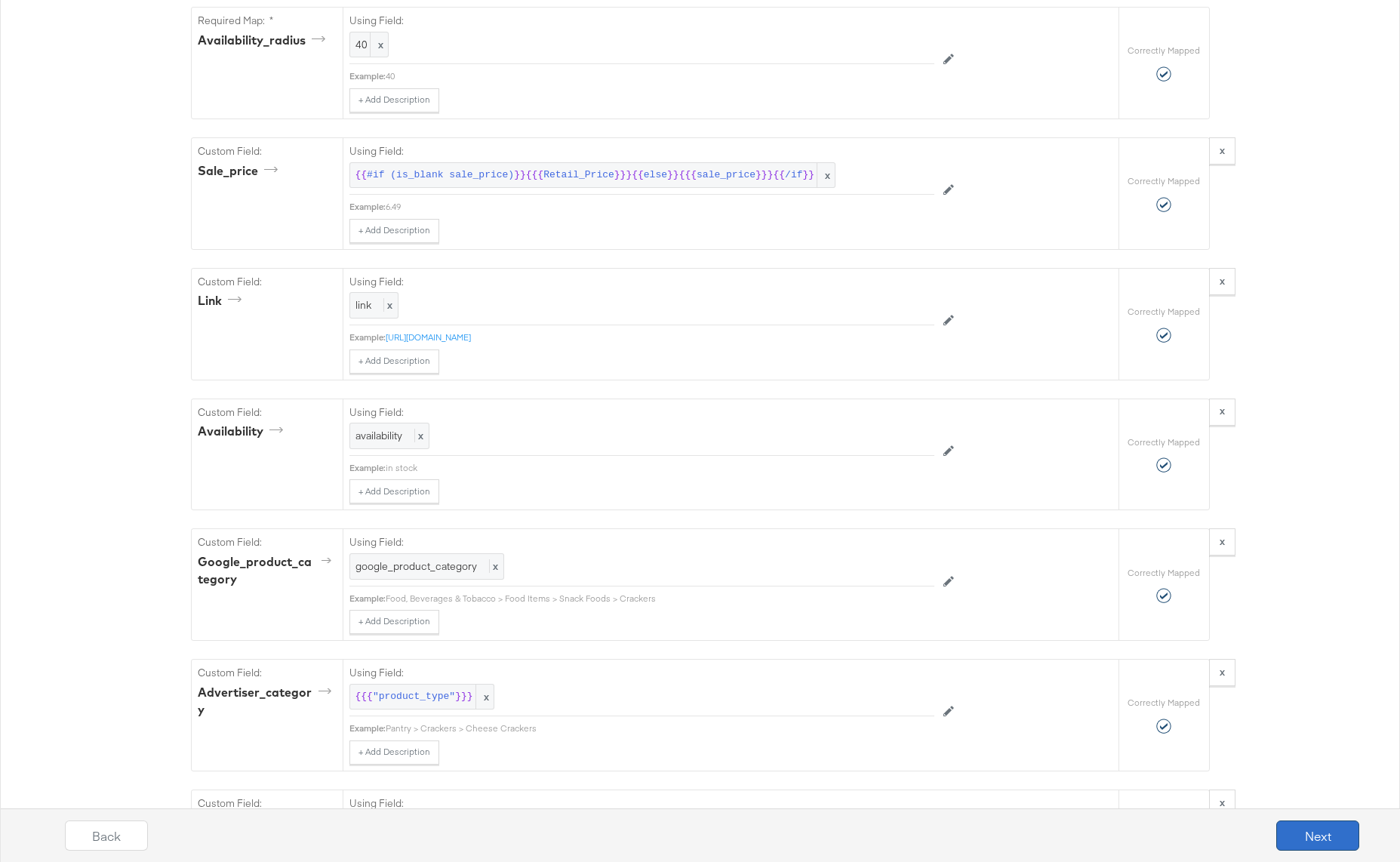
click at [1317, 838] on button "Next" at bounding box center [1317, 835] width 83 height 30
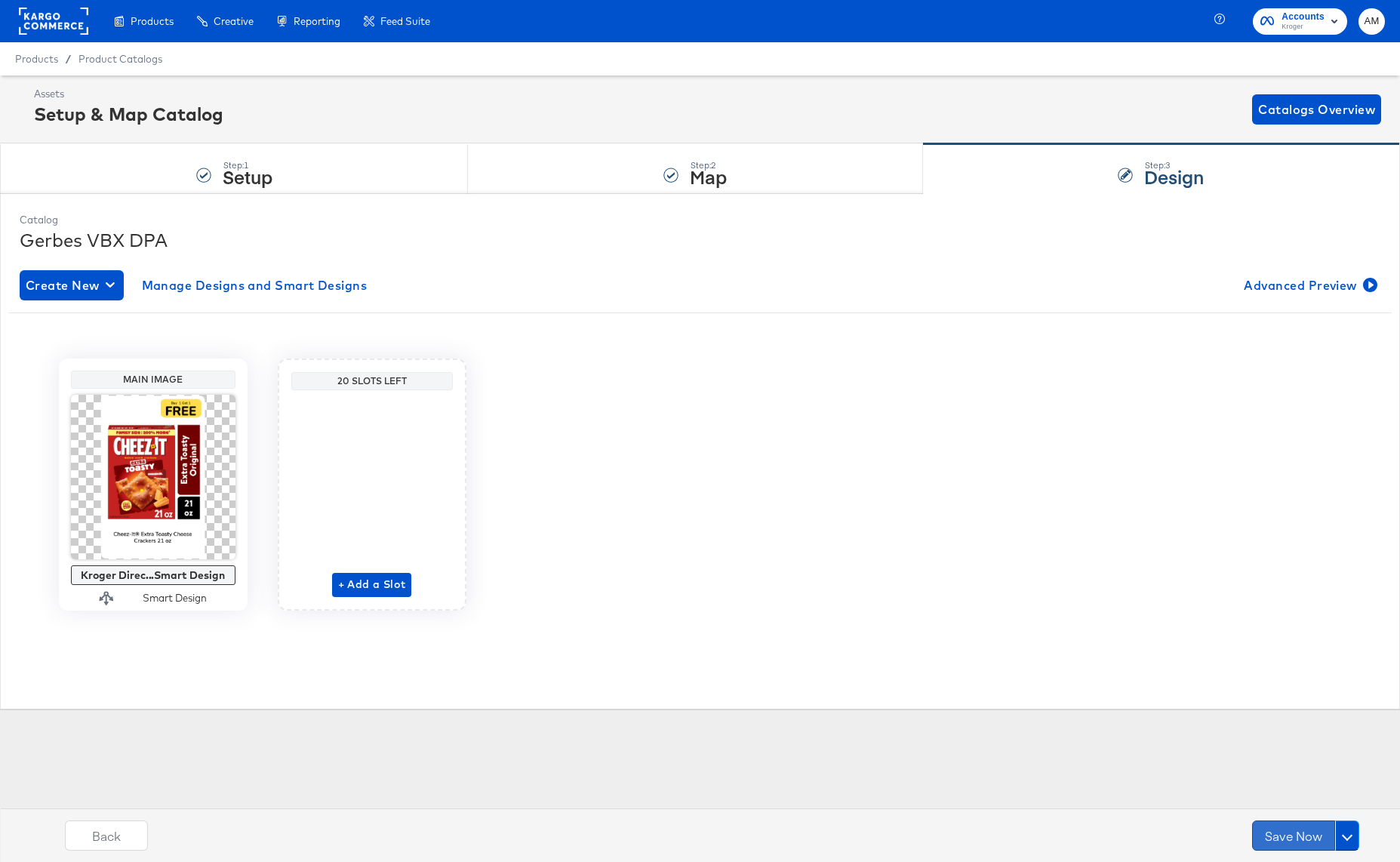
click at [1280, 829] on button "Save Now" at bounding box center [1293, 835] width 83 height 30
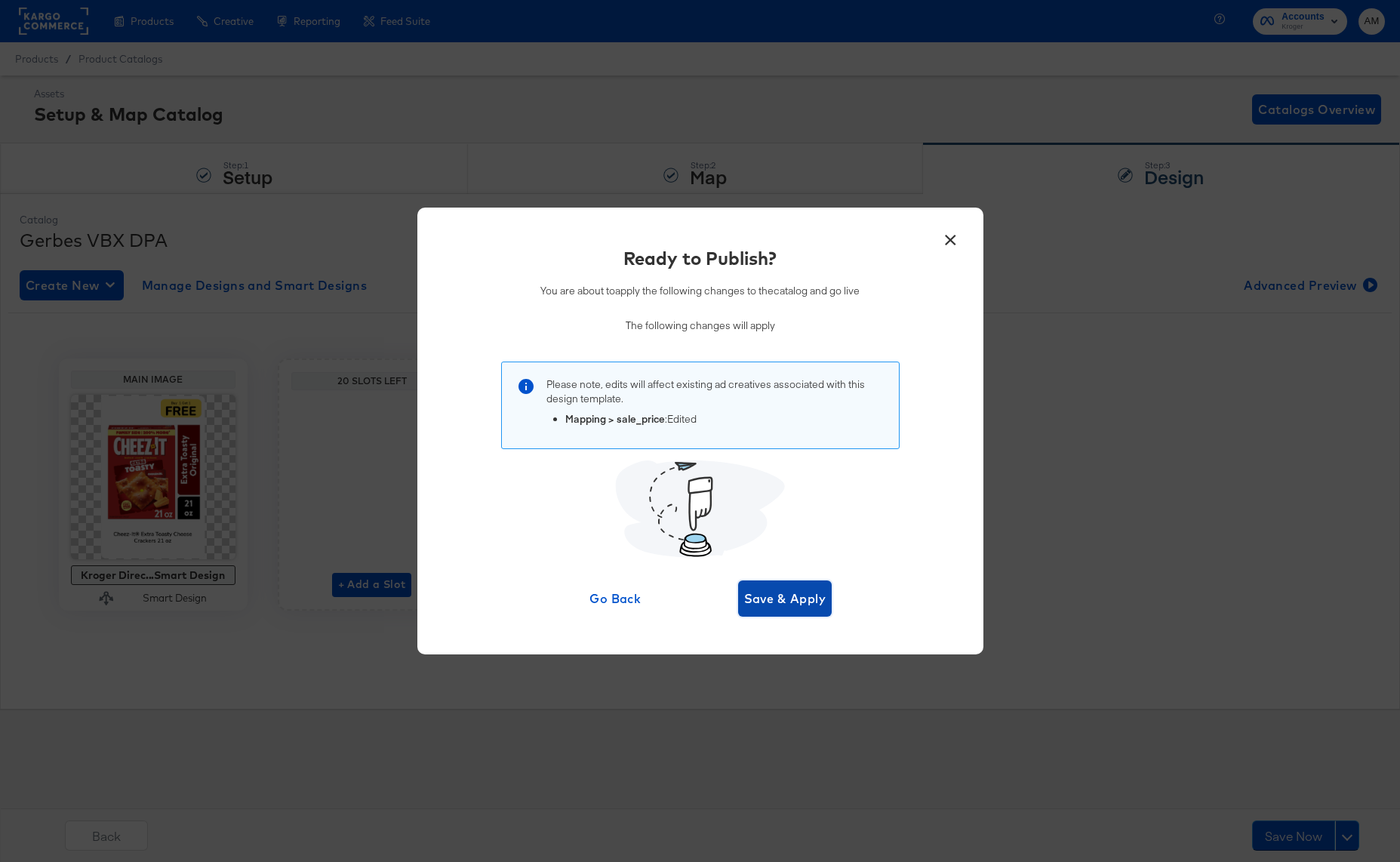
click at [783, 603] on span "Save & Apply" at bounding box center [785, 598] width 82 height 21
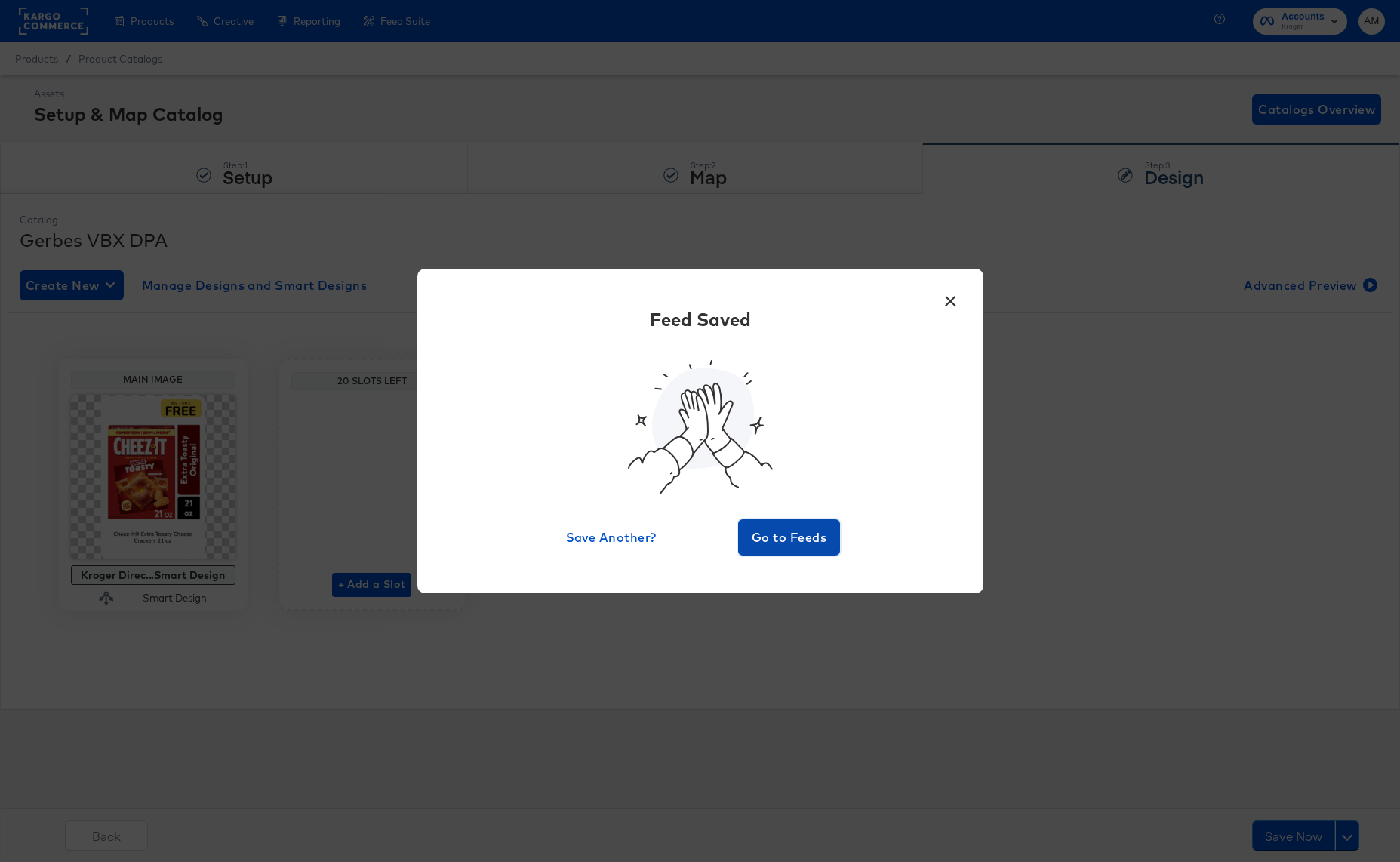
click at [782, 529] on span "Go to Feeds" at bounding box center [789, 537] width 90 height 21
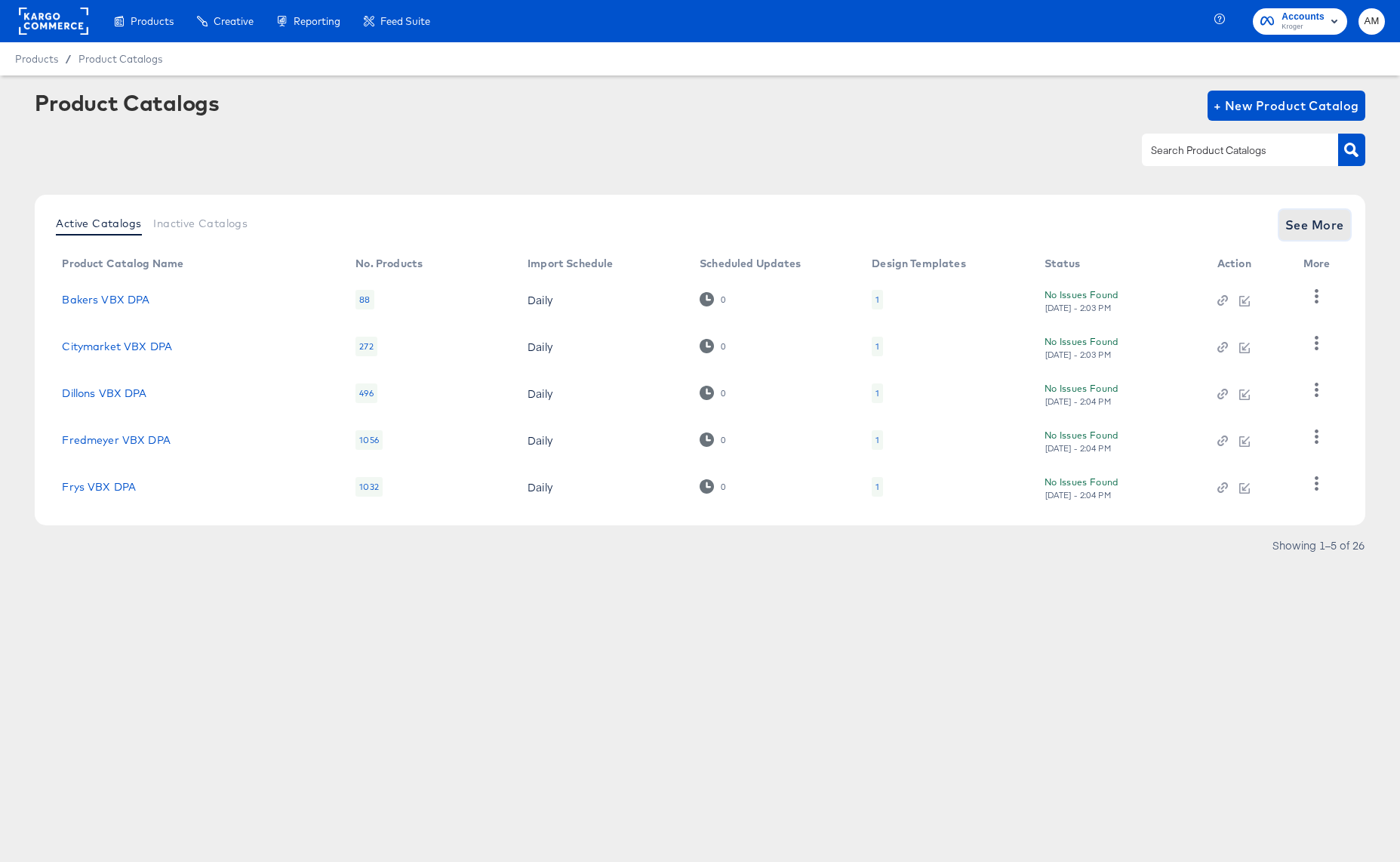
click at [1310, 219] on span "See More" at bounding box center [1314, 225] width 58 height 21
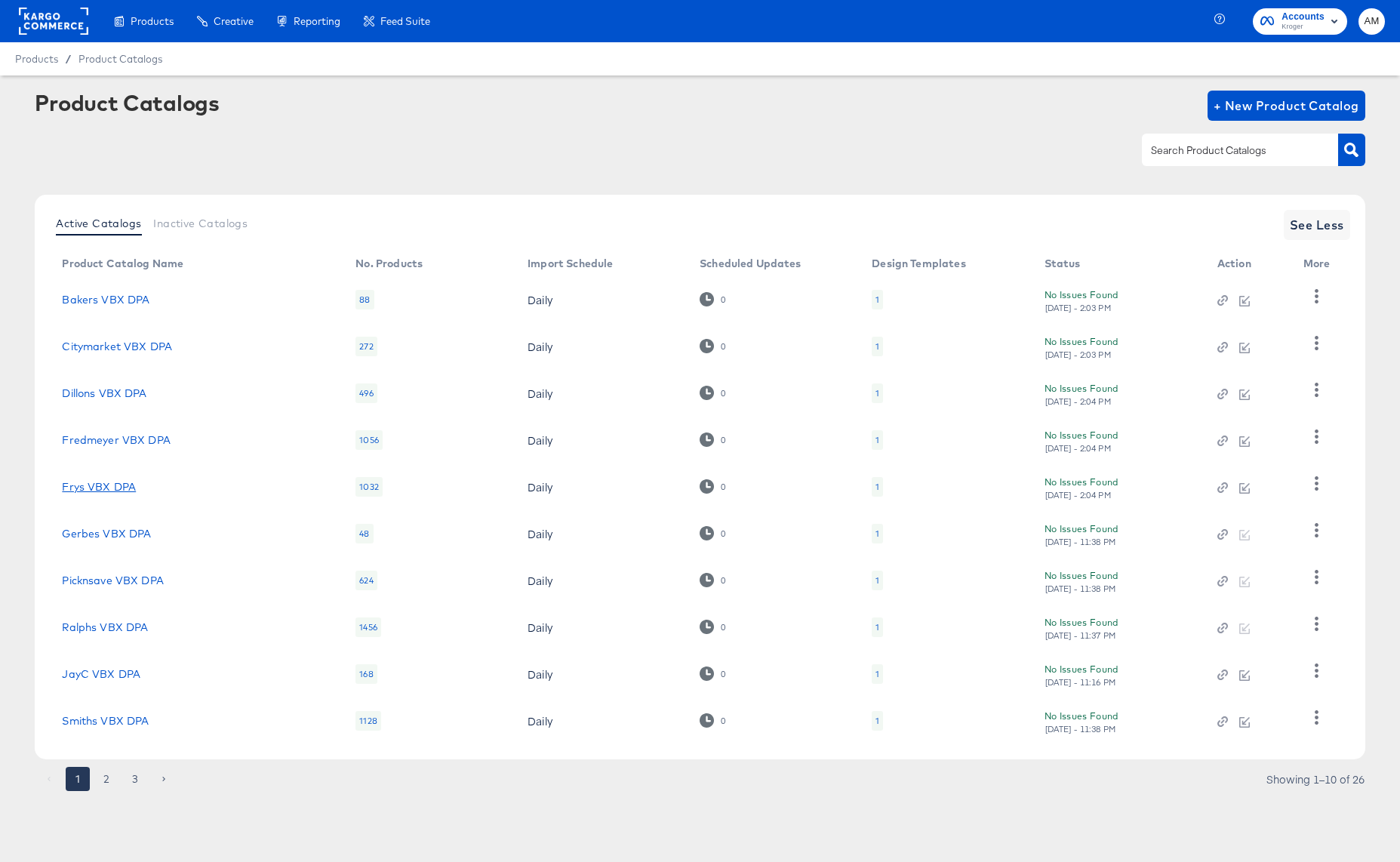
click at [81, 489] on link "Frys VBX DPA" at bounding box center [98, 486] width 74 height 12
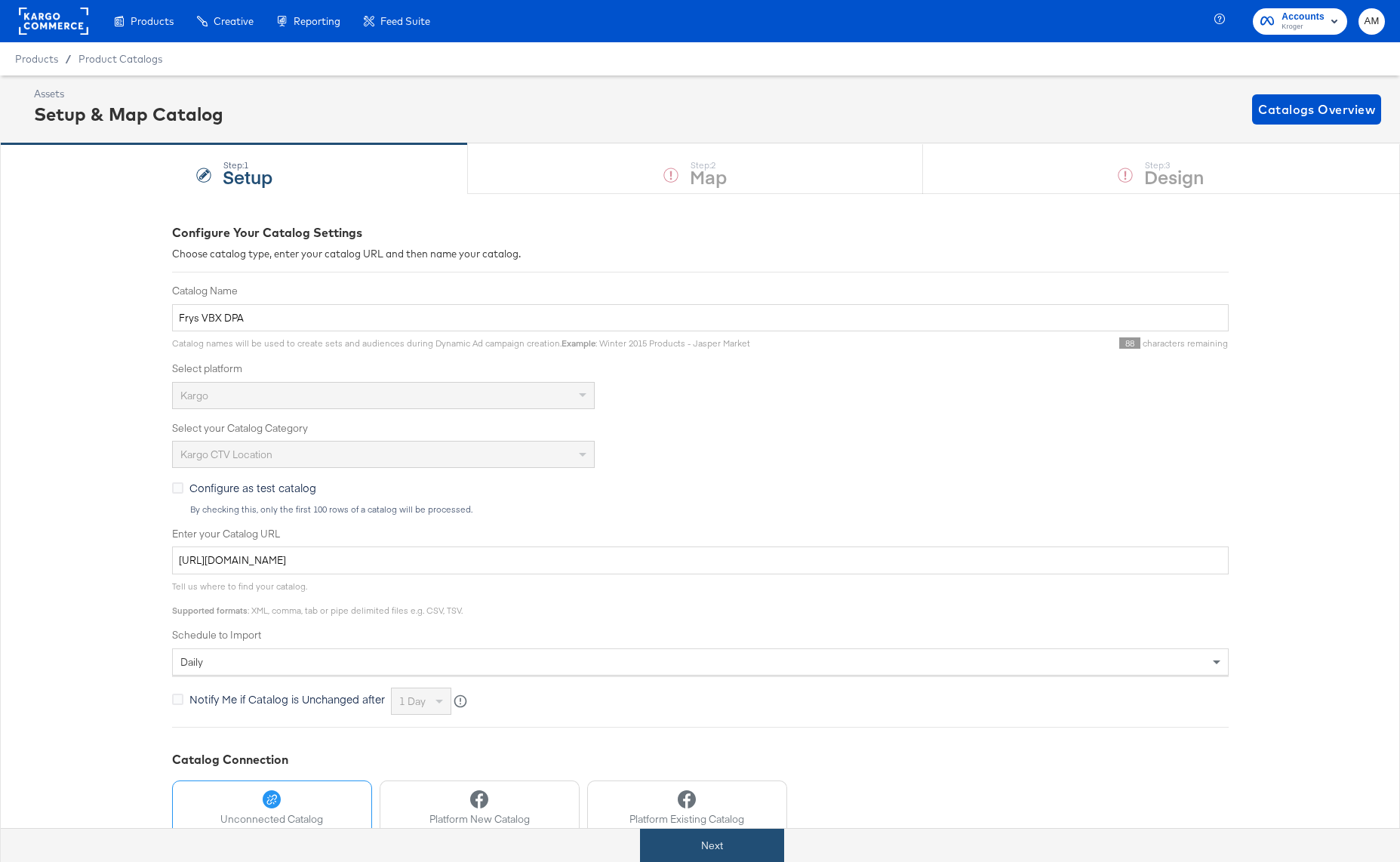
click at [657, 852] on button "Next" at bounding box center [711, 846] width 144 height 34
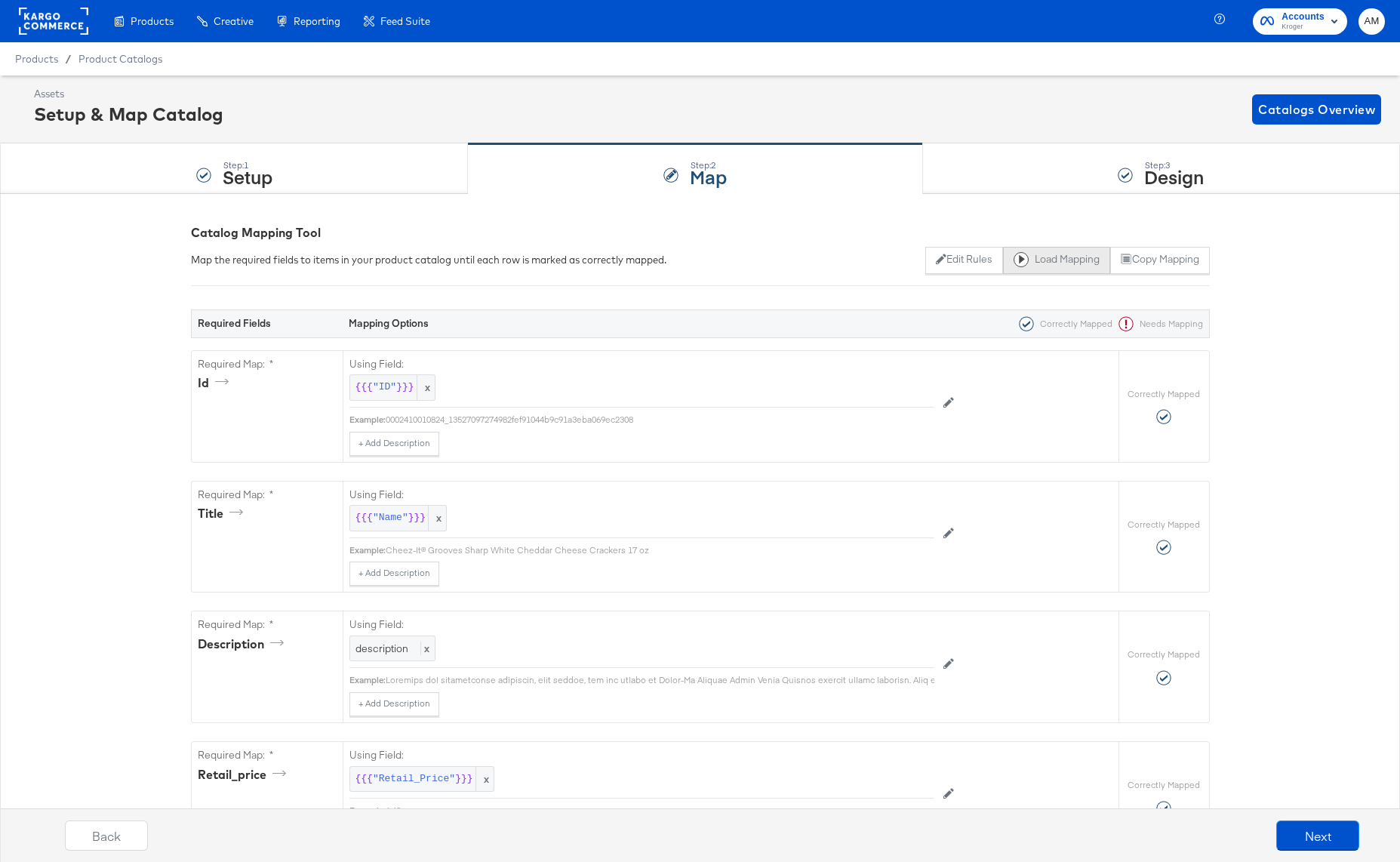
click at [1034, 260] on button "Load Mapping" at bounding box center [1056, 260] width 107 height 27
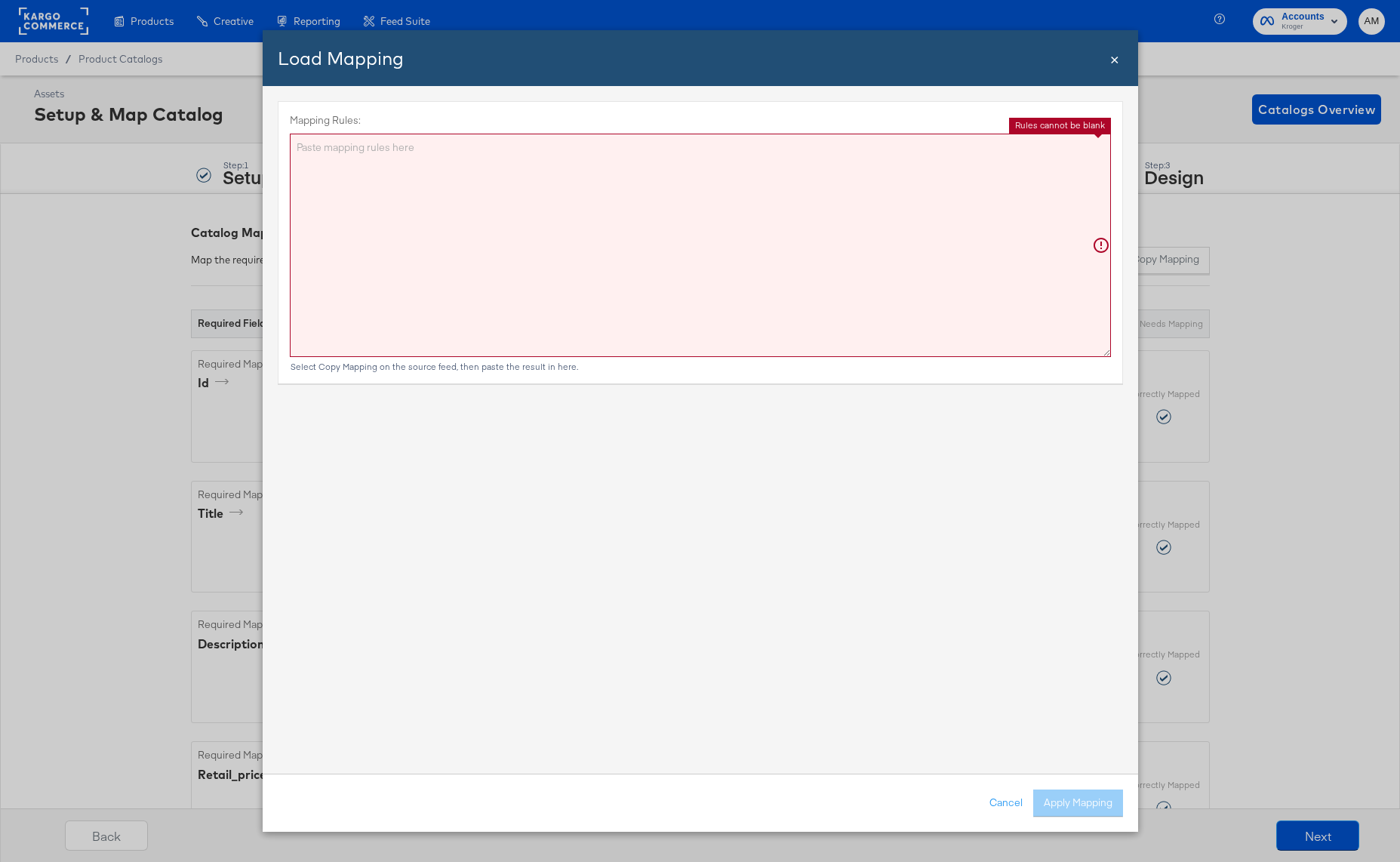
click at [622, 283] on textarea "Mapping Rules:" at bounding box center [700, 245] width 821 height 223
paste textarea "{"id":"{{{\"ID\"}}}","title":"{{{\"Name\"}}}","description":"{{{\"description\"…"
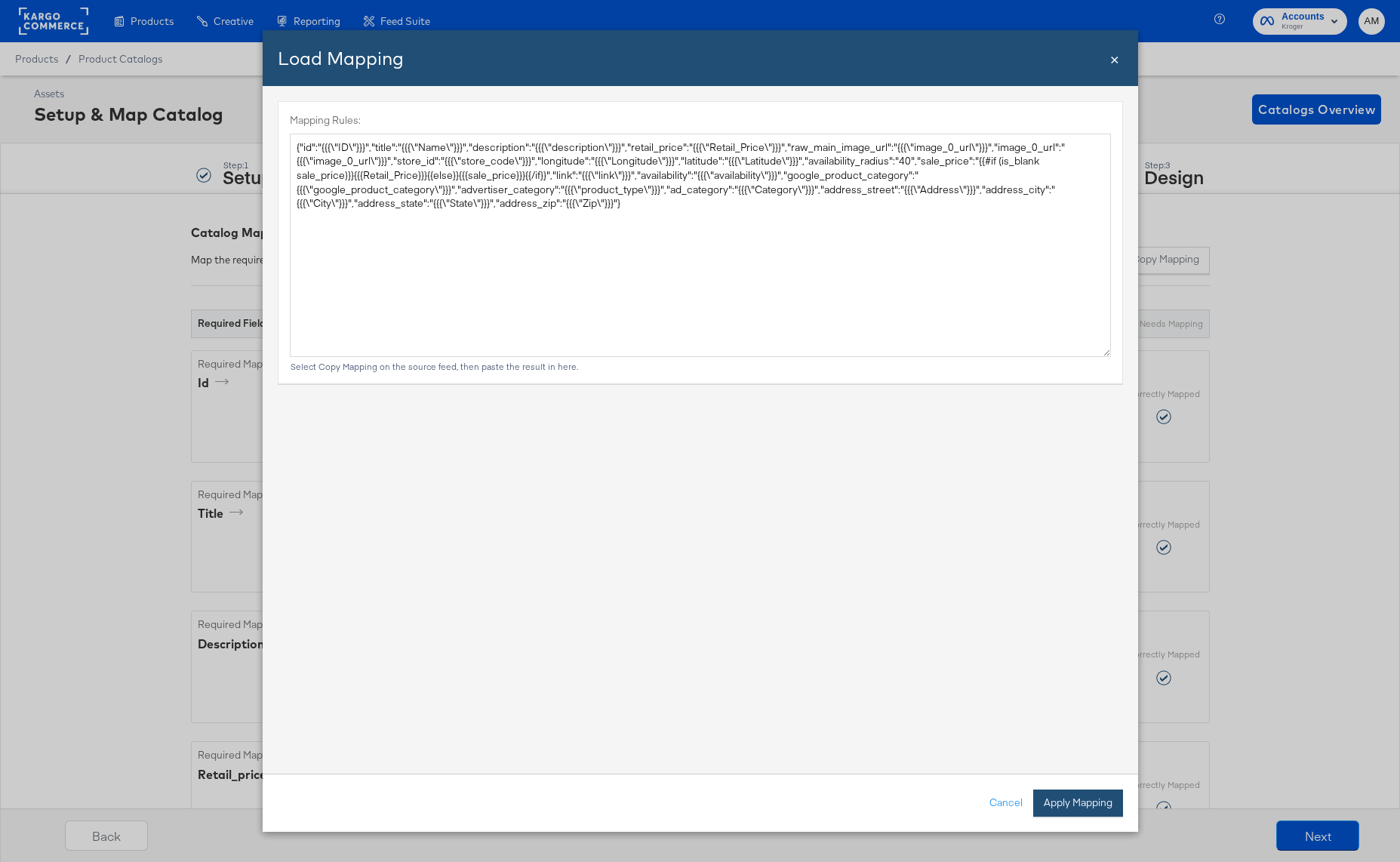
type textarea "{ "id": "{{{\"ID\"}}}", "title": "{{{\"Name\"}}}", "description": "{{{\"descrip…"
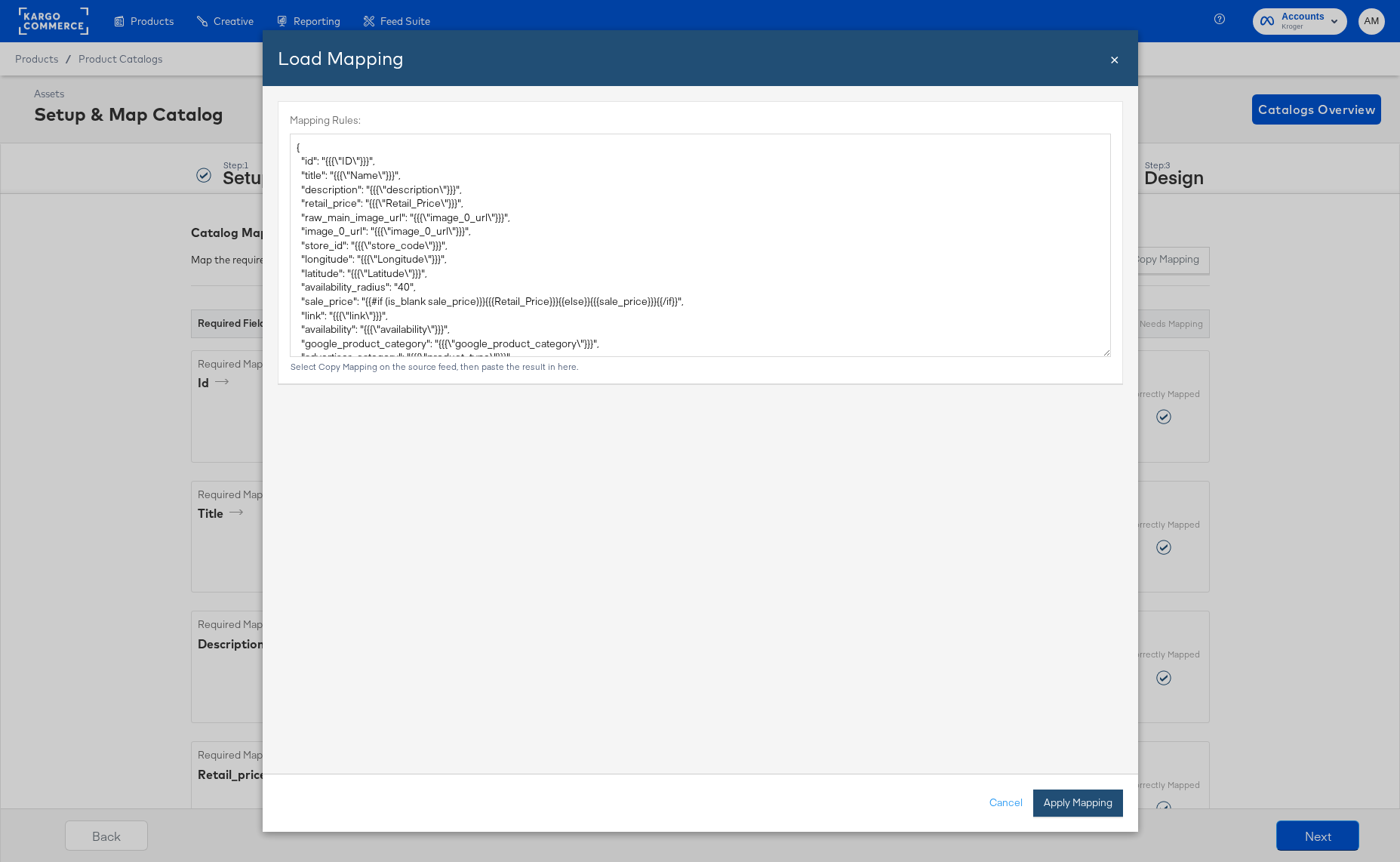
click at [1063, 796] on button "Apply Mapping" at bounding box center [1078, 803] width 90 height 27
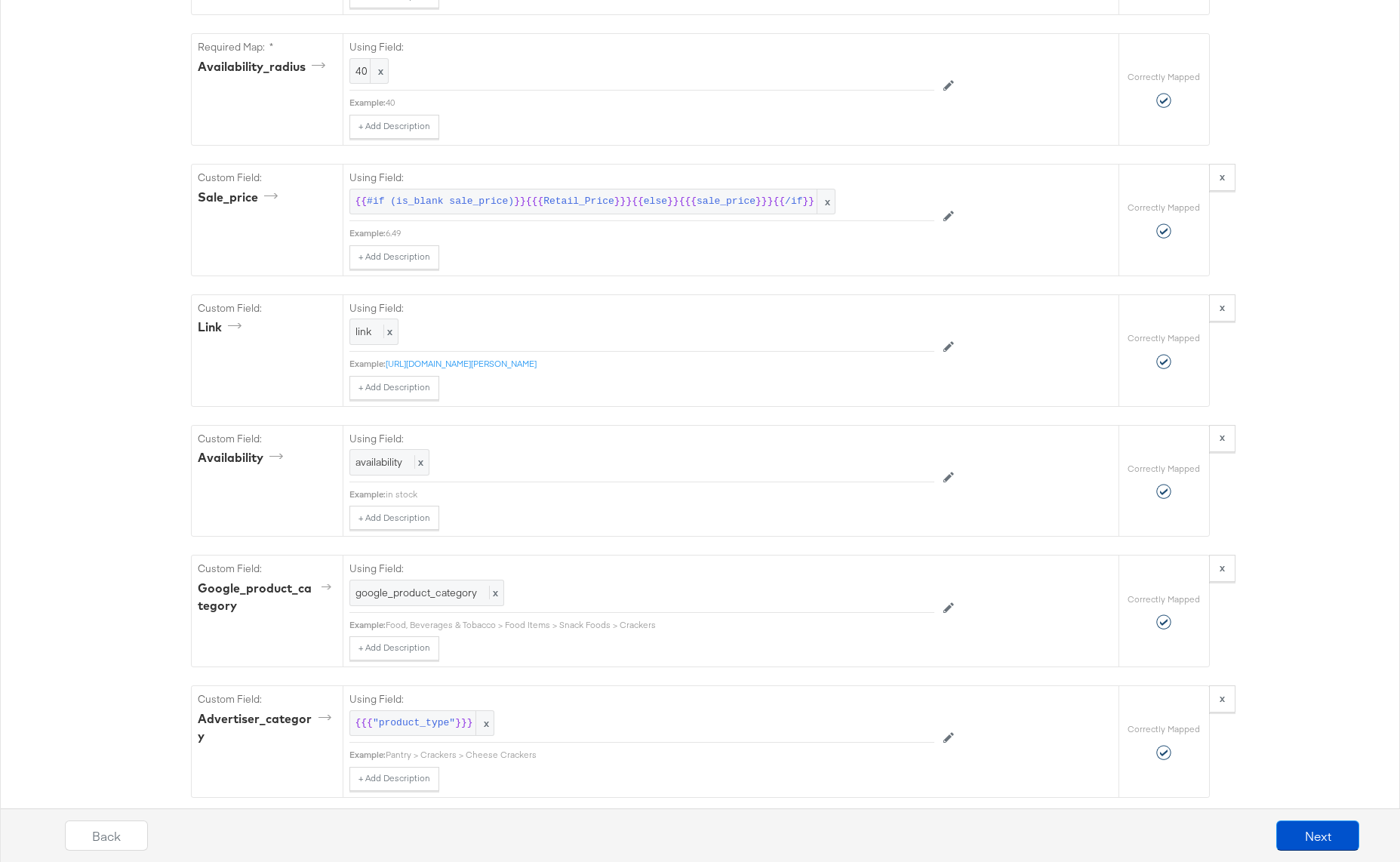
scroll to position [1206, 0]
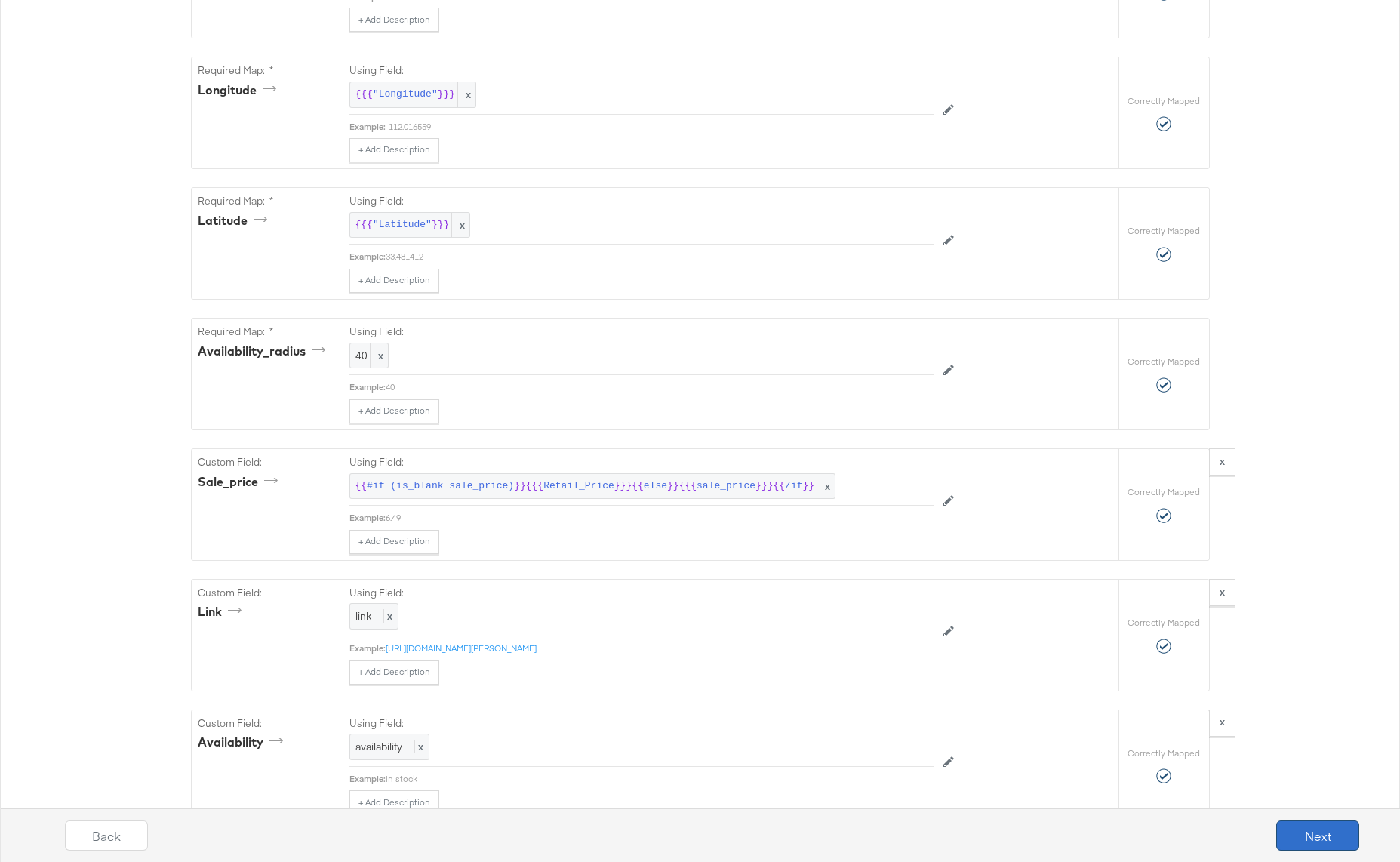
click at [1319, 834] on button "Next" at bounding box center [1317, 835] width 83 height 30
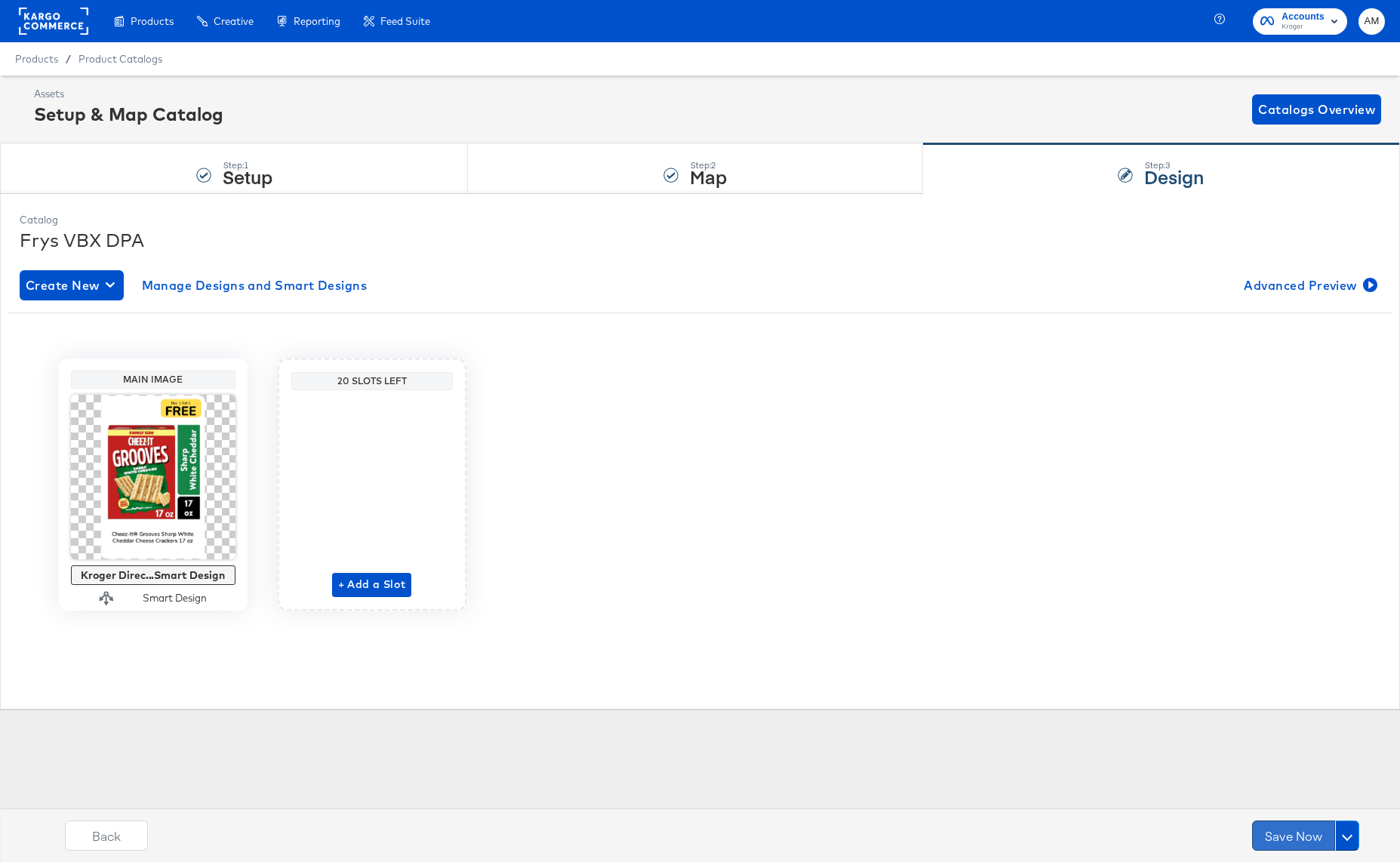
click at [1287, 834] on button "Save Now" at bounding box center [1293, 835] width 83 height 30
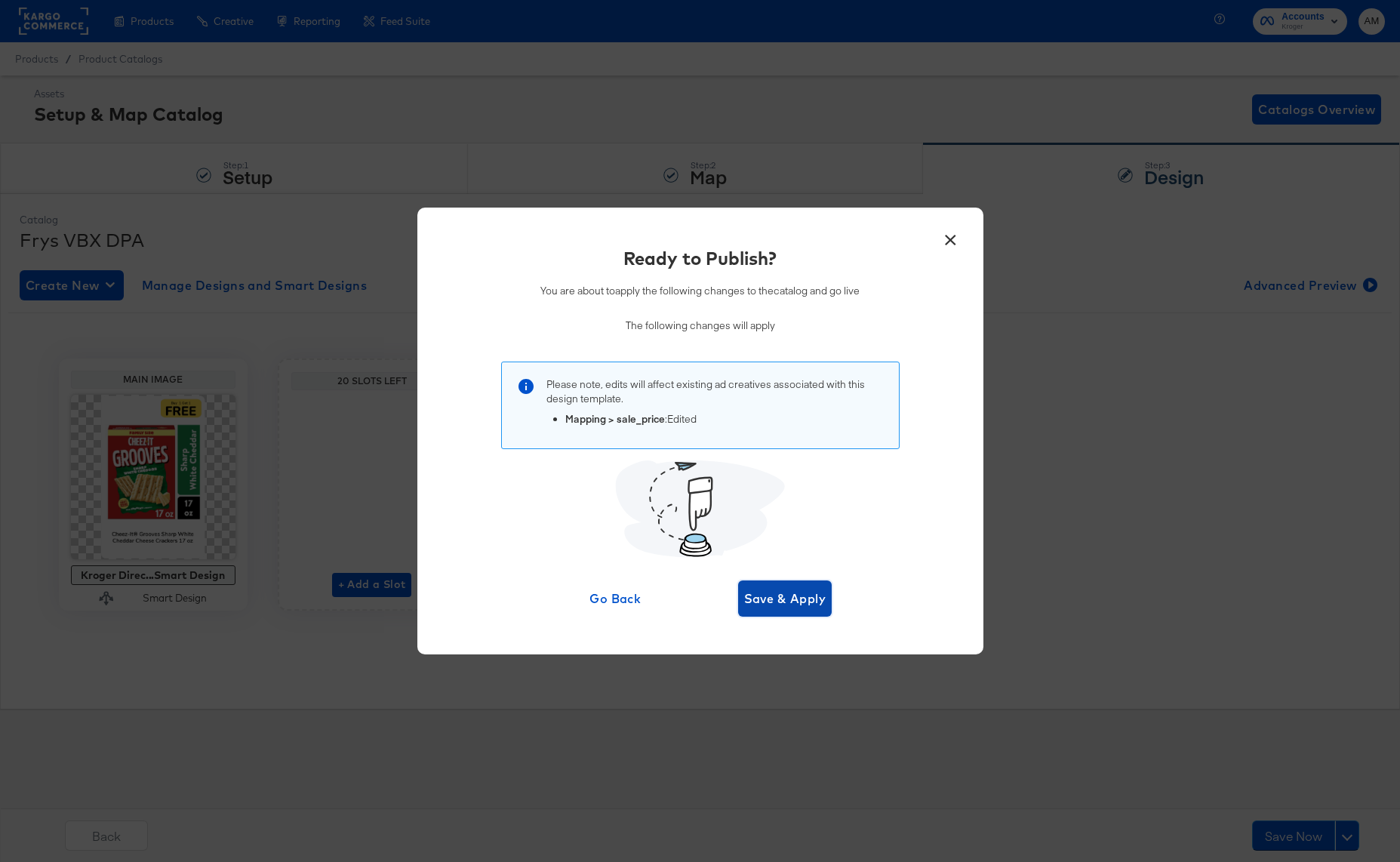
click at [746, 598] on span "Save & Apply" at bounding box center [785, 598] width 82 height 21
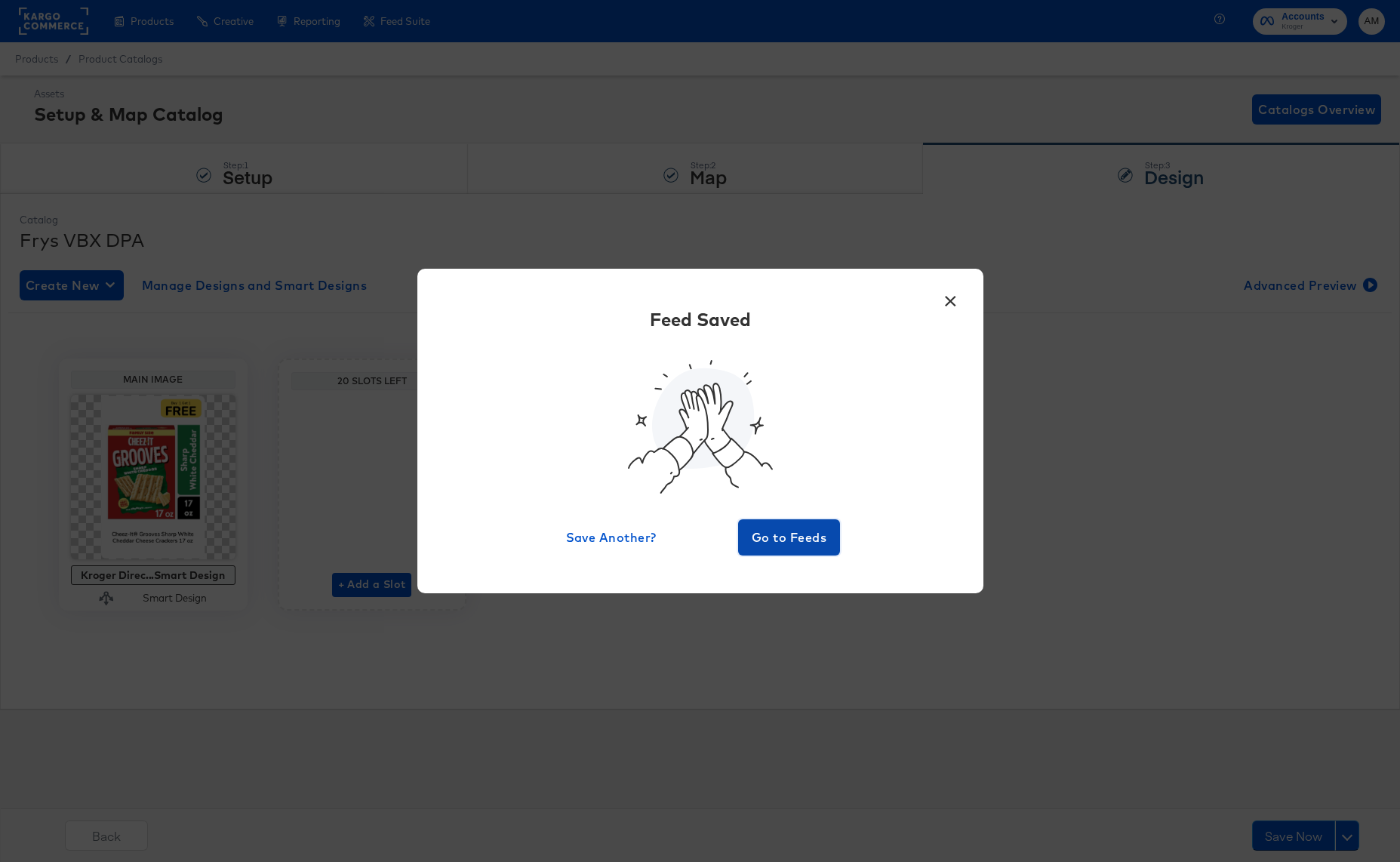
click at [792, 545] on span "Go to Feeds" at bounding box center [789, 537] width 90 height 21
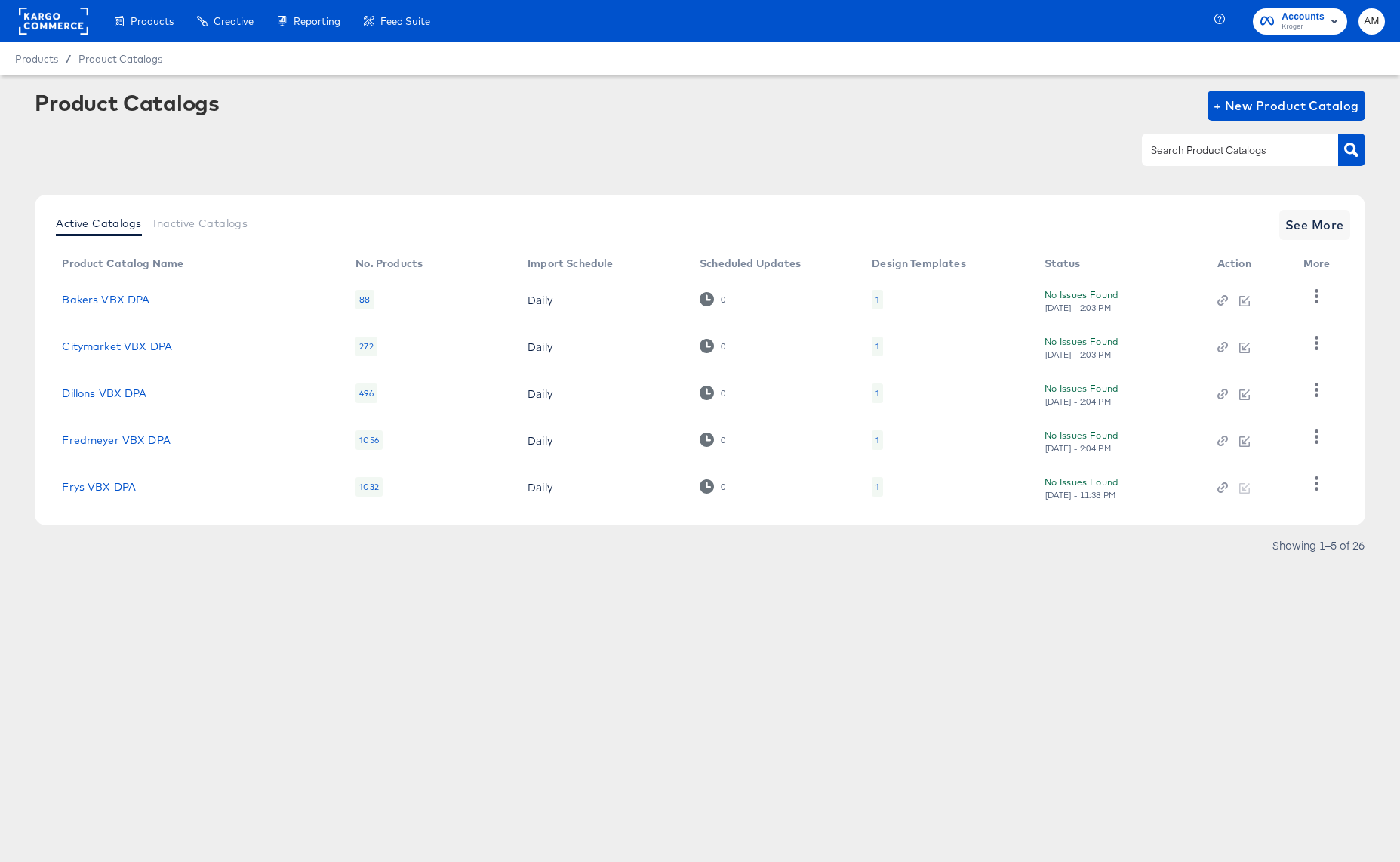
click at [138, 439] on link "Fredmeyer VBX DPA" at bounding box center [115, 439] width 108 height 12
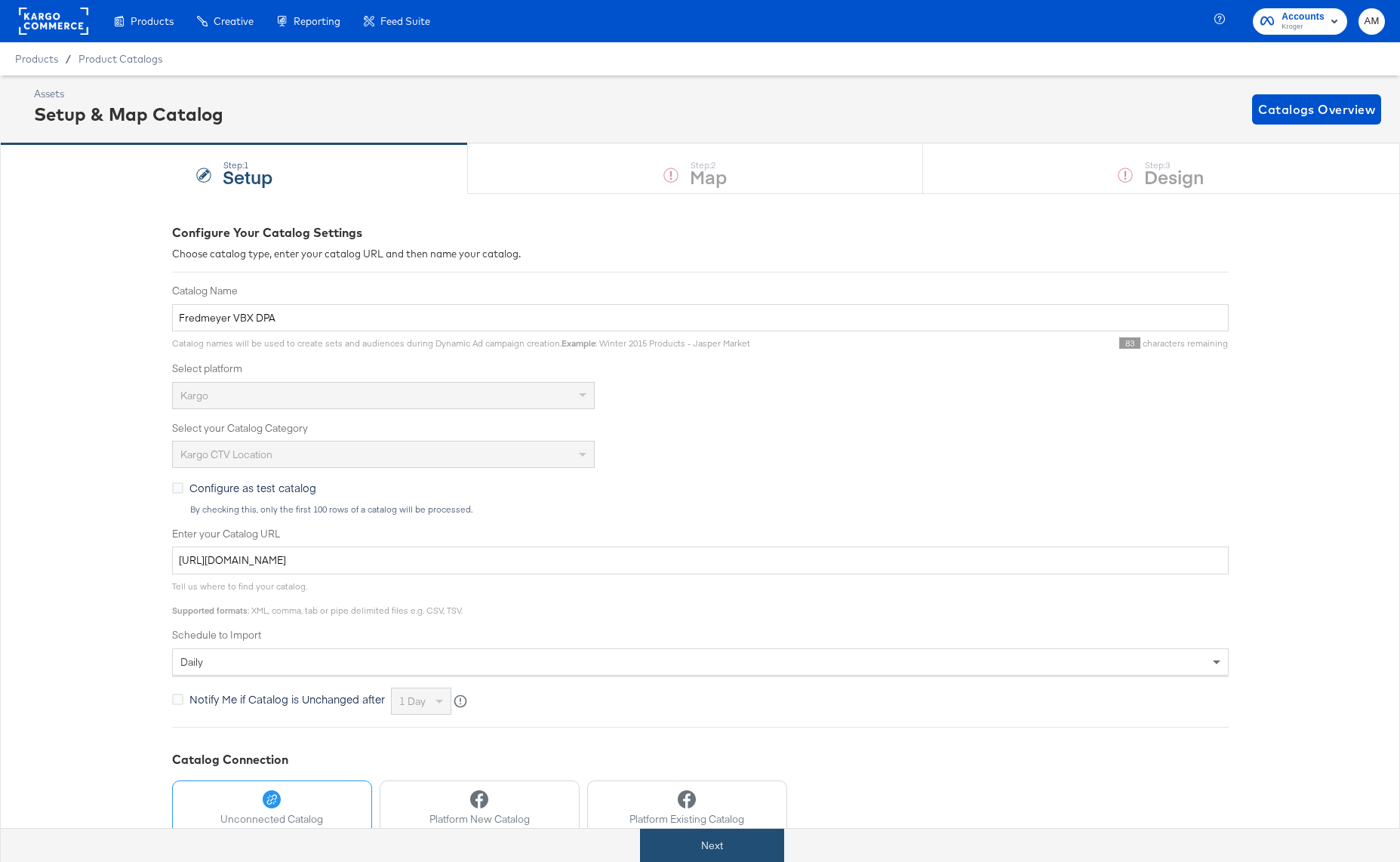
click at [703, 850] on button "Next" at bounding box center [711, 846] width 144 height 34
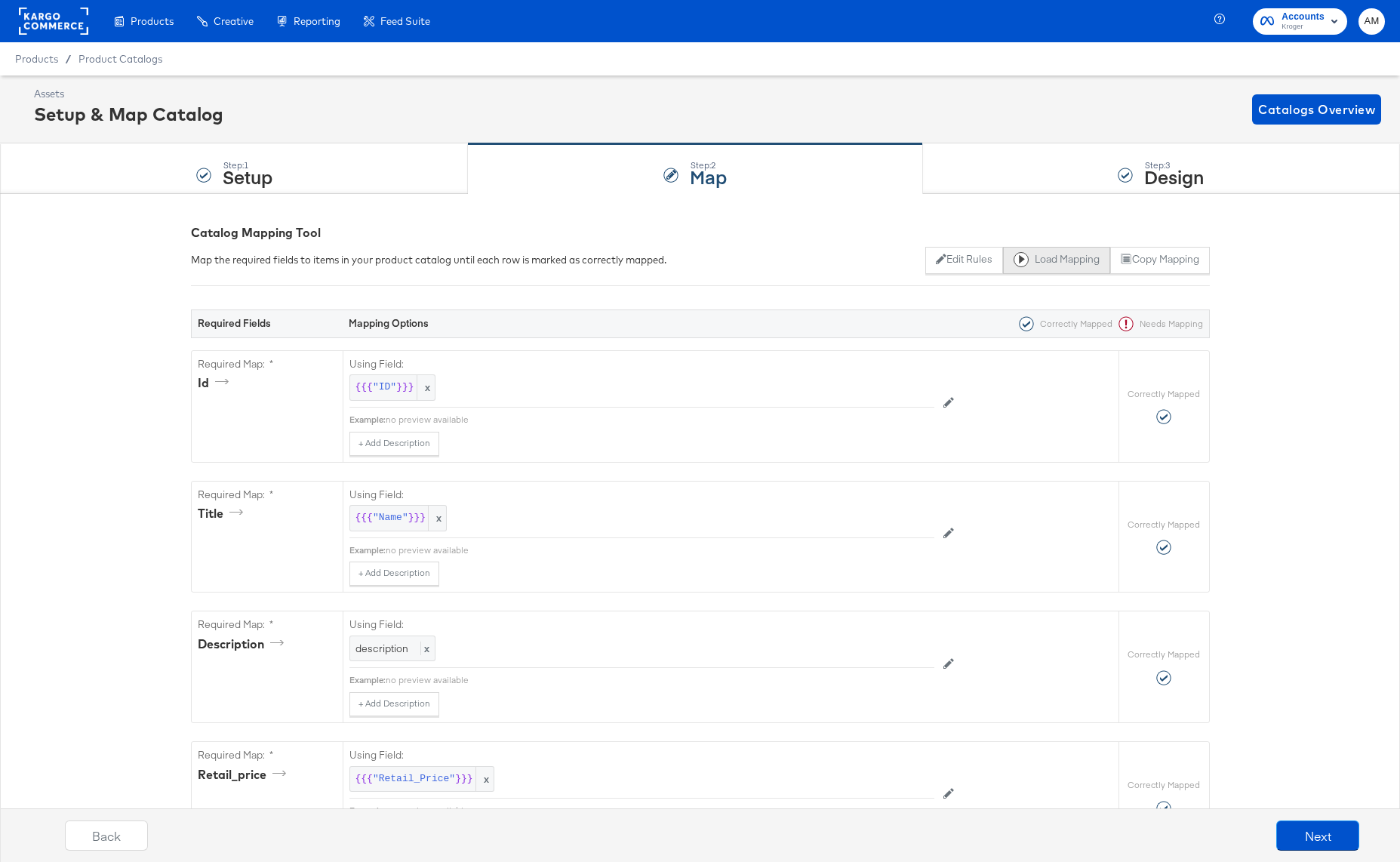
click at [1041, 255] on button "Load Mapping" at bounding box center [1056, 260] width 107 height 27
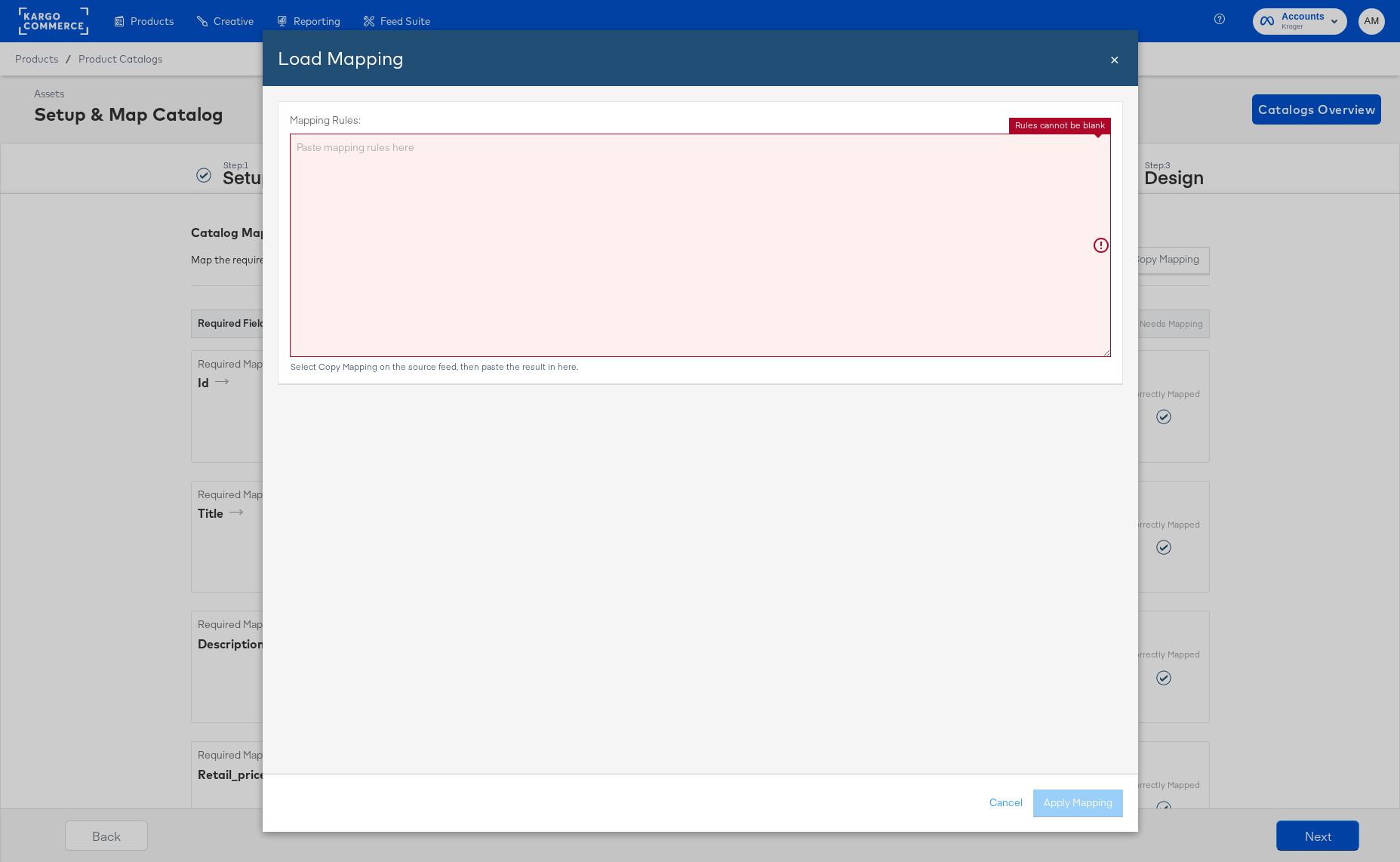
click at [620, 242] on textarea "Mapping Rules:" at bounding box center [700, 245] width 821 height 223
paste textarea "{"id":"{{{\"ID\"}}}","title":"{{{\"Name\"}}}","description":"{{{\"description\"…"
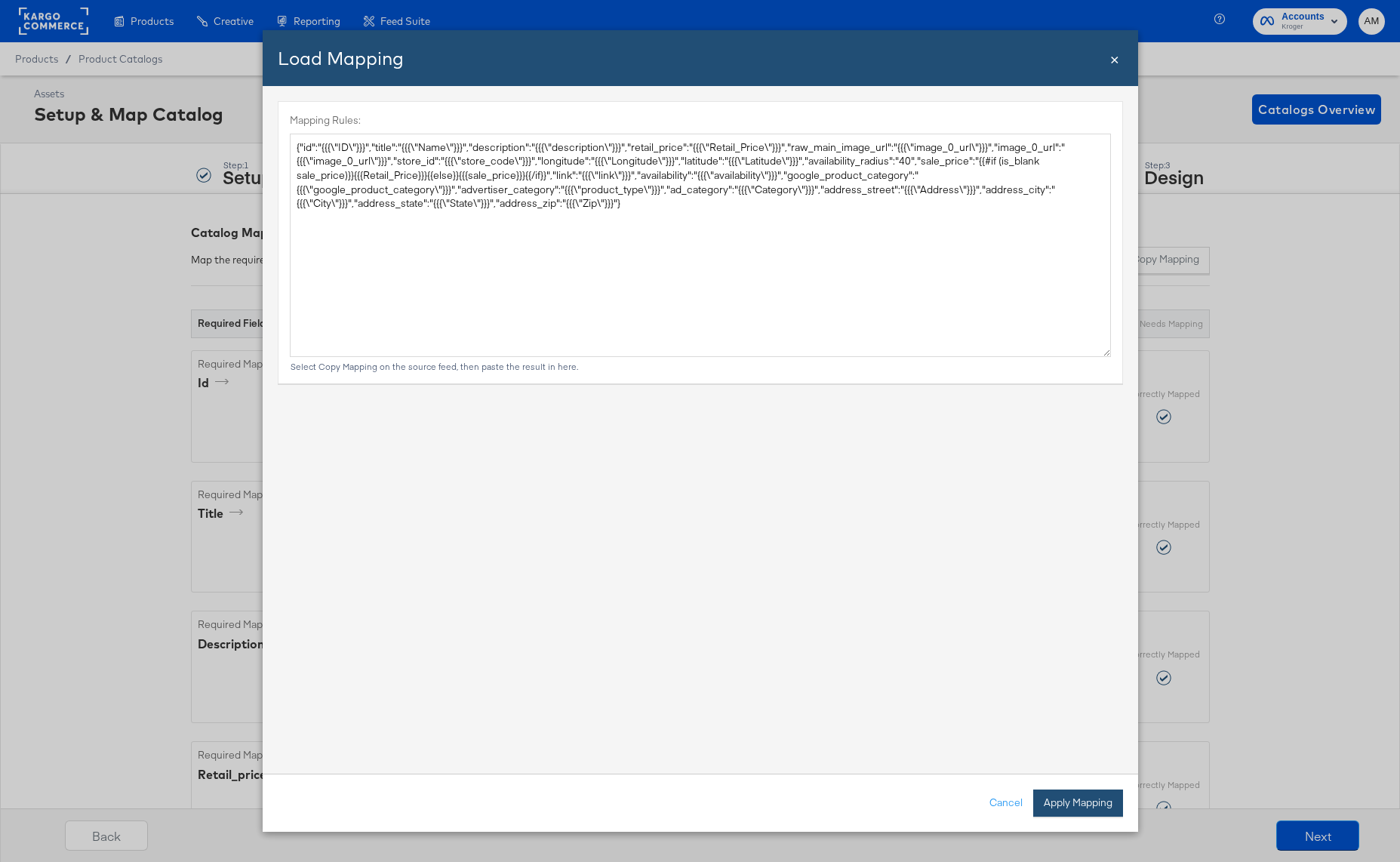
type textarea "{ "id": "{{{\"ID\"}}}", "title": "{{{\"Name\"}}}", "description": "{{{\"descrip…"
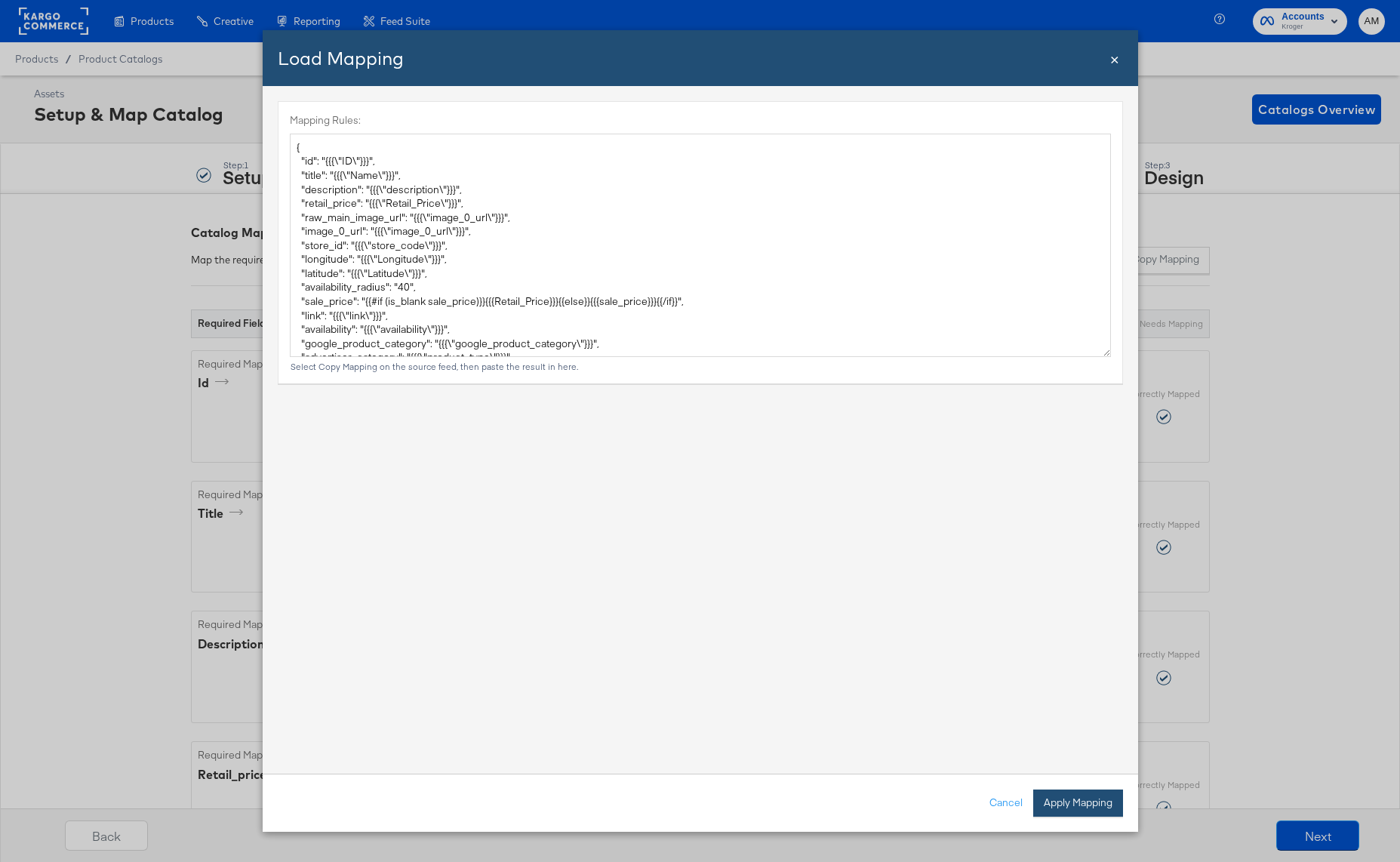
click at [1062, 800] on button "Apply Mapping" at bounding box center [1078, 803] width 90 height 27
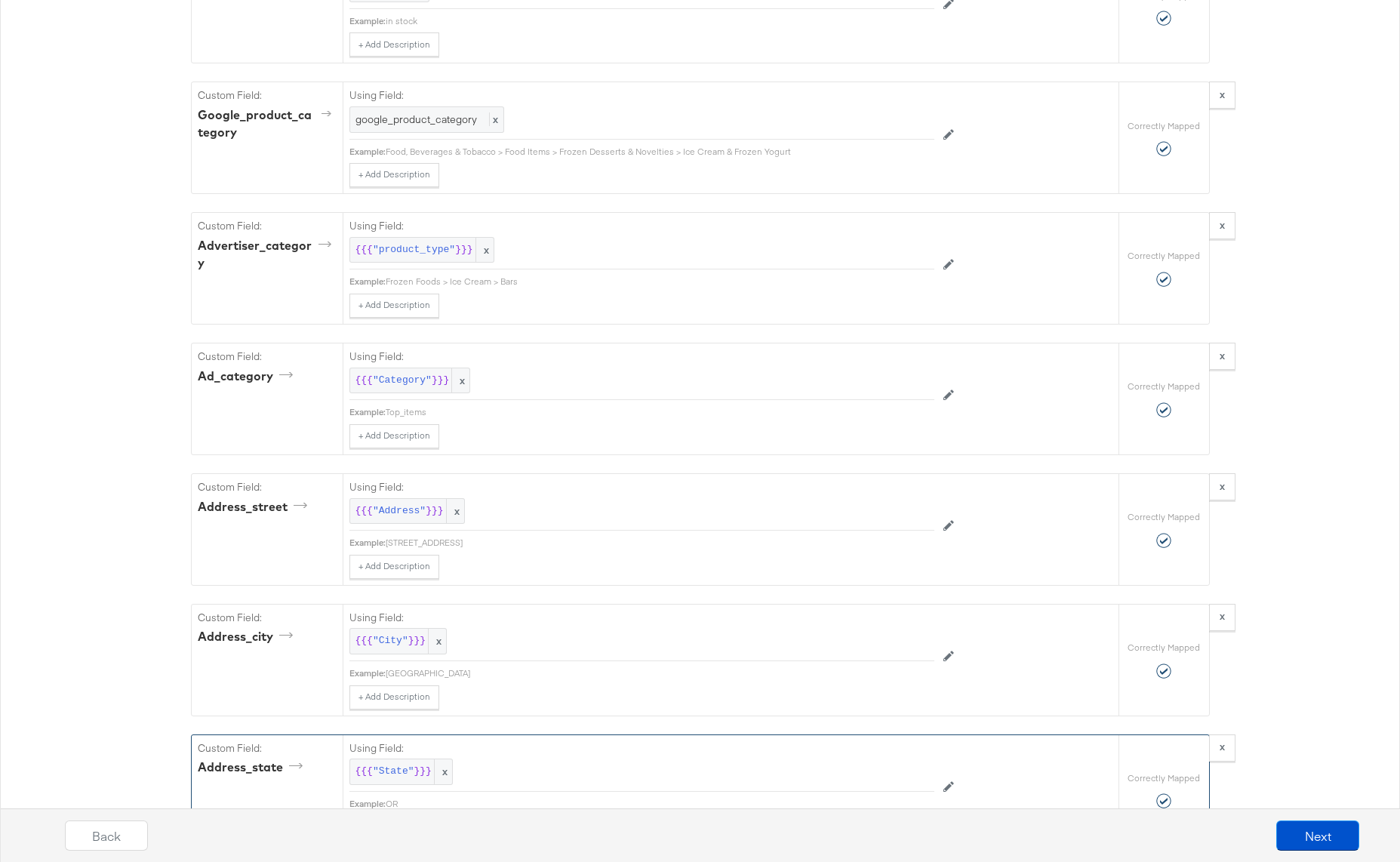
scroll to position [1964, 0]
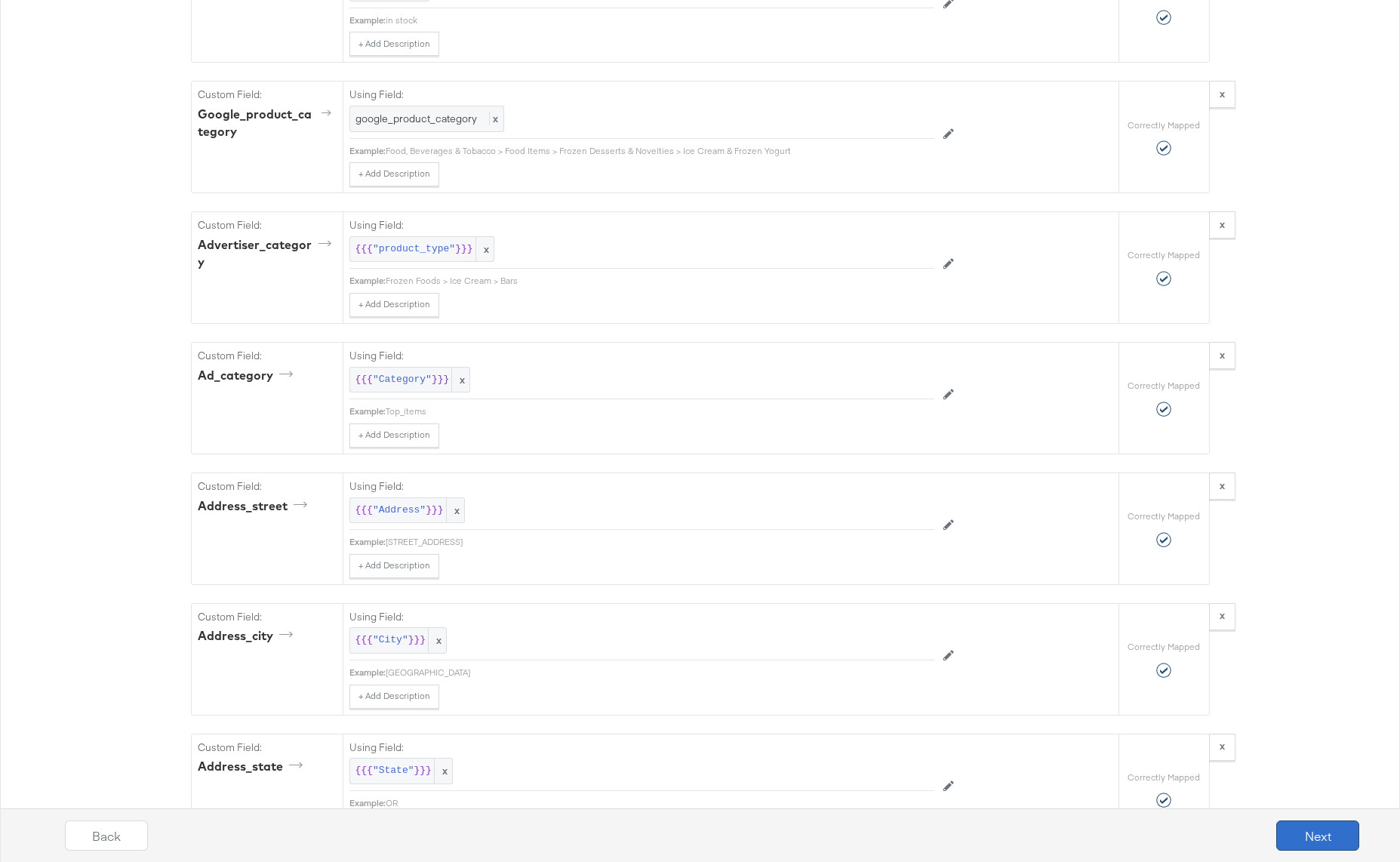
click at [1302, 841] on button "Next" at bounding box center [1317, 835] width 83 height 30
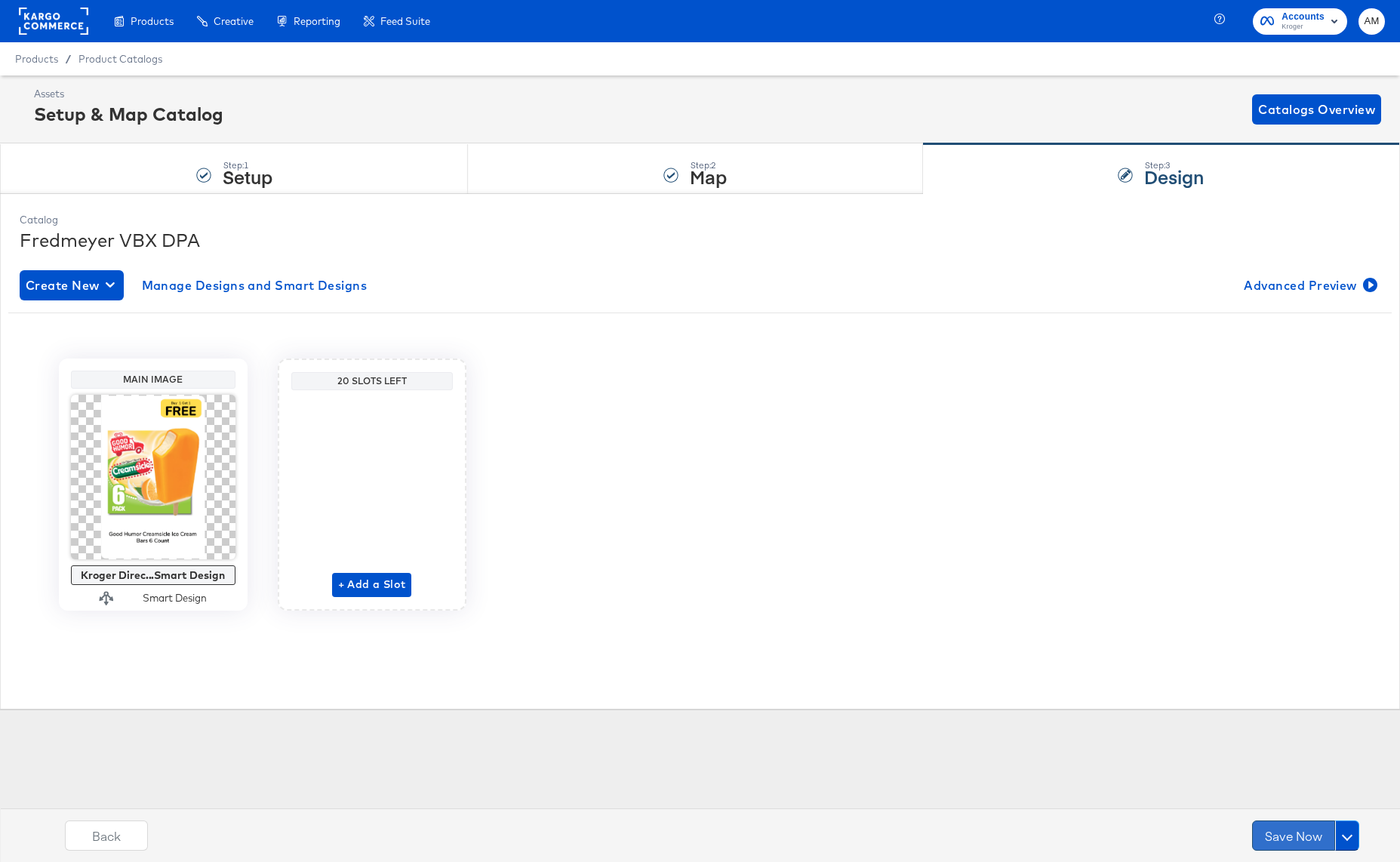
click at [1292, 832] on button "Save Now" at bounding box center [1293, 835] width 83 height 30
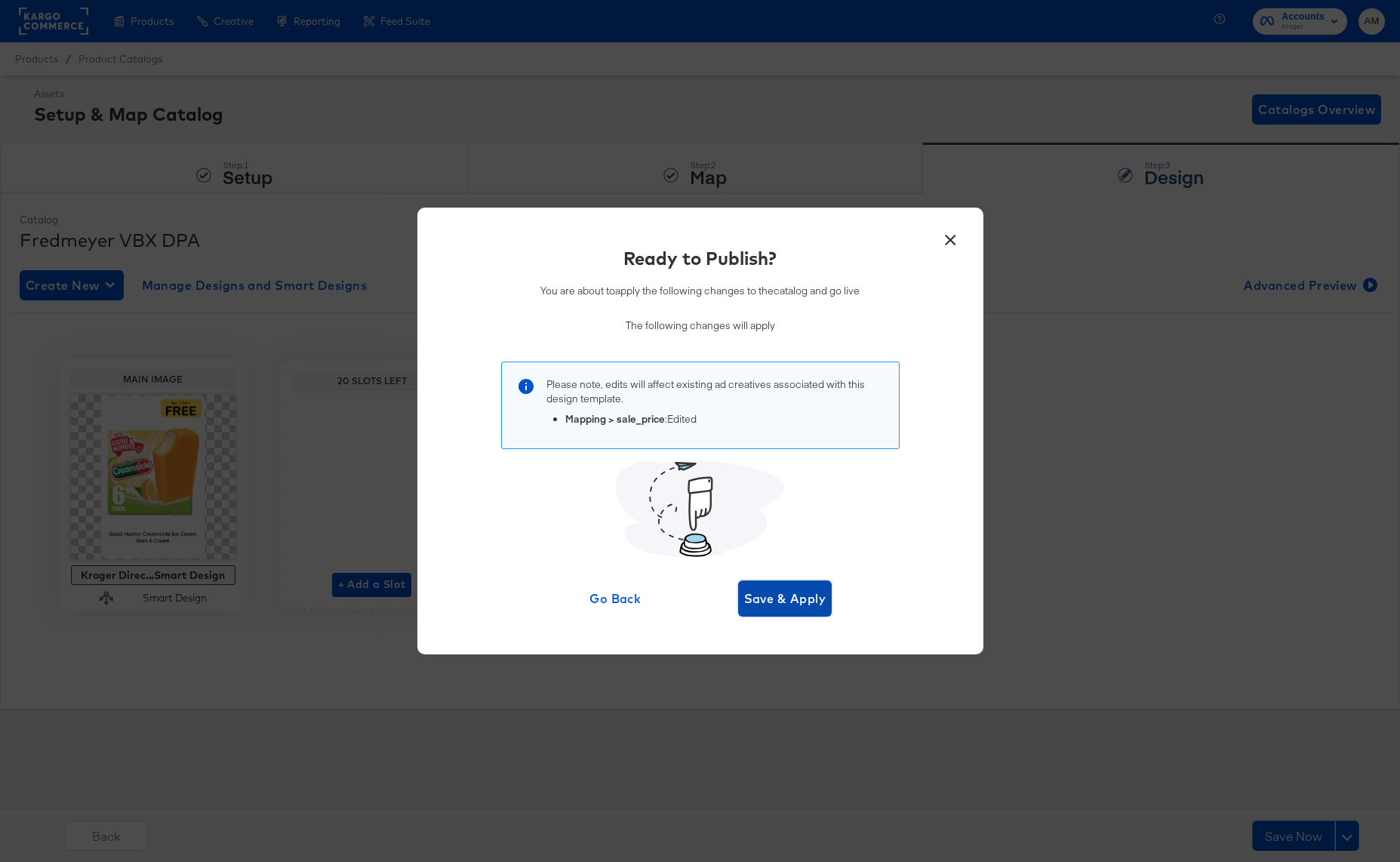
click at [788, 599] on span "Save & Apply" at bounding box center [785, 598] width 82 height 21
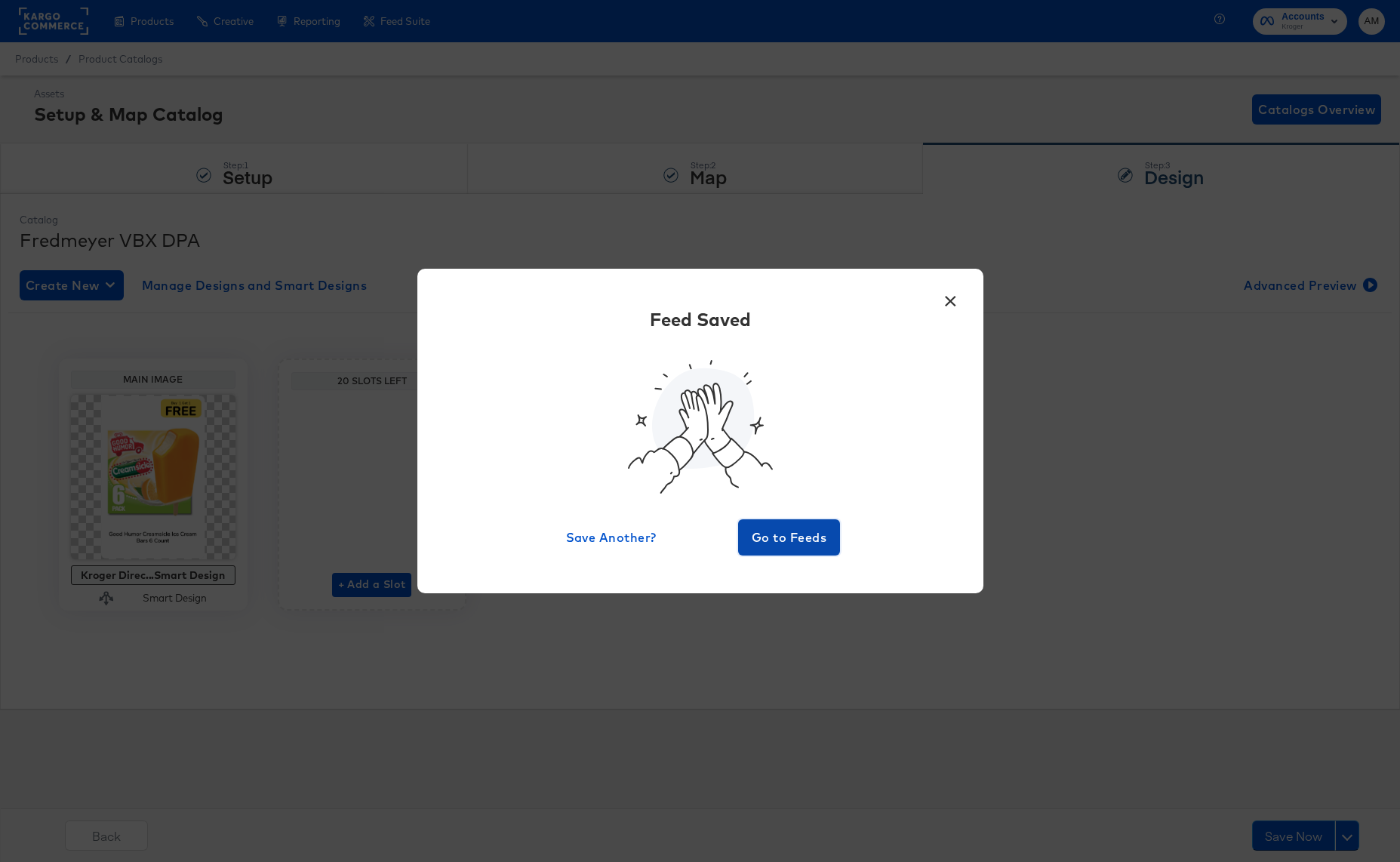
click at [787, 539] on span "Go to Feeds" at bounding box center [789, 537] width 90 height 21
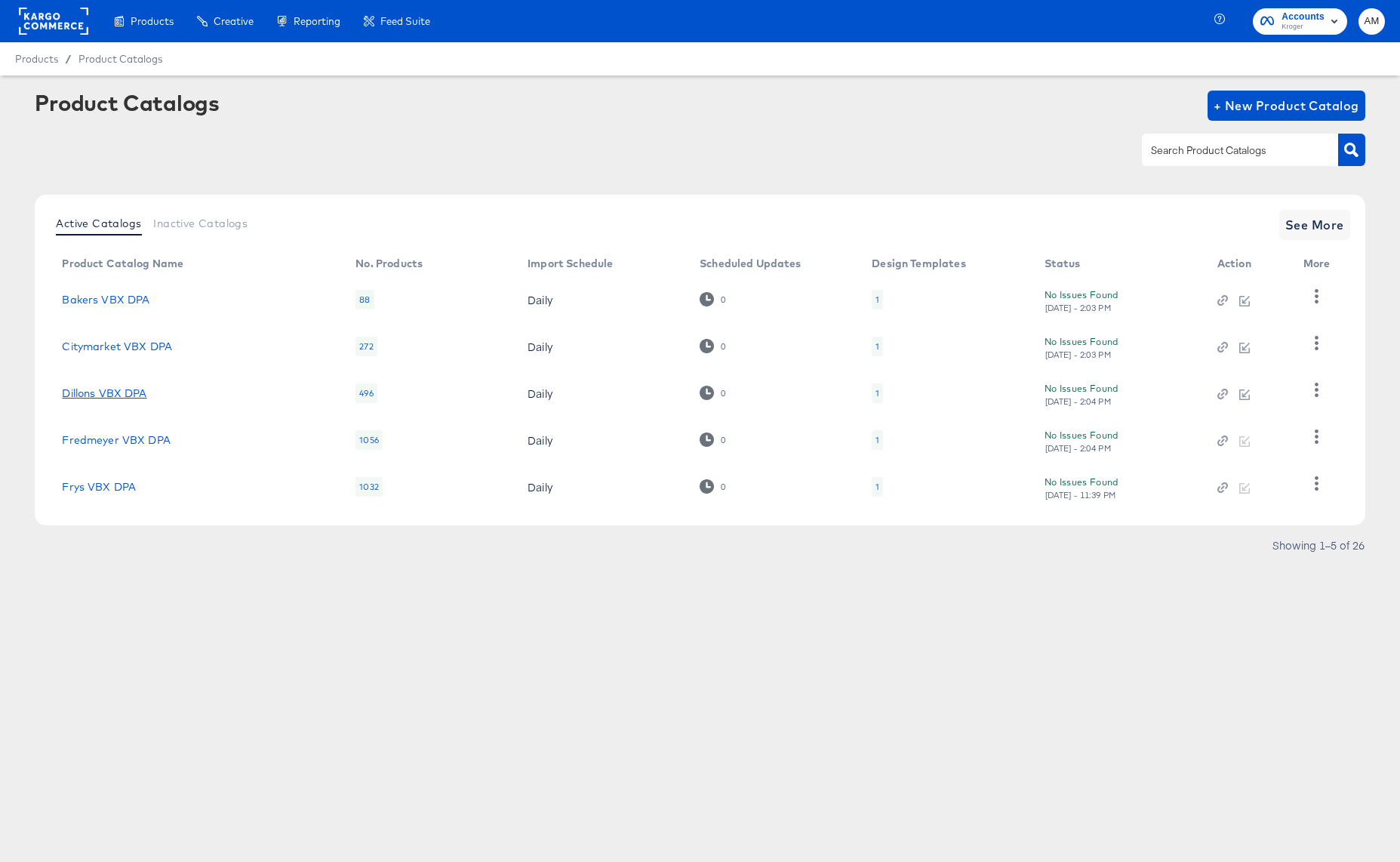
click at [140, 394] on link "Dillons VBX DPA" at bounding box center [104, 392] width 84 height 12
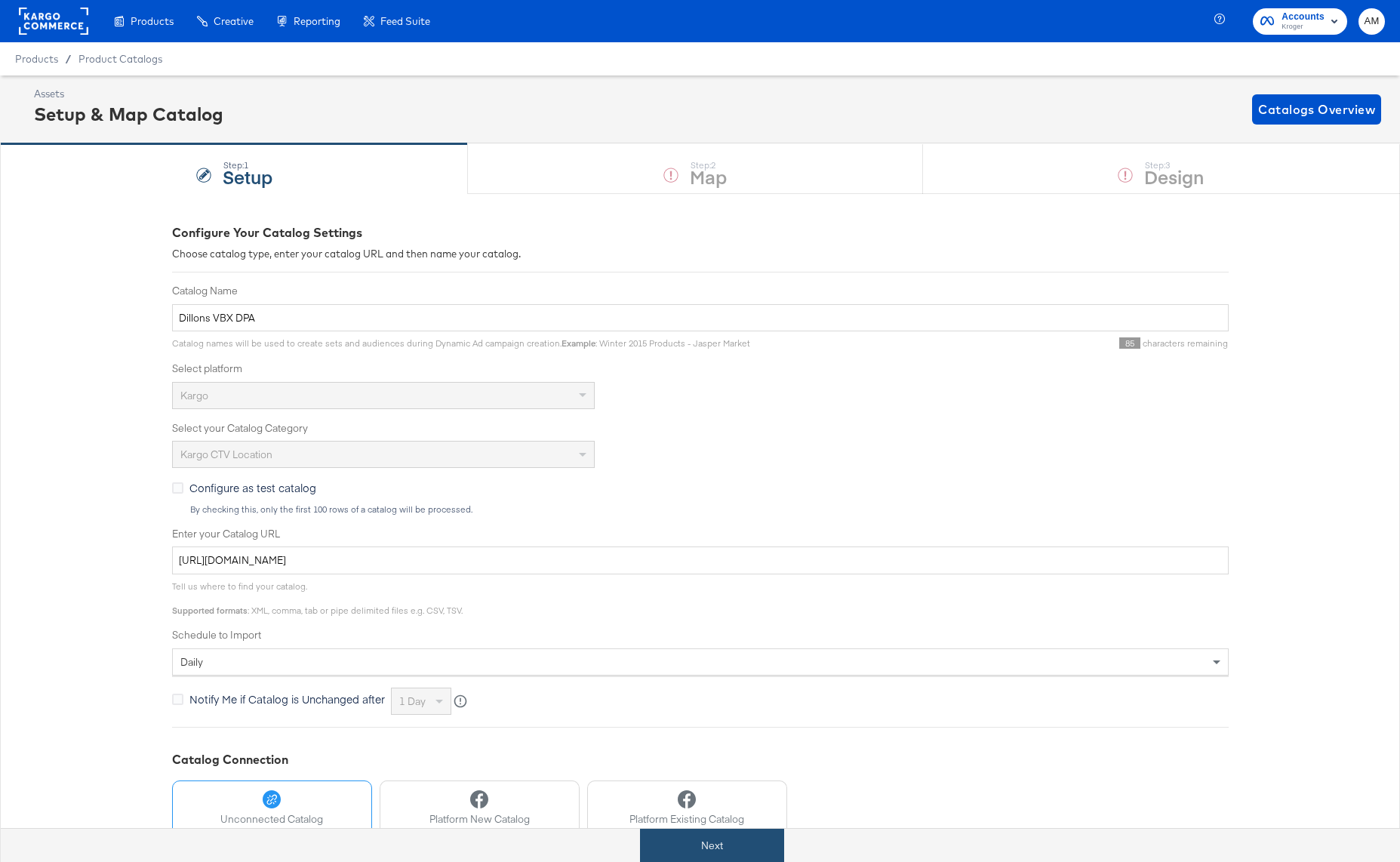
click at [735, 842] on button "Next" at bounding box center [711, 846] width 144 height 34
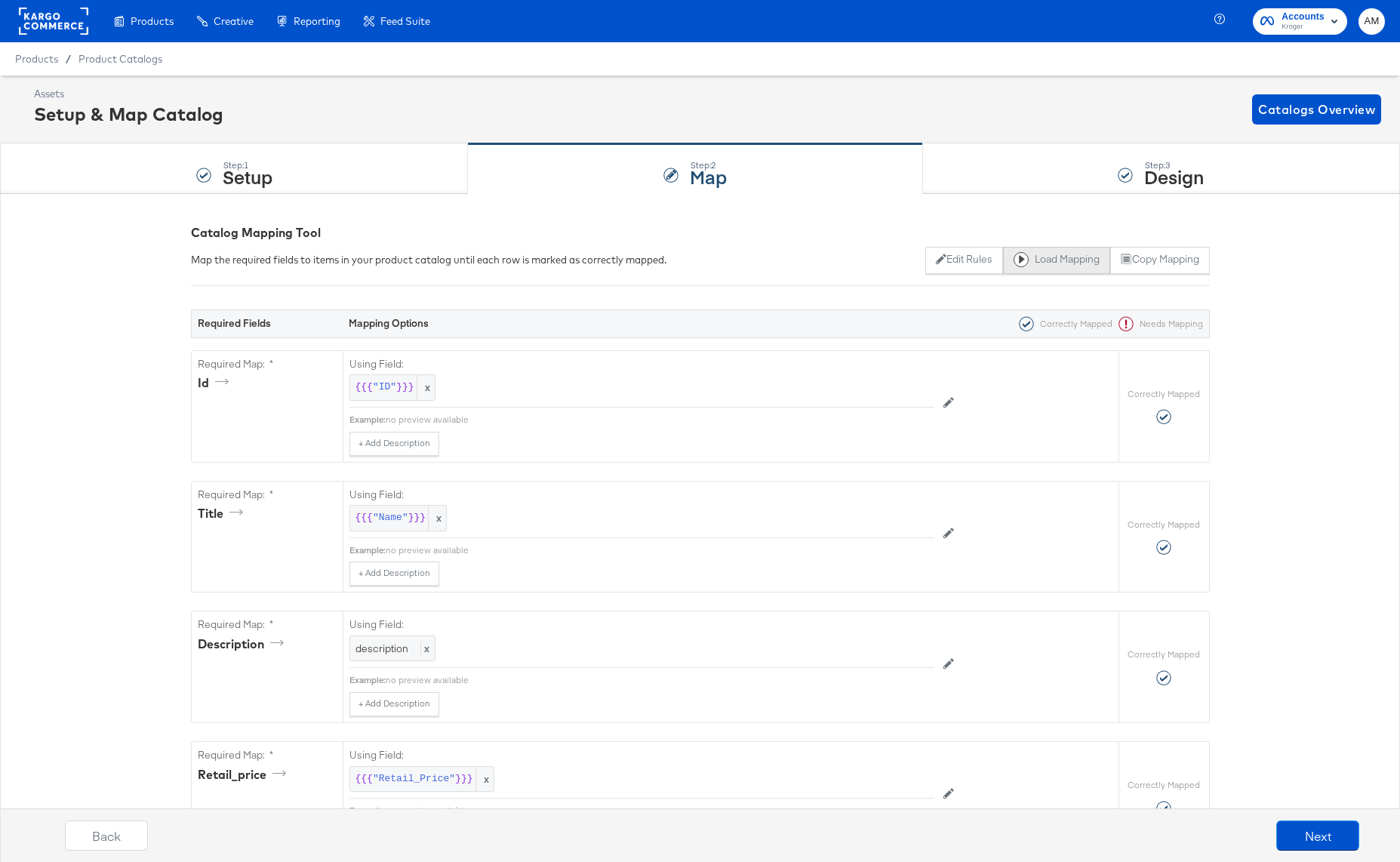
click at [1050, 261] on button "Load Mapping" at bounding box center [1056, 260] width 107 height 27
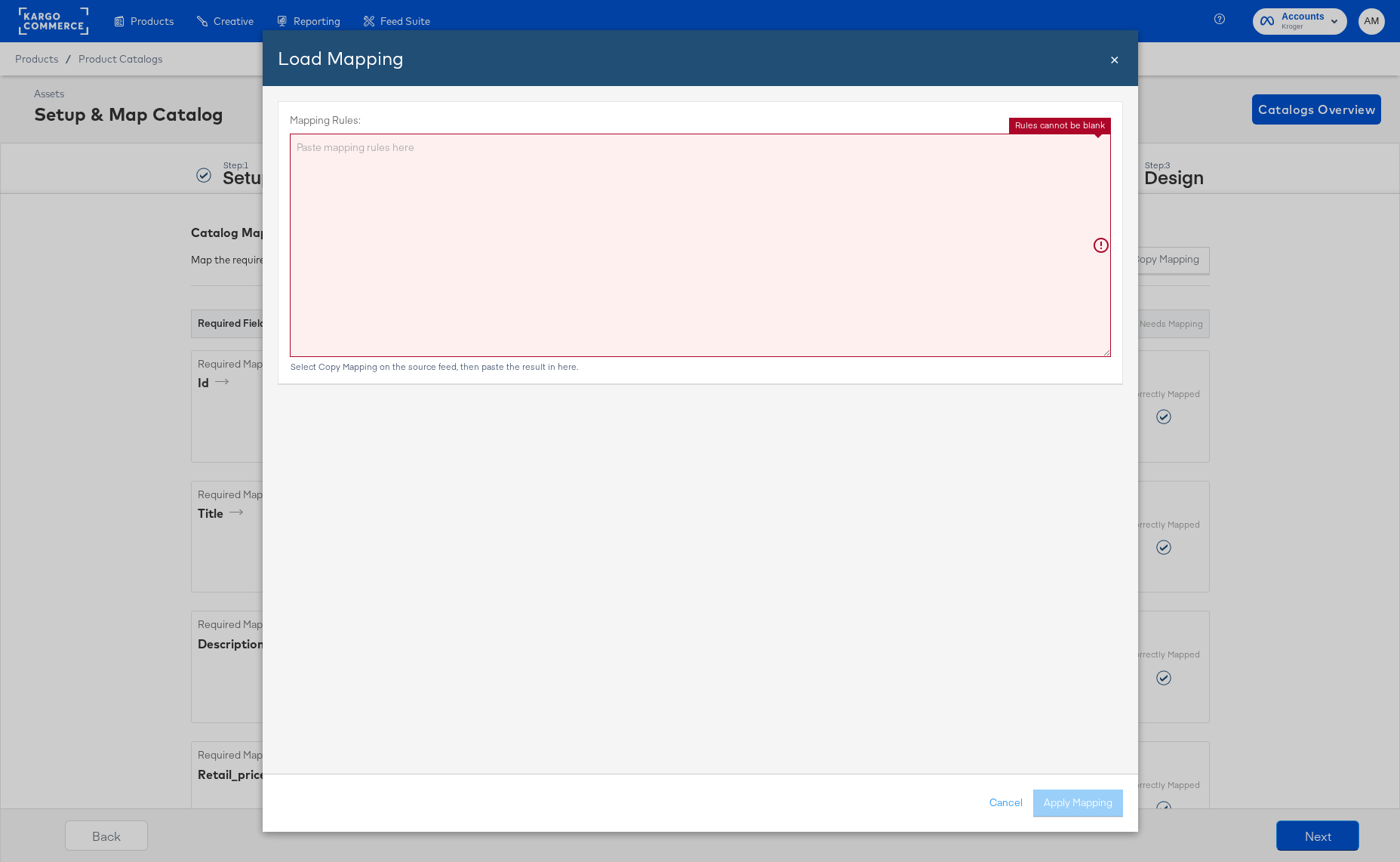
click at [622, 289] on textarea "Mapping Rules:" at bounding box center [700, 245] width 821 height 223
paste textarea "{"id":"{{{\"ID\"}}}","title":"{{{\"Name\"}}}","description":"{{{\"description\"…"
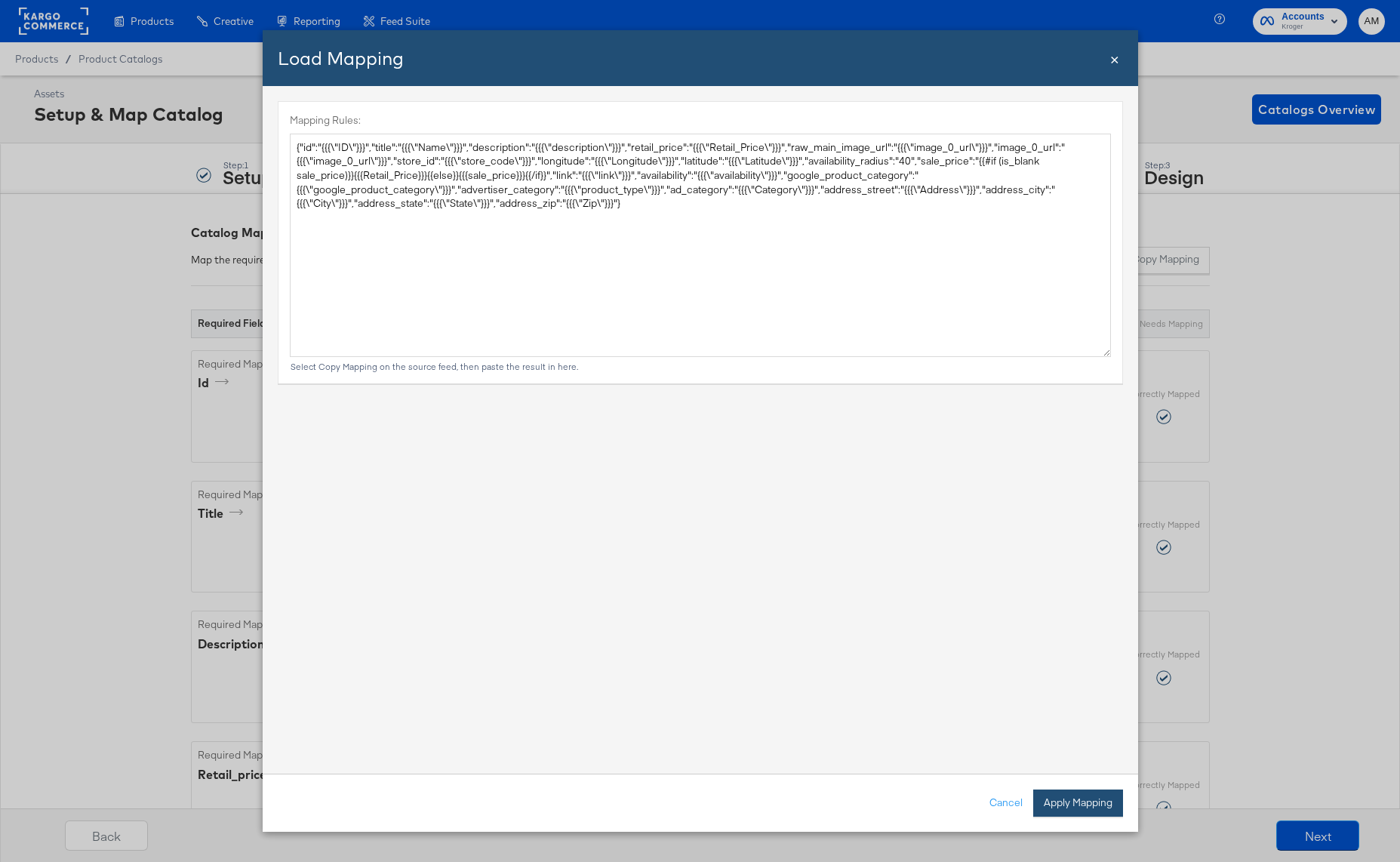
type textarea "{ "id": "{{{\"ID\"}}}", "title": "{{{\"Name\"}}}", "description": "{{{\"descrip…"
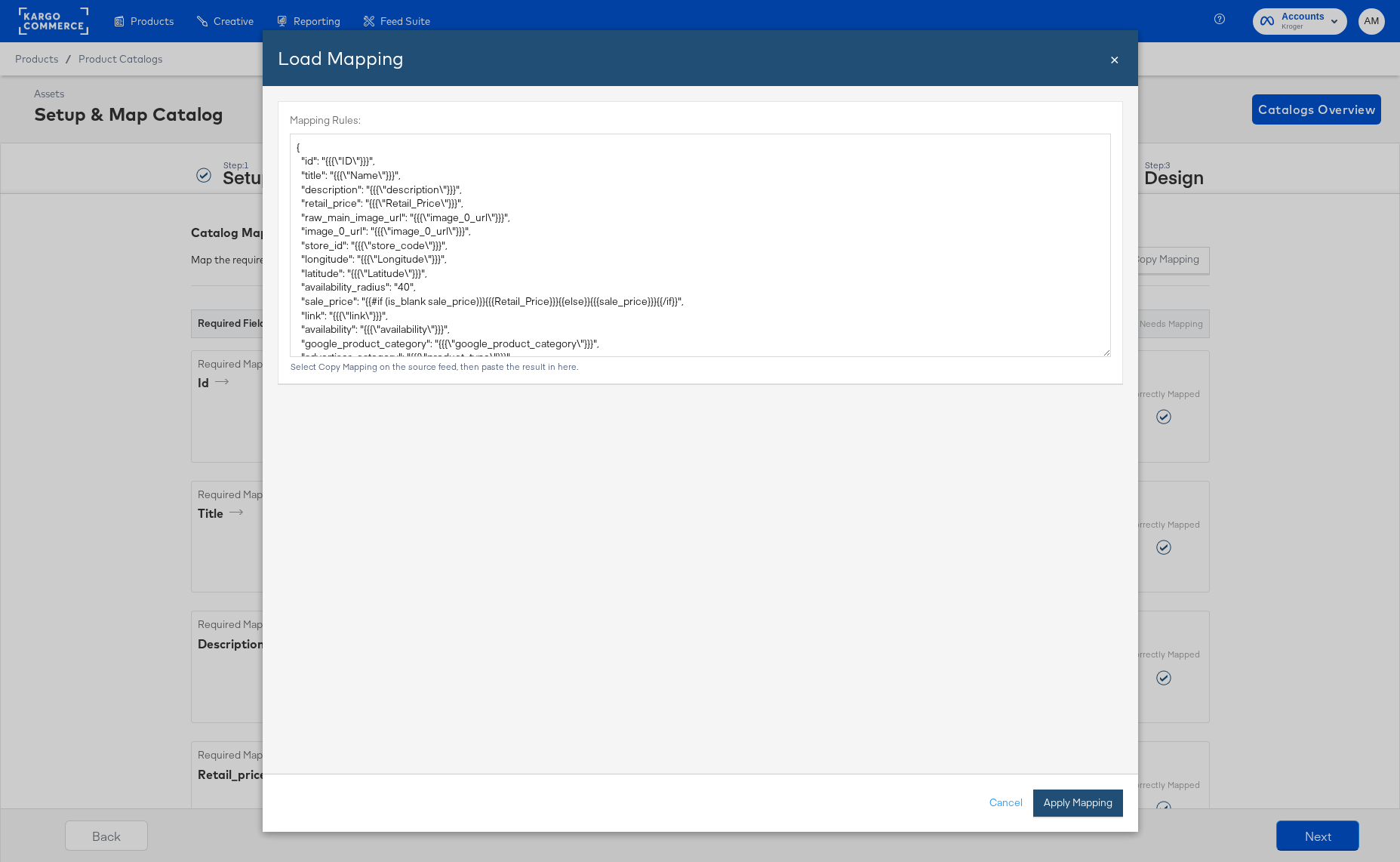
click at [1082, 803] on button "Apply Mapping" at bounding box center [1078, 803] width 90 height 27
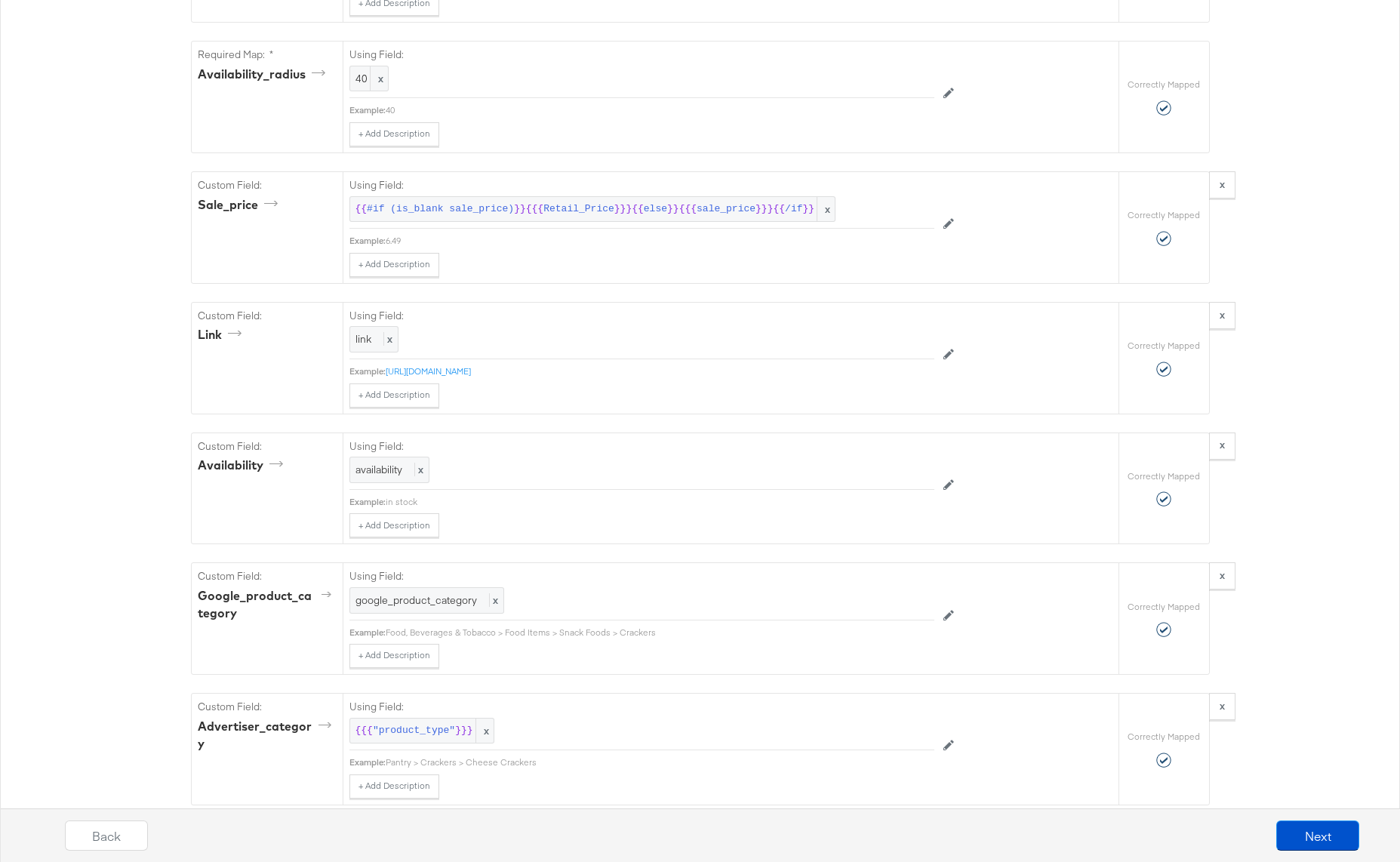
scroll to position [1476, 0]
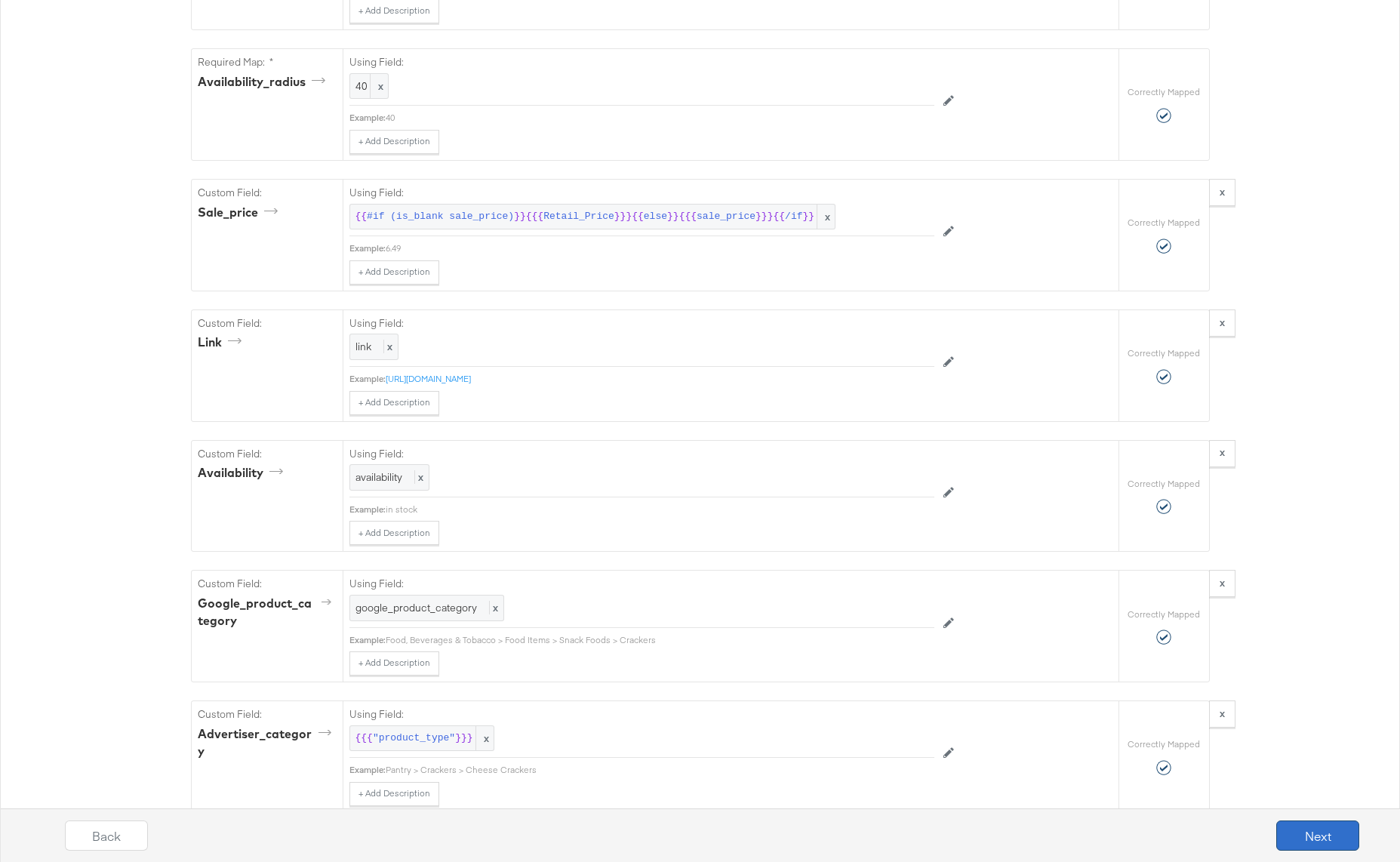
click at [1303, 834] on button "Next" at bounding box center [1317, 835] width 83 height 30
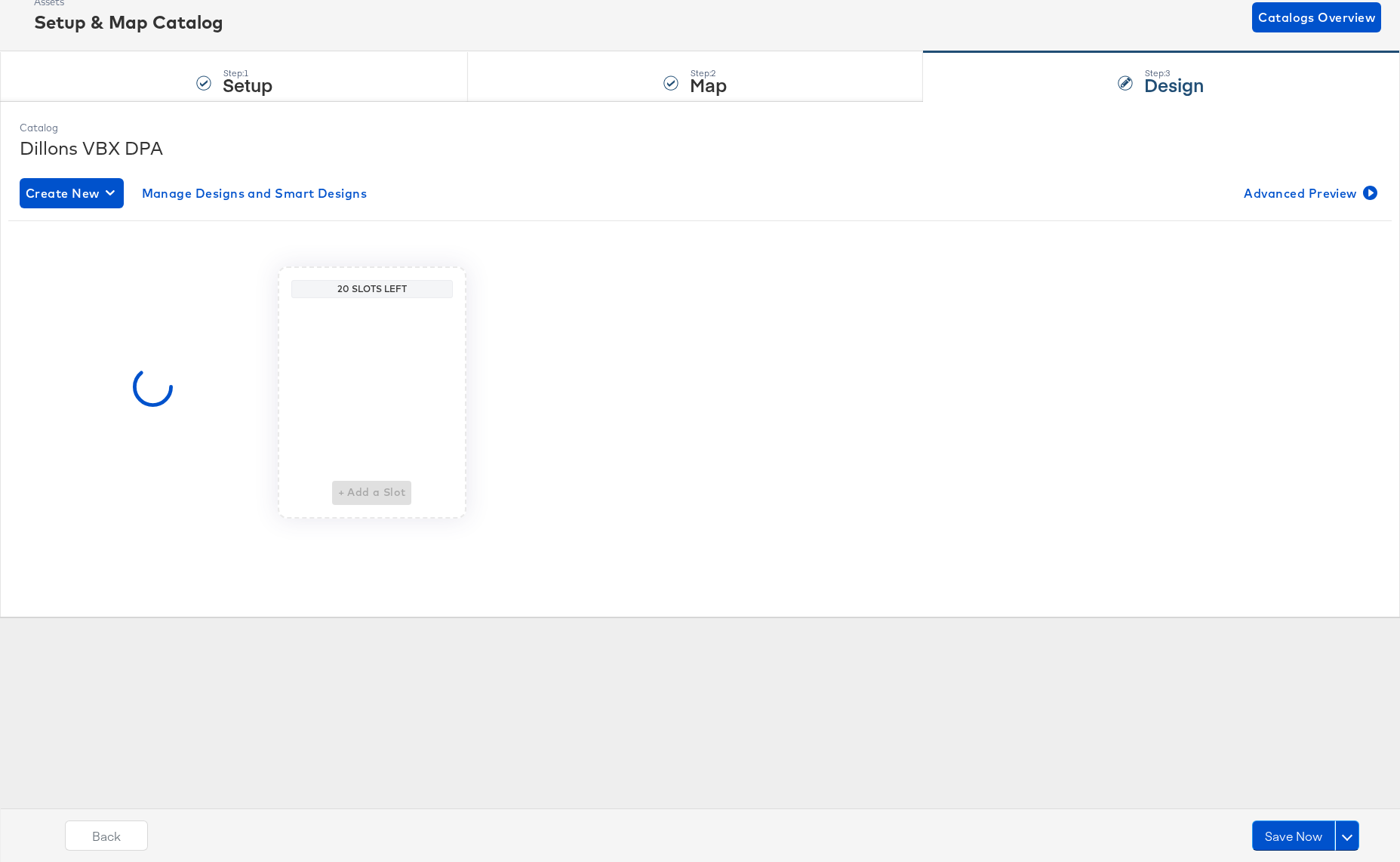
scroll to position [0, 0]
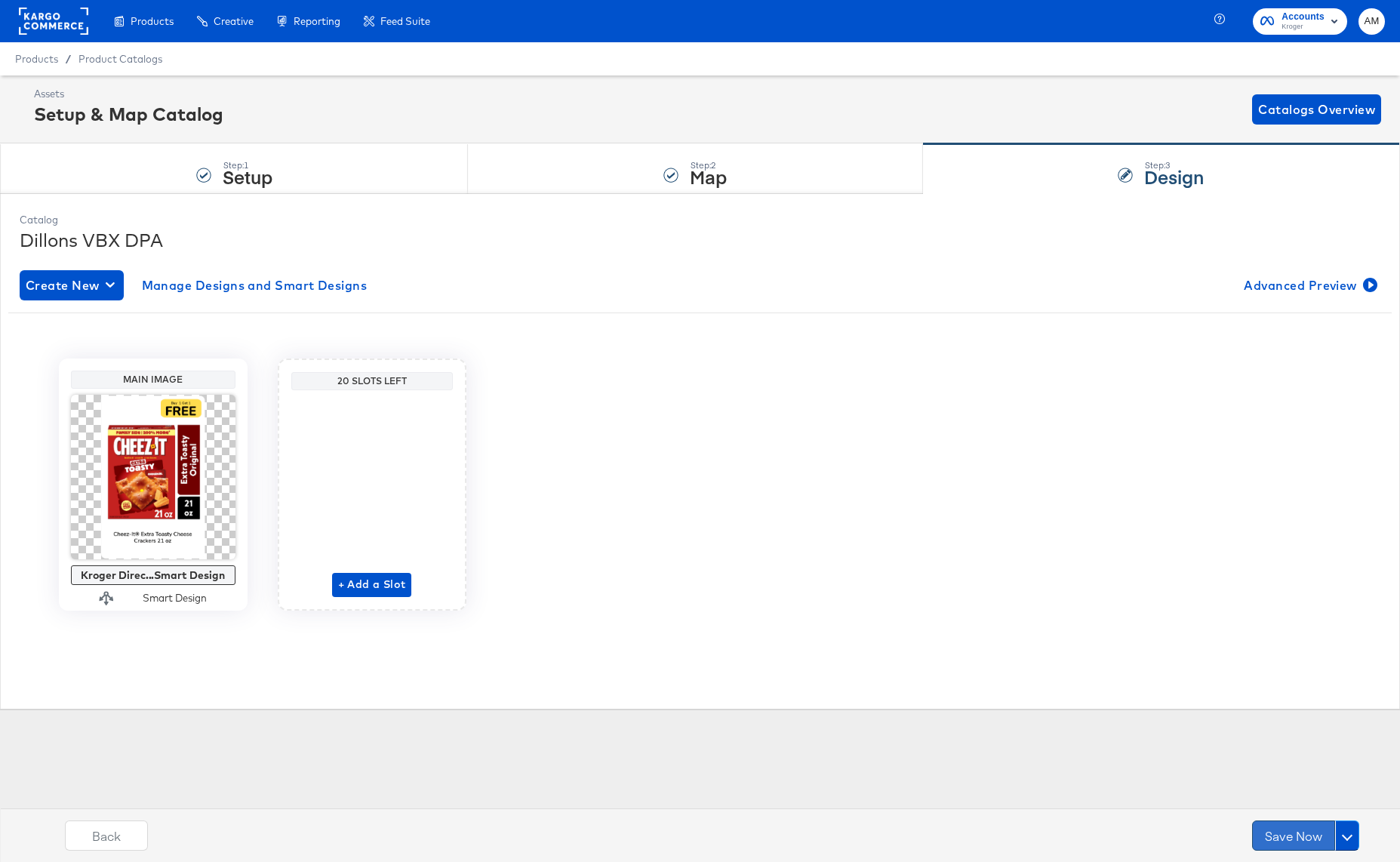
click at [1288, 834] on button "Save Now" at bounding box center [1293, 835] width 83 height 30
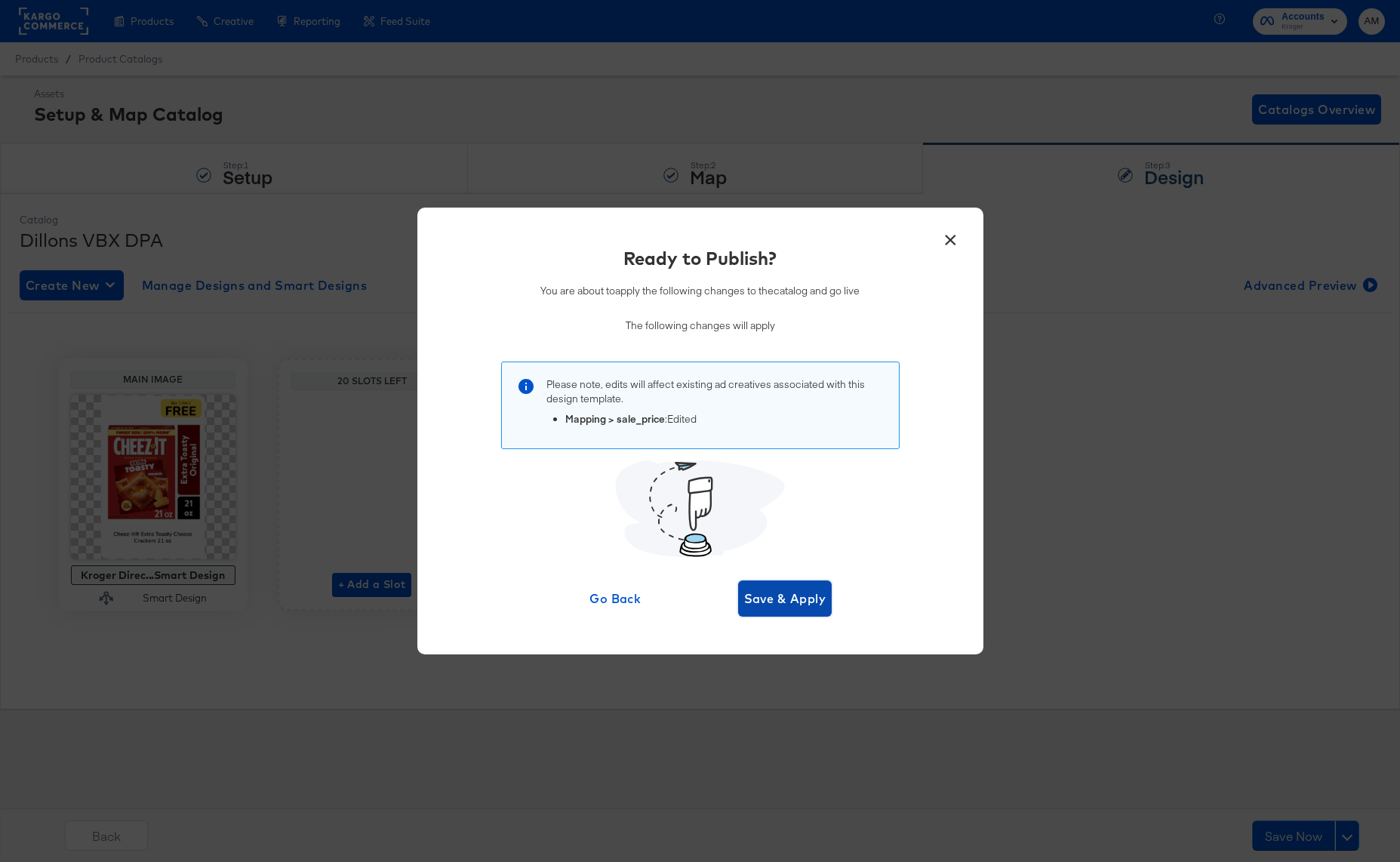
click at [785, 603] on span "Save & Apply" at bounding box center [785, 598] width 82 height 21
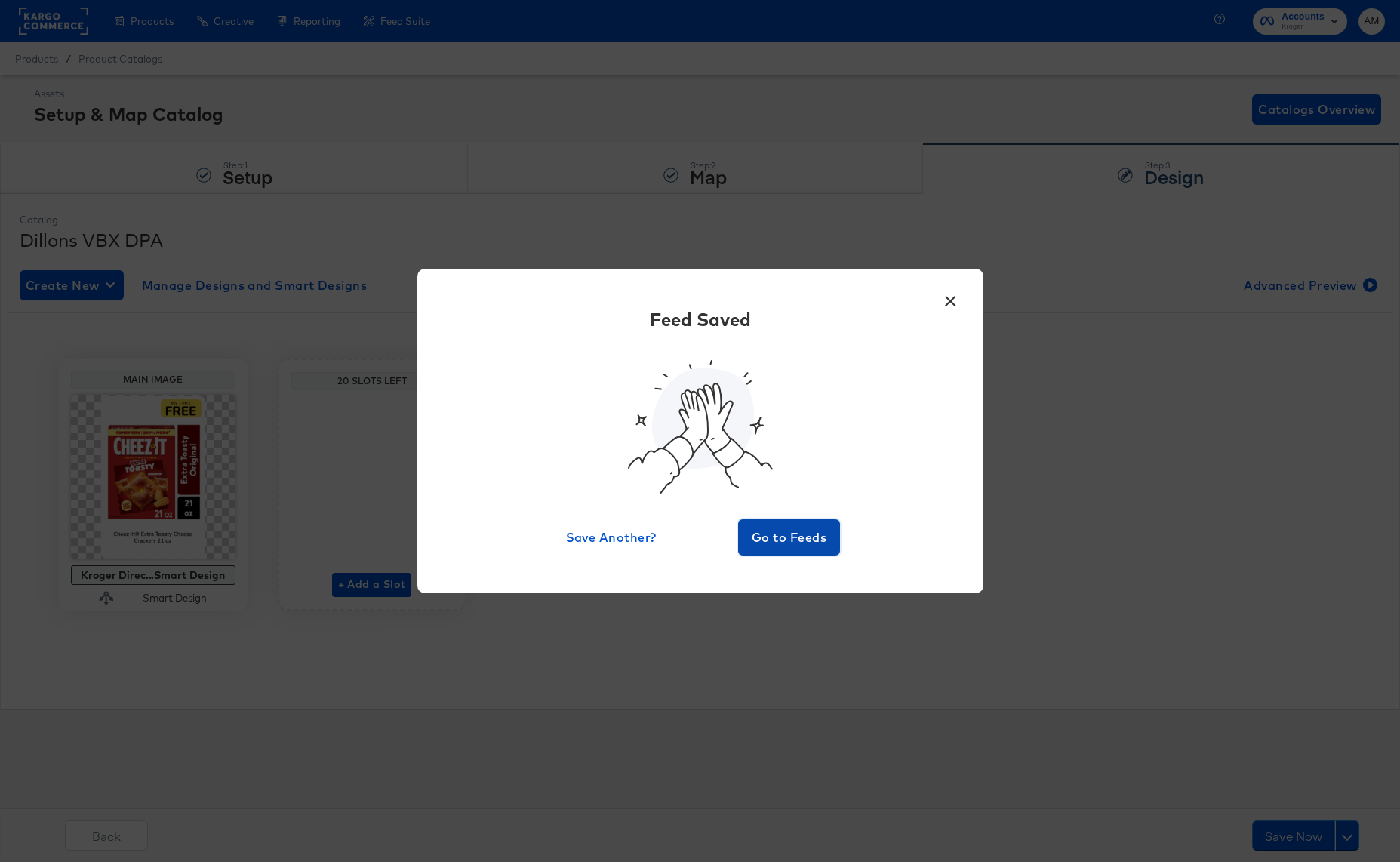
click at [777, 541] on span "Go to Feeds" at bounding box center [789, 537] width 90 height 21
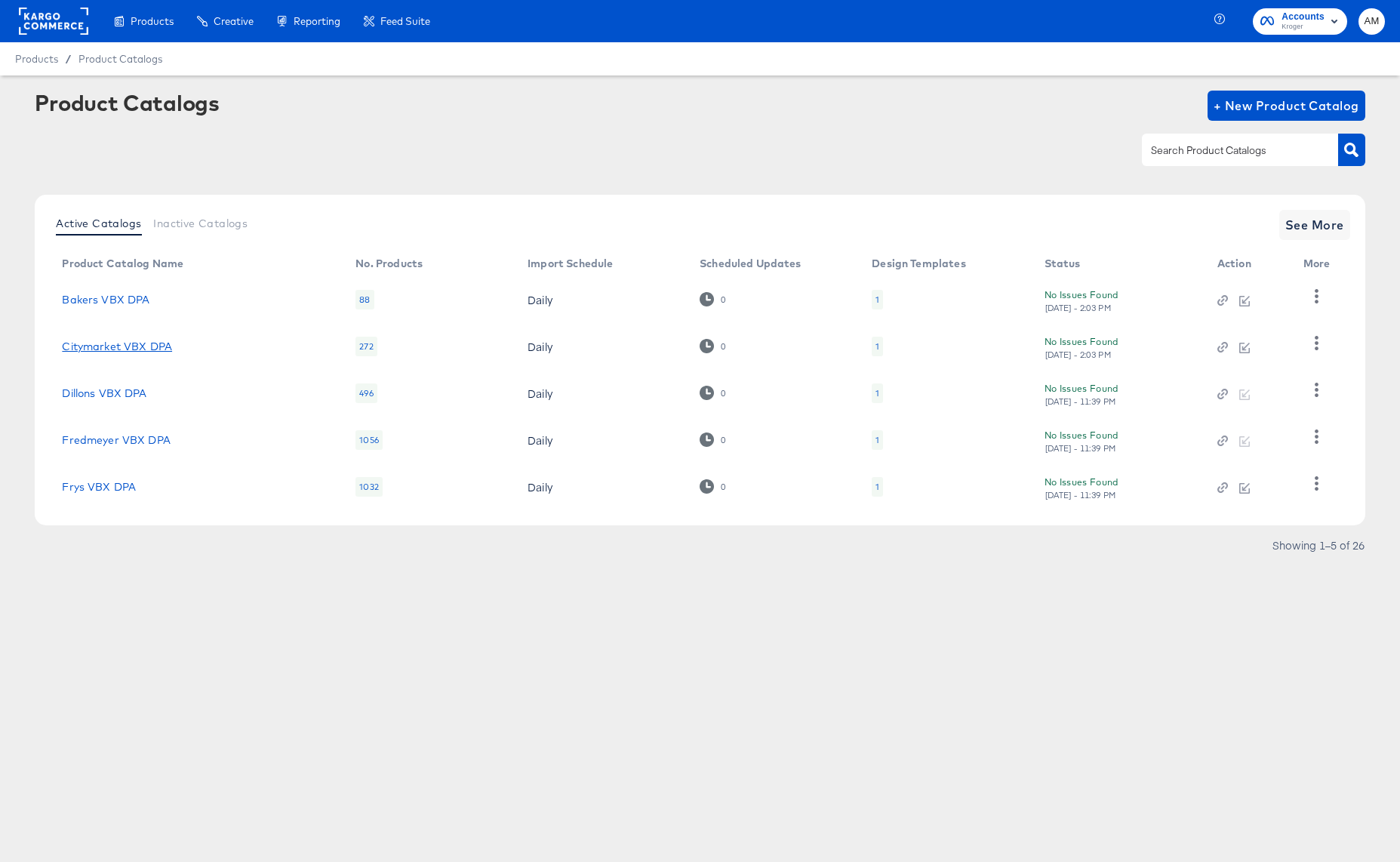
click at [96, 345] on link "Citymarket VBX DPA" at bounding box center [116, 346] width 110 height 12
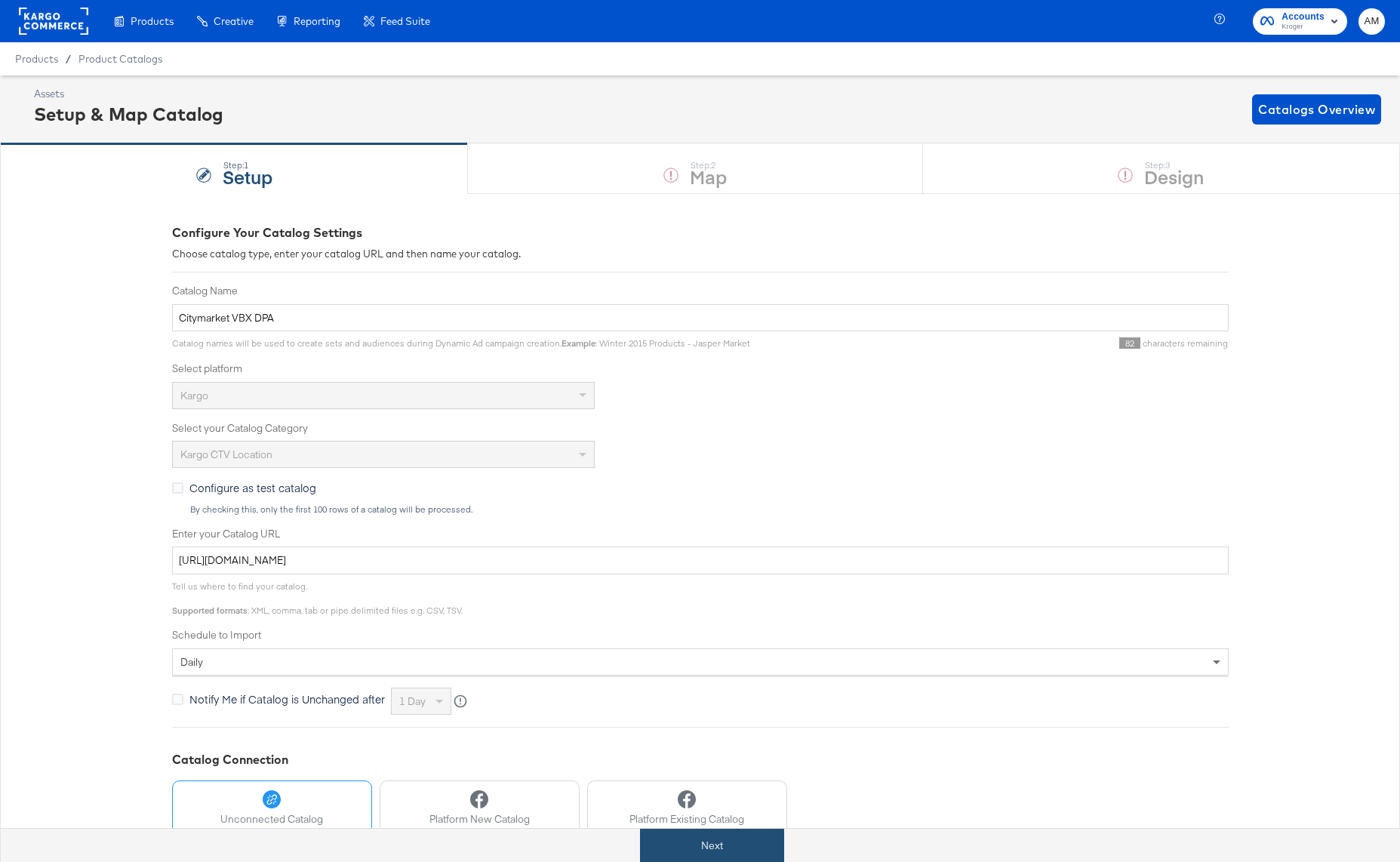
click at [675, 833] on button "Next" at bounding box center [711, 846] width 144 height 34
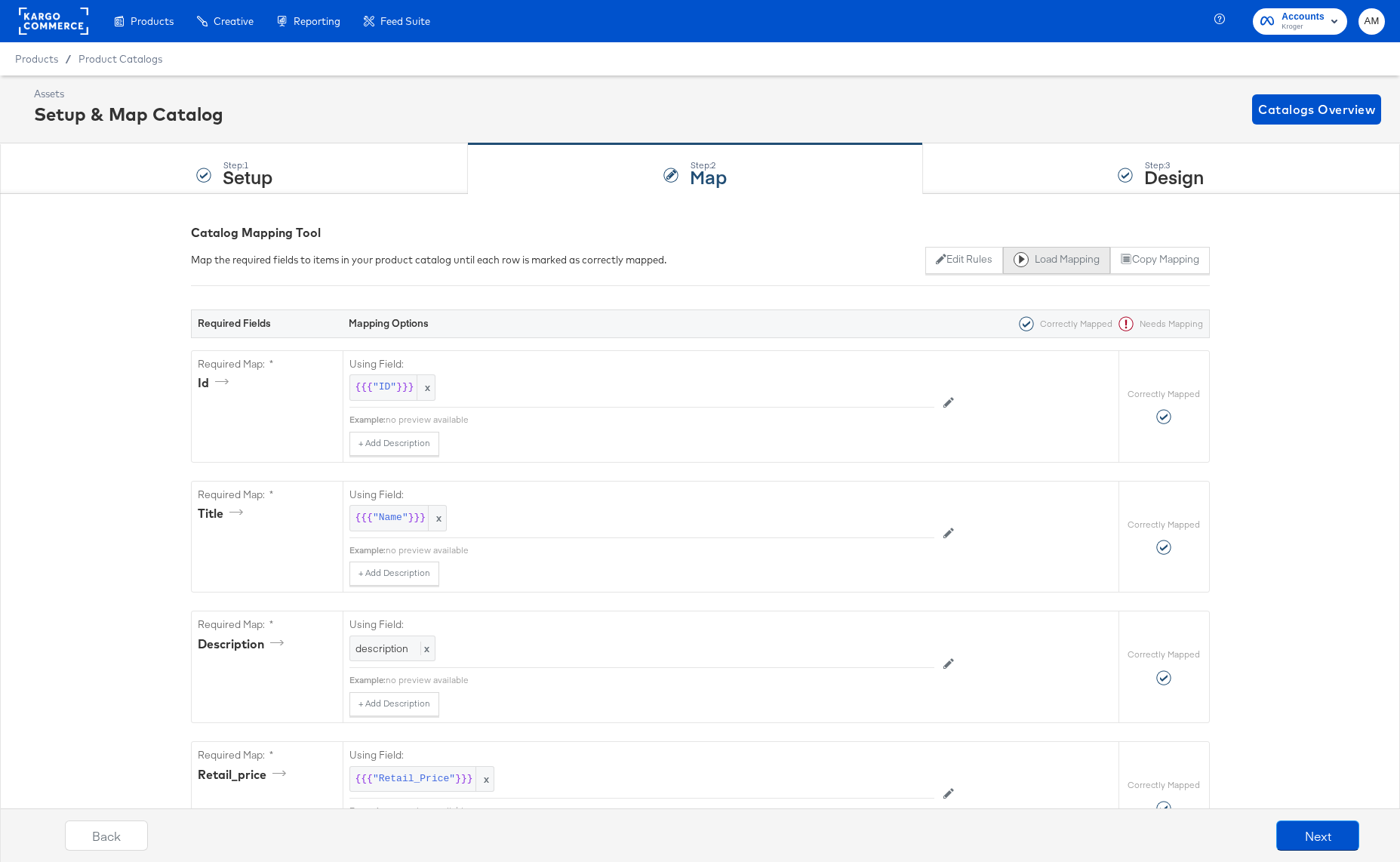
click at [1039, 258] on button "Load Mapping" at bounding box center [1056, 260] width 107 height 27
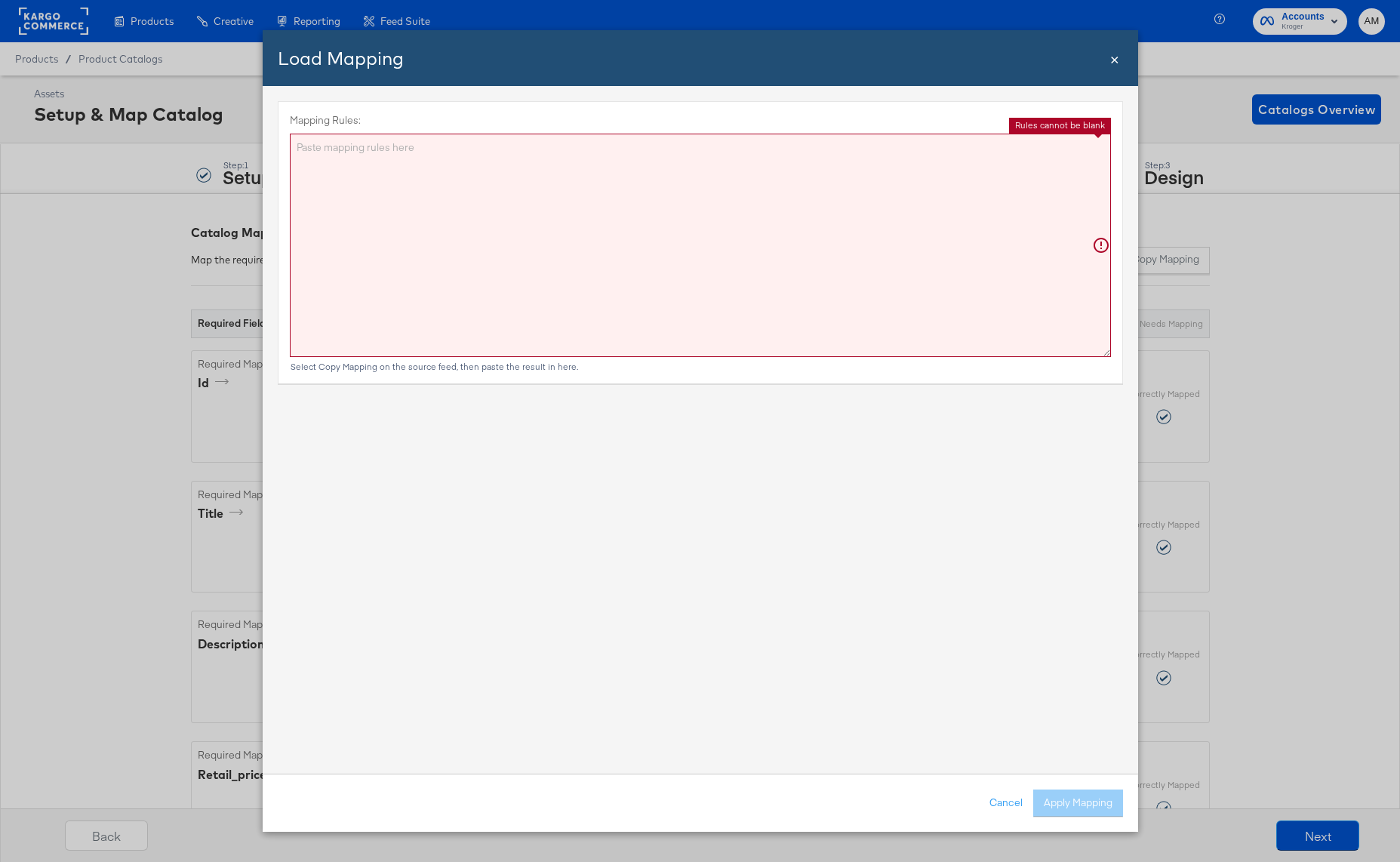
click at [564, 269] on textarea "Mapping Rules:" at bounding box center [700, 245] width 821 height 223
paste textarea "{"id":"{{{\"ID\"}}}","title":"{{{\"Name\"}}}","description":"{{{\"description\"…"
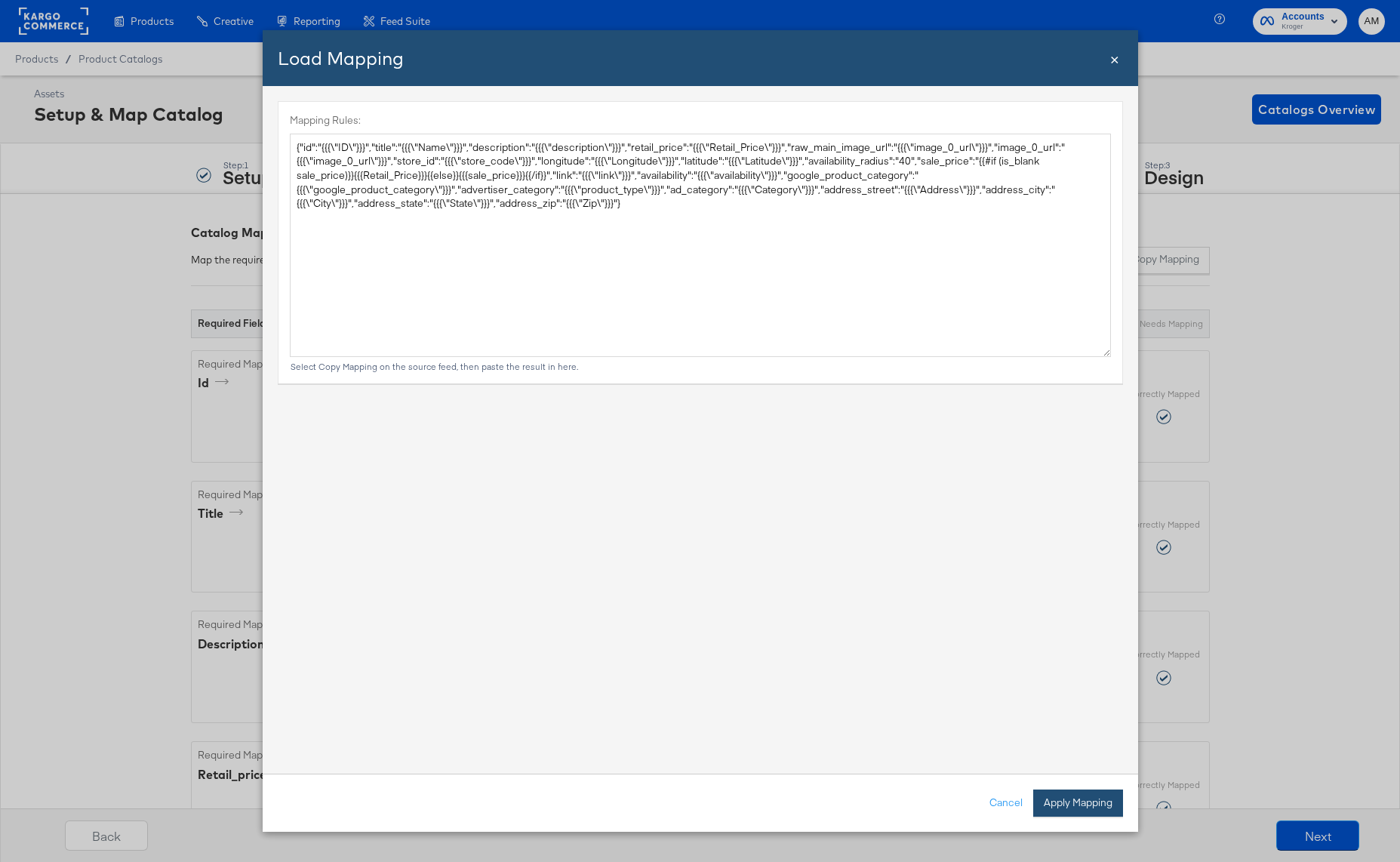
type textarea "{ "id": "{{{\"ID\"}}}", "title": "{{{\"Name\"}}}", "description": "{{{\"descrip…"
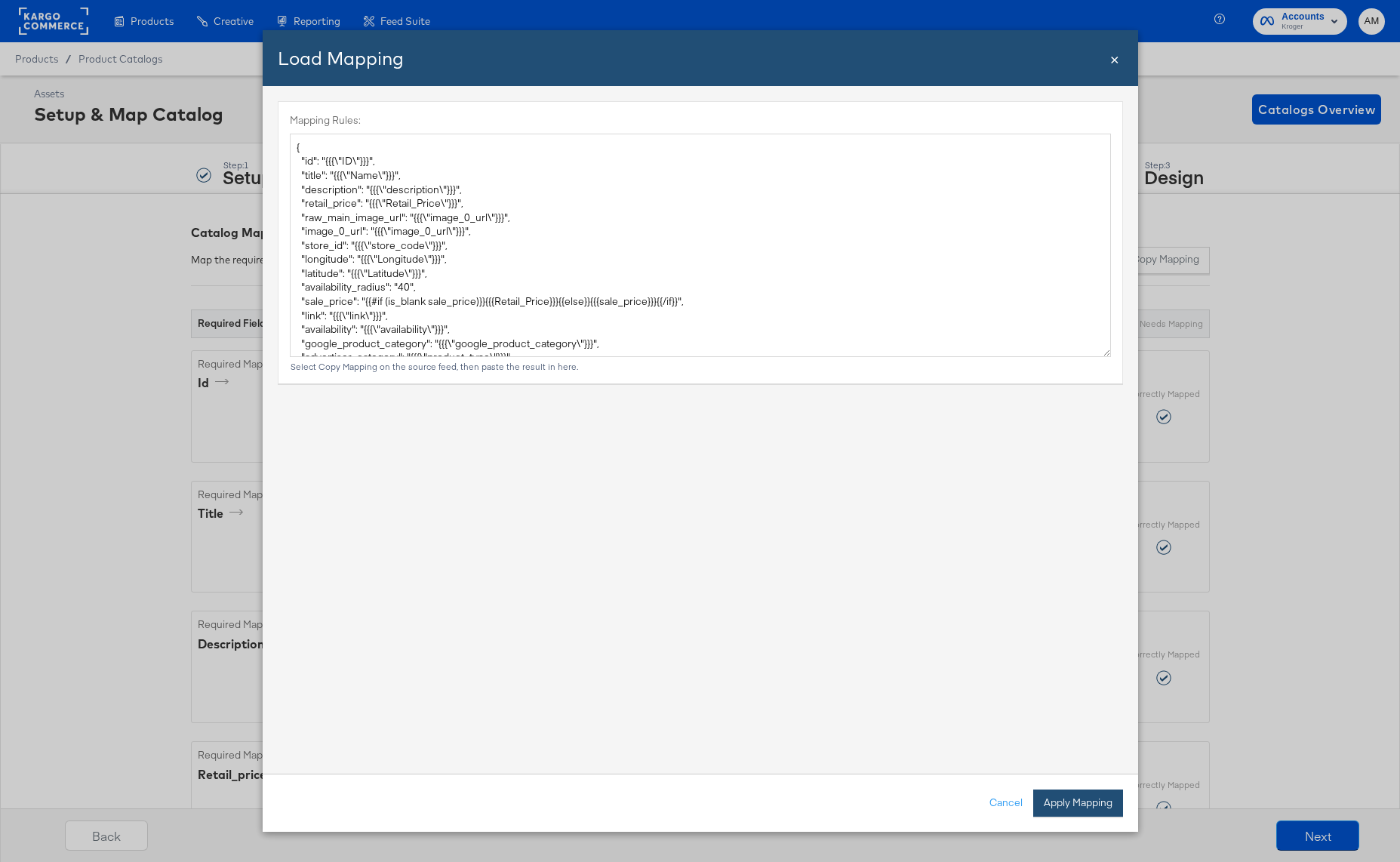
click at [1073, 799] on button "Apply Mapping" at bounding box center [1078, 803] width 90 height 27
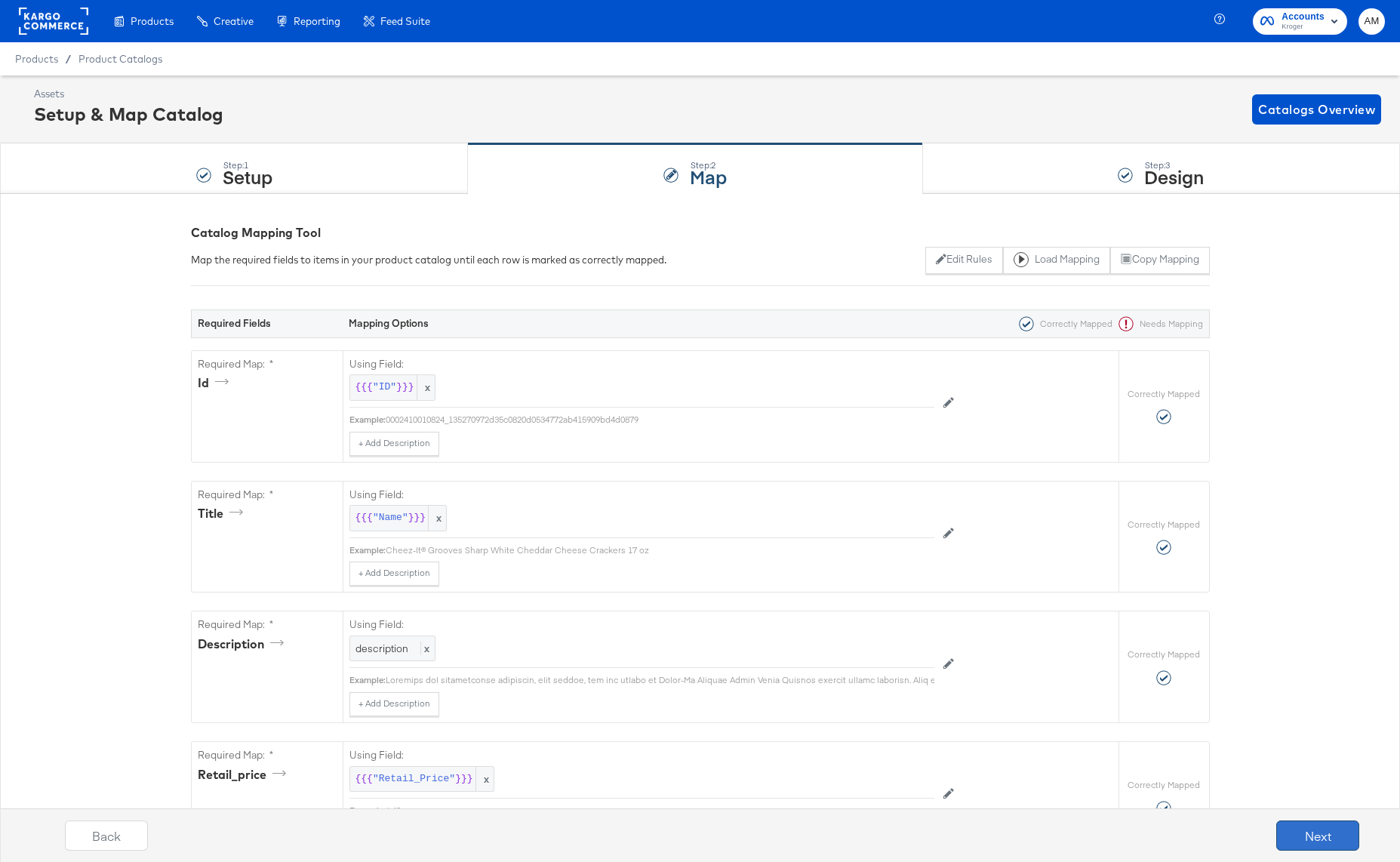
click at [1324, 835] on button "Next" at bounding box center [1317, 835] width 83 height 30
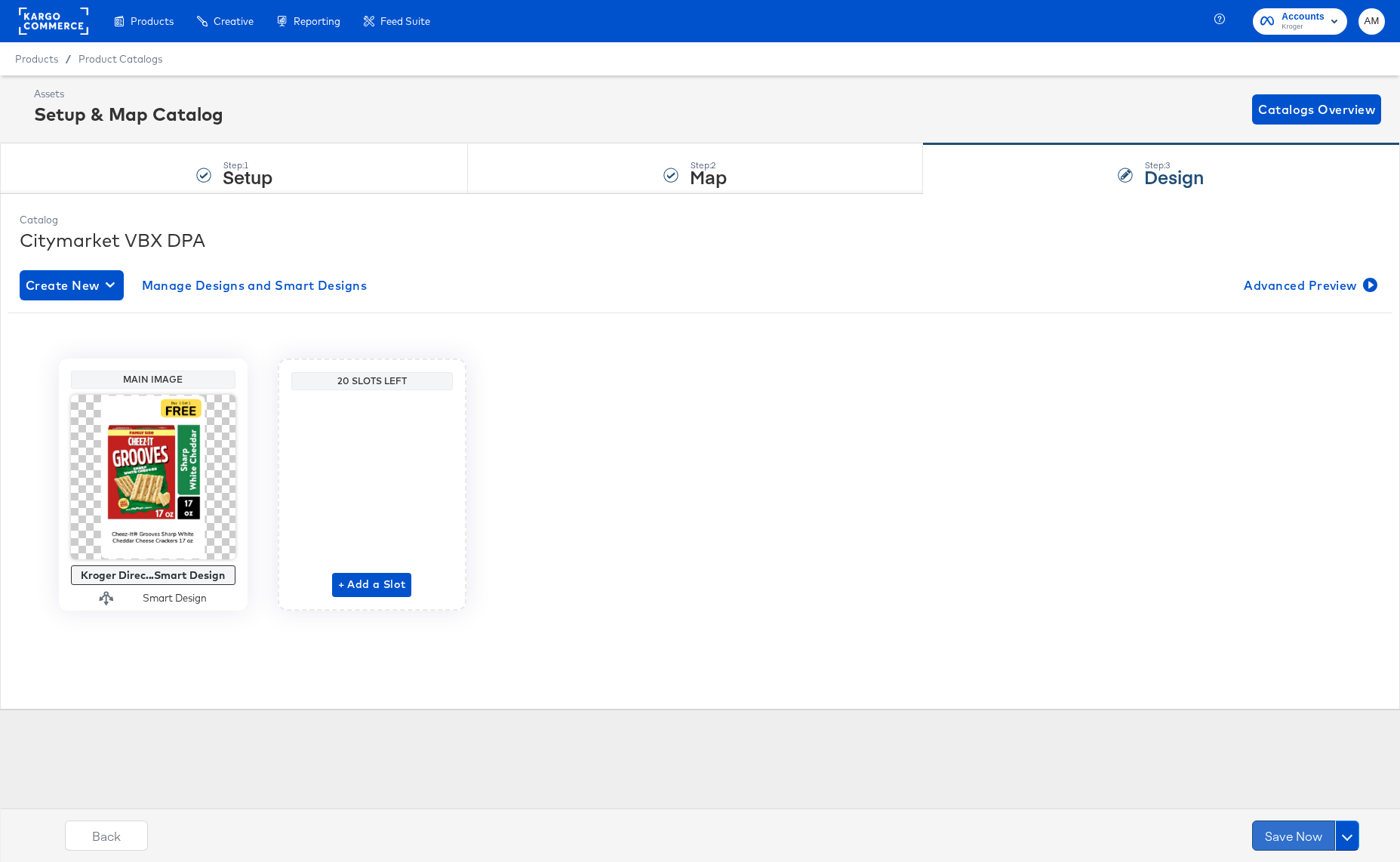
click at [1276, 833] on button "Save Now" at bounding box center [1293, 835] width 83 height 30
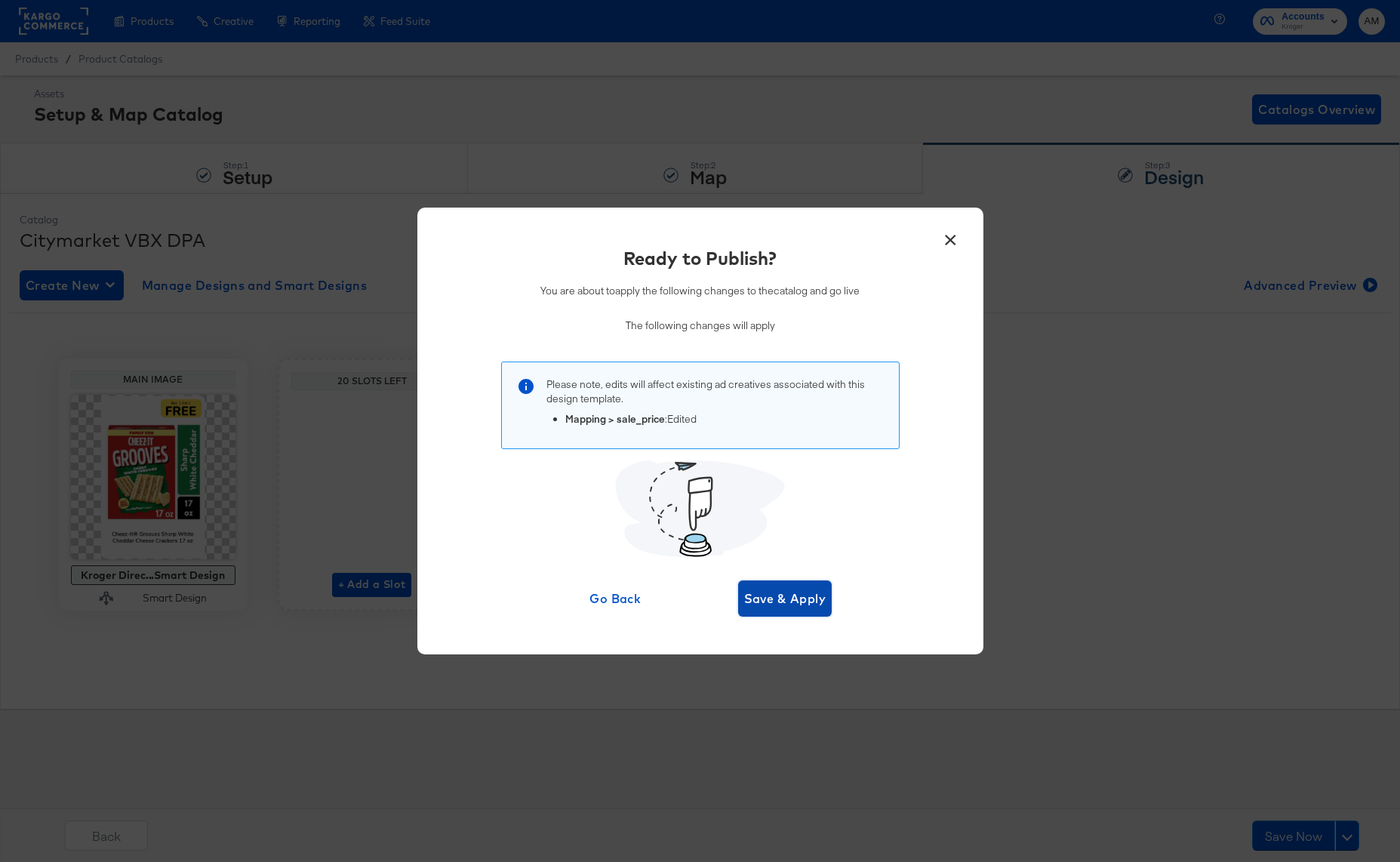
click at [761, 594] on span "Save & Apply" at bounding box center [785, 598] width 82 height 21
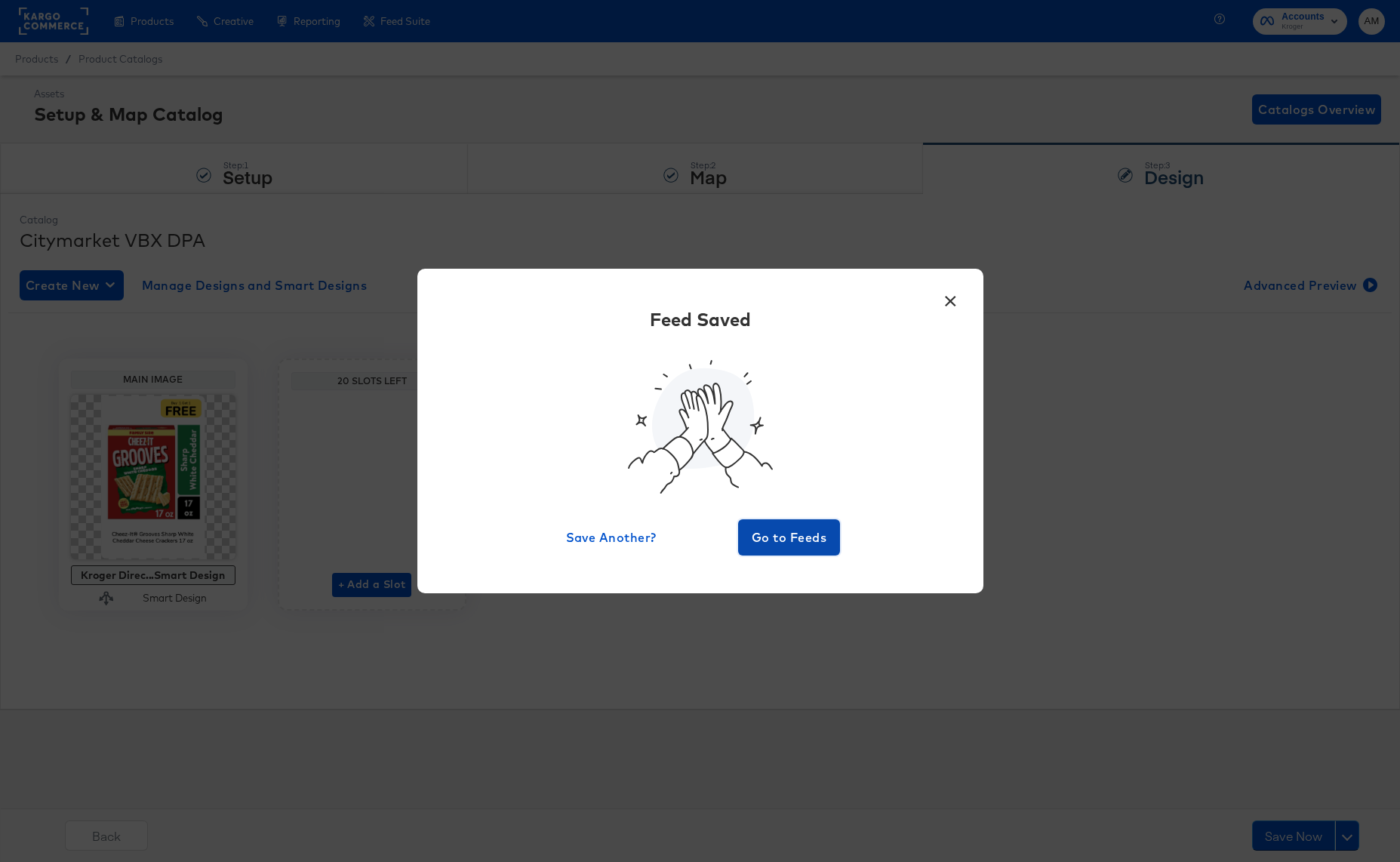
click at [761, 532] on span "Go to Feeds" at bounding box center [789, 537] width 90 height 21
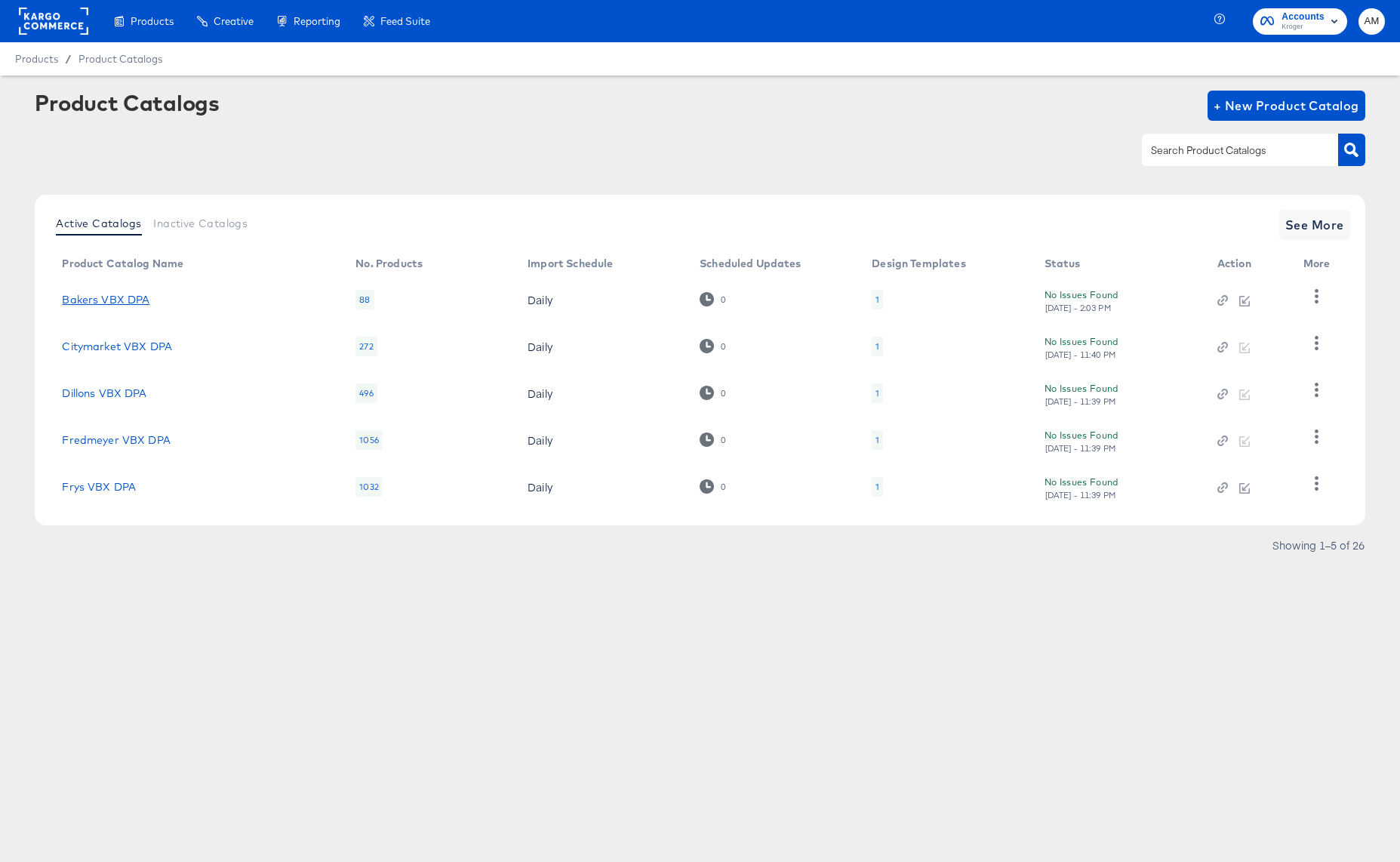
click at [123, 303] on link "Bakers VBX DPA" at bounding box center [105, 299] width 87 height 12
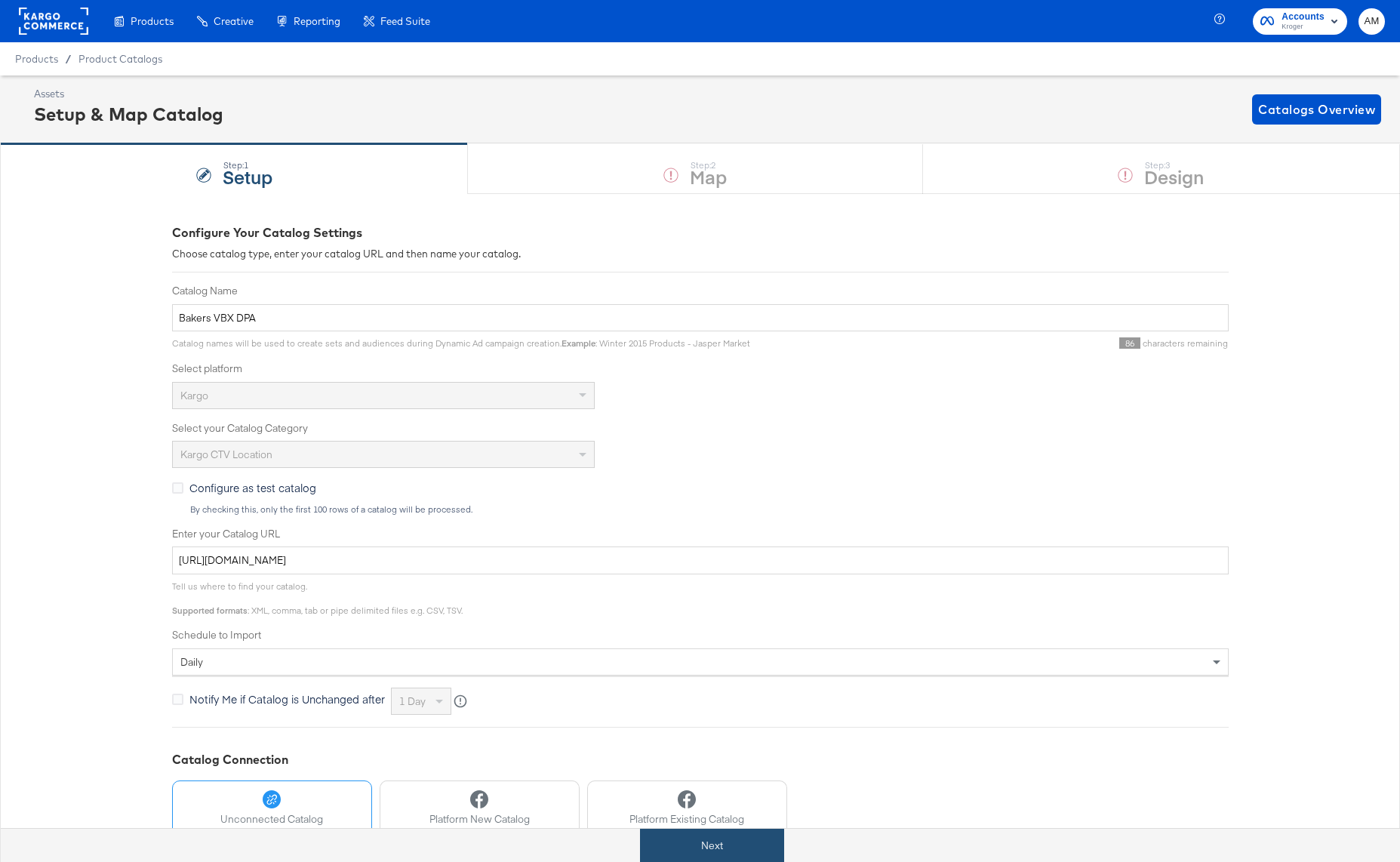
click at [732, 835] on button "Next" at bounding box center [711, 846] width 144 height 34
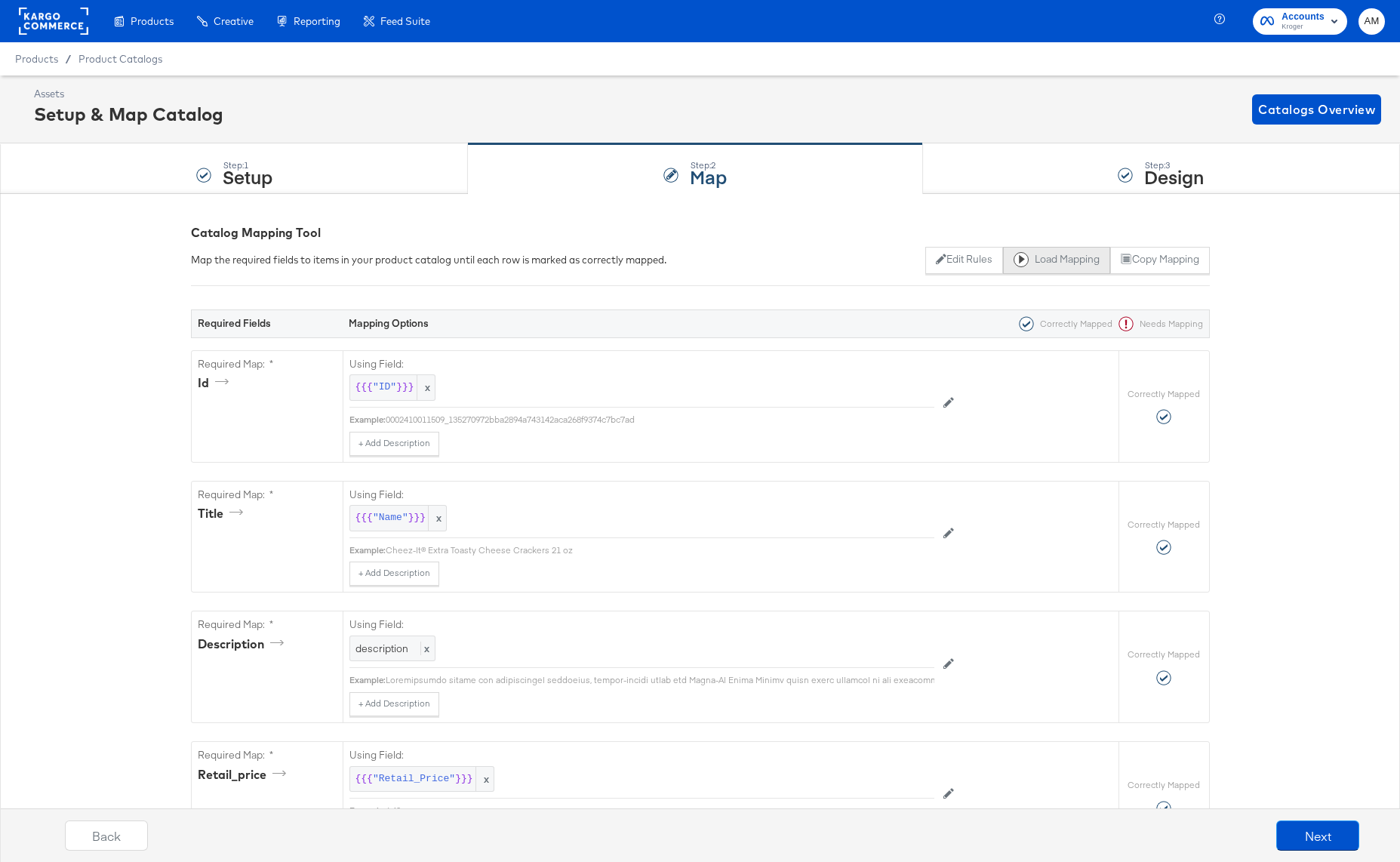
click at [1030, 261] on button "Load Mapping" at bounding box center [1056, 260] width 107 height 27
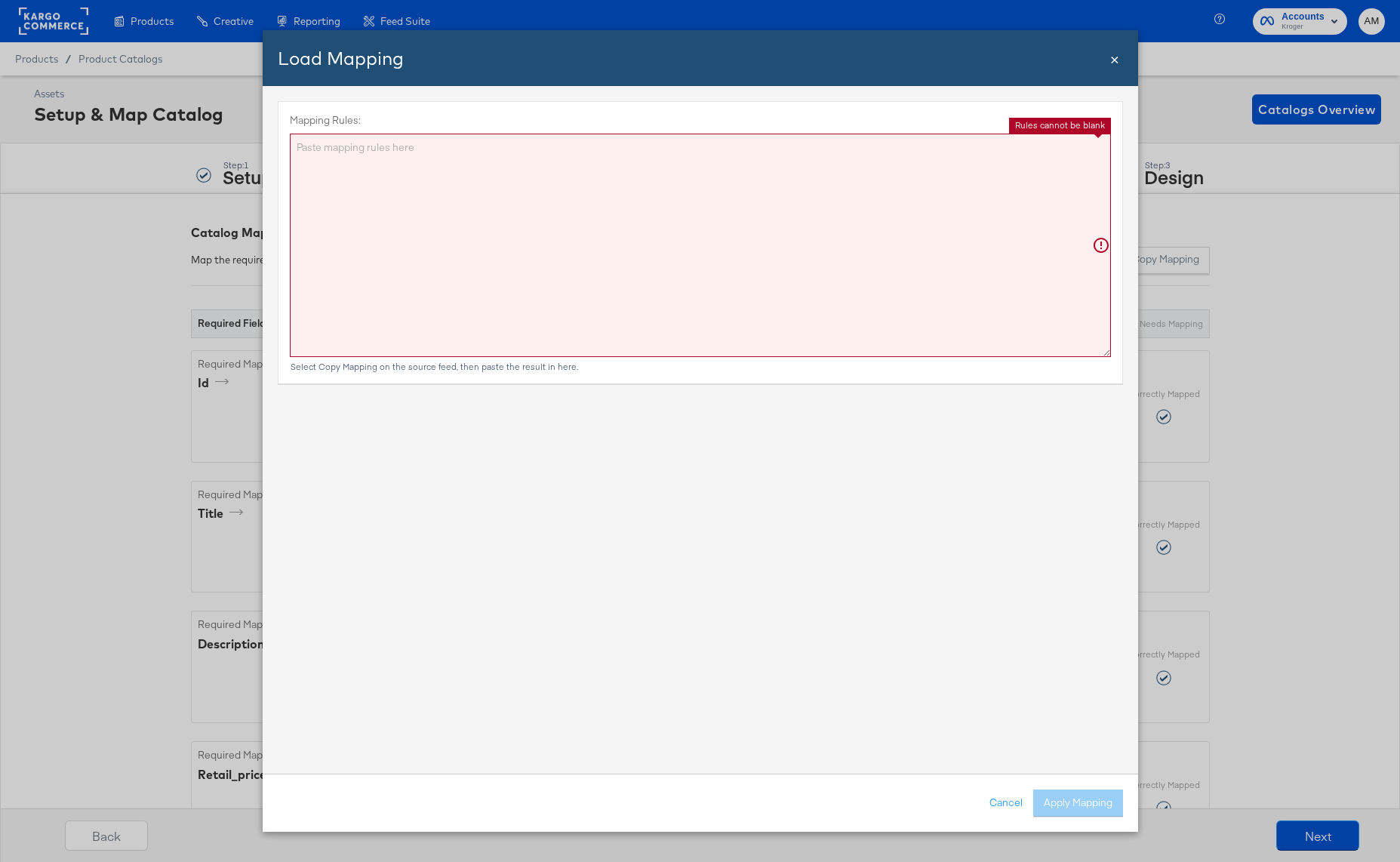
click at [577, 283] on textarea "Mapping Rules:" at bounding box center [700, 245] width 821 height 223
paste textarea "{"id":"{{{\"ID\"}}}","title":"{{{\"Name\"}}}","description":"{{{\"description\"…"
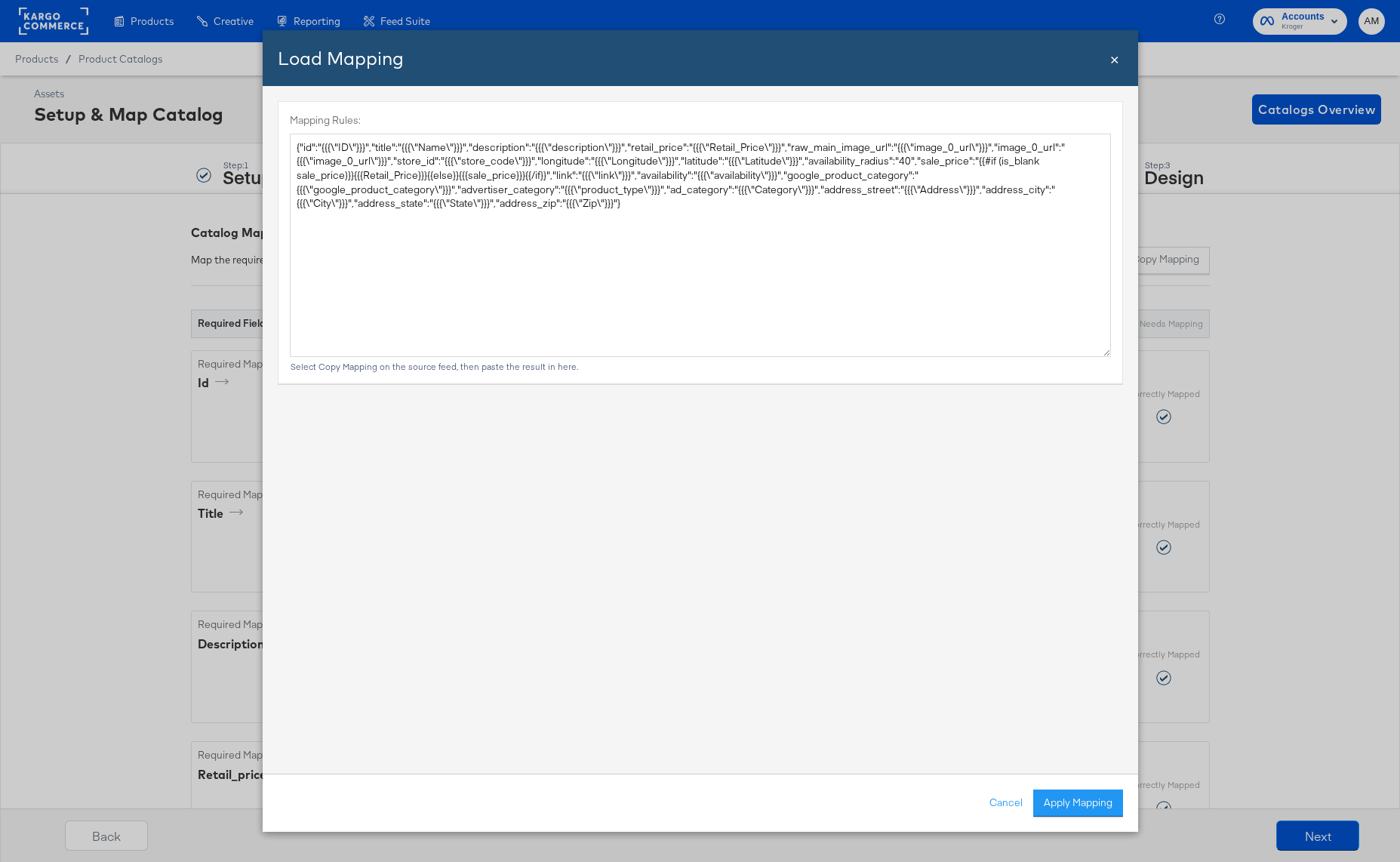
type textarea "{ "id": "{{{\"ID\"}}}", "title": "{{{\"Name\"}}}", "description": "{{{\"descrip…"
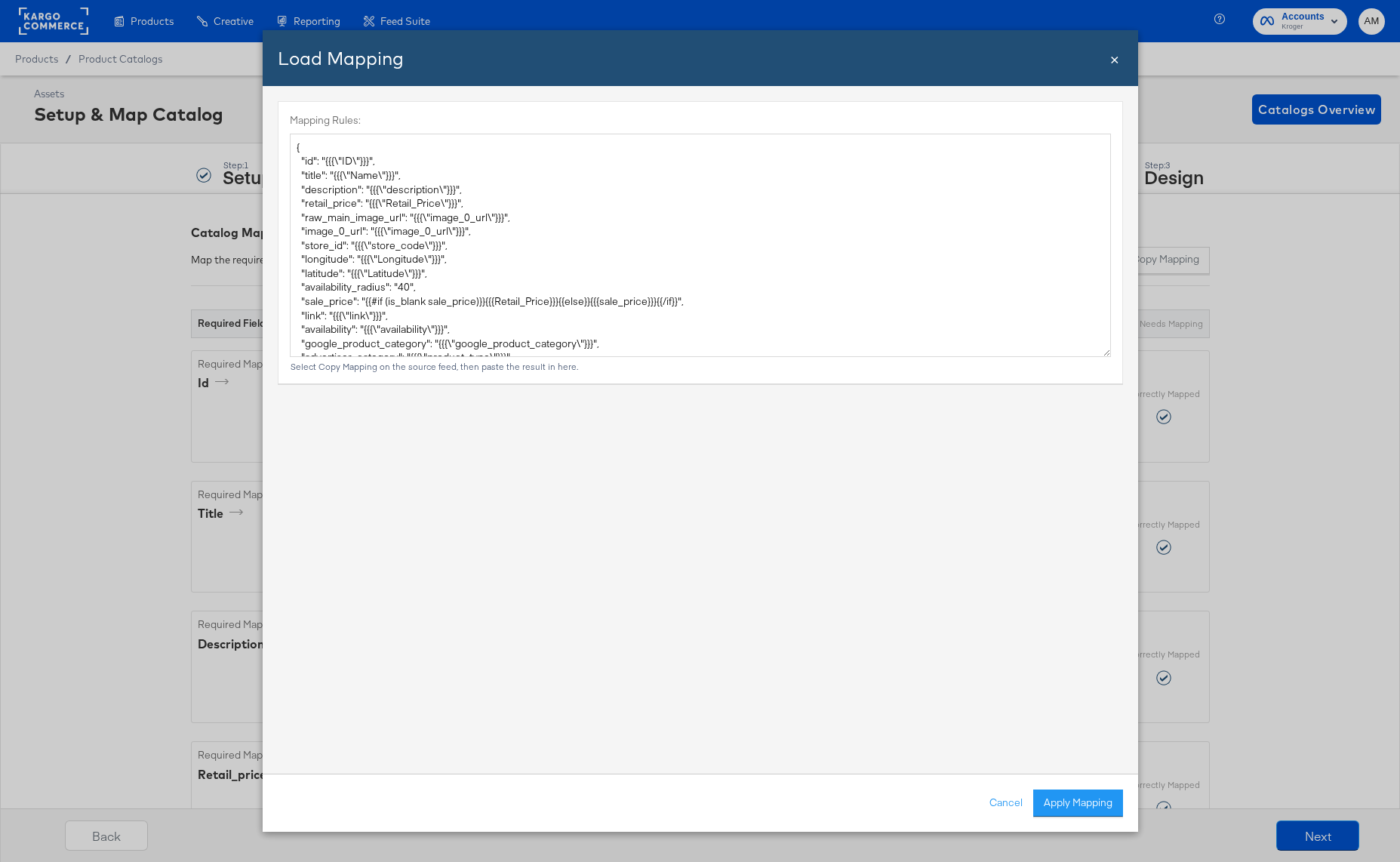
click at [1057, 807] on button "Apply Mapping" at bounding box center [1078, 803] width 90 height 27
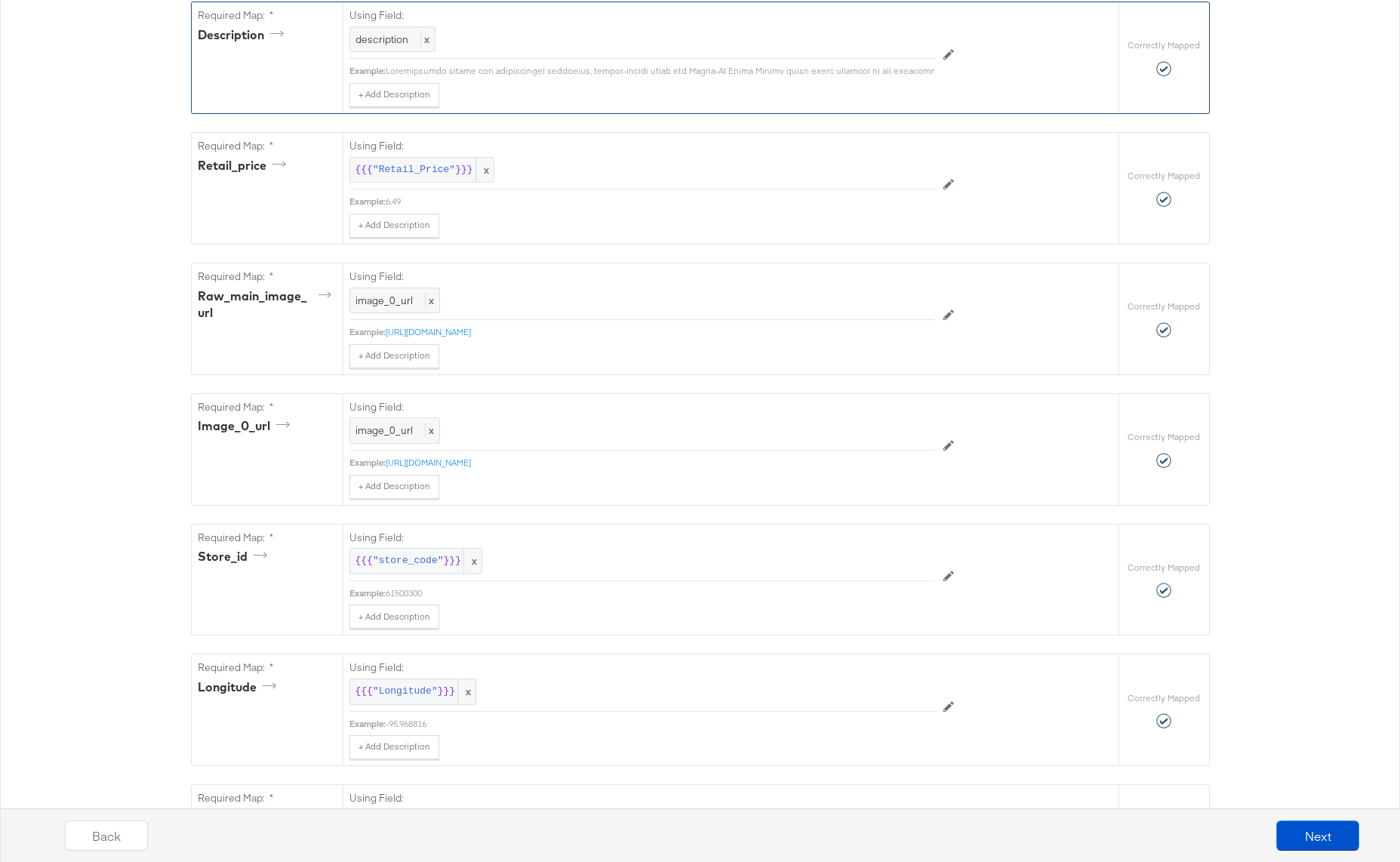
scroll to position [2303, 0]
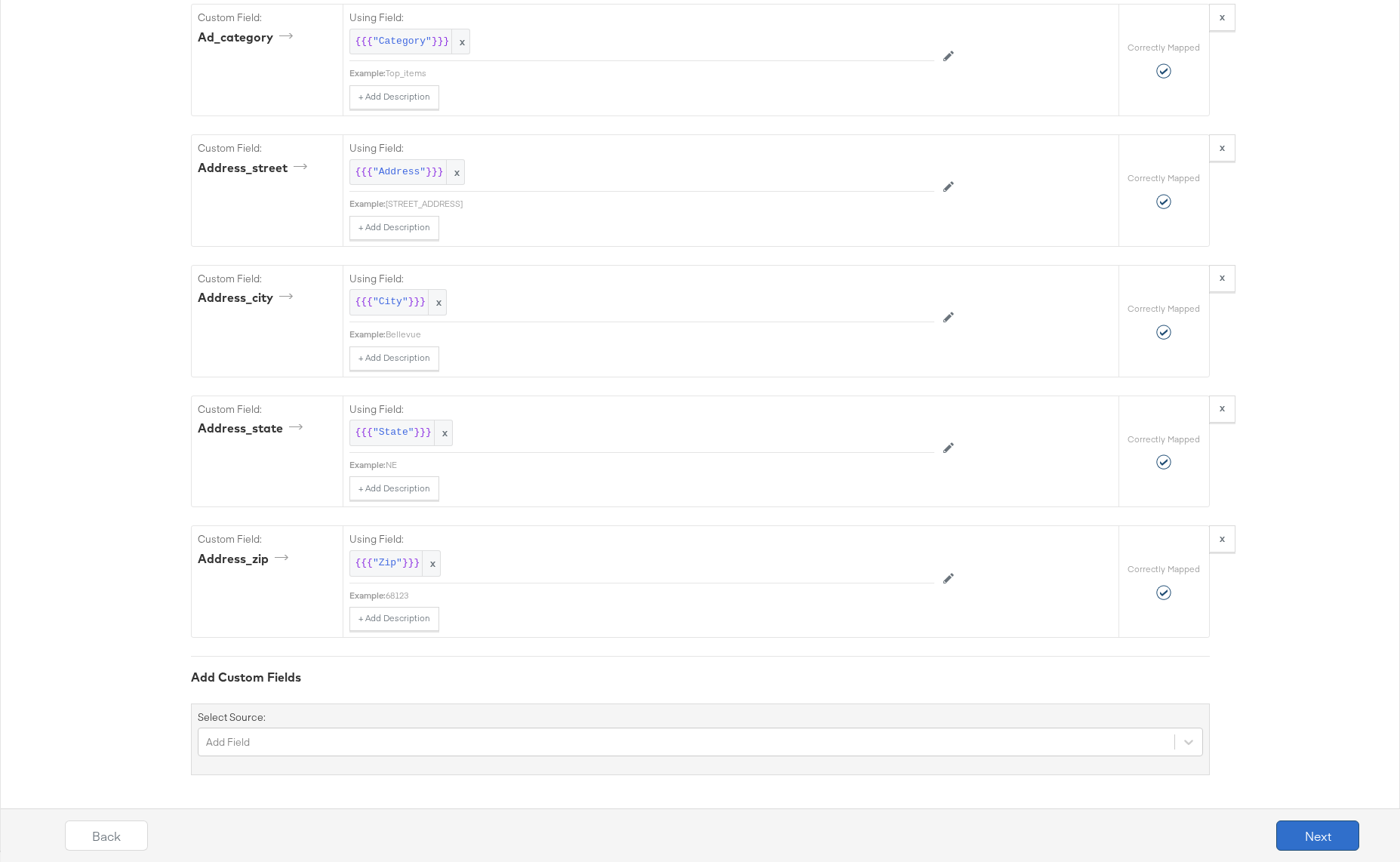
click at [1294, 838] on button "Next" at bounding box center [1317, 835] width 83 height 30
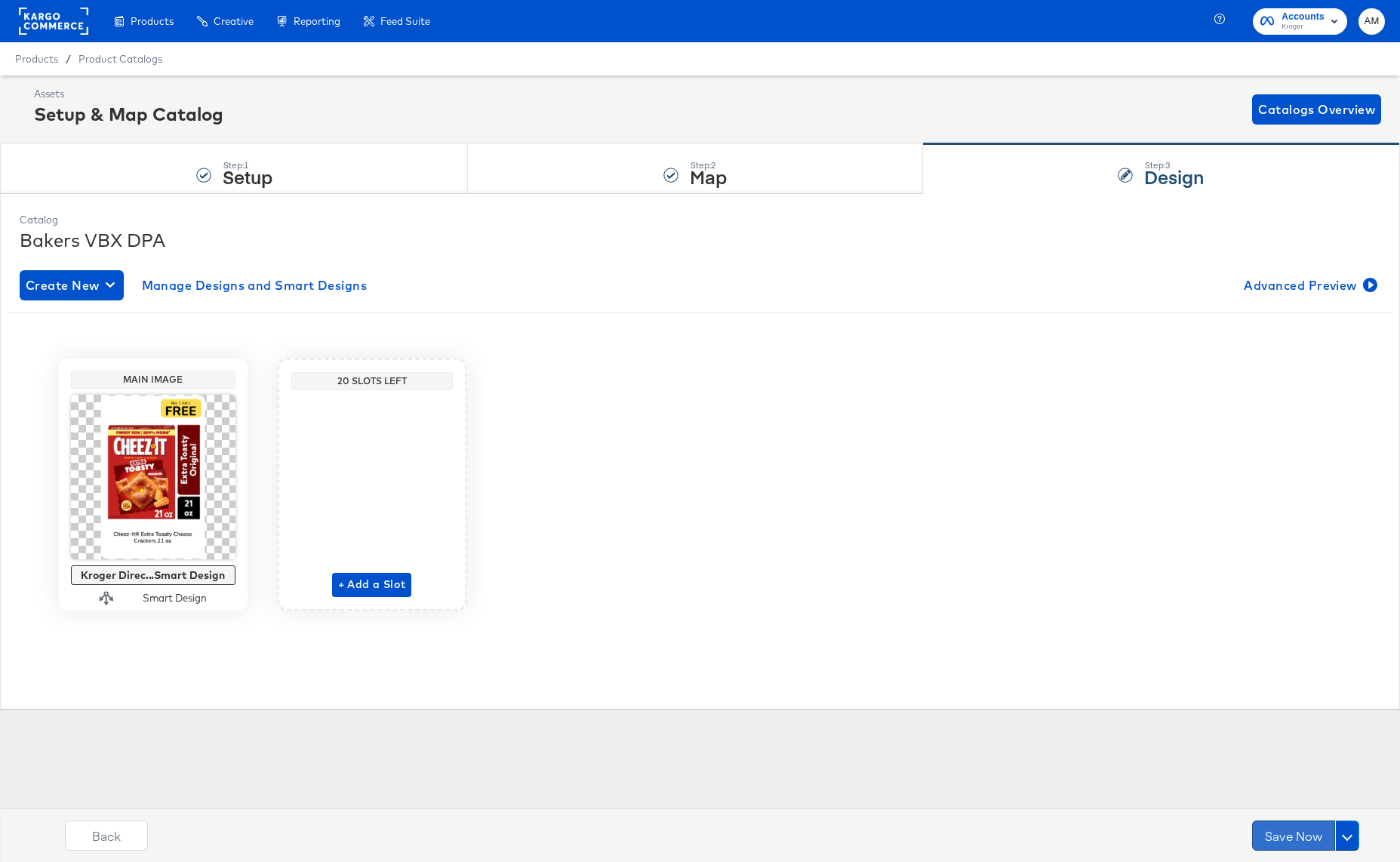
click at [1293, 835] on button "Save Now" at bounding box center [1293, 835] width 83 height 30
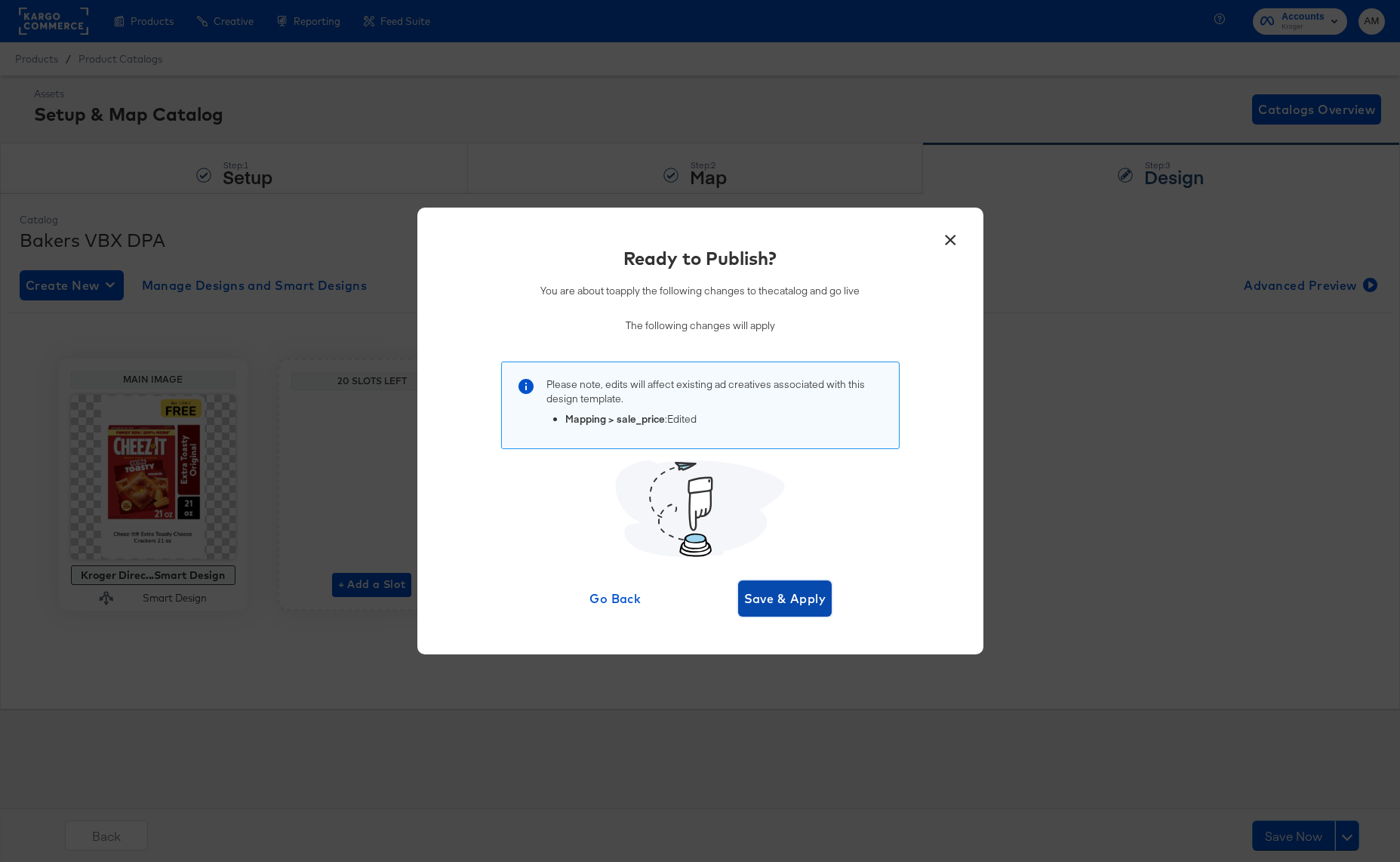
click at [781, 602] on span "Save & Apply" at bounding box center [785, 598] width 82 height 21
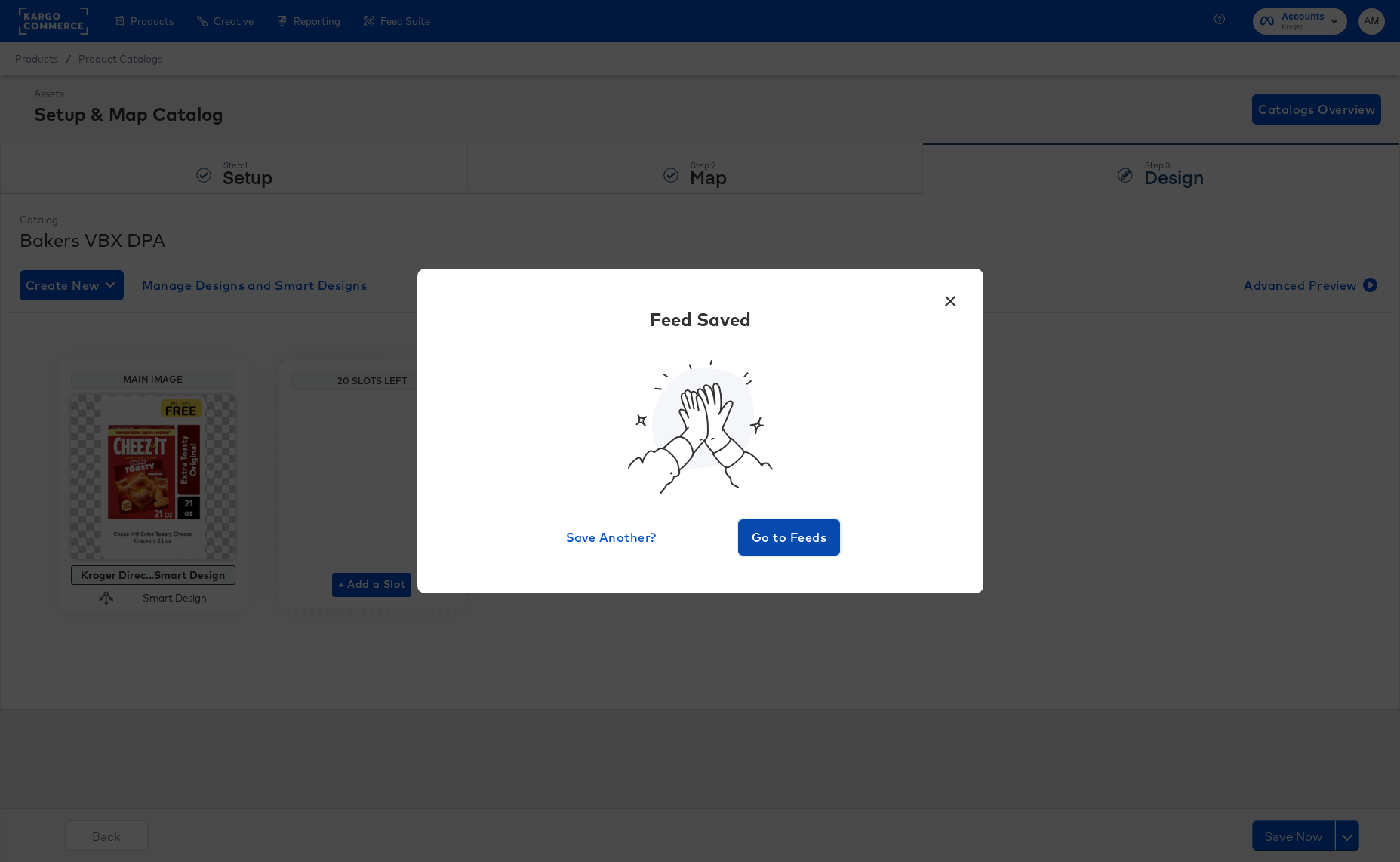
click at [775, 527] on span "Go to Feeds" at bounding box center [789, 537] width 90 height 21
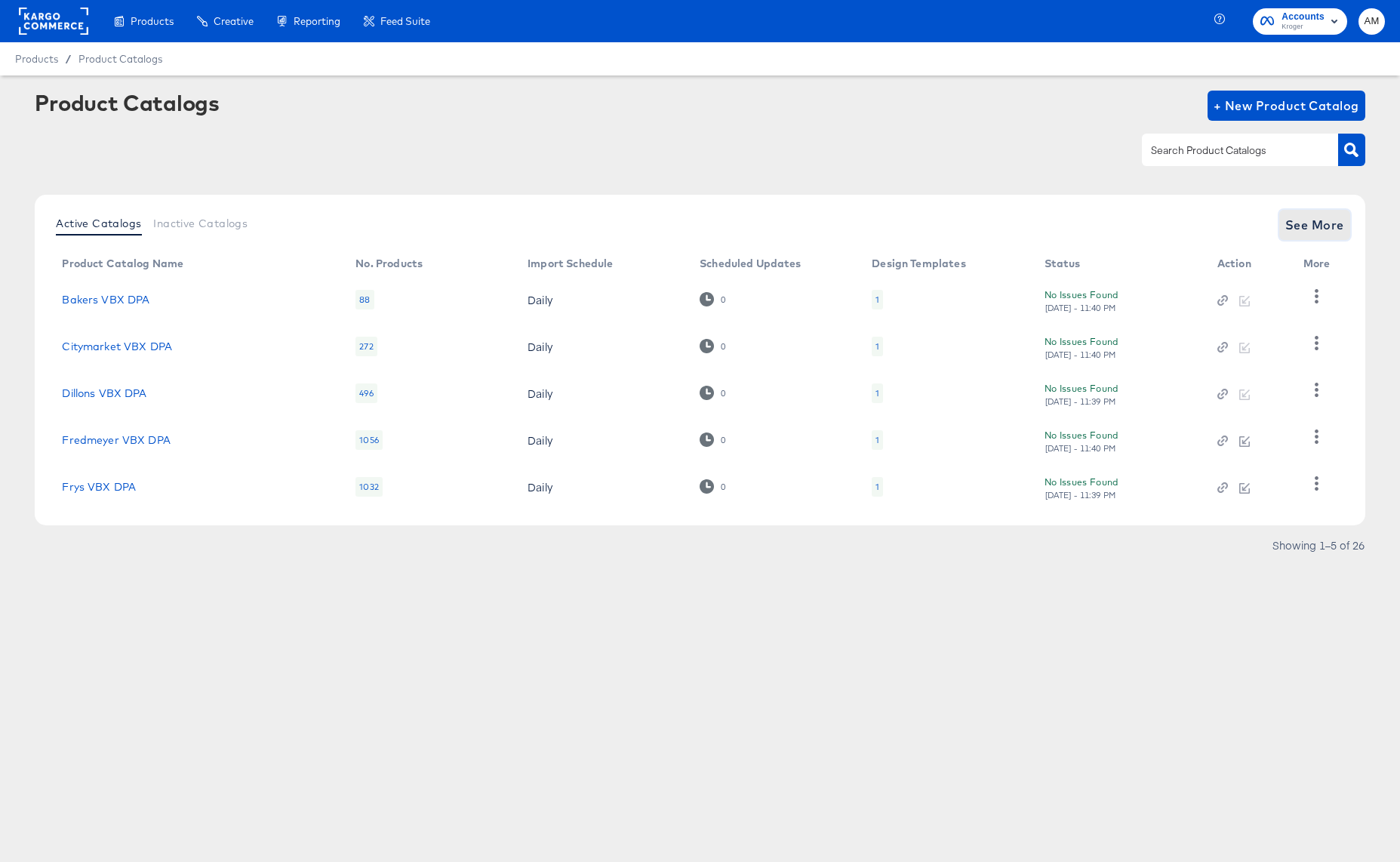
click at [1317, 225] on span "See More" at bounding box center [1314, 225] width 58 height 21
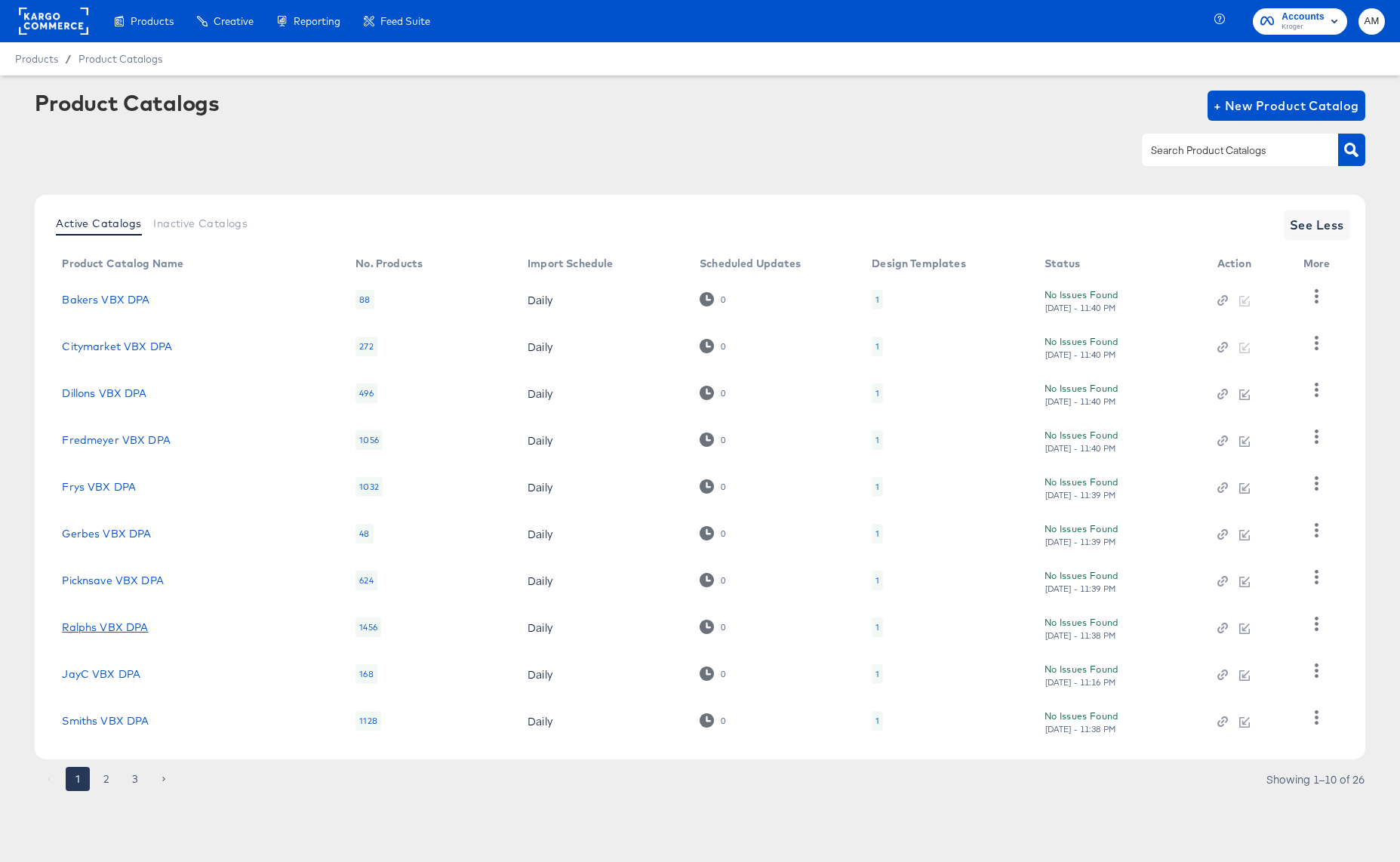
click at [91, 624] on link "Ralphs VBX DPA" at bounding box center [105, 626] width 86 height 12
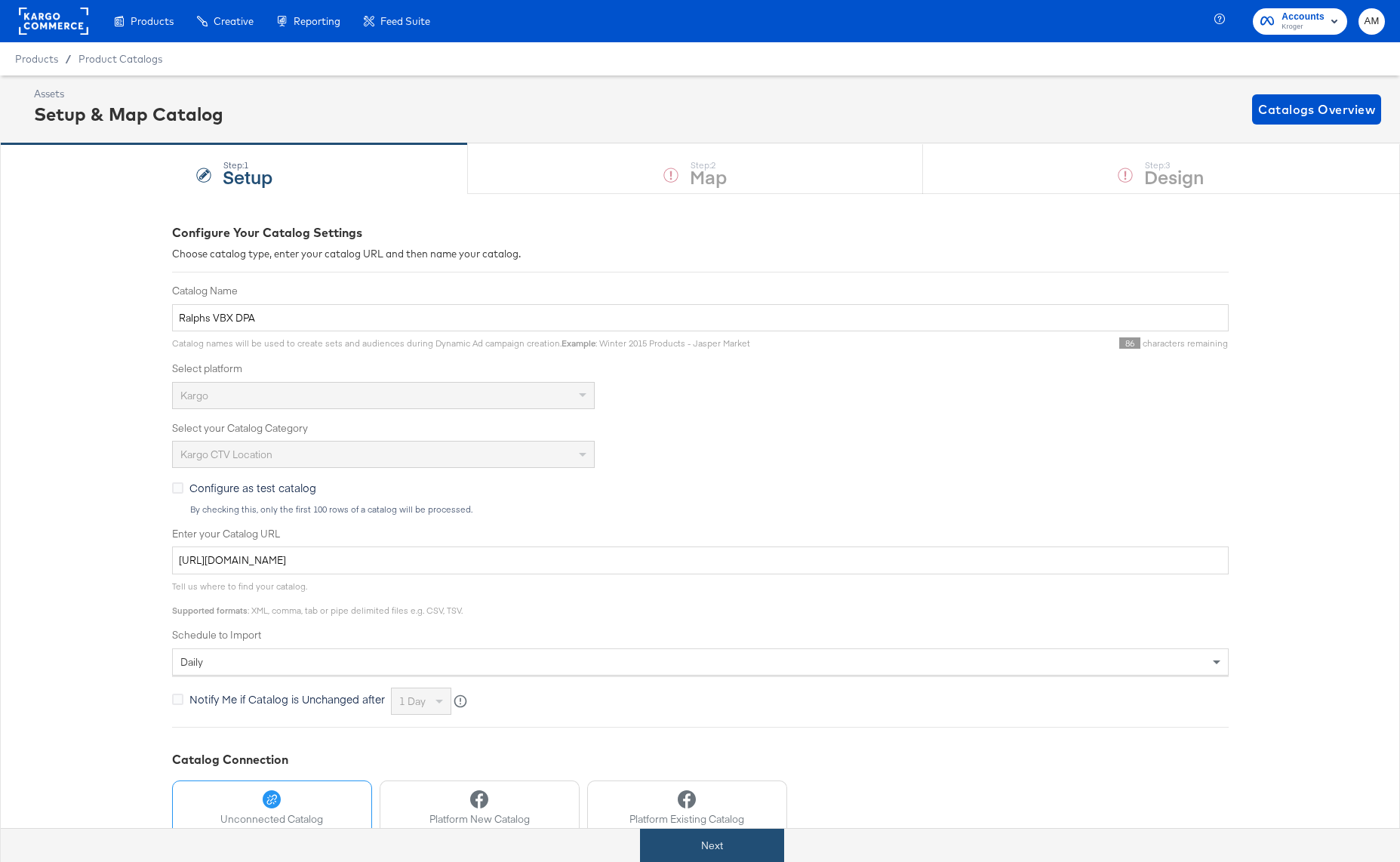
click at [718, 833] on button "Next" at bounding box center [711, 846] width 144 height 34
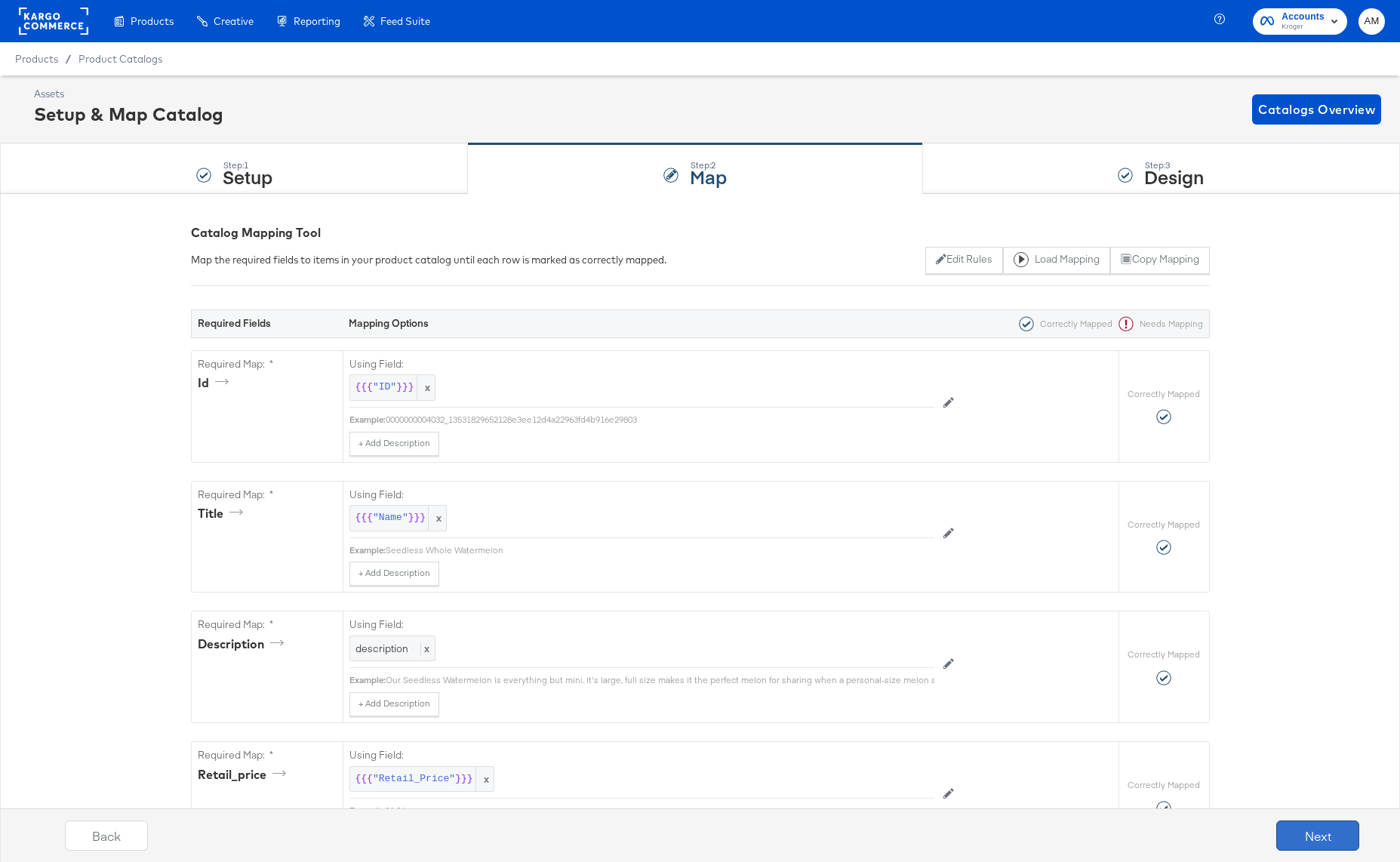
click at [1310, 838] on button "Next" at bounding box center [1317, 835] width 83 height 30
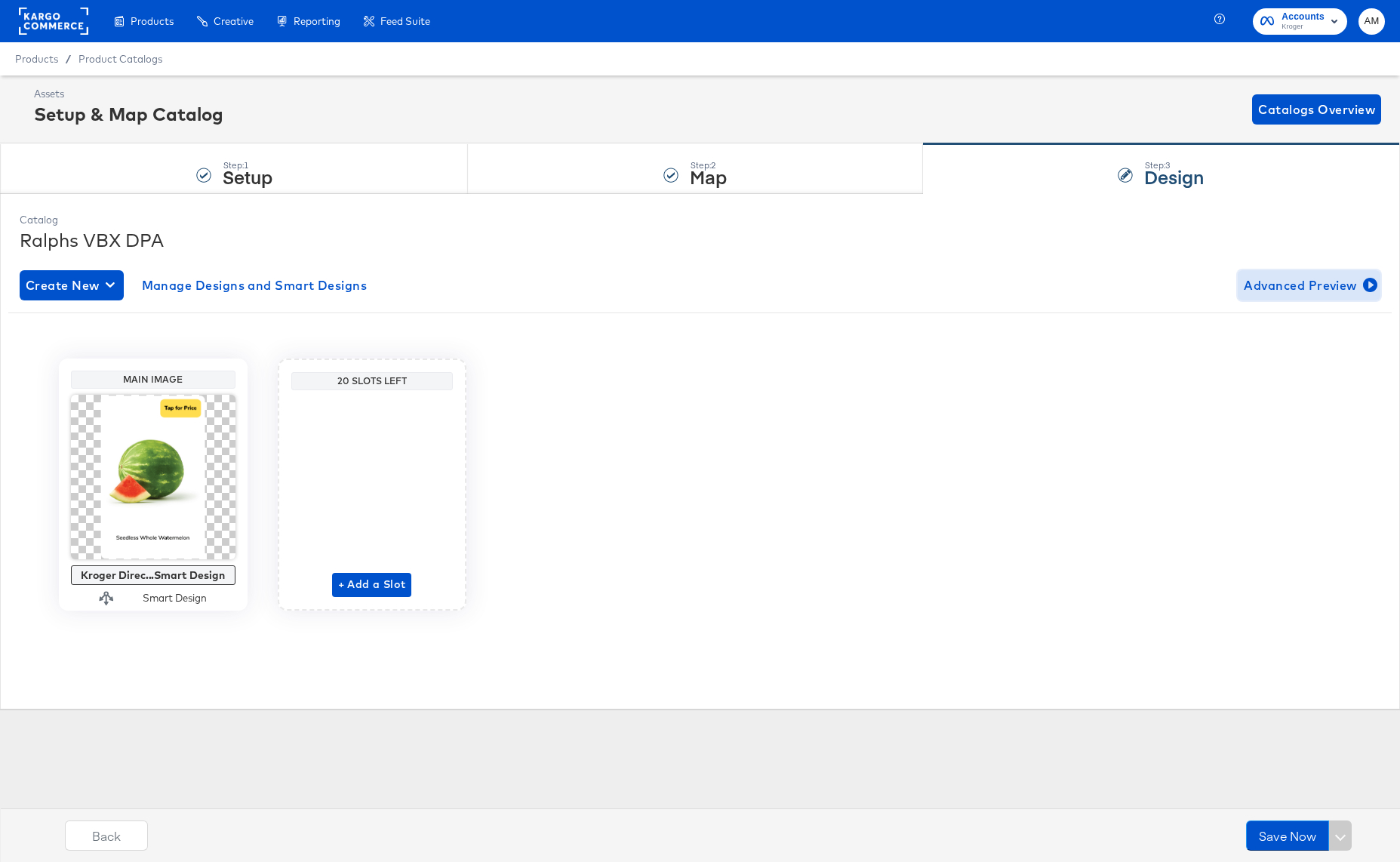
click at [1260, 286] on span "Advanced Preview" at bounding box center [1308, 285] width 130 height 21
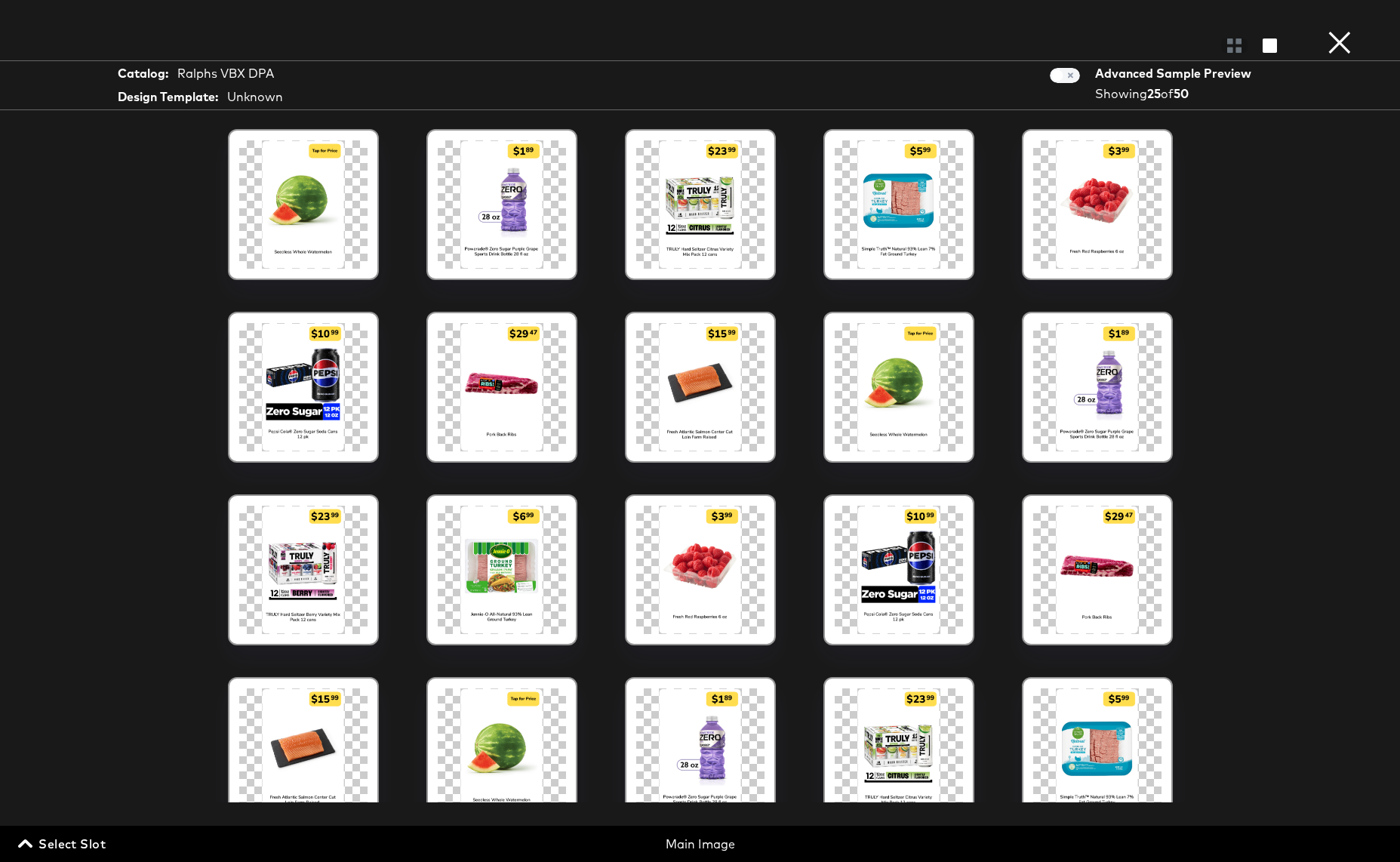
click at [1332, 30] on button "×" at bounding box center [1339, 15] width 30 height 30
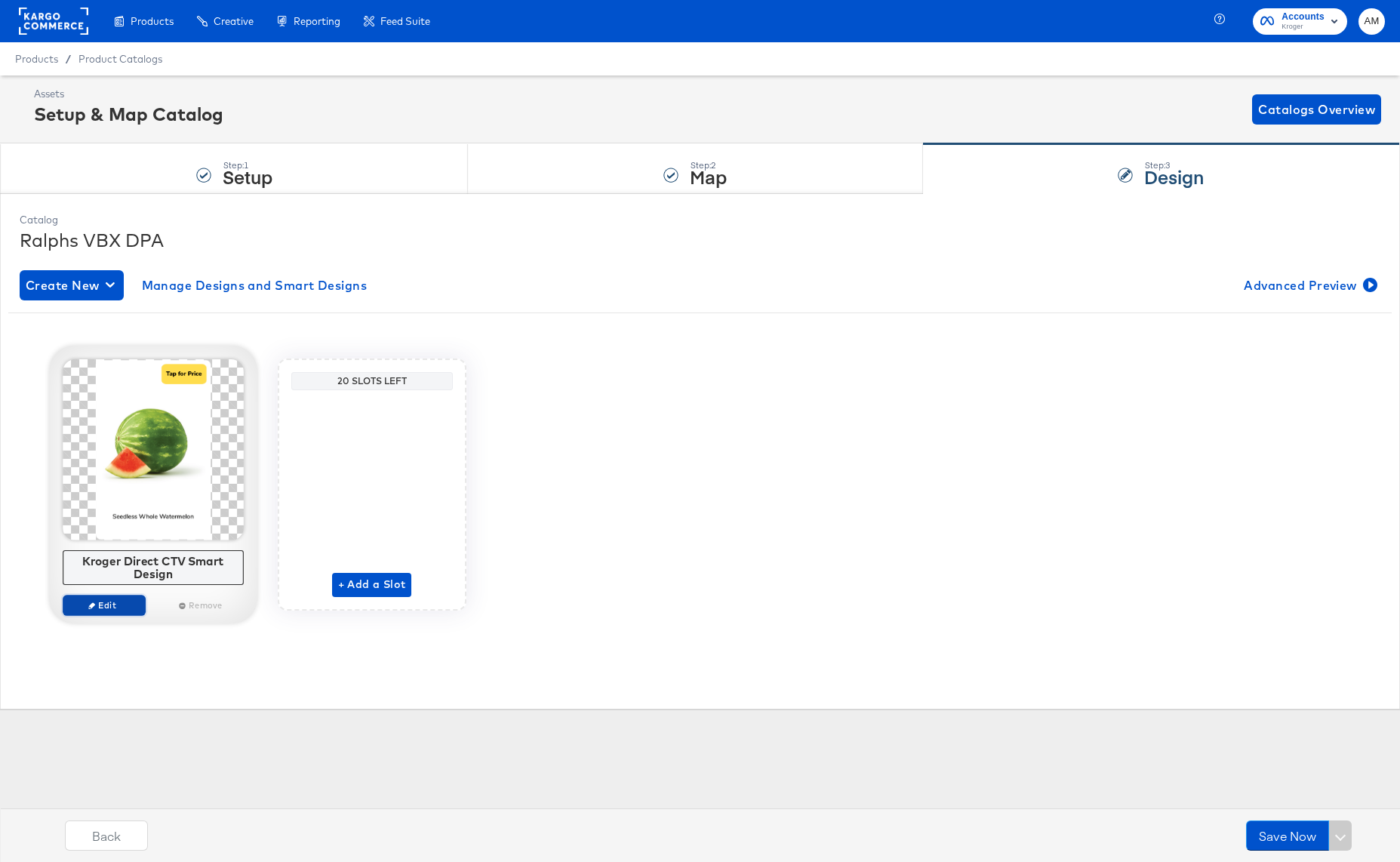
click at [99, 602] on span "Edit" at bounding box center [103, 605] width 69 height 12
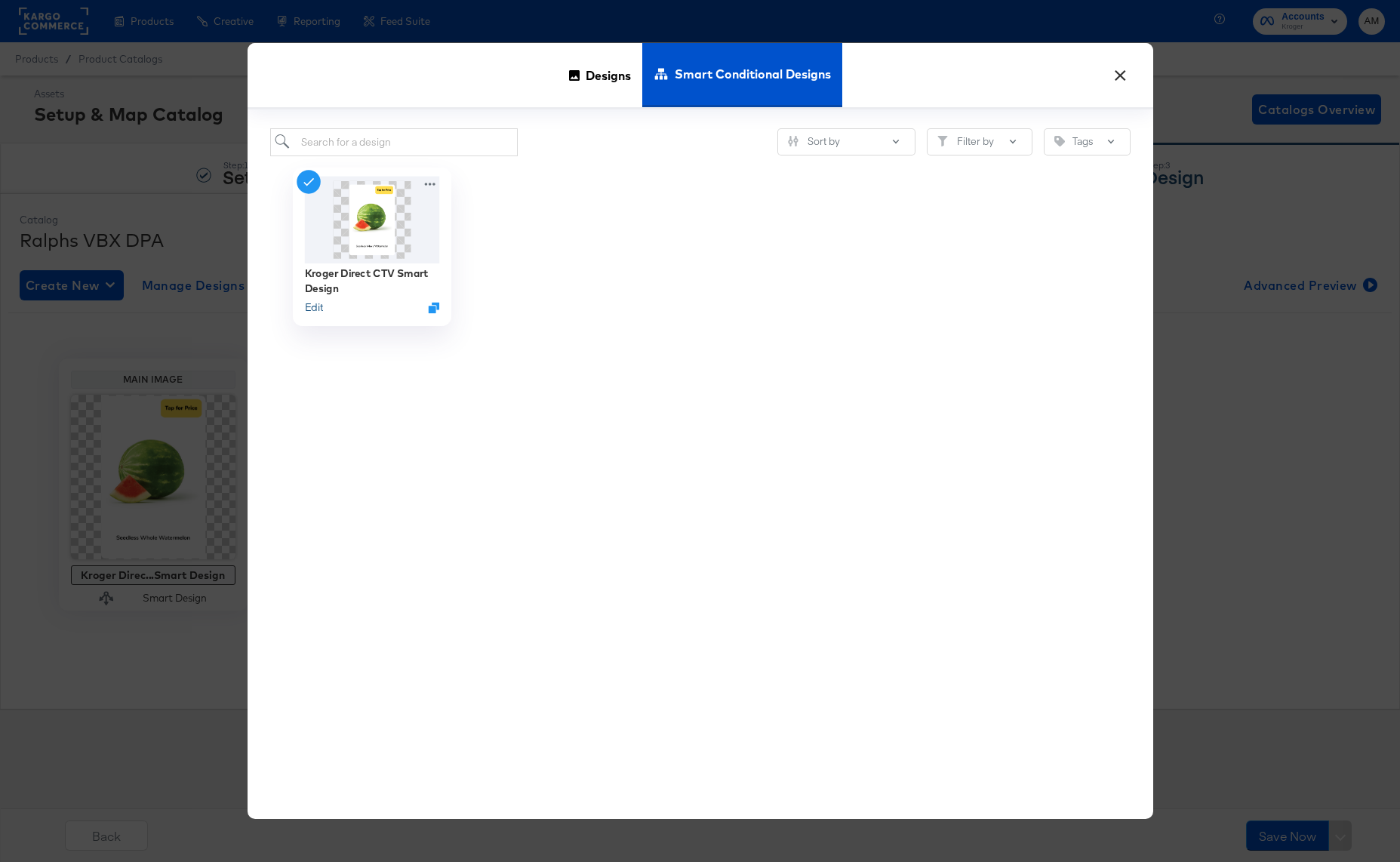
click at [313, 304] on button "Edit" at bounding box center [313, 307] width 18 height 14
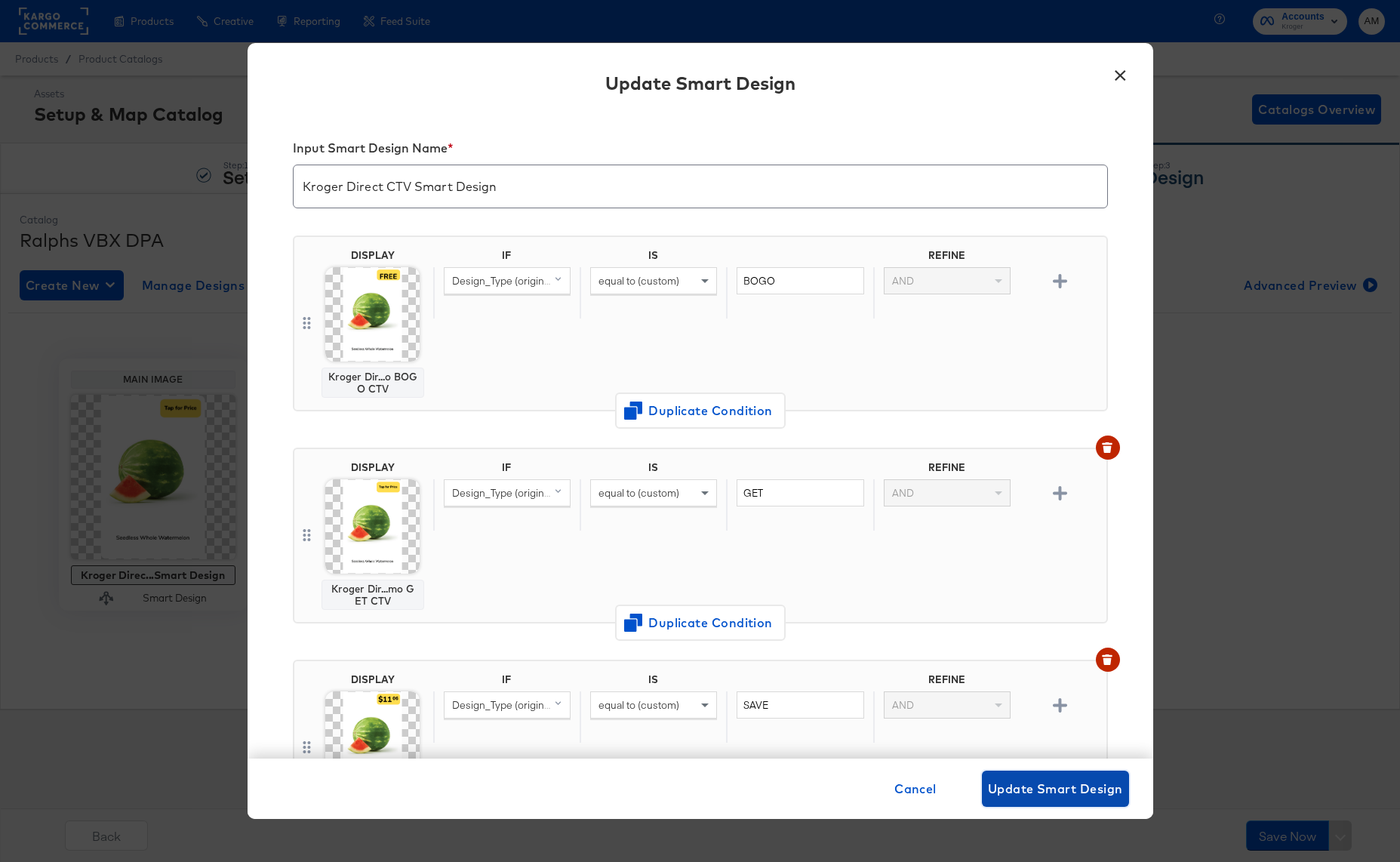
click at [1011, 789] on span "Update Smart Design" at bounding box center [1054, 789] width 135 height 21
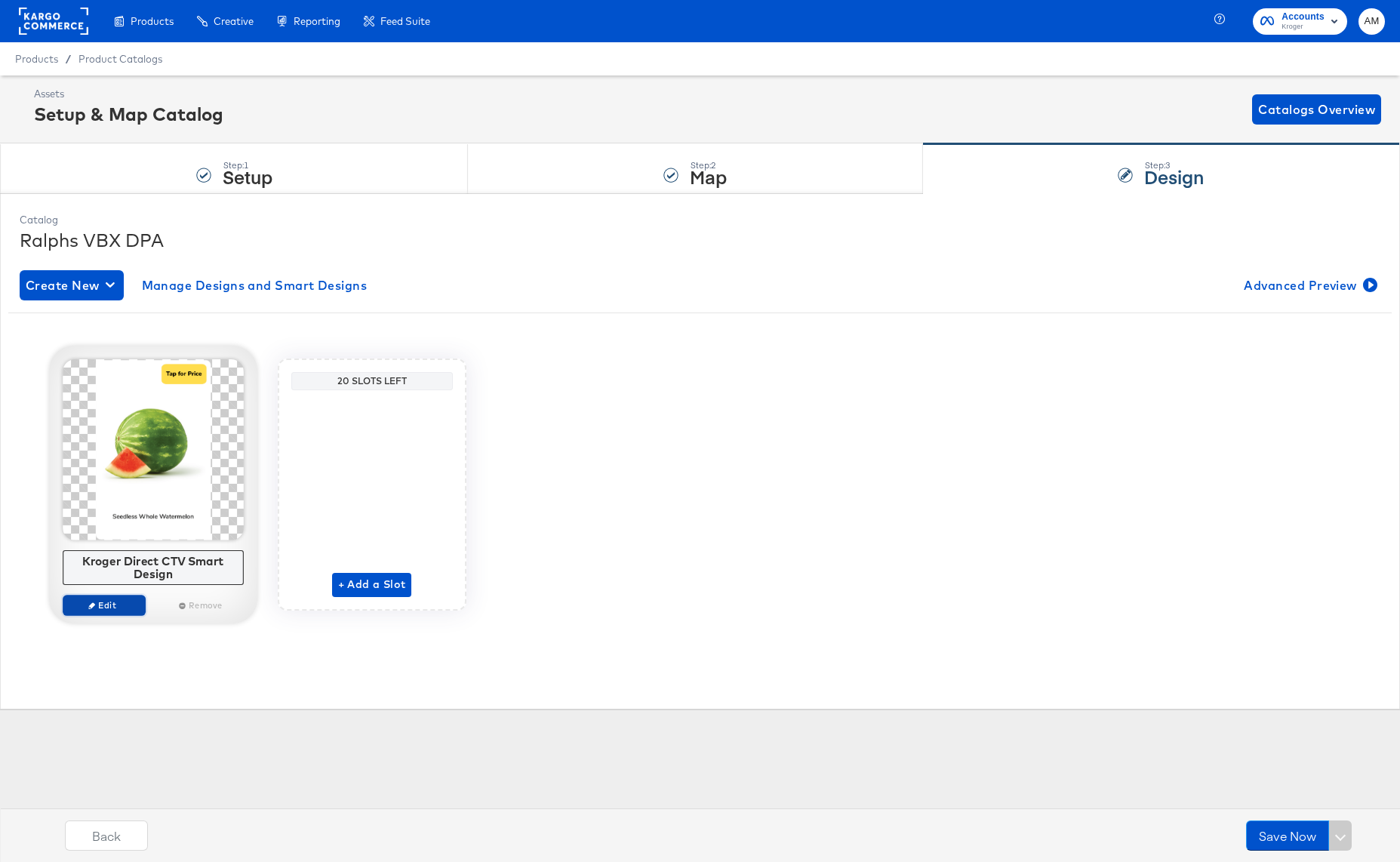
click at [108, 601] on span "Edit" at bounding box center [103, 605] width 69 height 12
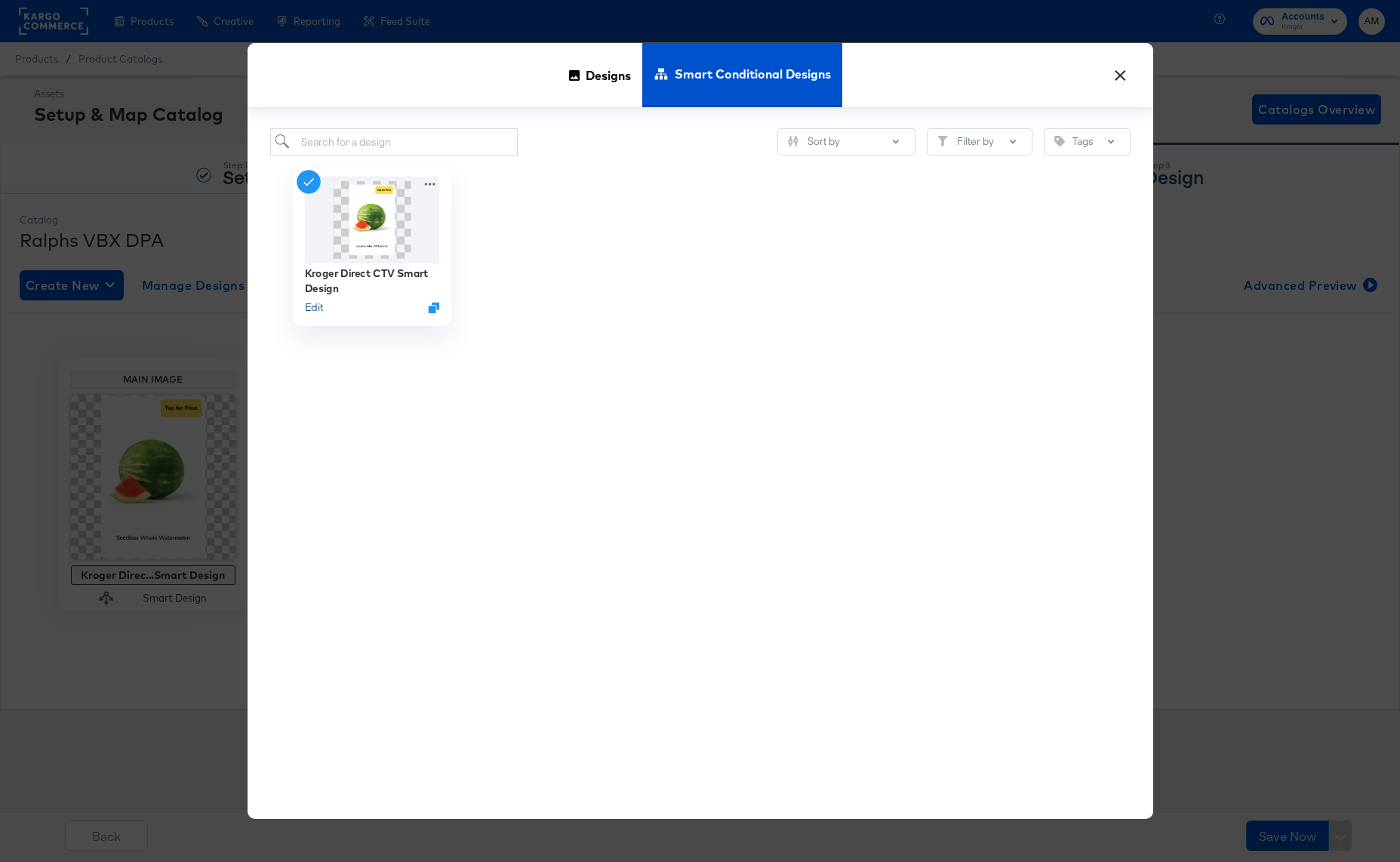
click at [317, 306] on button "Edit" at bounding box center [313, 307] width 18 height 14
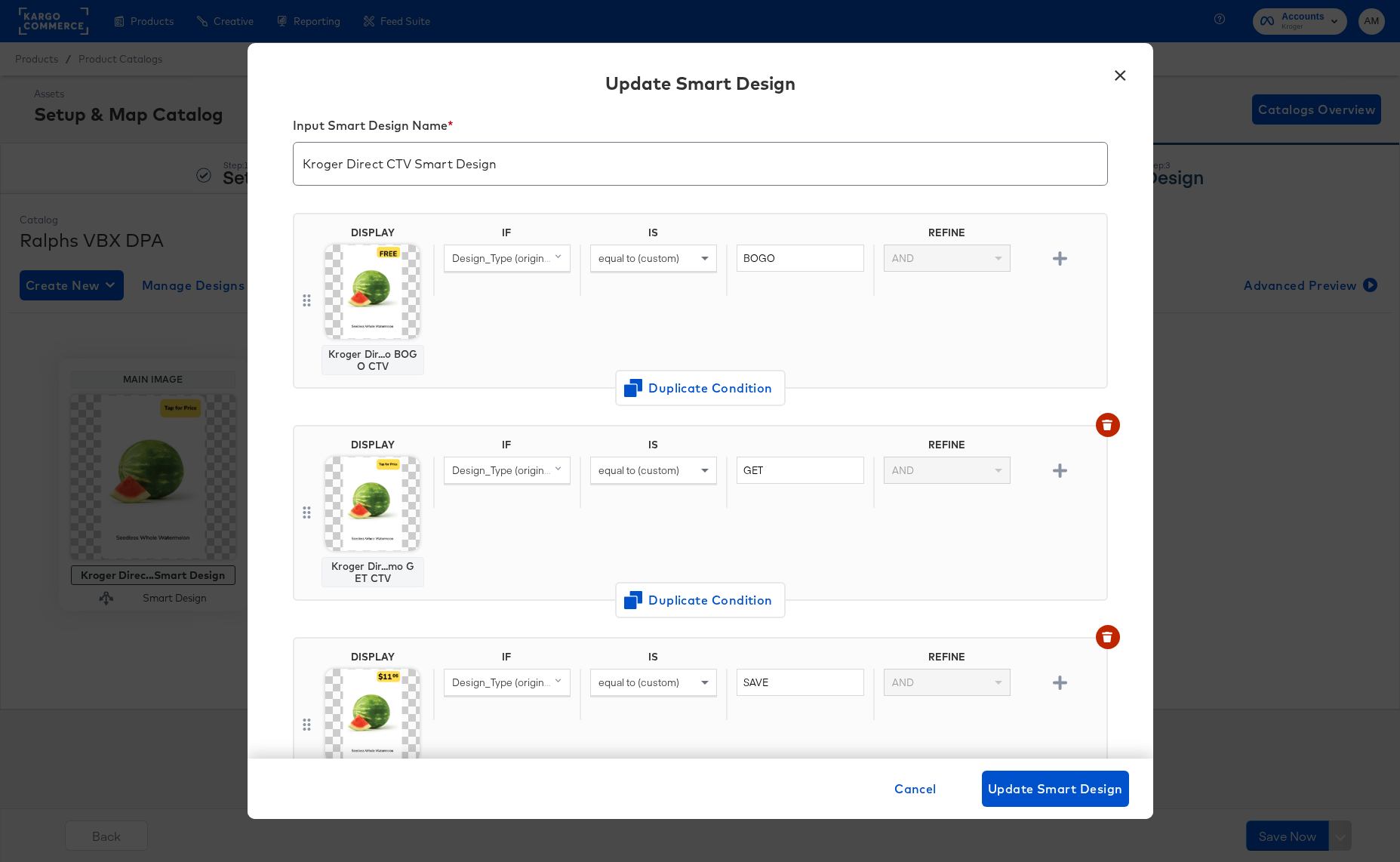
scroll to position [12, 0]
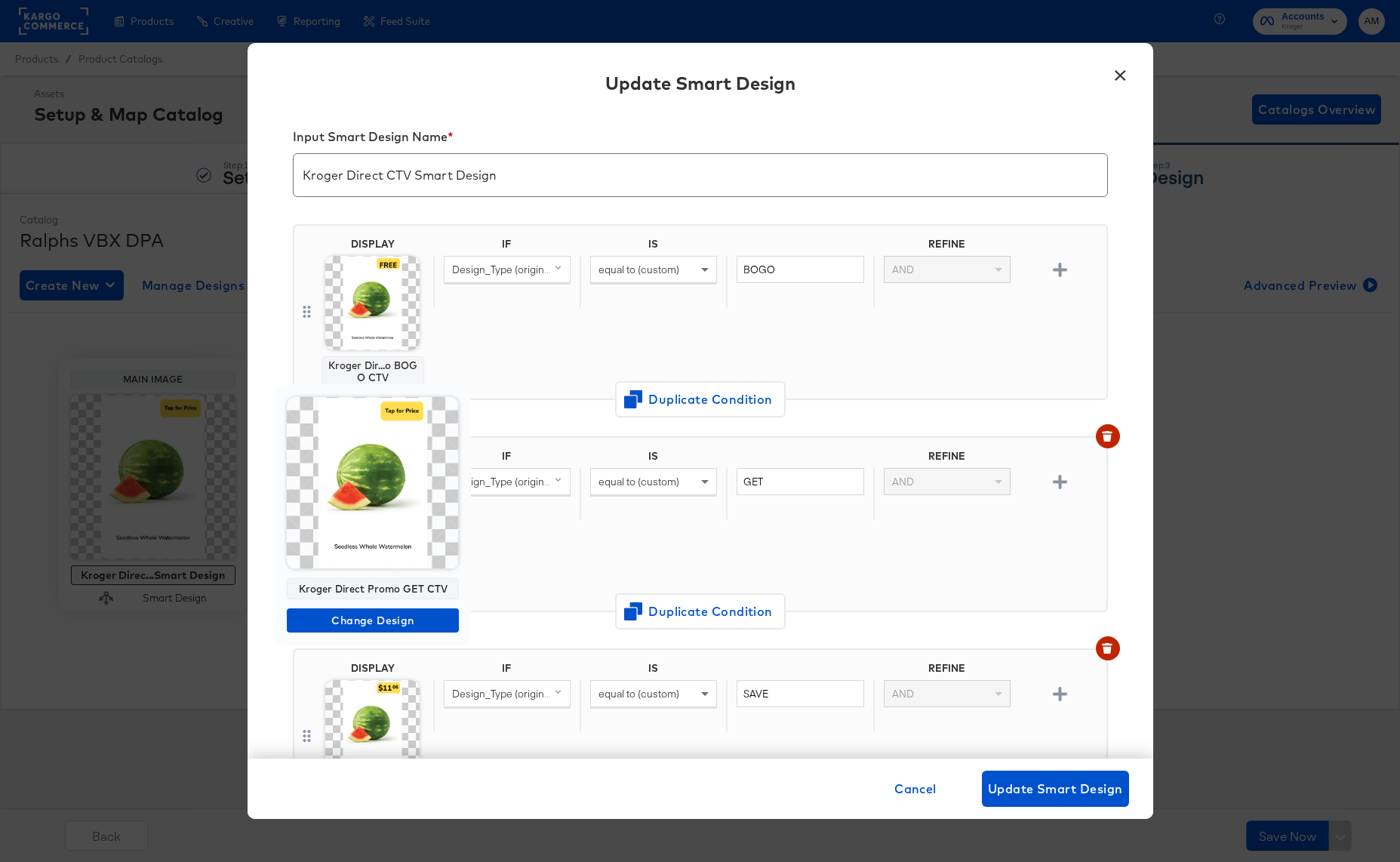
click at [366, 527] on img at bounding box center [373, 483] width 172 height 172
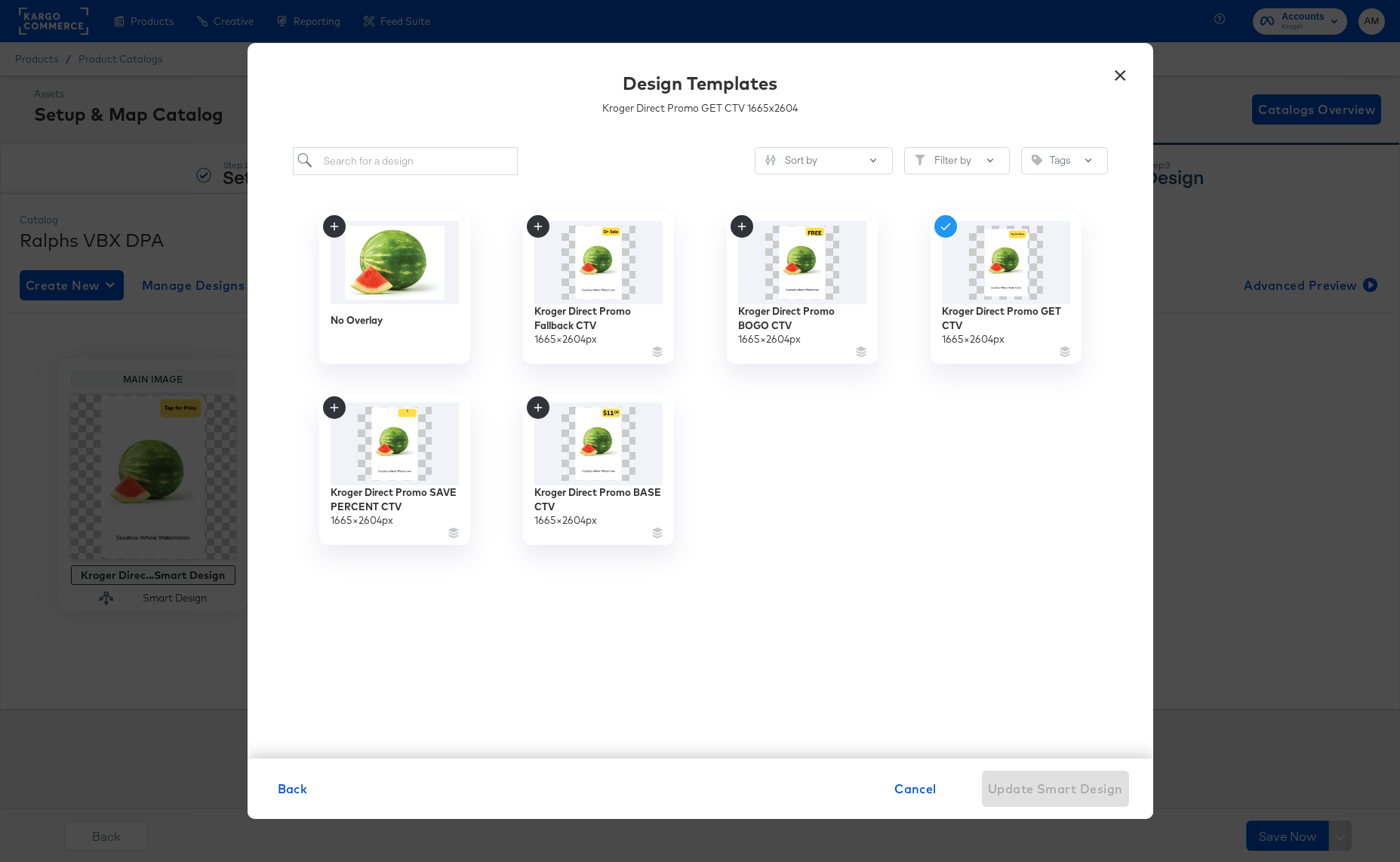
click at [1117, 71] on button "×" at bounding box center [1120, 71] width 27 height 27
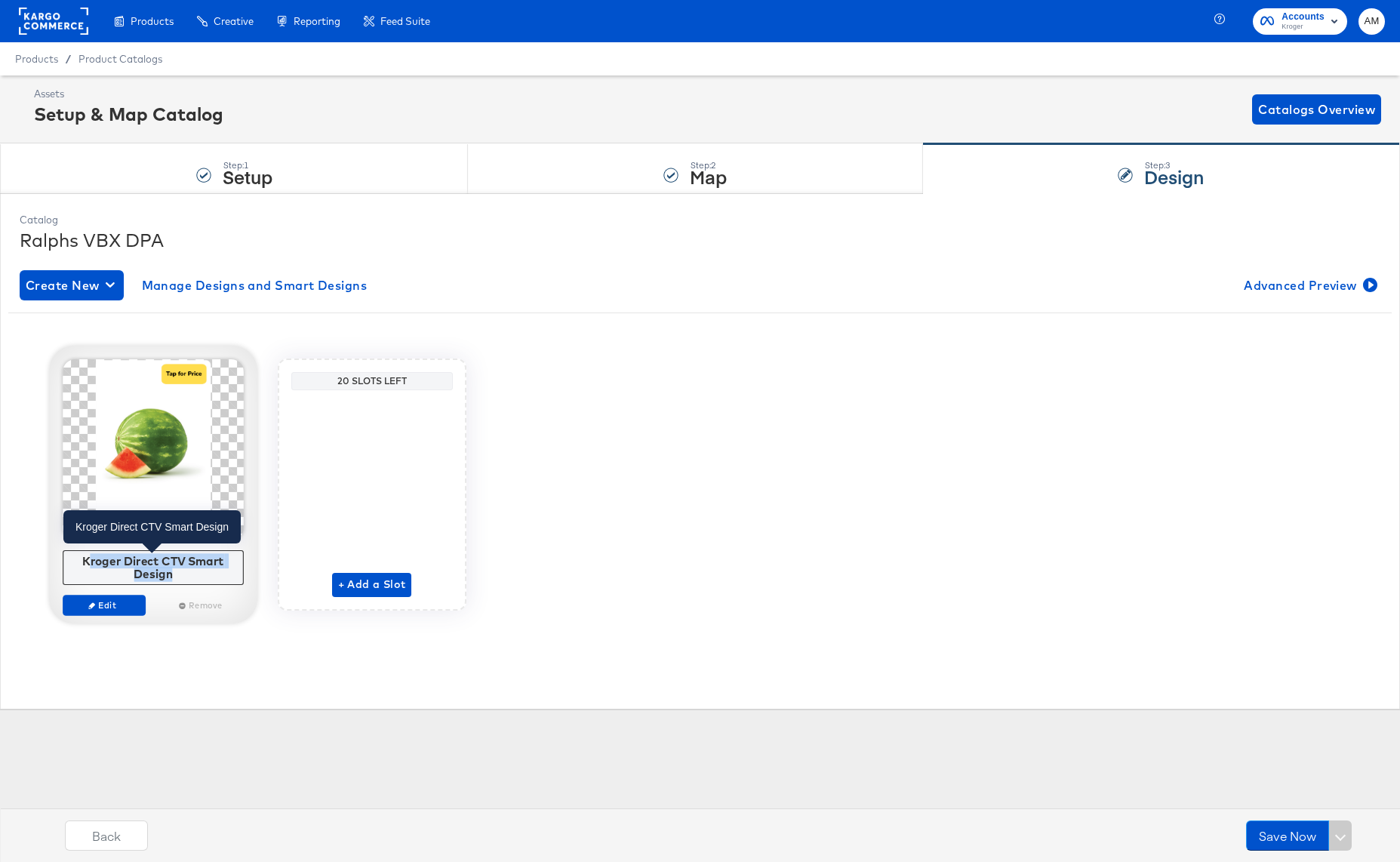
drag, startPoint x: 179, startPoint y: 570, endPoint x: 175, endPoint y: 527, distance: 43.2
click at [87, 561] on div "Kroger Direct CTV Smart Design" at bounding box center [153, 567] width 173 height 27
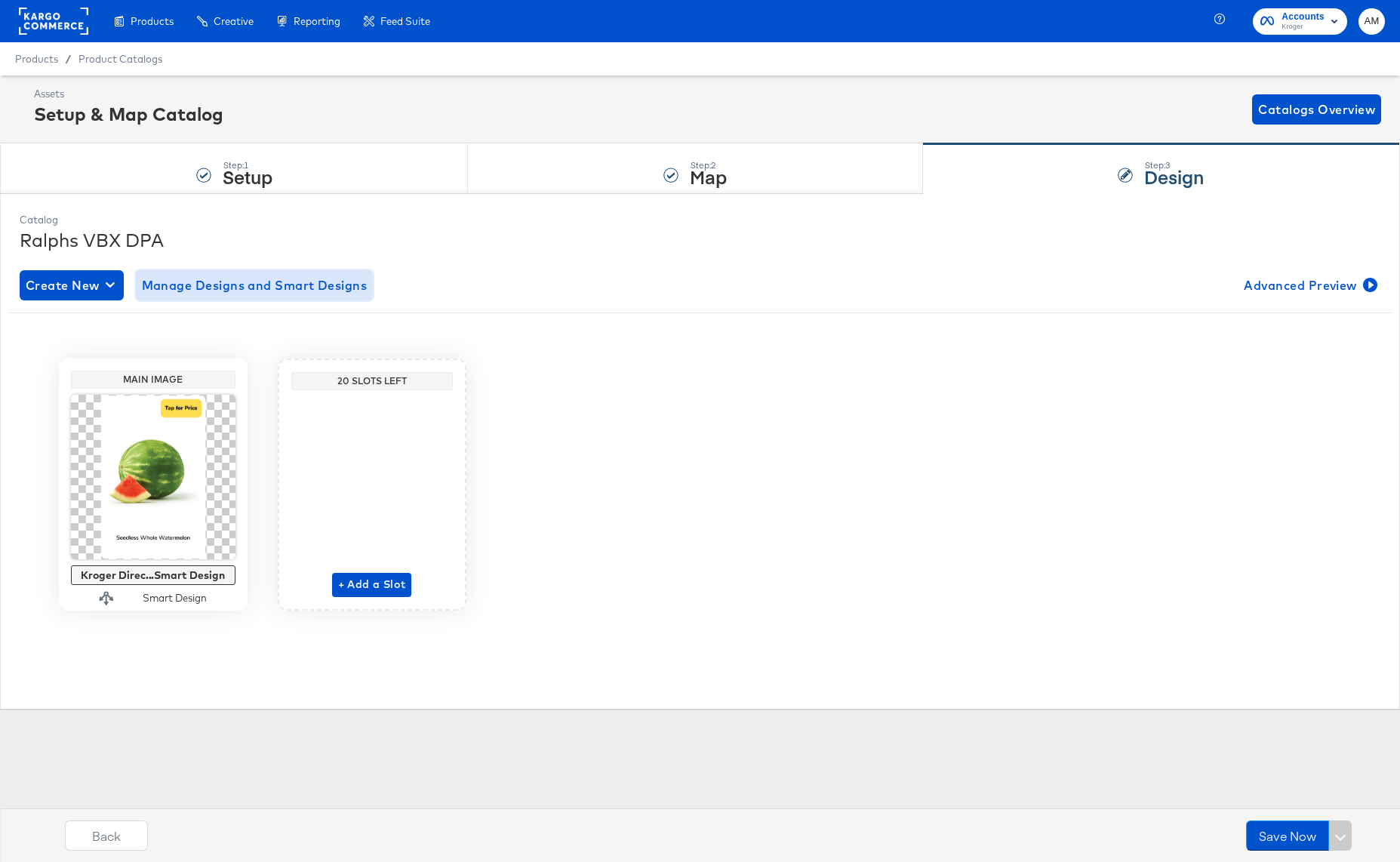
click at [259, 279] on span "Manage Designs and Smart Designs" at bounding box center [254, 285] width 225 height 21
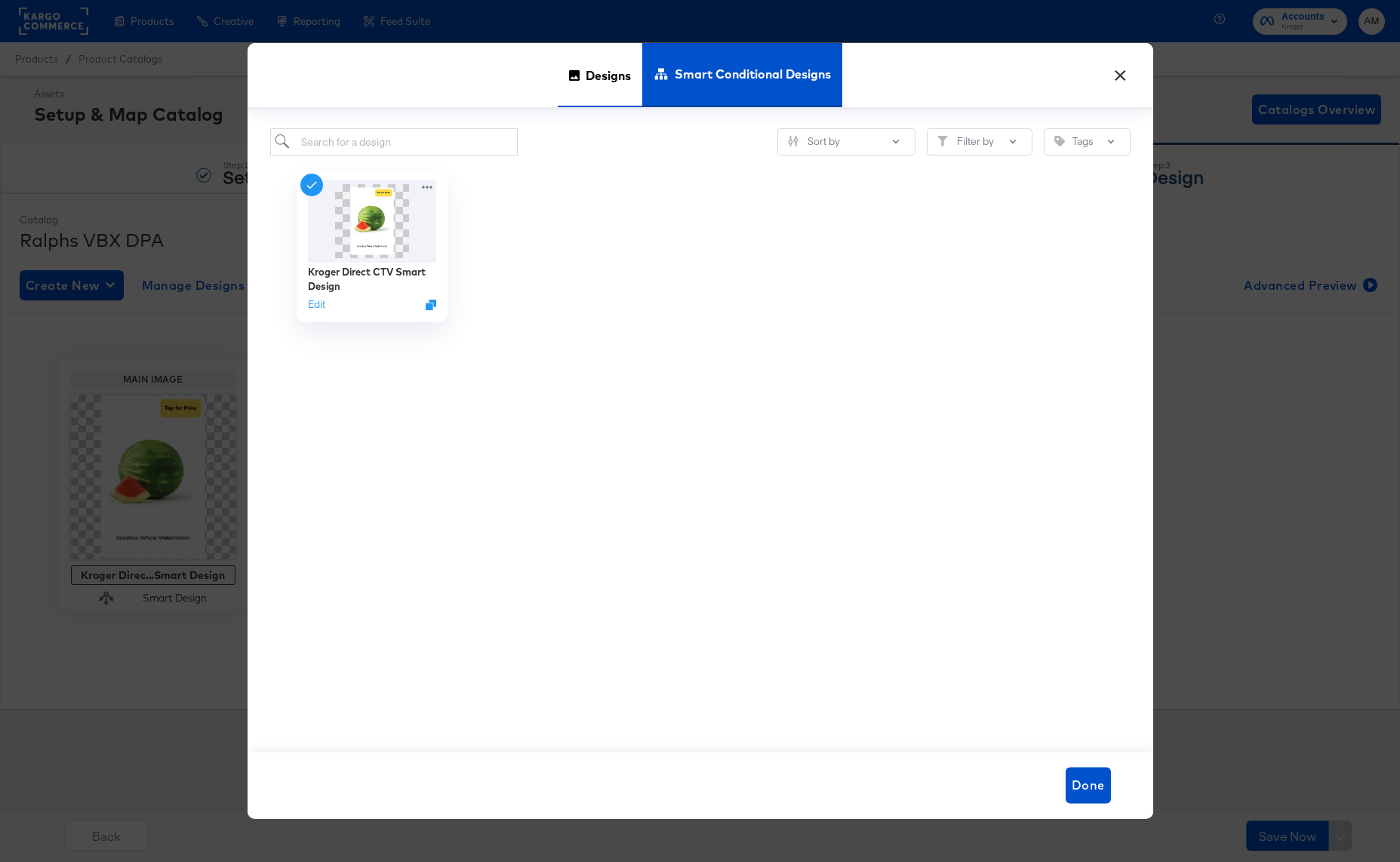
click at [608, 74] on span "Designs" at bounding box center [608, 75] width 45 height 66
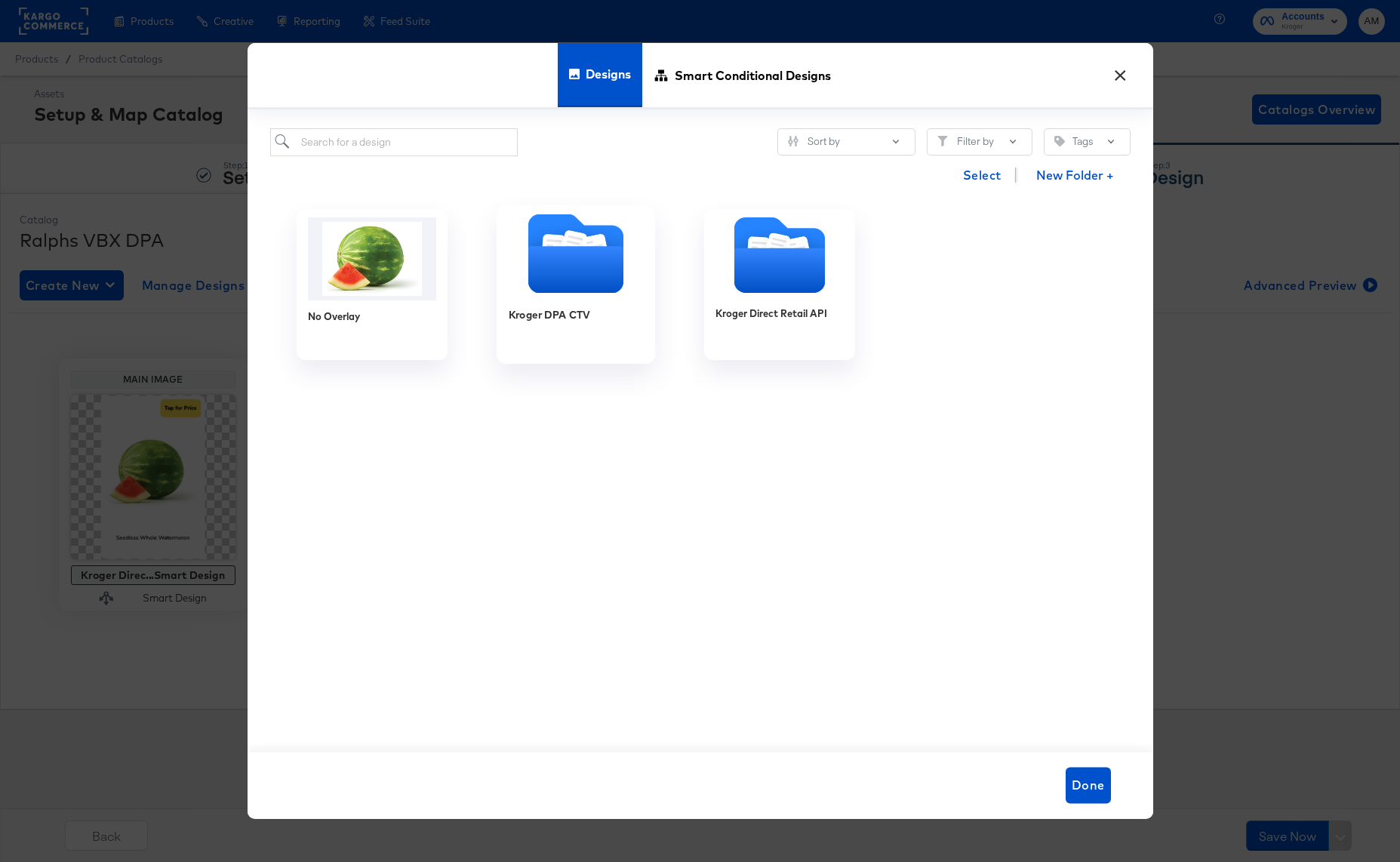
click at [576, 261] on icon "Folder" at bounding box center [575, 270] width 95 height 47
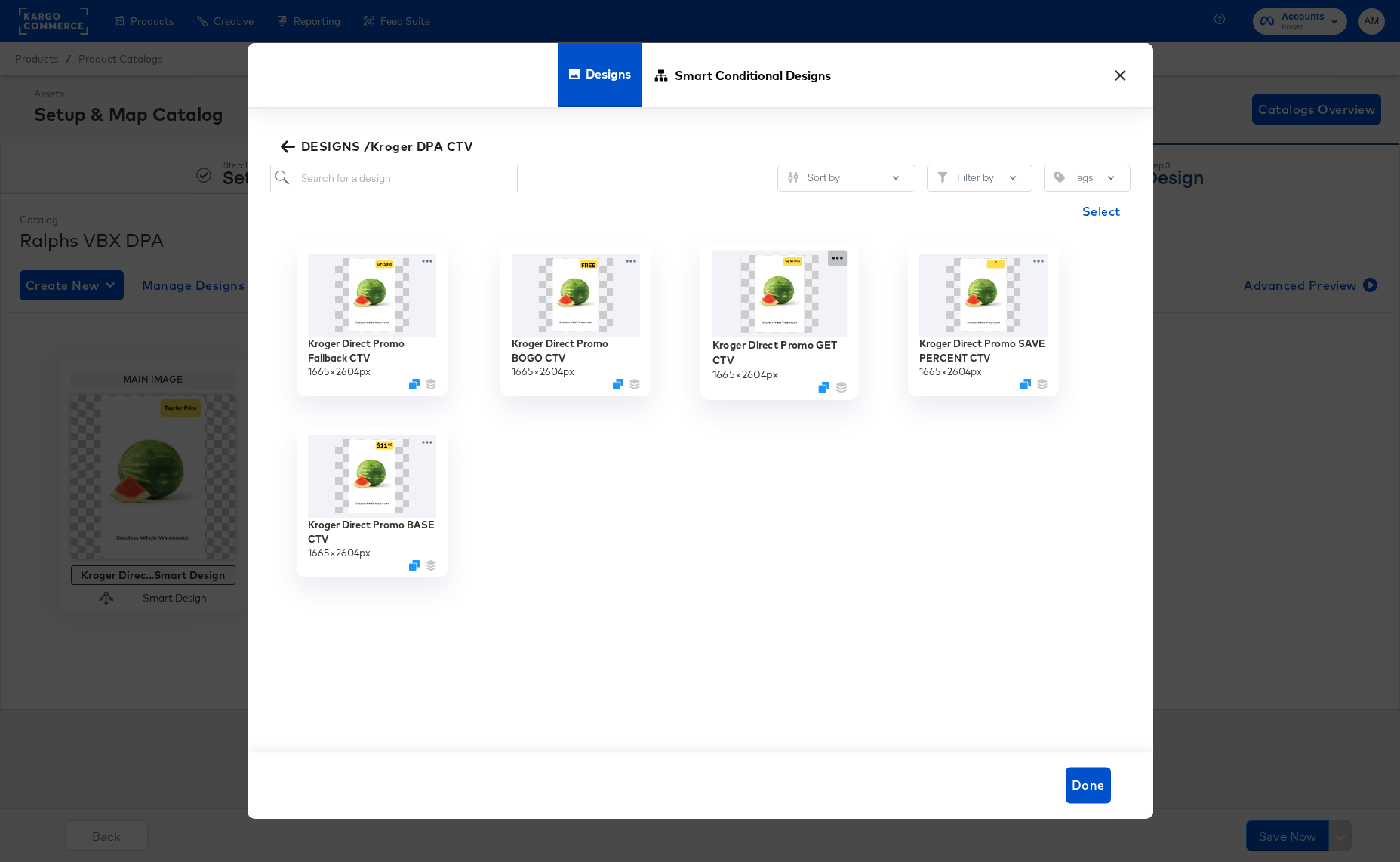
click at [836, 257] on icon at bounding box center [837, 257] width 19 height 16
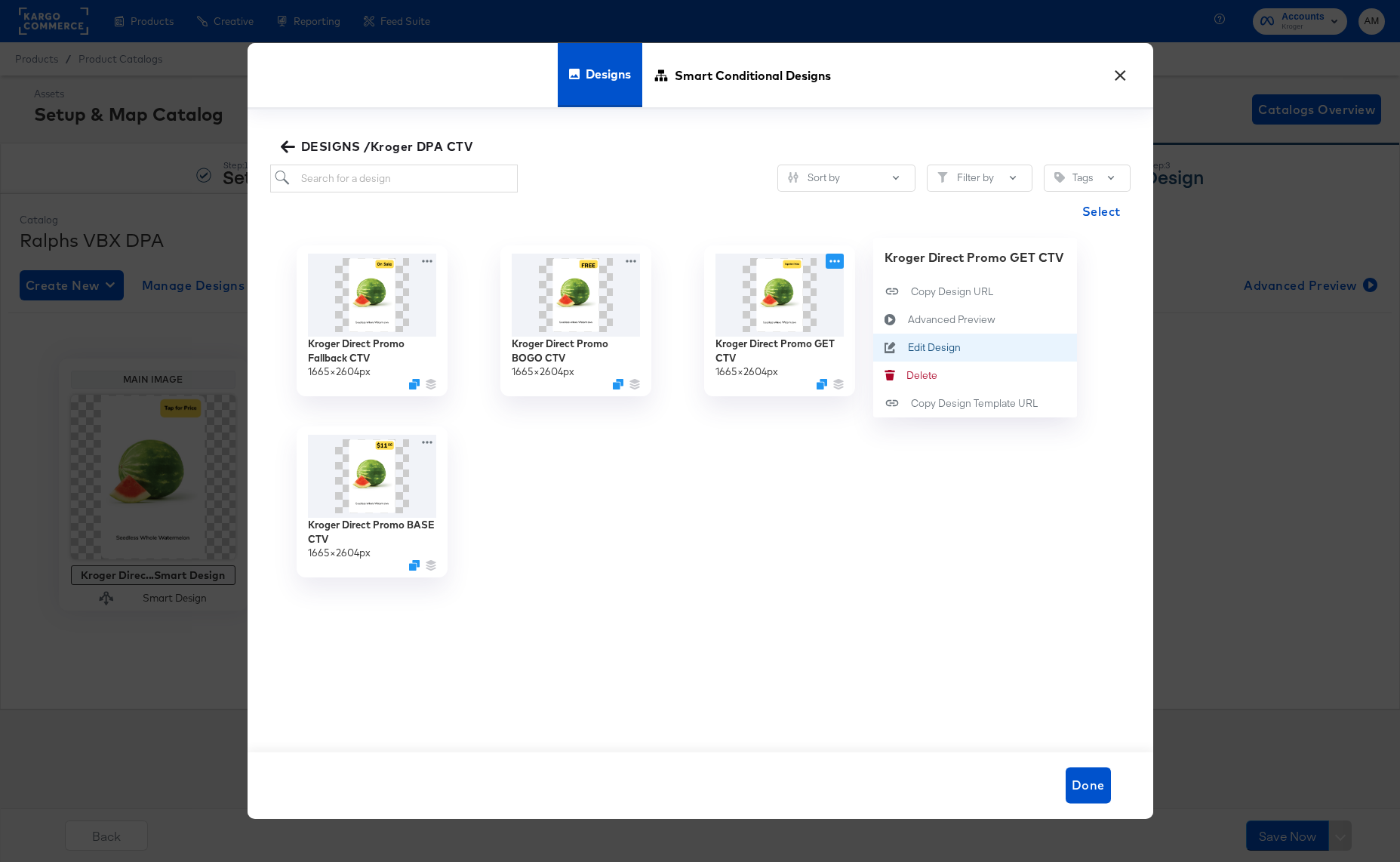
click at [907, 347] on div "Edit Design Edit Design" at bounding box center [907, 347] width 0 height 0
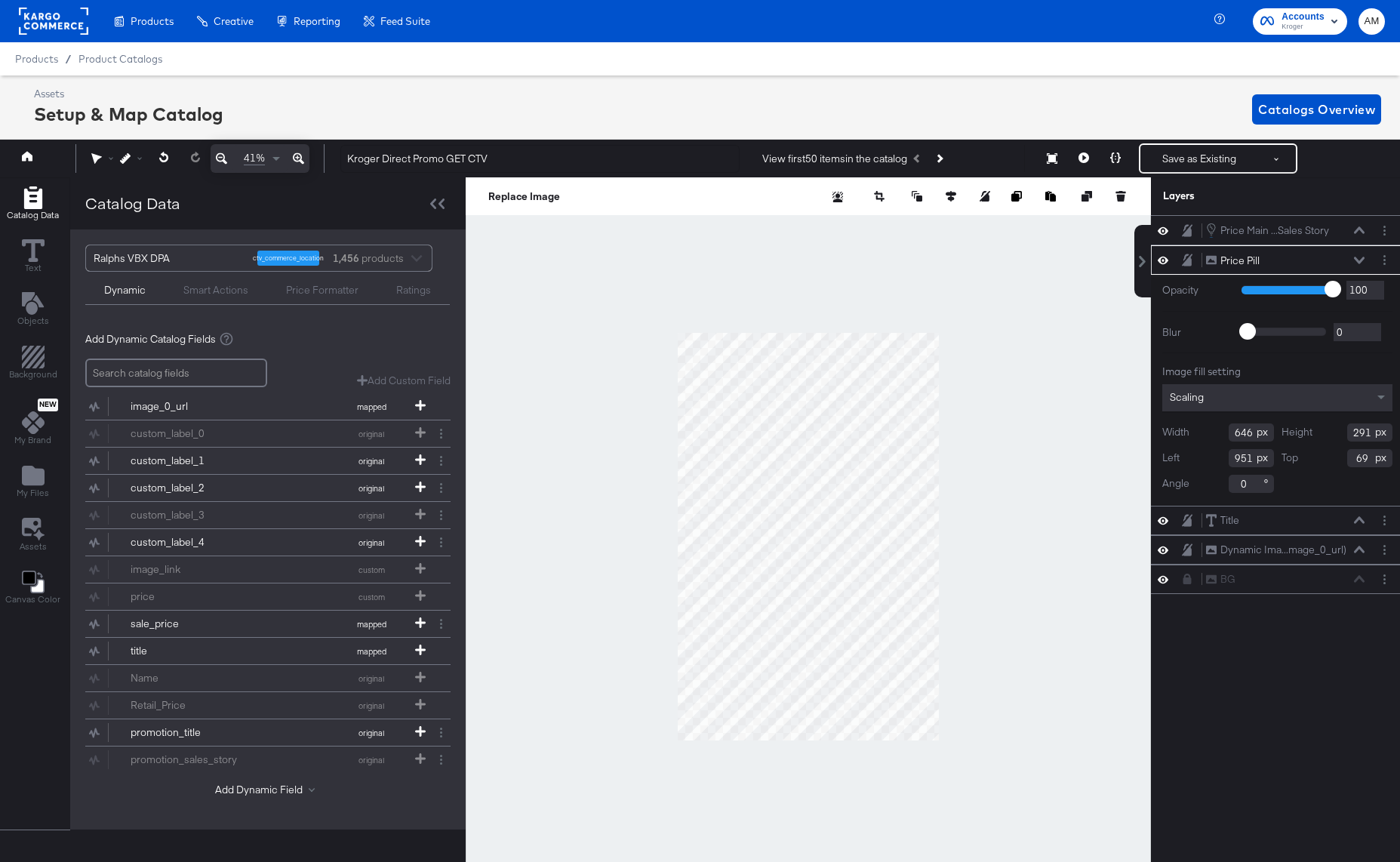
scroll to position [0, 4]
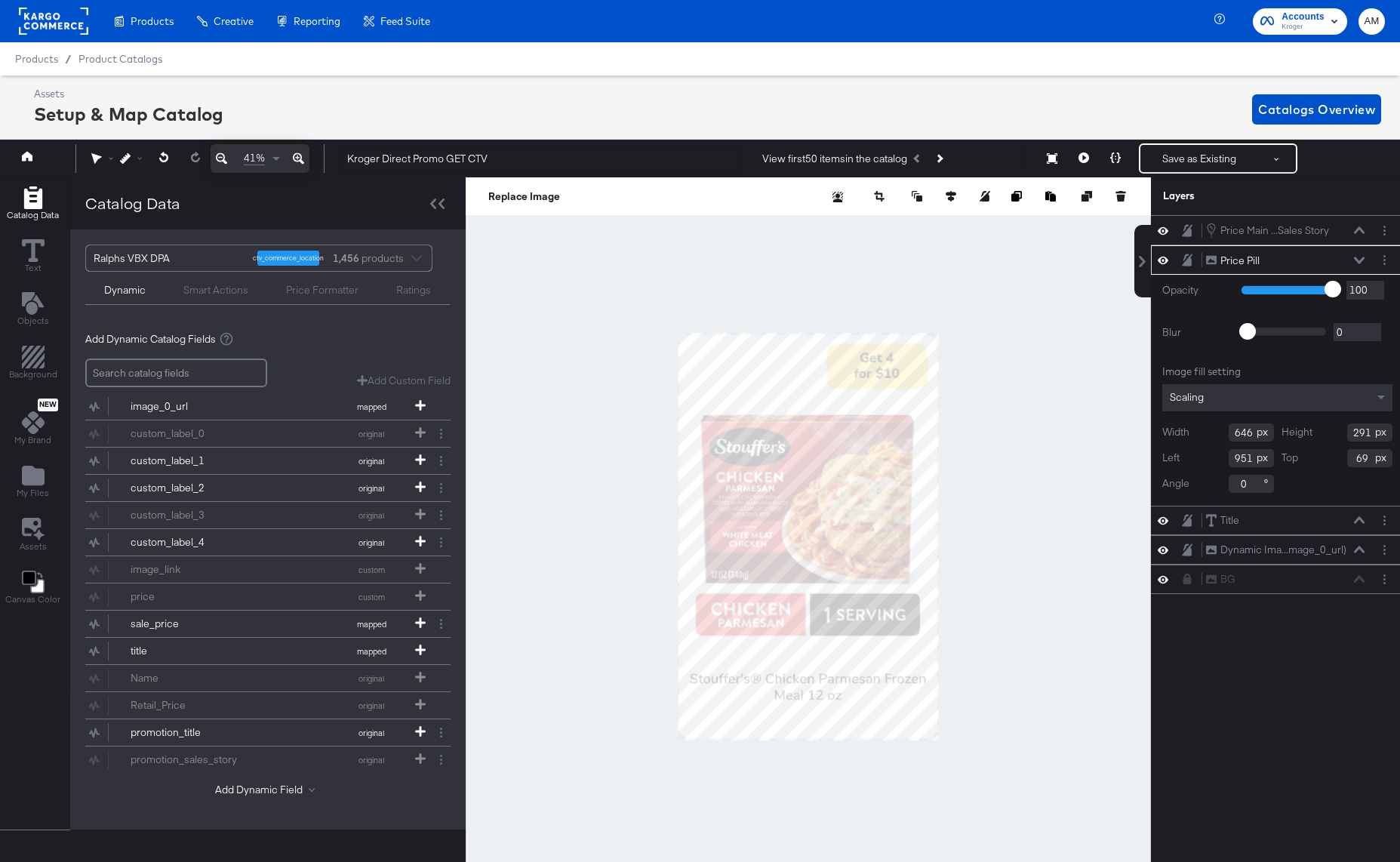
scroll to position [0, 4]
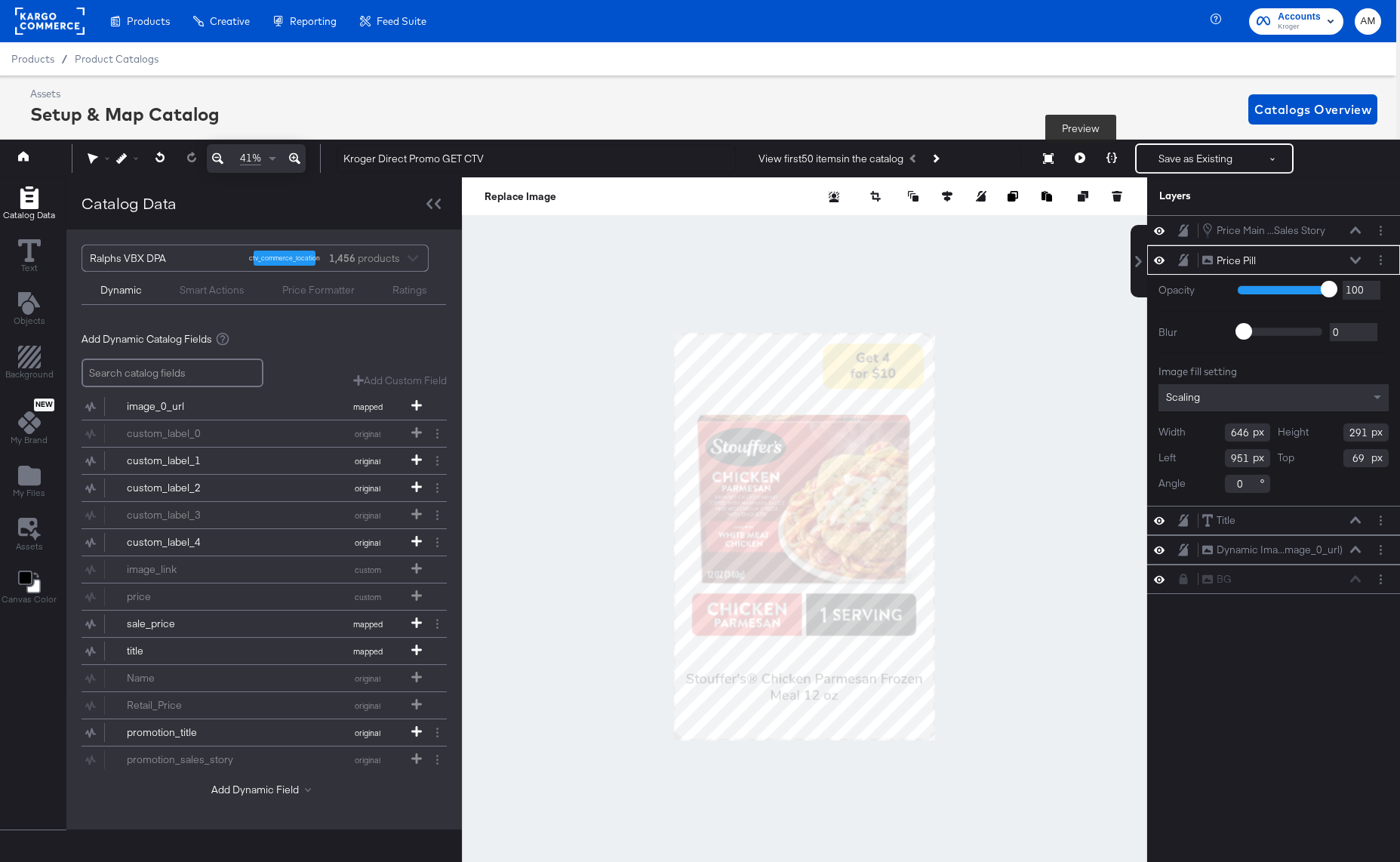
click at [1076, 157] on icon at bounding box center [1080, 158] width 11 height 11
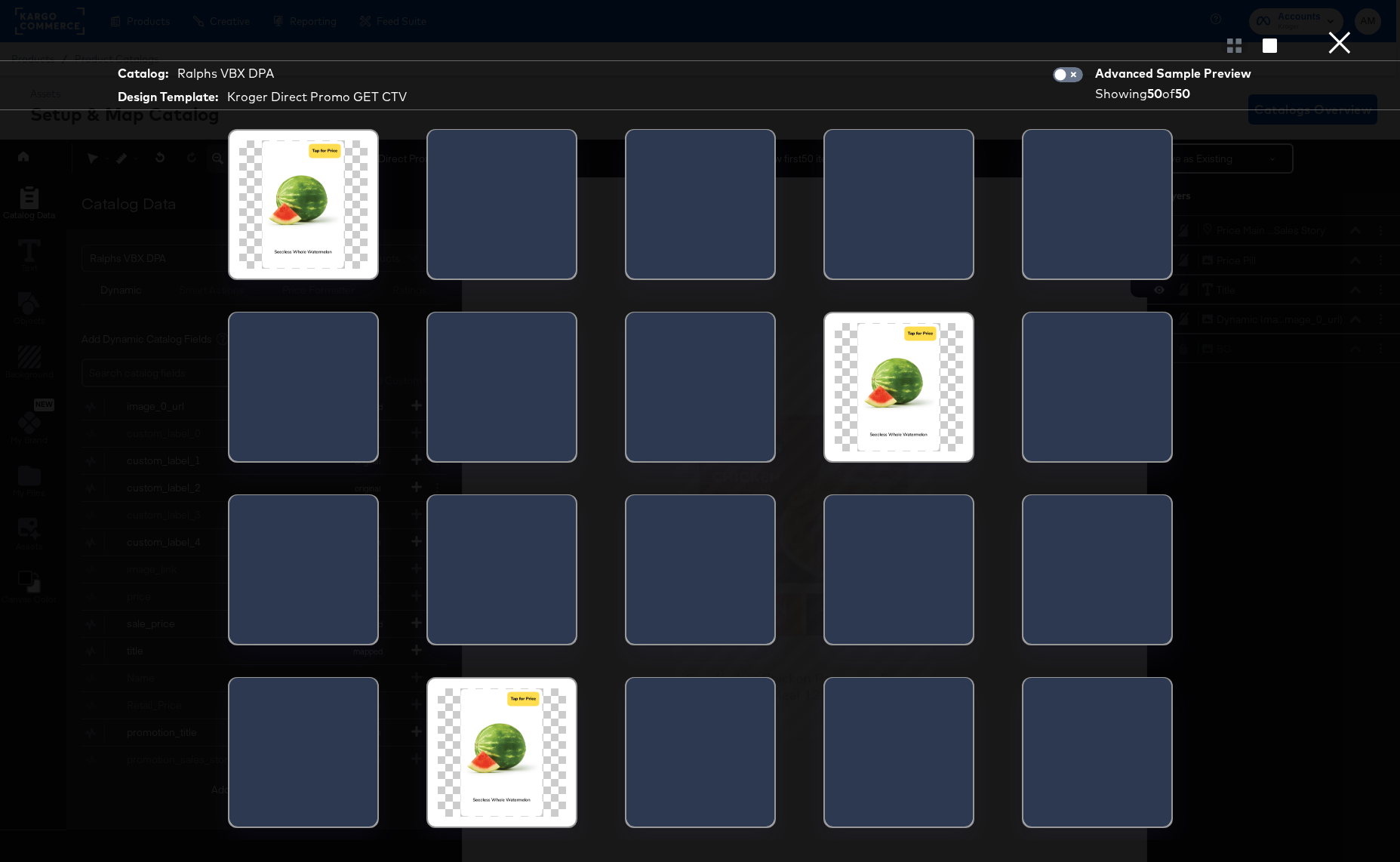
click at [1338, 30] on button "×" at bounding box center [1339, 15] width 30 height 30
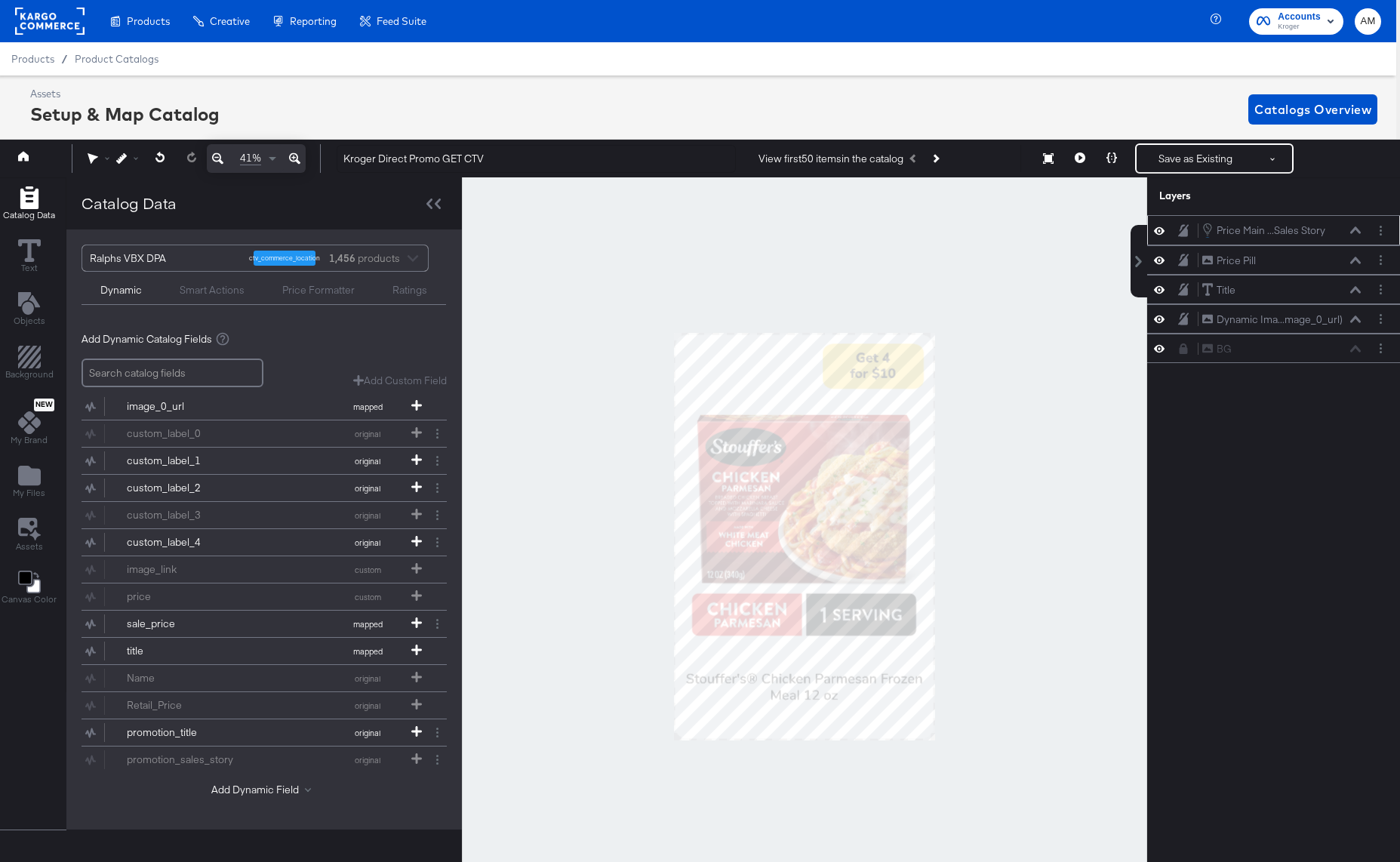
click at [1356, 232] on icon at bounding box center [1356, 230] width 11 height 8
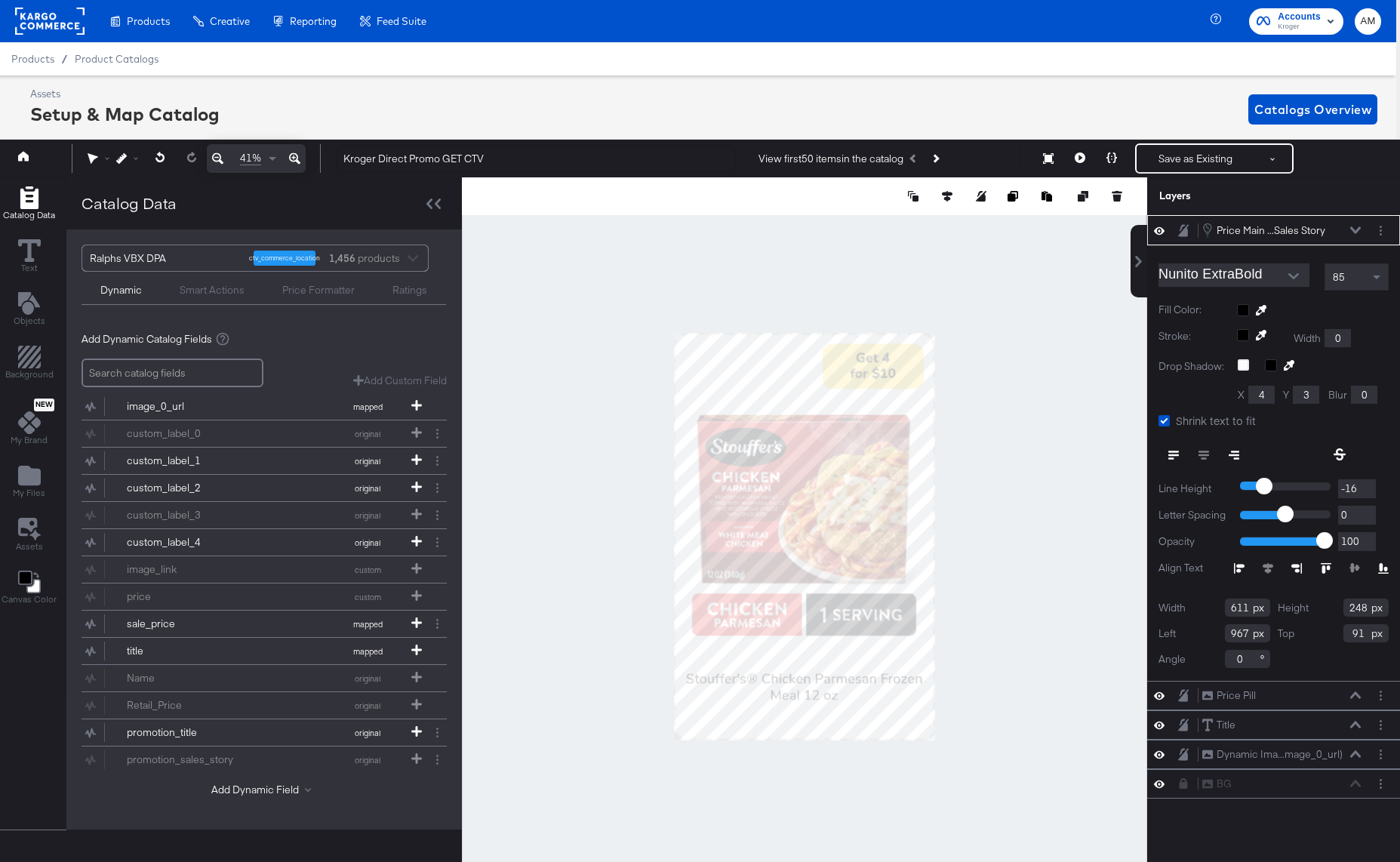
click at [1356, 229] on icon at bounding box center [1356, 230] width 11 height 8
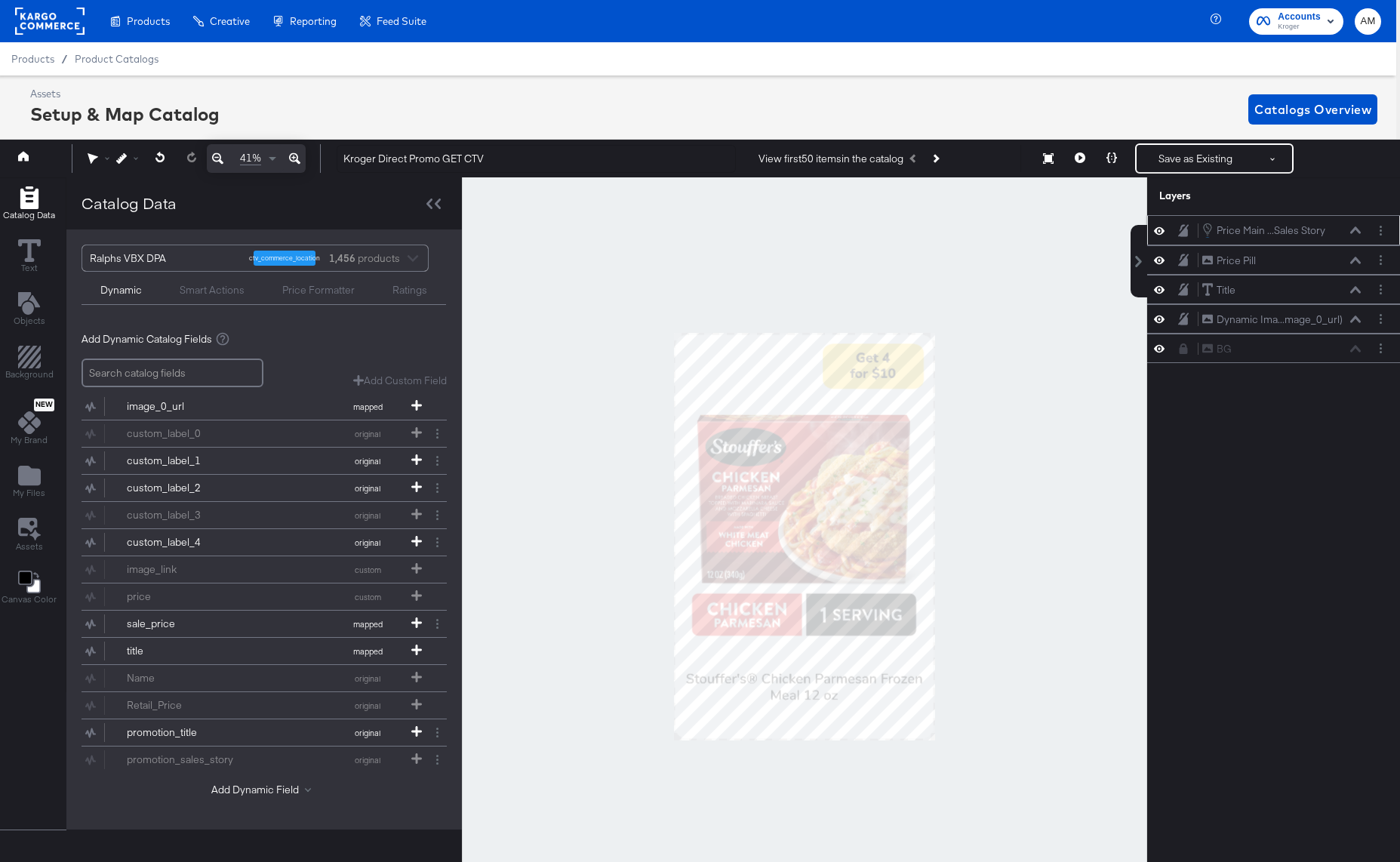
click at [1359, 228] on icon at bounding box center [1356, 230] width 11 height 8
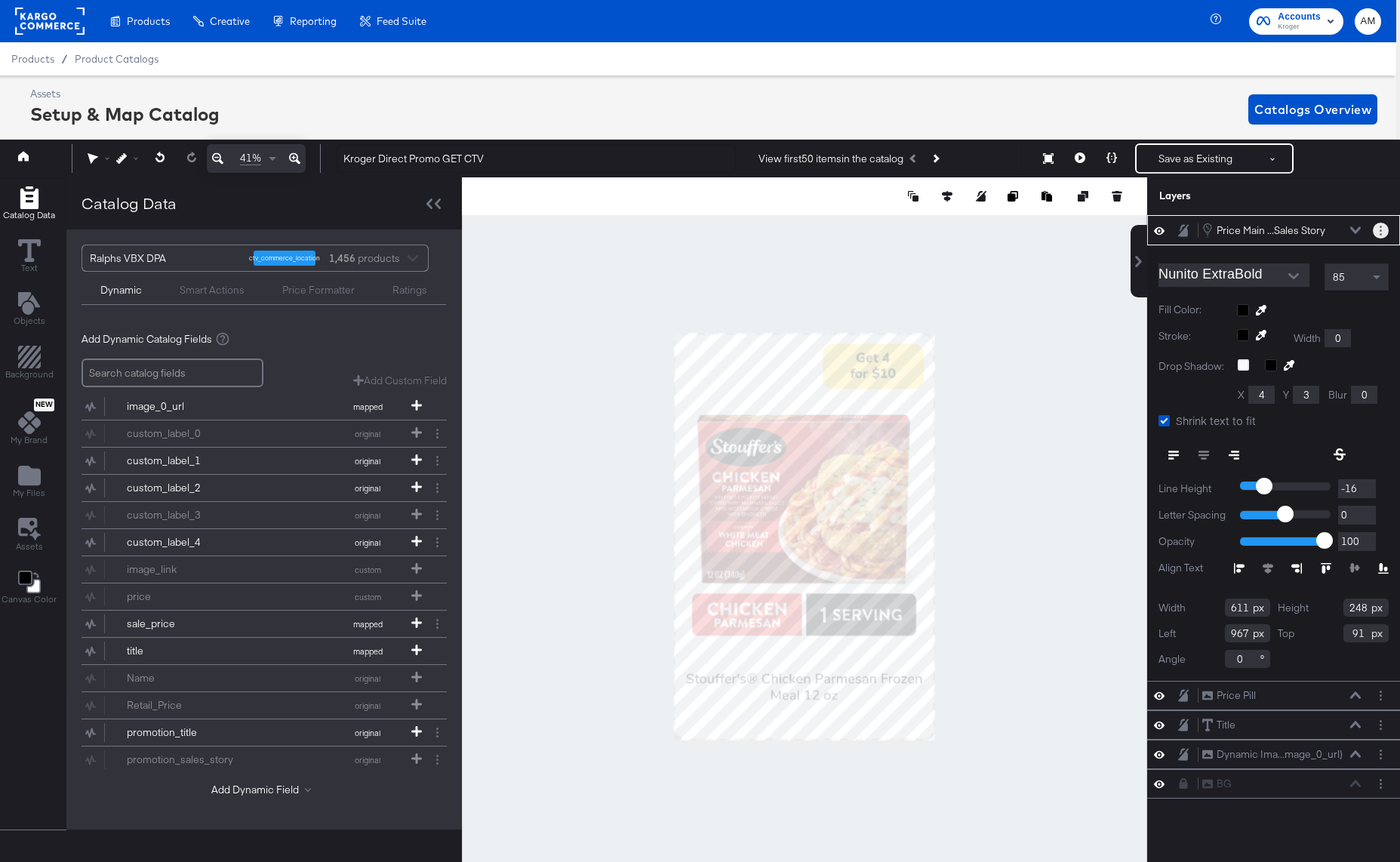
click at [1379, 230] on button "Layer Options" at bounding box center [1381, 230] width 16 height 16
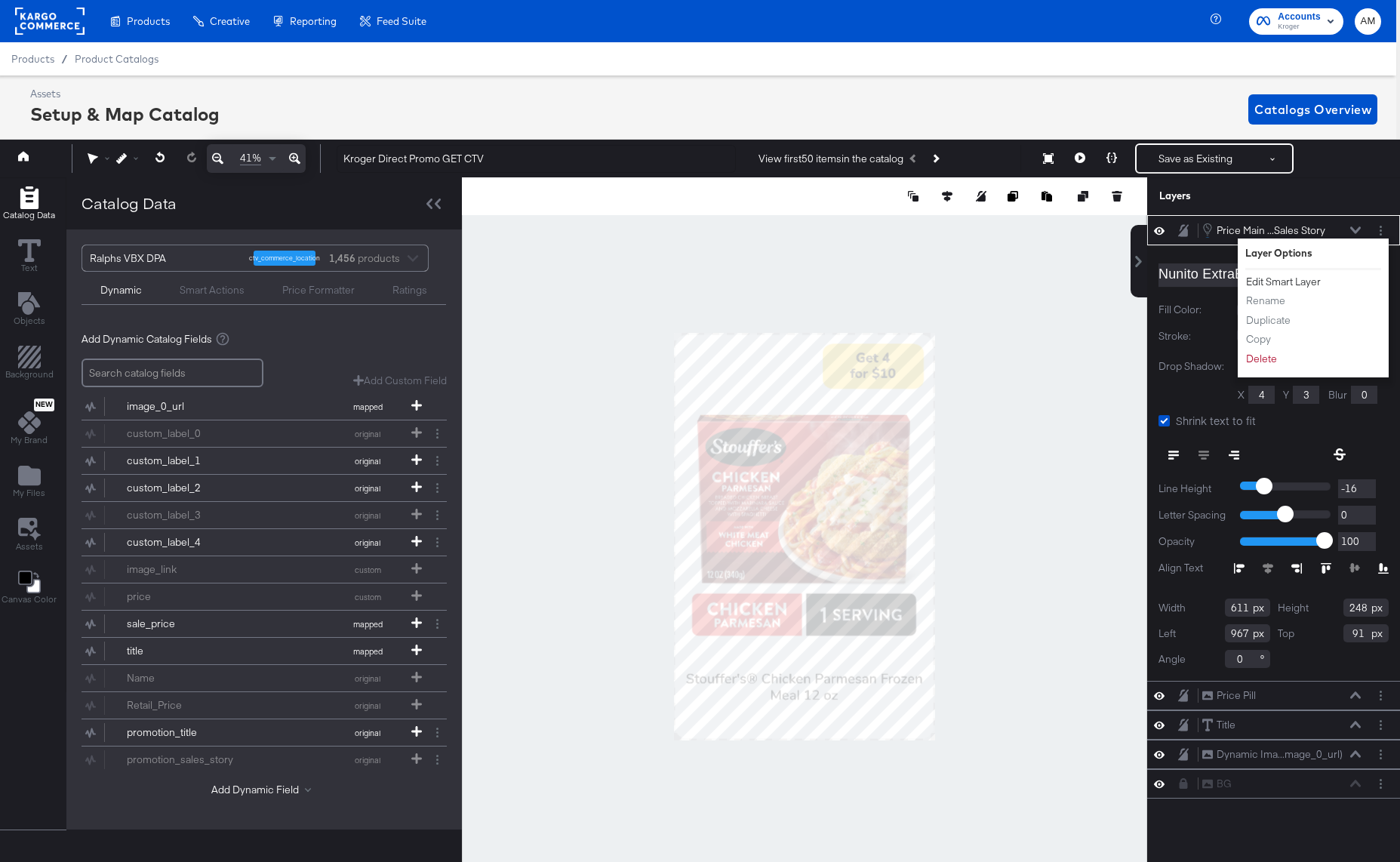
click at [1304, 280] on button "Edit Smart Layer" at bounding box center [1283, 282] width 76 height 16
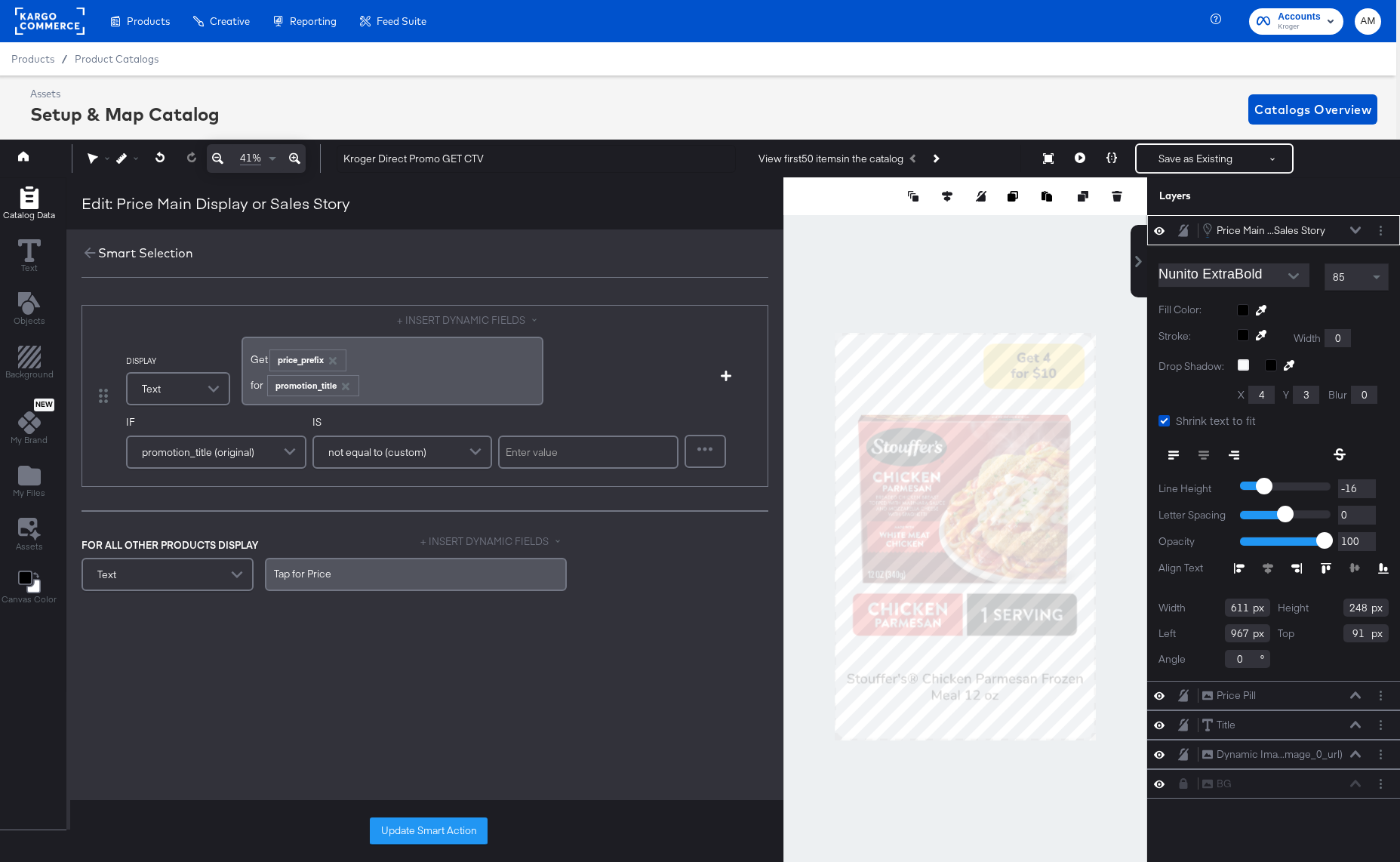
drag, startPoint x: 523, startPoint y: 454, endPoint x: 606, endPoint y: 453, distance: 83.0
click at [606, 453] on input "text" at bounding box center [588, 452] width 180 height 34
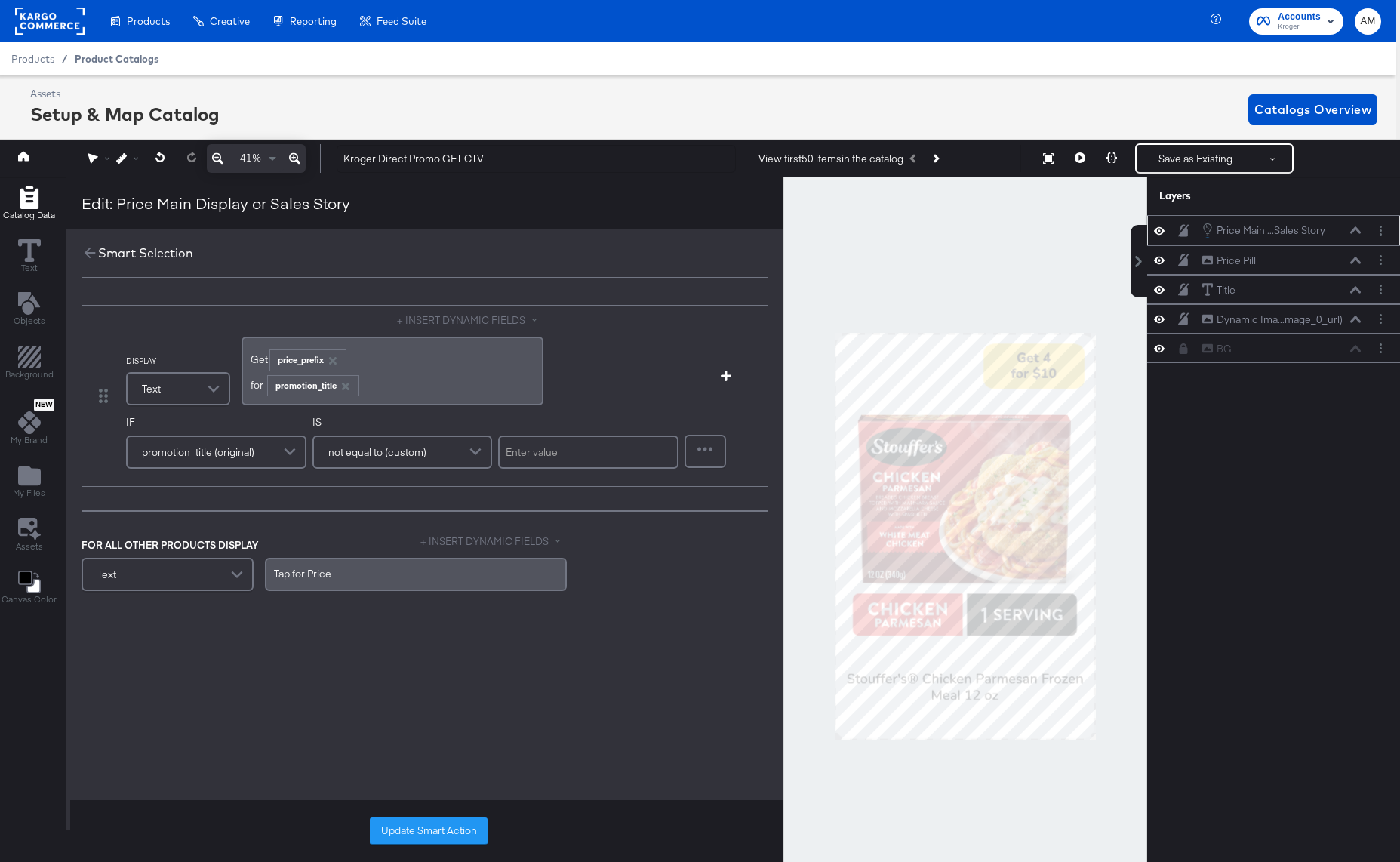
click at [115, 60] on span "Product Catalogs" at bounding box center [117, 59] width 84 height 12
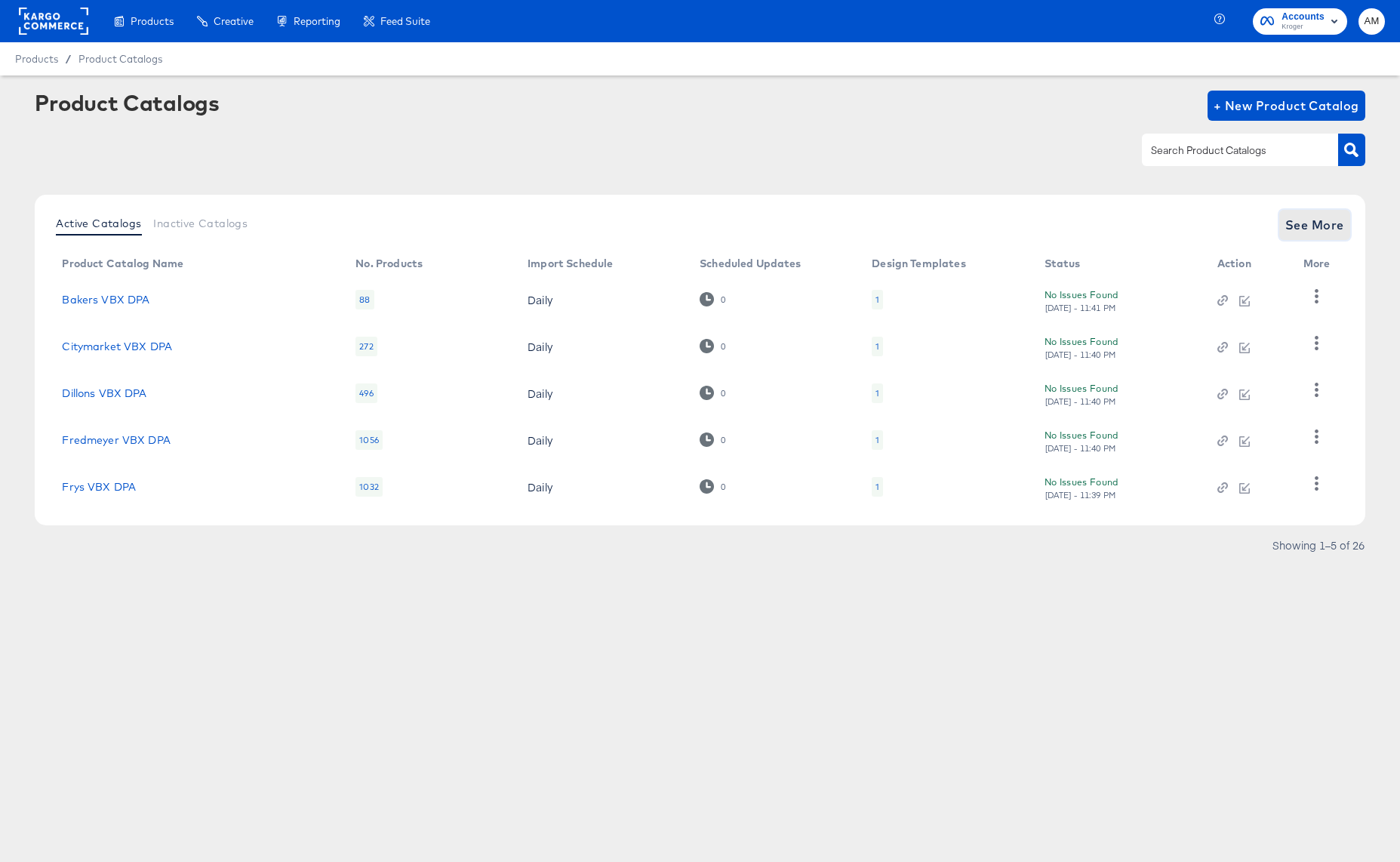
click at [1296, 219] on span "See More" at bounding box center [1314, 225] width 58 height 21
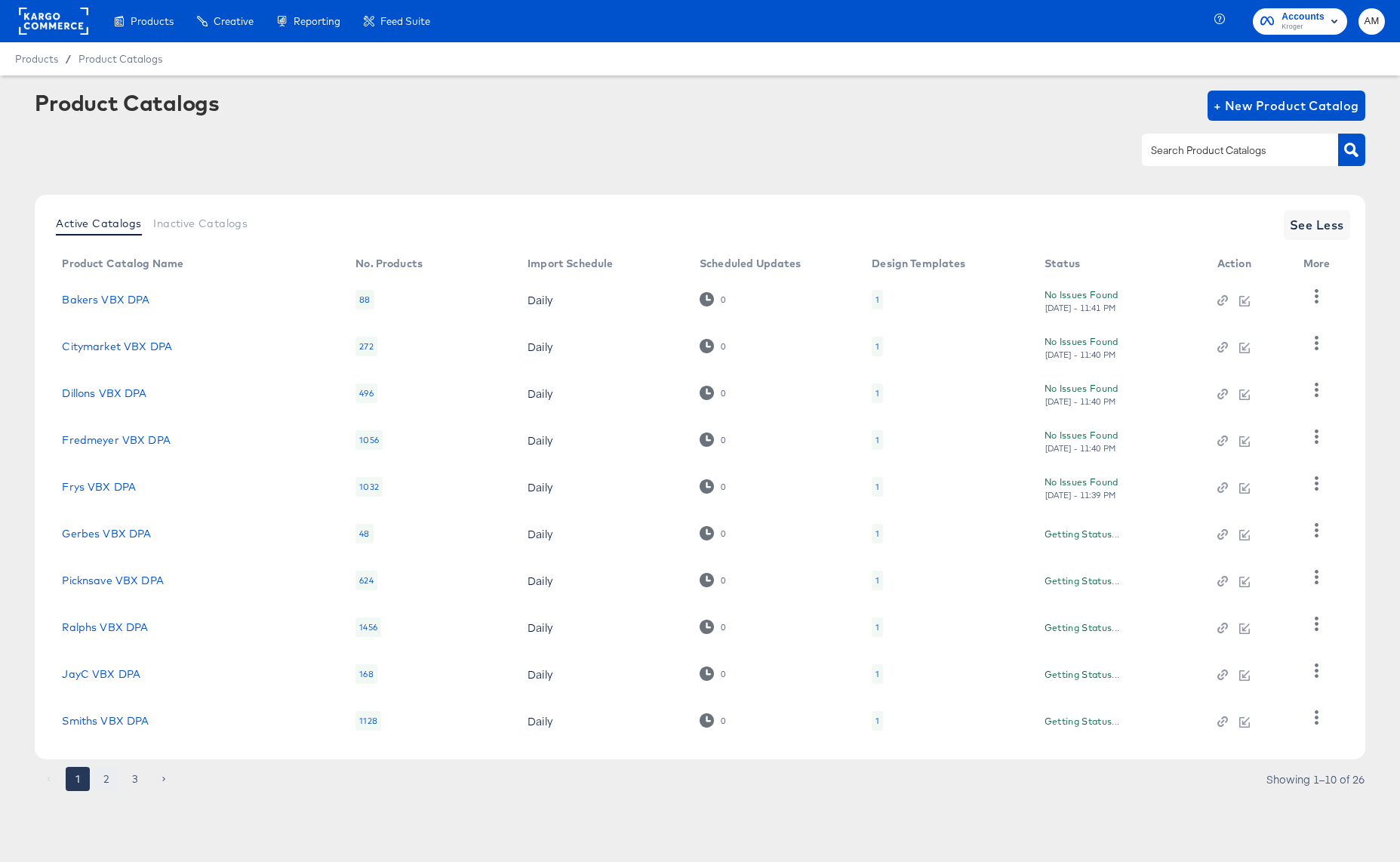
click at [105, 803] on article "Product Catalogs + New Product Catalog Active Catalogs Inactive Catalogs See Le…" at bounding box center [700, 459] width 1400 height 768
click at [107, 775] on button "2" at bounding box center [106, 779] width 24 height 24
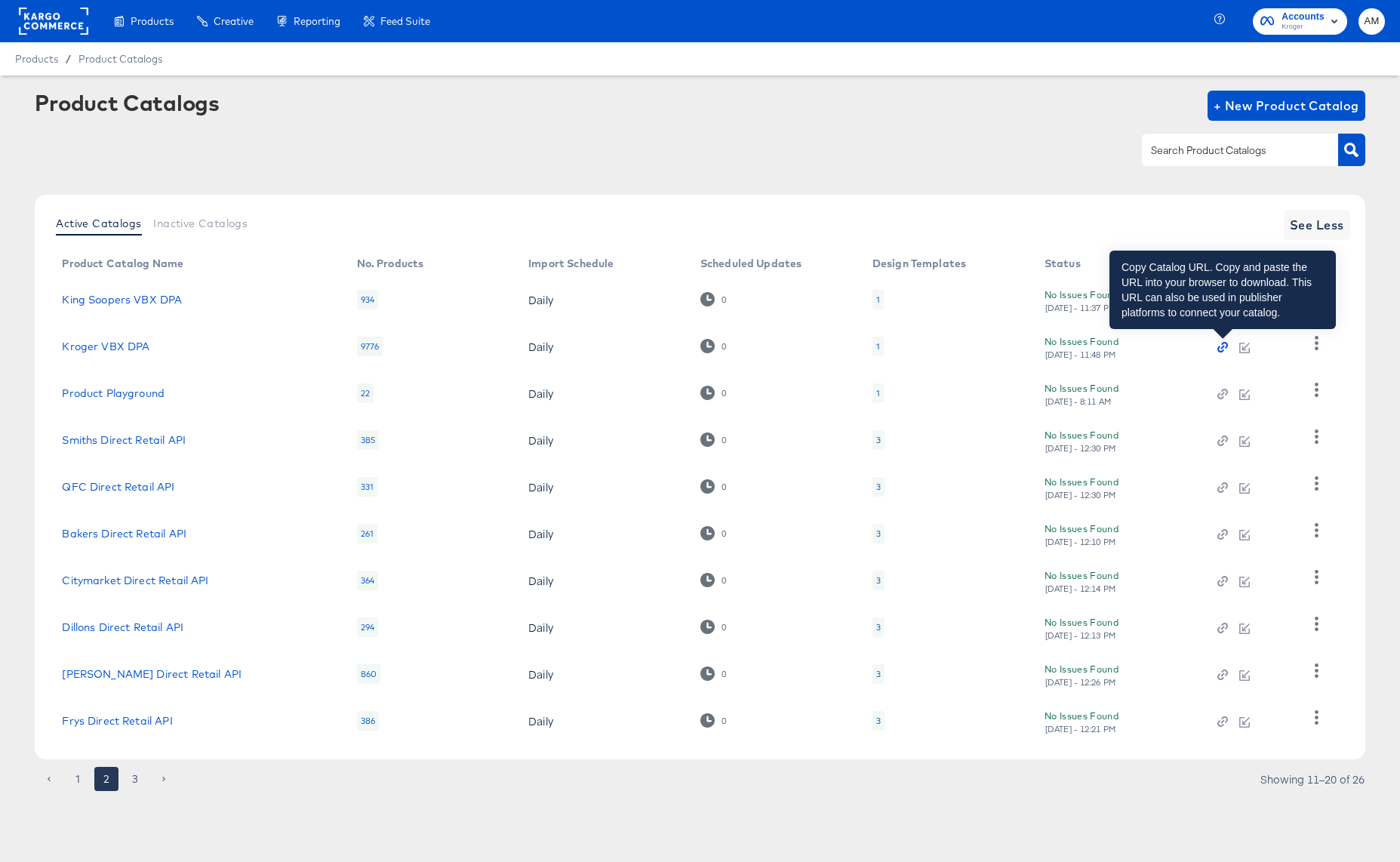
click at [1221, 347] on icon "button" at bounding box center [1222, 347] width 4 height 4
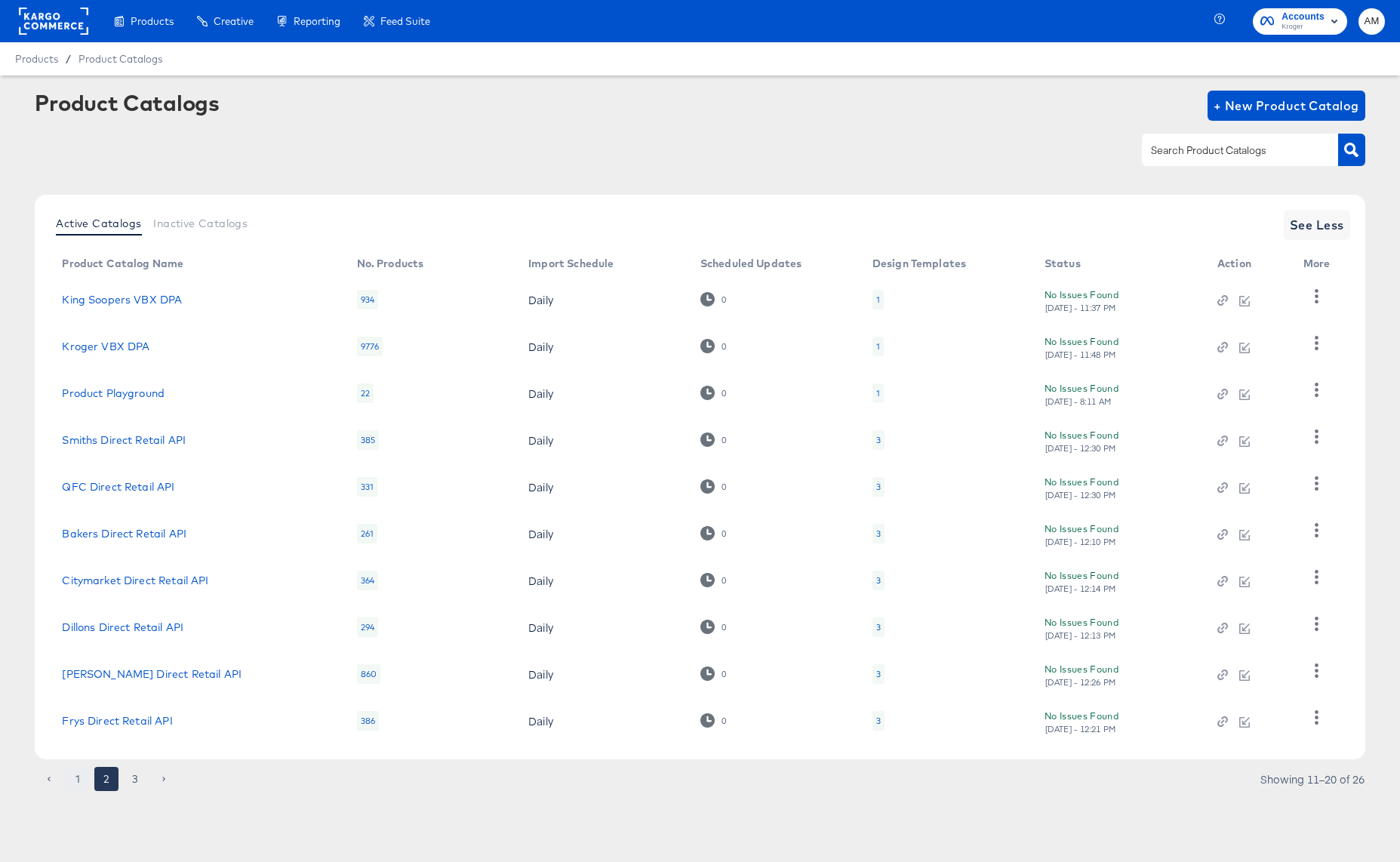
click at [79, 783] on button "1" at bounding box center [77, 779] width 24 height 24
click at [875, 629] on div "1" at bounding box center [877, 626] width 4 height 12
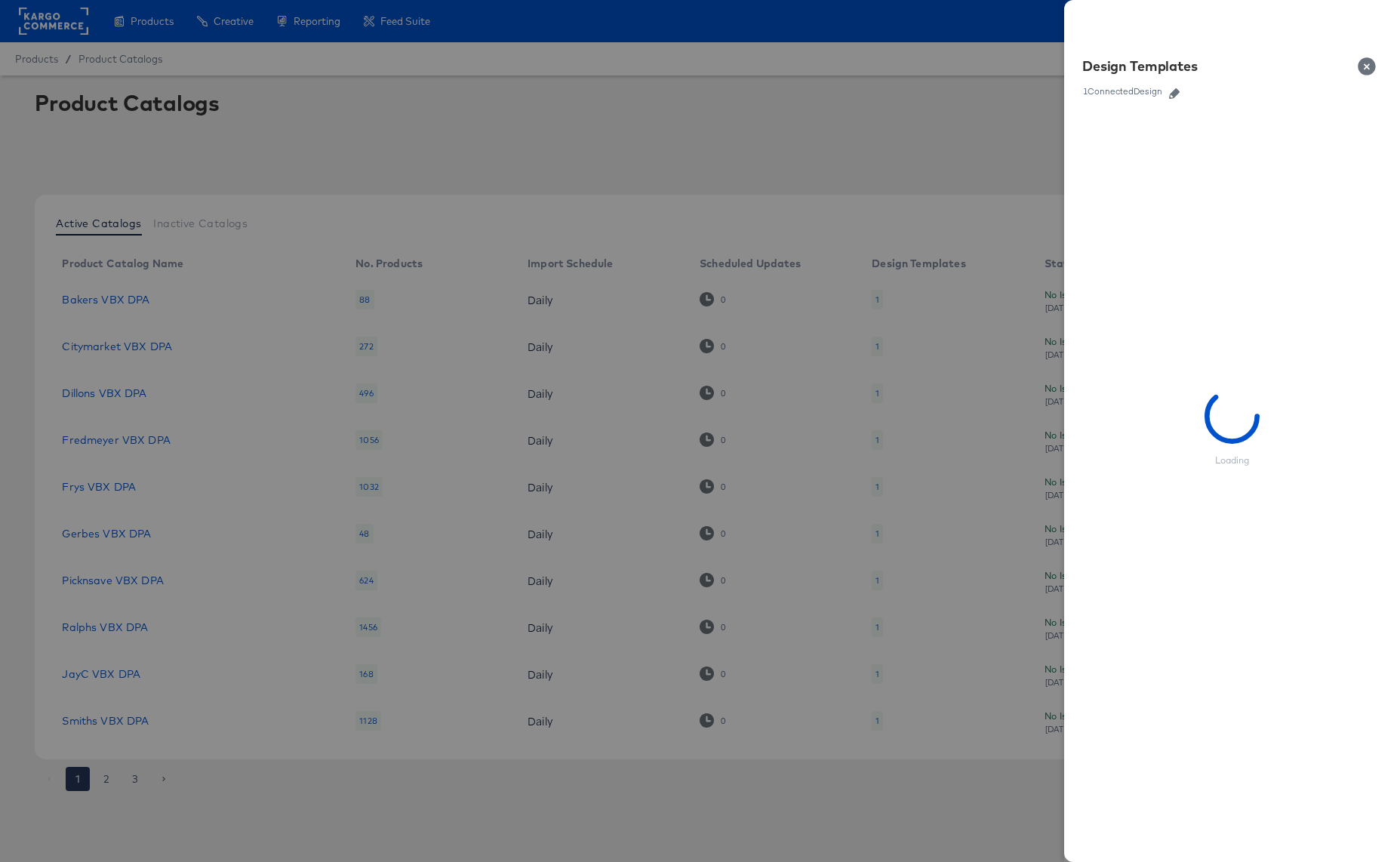
click at [1173, 93] on icon "button" at bounding box center [1175, 94] width 11 height 11
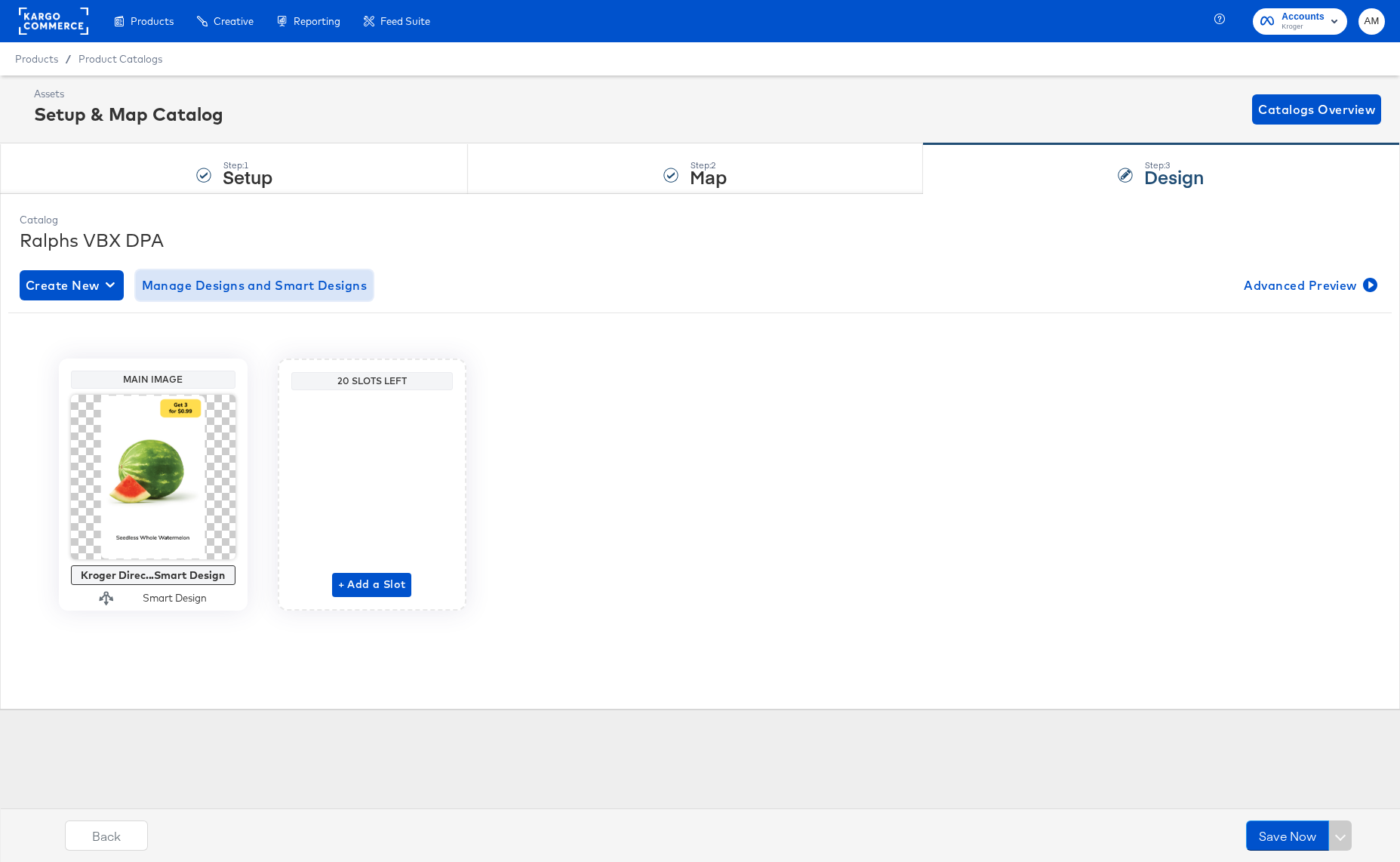
click at [214, 287] on span "Manage Designs and Smart Designs" at bounding box center [254, 285] width 225 height 21
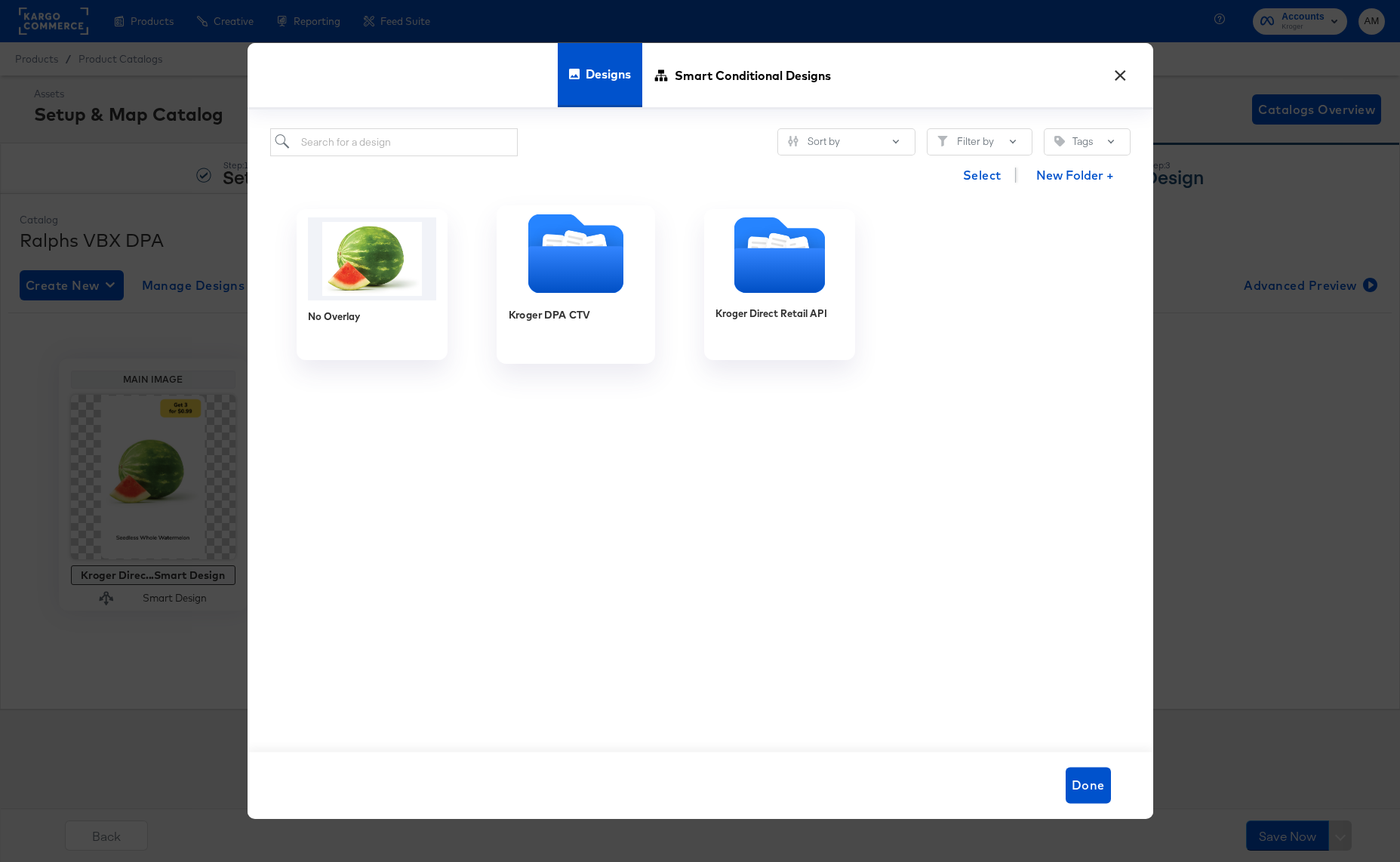
click at [555, 290] on icon "Folder" at bounding box center [575, 270] width 95 height 47
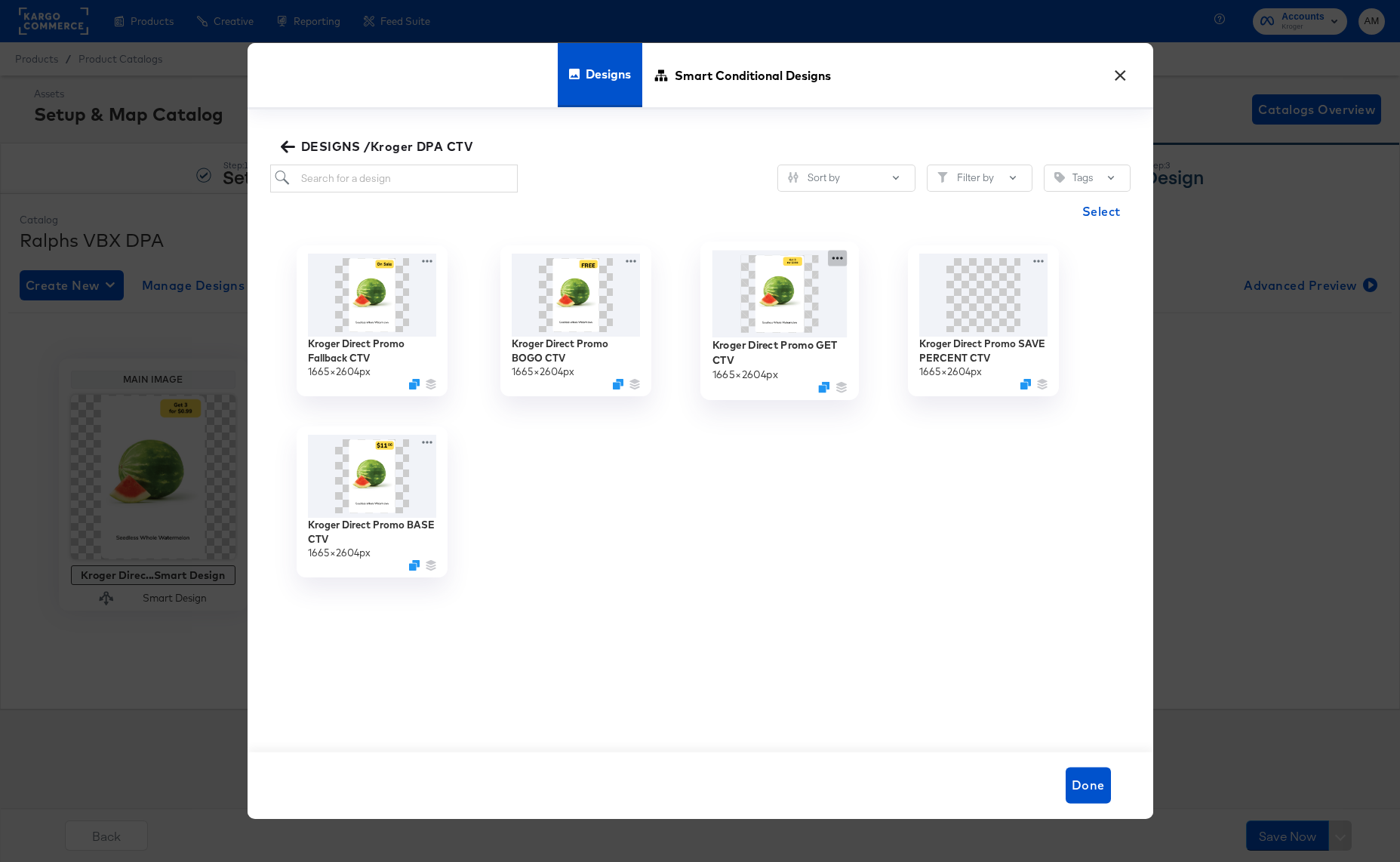
click at [842, 252] on icon at bounding box center [837, 257] width 19 height 16
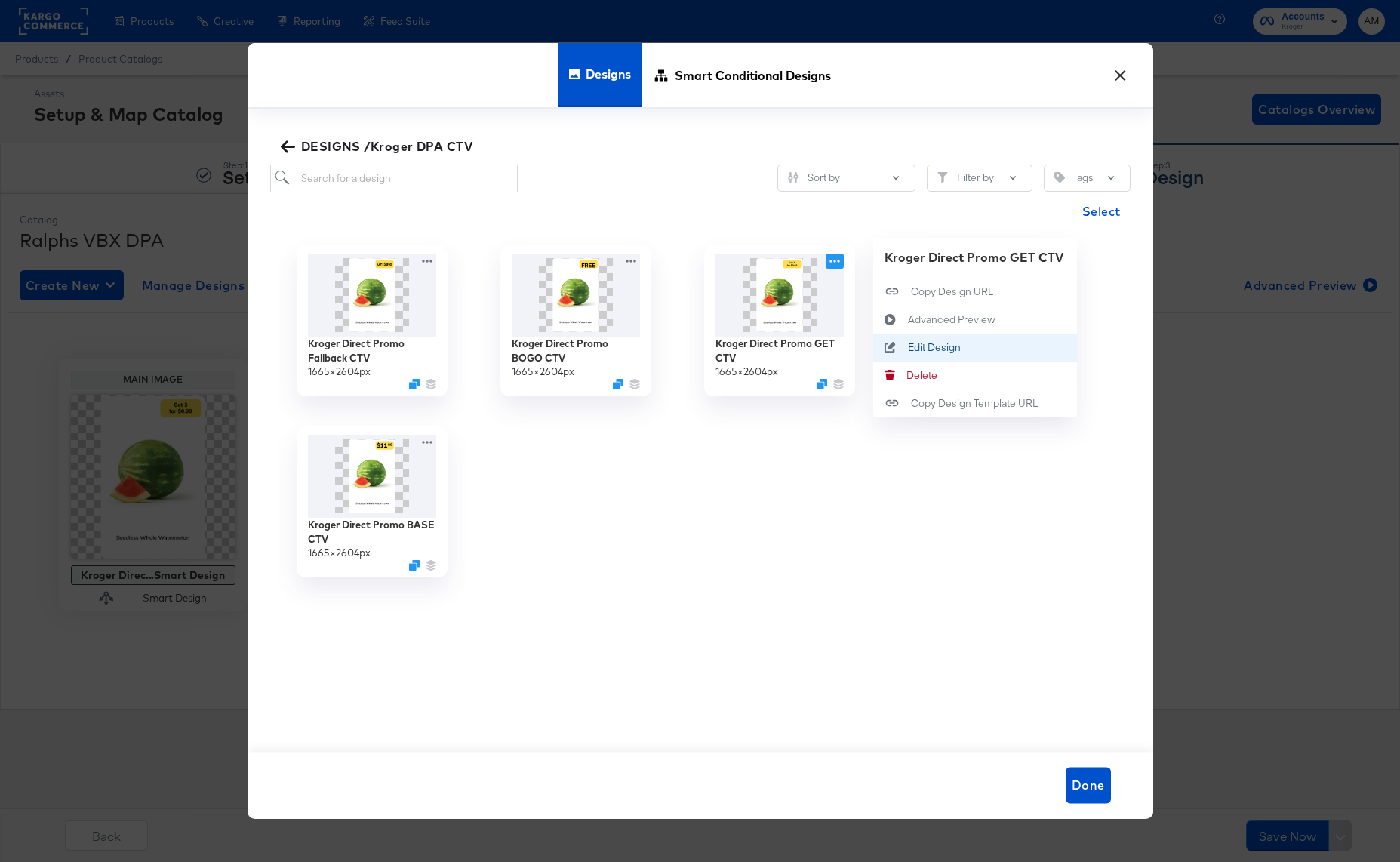
click at [907, 347] on div "Edit Design Edit Design" at bounding box center [907, 347] width 0 height 0
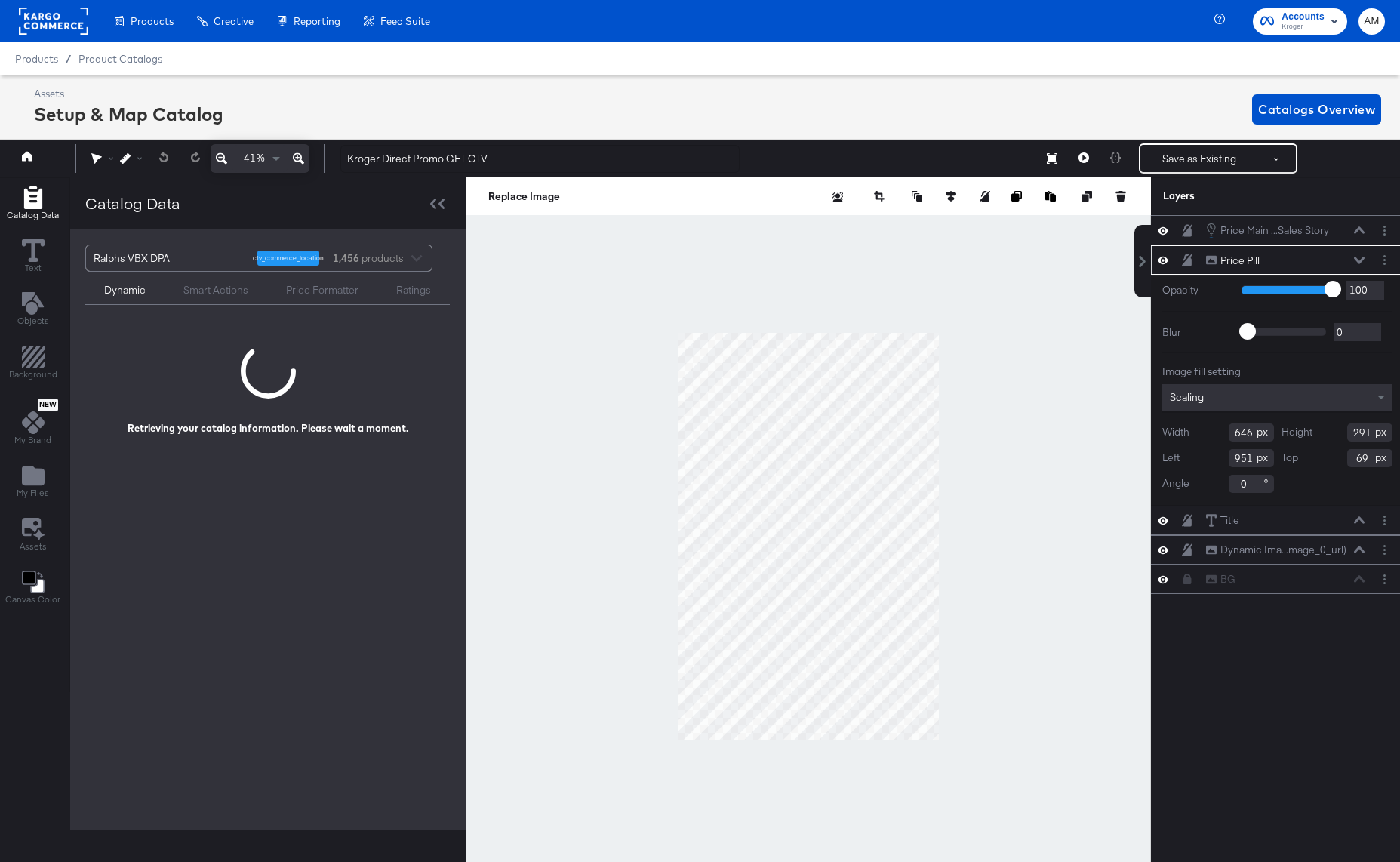
scroll to position [0, 4]
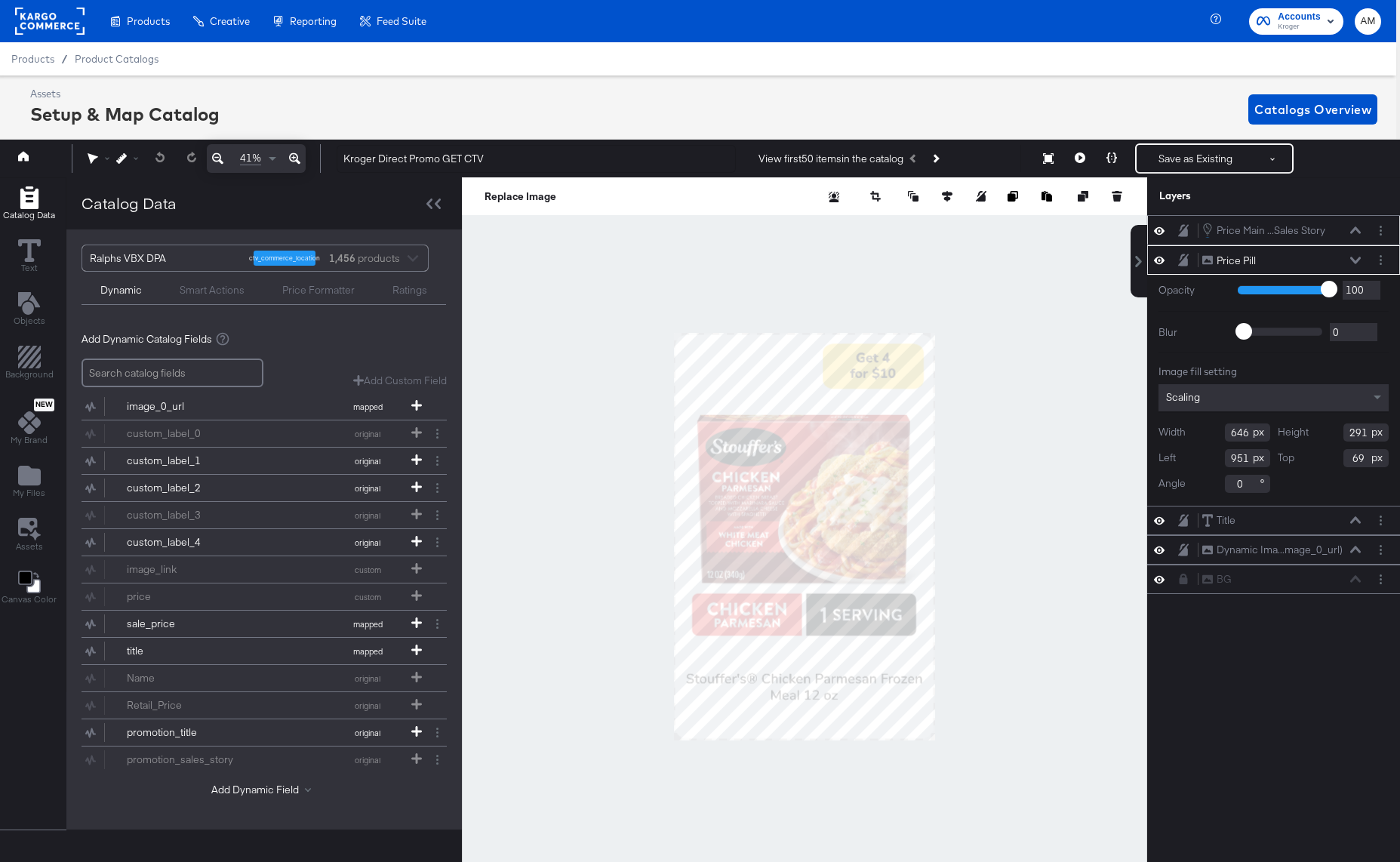
click at [1372, 229] on div "Price Main ...Sales Story Price Main Display or Sales Story" at bounding box center [1273, 229] width 241 height 16
click at [1378, 229] on button "Layer Options" at bounding box center [1381, 230] width 16 height 16
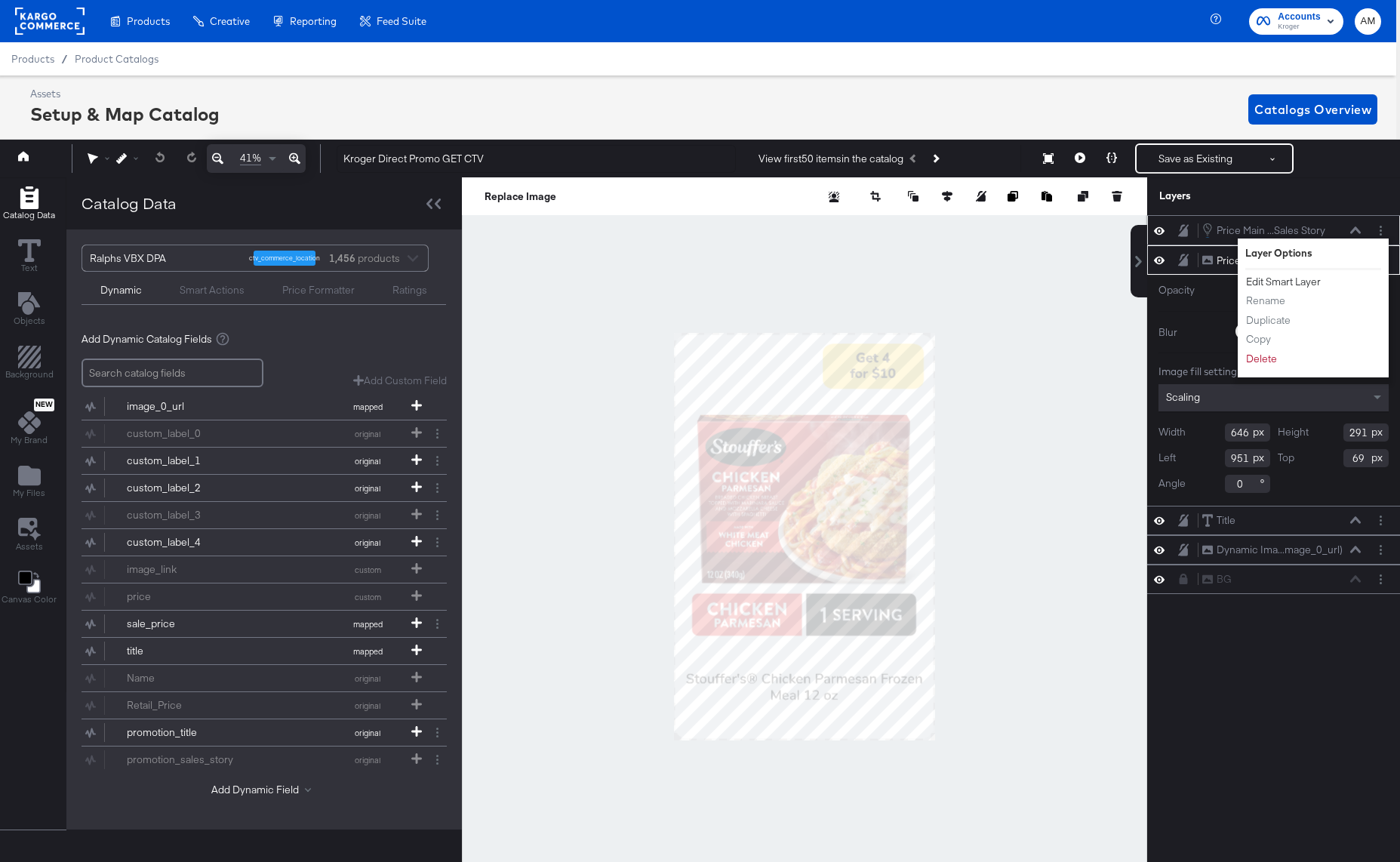
click at [1295, 281] on button "Edit Smart Layer" at bounding box center [1283, 282] width 76 height 16
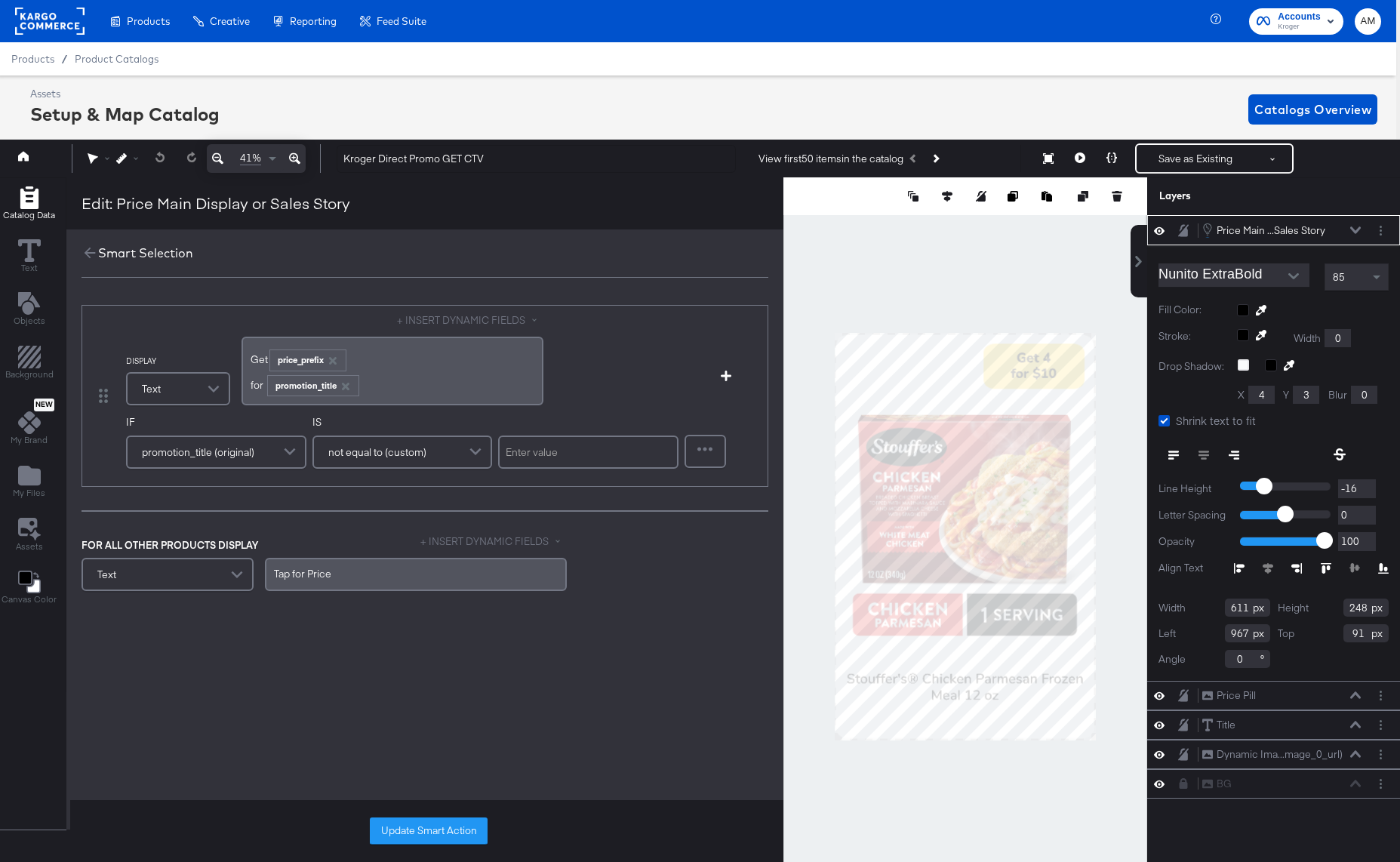
click at [395, 388] on div "﻿for ﻿ promotion_title ﻿" at bounding box center [392, 384] width 284 height 25
click at [395, 385] on div "﻿for ﻿ promotion_title ﻿" at bounding box center [392, 384] width 284 height 25
click at [436, 328] on div "+ INSERT DYNAMIC FIELDS Get ﻿ price_prefix ﻿ ﻿for ﻿ promotion_title ﻿" at bounding box center [392, 361] width 302 height 96
click at [437, 320] on button "+ INSERT DYNAMIC FIELDS" at bounding box center [470, 321] width 147 height 14
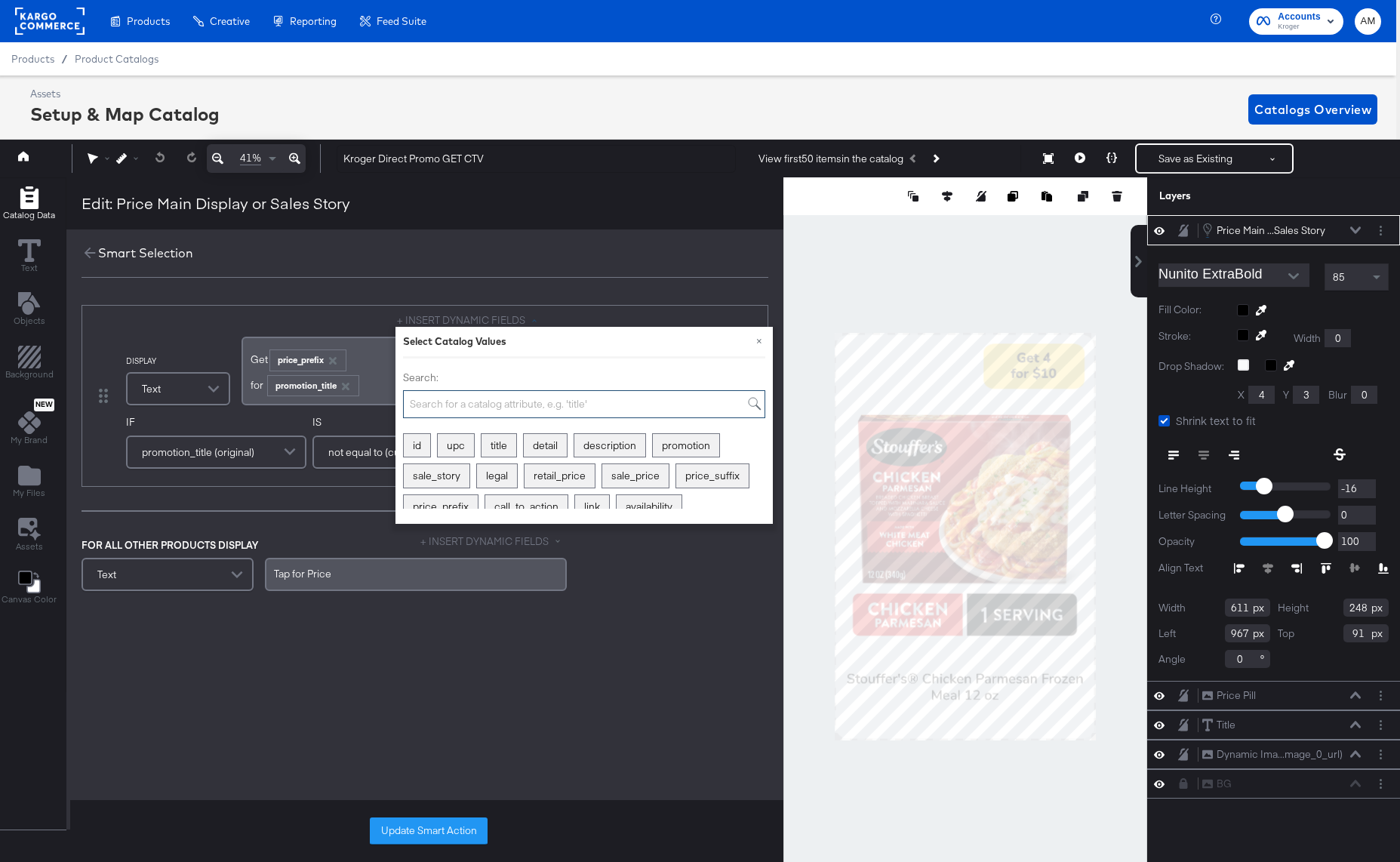
click at [440, 406] on input "Search:" at bounding box center [584, 404] width 362 height 28
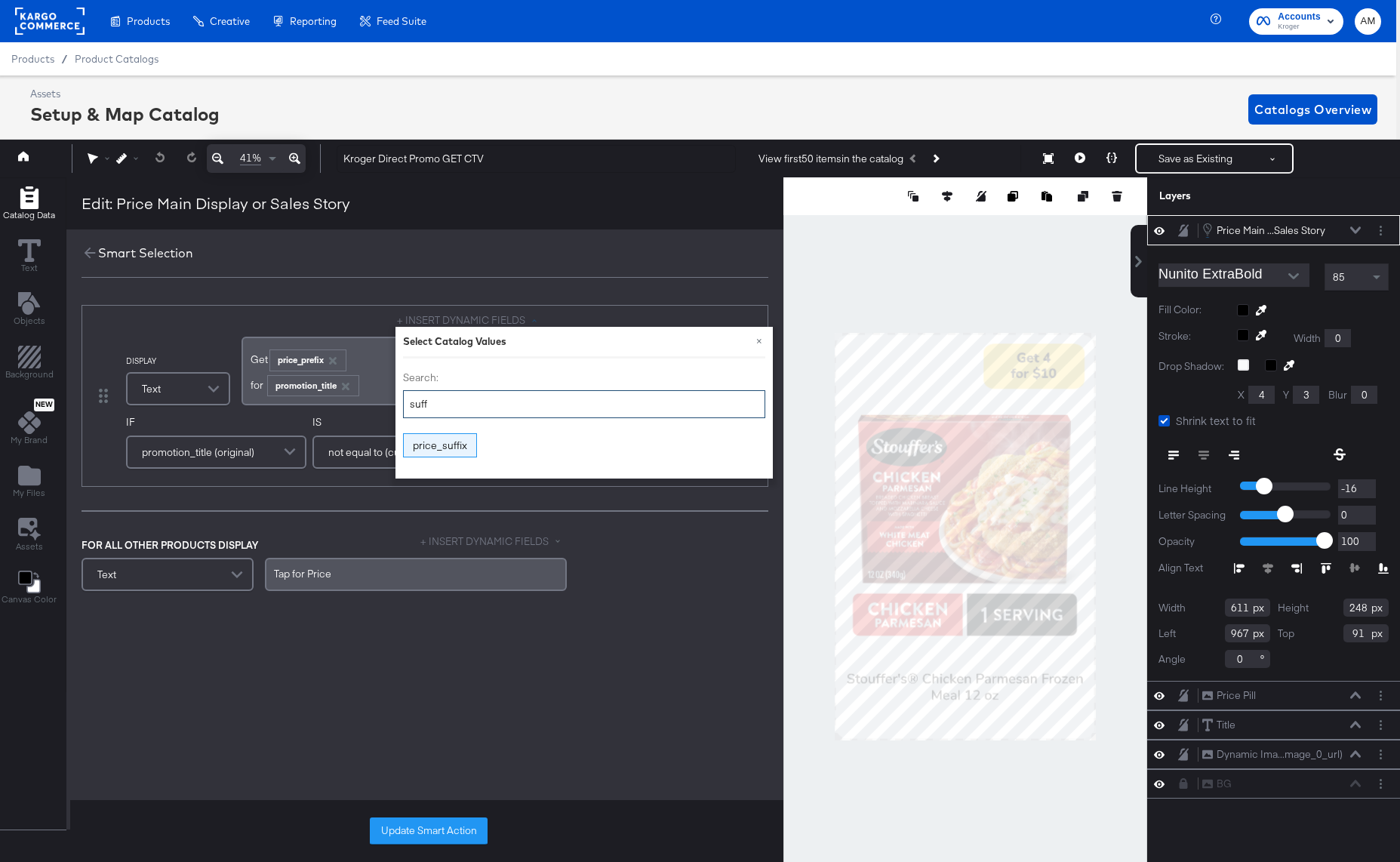
type input "suff"
click at [443, 448] on div "price_suffix" at bounding box center [440, 445] width 73 height 23
click at [364, 414] on div "DISPLAY Text + INSERT DYNAMIC FIELDS × Select Catalog Values Search: suff price…" at bounding box center [443, 396] width 634 height 165
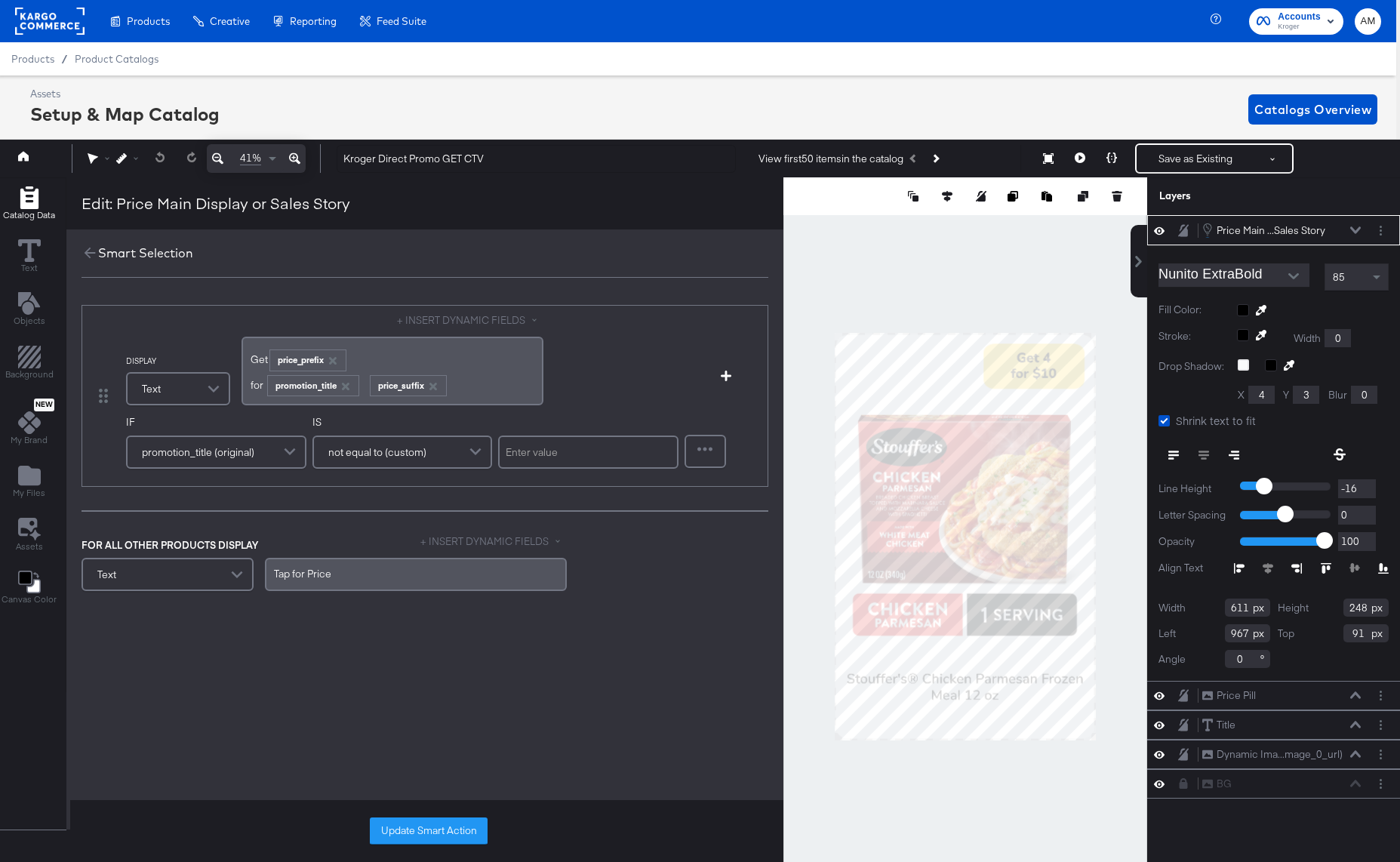
click at [416, 840] on button "Update Smart Action" at bounding box center [428, 831] width 118 height 27
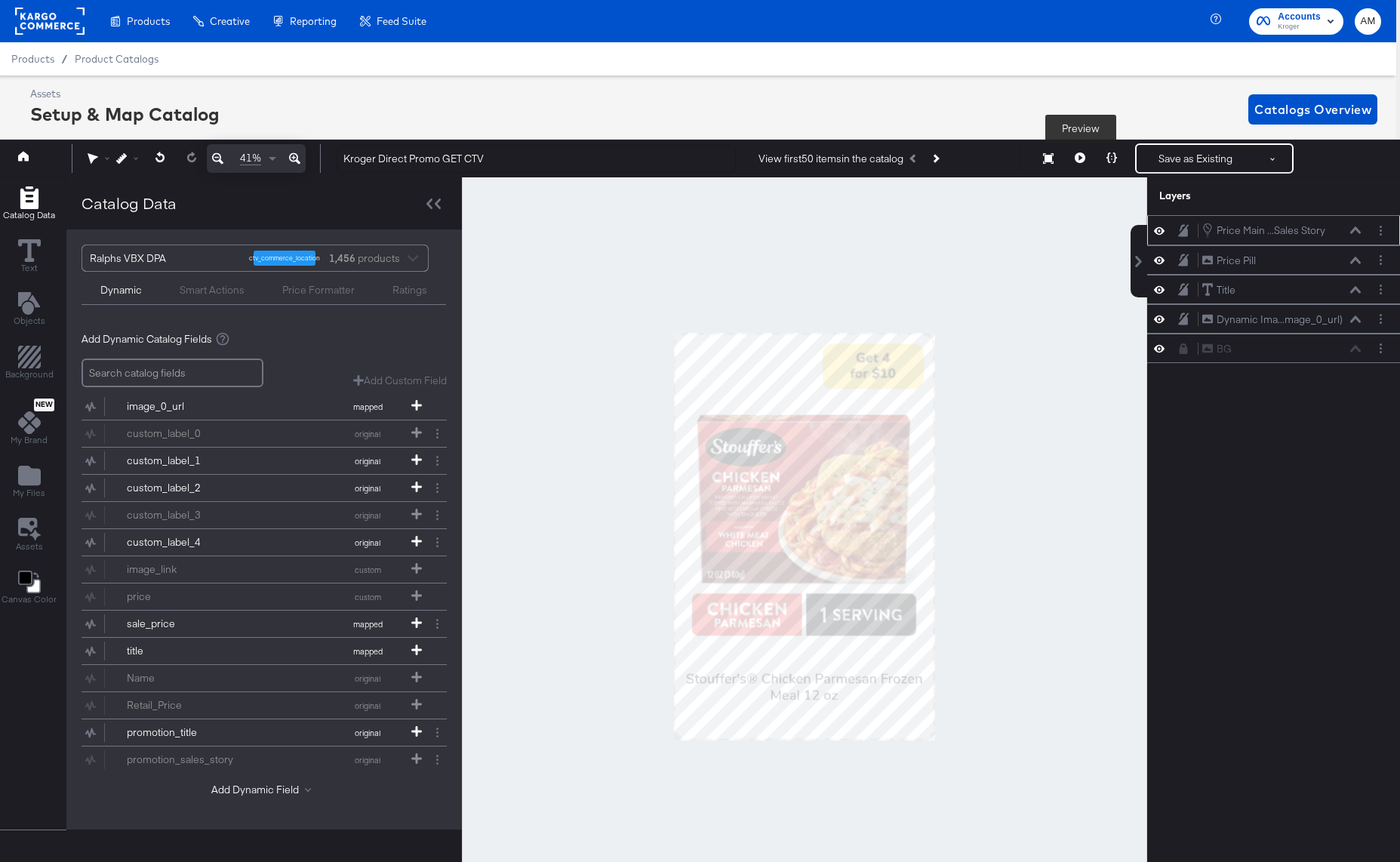
click at [1080, 157] on icon at bounding box center [1080, 158] width 11 height 11
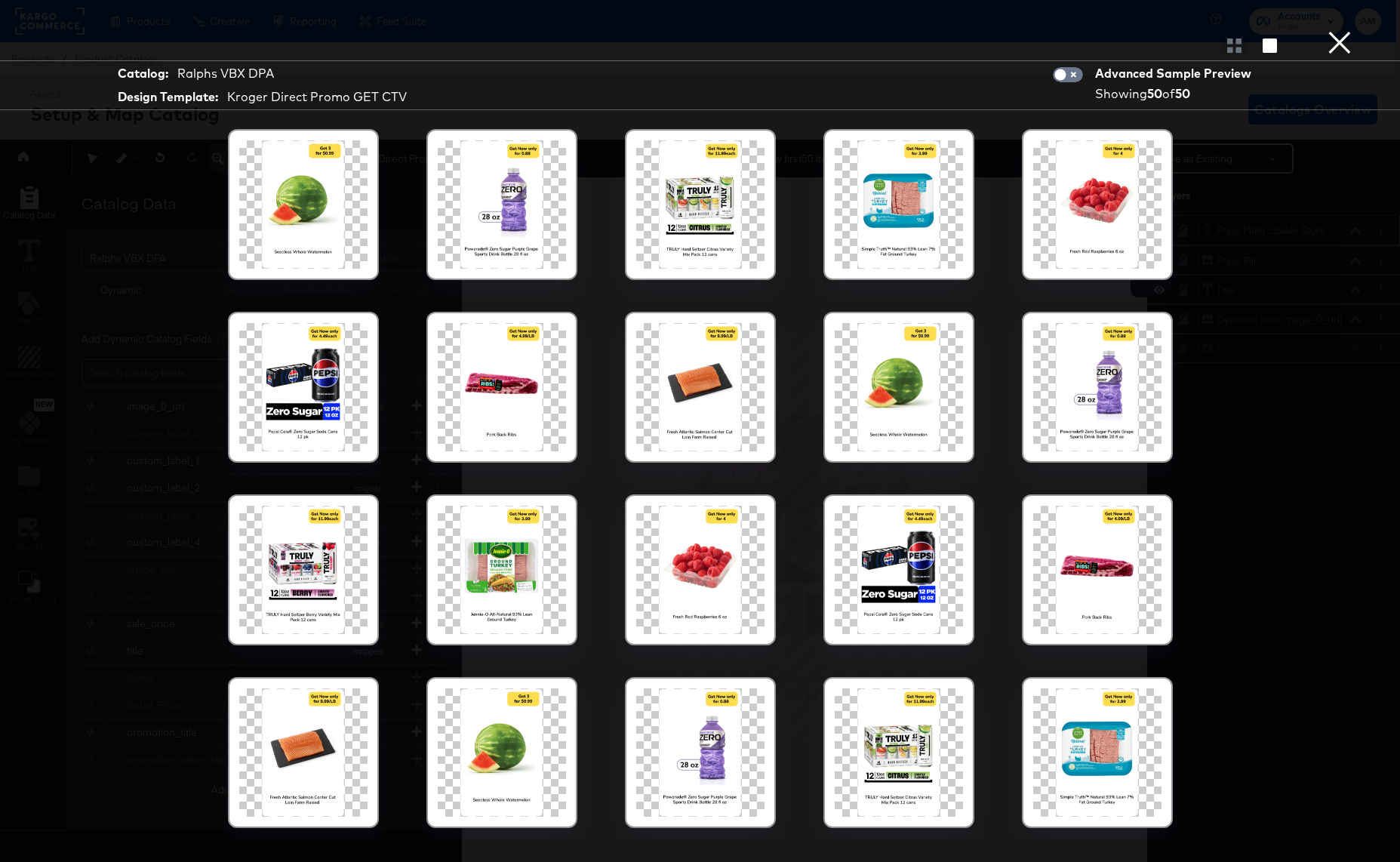
click at [1342, 30] on button "×" at bounding box center [1339, 15] width 30 height 30
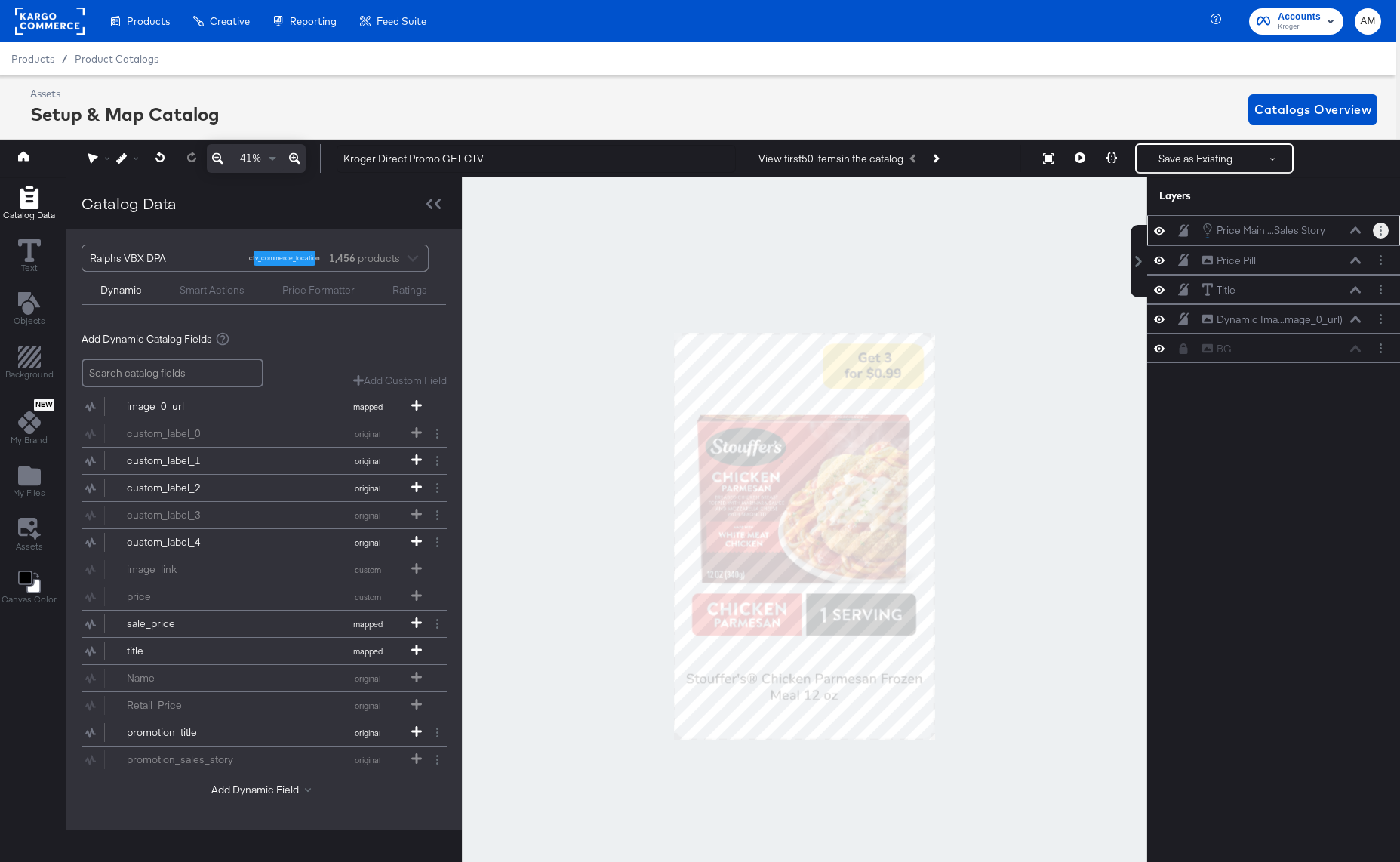
click at [1387, 230] on button "Layer Options" at bounding box center [1381, 230] width 16 height 16
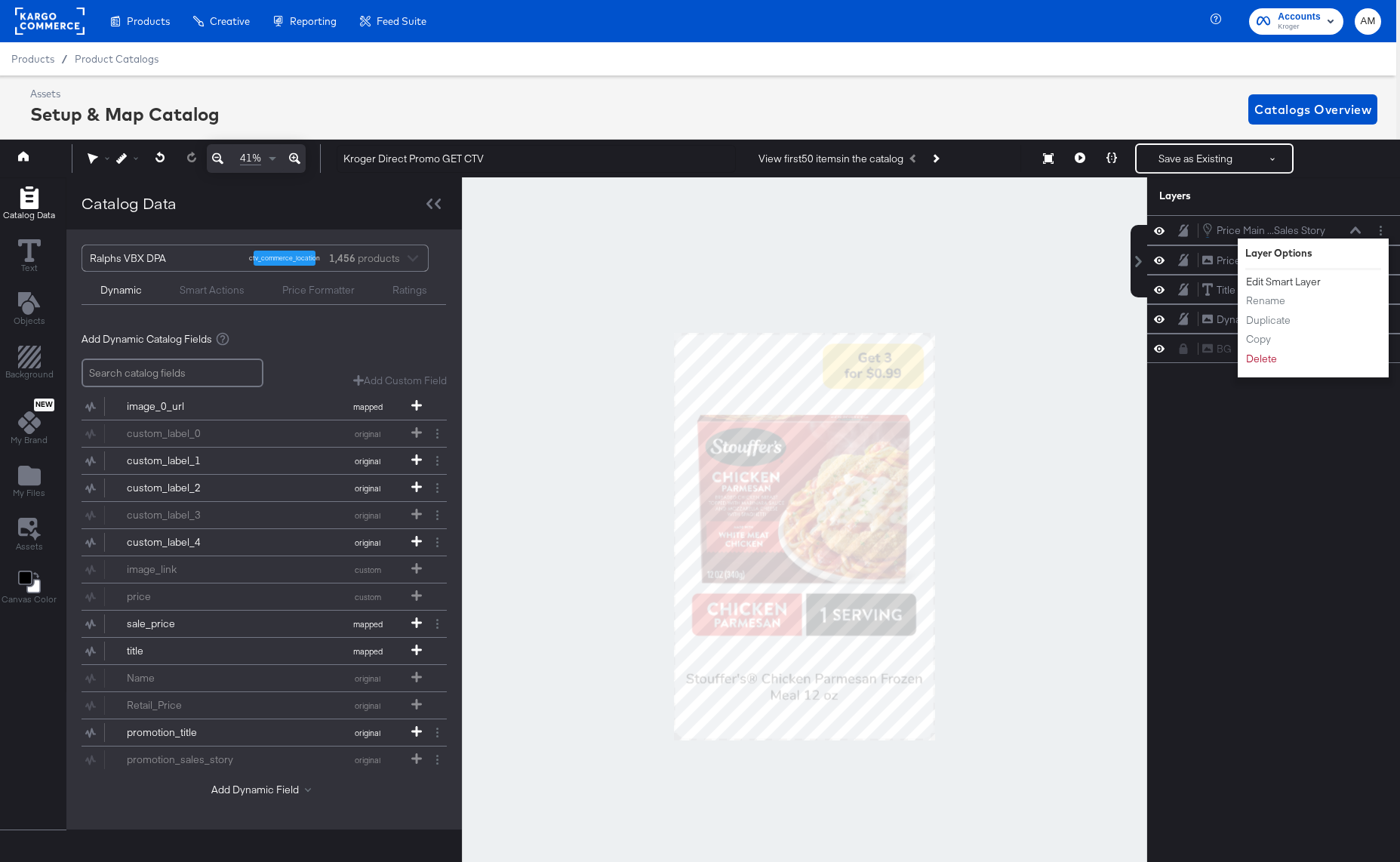
click at [1306, 289] on button "Edit Smart Layer" at bounding box center [1283, 282] width 76 height 16
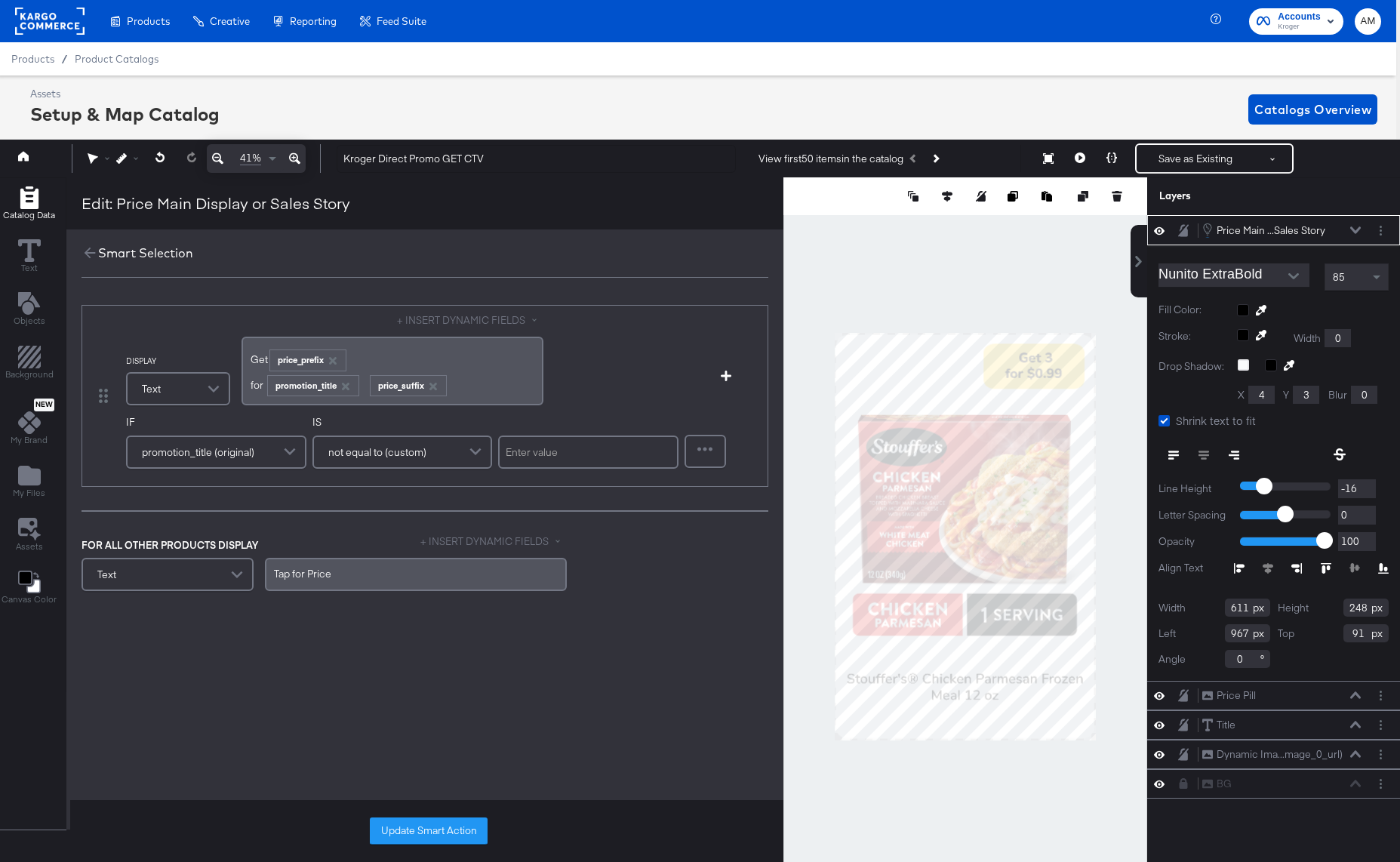
scroll to position [3, 4]
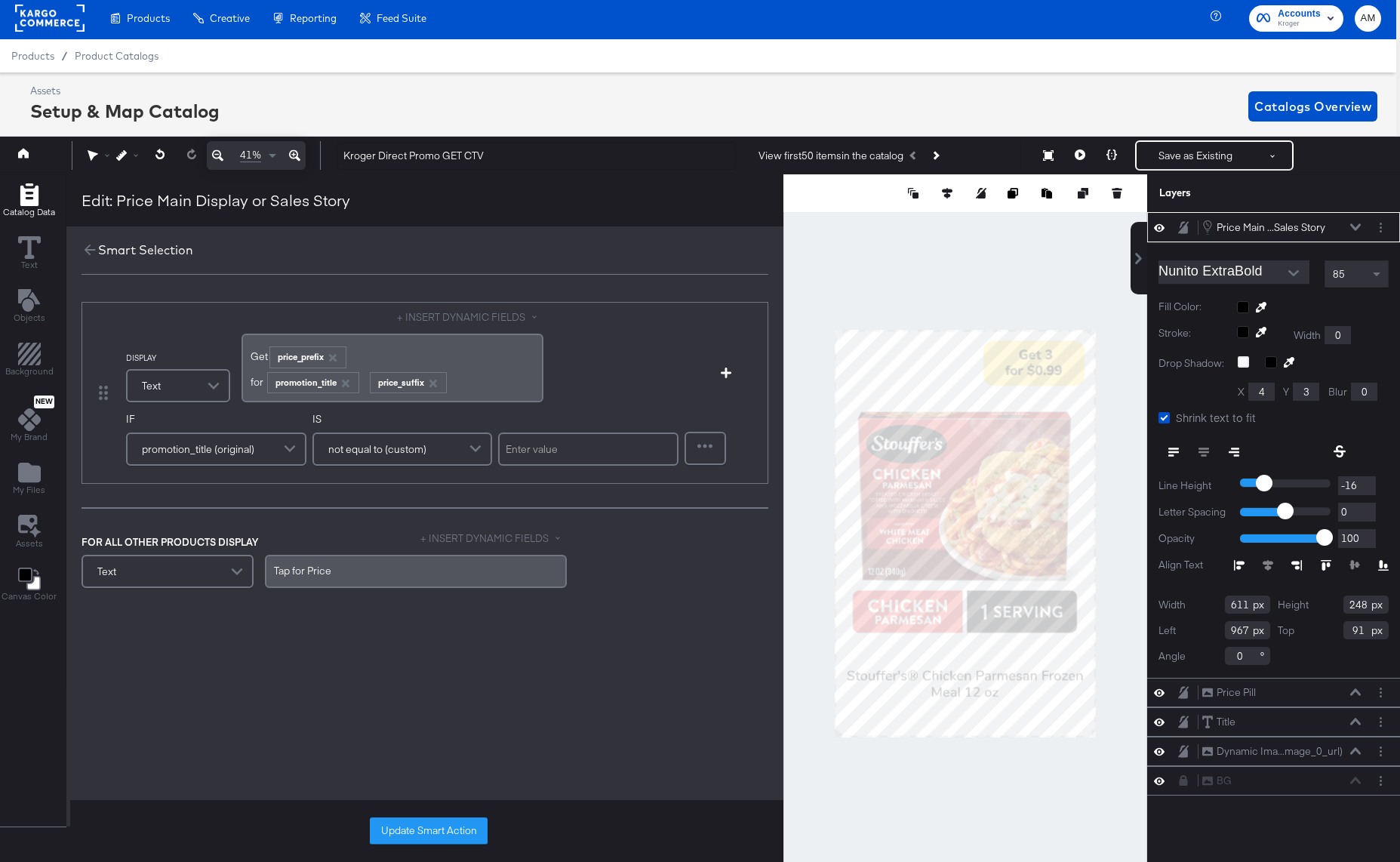
click at [428, 382] on icon "button" at bounding box center [434, 384] width 11 height 11
click at [429, 312] on button "+ INSERT DYNAMIC FIELDS" at bounding box center [470, 317] width 147 height 14
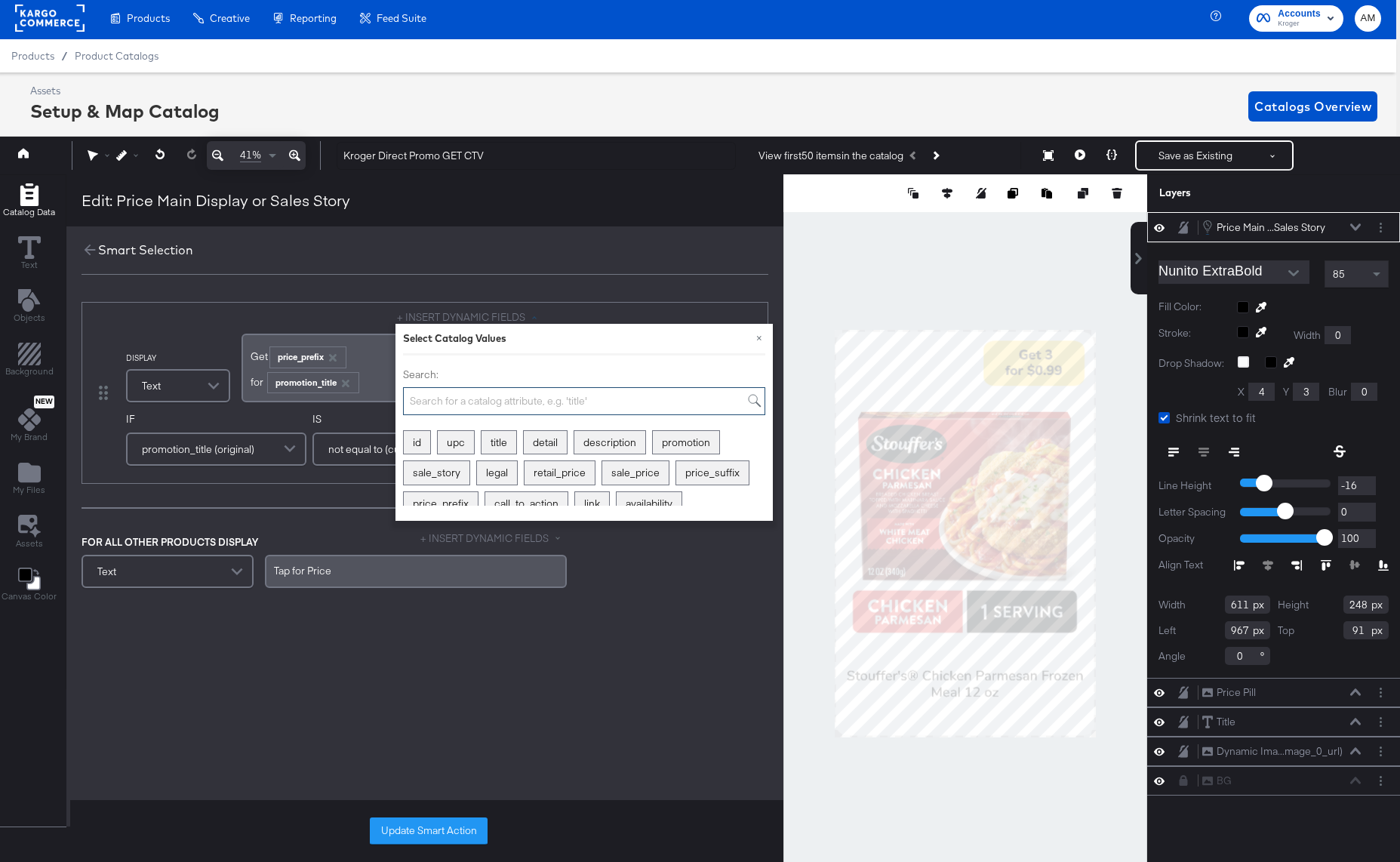
click at [493, 403] on input "Search:" at bounding box center [584, 401] width 362 height 28
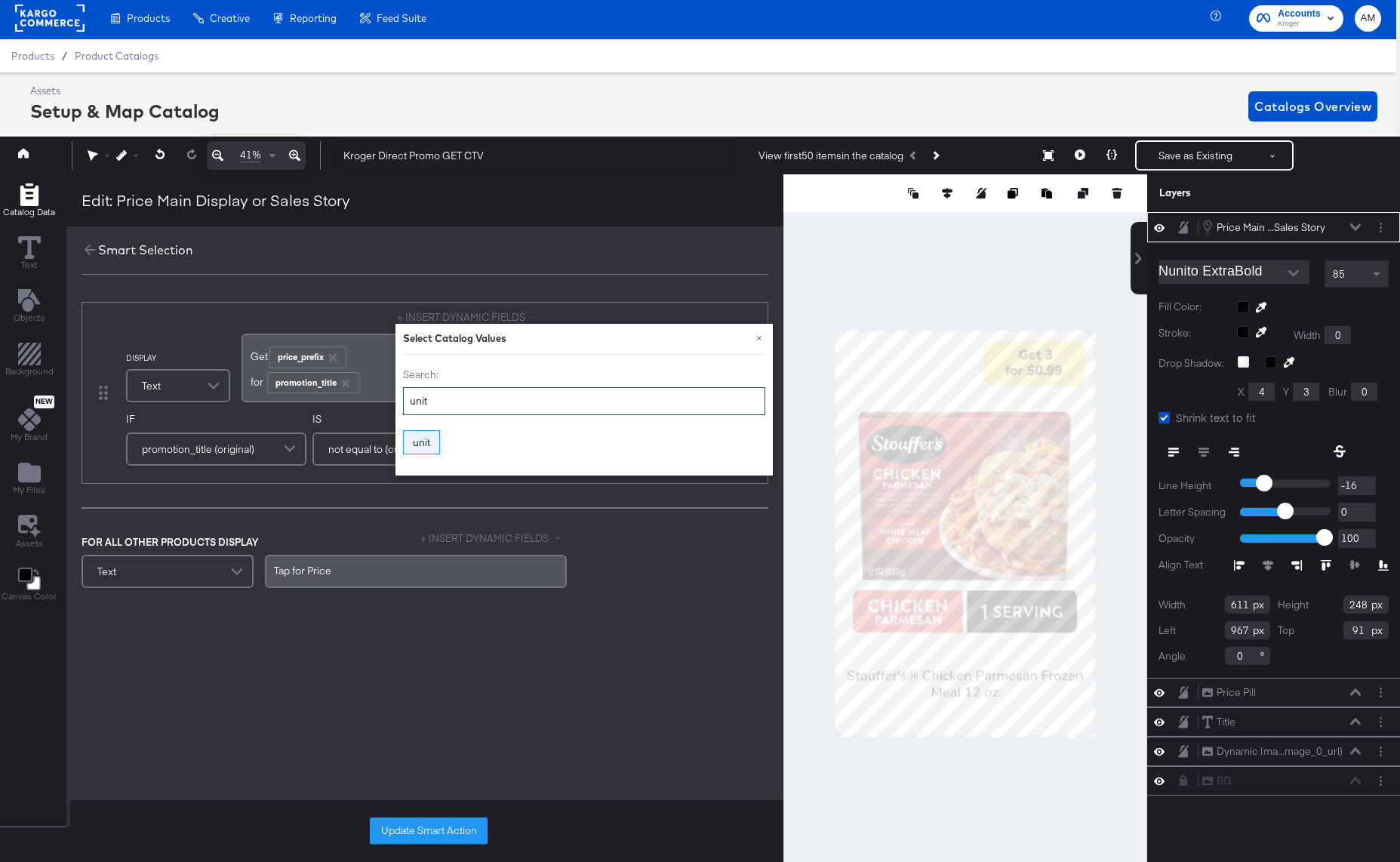
type input "unit"
click at [418, 434] on div "unit" at bounding box center [421, 442] width 35 height 23
drag, startPoint x: 270, startPoint y: 358, endPoint x: 285, endPoint y: 356, distance: 15.1
click at [285, 356] on div "unit" at bounding box center [275, 357] width 45 height 20
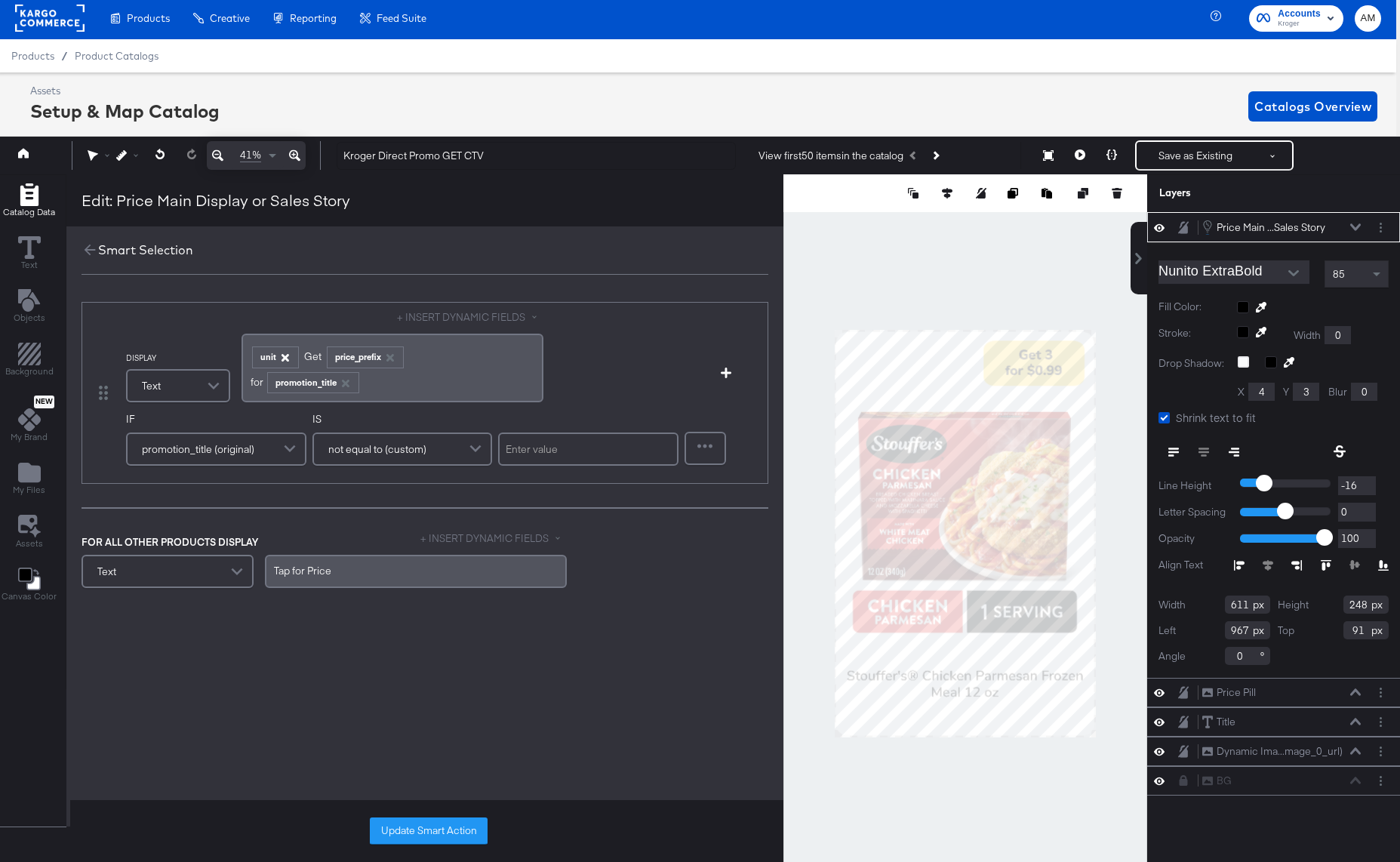
click at [285, 357] on icon "button" at bounding box center [285, 358] width 8 height 8
click at [372, 379] on div "﻿for ﻿ promotion_title ﻿" at bounding box center [392, 381] width 284 height 25
click at [374, 385] on div "﻿for ﻿ promotion_title ﻿" at bounding box center [392, 381] width 284 height 25
click at [484, 314] on button "+ INSERT DYNAMIC FIELDS" at bounding box center [470, 317] width 147 height 14
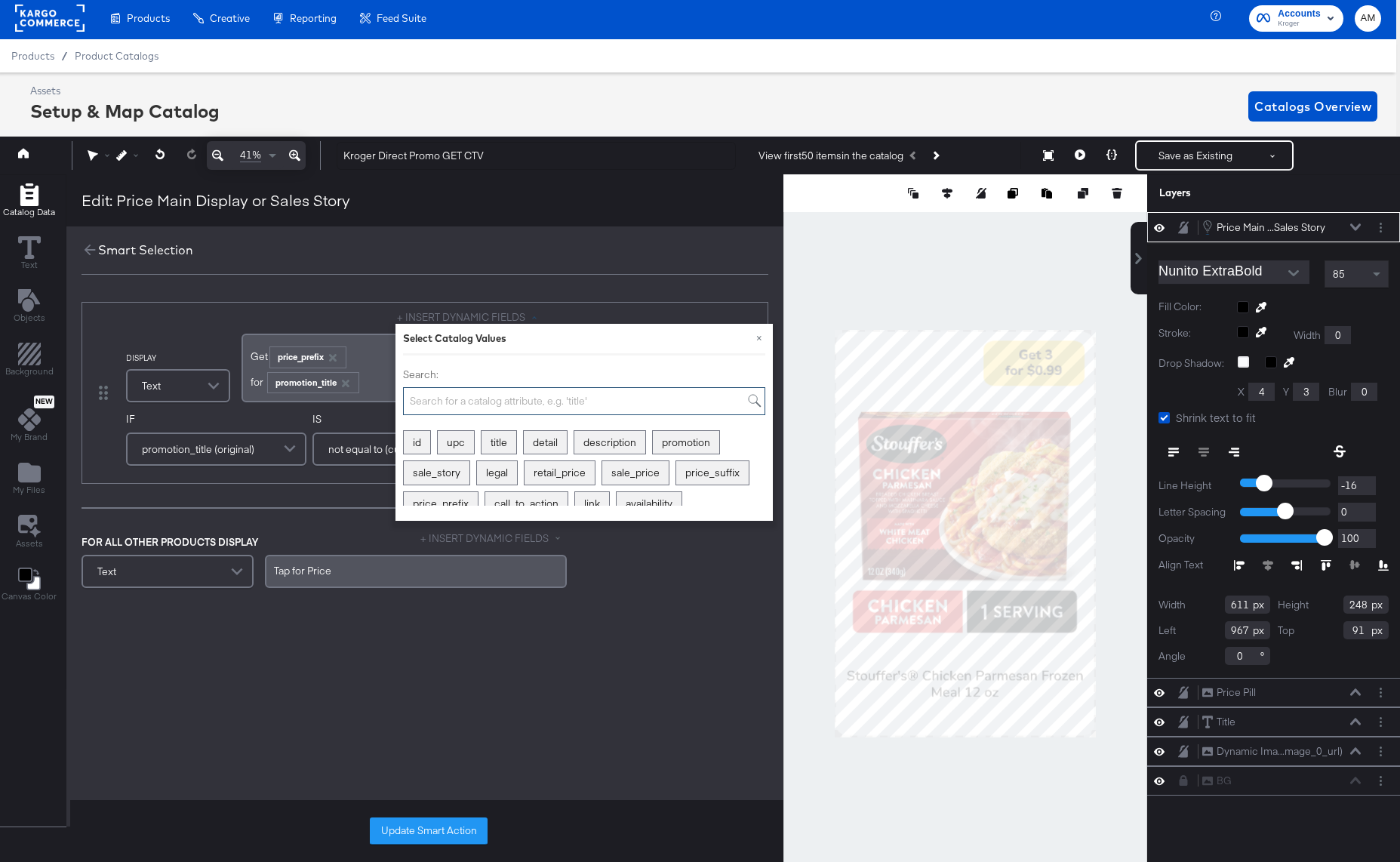
click at [459, 405] on input "Search:" at bounding box center [584, 401] width 362 height 28
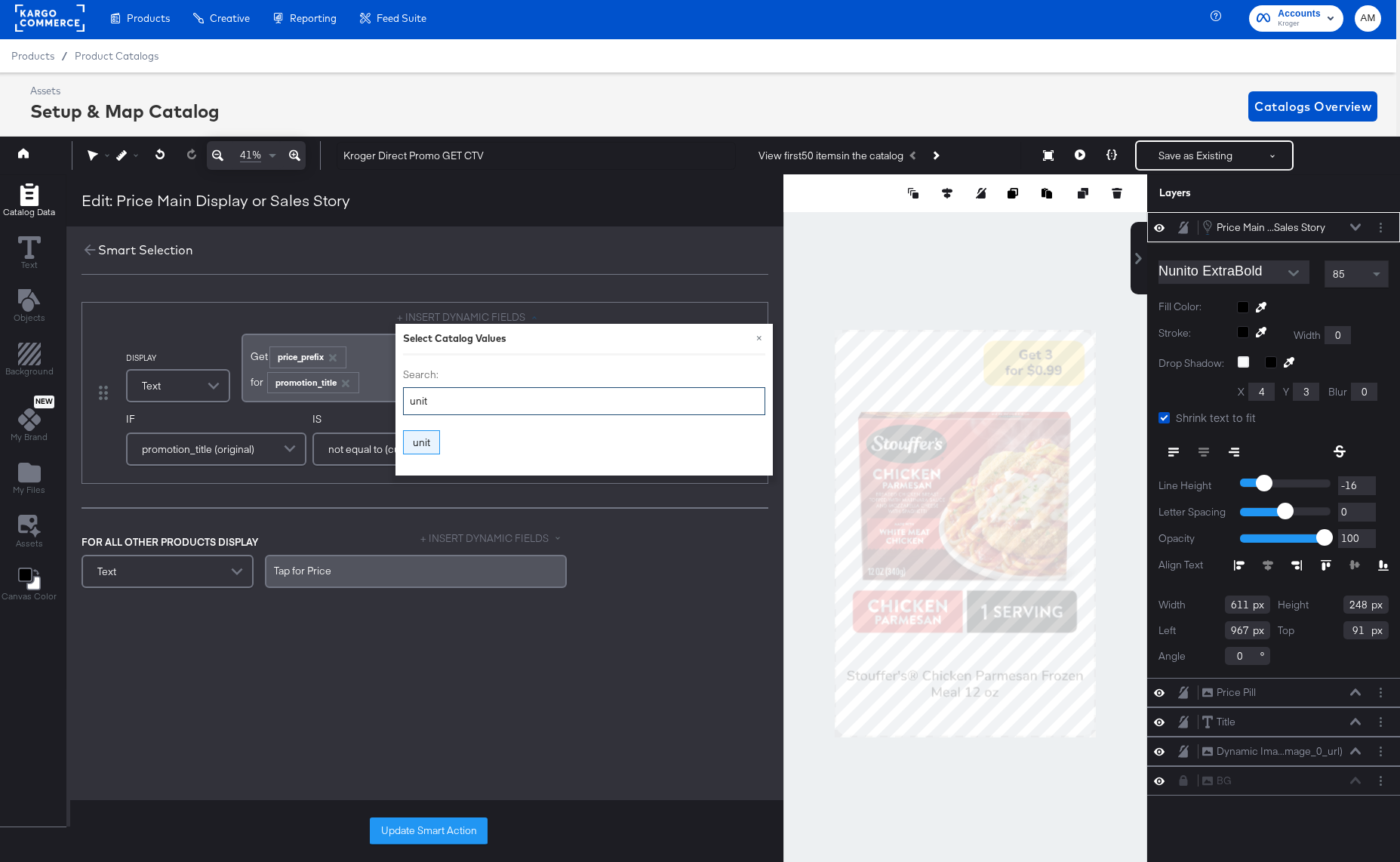
type input "unit"
click at [419, 444] on div "unit" at bounding box center [421, 442] width 35 height 23
click at [560, 695] on div "DISPLAY Text + INSERT DYNAMIC FIELDS × Select Catalog Values Search: unit unit …" at bounding box center [424, 497] width 717 height 445
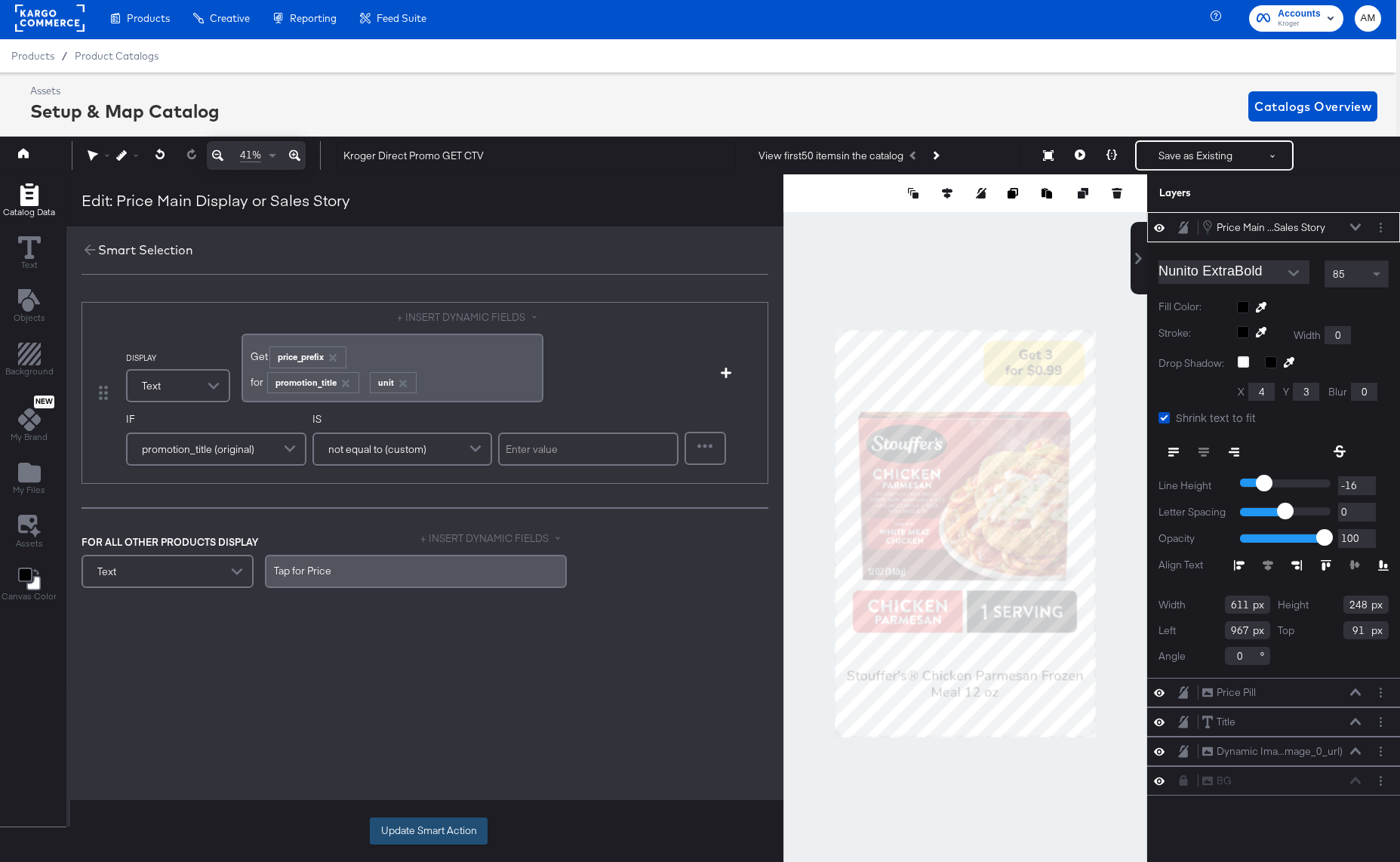
click at [424, 832] on button "Update Smart Action" at bounding box center [428, 831] width 118 height 27
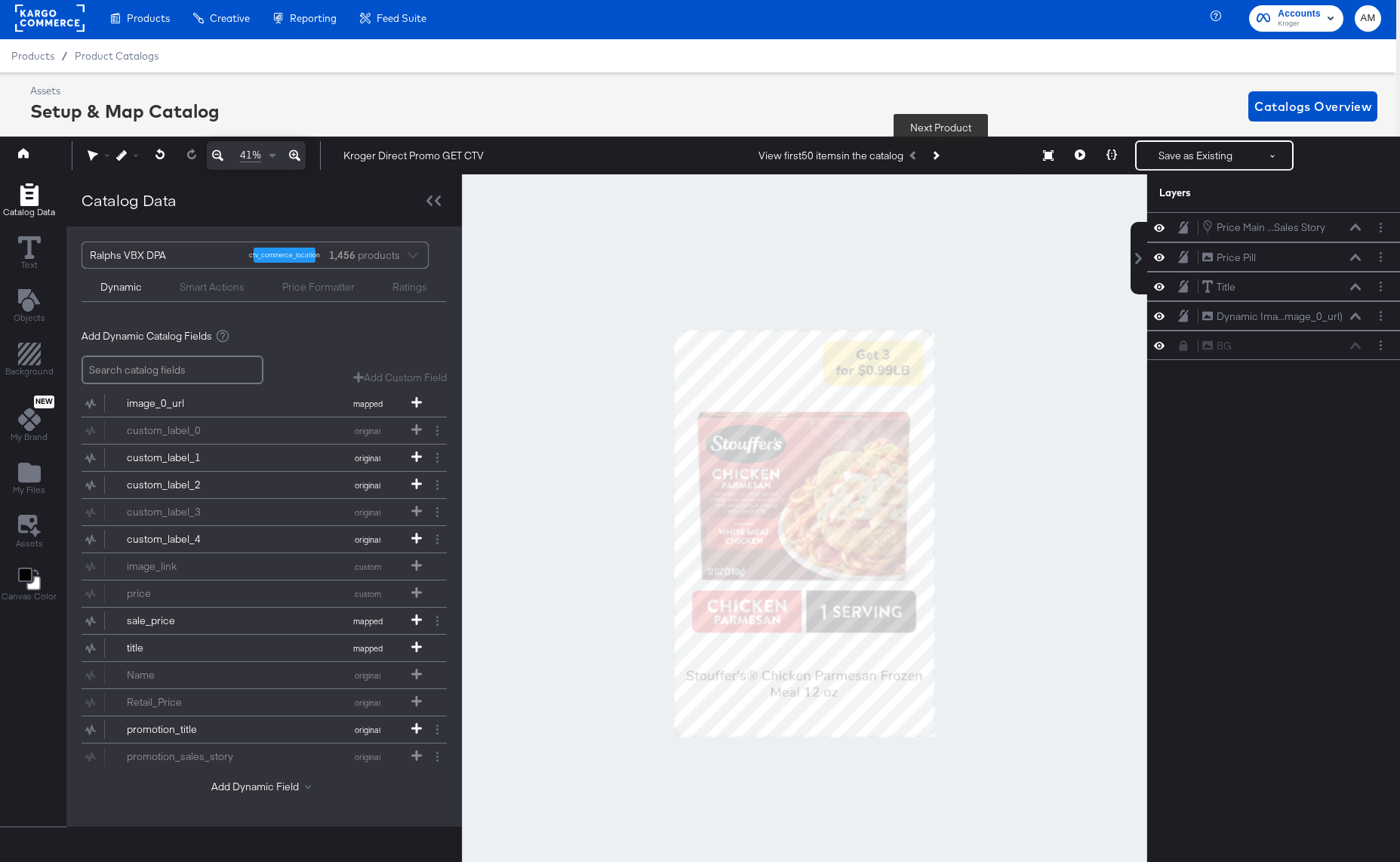
click at [944, 151] on button "Next Product" at bounding box center [934, 155] width 21 height 27
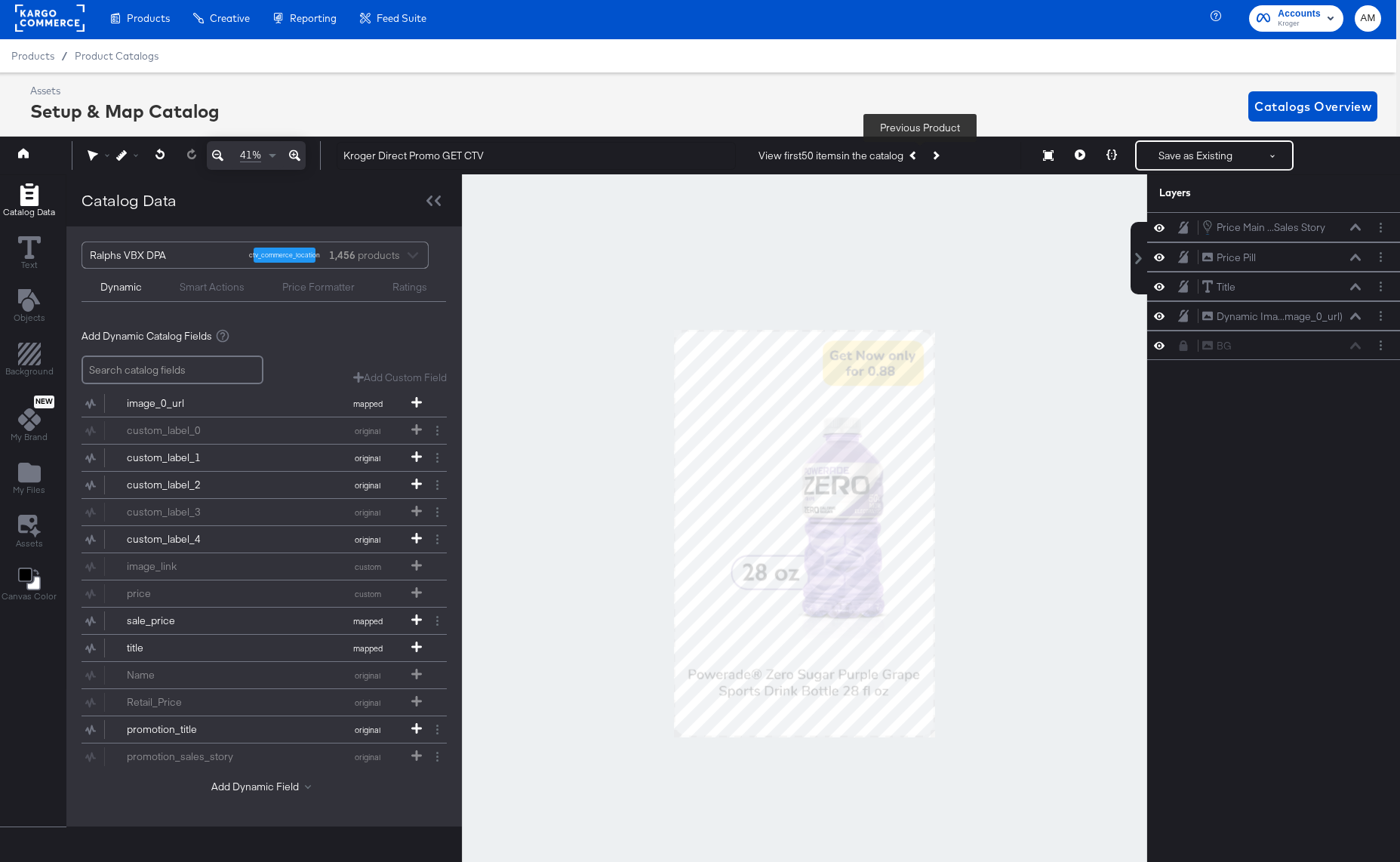
click at [918, 156] on icon "Previous Product" at bounding box center [913, 155] width 9 height 9
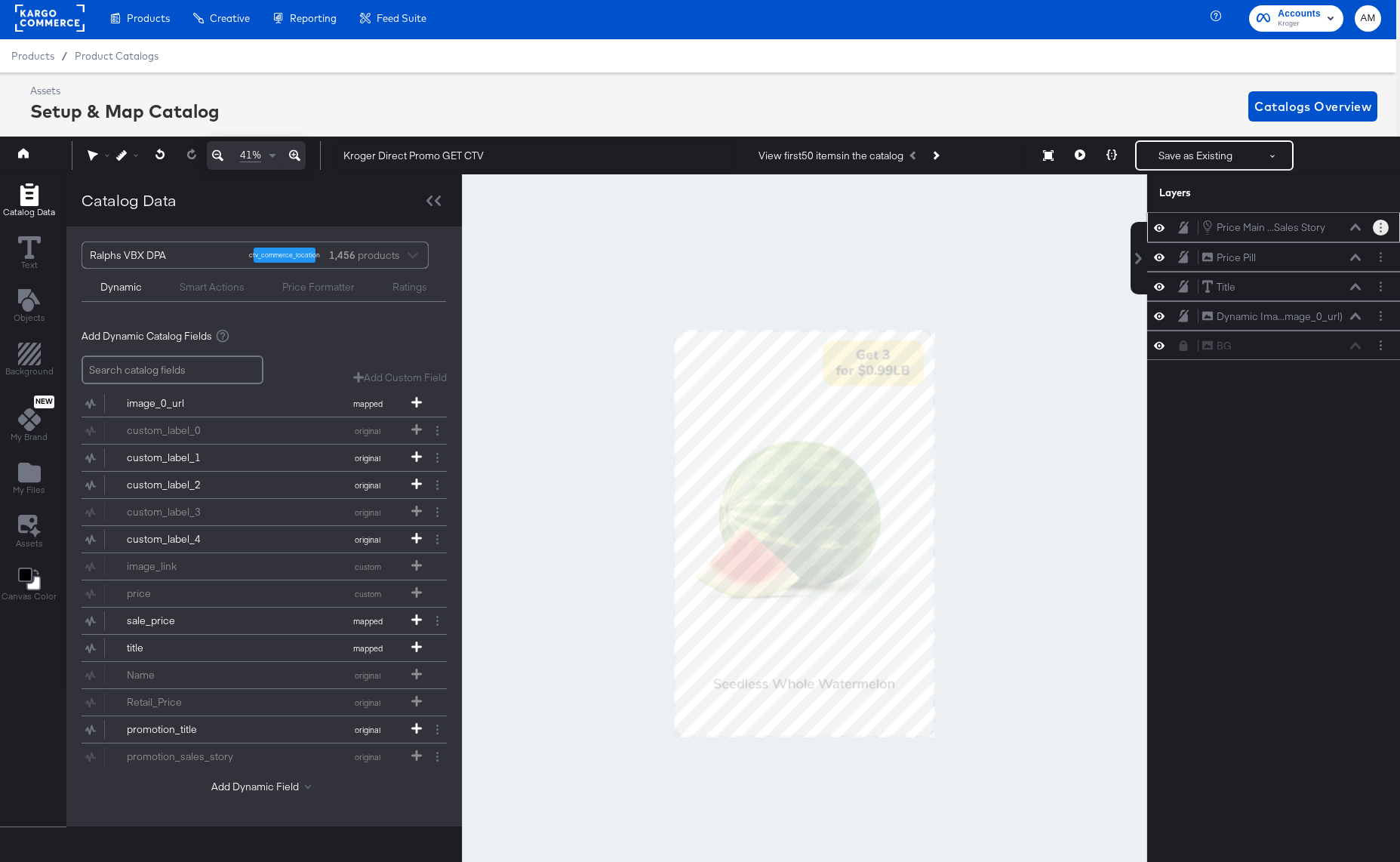
click at [1374, 227] on button "Layer Options" at bounding box center [1381, 228] width 16 height 16
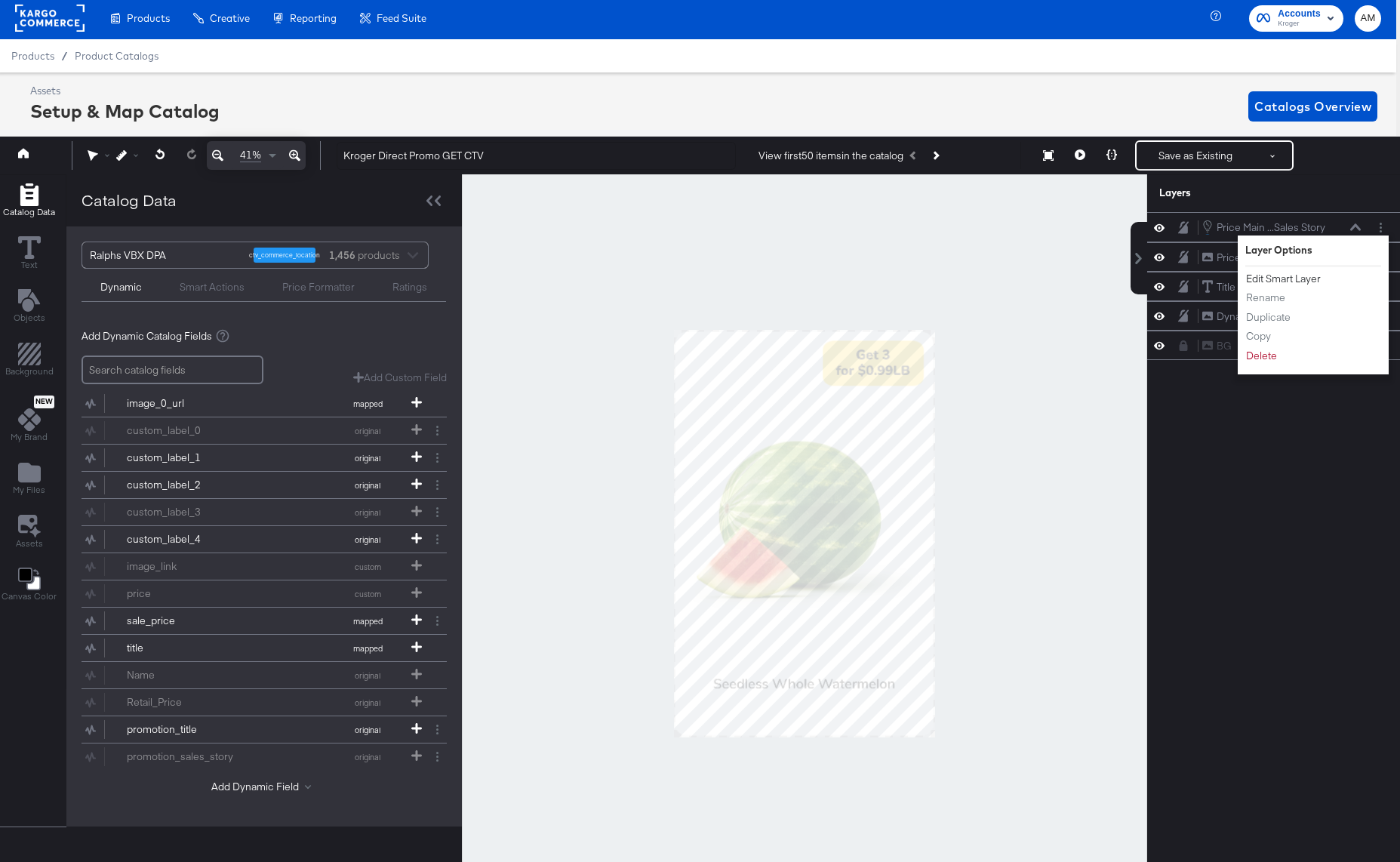
click at [1259, 278] on button "Edit Smart Layer" at bounding box center [1283, 278] width 76 height 16
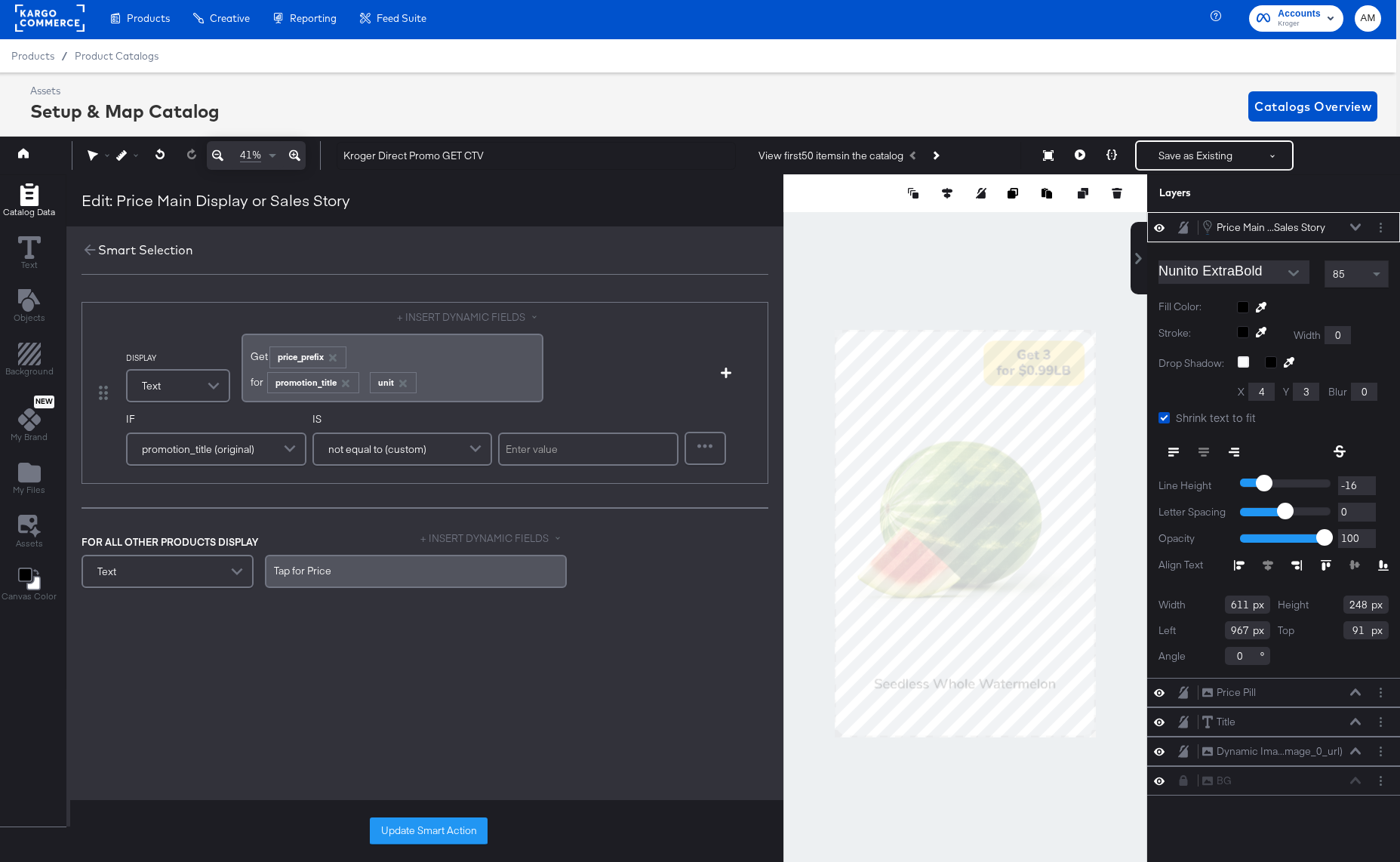
click at [361, 385] on div "﻿for ﻿ promotion_title ﻿ ﻿ unit ﻿" at bounding box center [392, 381] width 284 height 25
click at [368, 381] on span "unit" at bounding box center [393, 381] width 50 height 25
click at [360, 382] on div "﻿for ﻿ promotion_title ﻿ ﻿ unit ﻿" at bounding box center [392, 381] width 284 height 25
click at [439, 829] on button "Update Smart Action" at bounding box center [428, 831] width 118 height 27
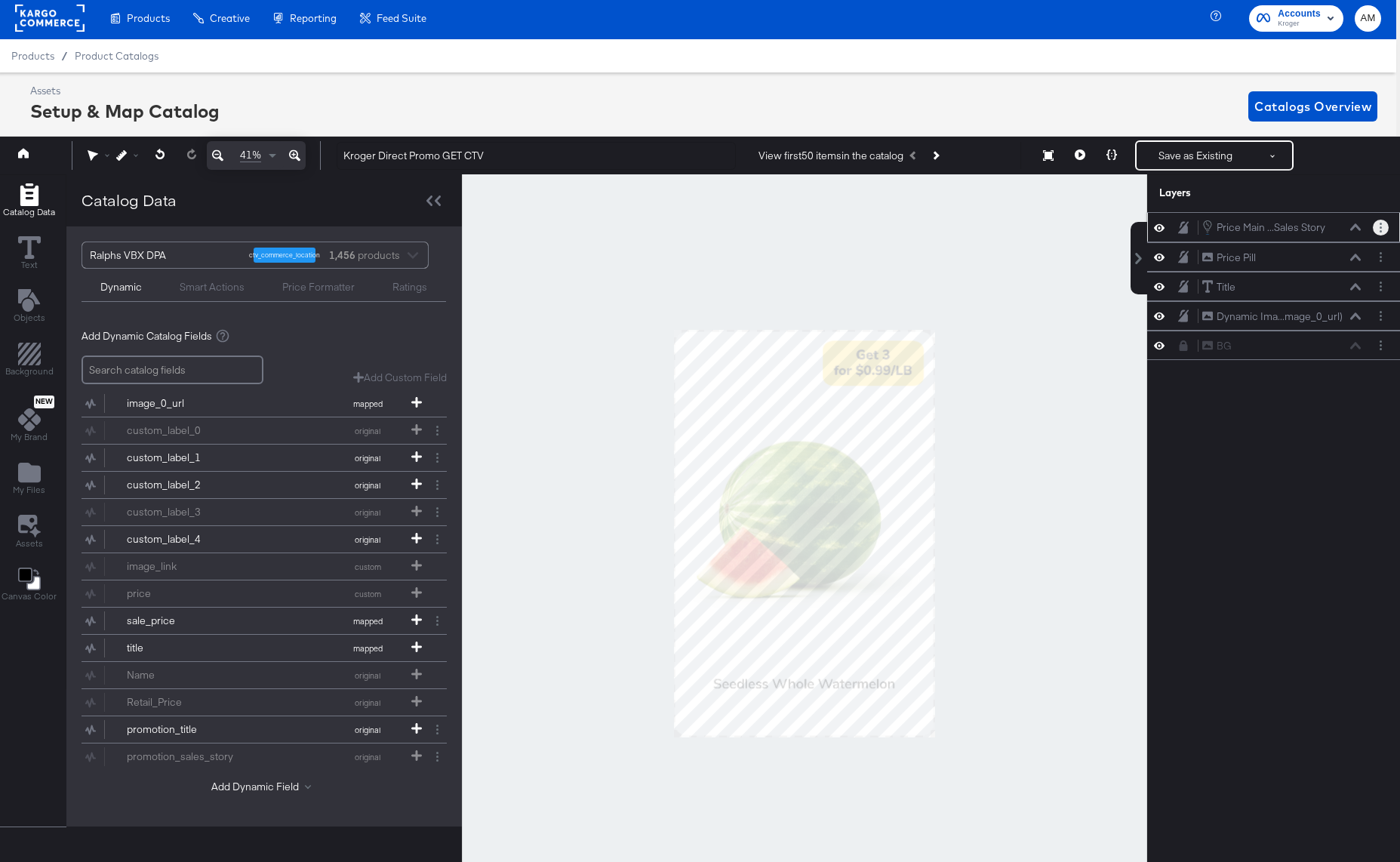
click at [1383, 229] on button "Layer Options" at bounding box center [1381, 228] width 16 height 16
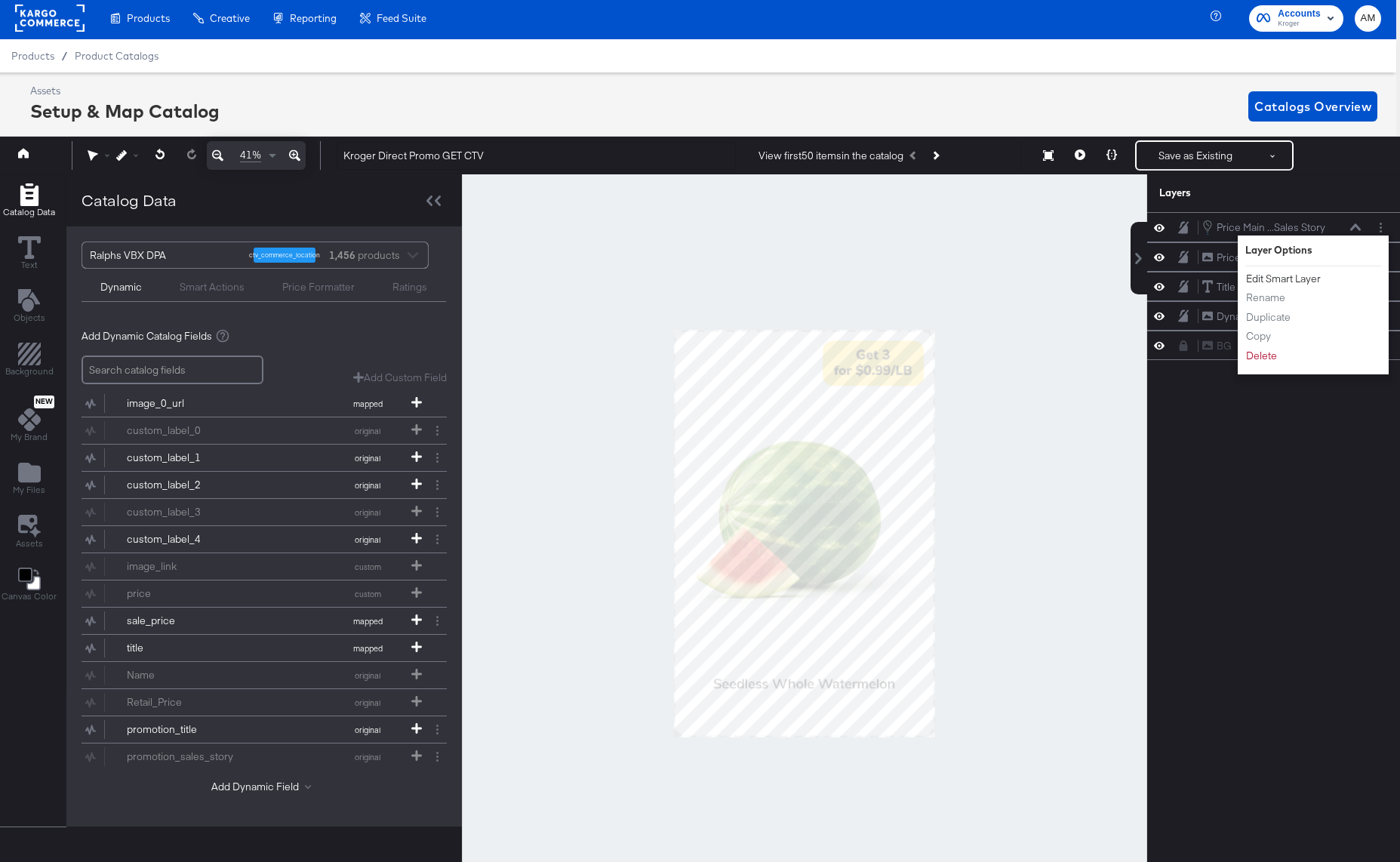
click at [1292, 281] on button "Edit Smart Layer" at bounding box center [1283, 278] width 76 height 16
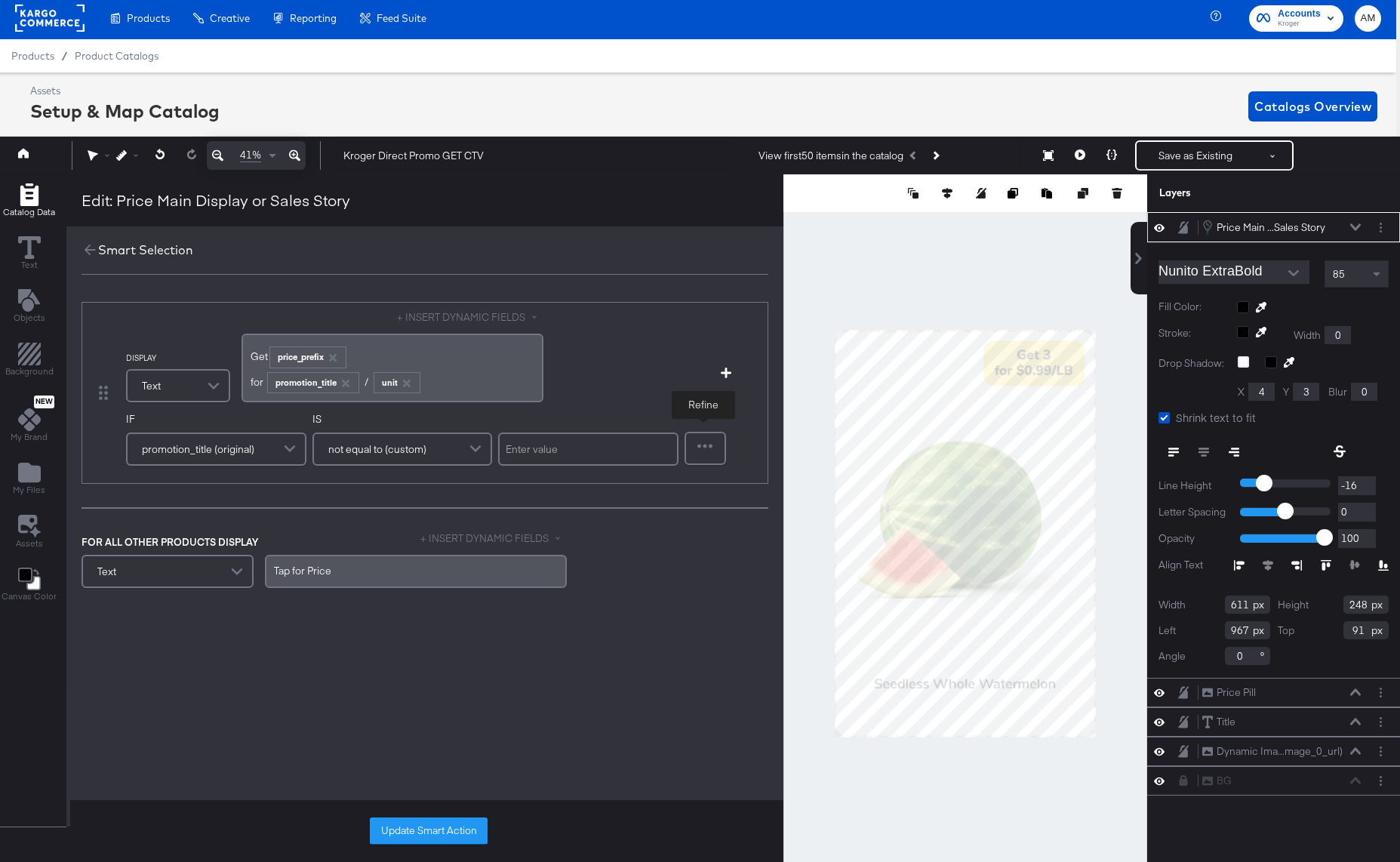
click at [707, 448] on div at bounding box center [704, 448] width 38 height 30
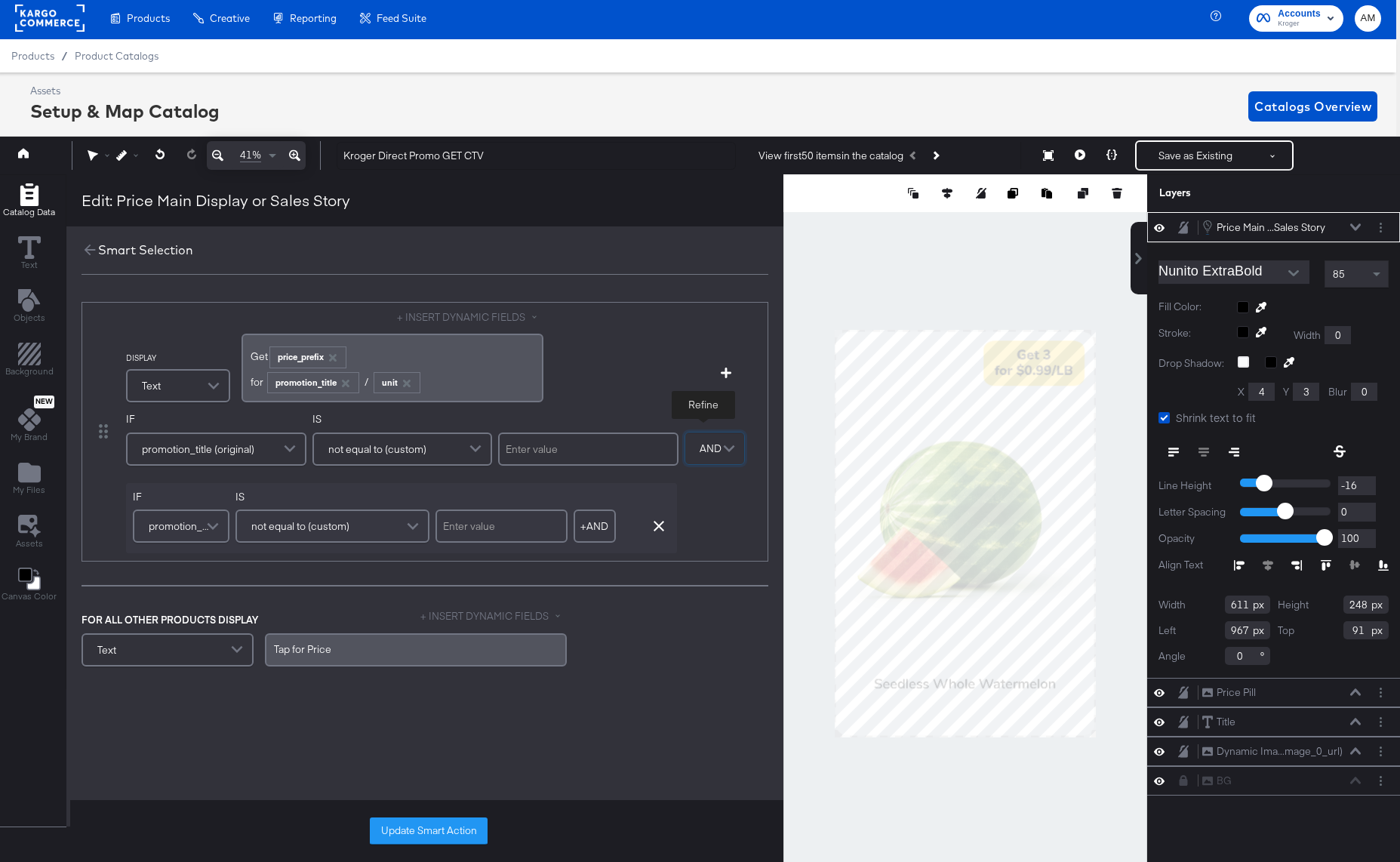
click at [213, 525] on span at bounding box center [214, 526] width 27 height 30
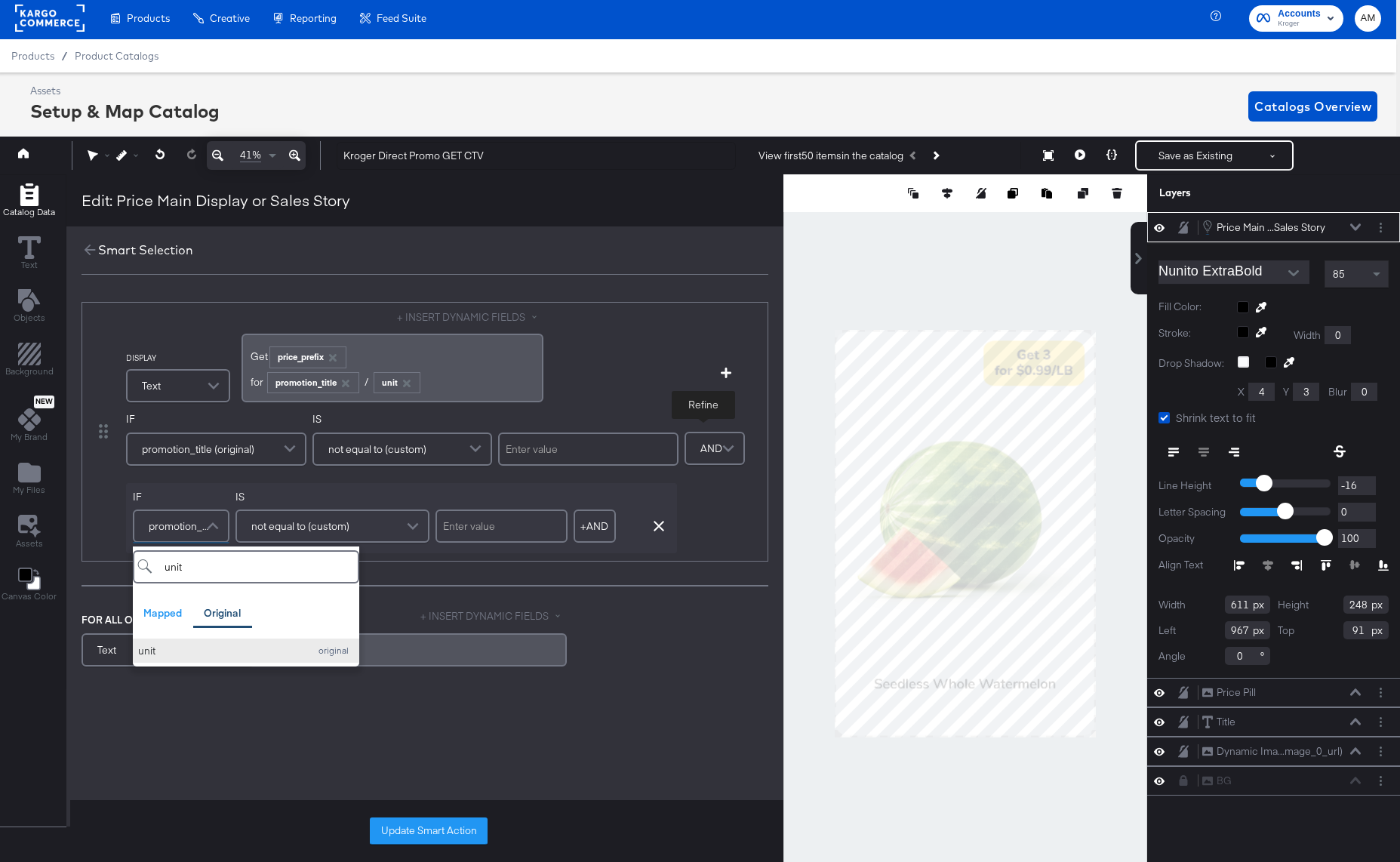
type input "unit"
click at [146, 654] on div "unit" at bounding box center [219, 651] width 163 height 14
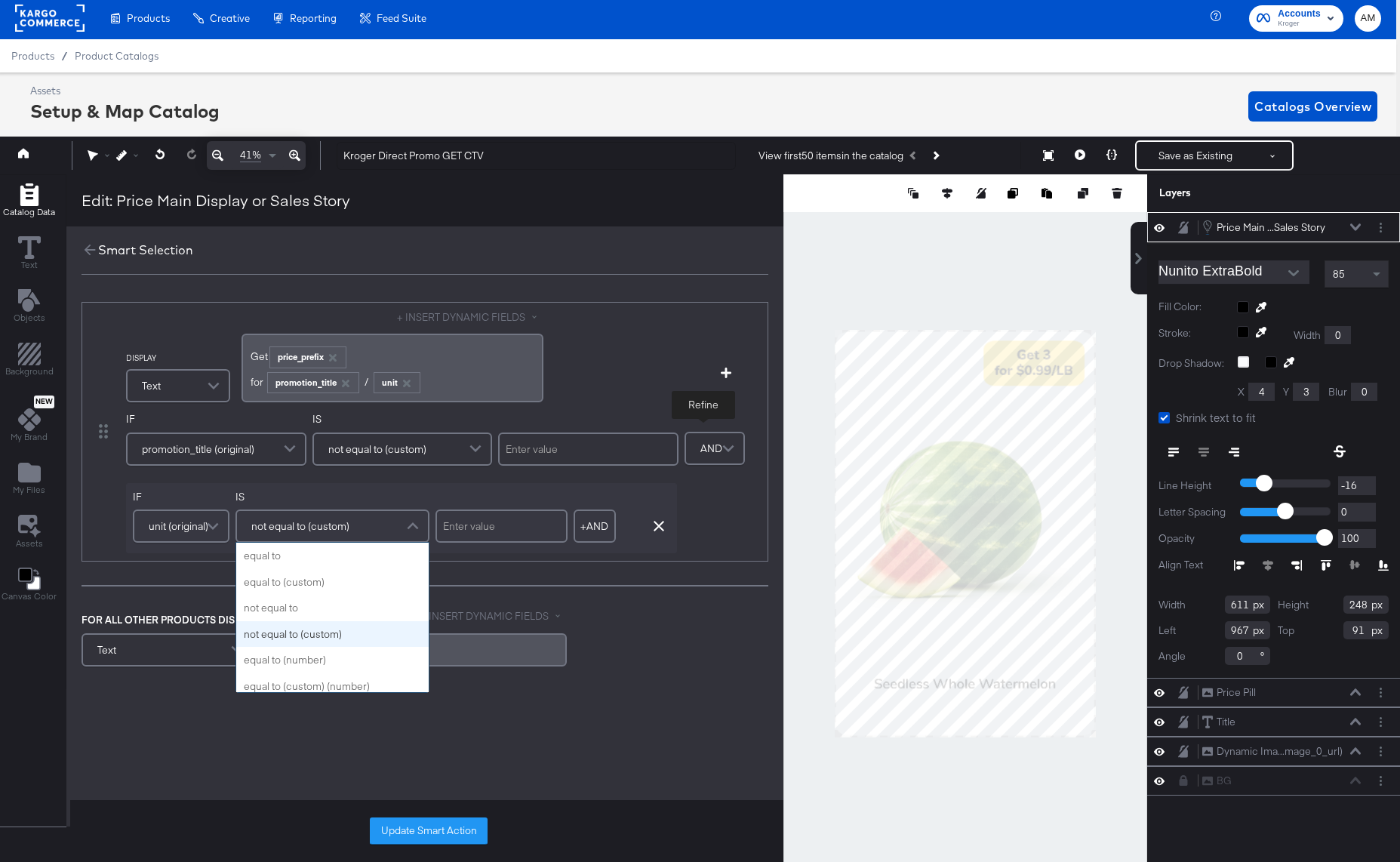
click at [307, 530] on span "not equal to (custom)" at bounding box center [300, 526] width 98 height 26
click at [494, 524] on input "text" at bounding box center [501, 526] width 132 height 34
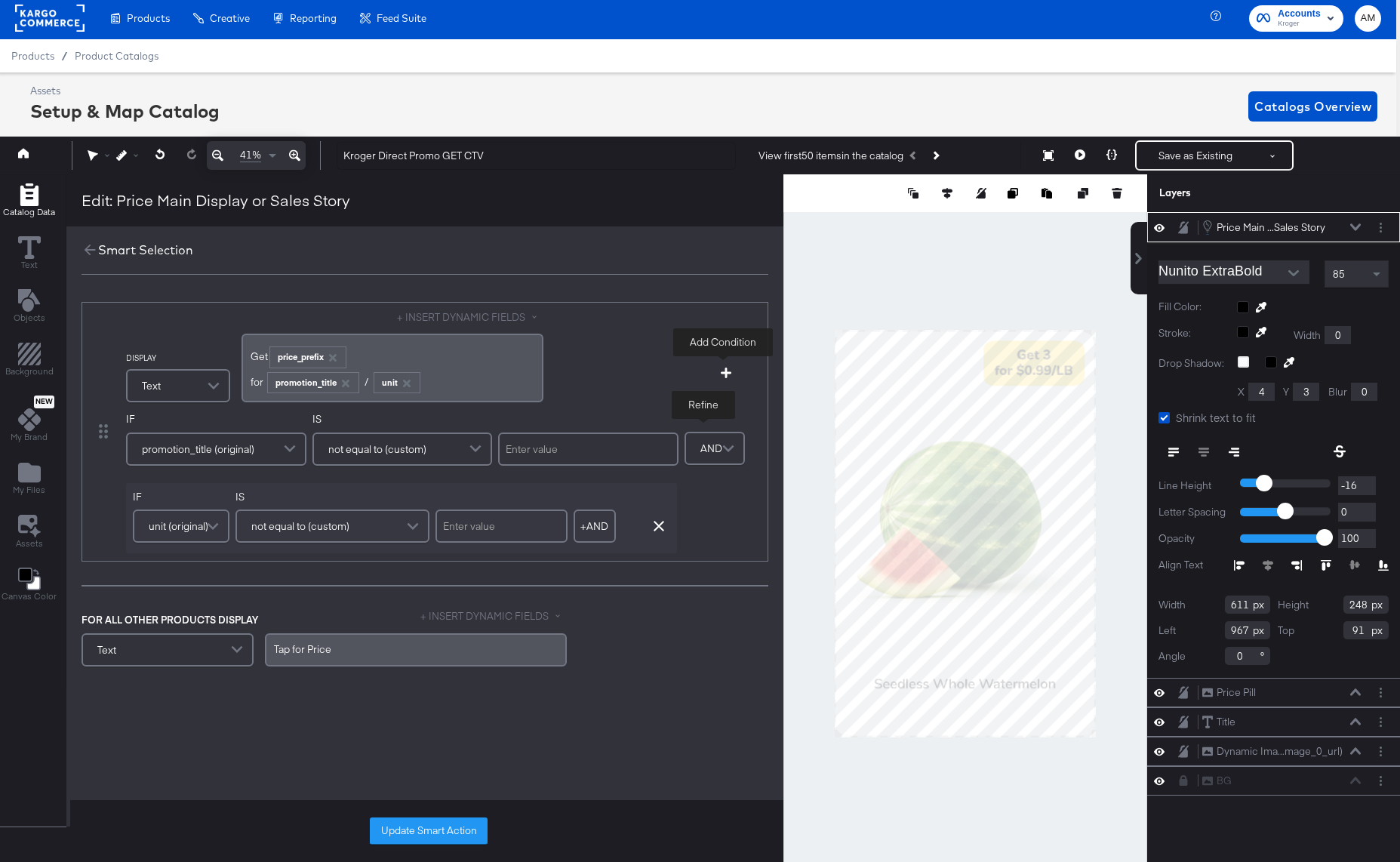
click at [724, 372] on icon "button" at bounding box center [726, 373] width 11 height 11
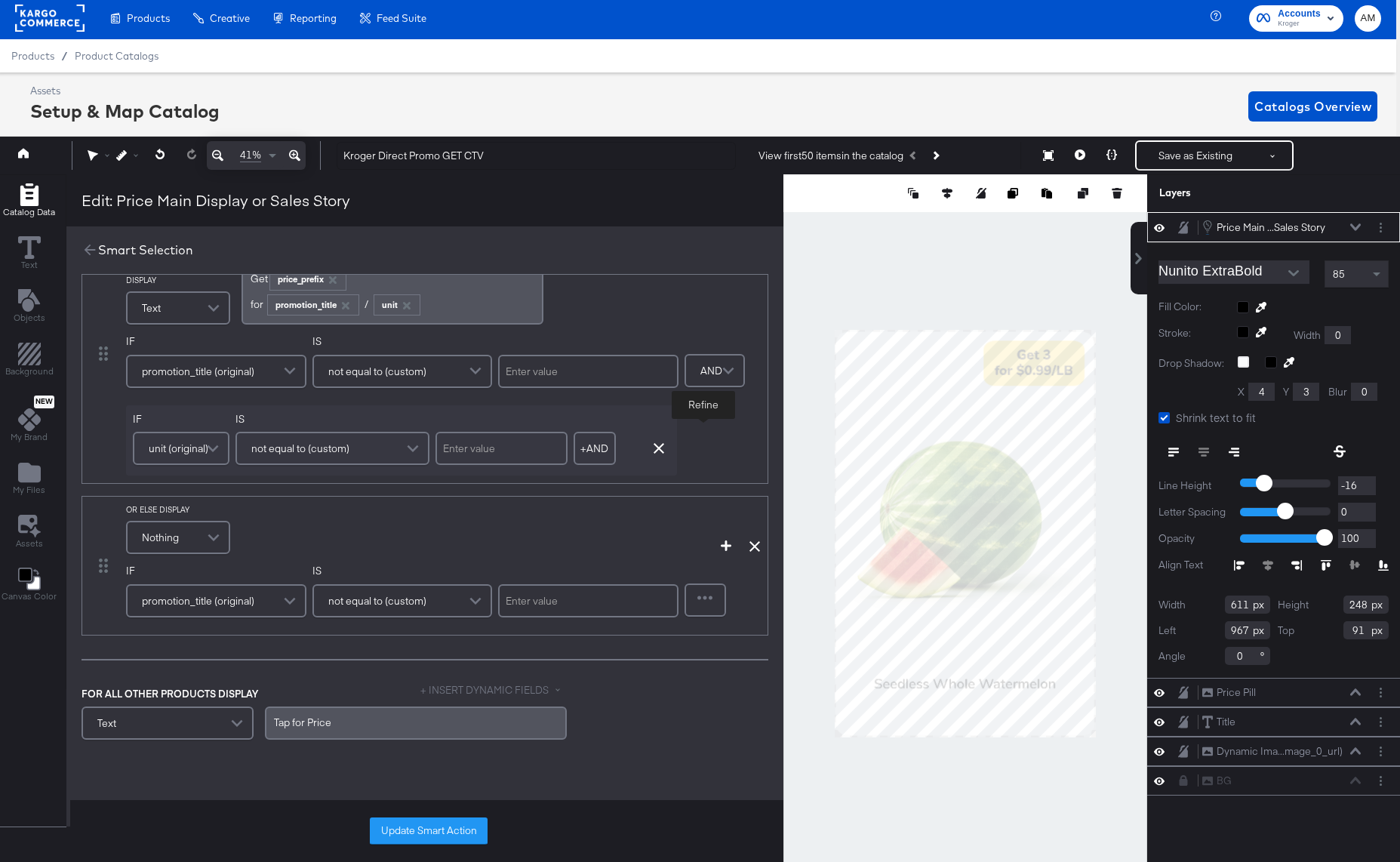
scroll to position [59, 0]
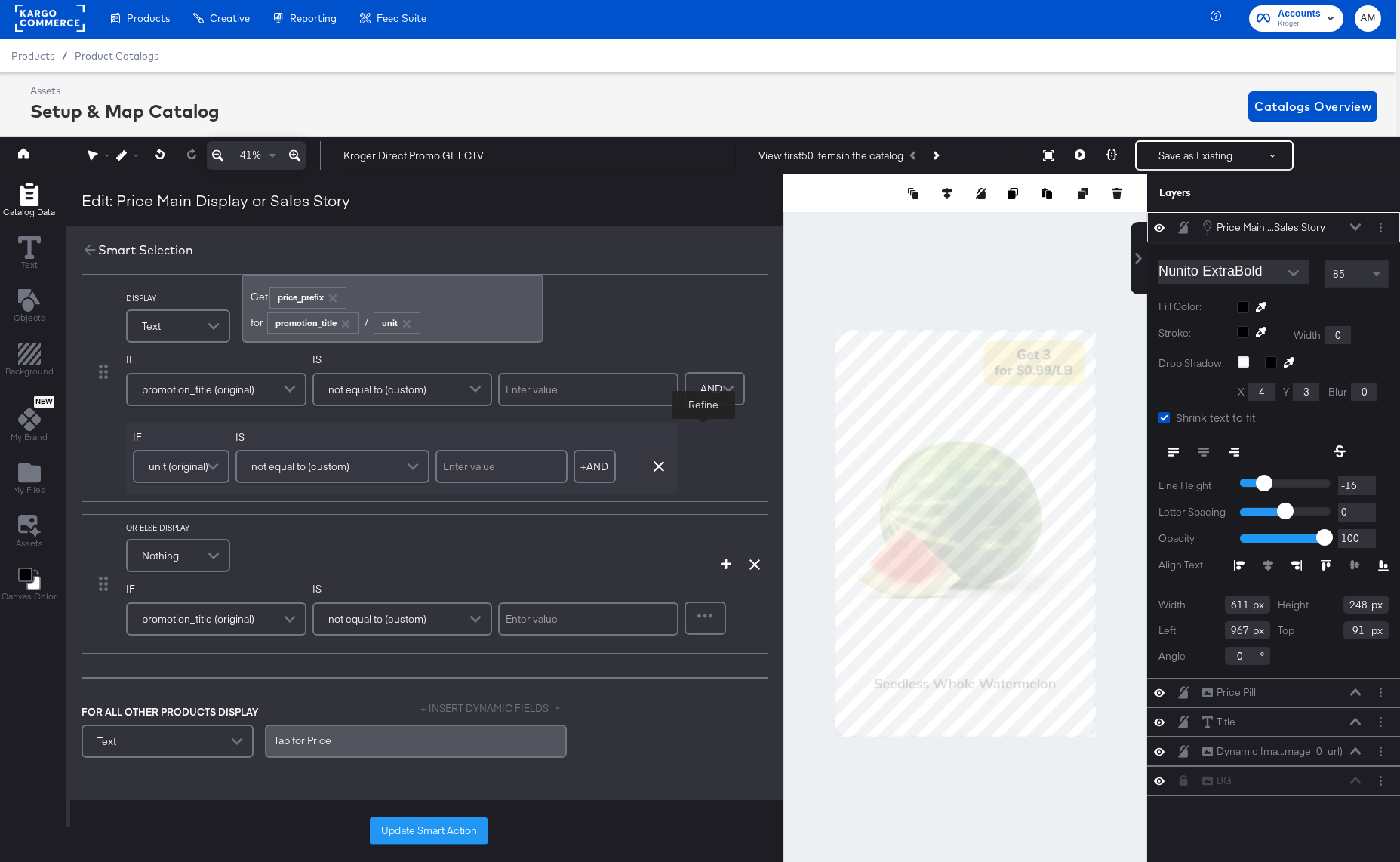
click at [205, 552] on span at bounding box center [215, 555] width 27 height 30
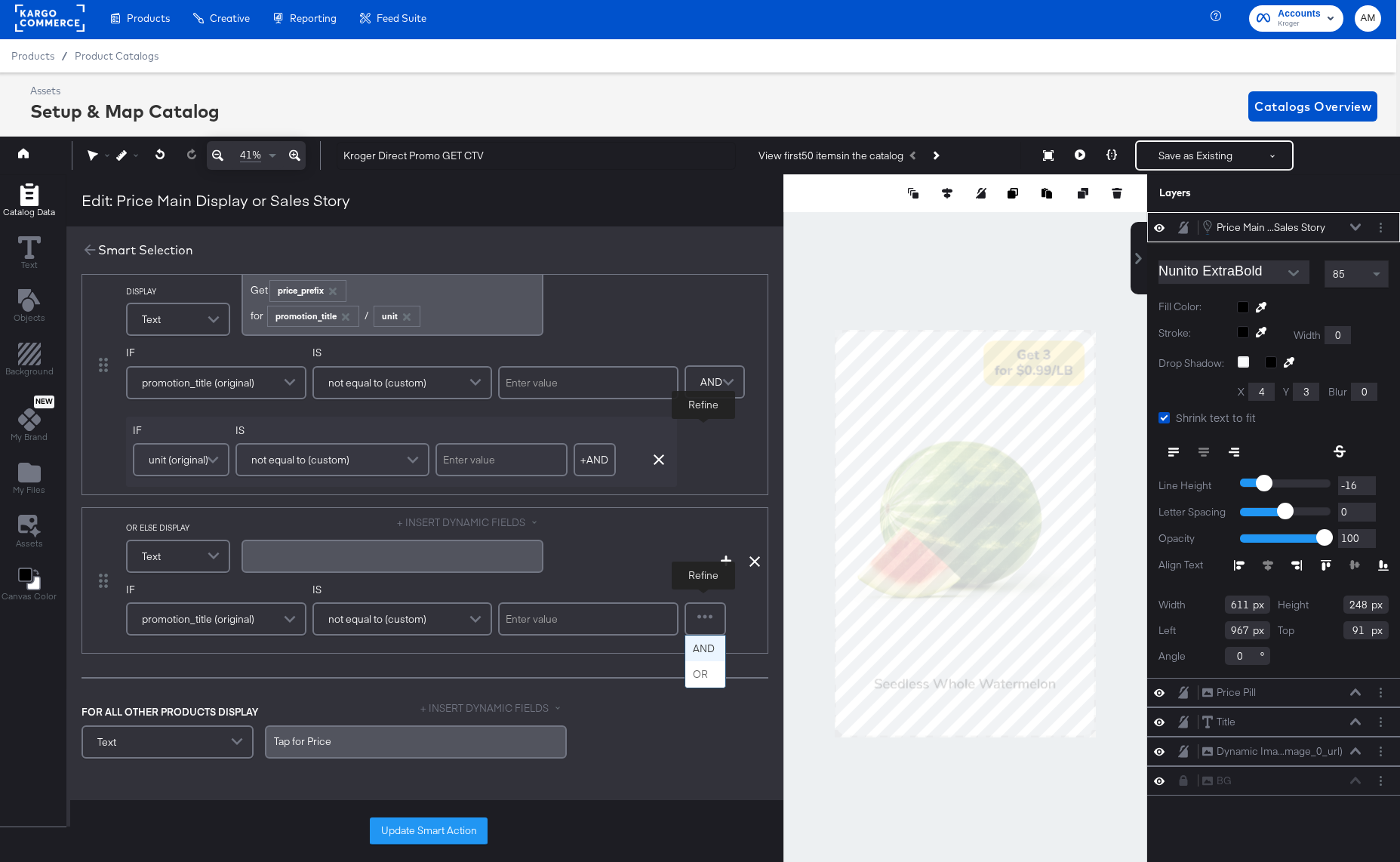
click at [705, 621] on div at bounding box center [704, 619] width 38 height 30
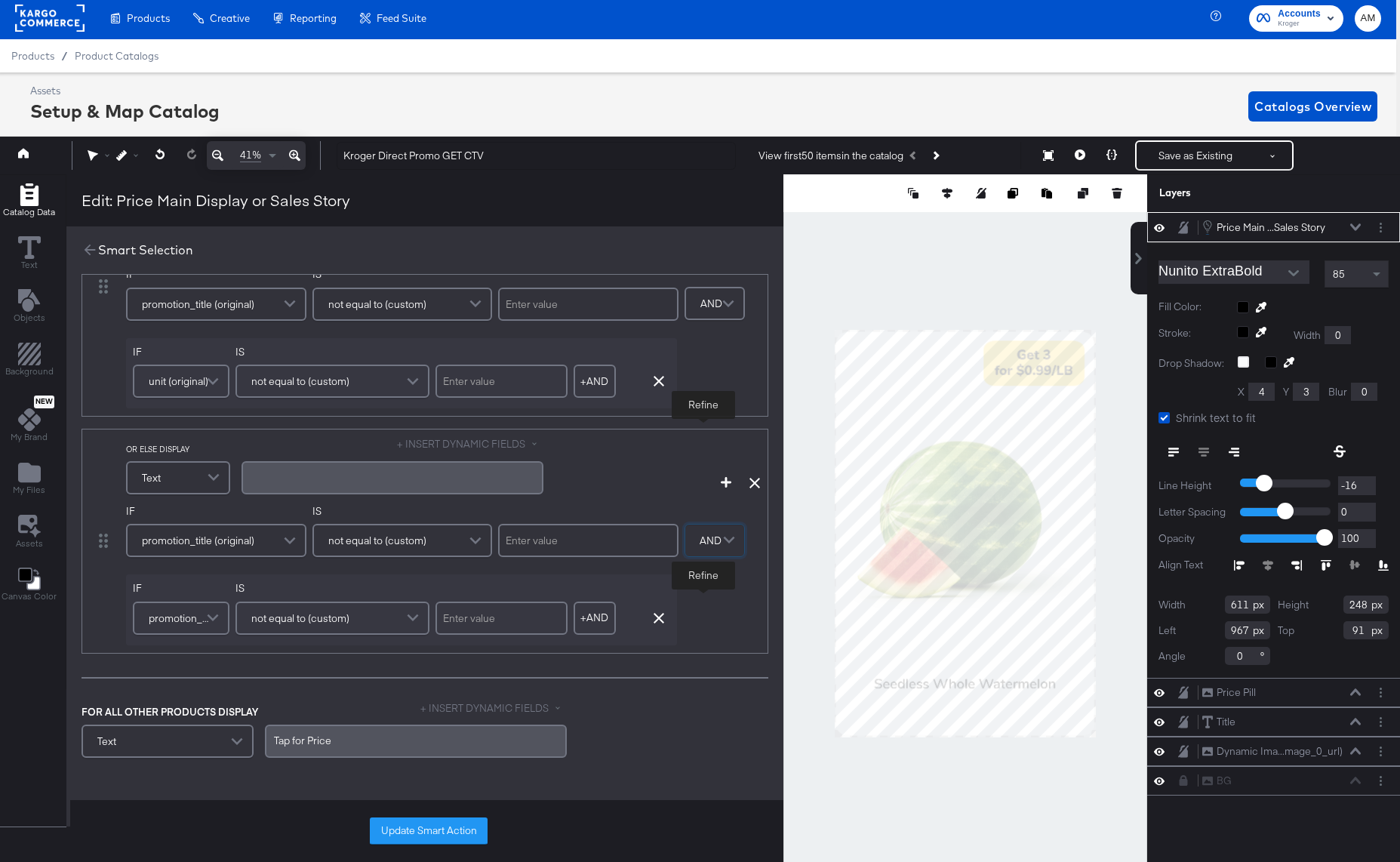
click at [169, 623] on span "promotion_title (original)" at bounding box center [179, 618] width 60 height 26
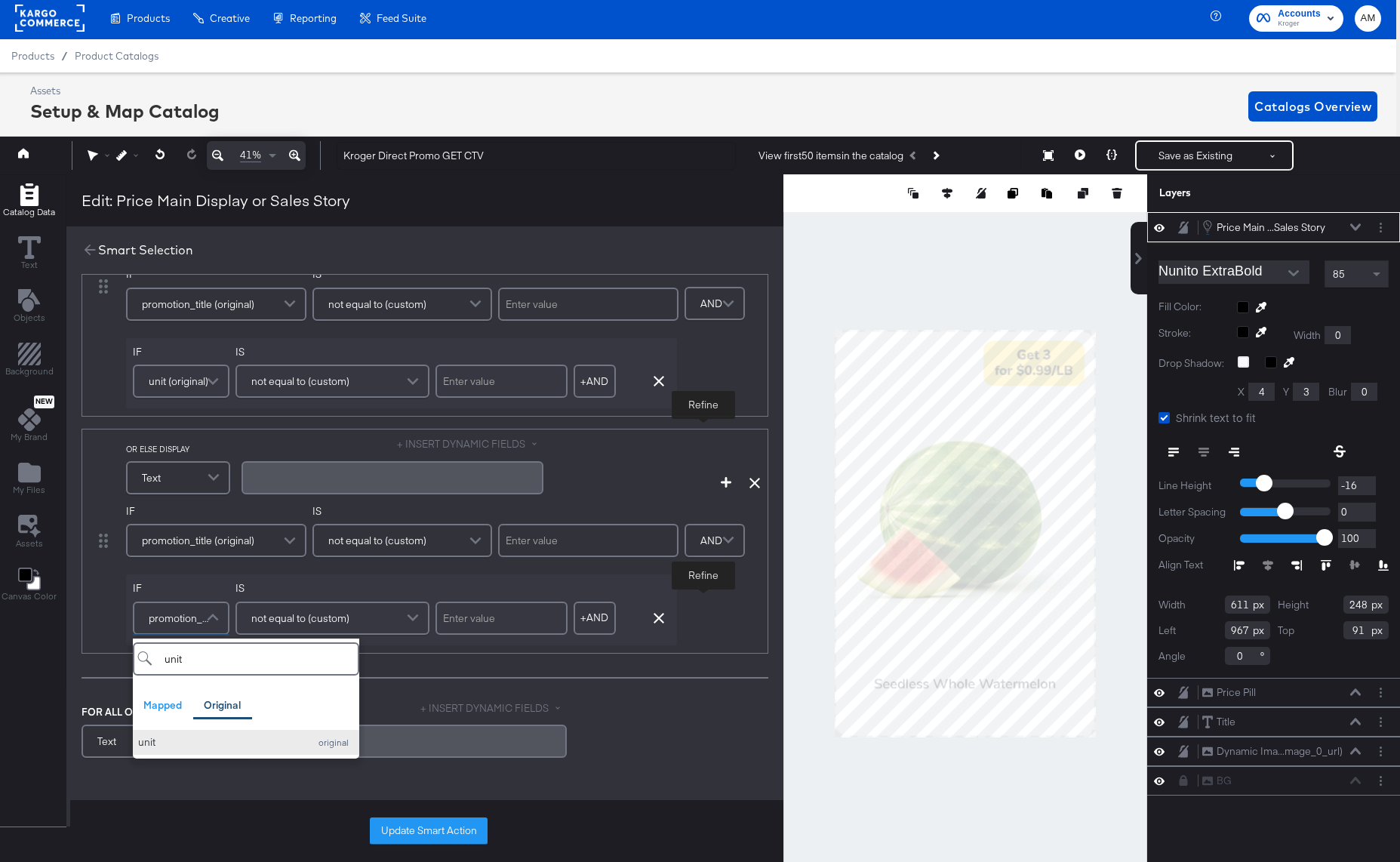
type input "unit"
click at [163, 740] on div "unit" at bounding box center [219, 742] width 163 height 14
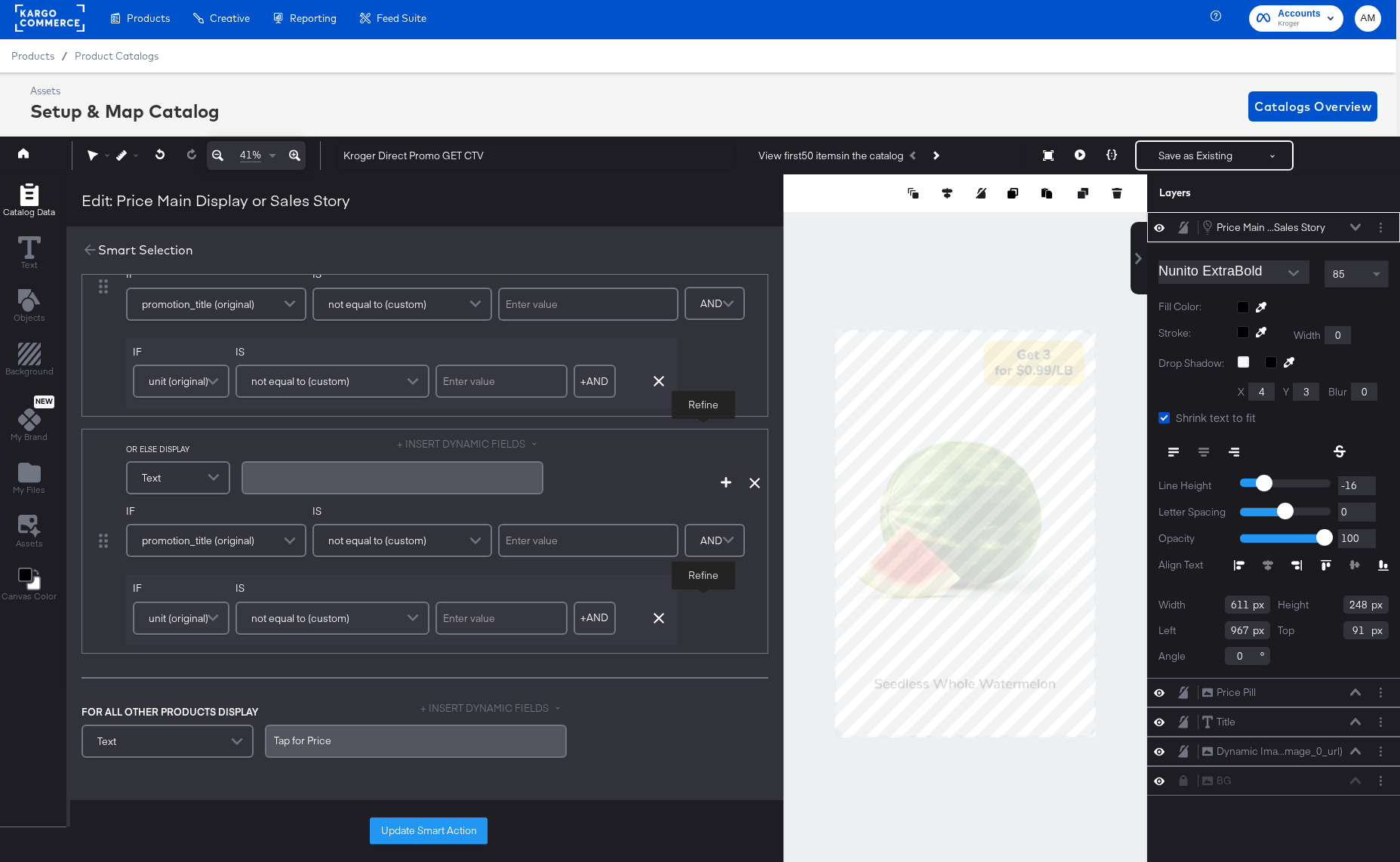
click at [359, 617] on div "not equal to (custom)" at bounding box center [332, 618] width 191 height 30
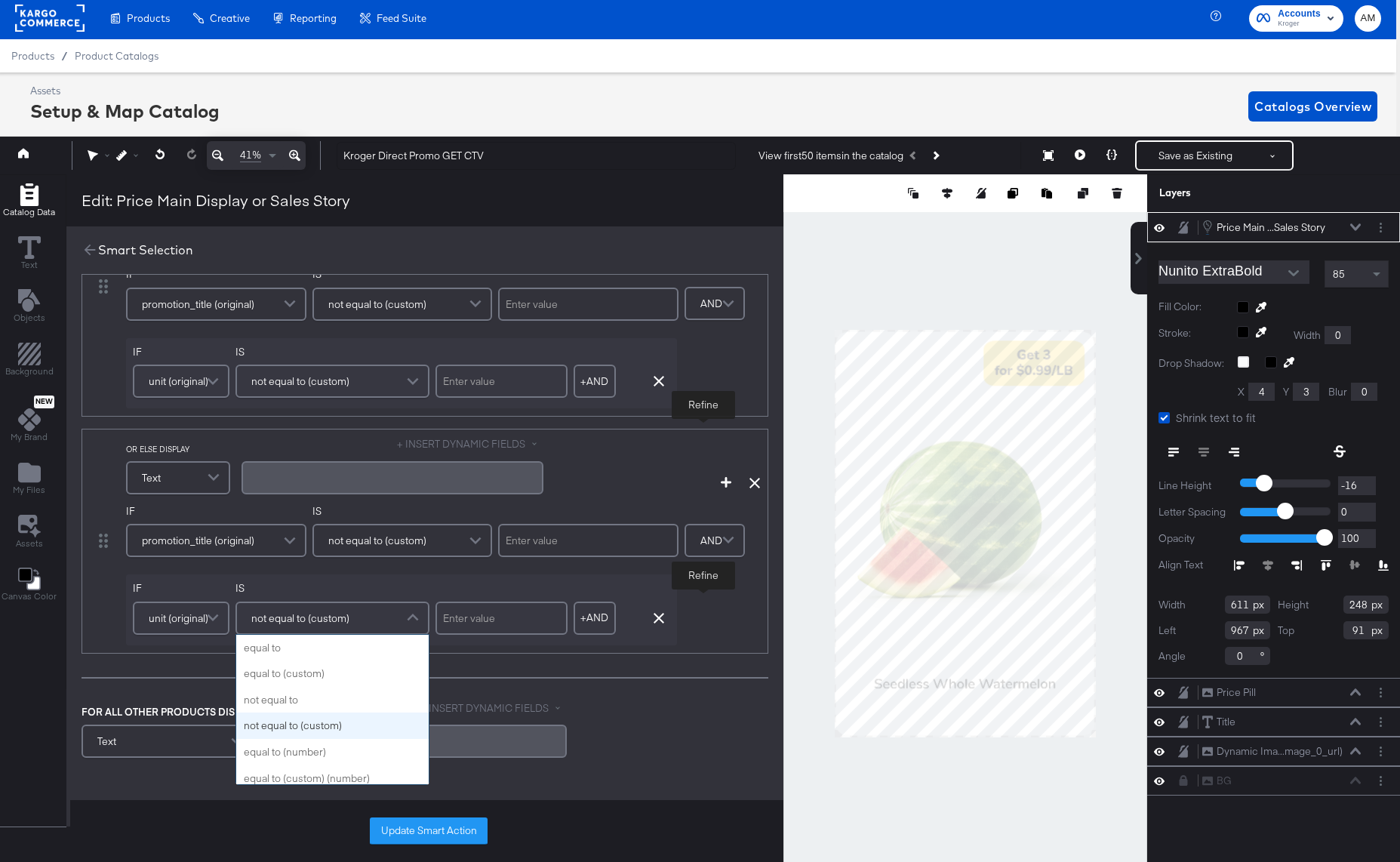
scroll to position [79, 0]
type input "equal"
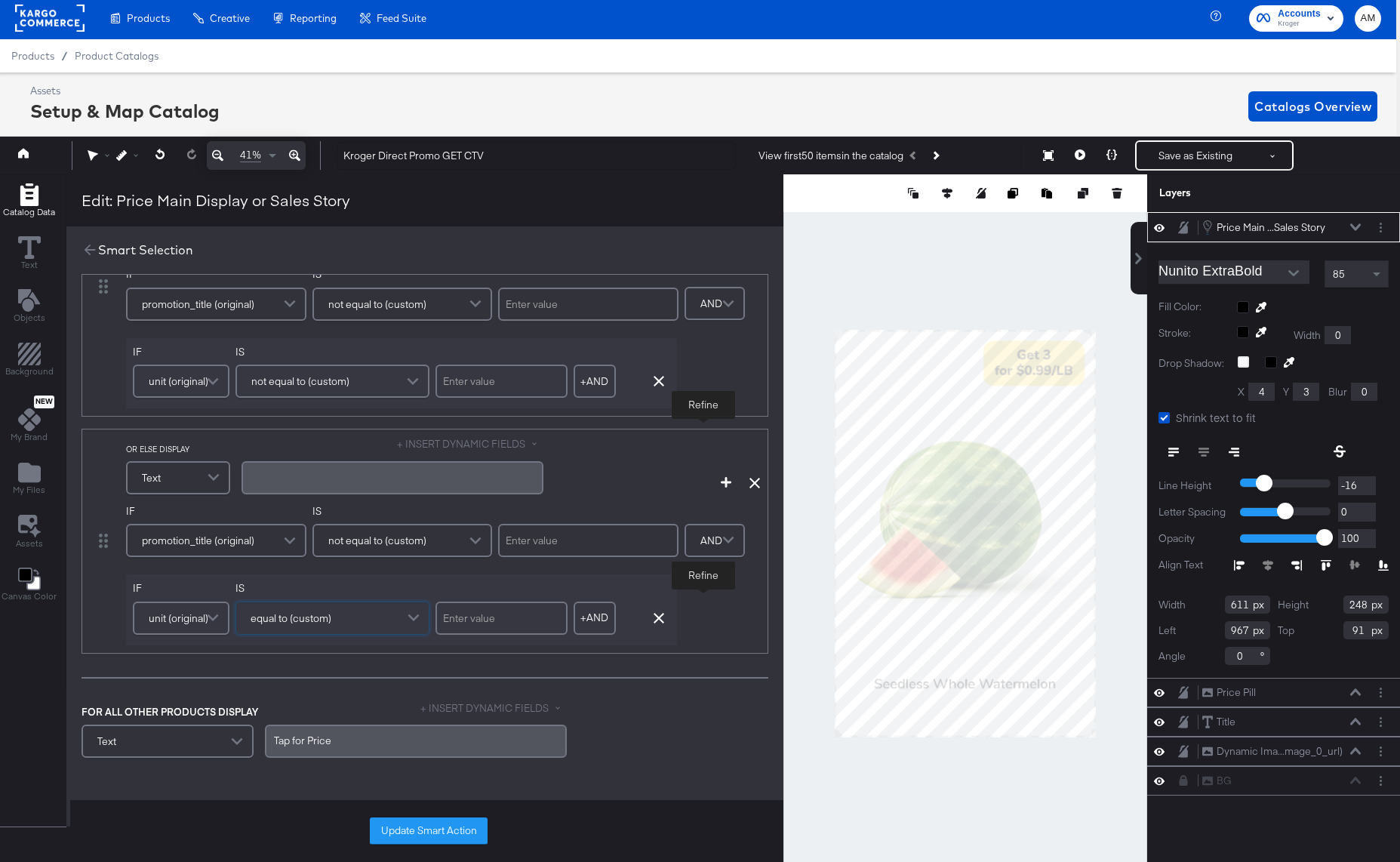
click at [484, 623] on input "text" at bounding box center [501, 618] width 132 height 34
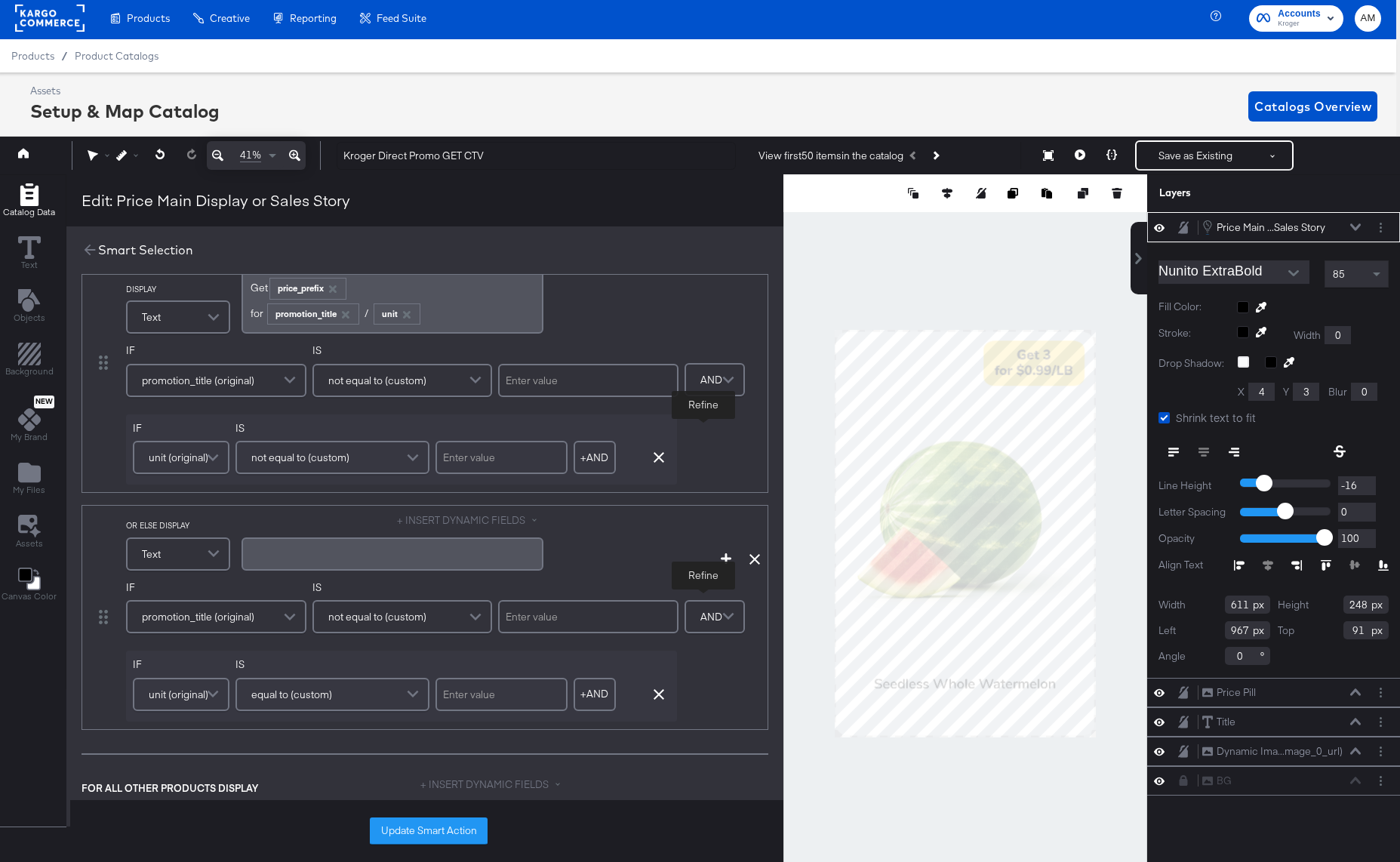
scroll to position [68, 0]
click at [334, 555] on div "﻿" at bounding box center [392, 554] width 284 height 14
click at [416, 518] on button "+ INSERT DYNAMIC FIELDS" at bounding box center [470, 521] width 147 height 14
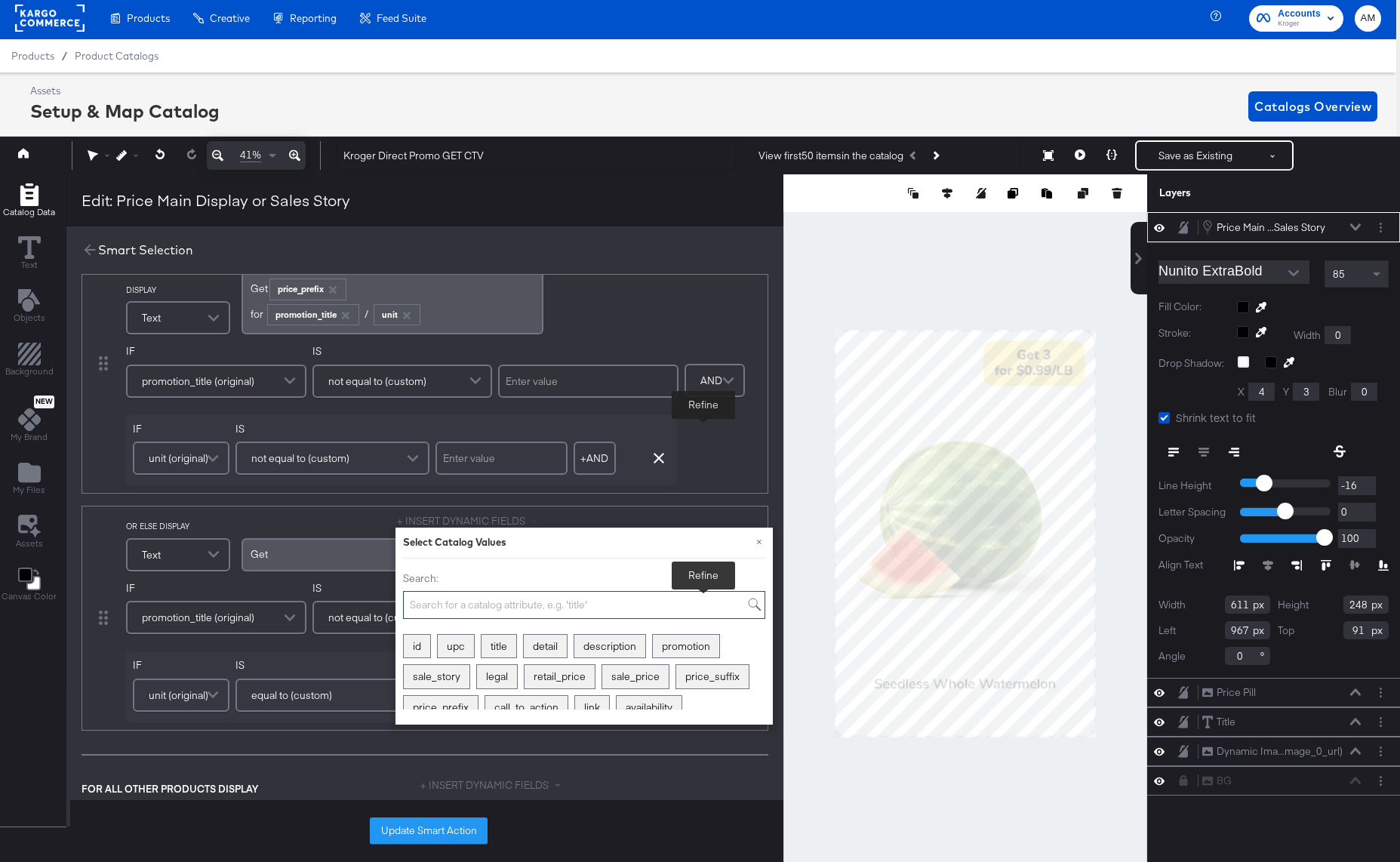
click at [435, 598] on input "Search:" at bounding box center [584, 605] width 362 height 28
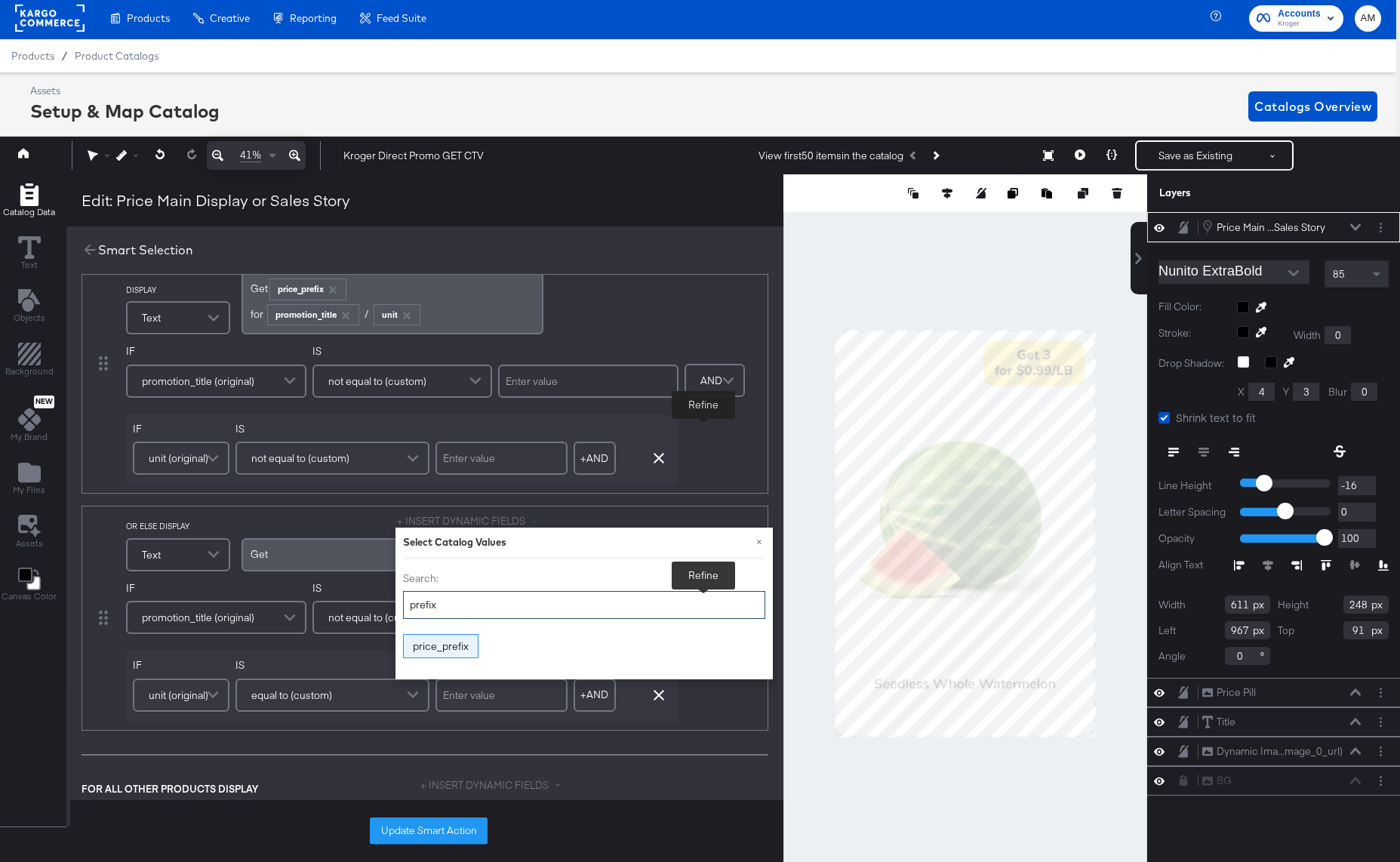
type input "prefix"
click at [432, 644] on div "price_prefix" at bounding box center [441, 647] width 74 height 23
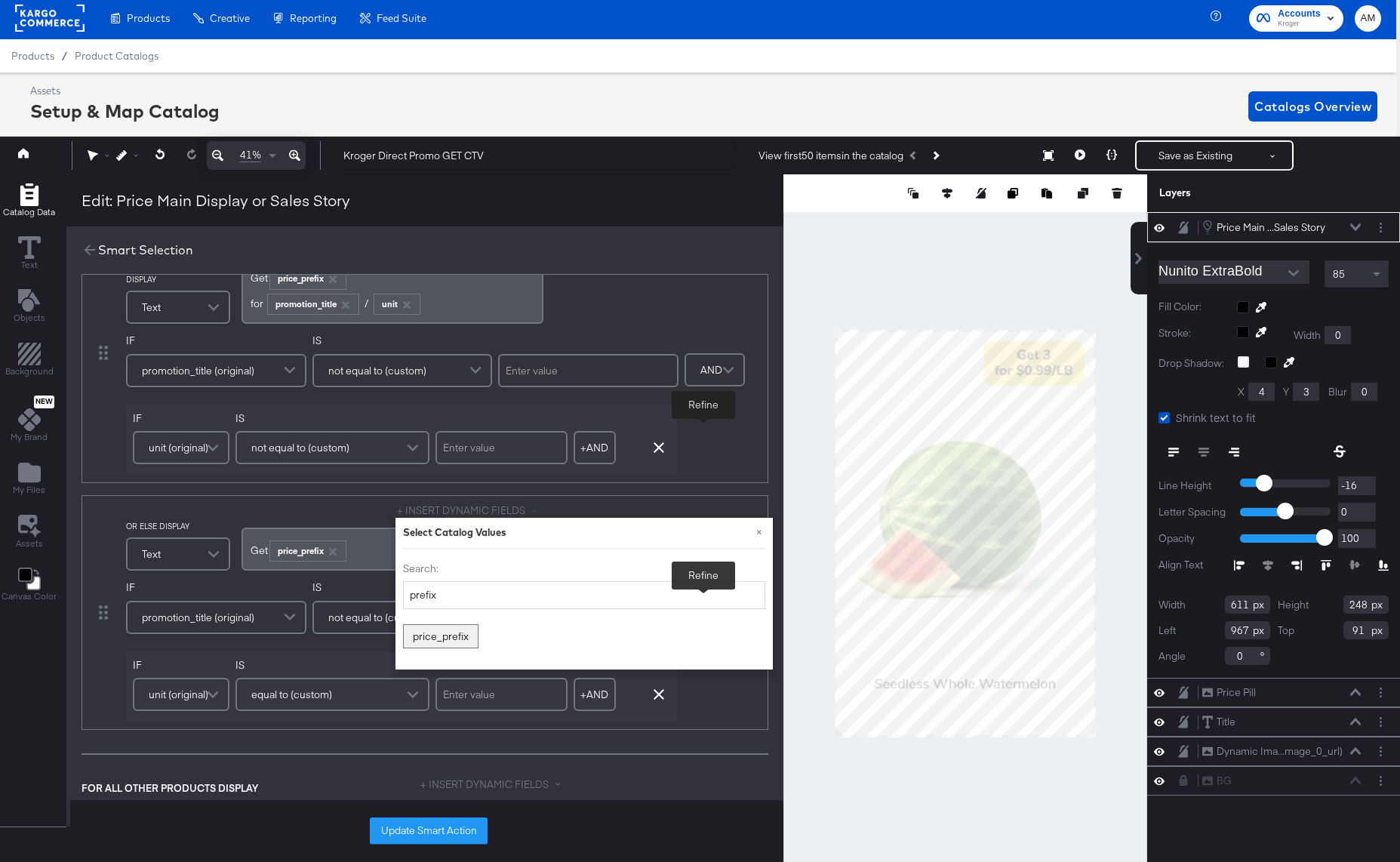
click at [357, 549] on div "Get ﻿ ﻿ price_prefix ﻿" at bounding box center [392, 549] width 284 height 25
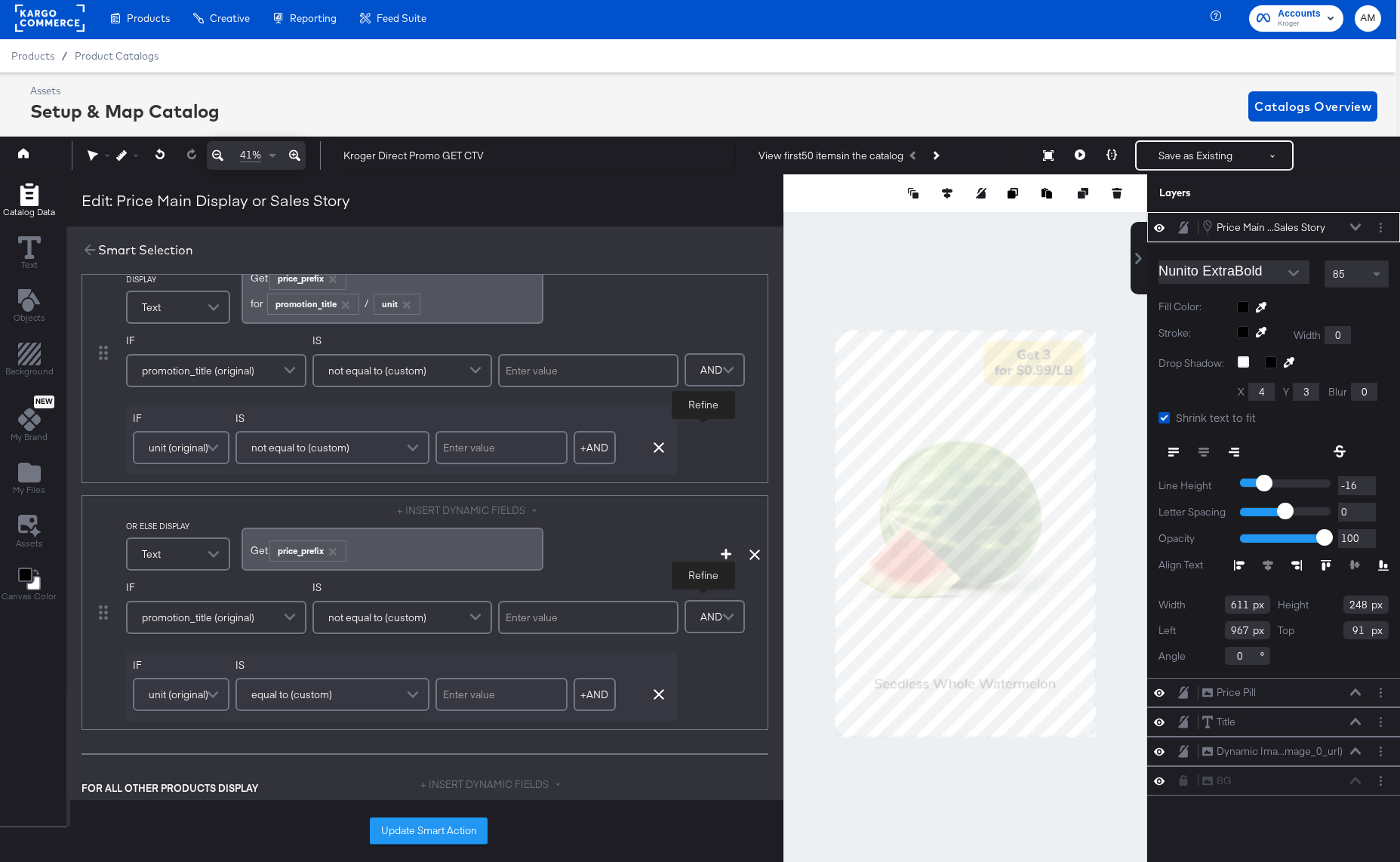
scroll to position [92, 0]
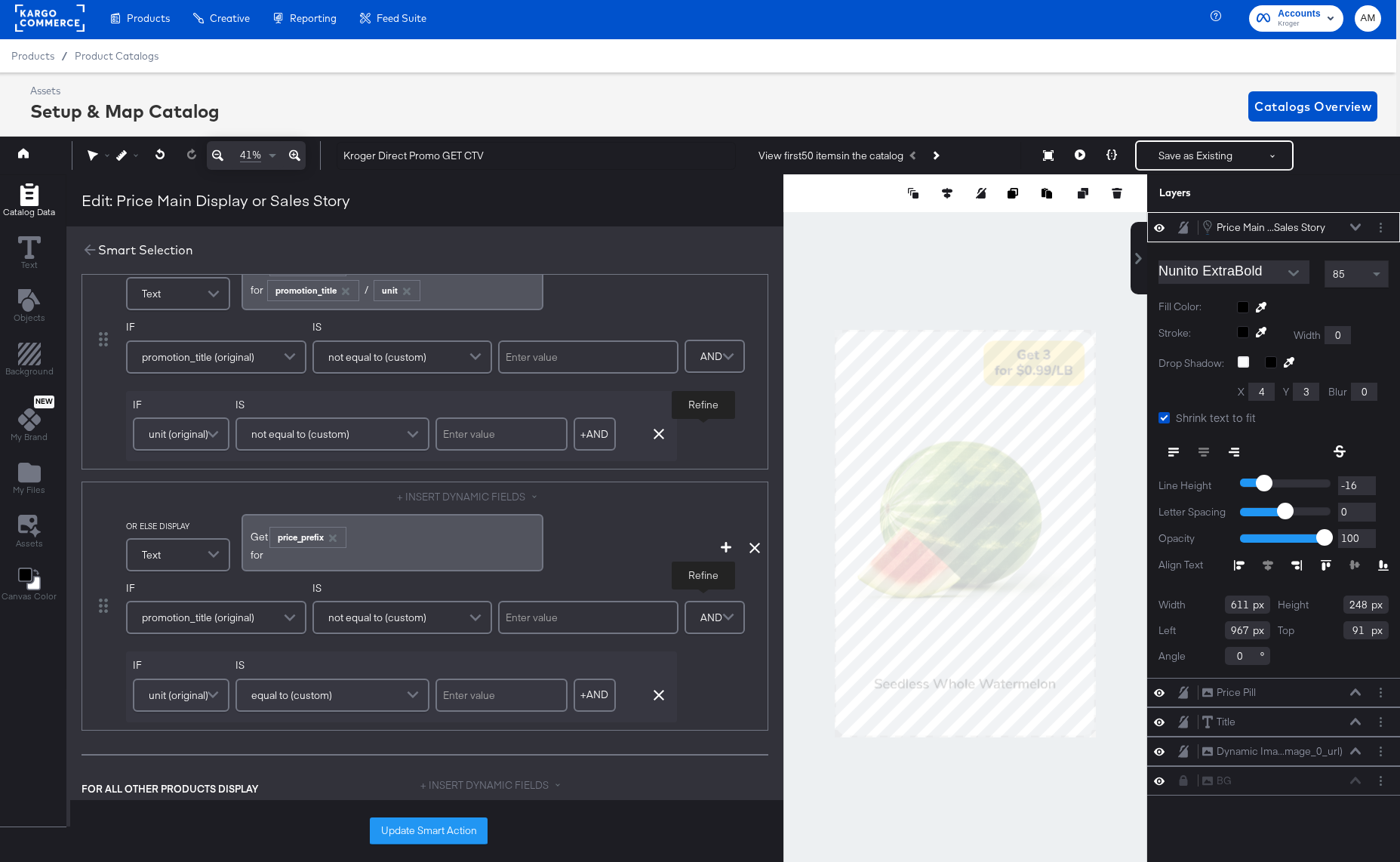
click at [459, 496] on button "+ INSERT DYNAMIC FIELDS" at bounding box center [470, 497] width 147 height 14
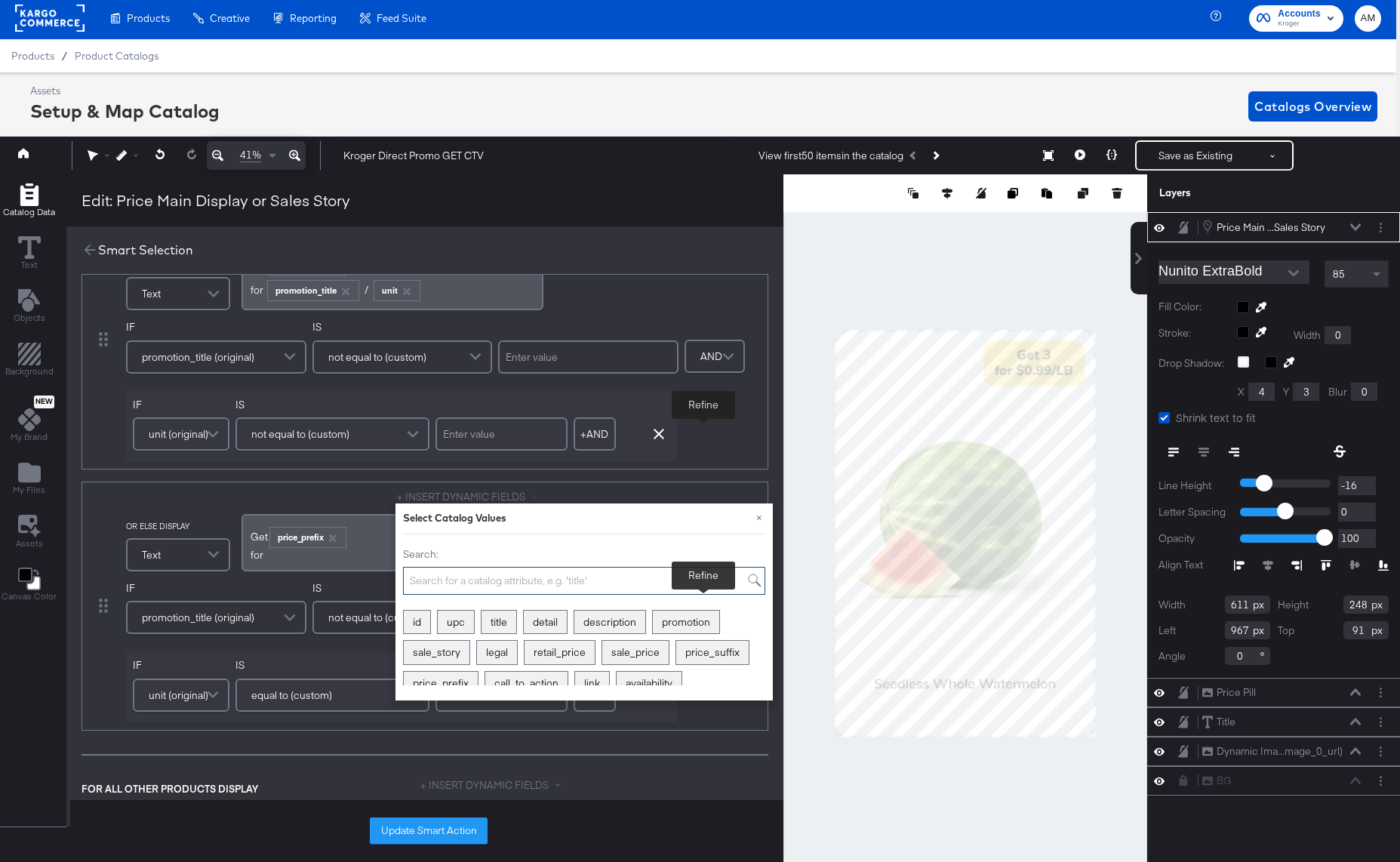
click at [428, 586] on input "Search:" at bounding box center [584, 581] width 362 height 28
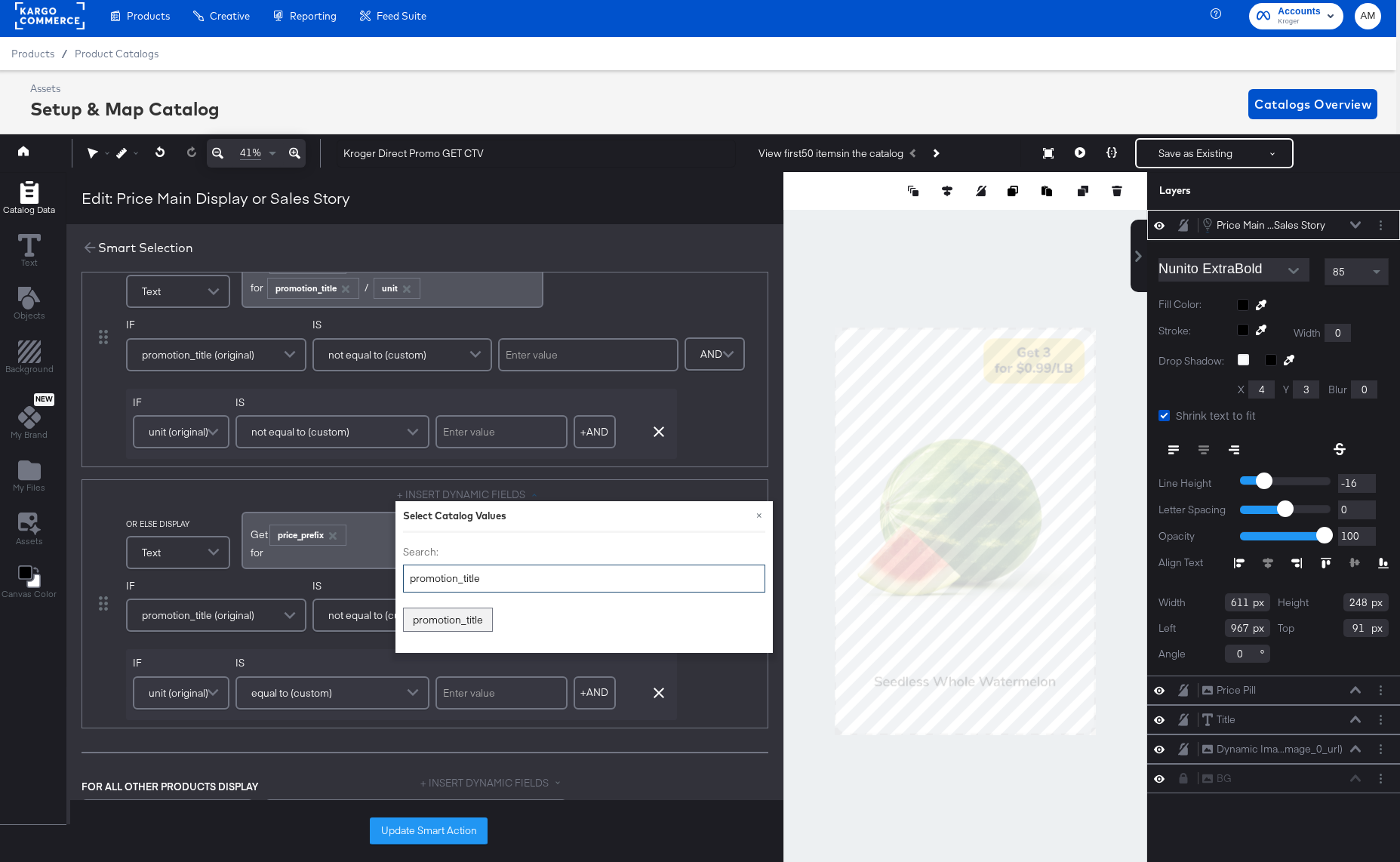
scroll to position [6, 4]
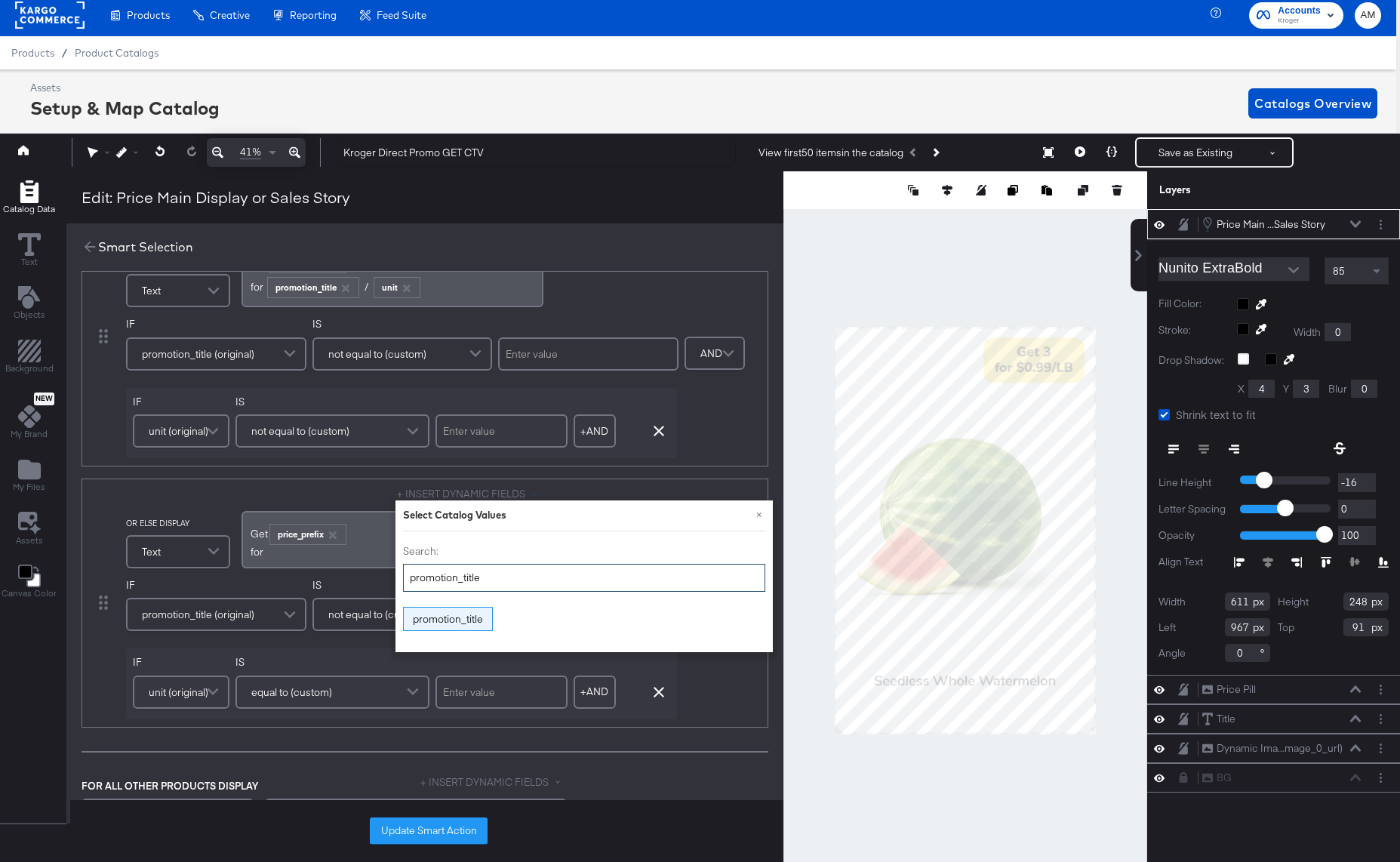
type input "promotion_title"
click at [427, 618] on div "promotion_title" at bounding box center [448, 619] width 88 height 23
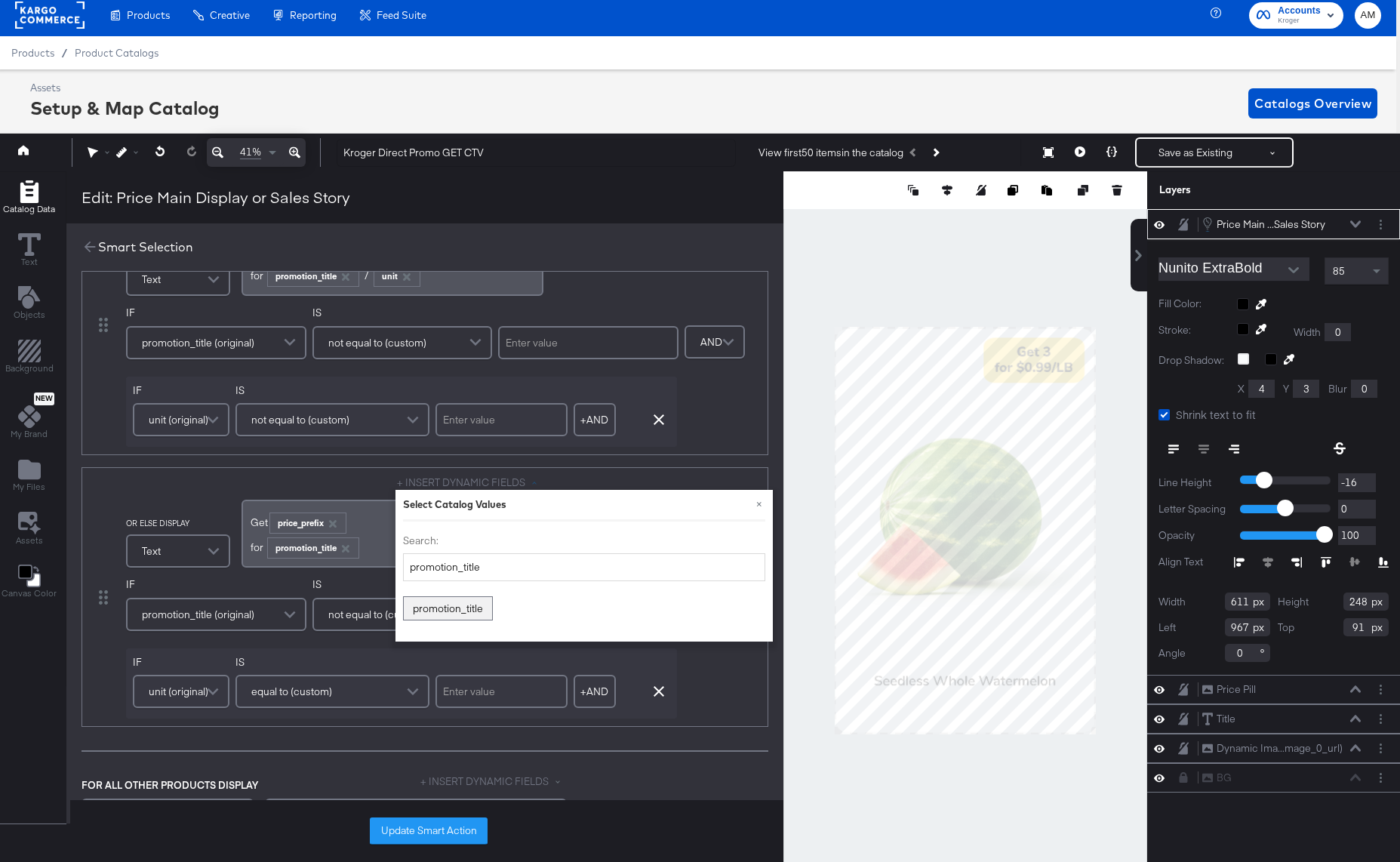
click at [434, 463] on div "DISPLAY Text + INSERT DYNAMIC FIELDS Get ﻿ price_prefix ﻿ ﻿for ﻿ promotion_titl…" at bounding box center [424, 462] width 686 height 533
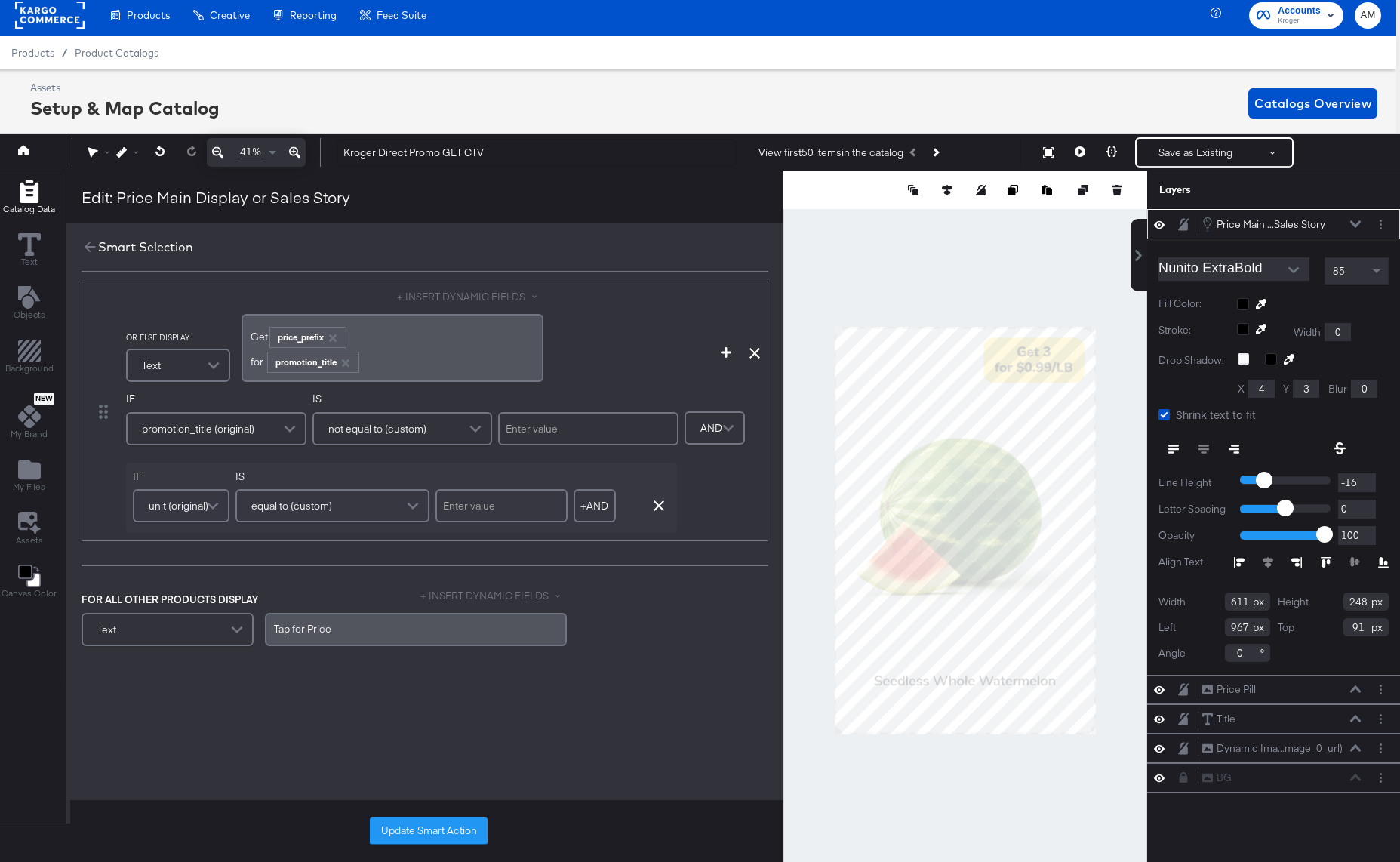
scroll to position [309, 0]
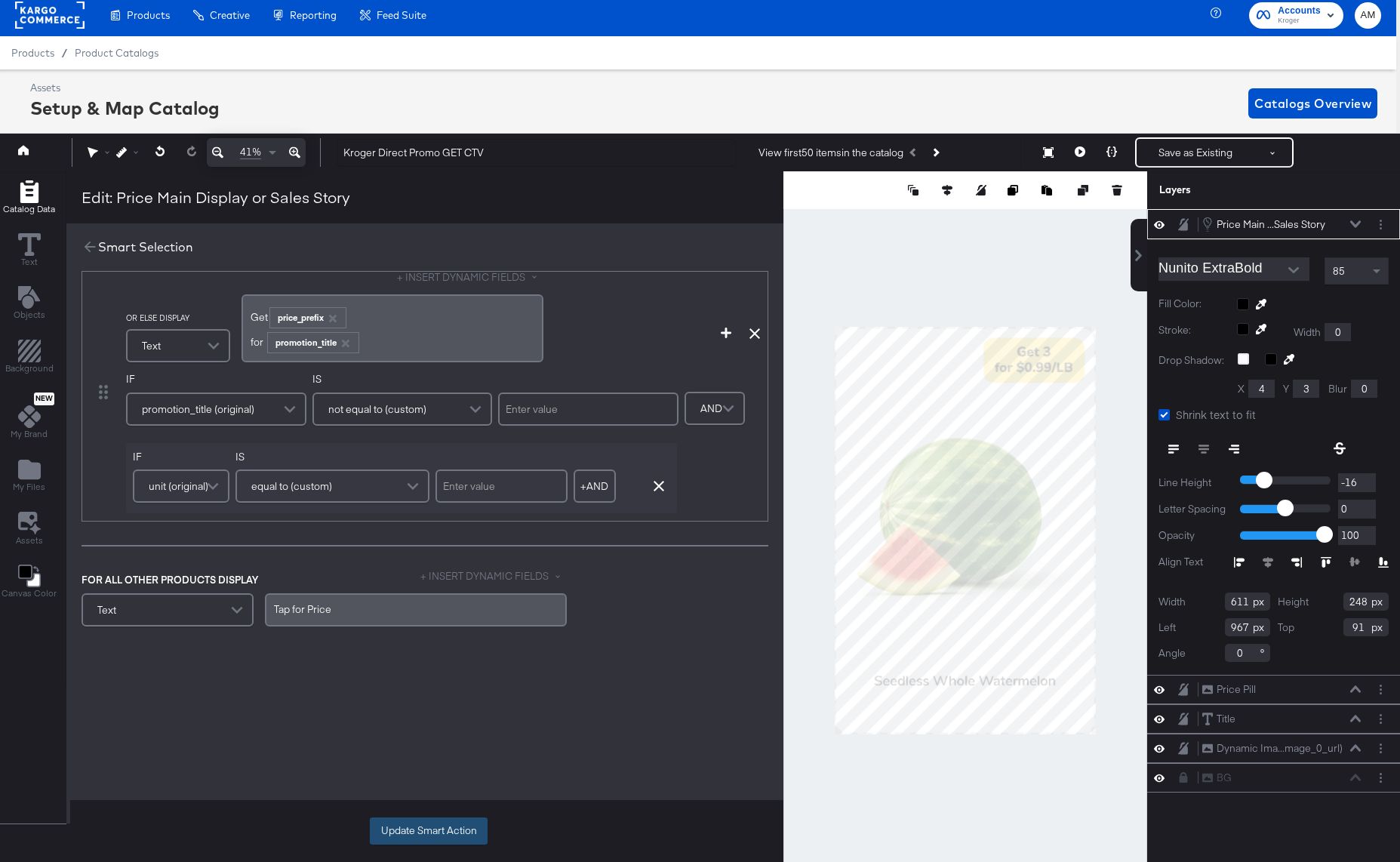
click at [437, 827] on button "Update Smart Action" at bounding box center [428, 831] width 118 height 27
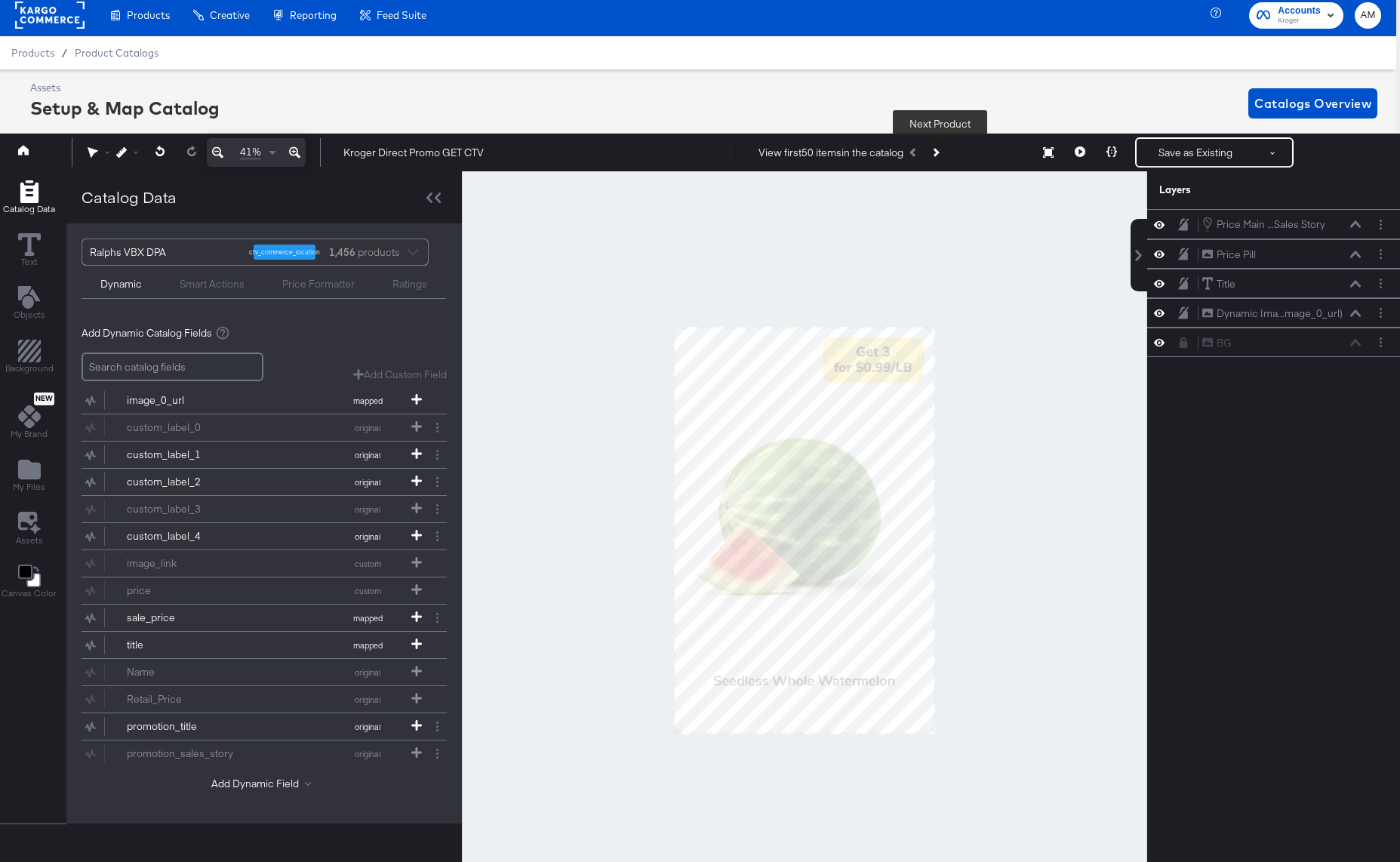
click at [935, 149] on button "Next Product" at bounding box center [934, 152] width 21 height 27
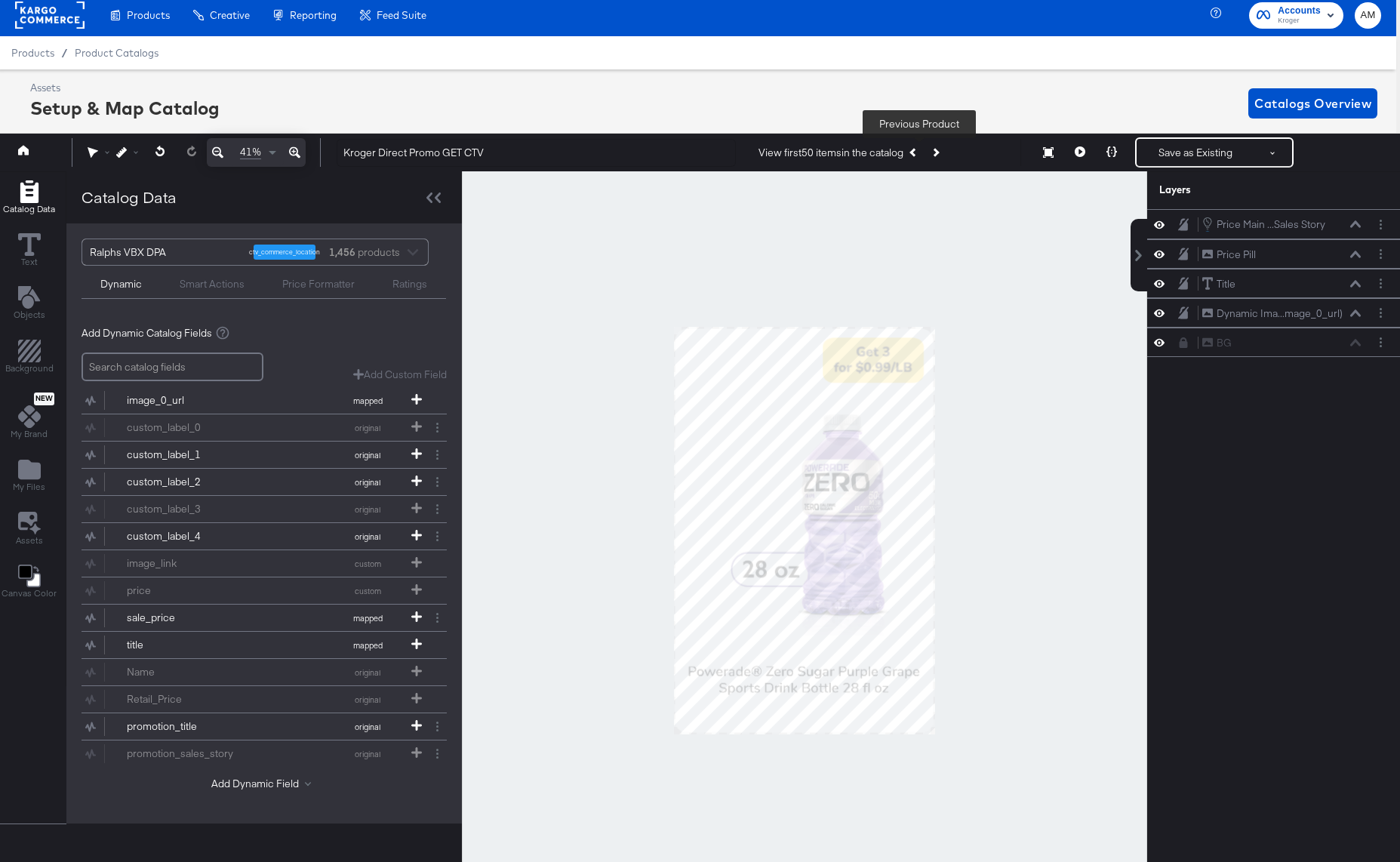
click at [918, 154] on icon "Previous Product" at bounding box center [913, 153] width 9 height 9
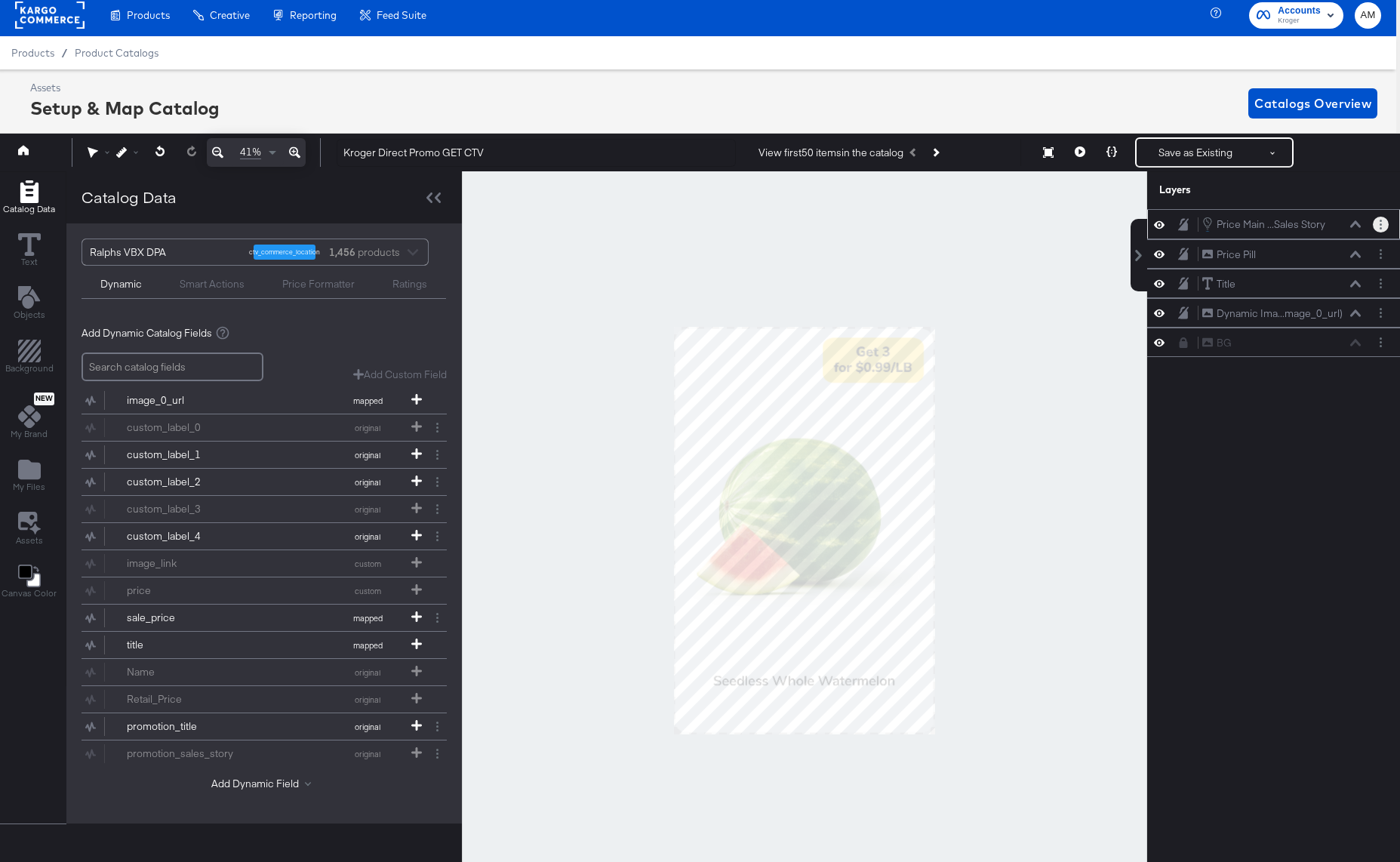
click at [1381, 224] on circle "Layer Options" at bounding box center [1381, 224] width 2 height 2
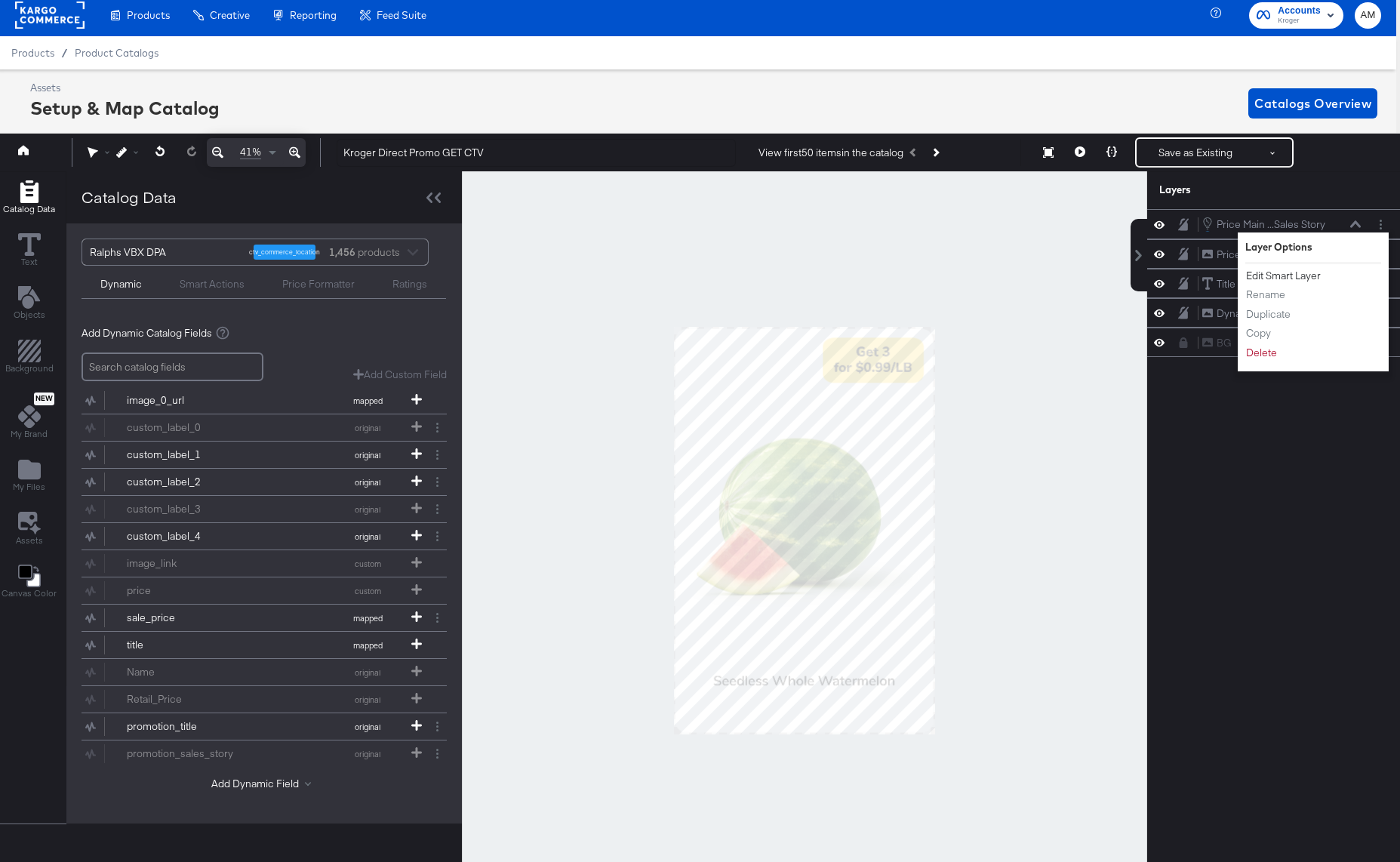
click at [1297, 277] on button "Edit Smart Layer" at bounding box center [1283, 275] width 76 height 16
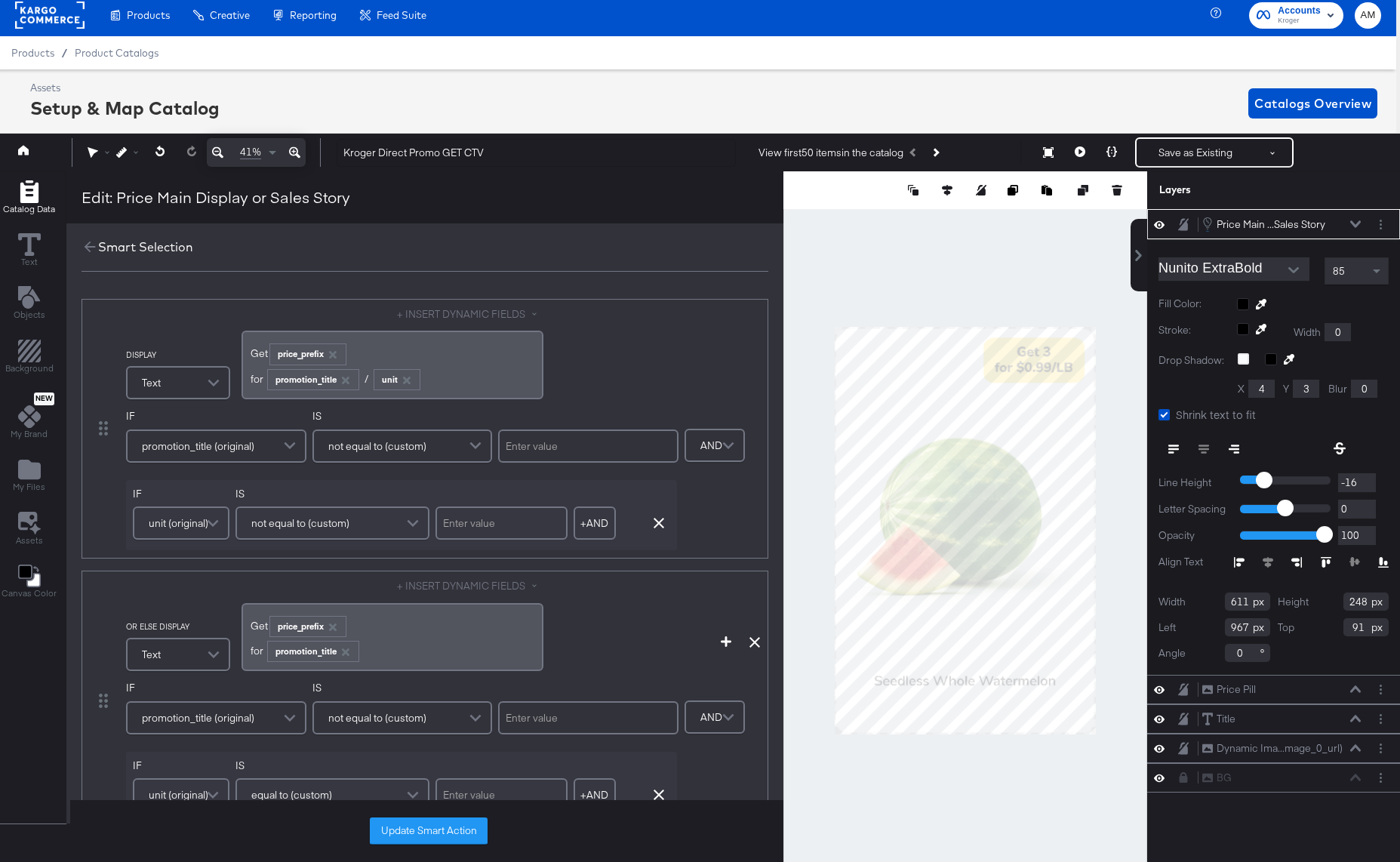
click at [360, 381] on div "﻿for ﻿ promotion_title /﻿ ﻿ unit ﻿" at bounding box center [392, 378] width 284 height 25
click at [393, 833] on button "Update Smart Action" at bounding box center [428, 831] width 118 height 27
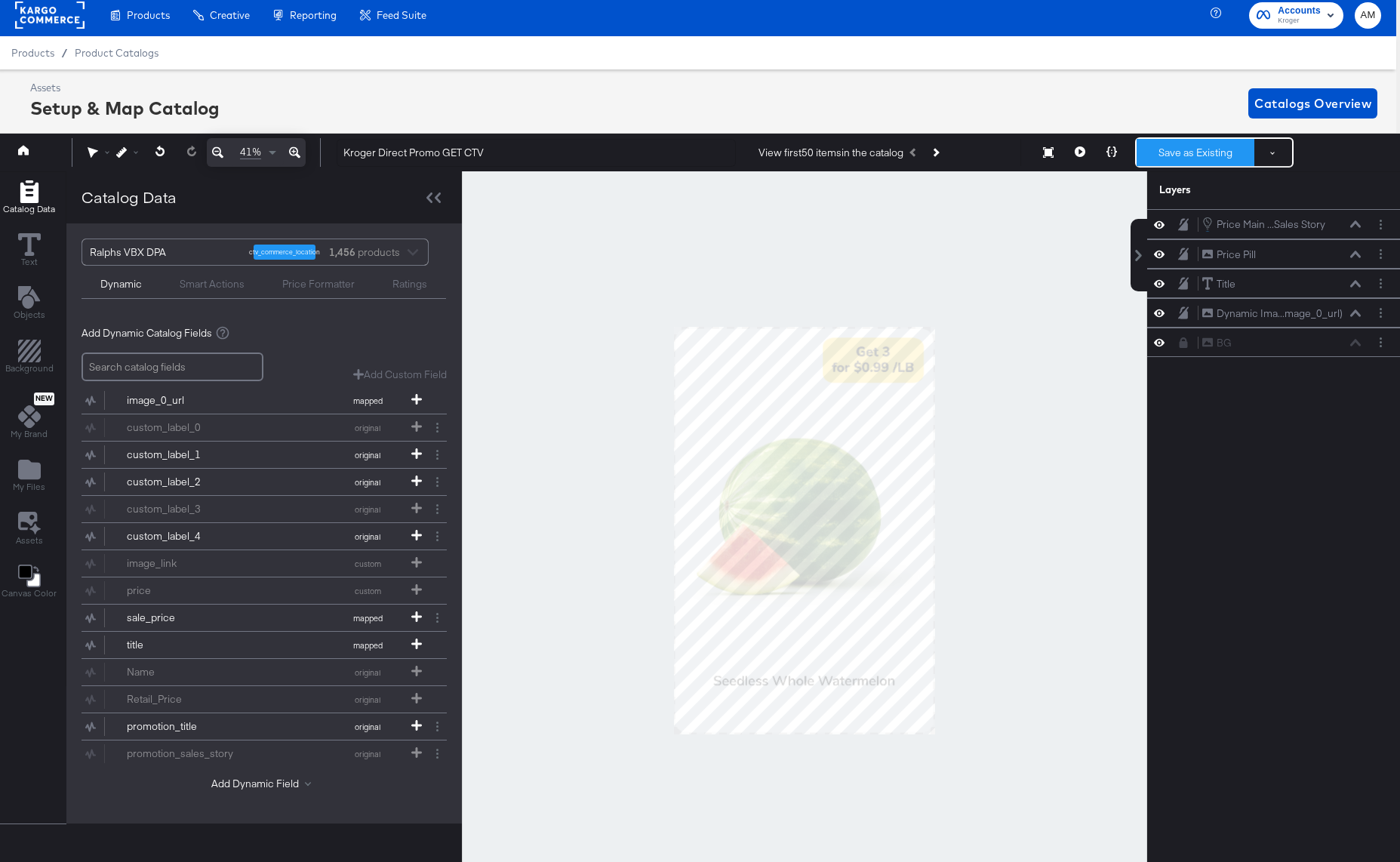
click at [1179, 149] on button "Save as Existing" at bounding box center [1195, 152] width 118 height 27
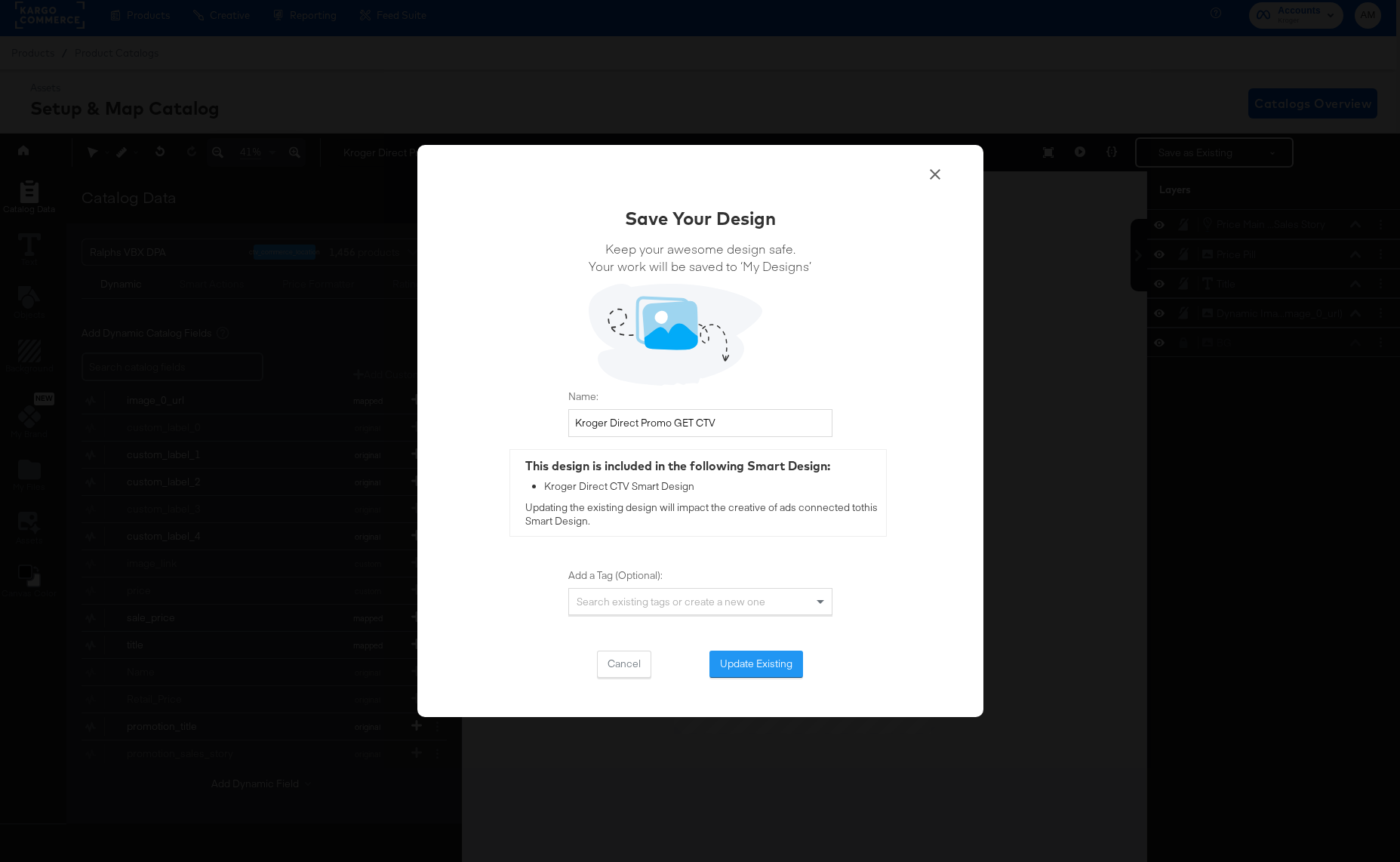
click at [740, 657] on button "Update Existing" at bounding box center [756, 664] width 94 height 27
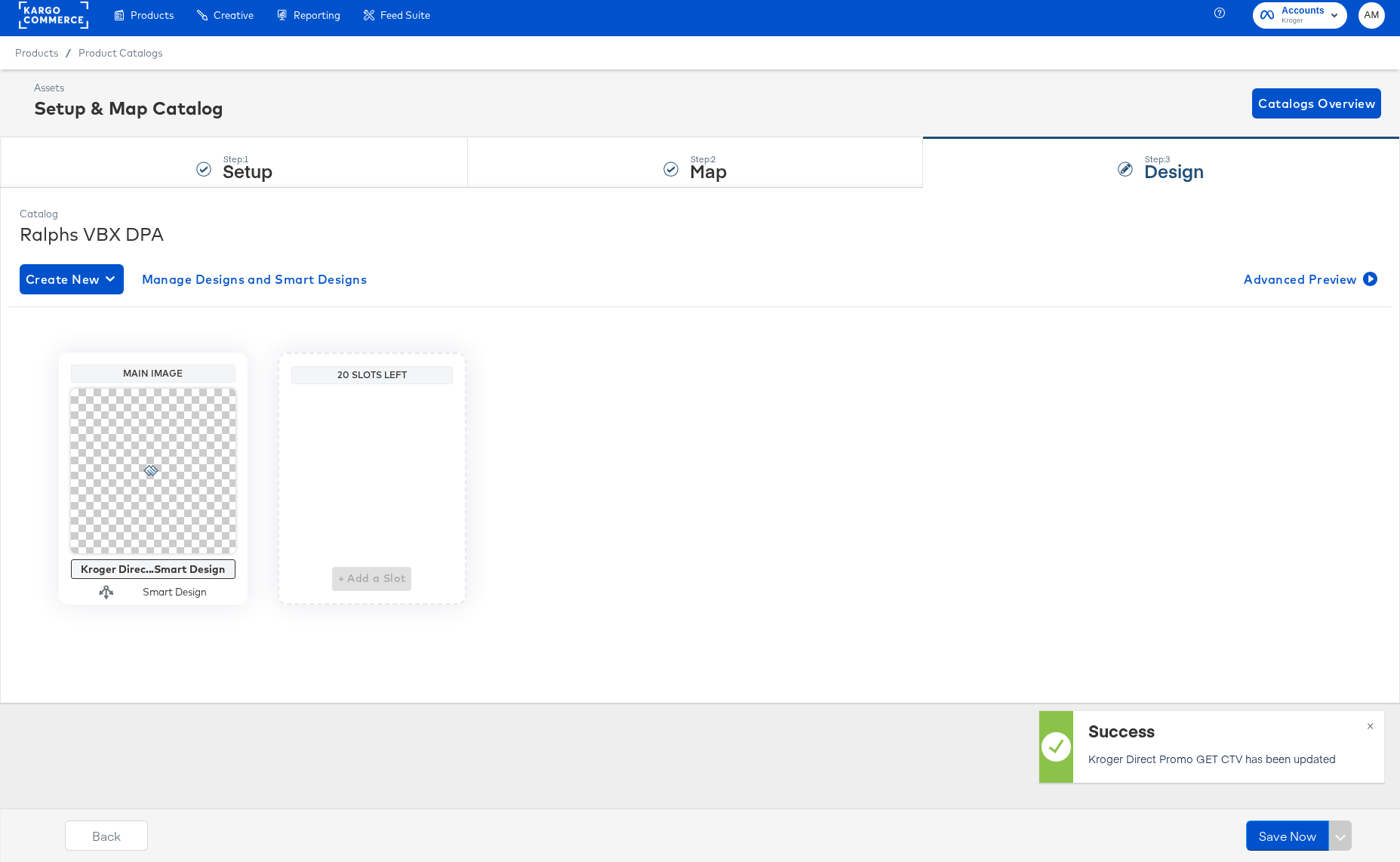
scroll to position [6, 0]
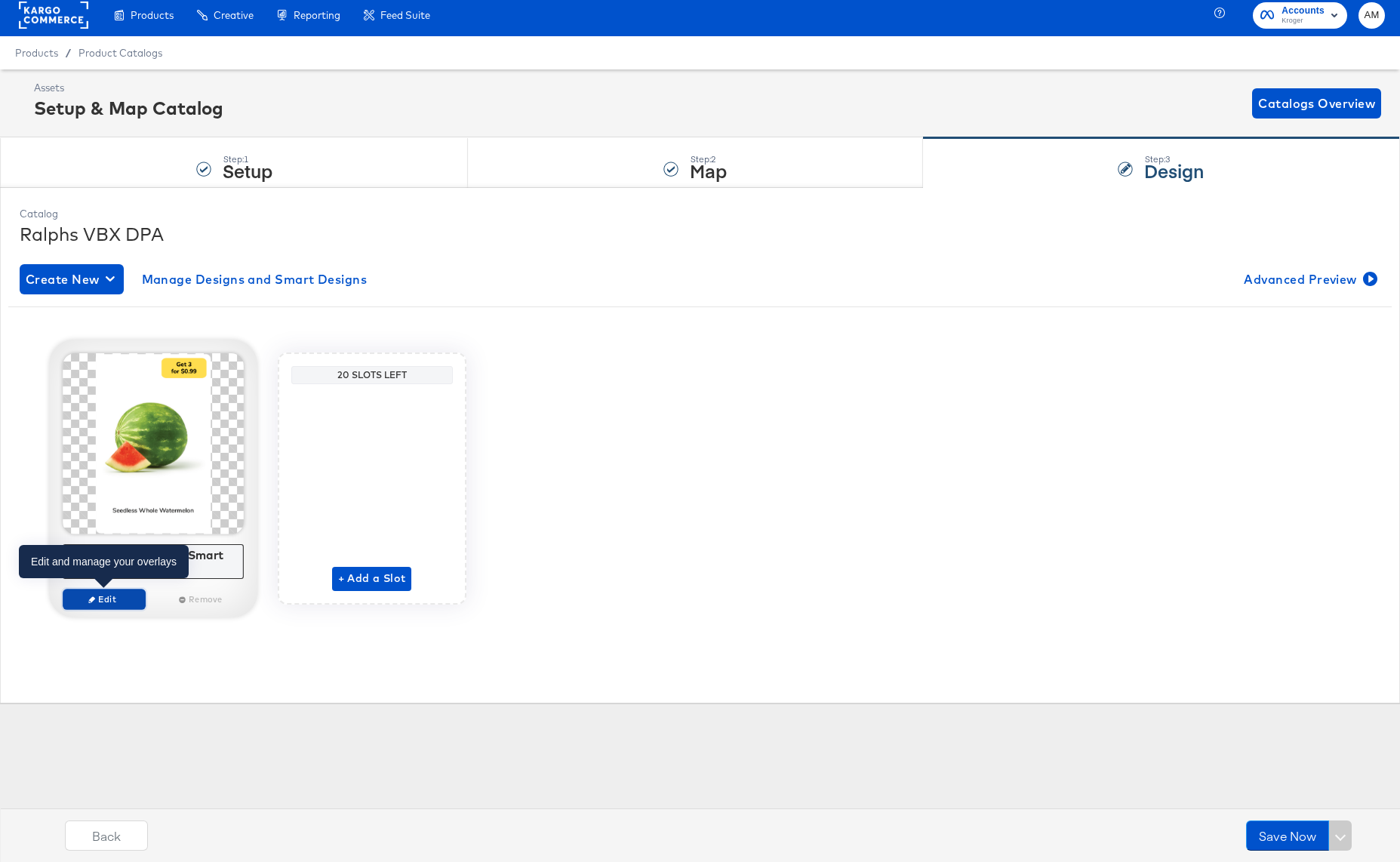
click at [113, 592] on button "Edit" at bounding box center [104, 599] width 83 height 21
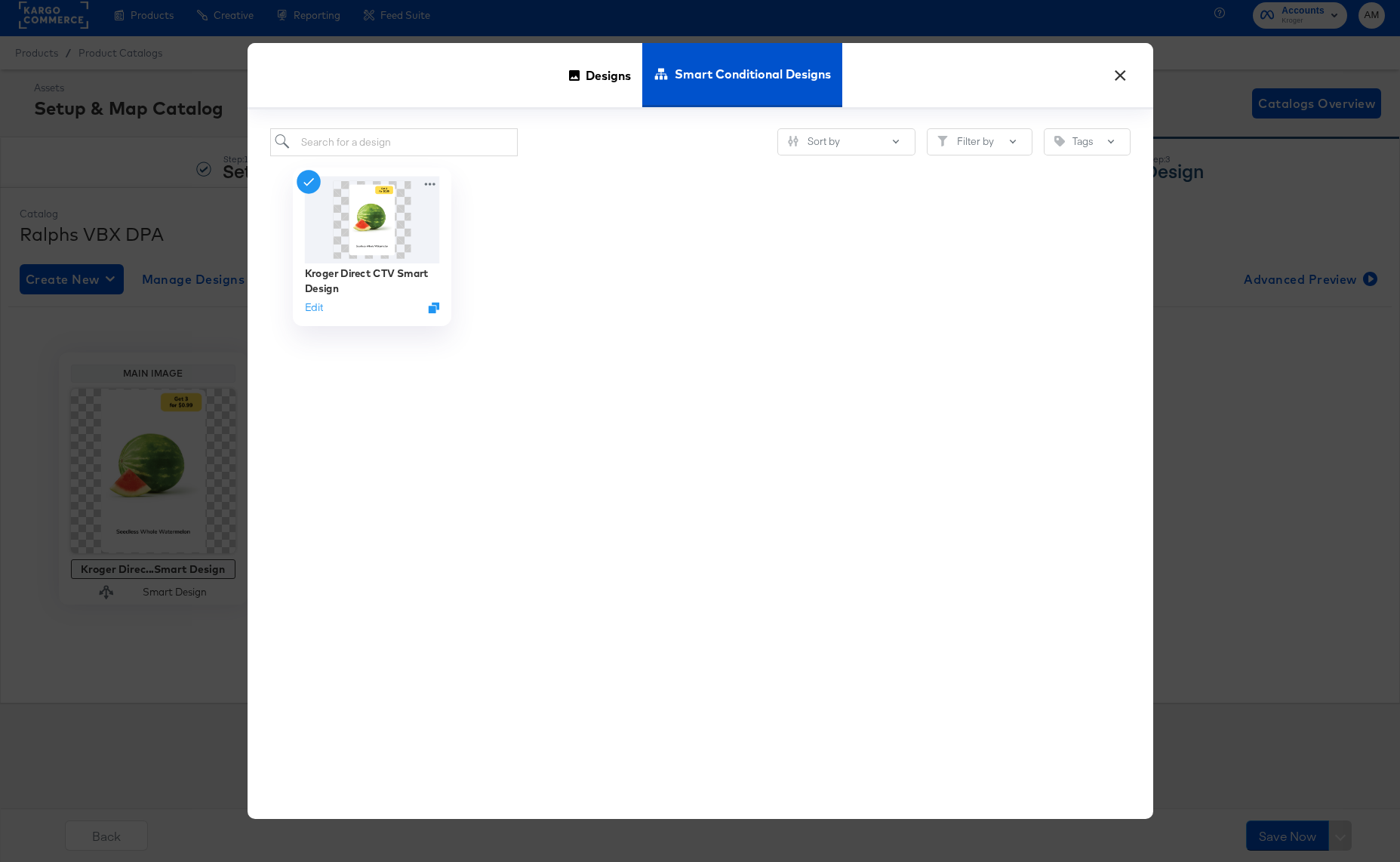
click at [349, 240] on img at bounding box center [371, 218] width 135 height 87
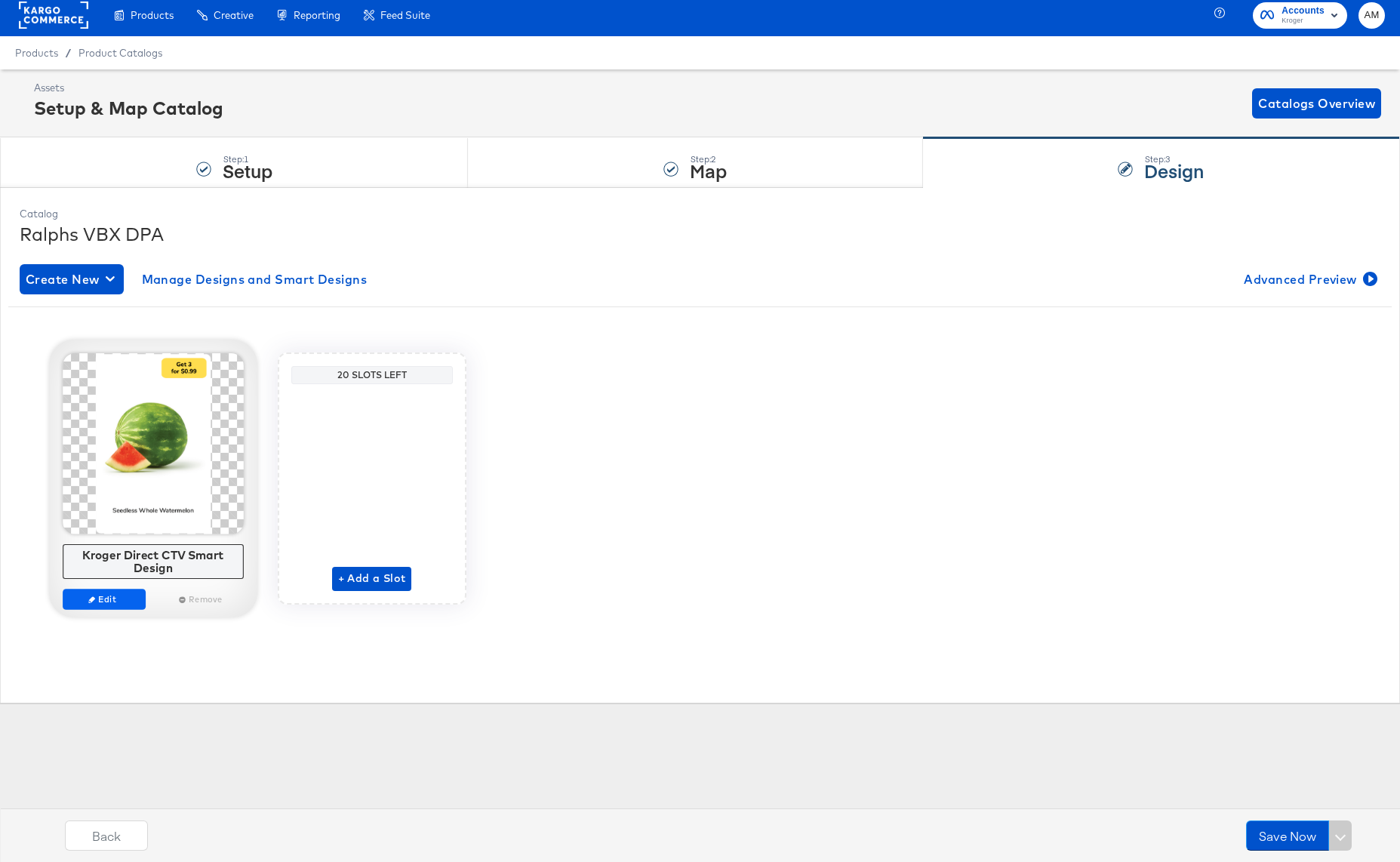
click at [90, 609] on div "Edit Remove" at bounding box center [153, 606] width 181 height 34
click at [90, 601] on icon "button" at bounding box center [91, 598] width 7 height 7
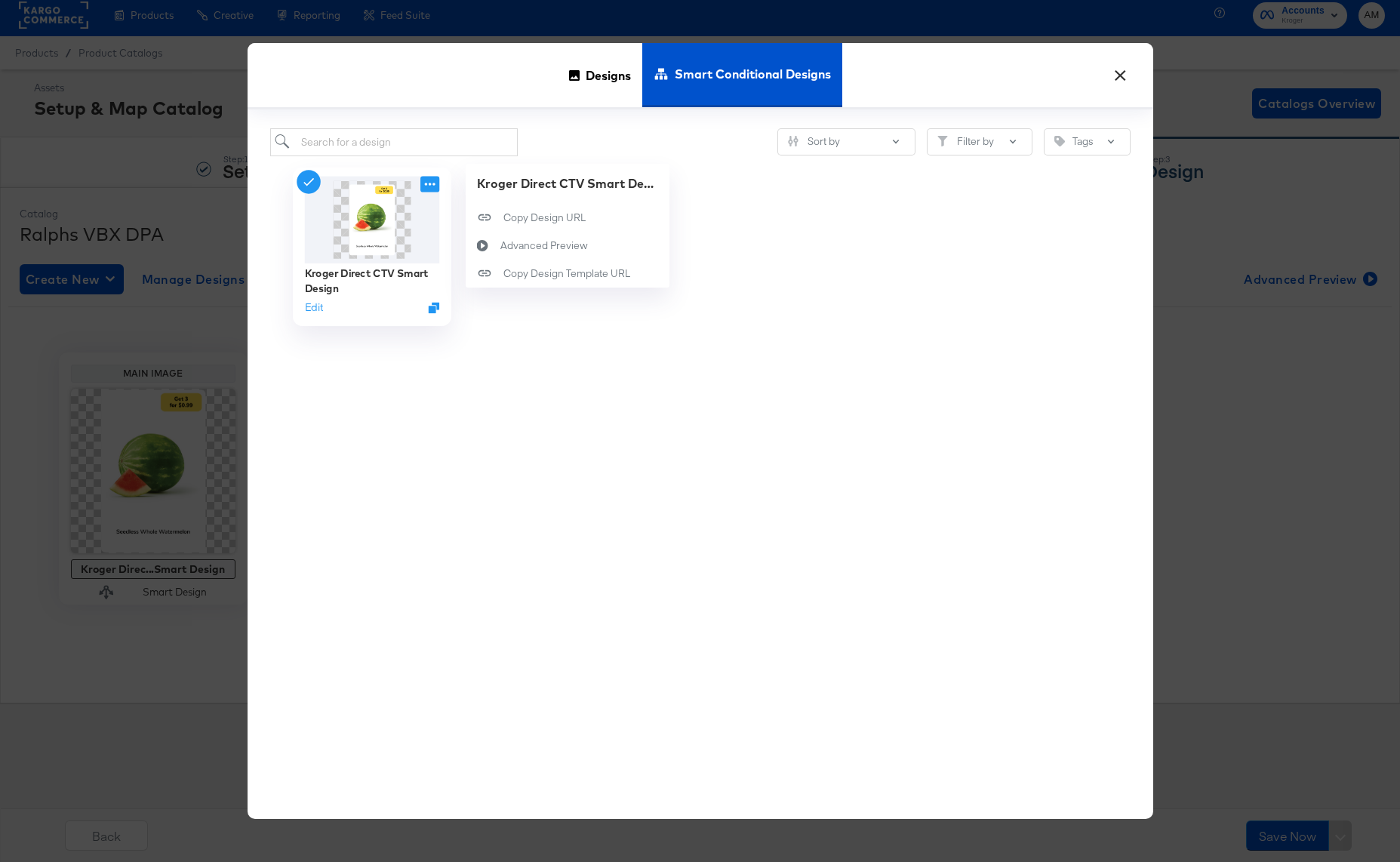
click at [427, 183] on icon at bounding box center [430, 183] width 19 height 16
click at [310, 306] on button "Edit" at bounding box center [313, 307] width 18 height 14
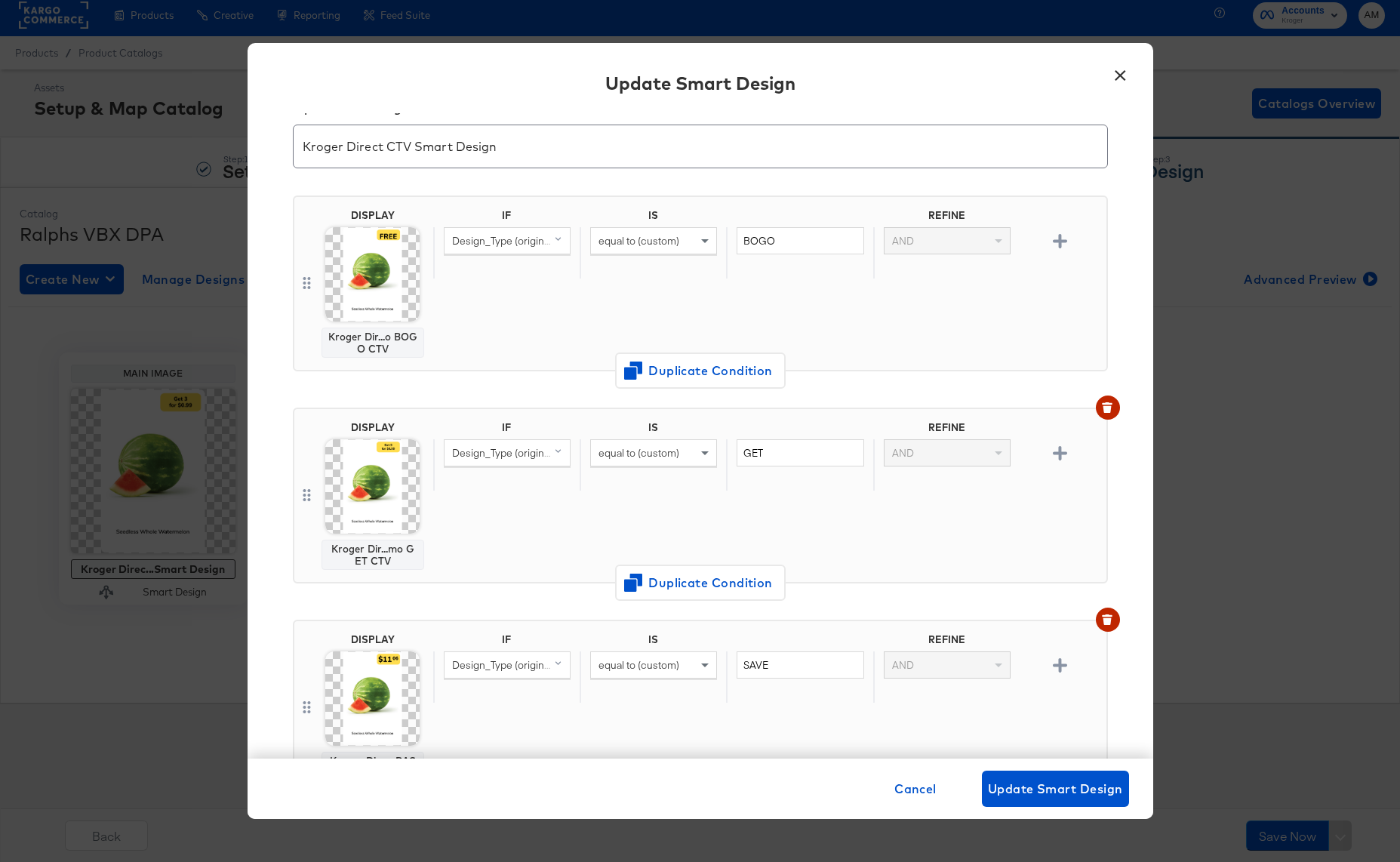
scroll to position [55, 0]
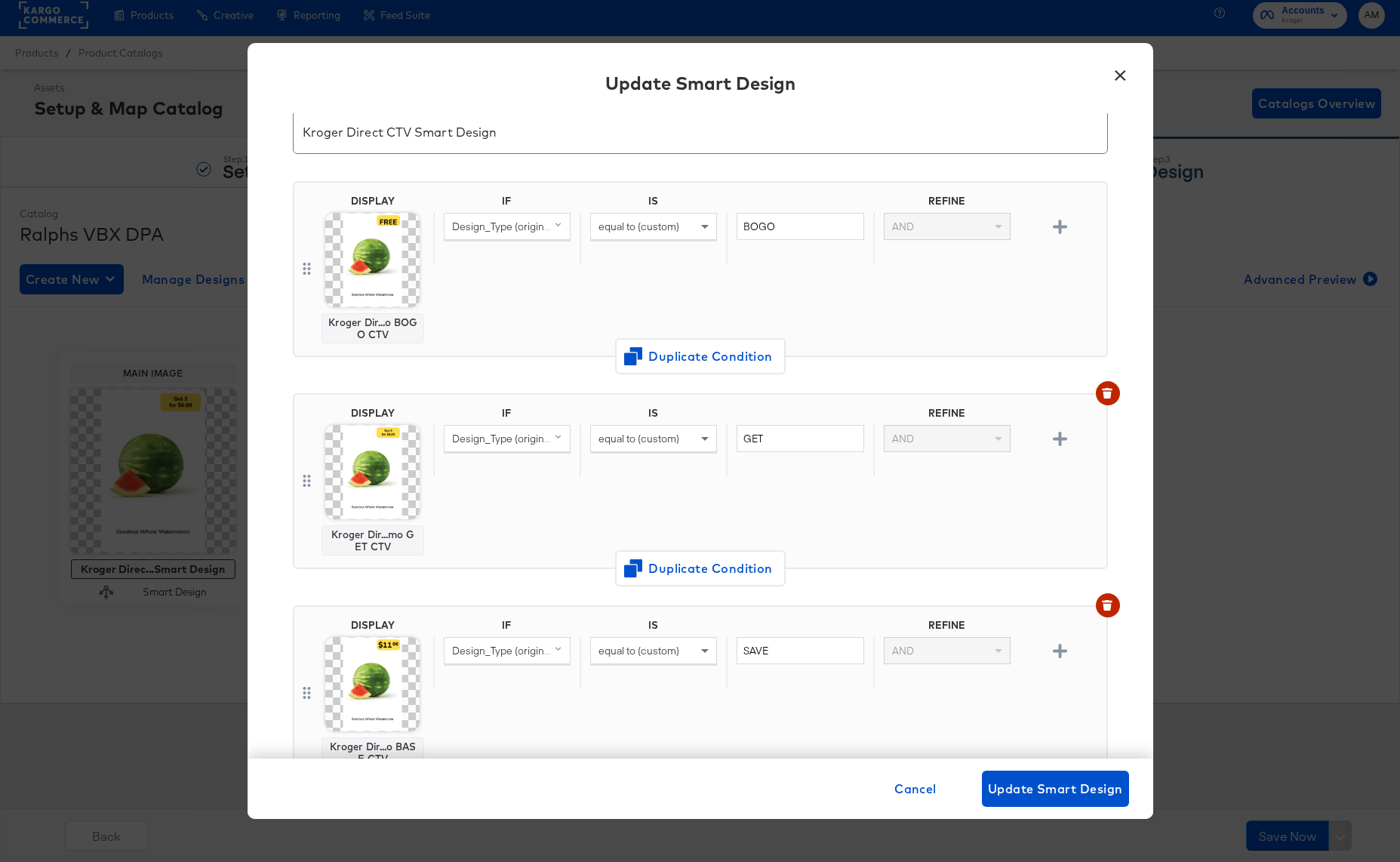
click at [382, 461] on img at bounding box center [372, 472] width 94 height 94
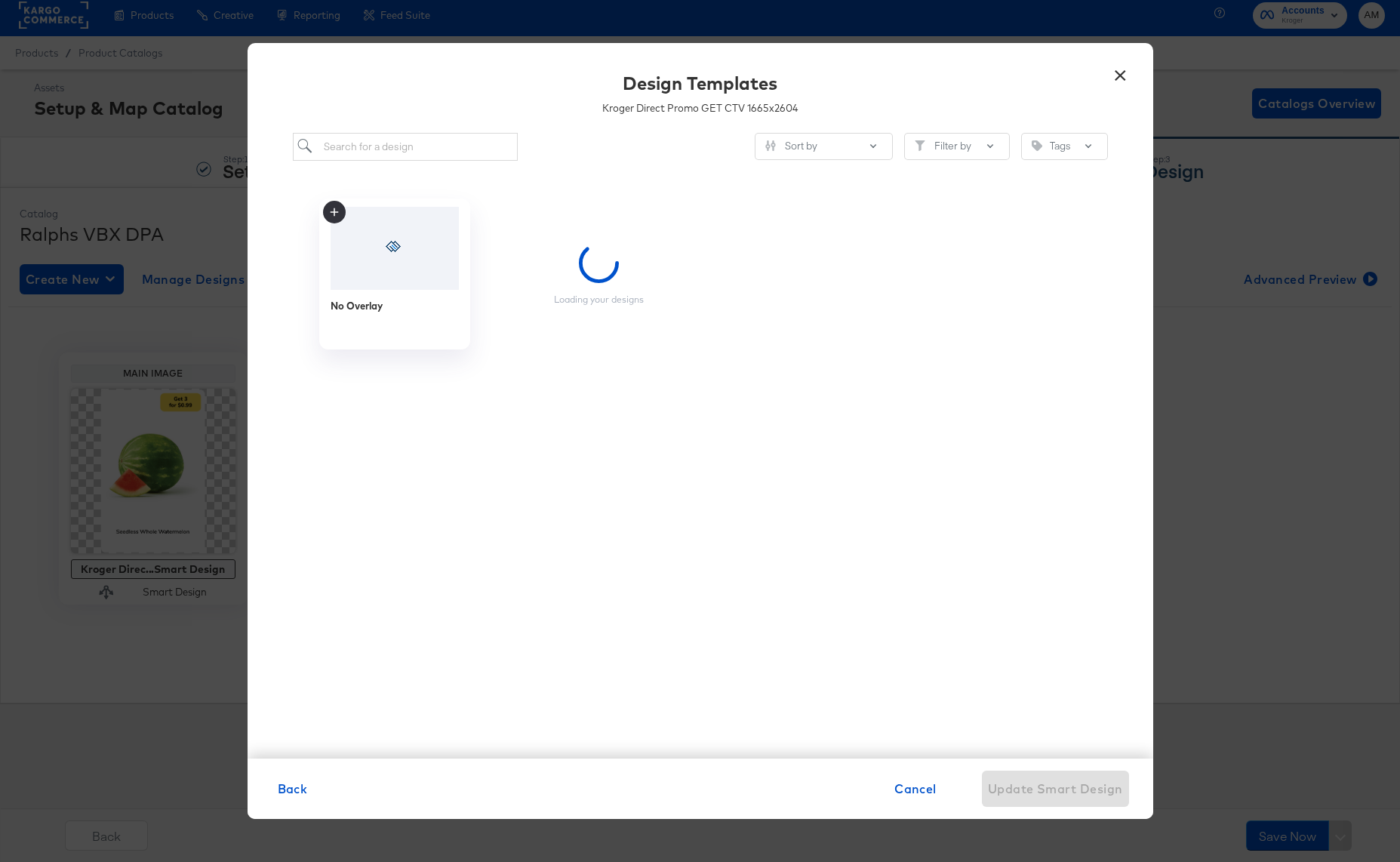
scroll to position [0, 0]
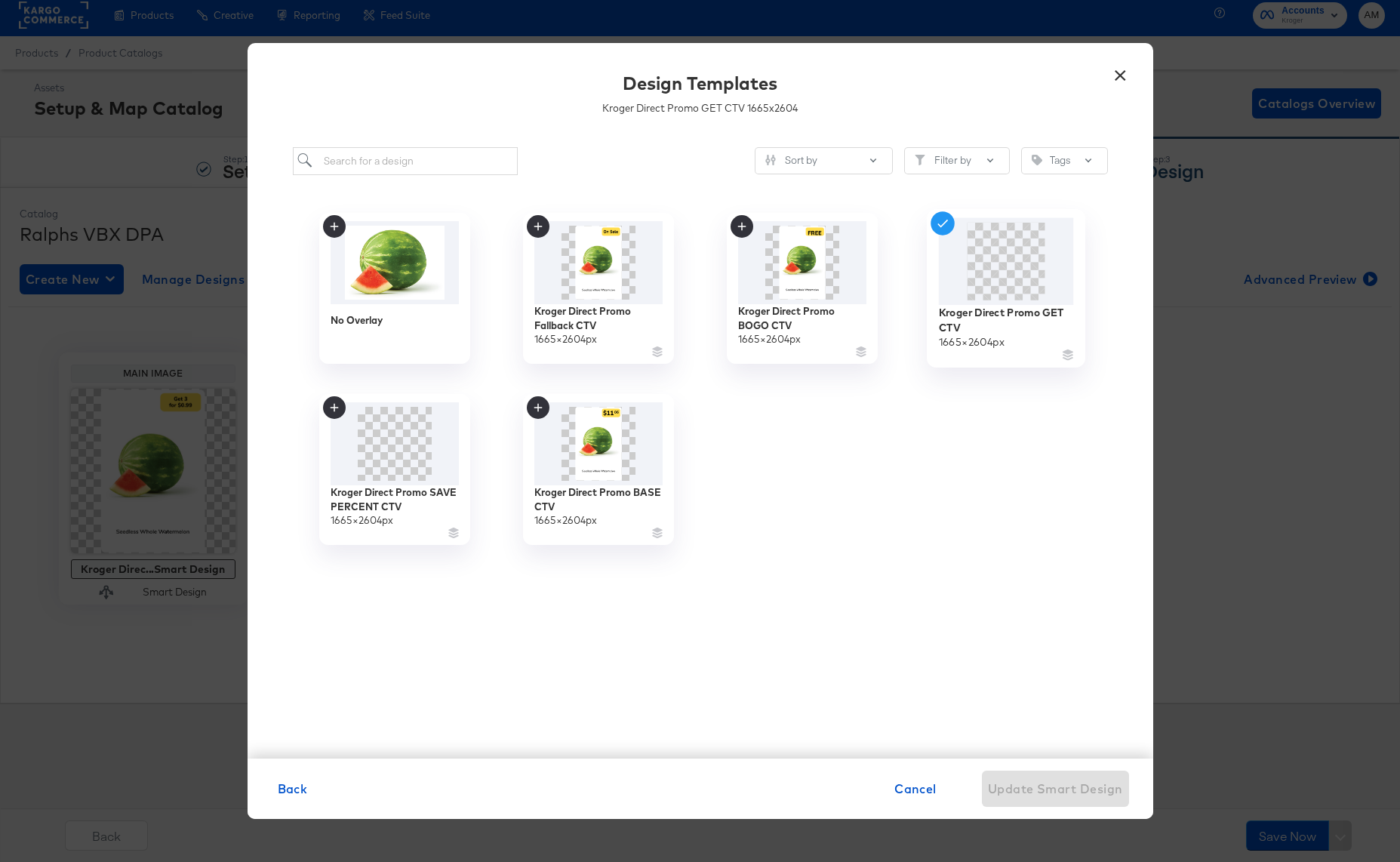
click at [994, 278] on span at bounding box center [1005, 261] width 78 height 78
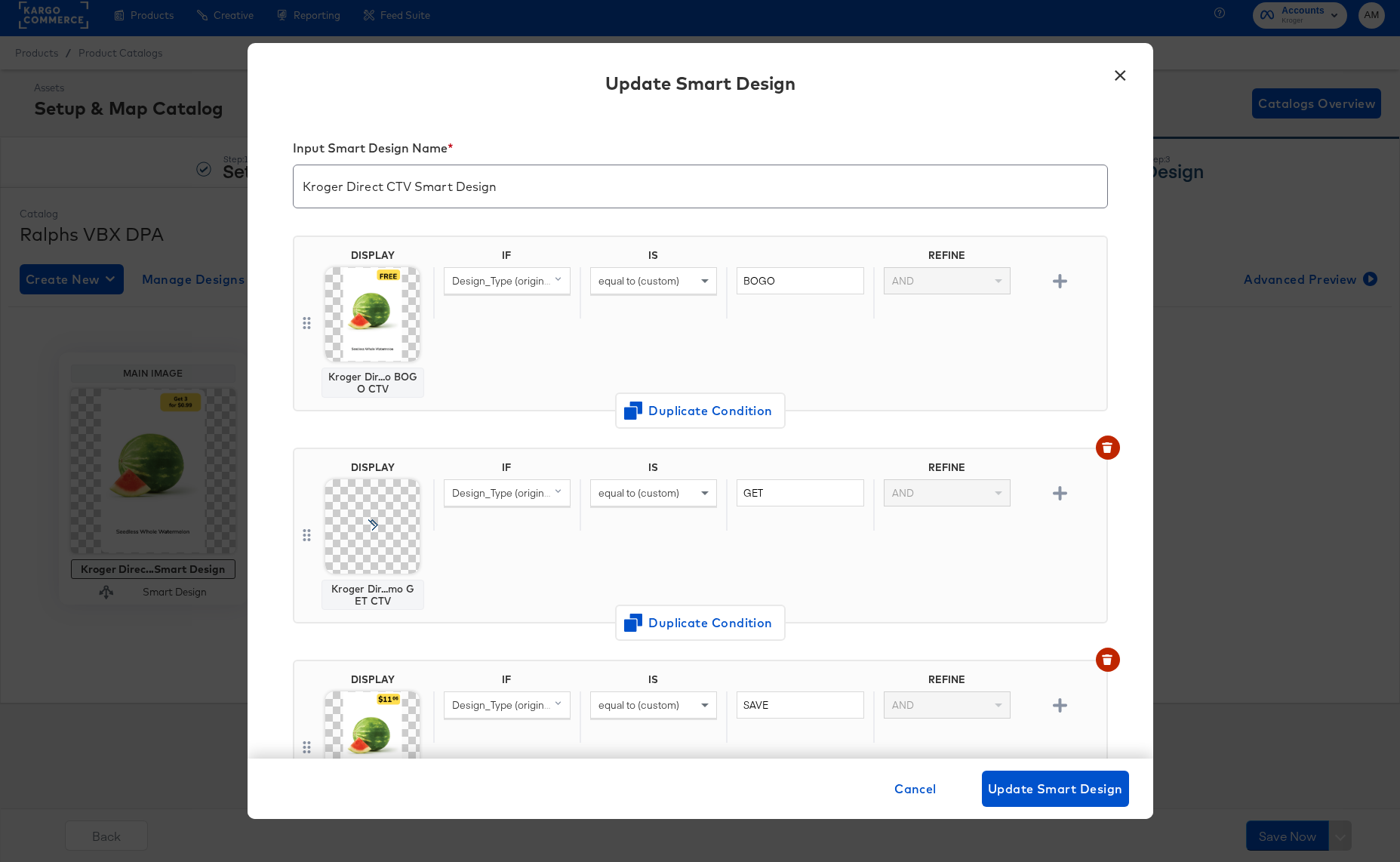
scroll to position [55, 0]
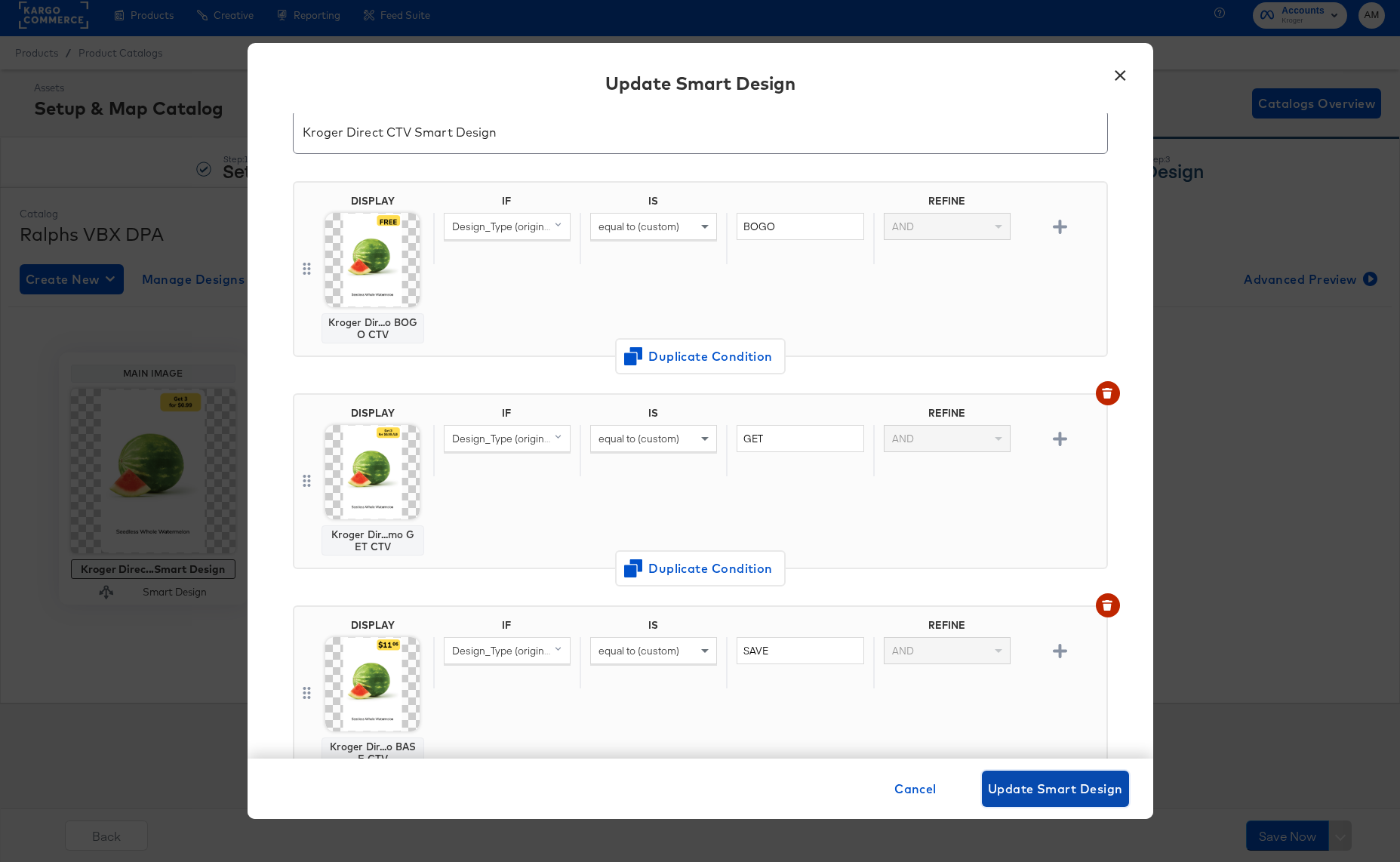
click at [1040, 786] on span "Update Smart Design" at bounding box center [1054, 789] width 135 height 21
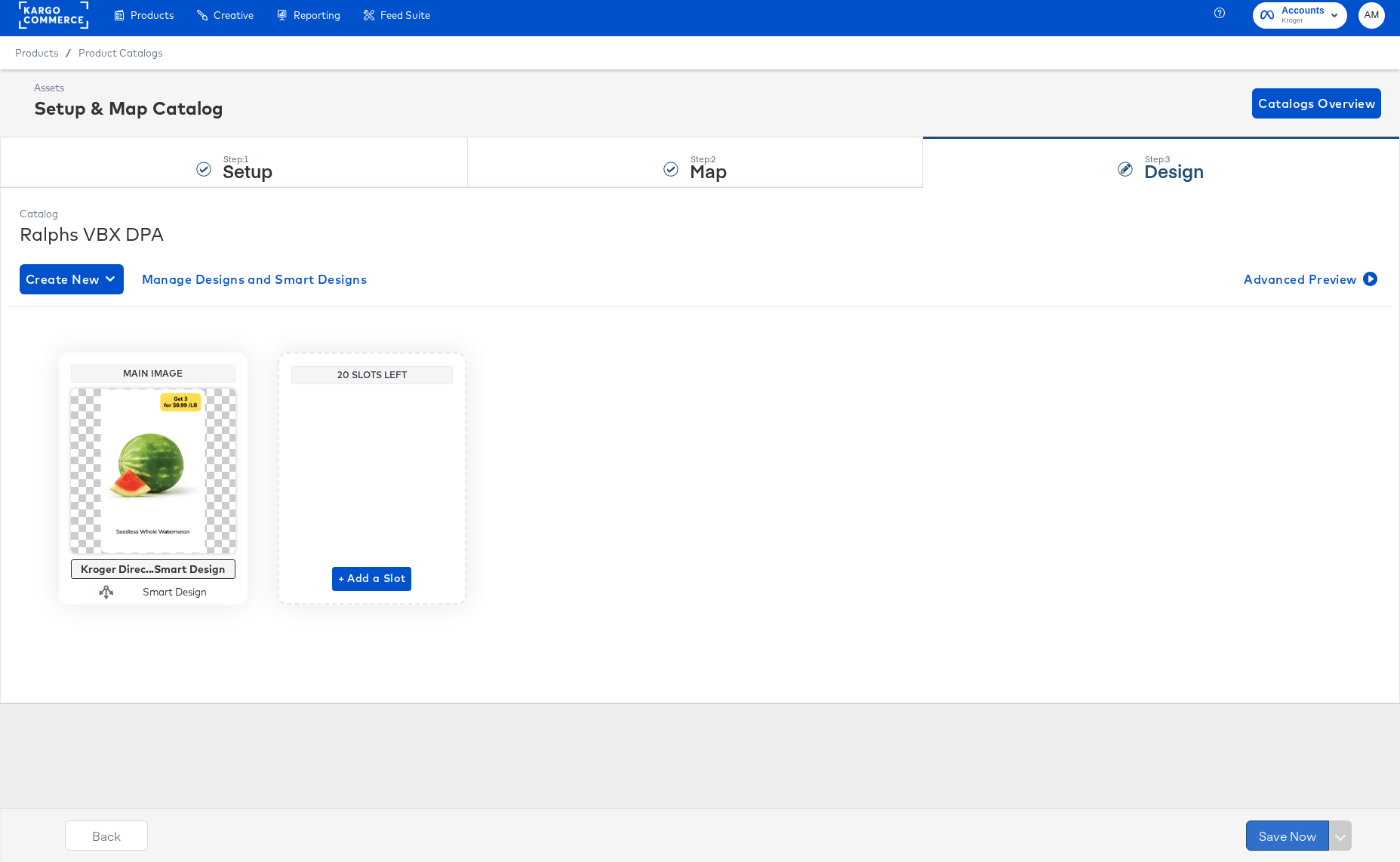
click at [1270, 835] on button "Save Now" at bounding box center [1287, 835] width 83 height 30
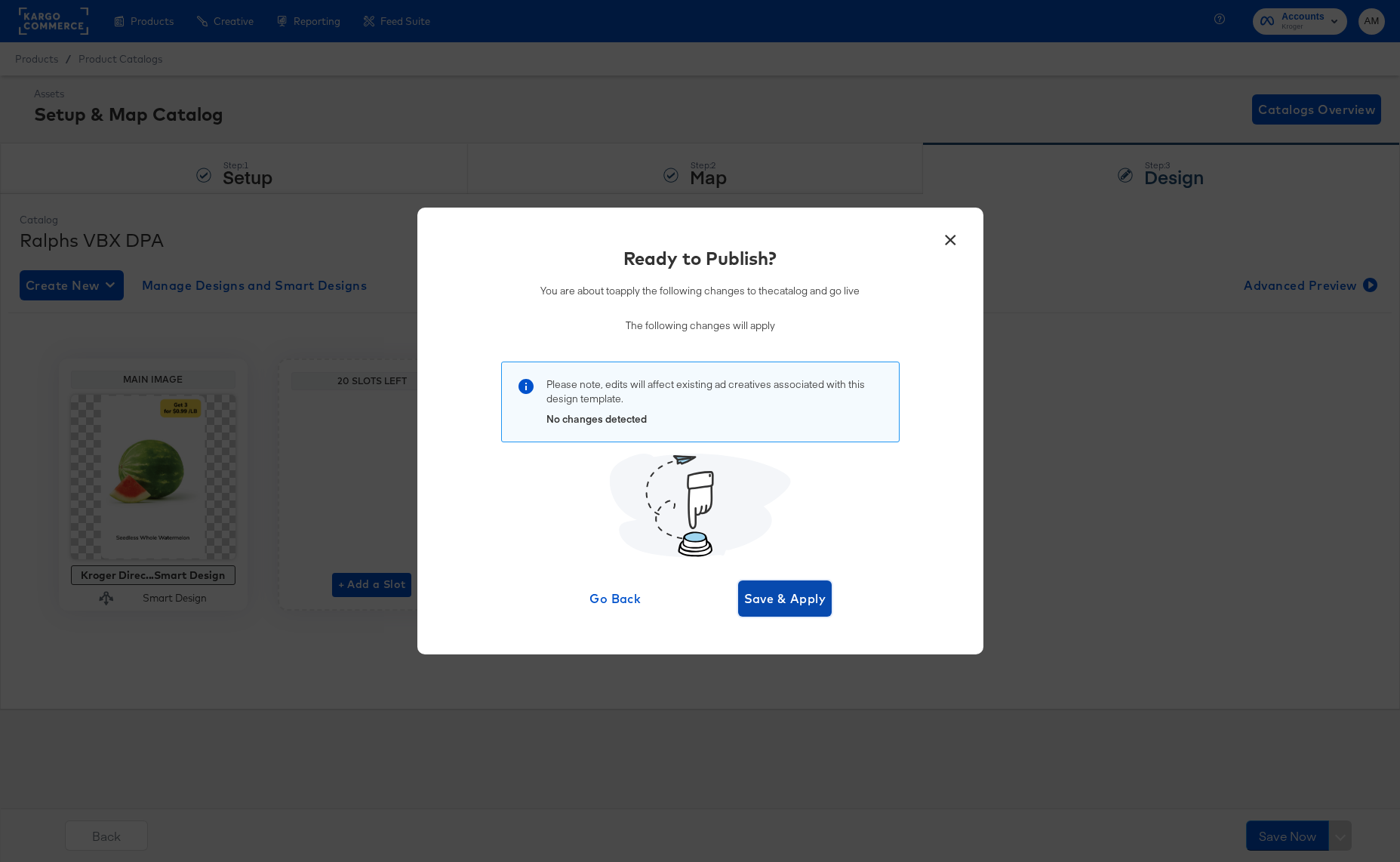
click at [793, 598] on span "Save & Apply" at bounding box center [785, 598] width 82 height 21
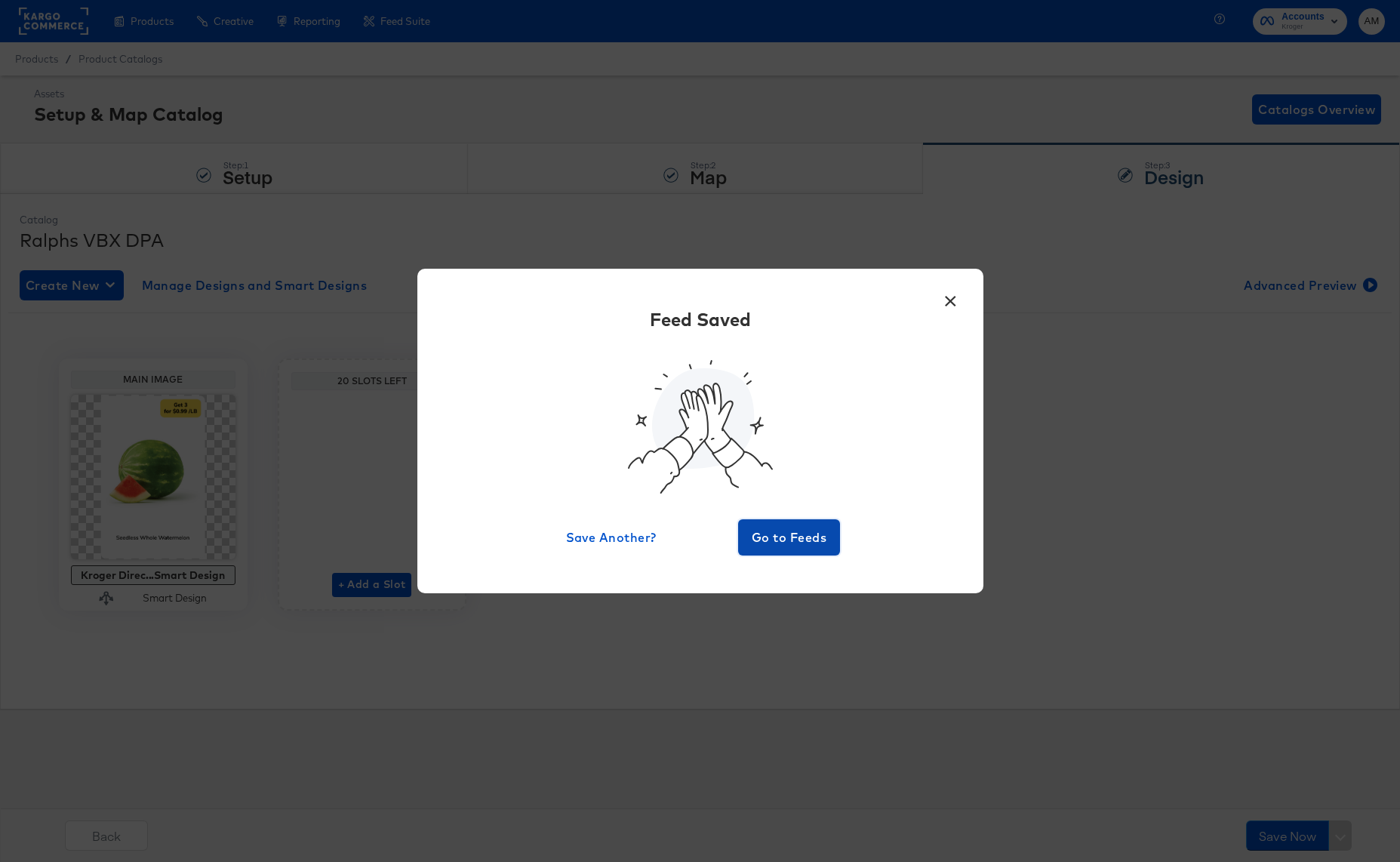
click at [773, 535] on span "Go to Feeds" at bounding box center [789, 537] width 90 height 21
